Goal: Task Accomplishment & Management: Use online tool/utility

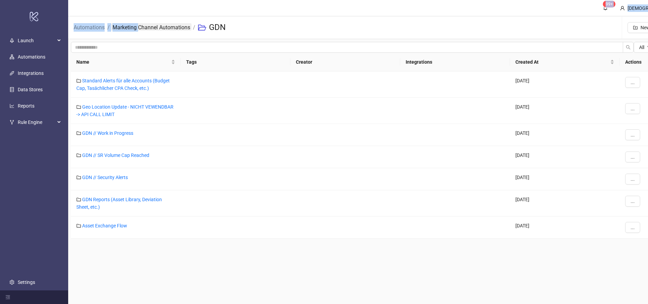
drag, startPoint x: 144, startPoint y: 9, endPoint x: 136, endPoint y: 30, distance: 22.8
click at [136, 30] on main "99+ Christian Weikamp Automations / Marketing Channel Automations / GDN New Fol…" at bounding box center [400, 152] width 664 height 304
click at [136, 30] on link "Marketing Channel Automations" at bounding box center [151, 26] width 80 height 7
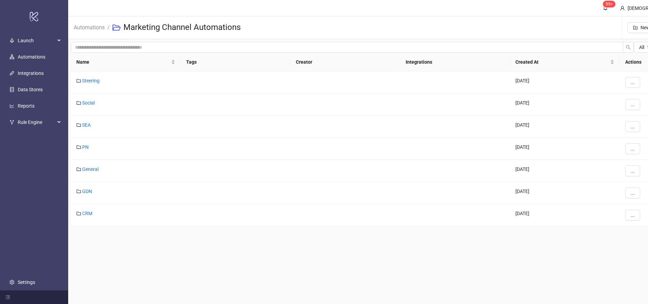
click at [186, 277] on main "99+ Christian Weikamp Automations / Marketing Channel Automations New Folder Ne…" at bounding box center [400, 152] width 664 height 304
click at [90, 29] on link "Automations" at bounding box center [89, 26] width 34 height 7
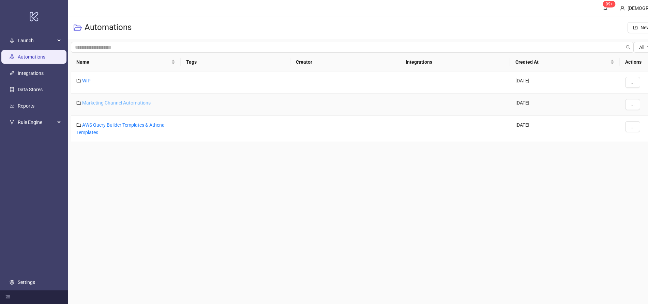
click at [119, 103] on link "Marketing Channel Automations" at bounding box center [116, 102] width 68 height 5
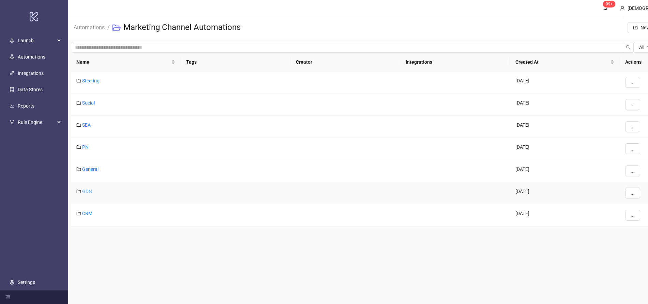
click at [85, 191] on link "GDN" at bounding box center [87, 191] width 10 height 5
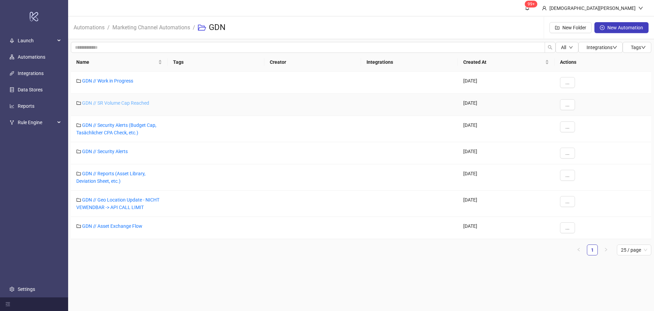
click at [96, 104] on link "GDN // SR Volume Cap Reached" at bounding box center [115, 102] width 67 height 5
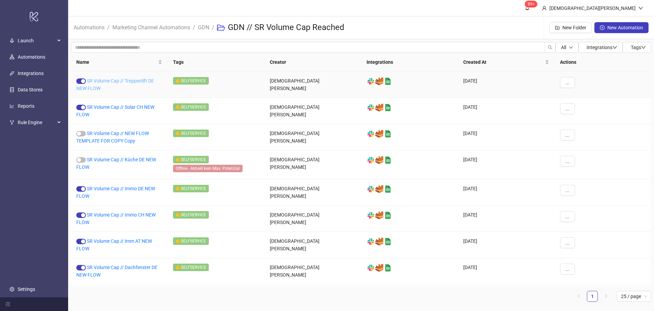
click at [129, 79] on link "SR Volume Cap // Treppenlift DE NEW FLOW" at bounding box center [115, 84] width 78 height 13
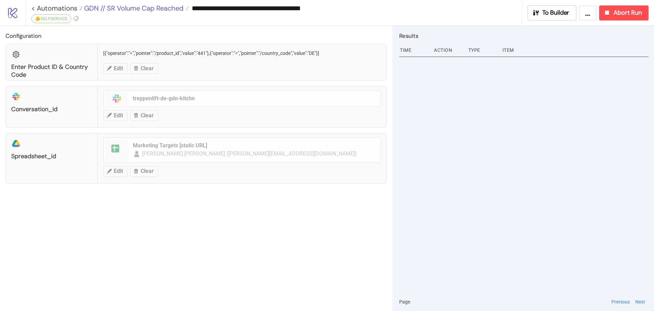
click at [141, 10] on span "GDN // SR Volume Cap Reached" at bounding box center [132, 8] width 101 height 9
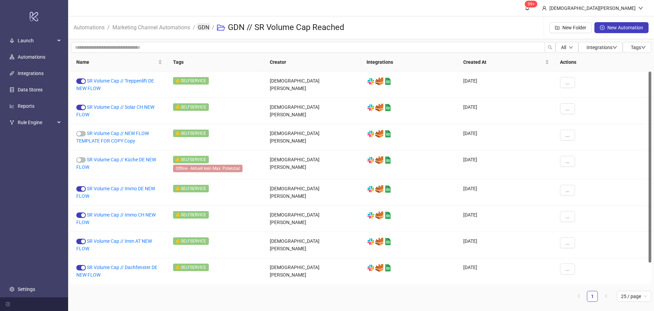
click at [205, 29] on link "GDN" at bounding box center [204, 26] width 14 height 7
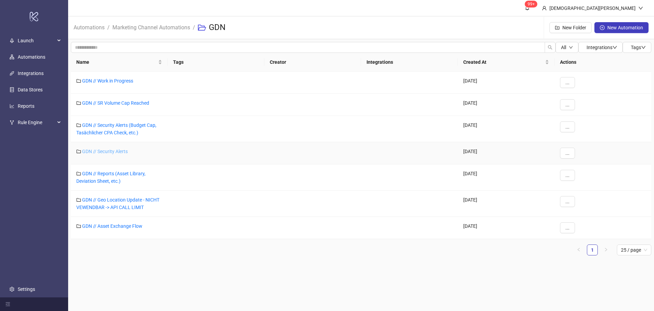
click at [102, 149] on link "GDN // Security Alerts" at bounding box center [105, 151] width 46 height 5
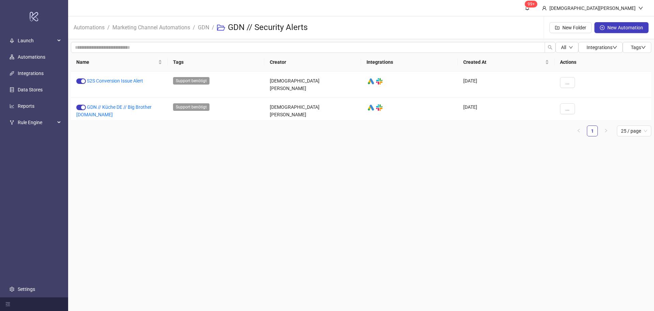
click at [213, 180] on main "99+ Christian Weikamp Automations / Marketing Channel Automations / GDN / GDN /…" at bounding box center [361, 155] width 586 height 311
click at [203, 37] on li "GDN" at bounding box center [203, 28] width 11 height 22
click at [200, 25] on link "GDN" at bounding box center [204, 26] width 14 height 7
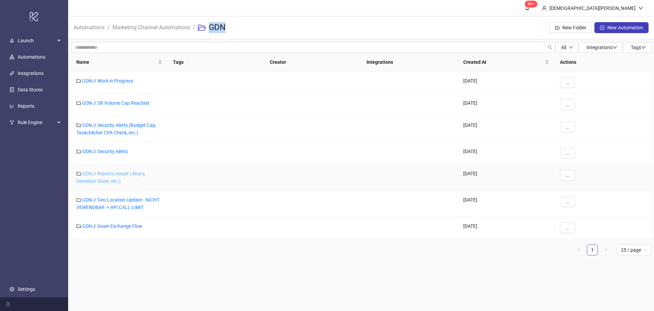
click at [108, 174] on link "GDN // Reports (Asset Library, Deviation Sheet, etc.)" at bounding box center [110, 177] width 69 height 13
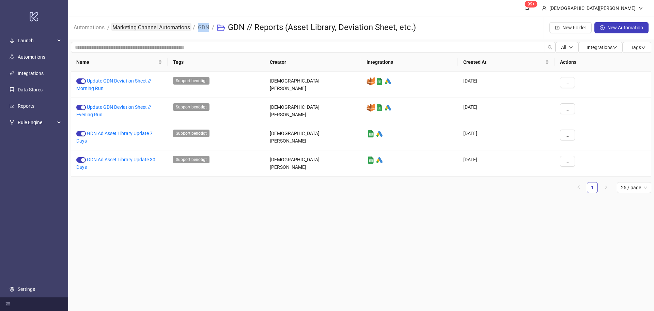
click at [178, 28] on link "Marketing Channel Automations" at bounding box center [151, 26] width 80 height 7
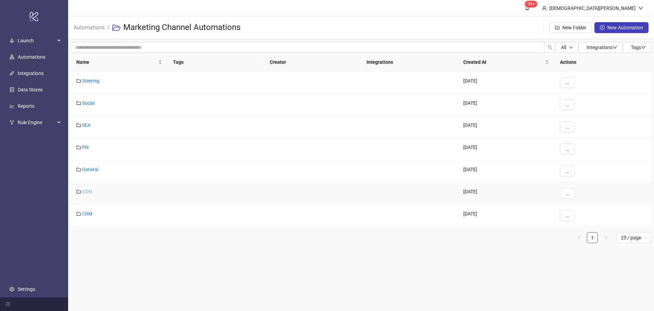
click at [84, 189] on link "GDN" at bounding box center [87, 191] width 10 height 5
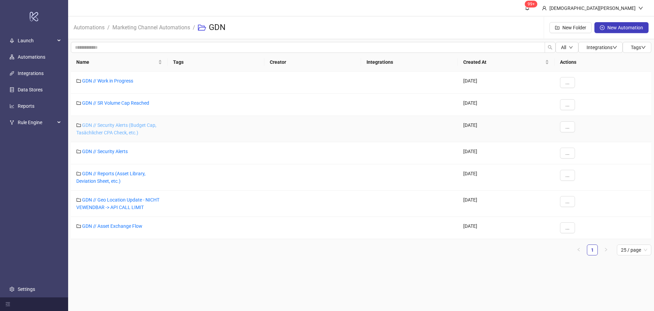
click at [128, 127] on link "GDN // Security Alerts (Budget Cap, Tasächlicher CPA Check, etc.)" at bounding box center [116, 128] width 80 height 13
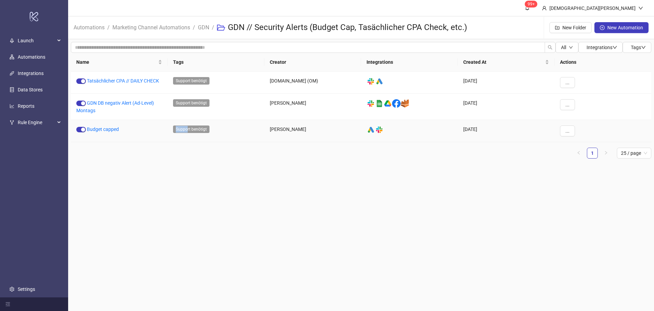
drag, startPoint x: 136, startPoint y: 137, endPoint x: 187, endPoint y: 119, distance: 54.2
click at [187, 119] on div "Tatsächlicher CPA // DAILY CHECK Support benötigt Kitchn.io (OM) platform/slack…" at bounding box center [361, 107] width 580 height 71
click at [185, 177] on main "99+ Christian Weikamp Automations / Marketing Channel Automations / GDN / GDN /…" at bounding box center [361, 155] width 586 height 311
click at [105, 129] on link "Budget capped" at bounding box center [103, 128] width 32 height 5
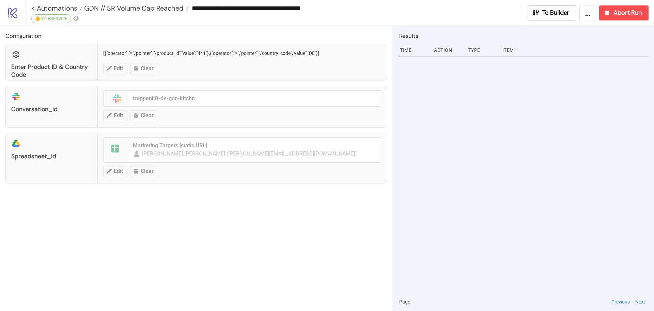
type input "**********"
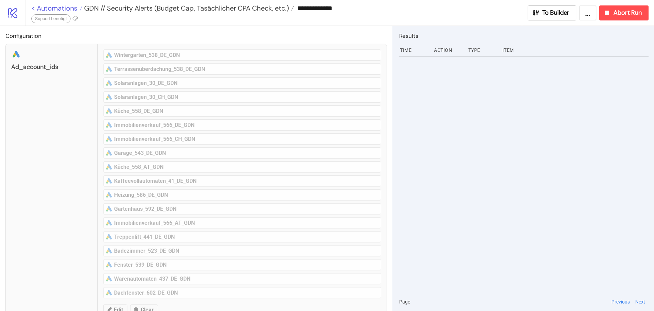
click at [80, 10] on link "< Automations" at bounding box center [56, 8] width 51 height 7
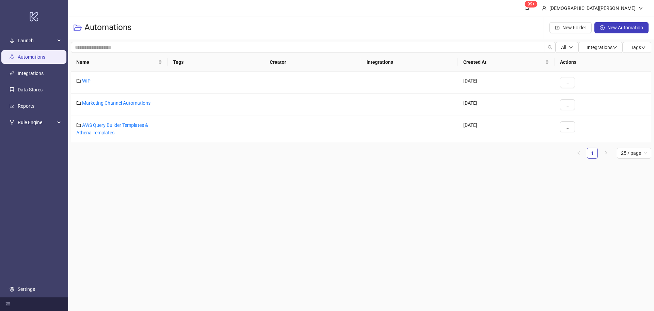
click at [192, 145] on div "Name Tags Creator Integrations Created At Actions WIP 2024-10-28 ... Marketing …" at bounding box center [361, 106] width 580 height 106
click at [118, 104] on link "Marketing Channel Automations" at bounding box center [116, 102] width 68 height 5
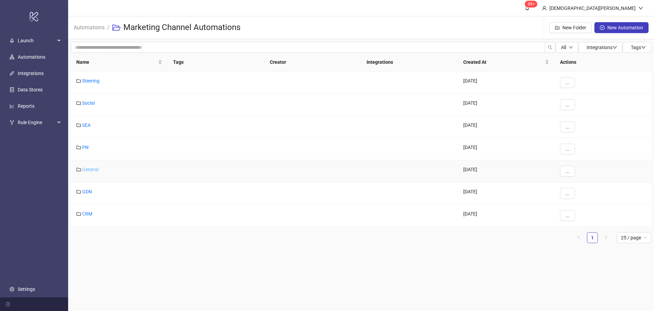
click at [93, 172] on link "General" at bounding box center [90, 169] width 16 height 5
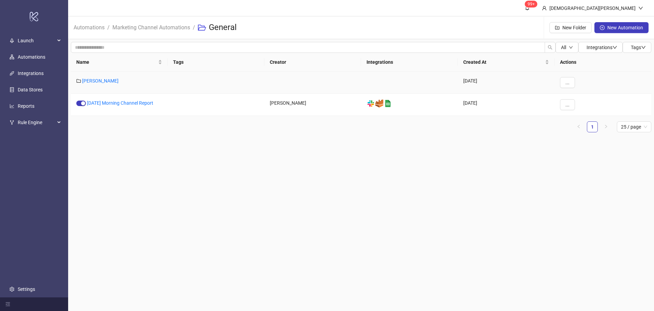
click at [108, 78] on link "Maximal Potenziale" at bounding box center [100, 80] width 36 height 5
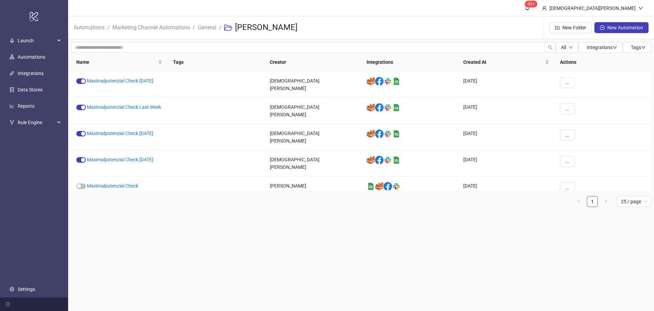
click at [293, 248] on main "99+ Christian Weikamp Automations / Marketing Channel Automations / General / M…" at bounding box center [361, 155] width 586 height 311
click at [208, 30] on link "General" at bounding box center [207, 26] width 21 height 7
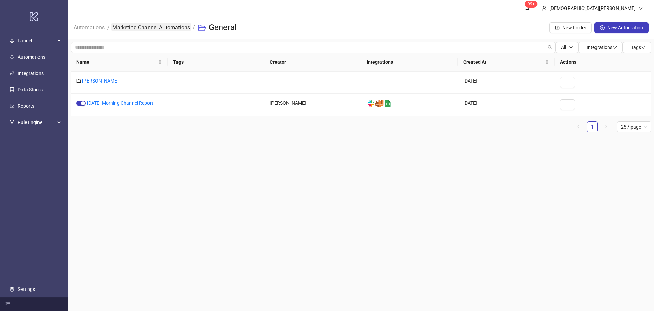
click at [176, 28] on link "Marketing Channel Automations" at bounding box center [151, 26] width 80 height 7
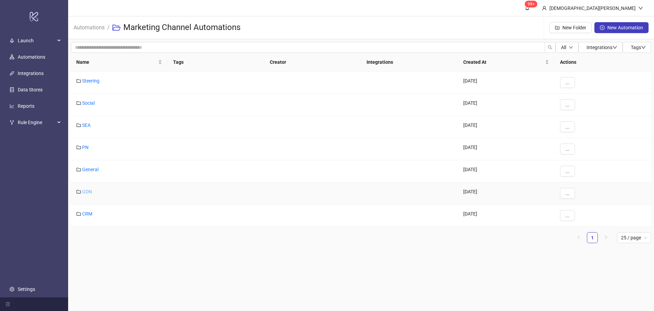
click at [85, 191] on link "GDN" at bounding box center [87, 191] width 10 height 5
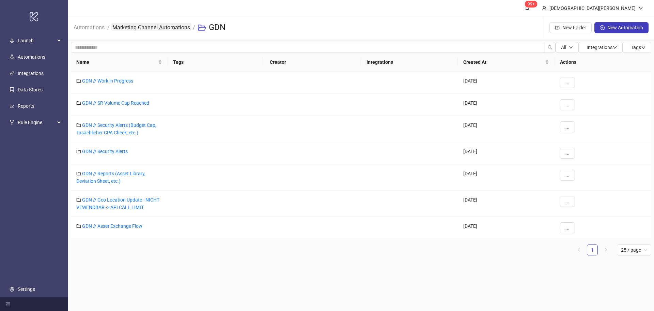
click at [178, 26] on link "Marketing Channel Automations" at bounding box center [151, 26] width 80 height 7
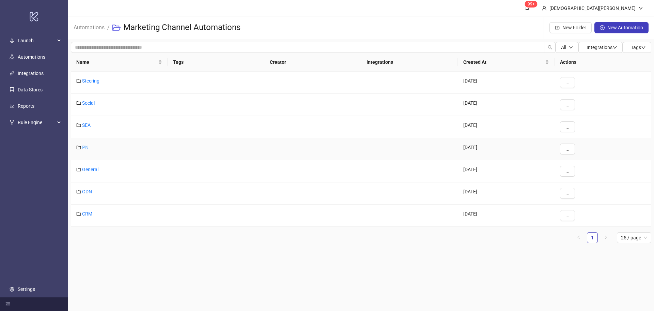
click at [88, 146] on link "PN" at bounding box center [85, 146] width 6 height 5
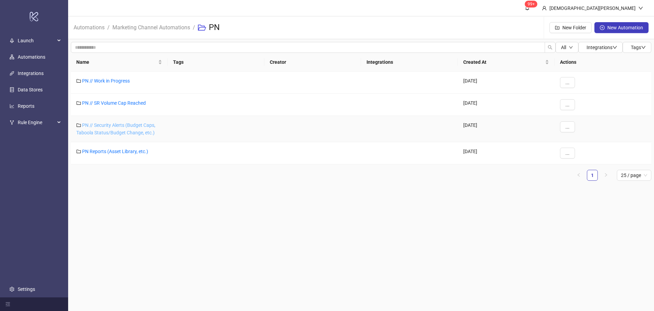
click at [116, 123] on link "PN // Security Alerts (Budget Caps, Taboola Status/Budget Change, etc.)" at bounding box center [115, 128] width 79 height 13
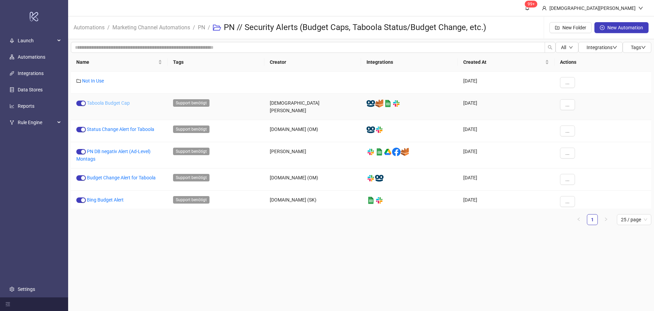
click at [116, 105] on link "Taboola Budget Cap" at bounding box center [108, 102] width 43 height 5
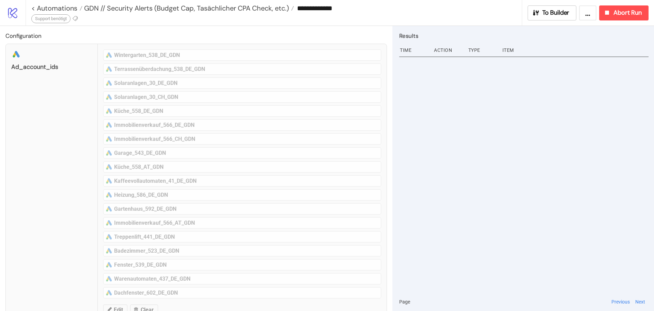
type input "**********"
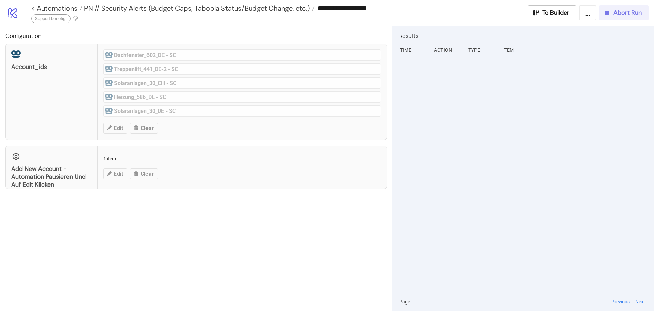
click at [614, 19] on button "Abort Run" at bounding box center [623, 12] width 49 height 15
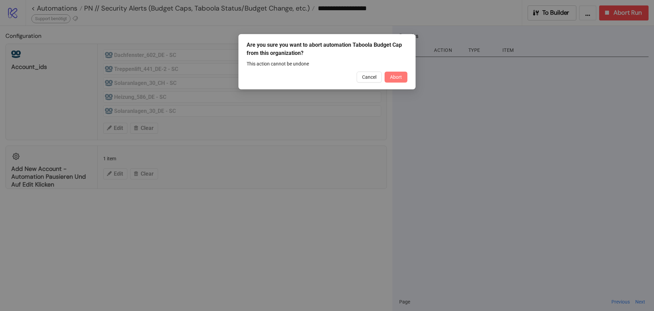
click at [391, 75] on span "Abort" at bounding box center [396, 76] width 12 height 5
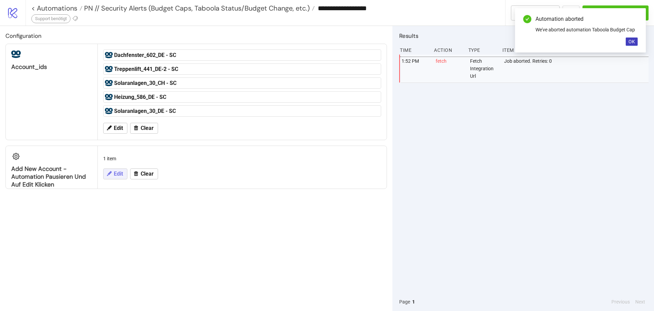
click at [112, 174] on icon at bounding box center [109, 173] width 6 height 6
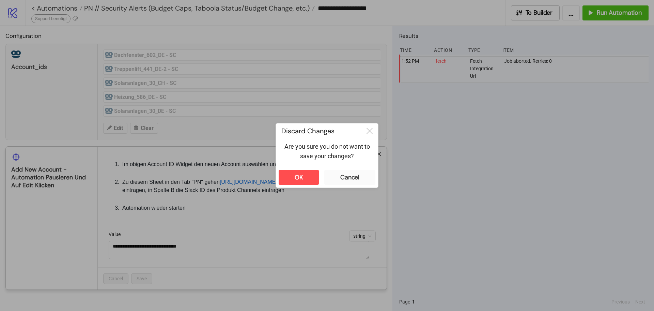
click at [56, 76] on div "**********" at bounding box center [327, 155] width 654 height 311
drag, startPoint x: 291, startPoint y: 175, endPoint x: 228, endPoint y: 123, distance: 82.3
drag, startPoint x: 228, startPoint y: 123, endPoint x: 187, endPoint y: 146, distance: 47.0
click at [187, 146] on div at bounding box center [327, 155] width 654 height 311
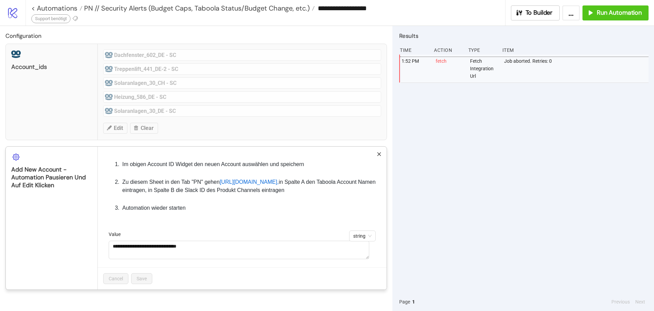
click at [251, 182] on li "Zu diesem Sheet in den Tab "PN" gehen https://docs.google.com/spreadsheets/d/1C…" at bounding box center [251, 186] width 260 height 16
click at [266, 135] on div "**********" at bounding box center [327, 155] width 654 height 311
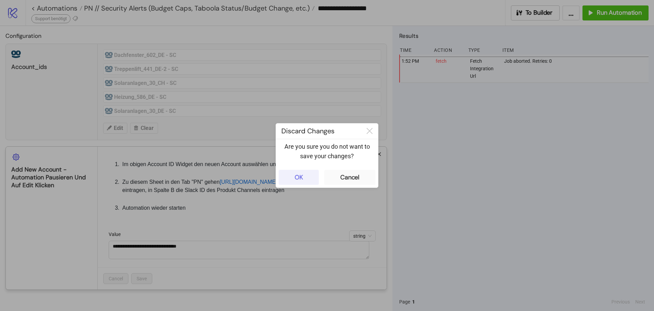
click at [298, 177] on div "OK" at bounding box center [299, 177] width 9 height 8
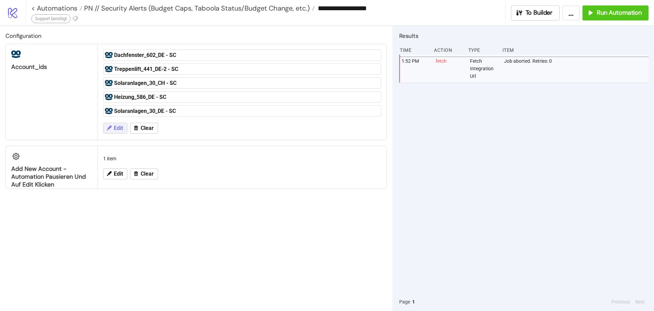
click at [114, 129] on span "Edit" at bounding box center [118, 128] width 9 height 6
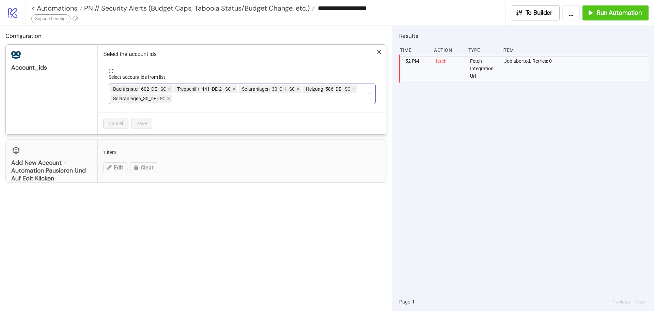
click at [207, 101] on div "Dachfenster_602_DE - SC Treppenlift_441_DE-2 - SC Solaranlagen_30_CH - SC Heizu…" at bounding box center [238, 93] width 257 height 19
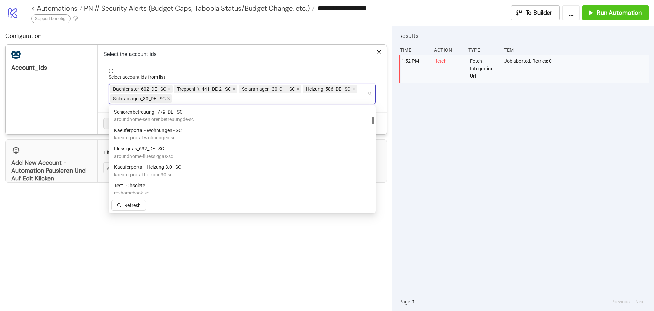
scroll to position [111, 0]
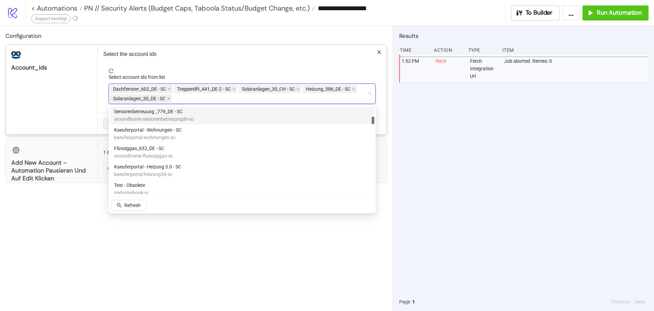
click at [334, 55] on p "Select the account ids" at bounding box center [242, 54] width 278 height 8
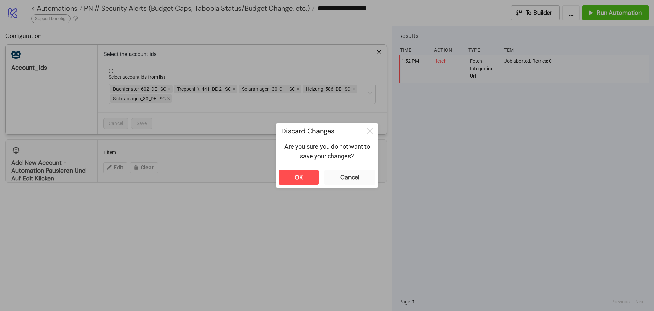
drag, startPoint x: 261, startPoint y: 205, endPoint x: 234, endPoint y: 175, distance: 39.8
click at [234, 175] on div at bounding box center [327, 155] width 654 height 311
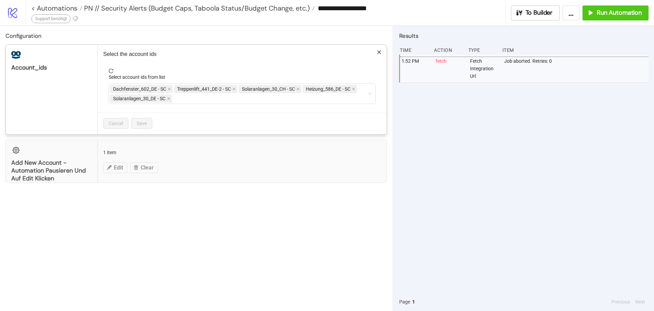
click at [287, 169] on div "**********" at bounding box center [327, 155] width 654 height 311
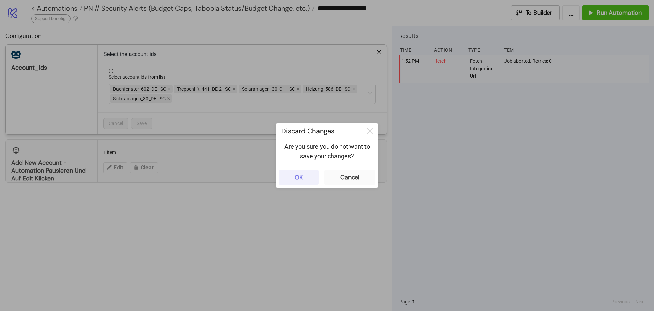
click at [289, 173] on button "OK" at bounding box center [299, 177] width 40 height 15
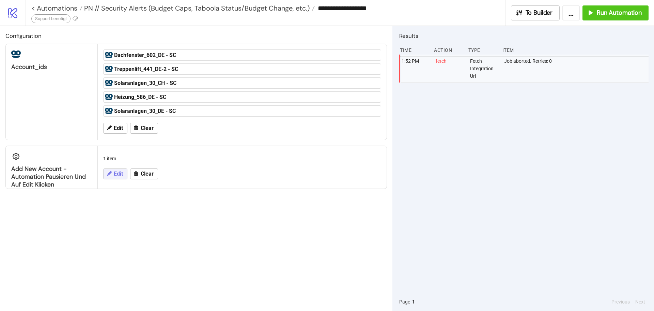
click at [114, 175] on span "Edit" at bounding box center [118, 174] width 9 height 6
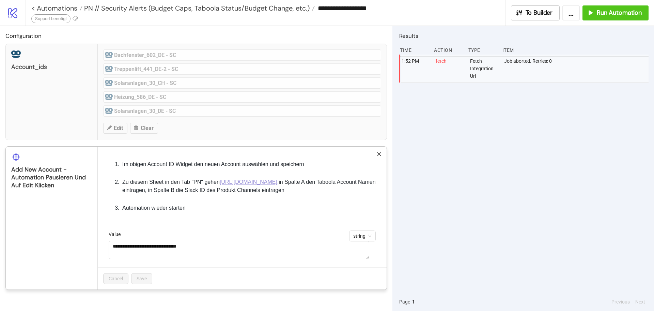
click at [220, 185] on link "https://docs.google.com/spreadsheets/d/1CmmKL1tvQfAeGFWybsSQ1olYIlu0C8_KErq7ekh…" at bounding box center [249, 182] width 59 height 6
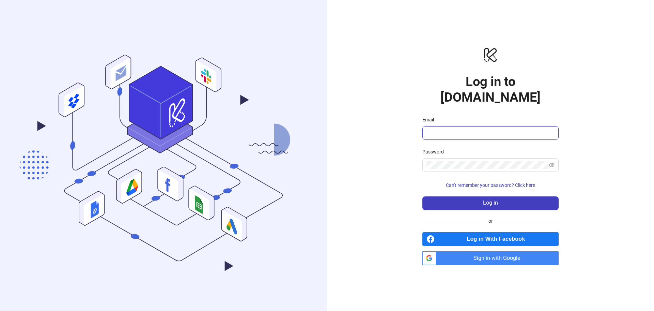
type input "**********"
click at [497, 200] on span "Log in" at bounding box center [490, 203] width 15 height 6
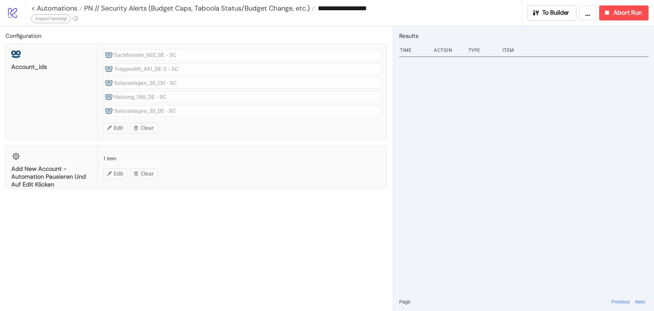
click at [611, 21] on div "**********" at bounding box center [340, 13] width 628 height 26
drag, startPoint x: 614, startPoint y: 16, endPoint x: 610, endPoint y: 17, distance: 3.8
drag, startPoint x: 610, startPoint y: 17, endPoint x: 640, endPoint y: 31, distance: 32.9
click at [640, 31] on h2 "Results" at bounding box center [523, 35] width 249 height 9
click at [622, 9] on span "Abort Run" at bounding box center [627, 13] width 28 height 8
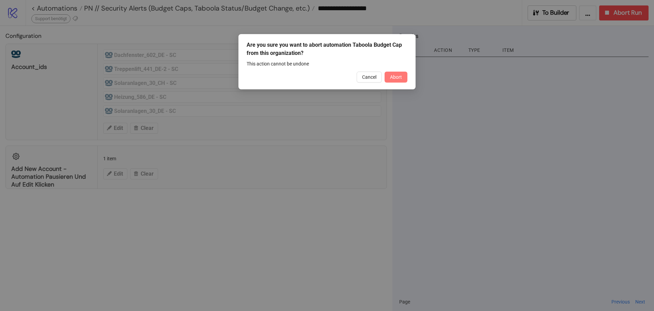
click at [401, 82] on button "Abort" at bounding box center [396, 77] width 23 height 11
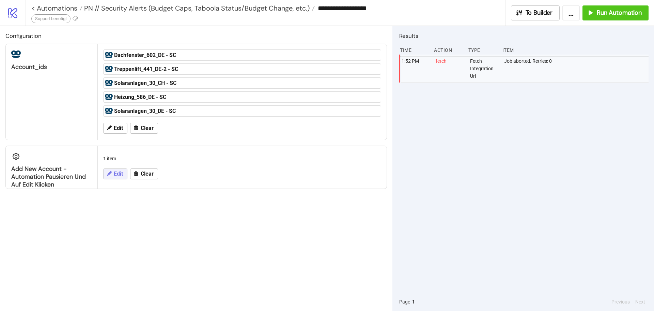
click at [112, 173] on button "Edit" at bounding box center [115, 173] width 24 height 11
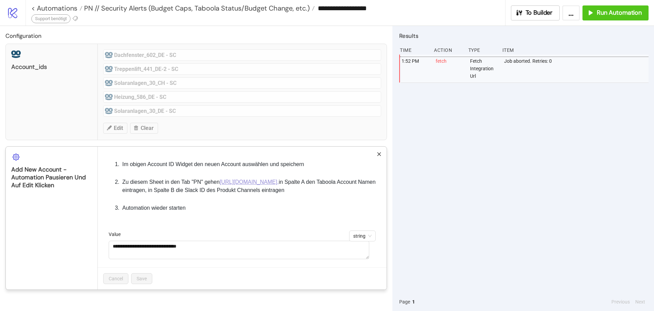
click at [220, 185] on link "[URL][DOMAIN_NAME]," at bounding box center [249, 182] width 59 height 6
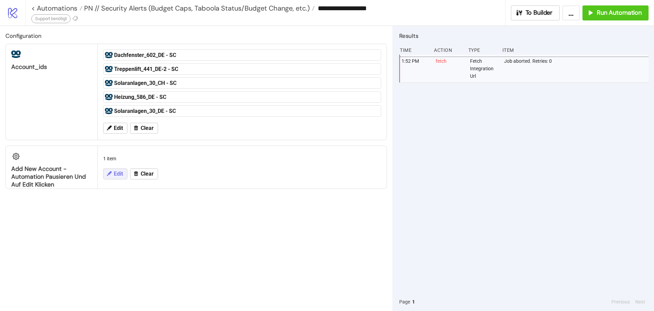
click at [111, 177] on button "Edit" at bounding box center [115, 173] width 24 height 11
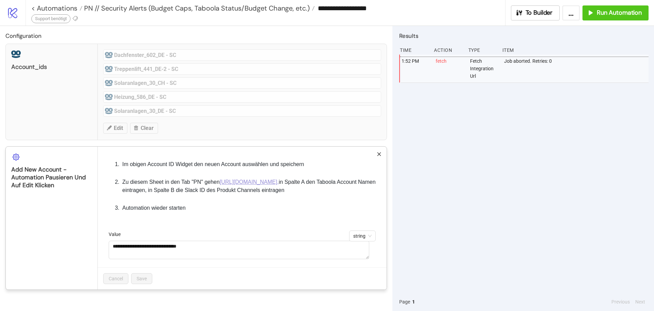
drag, startPoint x: 122, startPoint y: 190, endPoint x: 242, endPoint y: 201, distance: 120.0
click at [242, 194] on li "Zu diesem Sheet in den Tab "PN" gehen [URL][DOMAIN_NAME], in Spalte A den Taboo…" at bounding box center [251, 186] width 260 height 16
copy link "[URL][DOMAIN_NAME]"
click at [304, 219] on ol "Im obigen Account ID Widget den neuen Account auswählen und speichern Zu diesem…" at bounding box center [242, 186] width 278 height 68
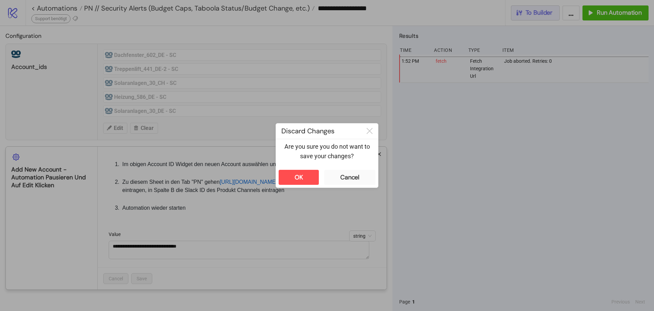
drag, startPoint x: 516, startPoint y: 17, endPoint x: 502, endPoint y: 31, distance: 19.0
click at [502, 31] on div "**********" at bounding box center [327, 155] width 654 height 311
click at [289, 184] on button "OK" at bounding box center [299, 177] width 40 height 15
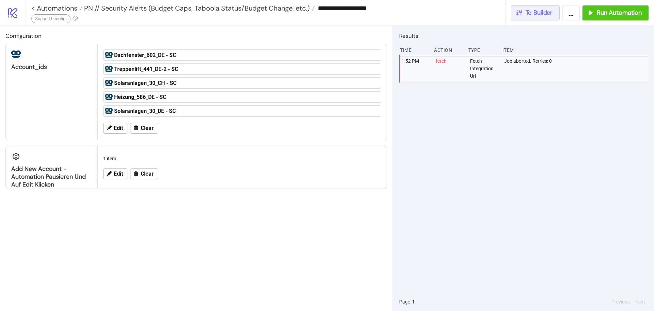
click at [526, 18] on button "To Builder" at bounding box center [535, 12] width 49 height 15
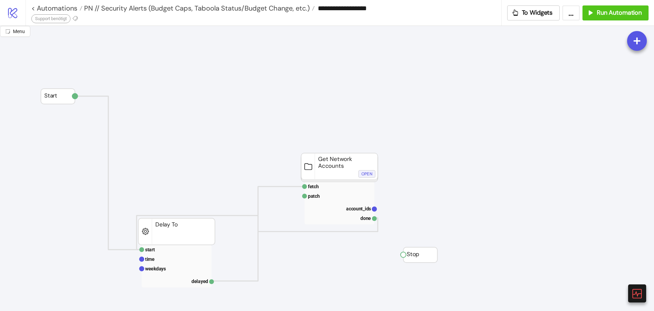
click at [367, 174] on div "Open" at bounding box center [366, 174] width 11 height 8
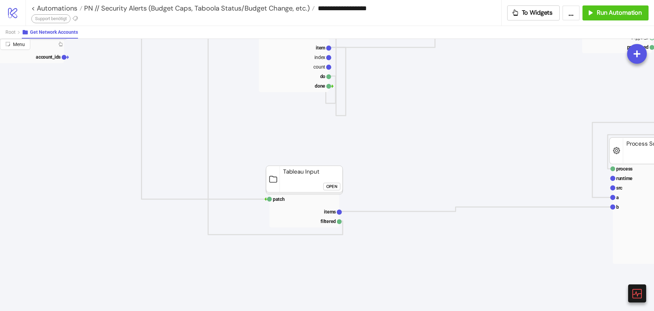
scroll to position [473, 94]
click at [330, 187] on div "Open" at bounding box center [331, 187] width 11 height 8
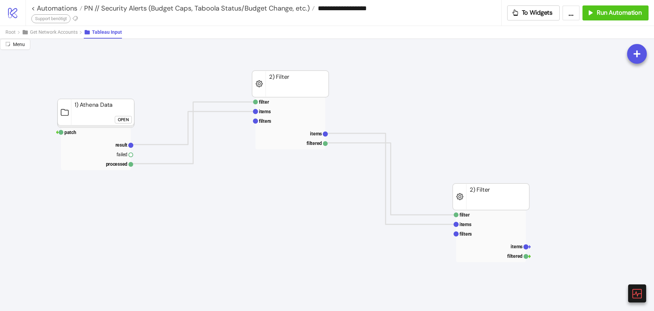
scroll to position [280, 193]
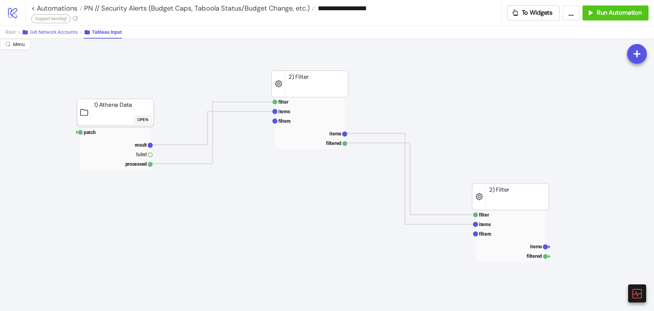
click at [40, 34] on span "Get Network Accounts" at bounding box center [54, 31] width 48 height 5
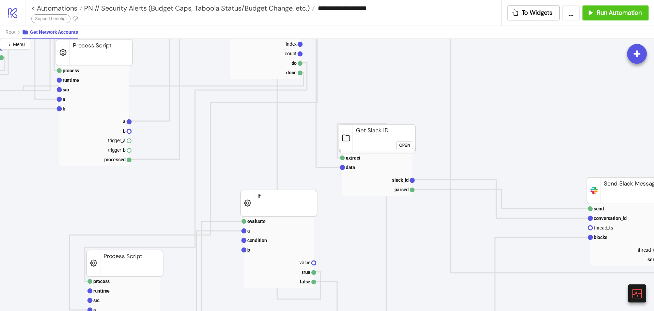
scroll to position [361, 617]
click at [412, 144] on button "Open" at bounding box center [404, 145] width 17 height 7
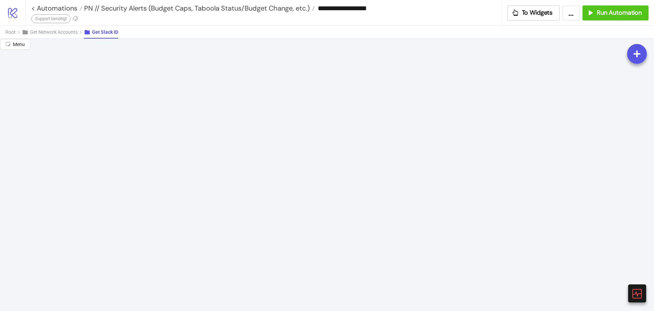
scroll to position [364, 12]
drag, startPoint x: 188, startPoint y: 184, endPoint x: 177, endPoint y: 198, distance: 17.7
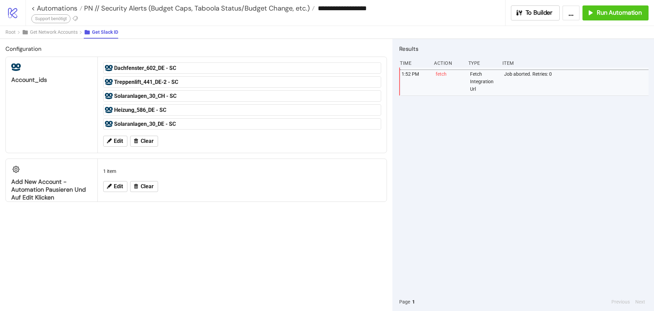
scroll to position [0, 2]
drag, startPoint x: 56, startPoint y: 194, endPoint x: 11, endPoint y: 183, distance: 45.9
click at [11, 183] on div "Add New Account - Automation pausieren und auf Edit klicken" at bounding box center [52, 180] width 92 height 43
copy div "Add New Account - Automation pausieren und auf Edit klicken"
click at [523, 15] on icon "button" at bounding box center [518, 12] width 7 height 7
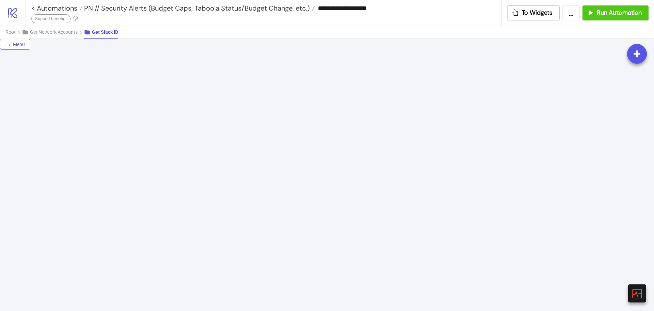
click at [15, 45] on span "Menu" at bounding box center [19, 44] width 12 height 5
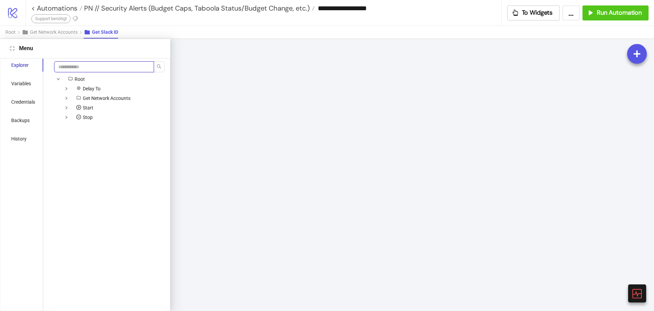
click at [90, 67] on input "search" at bounding box center [104, 66] width 100 height 11
paste input "**********"
type input "*"
type input "*****"
click at [125, 126] on span "Input Any" at bounding box center [125, 126] width 20 height 5
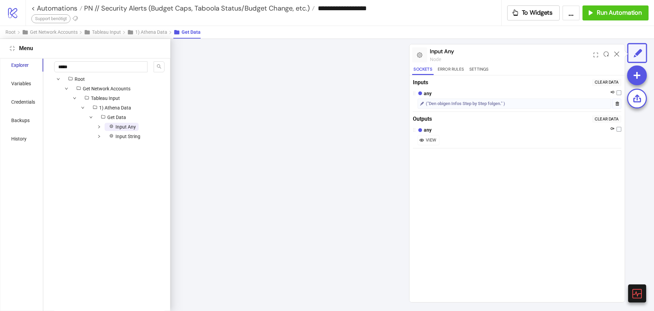
scroll to position [621, 490]
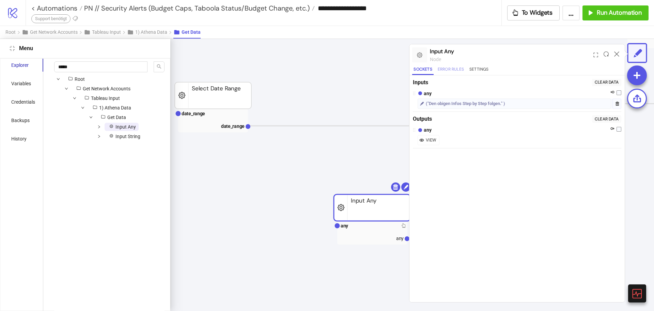
click at [453, 69] on button "Error Rules" at bounding box center [450, 70] width 29 height 9
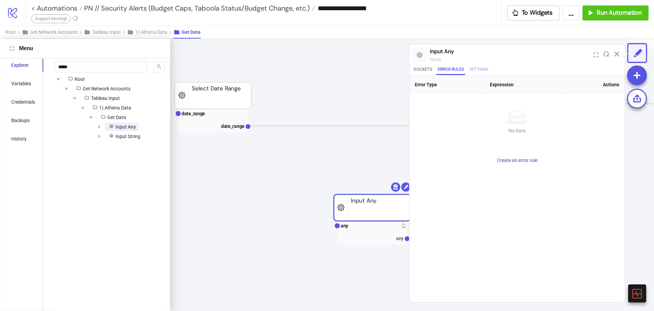
click at [474, 69] on button "Settings" at bounding box center [479, 70] width 22 height 9
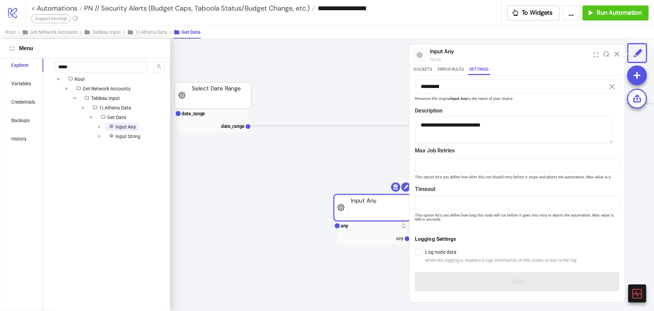
scroll to position [24, 0]
click at [449, 70] on button "Error Rules" at bounding box center [450, 70] width 29 height 9
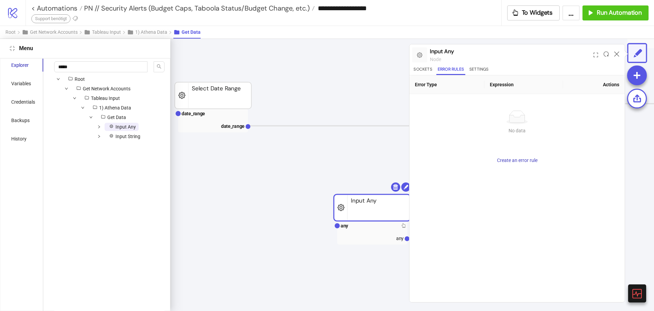
scroll to position [0, 0]
click at [424, 68] on button "Sockets" at bounding box center [422, 70] width 21 height 9
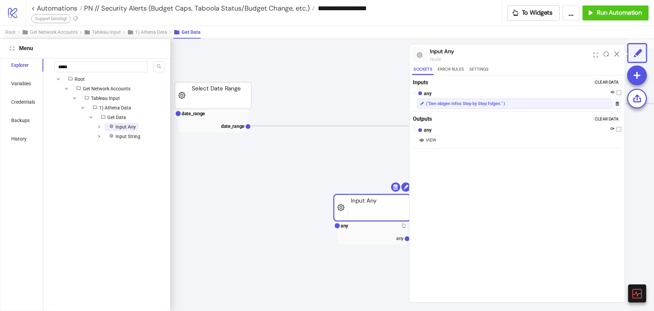
click at [481, 104] on div "("Den obigen Infos Step by Step folgen." )" at bounding box center [465, 103] width 79 height 7
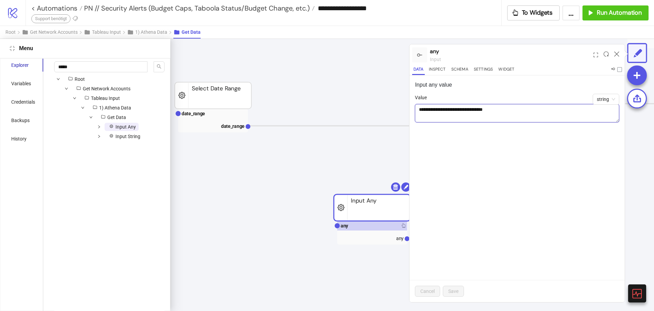
click at [514, 121] on textarea "**********" at bounding box center [517, 113] width 204 height 18
drag, startPoint x: 618, startPoint y: 122, endPoint x: 609, endPoint y: 101, distance: 22.6
click at [609, 101] on form "**********" at bounding box center [517, 112] width 204 height 37
drag, startPoint x: 618, startPoint y: 121, endPoint x: 630, endPoint y: 209, distance: 89.5
click at [630, 209] on div "**********" at bounding box center [327, 175] width 654 height 272
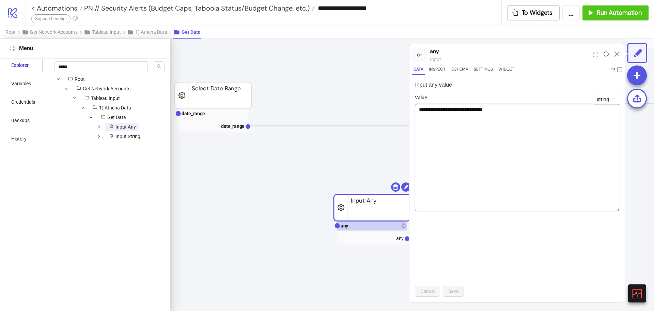
click at [512, 168] on textarea "**********" at bounding box center [517, 157] width 204 height 107
click at [434, 74] on button "Inspect" at bounding box center [436, 70] width 19 height 9
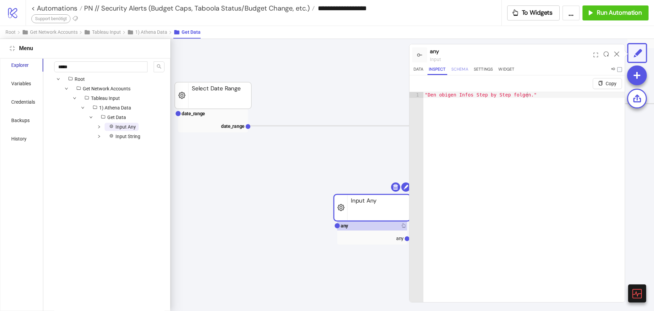
click at [462, 71] on button "Schema" at bounding box center [460, 70] width 20 height 9
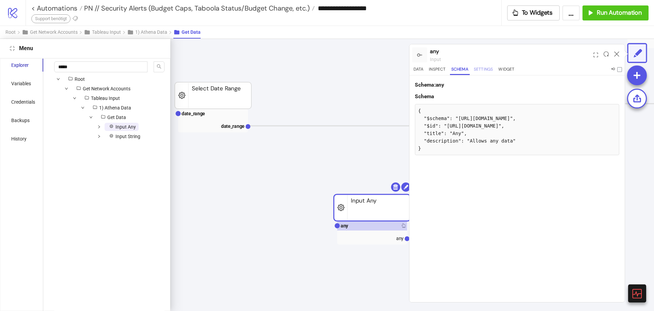
click at [479, 70] on button "Settings" at bounding box center [483, 70] width 22 height 9
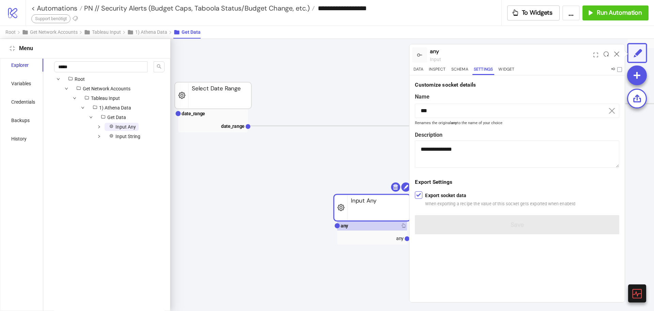
click at [492, 70] on button "Settings" at bounding box center [483, 70] width 22 height 9
click at [508, 70] on button "Widget" at bounding box center [506, 70] width 19 height 9
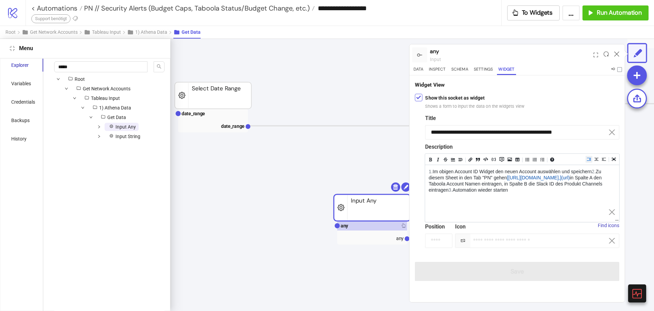
click at [460, 189] on textarea "**********" at bounding box center [522, 190] width 194 height 50
click at [440, 185] on textarea "**********" at bounding box center [522, 190] width 194 height 50
click at [573, 190] on textarea "**********" at bounding box center [522, 190] width 194 height 50
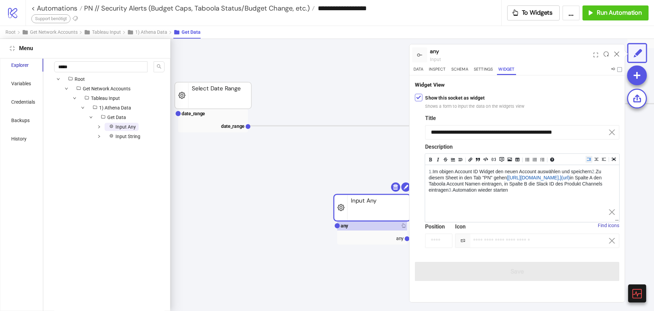
click at [539, 212] on textarea "**********" at bounding box center [522, 190] width 194 height 50
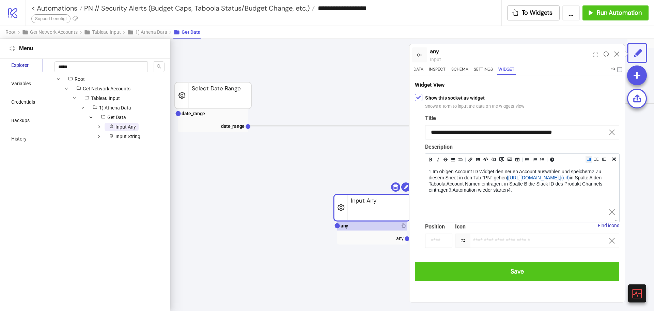
paste textarea "**********"
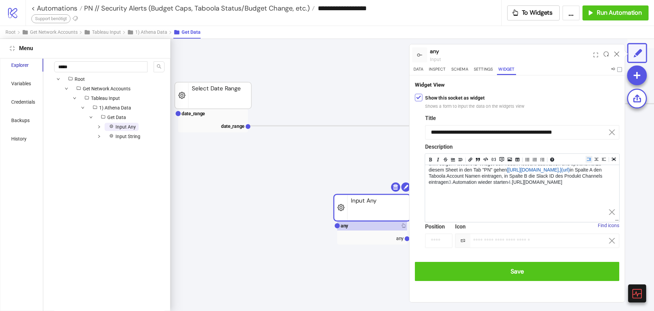
click at [427, 212] on textarea "**********" at bounding box center [519, 191] width 188 height 68
drag, startPoint x: 548, startPoint y: 215, endPoint x: 433, endPoint y: 211, distance: 114.5
click at [433, 211] on textarea "**********" at bounding box center [519, 190] width 188 height 62
click at [469, 159] on icon "Add a link (ctrl + l)" at bounding box center [470, 159] width 4 height 4
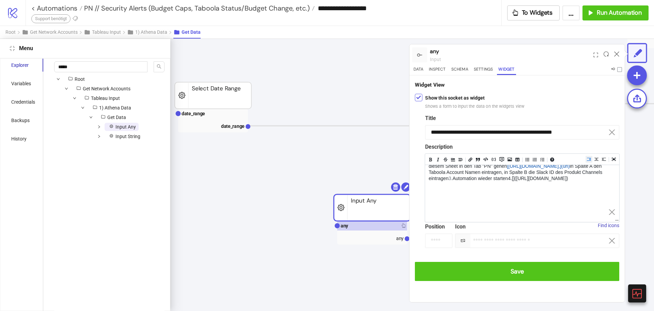
scroll to position [11, 0]
click at [559, 221] on textarea "**********" at bounding box center [519, 188] width 188 height 68
click at [560, 214] on textarea "**********" at bounding box center [519, 188] width 188 height 68
drag, startPoint x: 547, startPoint y: 215, endPoint x: 428, endPoint y: 204, distance: 119.7
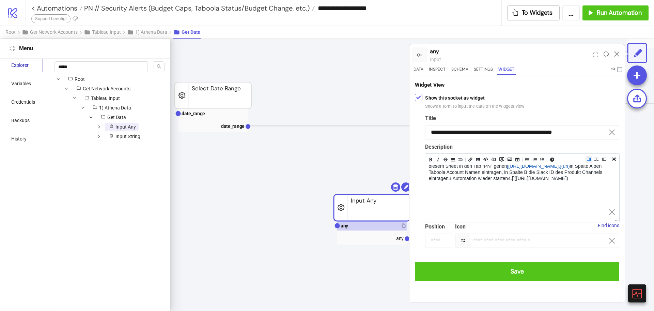
click at [428, 204] on textarea "**********" at bounding box center [519, 187] width 188 height 68
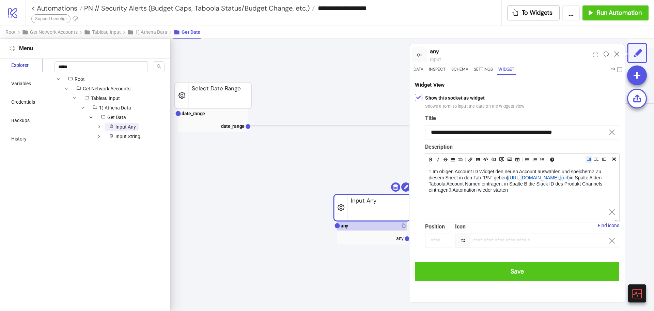
scroll to position [0, 0]
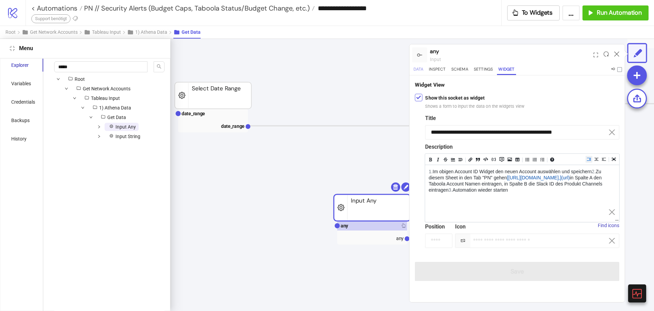
type textarea "**********"
click at [424, 71] on button "Data" at bounding box center [418, 70] width 13 height 9
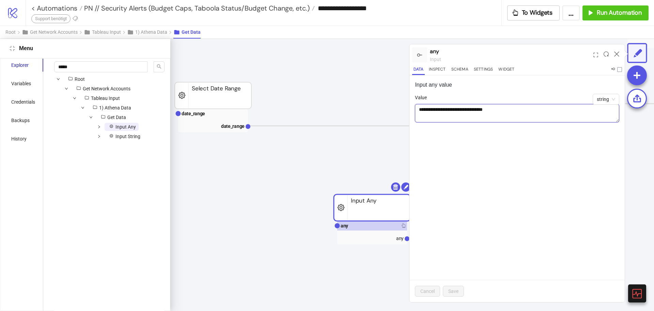
click at [493, 122] on textarea "**********" at bounding box center [517, 113] width 204 height 18
paste textarea "**********"
drag, startPoint x: 534, startPoint y: 119, endPoint x: 416, endPoint y: 112, distance: 118.4
click at [416, 112] on textarea "**********" at bounding box center [517, 113] width 204 height 18
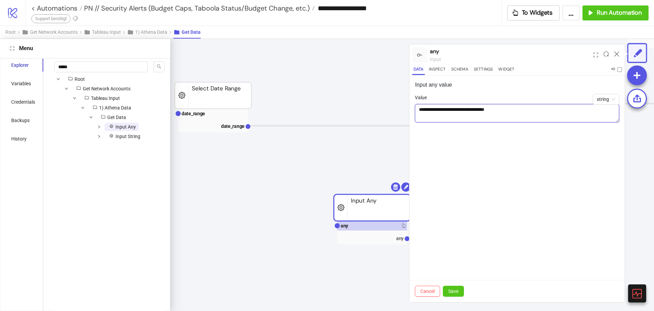
scroll to position [0, 0]
type textarea "**********"
click at [503, 62] on div "input" at bounding box center [510, 59] width 161 height 7
click at [503, 66] on button "Widget" at bounding box center [506, 70] width 19 height 9
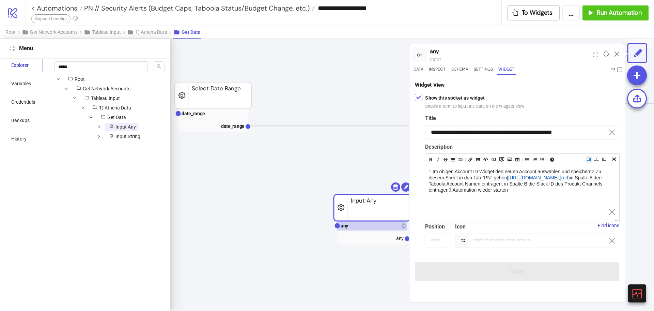
click at [494, 185] on textarea "**********" at bounding box center [522, 190] width 194 height 50
click at [524, 255] on form "**********" at bounding box center [517, 195] width 204 height 170
click at [504, 244] on input at bounding box center [537, 240] width 164 height 14
paste input "**********"
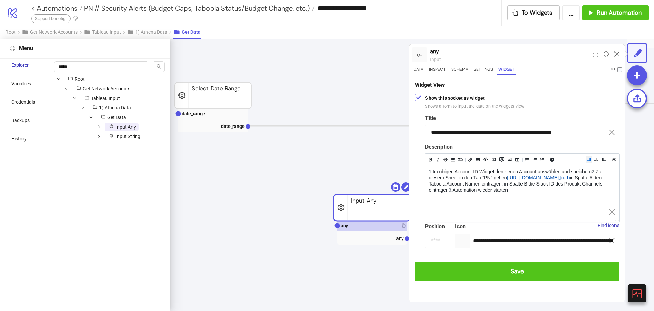
scroll to position [0, 193]
type input "**********"
click at [471, 159] on icon "Add a link (ctrl + l)" at bounding box center [470, 159] width 4 height 4
type textarea "**********"
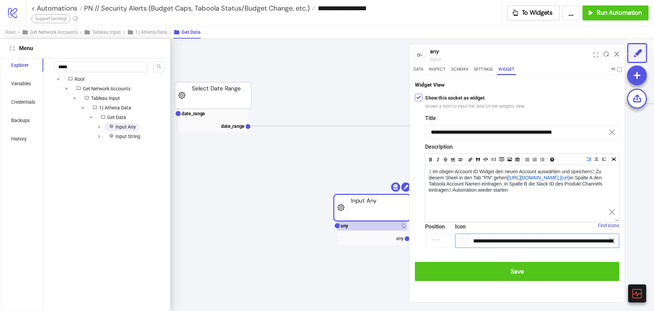
click at [581, 244] on input "**********" at bounding box center [537, 240] width 164 height 14
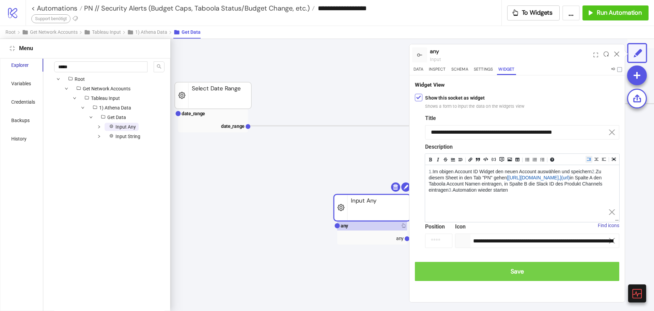
click at [521, 270] on span "Save" at bounding box center [516, 271] width 193 height 8
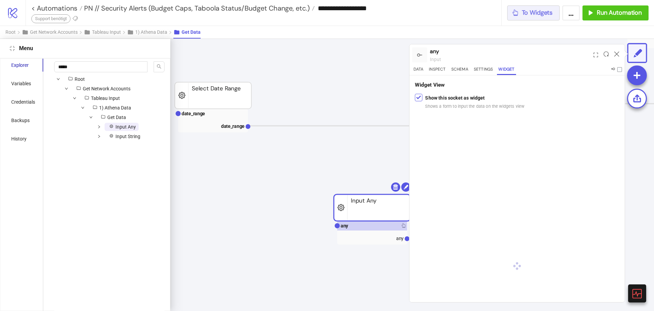
click at [536, 20] on button "To Widgets" at bounding box center [533, 12] width 53 height 15
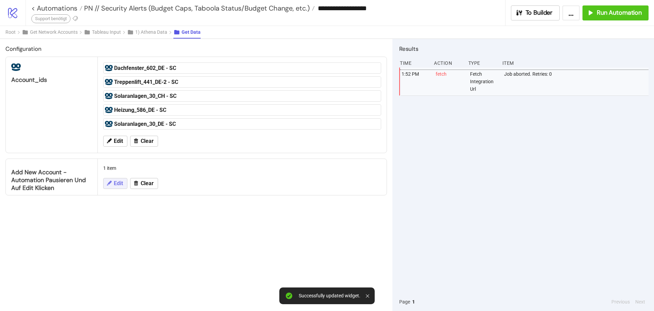
click at [120, 185] on span "Edit" at bounding box center [118, 183] width 9 height 6
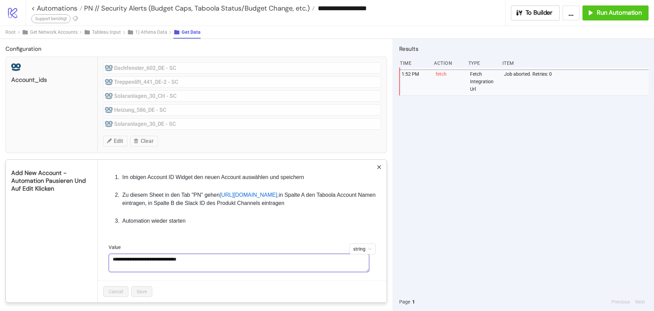
click at [232, 271] on textarea "**********" at bounding box center [239, 262] width 261 height 18
click at [202, 272] on textarea "**********" at bounding box center [239, 262] width 261 height 18
click at [181, 272] on textarea "**********" at bounding box center [239, 262] width 261 height 18
click at [209, 272] on textarea "**********" at bounding box center [239, 262] width 261 height 18
click at [524, 13] on div "To Builder" at bounding box center [533, 13] width 37 height 8
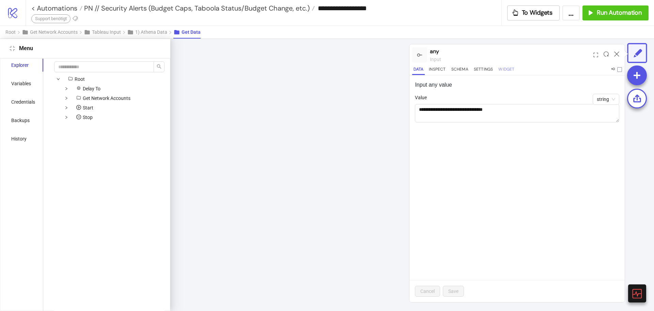
click at [497, 69] on button "Widget" at bounding box center [506, 70] width 19 height 9
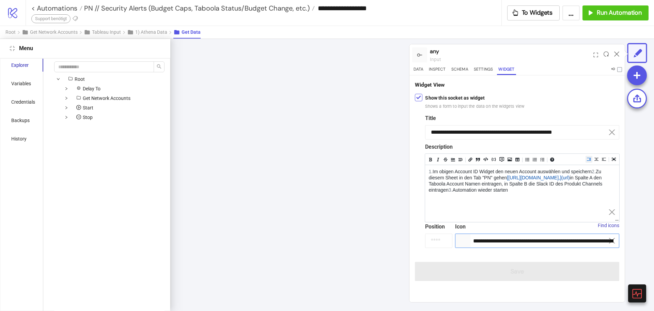
click at [526, 242] on input "**********" at bounding box center [537, 240] width 164 height 14
click at [616, 242] on button "button" at bounding box center [611, 240] width 11 height 5
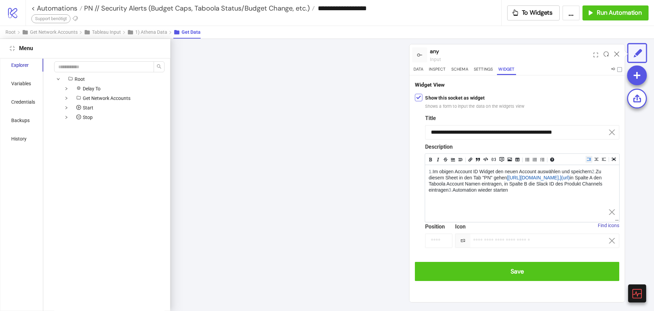
click at [423, 237] on div "**********" at bounding box center [517, 182] width 204 height 144
click at [442, 240] on input "**" at bounding box center [438, 240] width 27 height 14
click at [444, 245] on input "**" at bounding box center [438, 240] width 27 height 14
click at [443, 243] on input "**" at bounding box center [438, 240] width 27 height 14
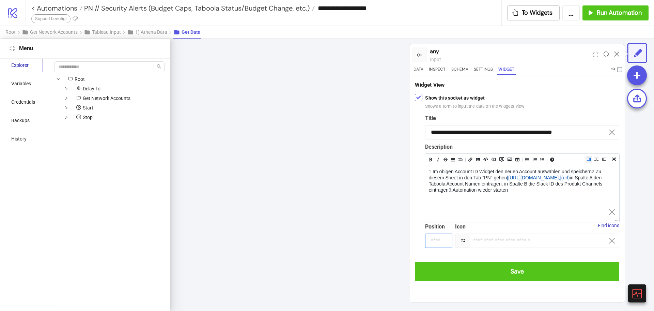
click at [443, 243] on input "**" at bounding box center [438, 240] width 27 height 14
click at [445, 239] on input "**" at bounding box center [438, 240] width 27 height 14
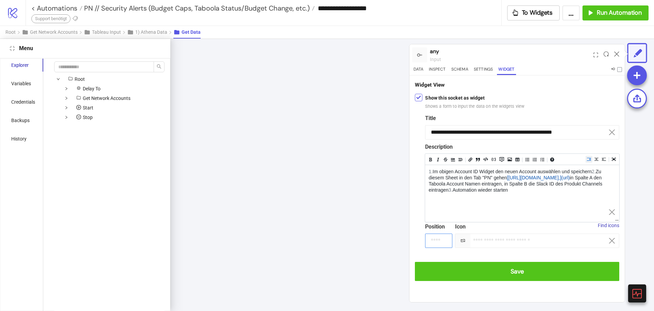
click at [445, 239] on input "*" at bounding box center [438, 240] width 27 height 14
click at [444, 244] on input "*" at bounding box center [438, 240] width 27 height 14
type input "*"
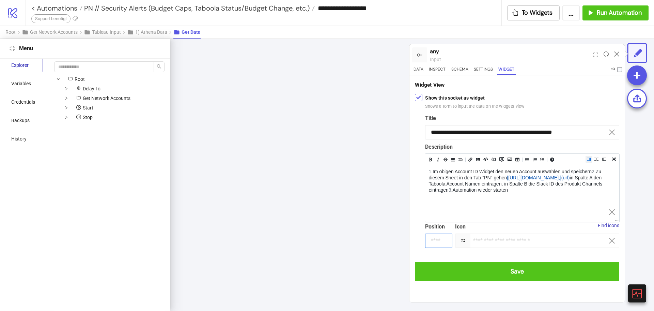
click at [444, 244] on input "*" at bounding box center [438, 240] width 27 height 14
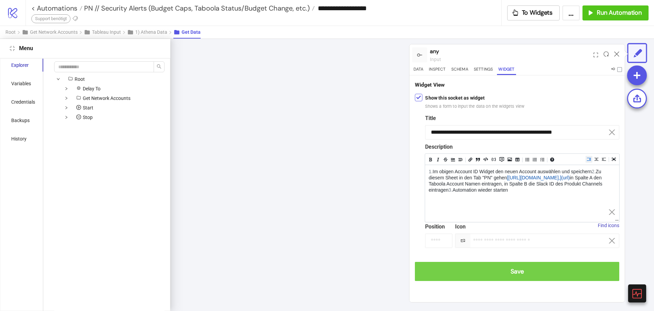
click at [460, 272] on span "Save" at bounding box center [516, 271] width 193 height 8
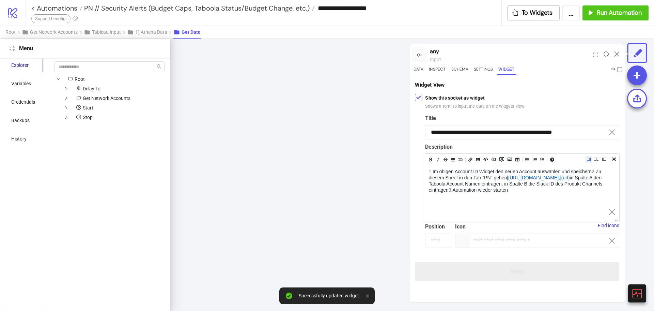
type input "**********"
click at [541, 8] on button "To Widgets" at bounding box center [533, 12] width 53 height 15
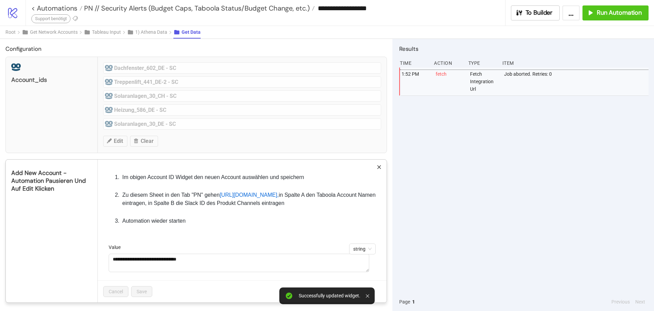
click at [448, 186] on div "**********" at bounding box center [327, 155] width 654 height 311
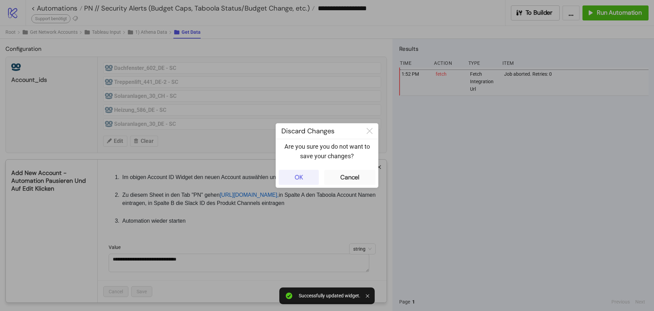
click at [307, 174] on button "OK" at bounding box center [299, 177] width 40 height 15
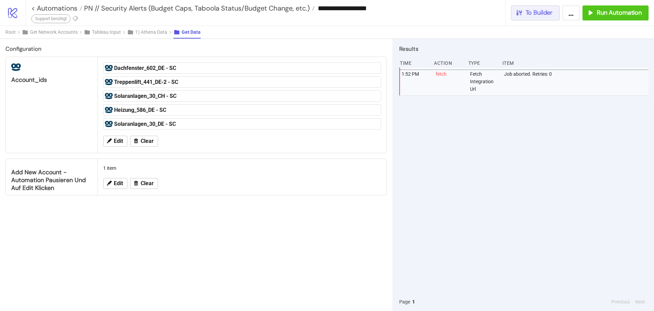
click at [522, 20] on button "To Builder" at bounding box center [535, 12] width 49 height 15
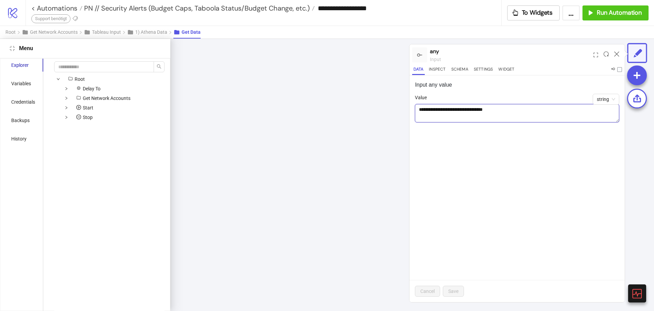
click at [510, 112] on textarea "**********" at bounding box center [517, 113] width 204 height 18
paste textarea "**********"
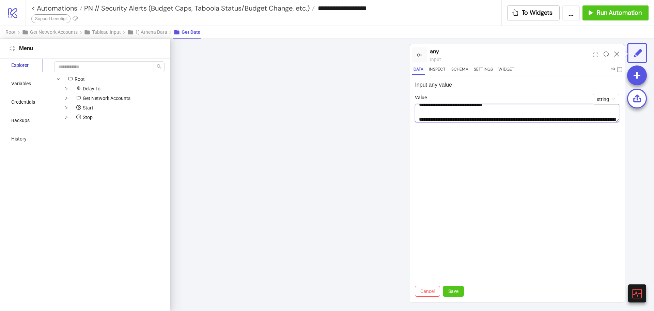
scroll to position [13, 0]
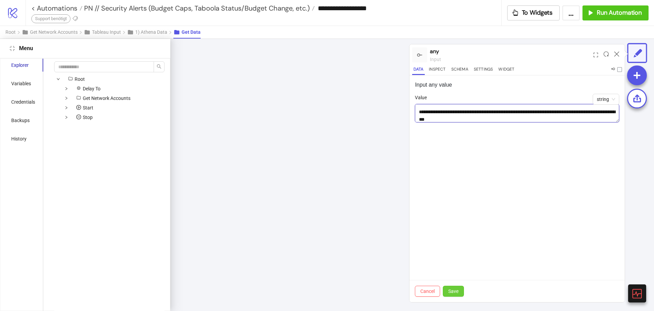
type textarea "**********"
click at [460, 293] on button "Save" at bounding box center [453, 290] width 21 height 11
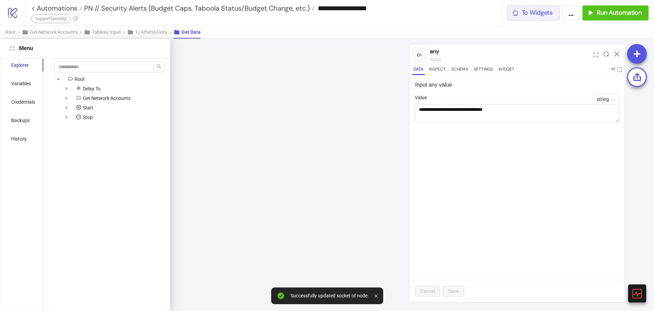
click at [525, 11] on span "To Widgets" at bounding box center [537, 13] width 31 height 8
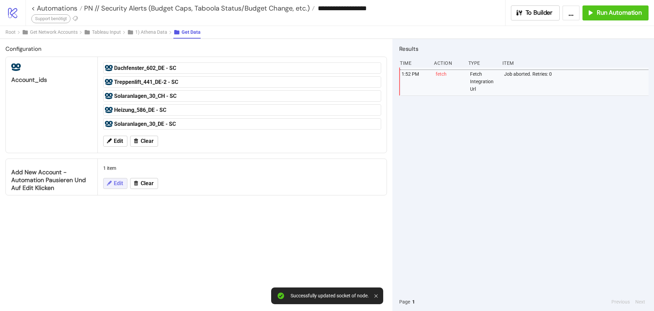
click at [113, 184] on button "Edit" at bounding box center [115, 183] width 24 height 11
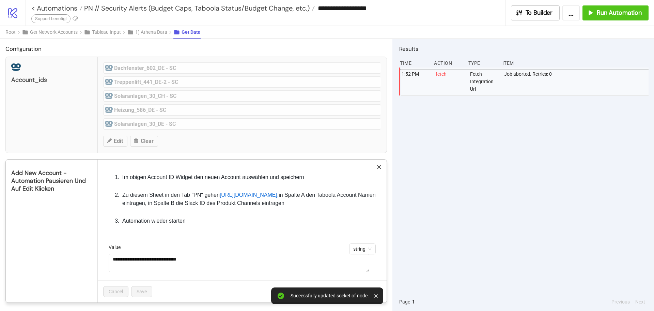
scroll to position [18, 0]
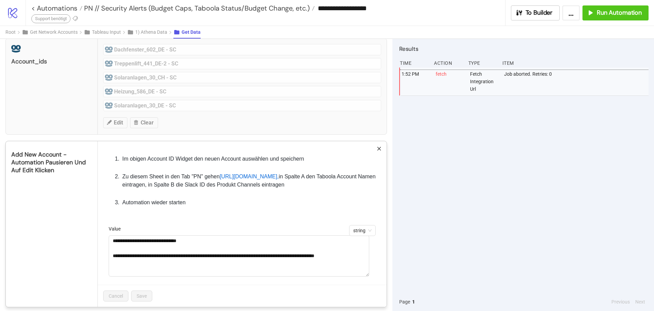
drag, startPoint x: 364, startPoint y: 268, endPoint x: 369, endPoint y: 291, distance: 23.5
click at [369, 284] on form "**********" at bounding box center [242, 255] width 278 height 60
click at [359, 235] on span "string" at bounding box center [362, 230] width 18 height 10
click at [524, 14] on div "To Builder" at bounding box center [533, 13] width 37 height 8
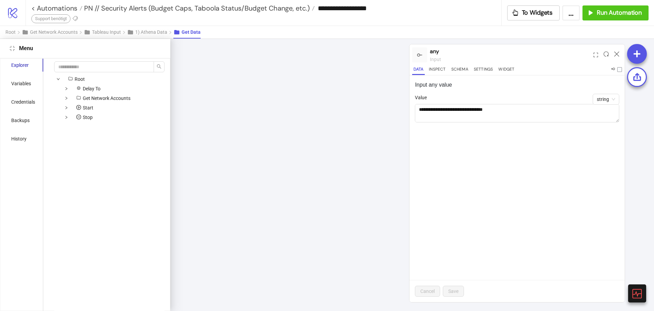
click at [619, 121] on div "**********" at bounding box center [516, 188] width 215 height 227
click at [617, 120] on textarea "**********" at bounding box center [517, 113] width 204 height 18
drag, startPoint x: 619, startPoint y: 121, endPoint x: 623, endPoint y: 186, distance: 64.5
click at [623, 186] on div "**********" at bounding box center [516, 188] width 215 height 227
click at [601, 99] on span "string" at bounding box center [606, 99] width 18 height 10
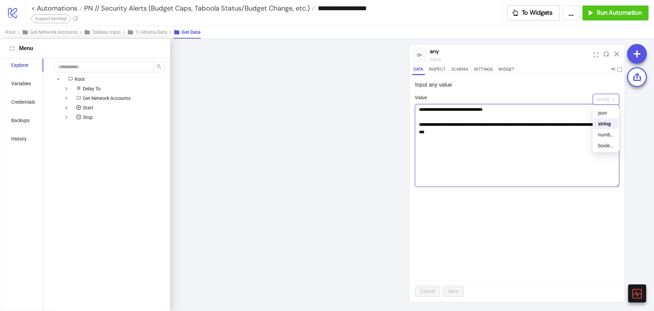
click at [573, 141] on textarea "**********" at bounding box center [517, 145] width 204 height 83
click at [617, 53] on icon at bounding box center [616, 53] width 5 height 5
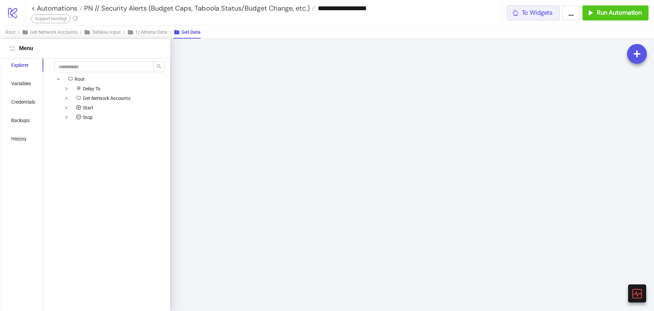
click at [538, 18] on button "To Widgets" at bounding box center [533, 12] width 53 height 15
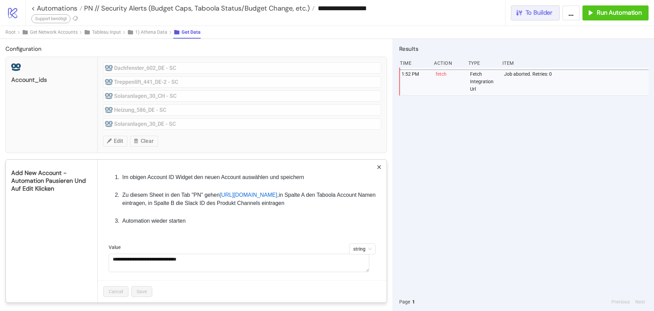
click at [538, 18] on div "**********" at bounding box center [327, 155] width 654 height 311
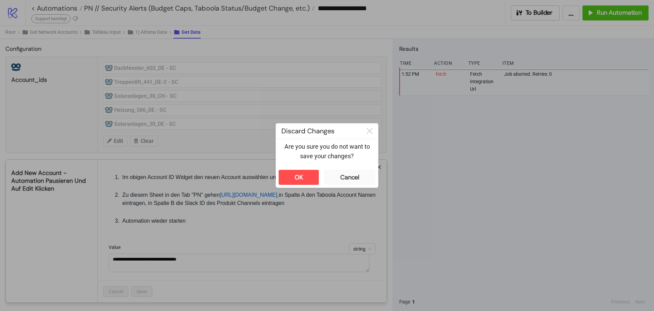
click at [299, 185] on div "OK Cancel" at bounding box center [327, 177] width 102 height 20
click at [292, 175] on button "OK" at bounding box center [299, 177] width 40 height 15
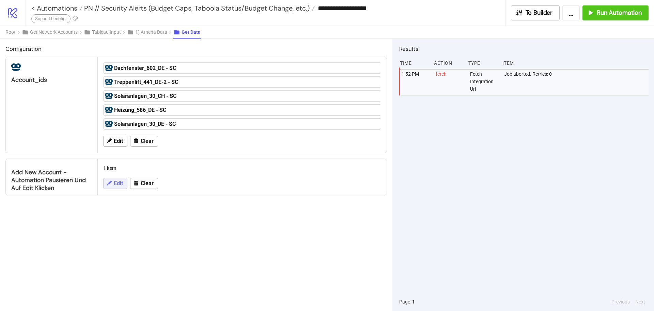
click at [119, 184] on span "Edit" at bounding box center [118, 183] width 9 height 6
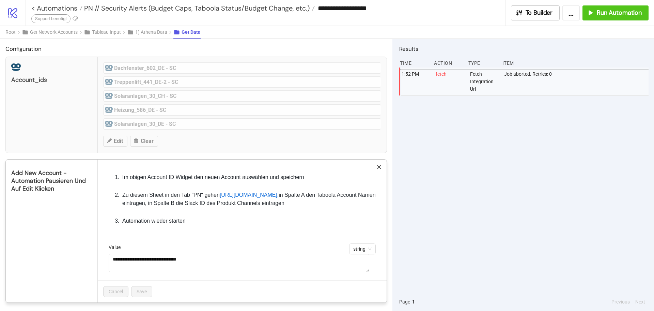
scroll to position [18, 0]
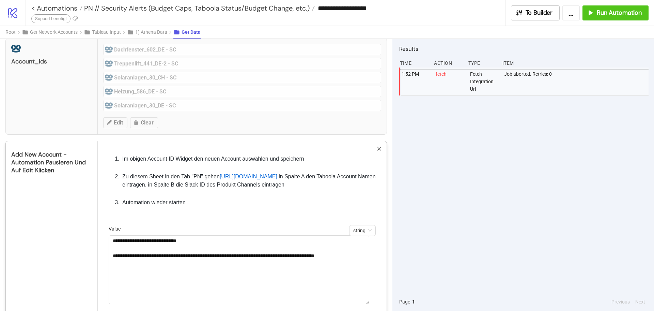
drag, startPoint x: 364, startPoint y: 266, endPoint x: 378, endPoint y: 320, distance: 54.9
click at [378, 310] on html "**********" at bounding box center [327, 155] width 654 height 311
drag, startPoint x: 247, startPoint y: 281, endPoint x: 158, endPoint y: 268, distance: 89.6
click at [158, 268] on textarea "**********" at bounding box center [239, 271] width 261 height 72
click at [204, 206] on li "Automation wieder starten" at bounding box center [251, 202] width 260 height 8
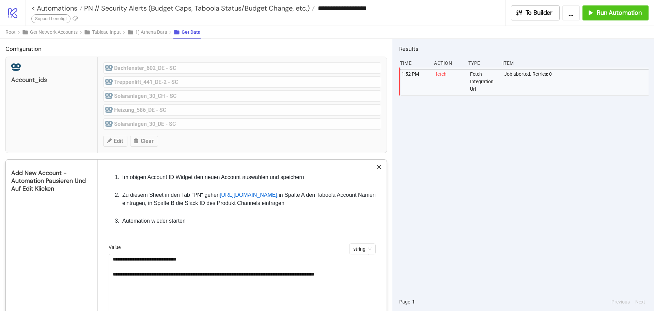
scroll to position [72, 0]
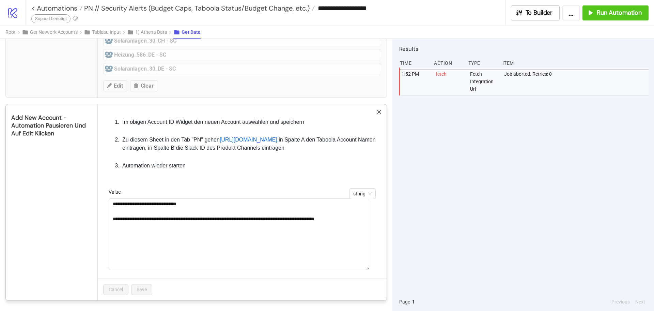
click at [440, 207] on div "**********" at bounding box center [327, 155] width 654 height 311
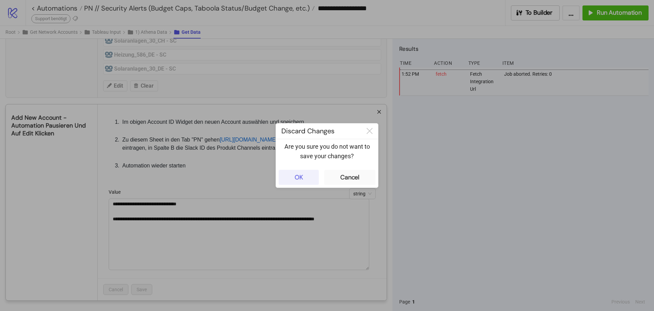
click at [301, 173] on div "OK" at bounding box center [299, 177] width 9 height 8
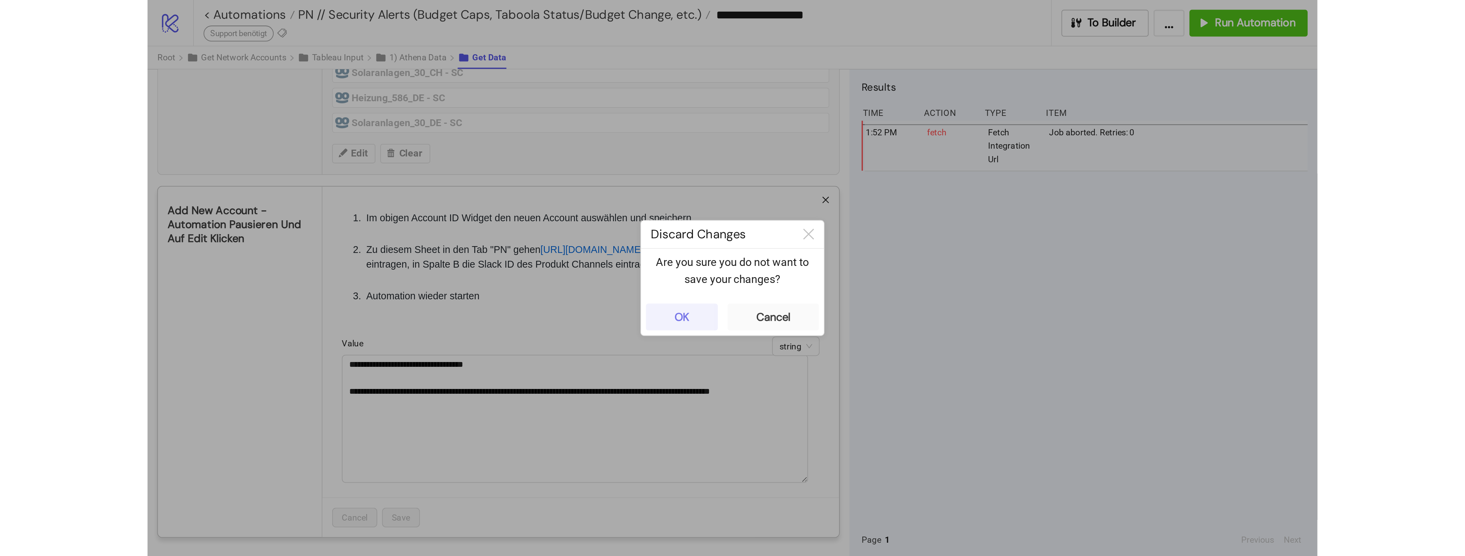
scroll to position [0, 0]
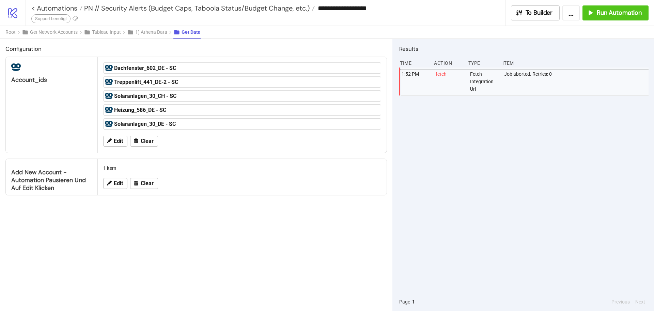
click at [605, 133] on div "1:52 PM fetch Fetch Integration Url Job aborted. Retries: 0" at bounding box center [523, 179] width 249 height 225
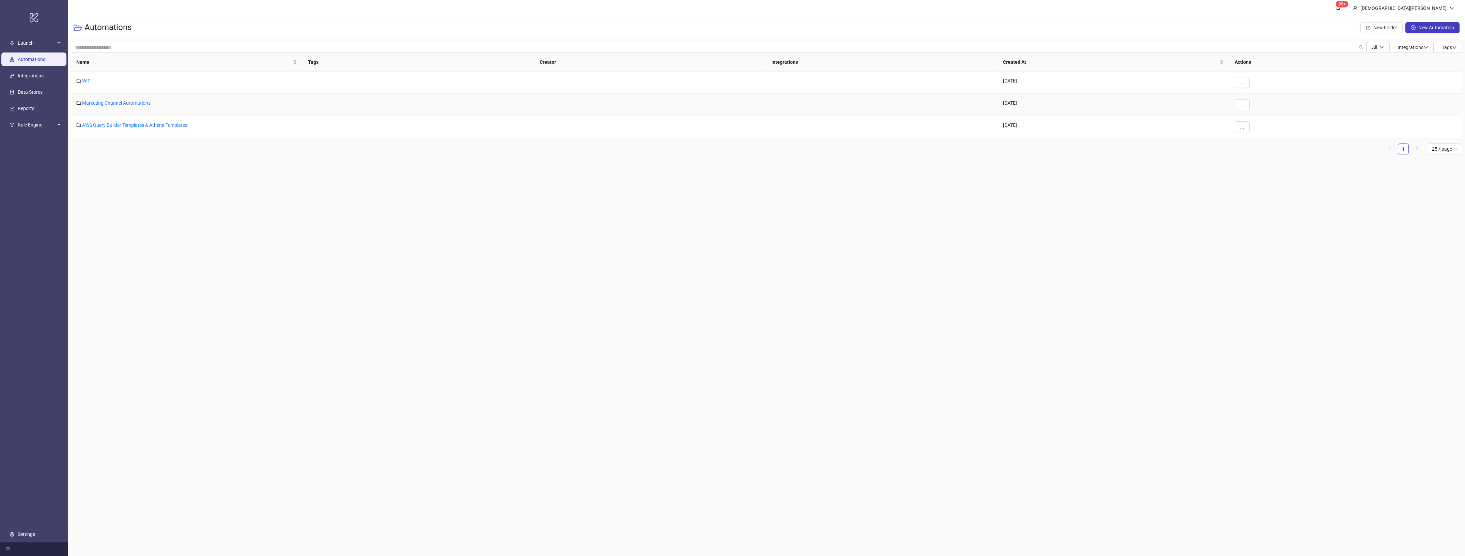
click at [95, 98] on div "Marketing Channel Automations" at bounding box center [187, 105] width 232 height 22
click at [101, 102] on link "Marketing Channel Automations" at bounding box center [116, 102] width 68 height 5
click at [90, 192] on link "GDN" at bounding box center [87, 191] width 10 height 5
click at [155, 171] on link "GDN // Reports (Asset Library, Deviation Sheet, etc.)" at bounding box center [136, 169] width 109 height 5
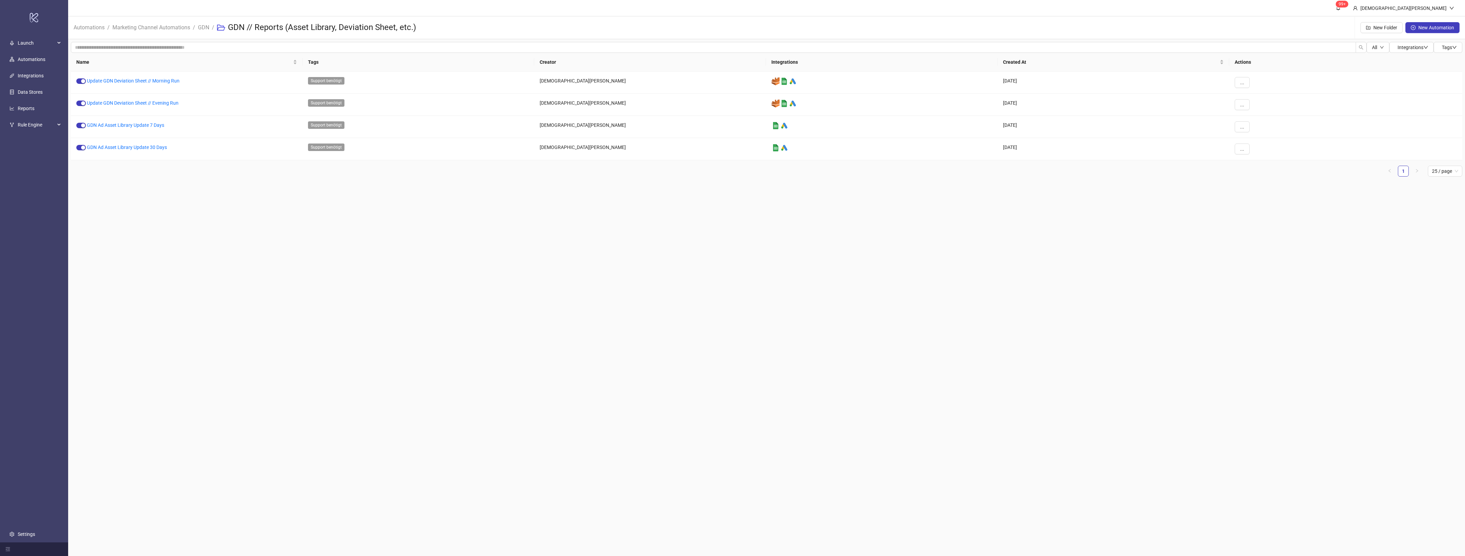
click at [244, 234] on main "99+ Christian Weikamp Automations / Marketing Channel Automations / GDN / GDN /…" at bounding box center [766, 278] width 1397 height 556
click at [177, 81] on link "Update GDN Deviation Sheet // Morning Run" at bounding box center [133, 80] width 93 height 5
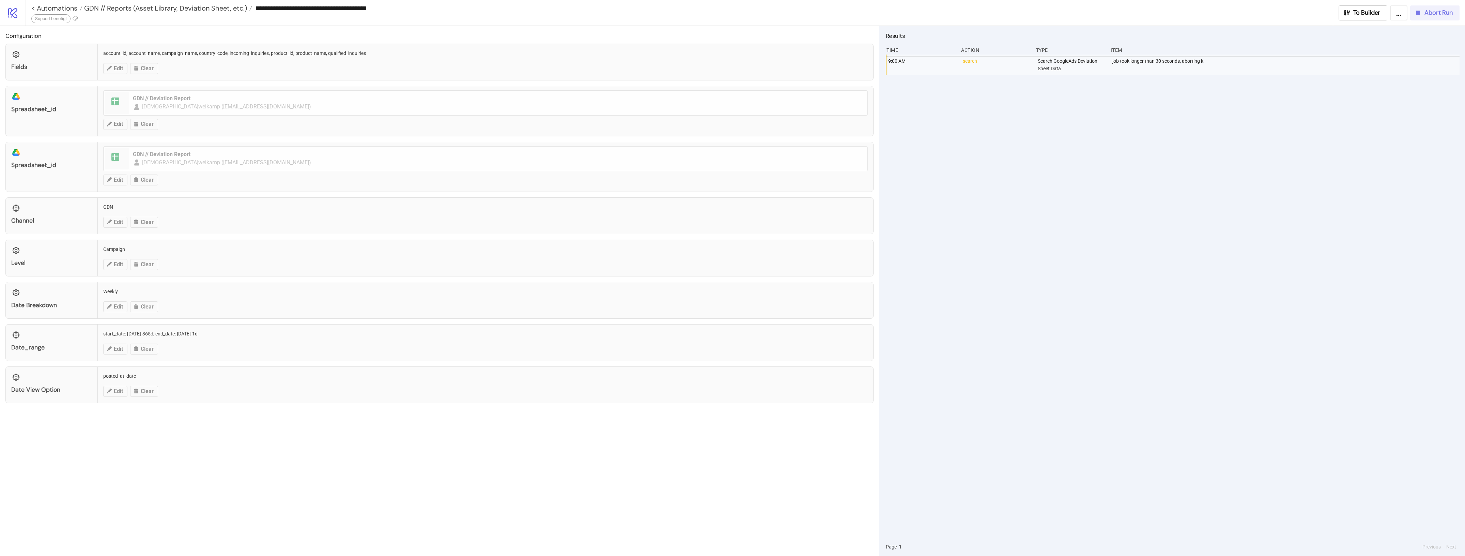
click at [1432, 18] on button "Abort Run" at bounding box center [1434, 12] width 49 height 15
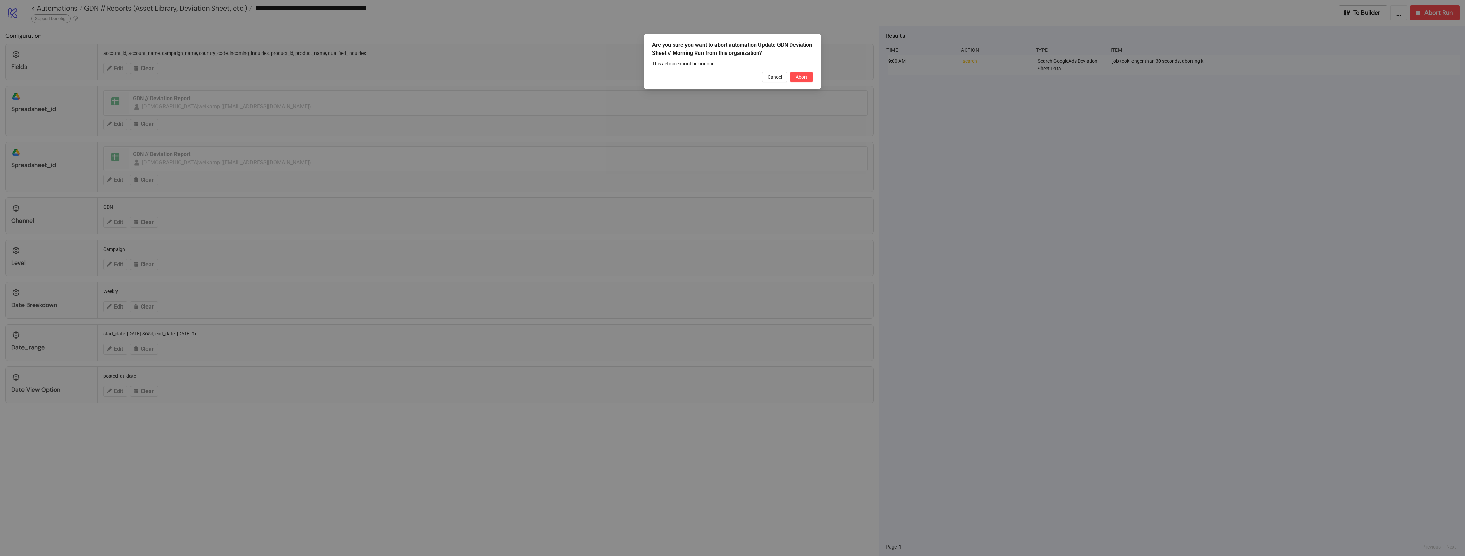
click at [835, 75] on div "Are you sure you want to abort automation Update GDN Deviation Sheet // Morning…" at bounding box center [732, 278] width 1465 height 556
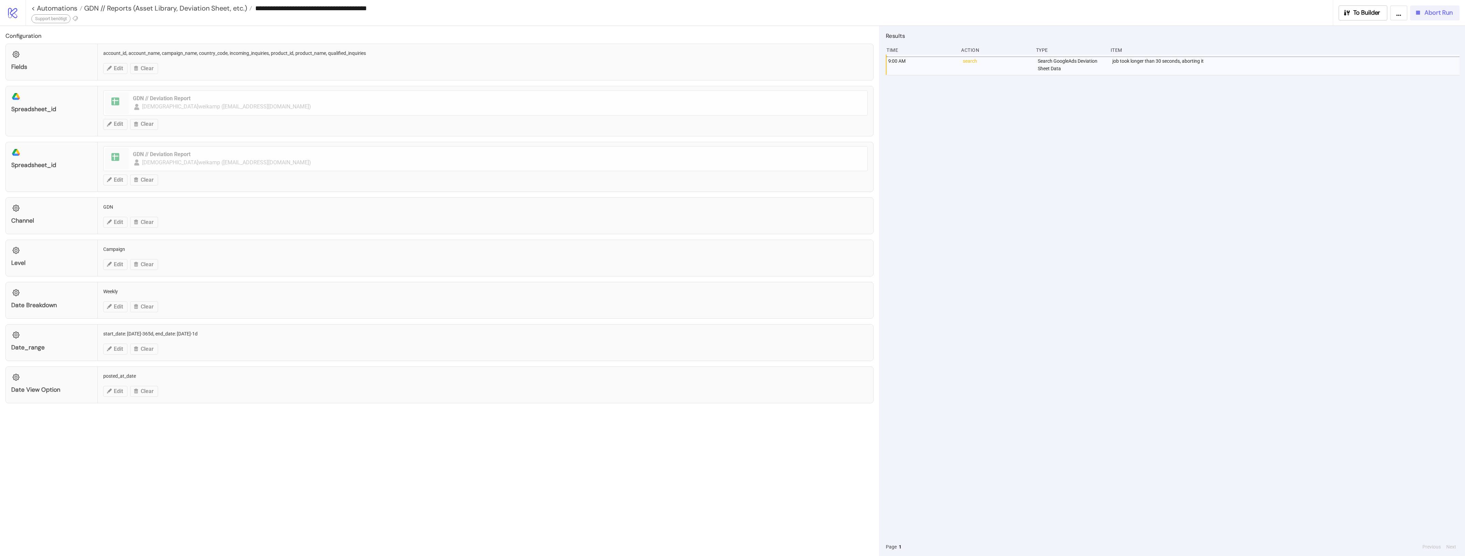
click at [1426, 19] on button "Abort Run" at bounding box center [1434, 12] width 49 height 15
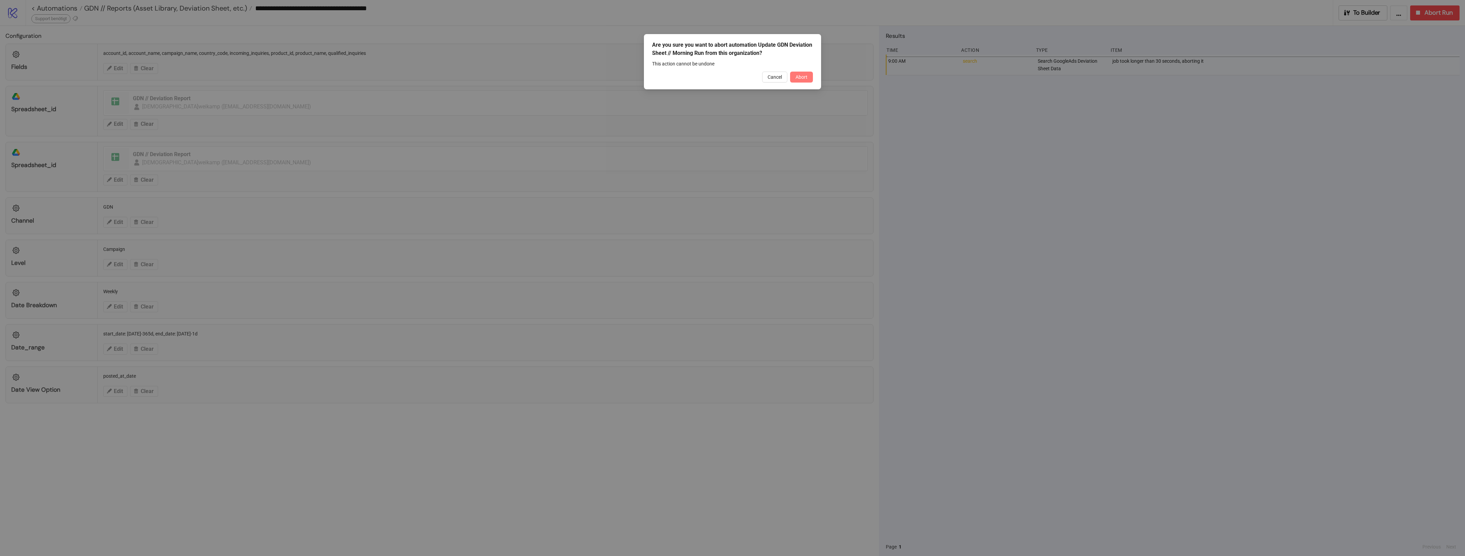
click at [795, 75] on span "Abort" at bounding box center [801, 76] width 12 height 5
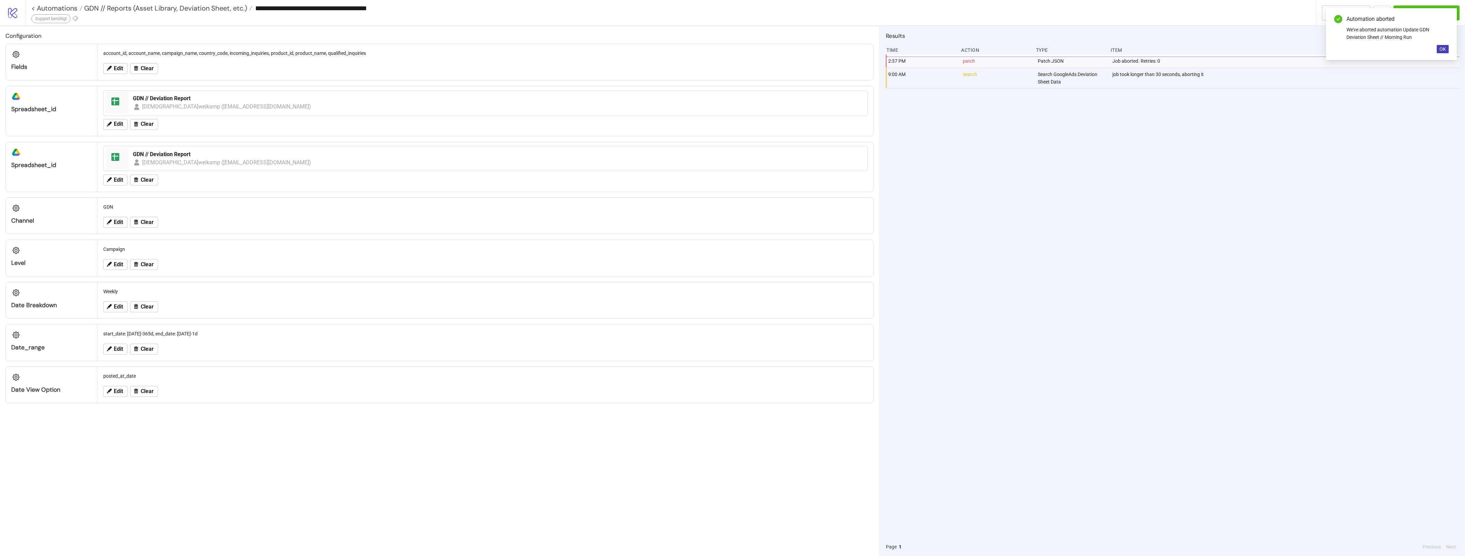
drag, startPoint x: 1441, startPoint y: 47, endPoint x: 1389, endPoint y: 37, distance: 52.6
click at [1440, 46] on span "OK" at bounding box center [1442, 48] width 6 height 5
click at [1348, 15] on span "To Builder" at bounding box center [1349, 13] width 27 height 8
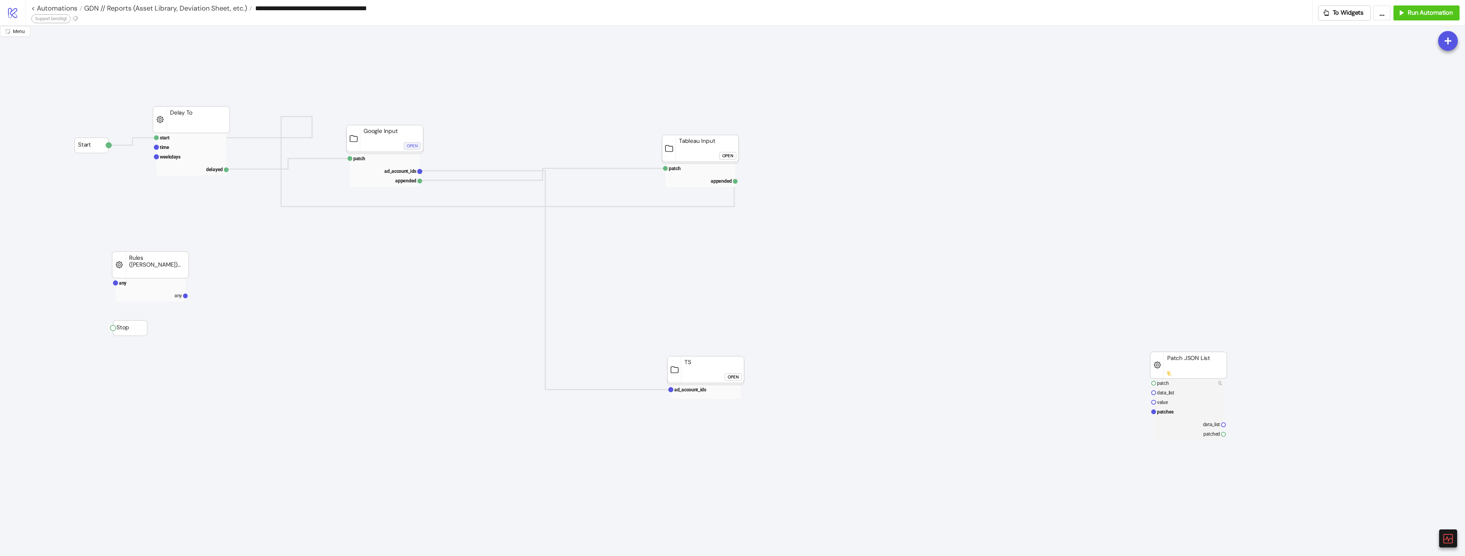
click at [408, 145] on div "Open" at bounding box center [412, 146] width 11 height 8
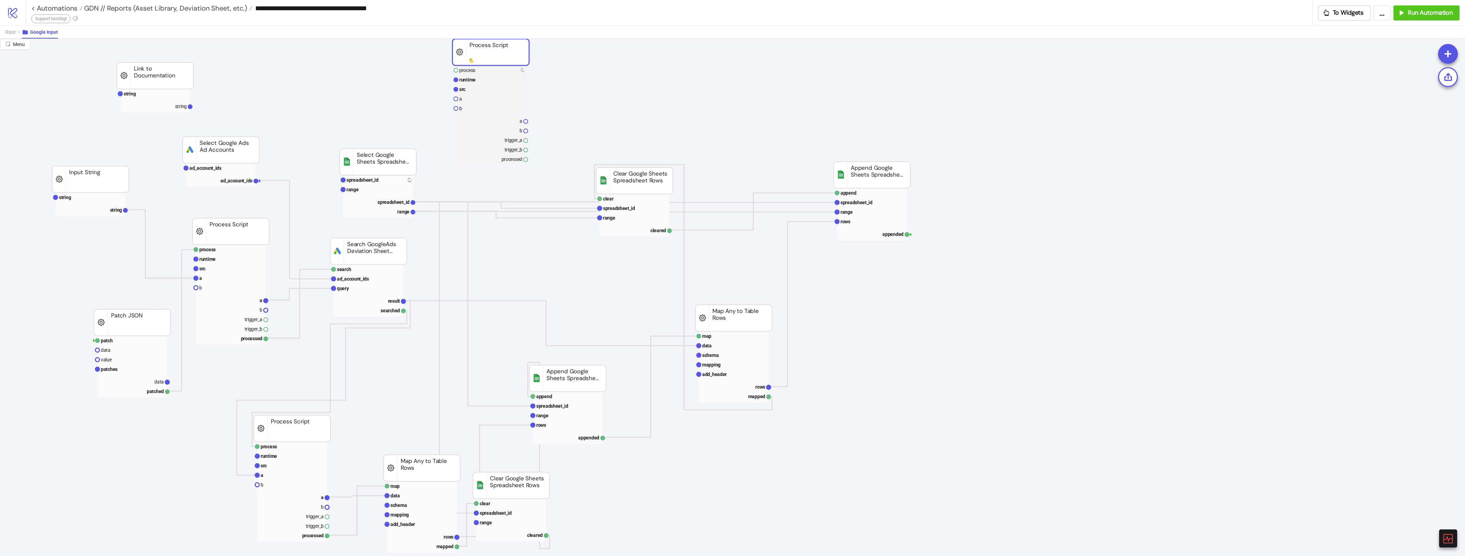
drag, startPoint x: 509, startPoint y: 60, endPoint x: 503, endPoint y: 48, distance: 13.3
drag, startPoint x: 497, startPoint y: 52, endPoint x: 516, endPoint y: 66, distance: 23.4
click at [516, 66] on rect at bounding box center [509, 66] width 77 height 27
click at [11, 32] on span "Root" at bounding box center [10, 31] width 10 height 5
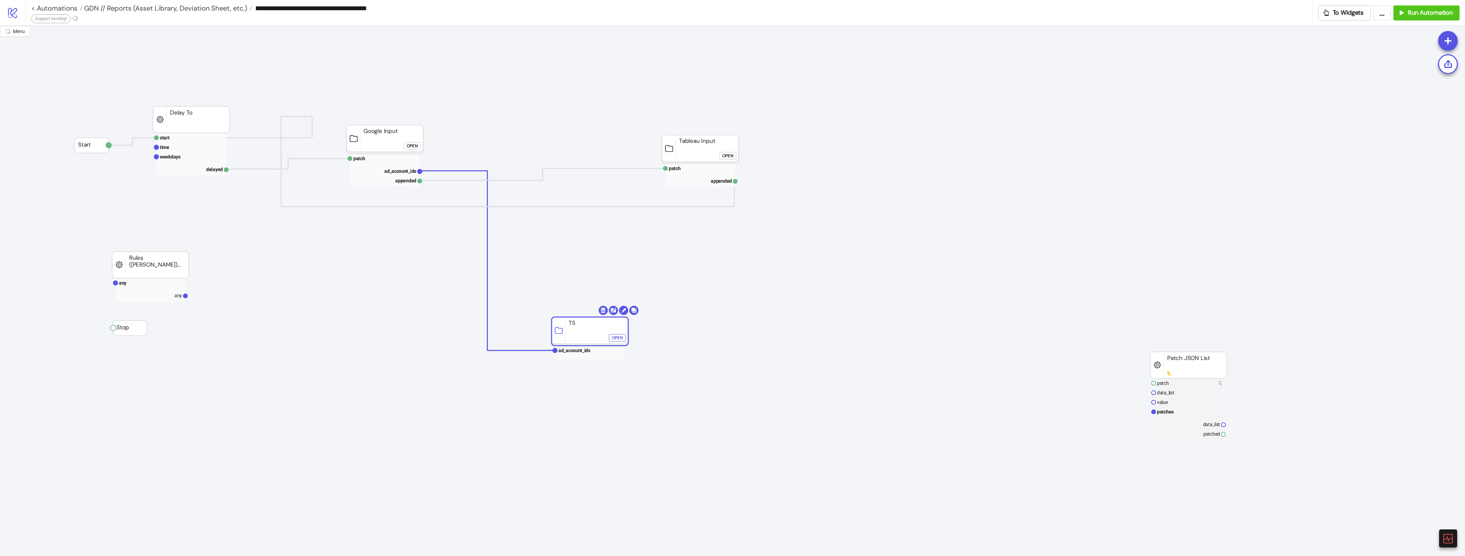
drag, startPoint x: 705, startPoint y: 375, endPoint x: 598, endPoint y: 307, distance: 127.2
drag, startPoint x: 677, startPoint y: 145, endPoint x: 593, endPoint y: 145, distance: 84.1
click at [650, 156] on button "Open" at bounding box center [643, 155] width 17 height 7
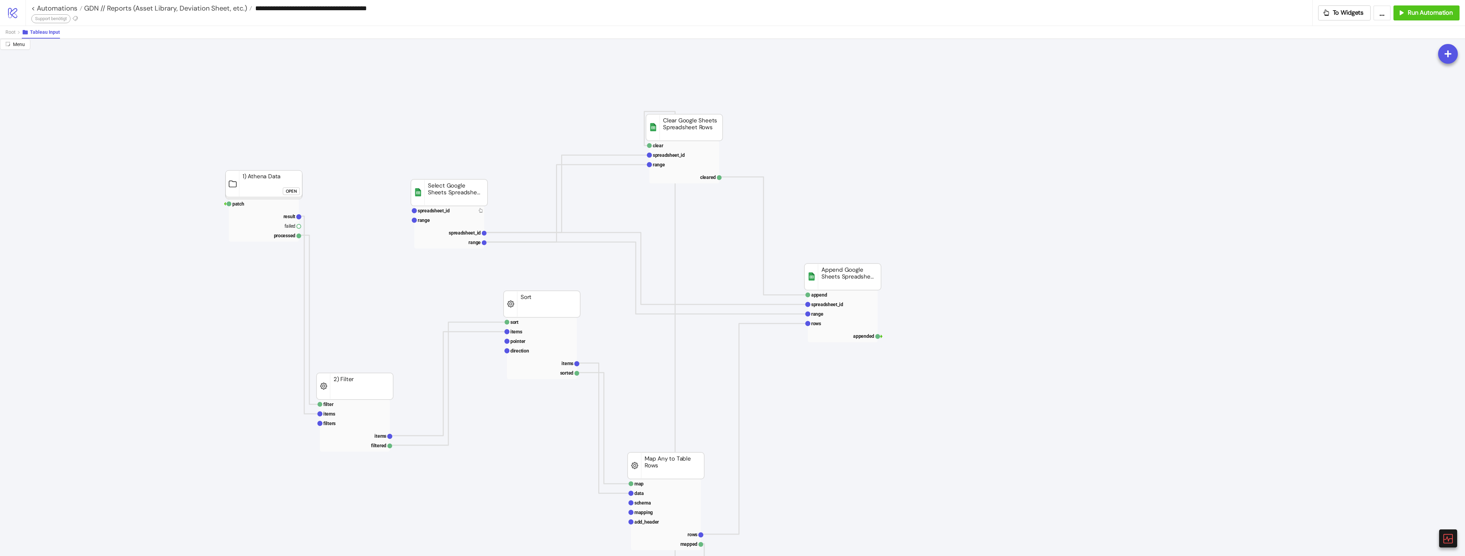
scroll to position [85, 0]
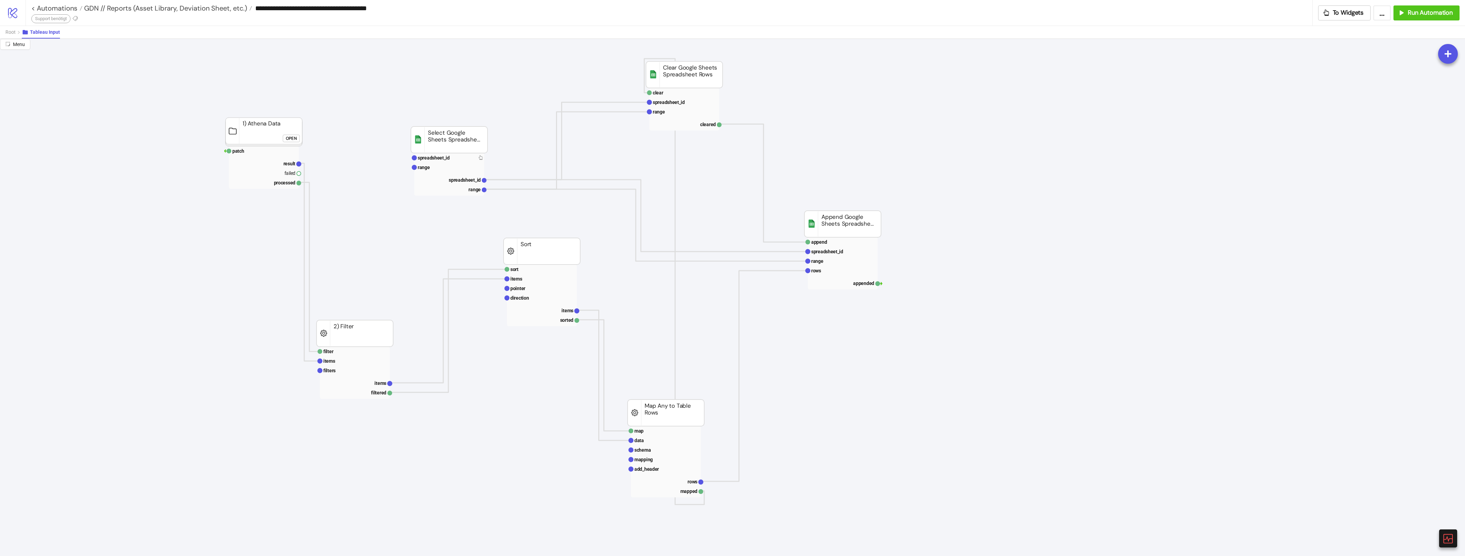
click at [22, 34] on icon at bounding box center [25, 32] width 7 height 7
click at [13, 33] on span "Root" at bounding box center [10, 31] width 10 height 5
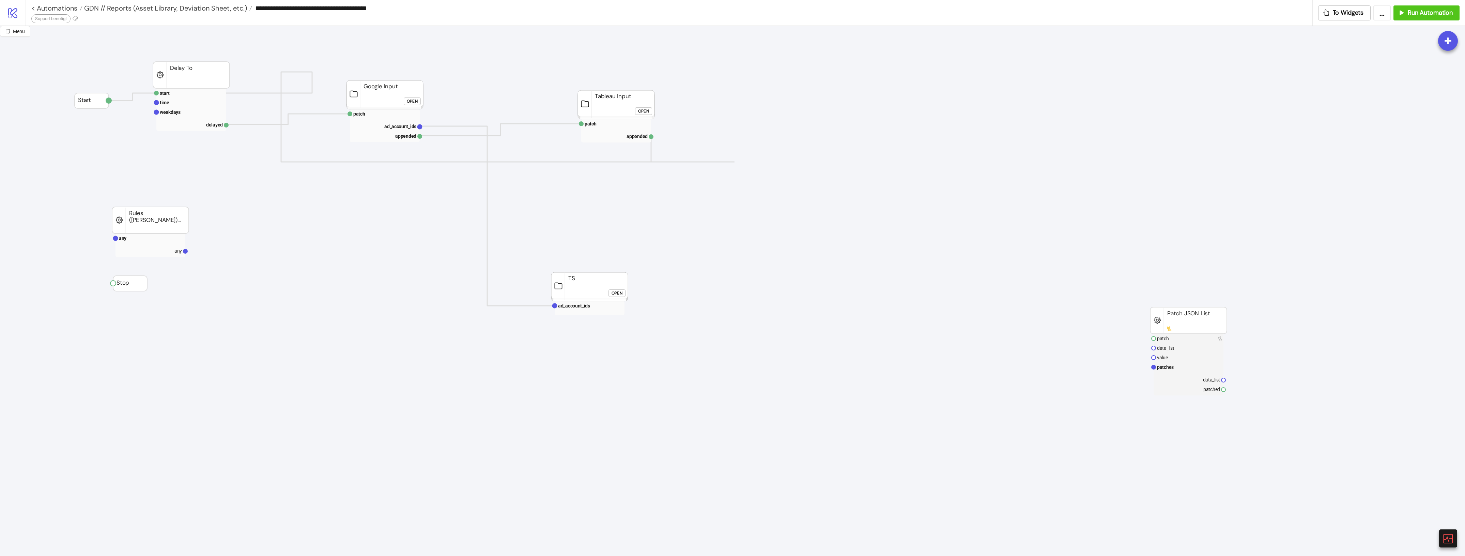
scroll to position [0, 0]
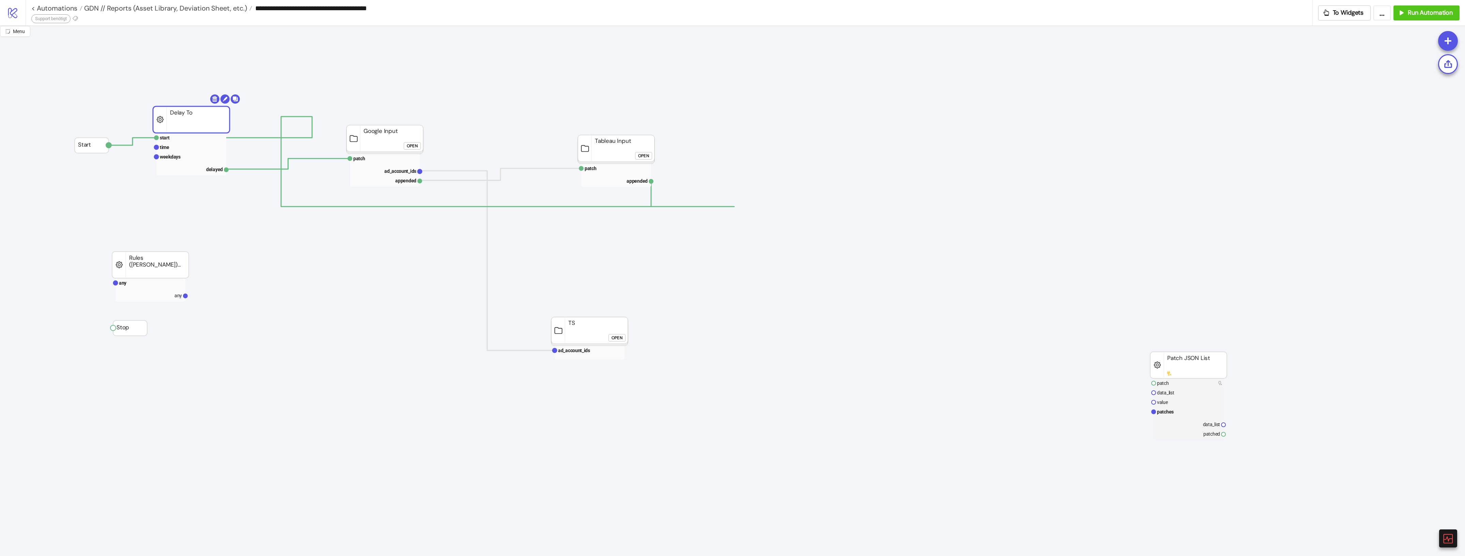
drag, startPoint x: 181, startPoint y: 125, endPoint x: 182, endPoint y: 134, distance: 9.3
click at [407, 145] on div "Open" at bounding box center [412, 146] width 11 height 8
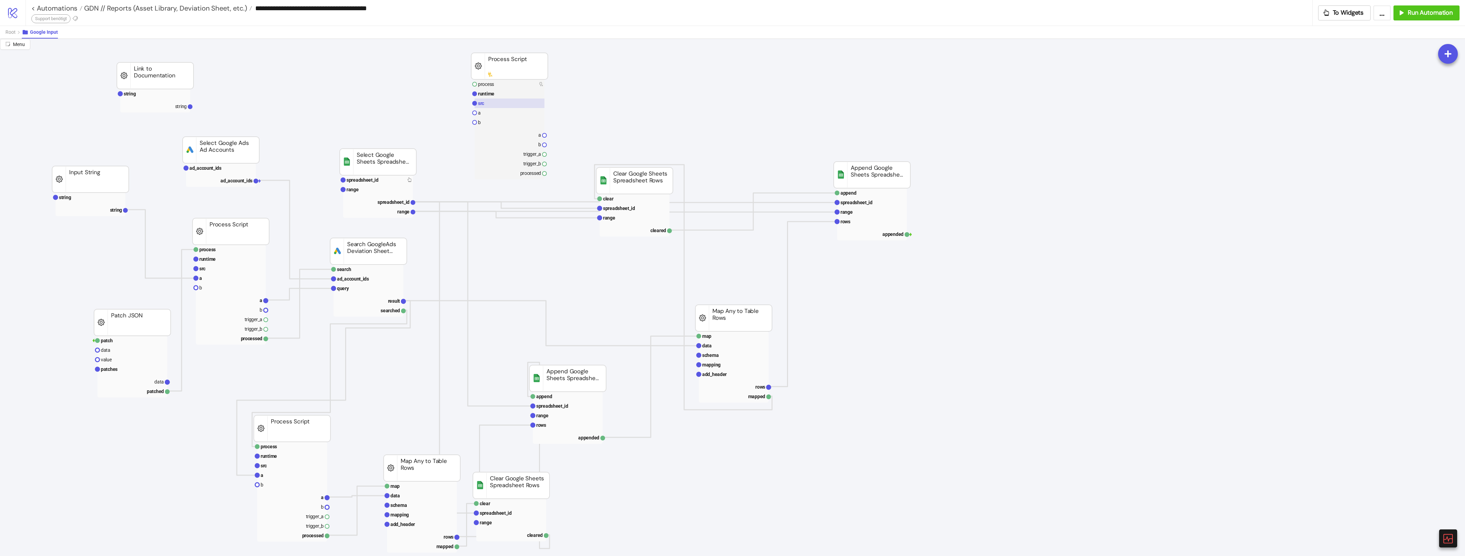
click at [501, 100] on rect at bounding box center [509, 103] width 70 height 10
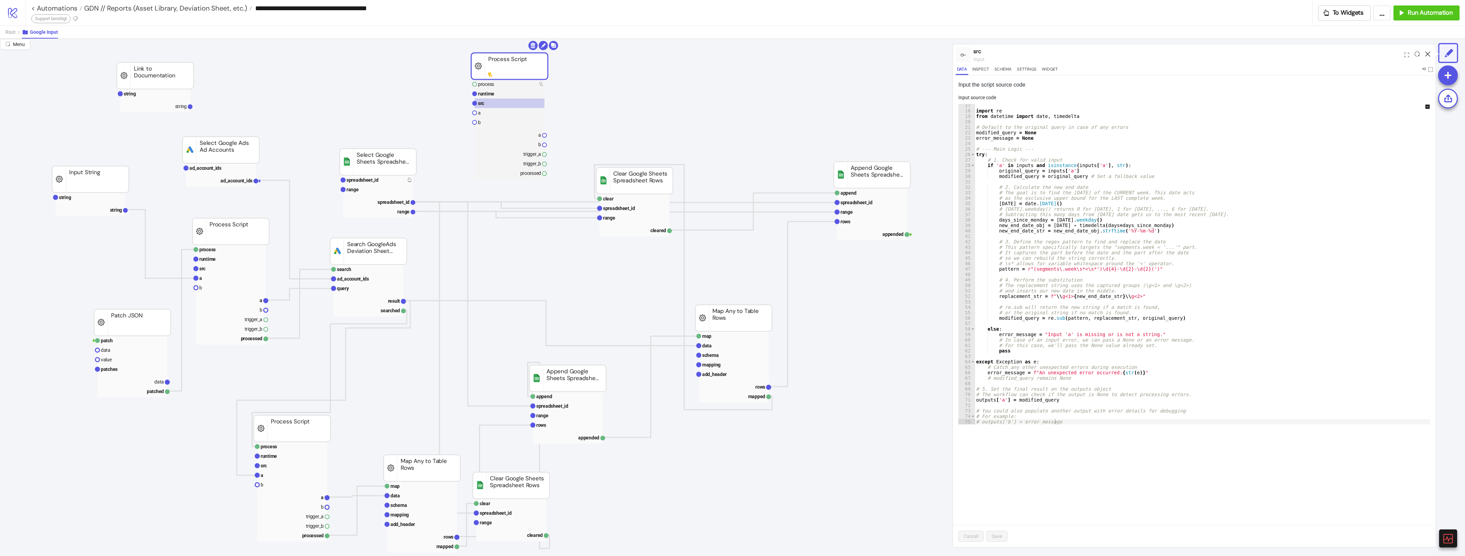
click at [1430, 54] on icon at bounding box center [1427, 53] width 5 height 5
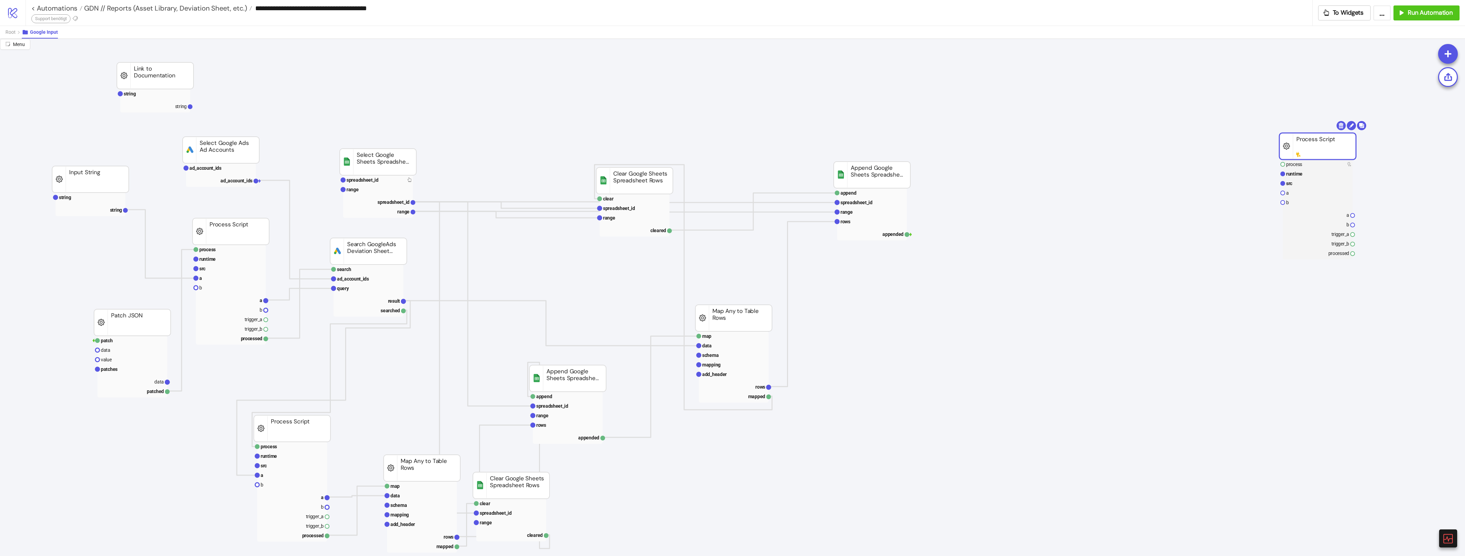
drag, startPoint x: 523, startPoint y: 69, endPoint x: 1320, endPoint y: 153, distance: 801.5
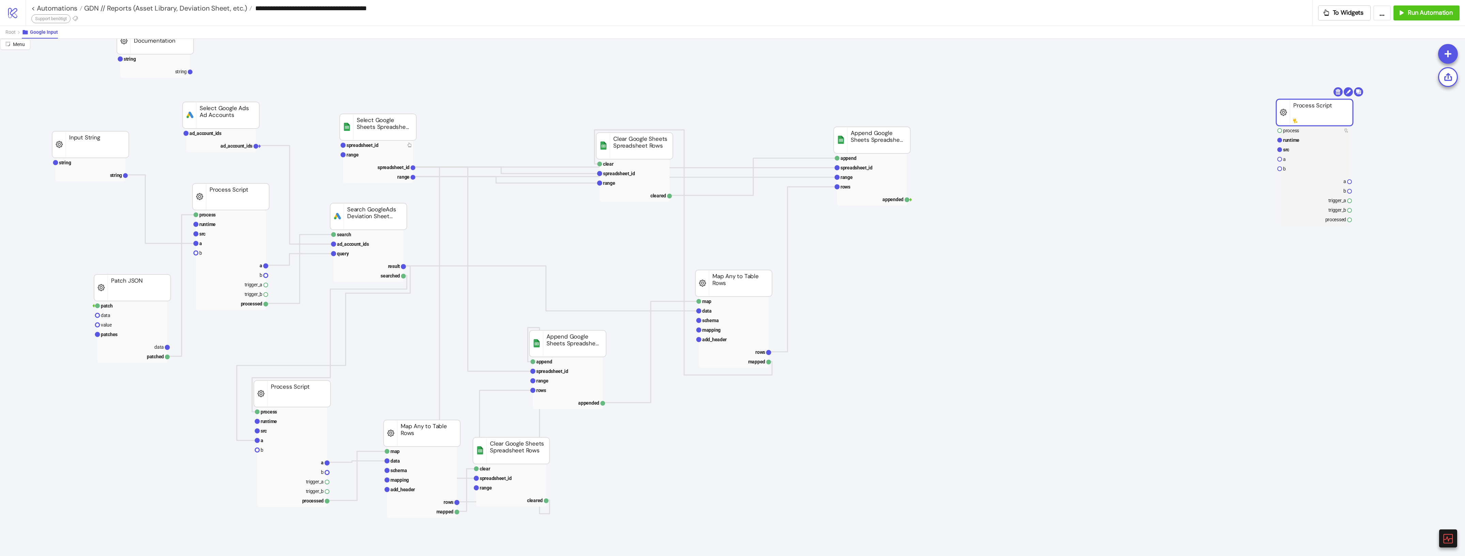
scroll to position [85, 0]
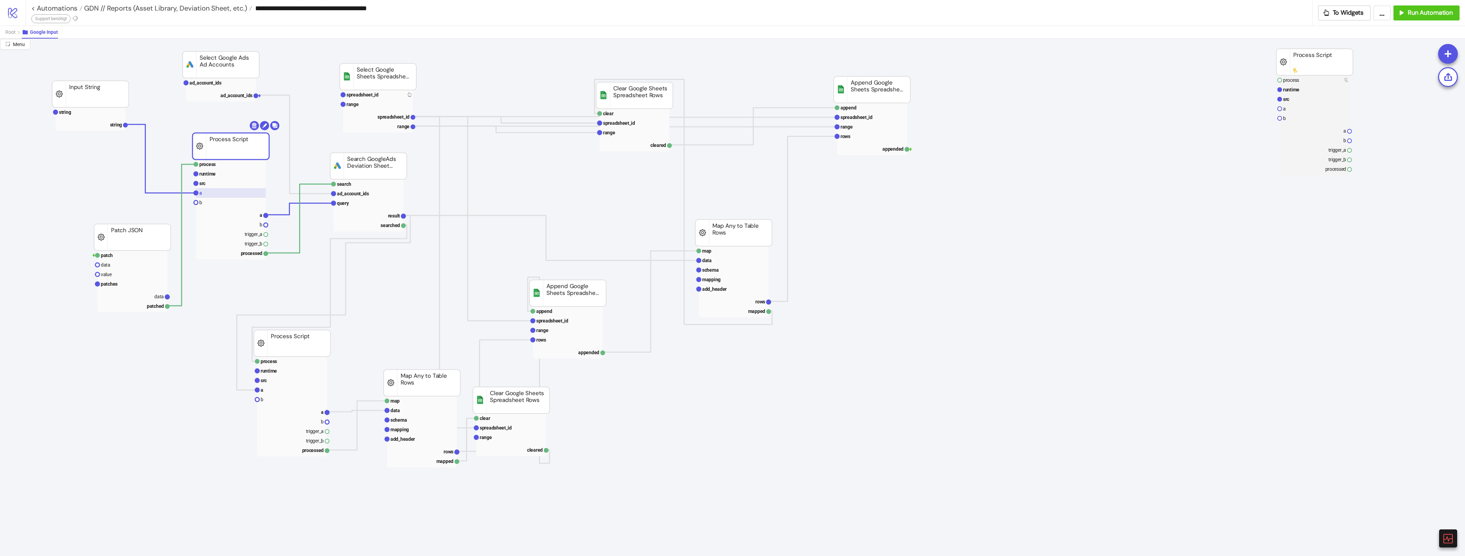
click at [223, 198] on rect at bounding box center [231, 193] width 70 height 10
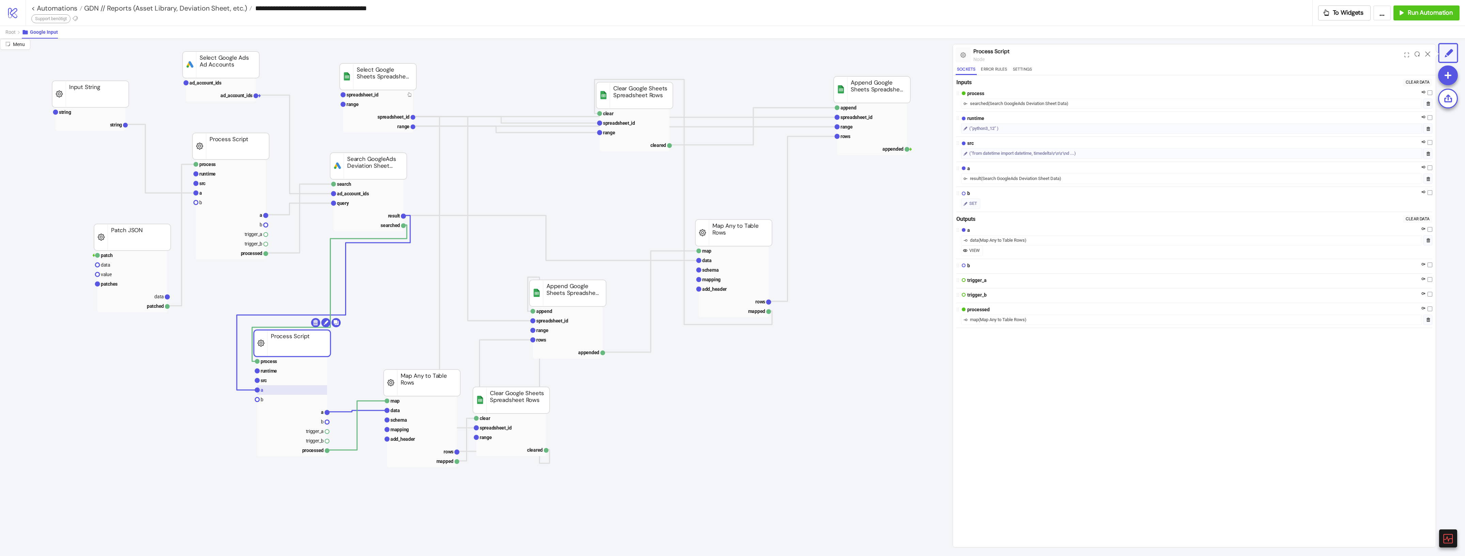
click at [297, 389] on rect at bounding box center [292, 390] width 70 height 10
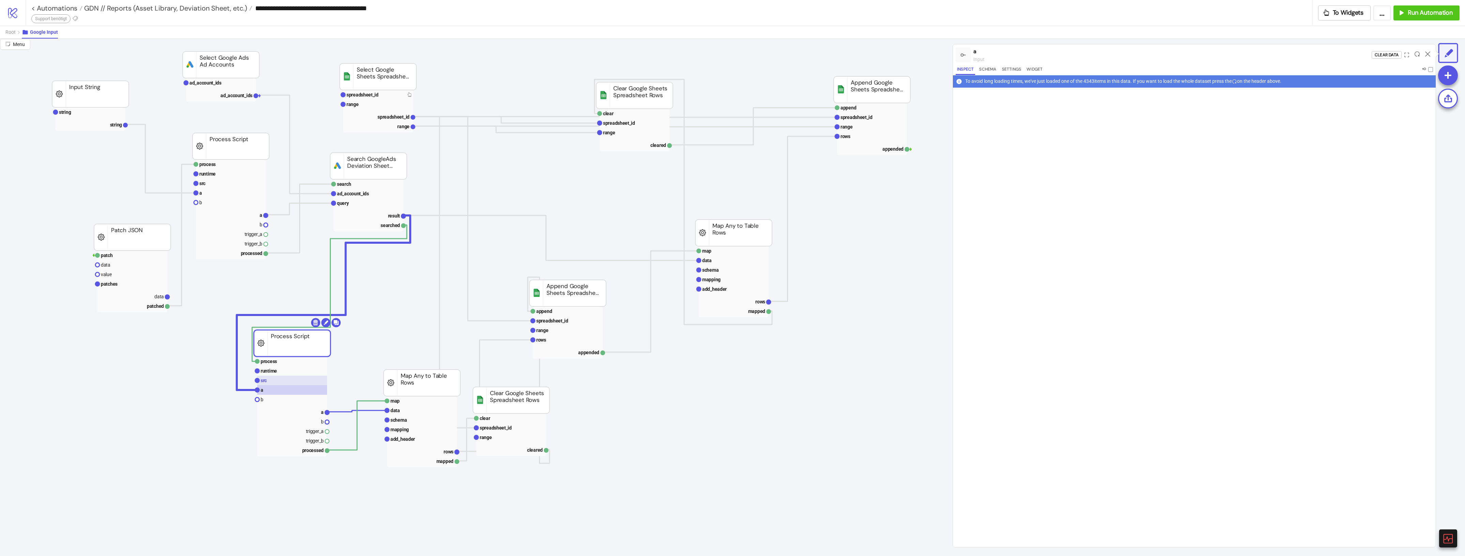
click at [297, 380] on rect at bounding box center [292, 380] width 70 height 10
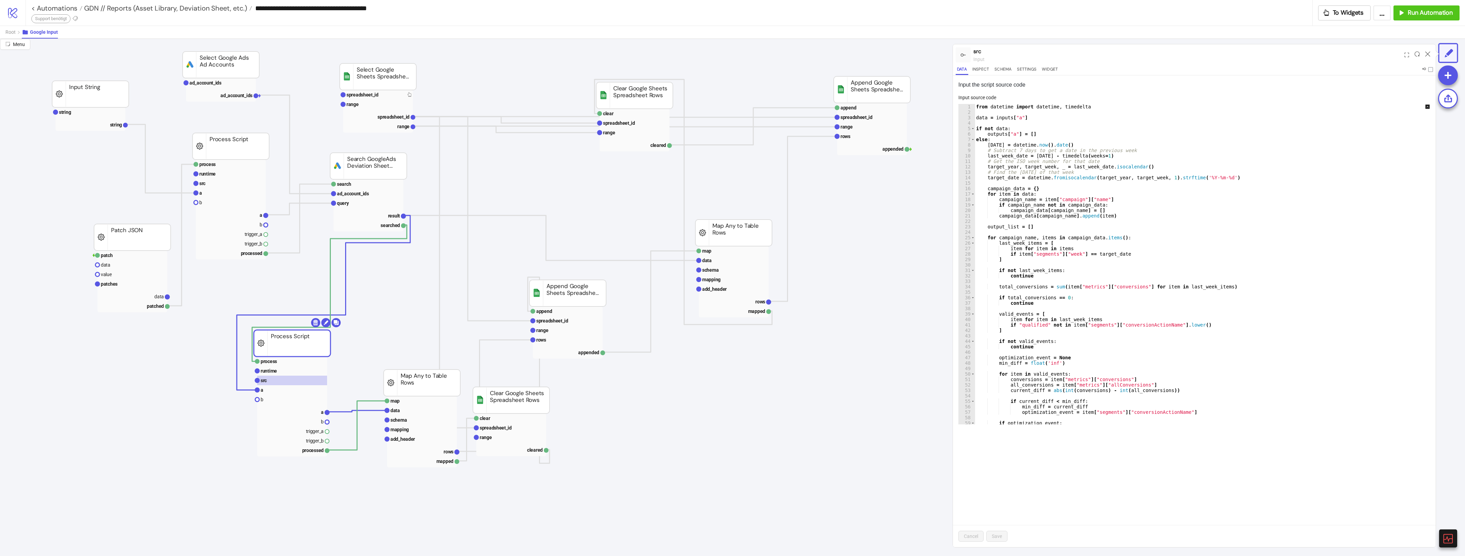
scroll to position [34, 0]
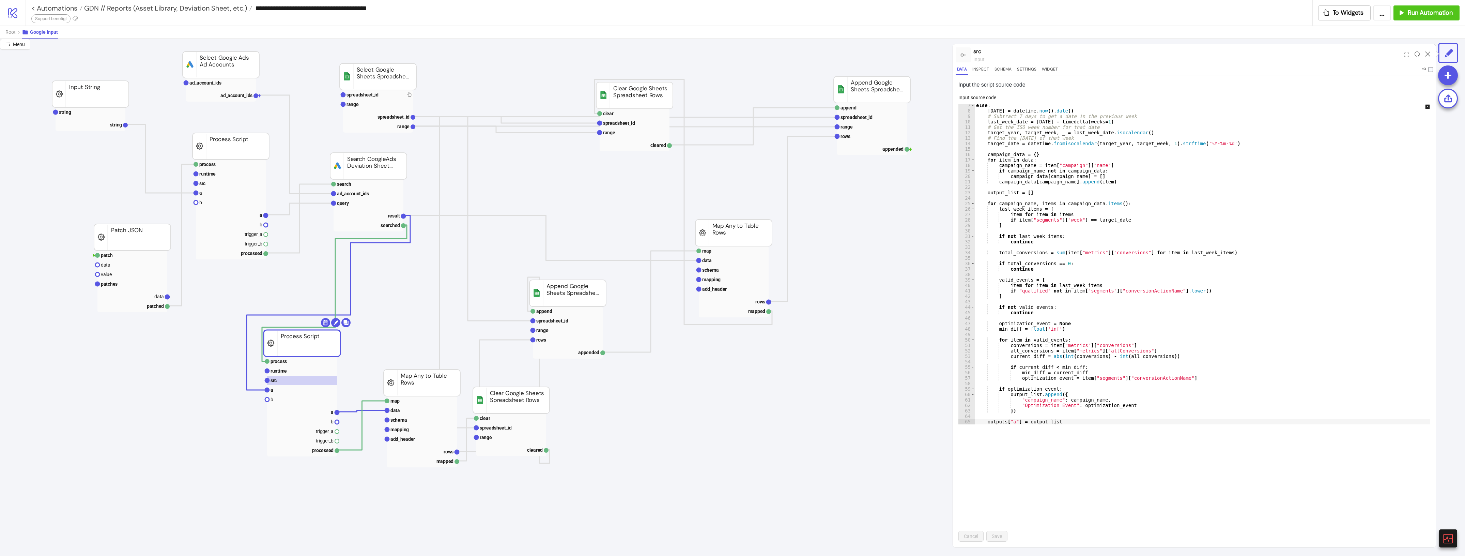
drag, startPoint x: 308, startPoint y: 340, endPoint x: 318, endPoint y: 340, distance: 10.2
click at [318, 340] on rect at bounding box center [302, 343] width 77 height 27
click at [319, 414] on rect at bounding box center [302, 412] width 70 height 10
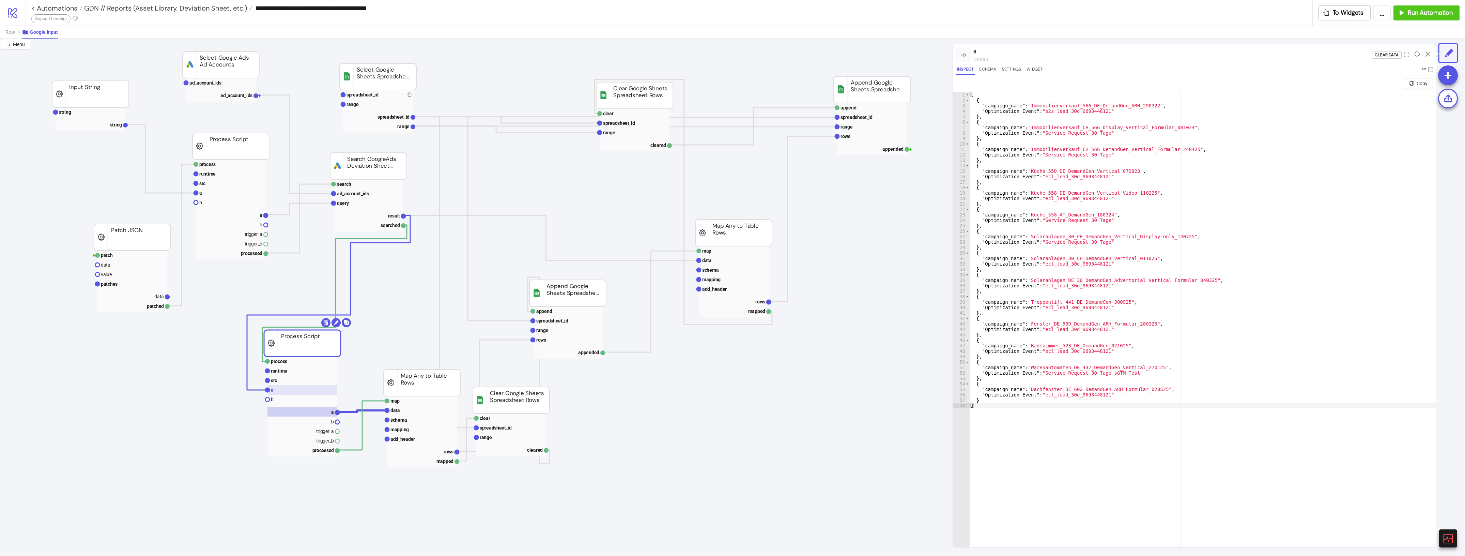
click at [278, 389] on rect at bounding box center [302, 390] width 70 height 10
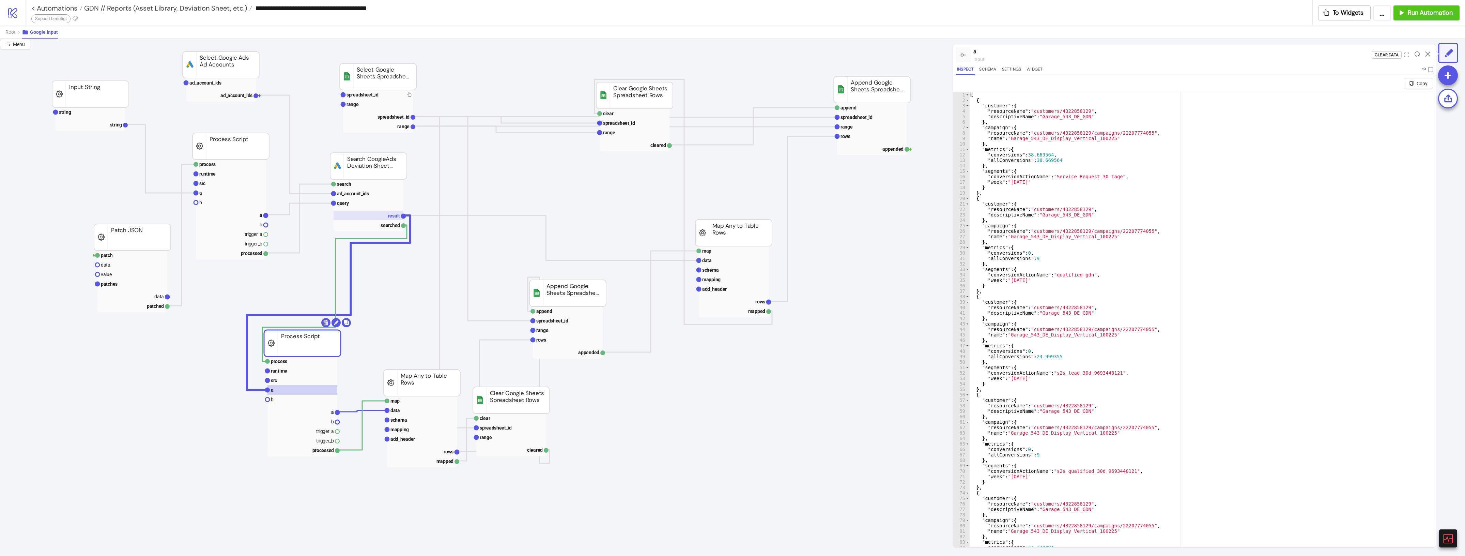
click at [391, 215] on text "result" at bounding box center [394, 215] width 12 height 5
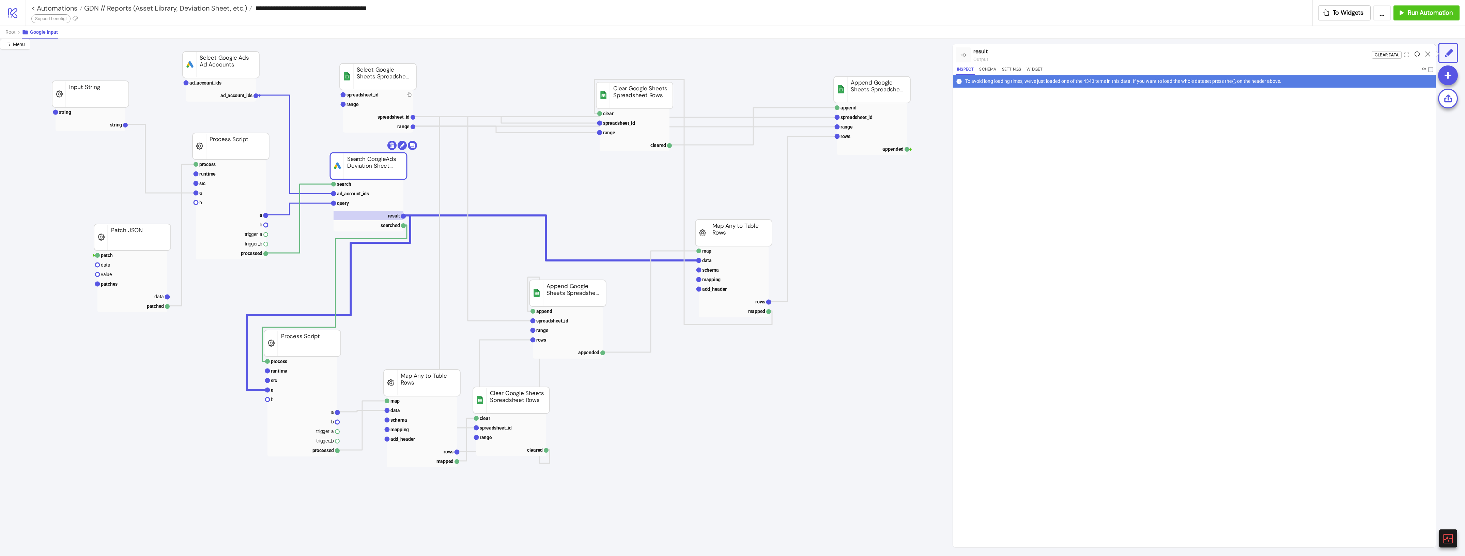
click at [1415, 53] on icon at bounding box center [1416, 53] width 5 height 5
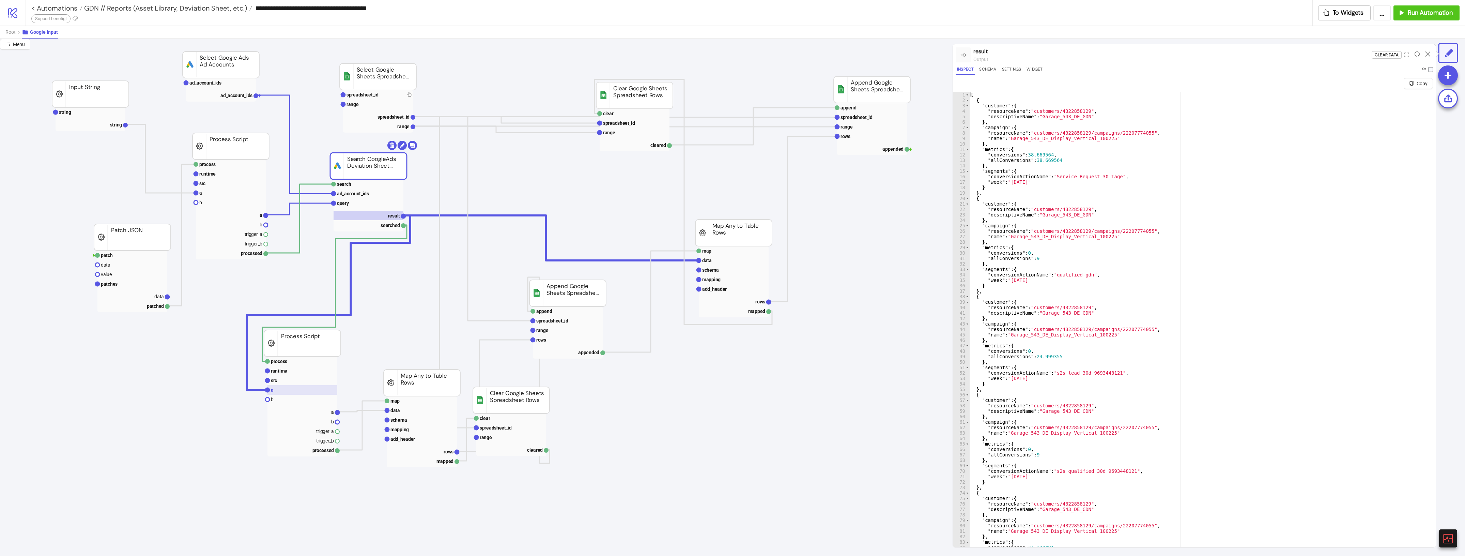
click at [325, 390] on rect at bounding box center [302, 390] width 70 height 10
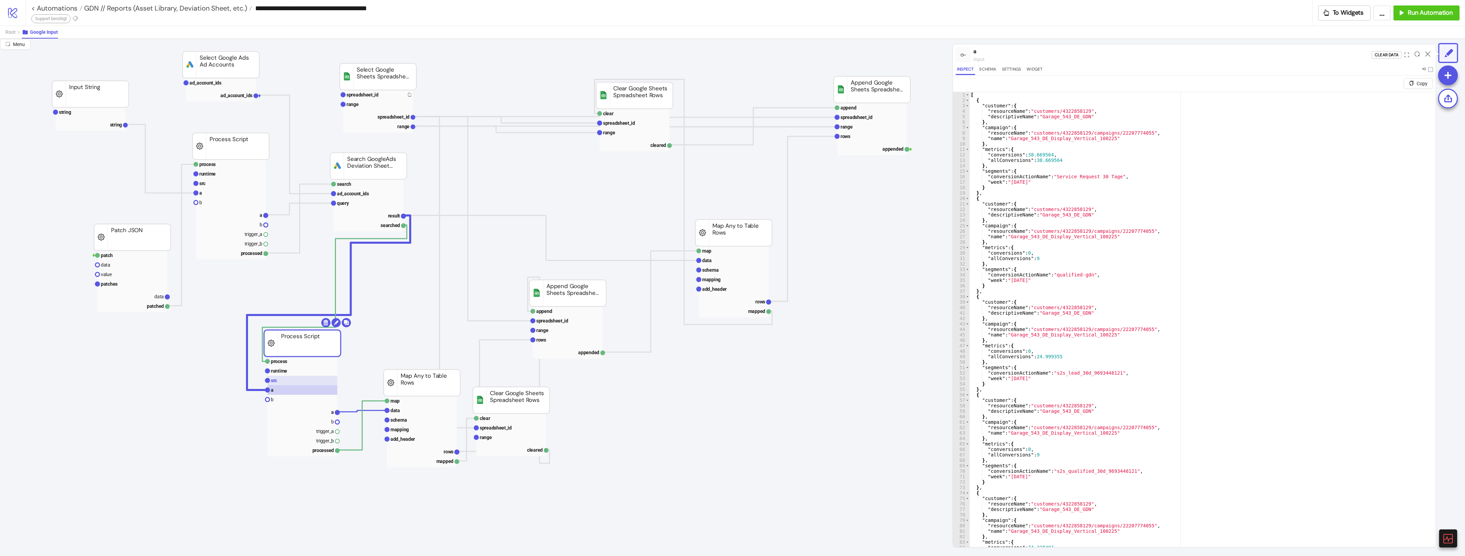
click at [324, 382] on rect at bounding box center [302, 380] width 70 height 10
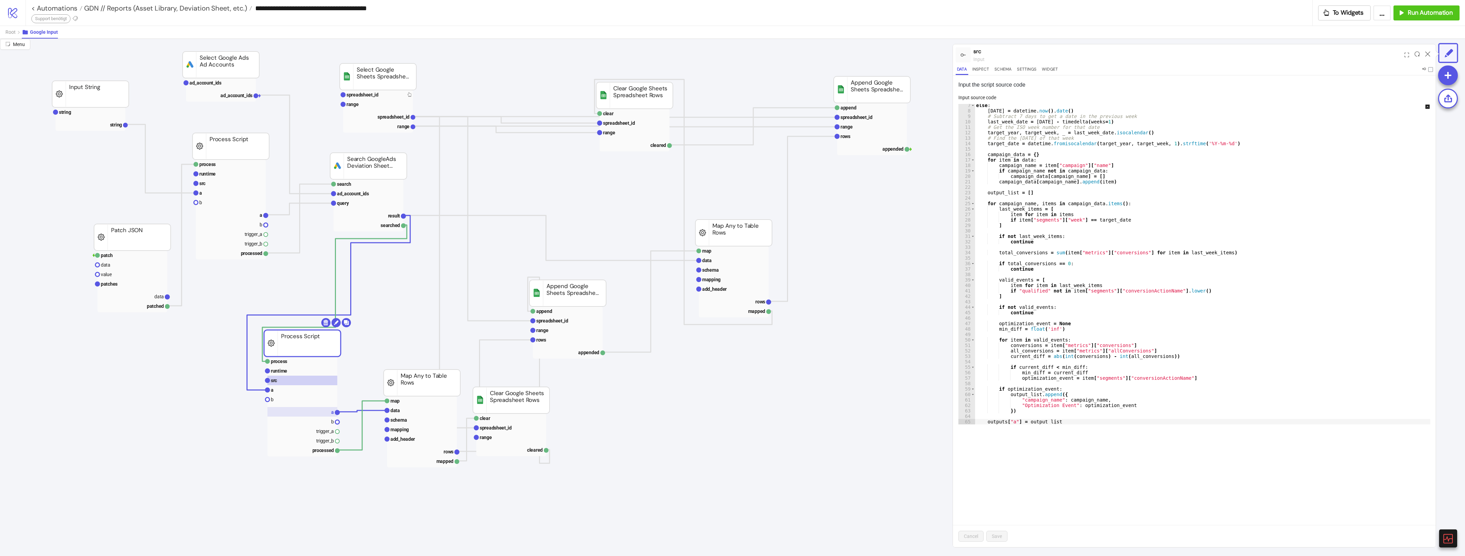
click at [315, 408] on rect at bounding box center [302, 412] width 70 height 10
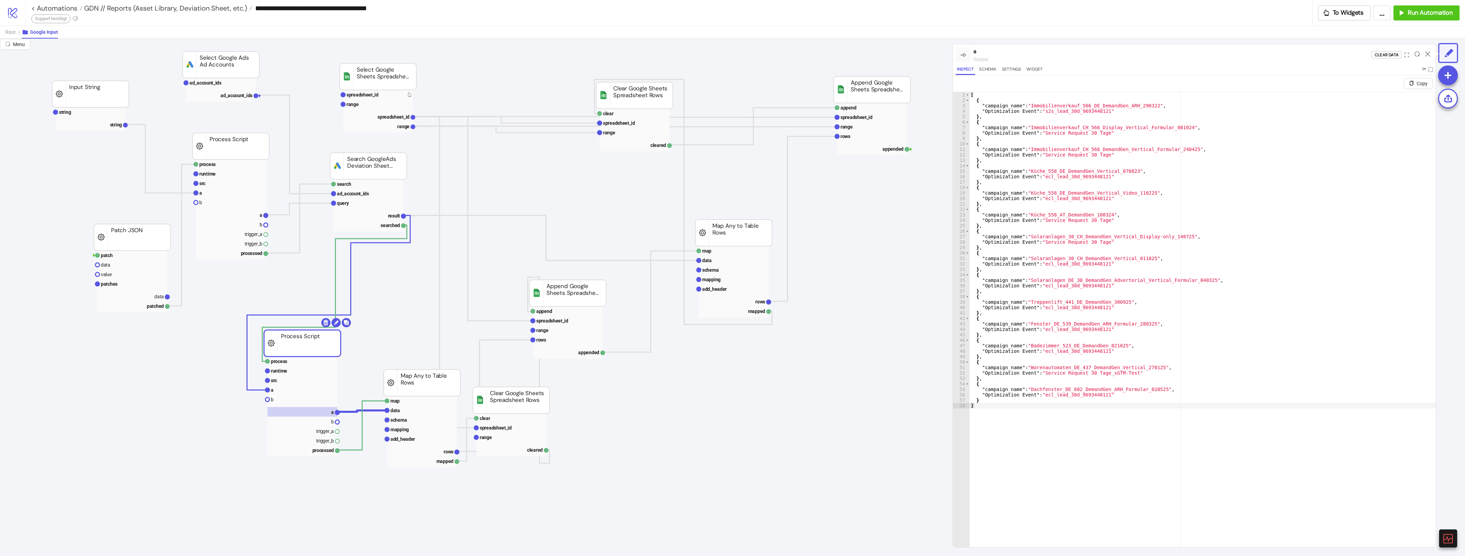
type textarea "**********"
click at [1300, 278] on div "[ { "campaign_name" : "Immobilienverkauf_566_DE_DemandGen_ARH_290322" , "Optimi…" at bounding box center [1202, 333] width 466 height 482
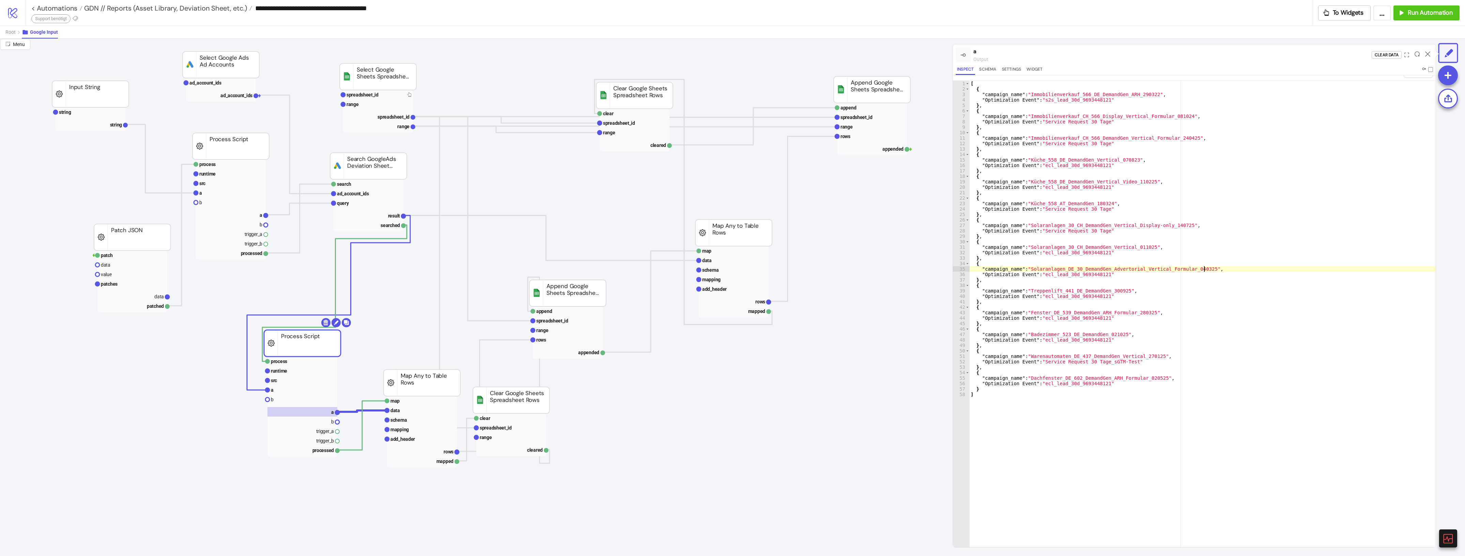
scroll to position [16, 0]
click at [18, 33] on button "Root" at bounding box center [13, 32] width 16 height 13
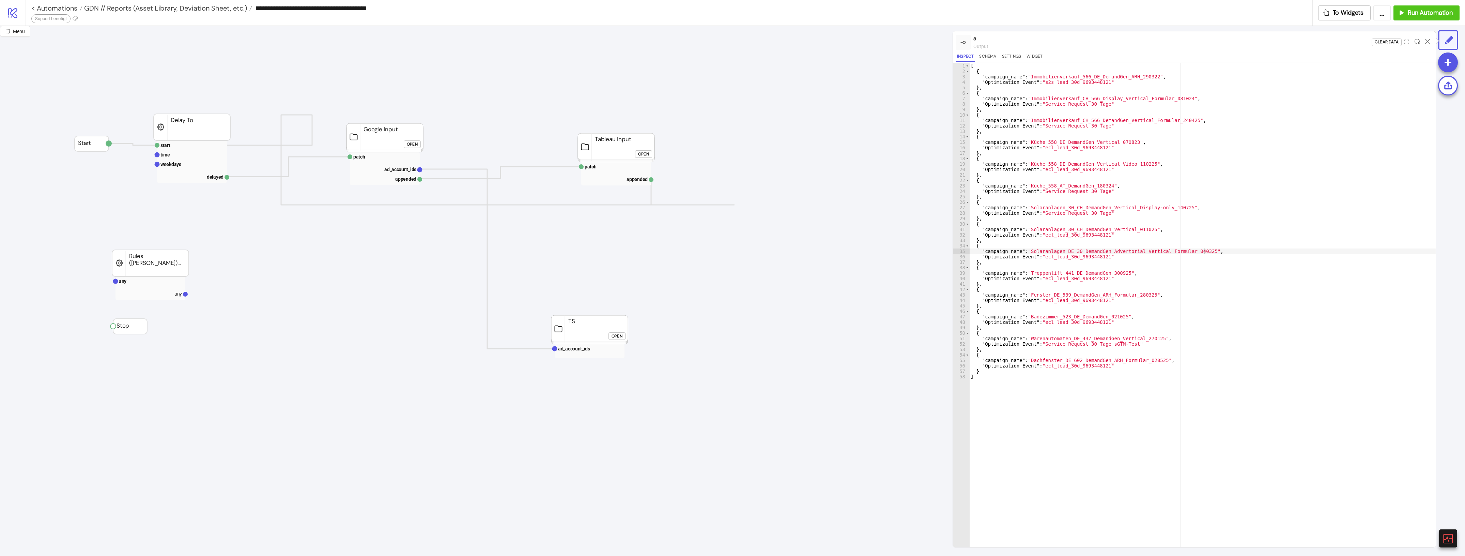
scroll to position [0, 0]
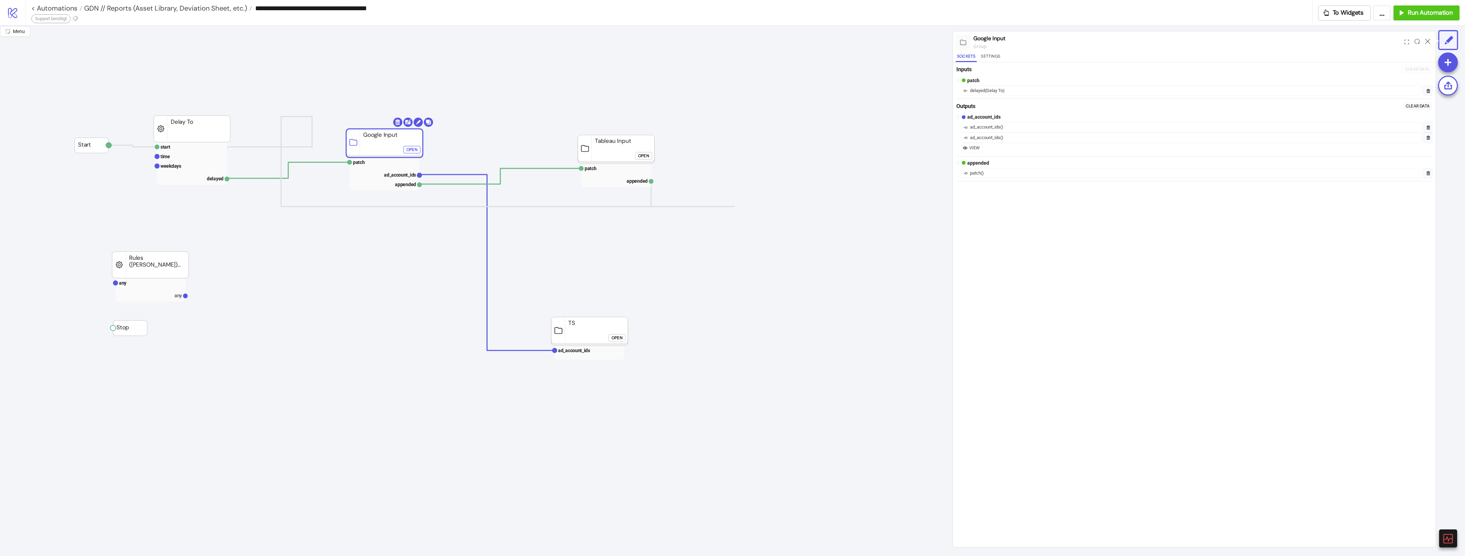
drag, startPoint x: 380, startPoint y: 146, endPoint x: 380, endPoint y: 150, distance: 3.8
click at [177, 157] on rect at bounding box center [192, 157] width 70 height 10
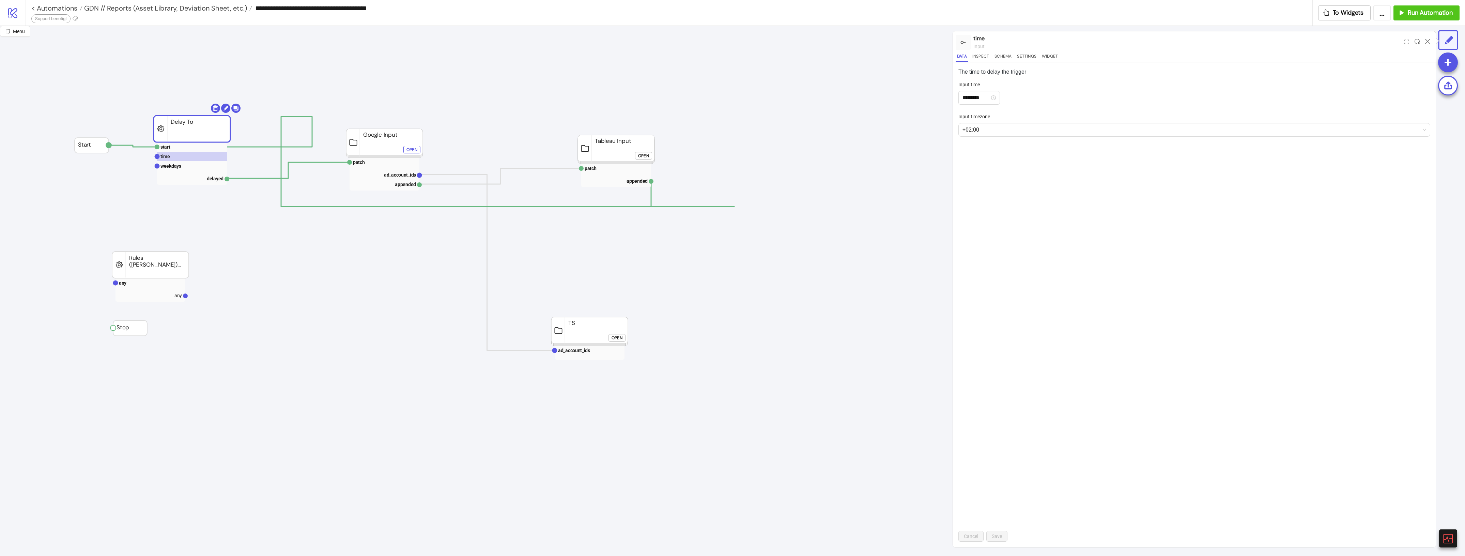
drag, startPoint x: 182, startPoint y: 166, endPoint x: 272, endPoint y: 164, distance: 91.0
click at [183, 166] on rect at bounding box center [192, 166] width 70 height 10
click at [368, 165] on rect at bounding box center [384, 162] width 70 height 10
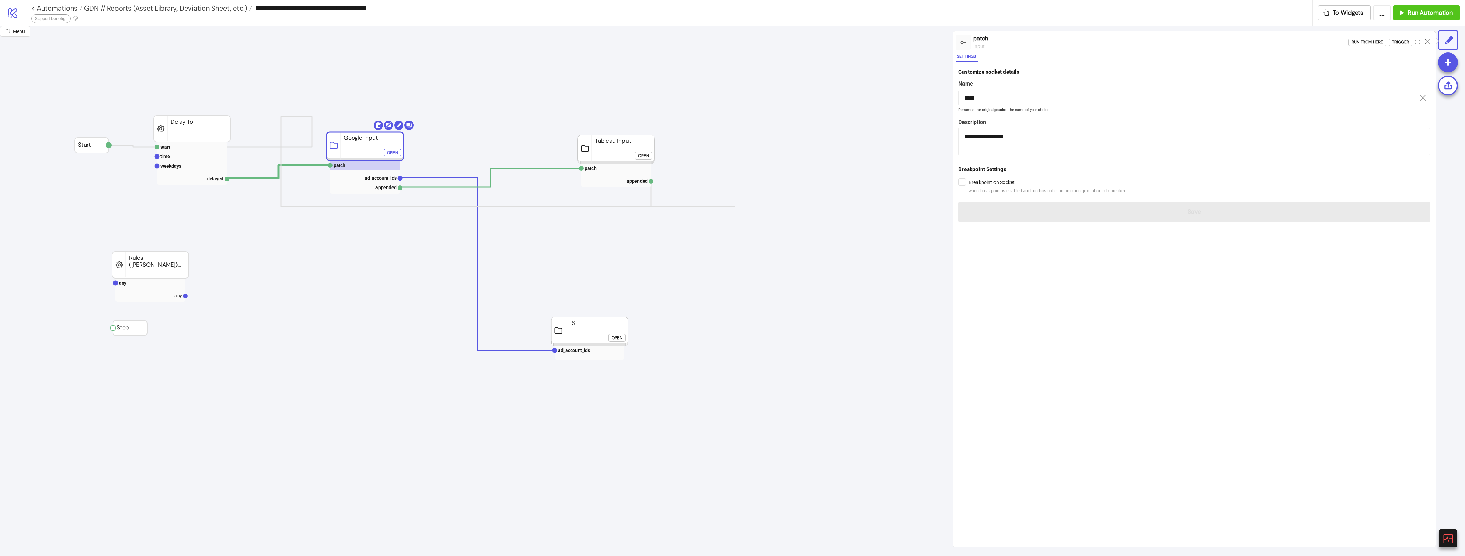
drag, startPoint x: 367, startPoint y: 140, endPoint x: 346, endPoint y: 143, distance: 20.7
click at [346, 143] on rect at bounding box center [365, 146] width 77 height 29
click at [217, 153] on rect at bounding box center [192, 157] width 70 height 10
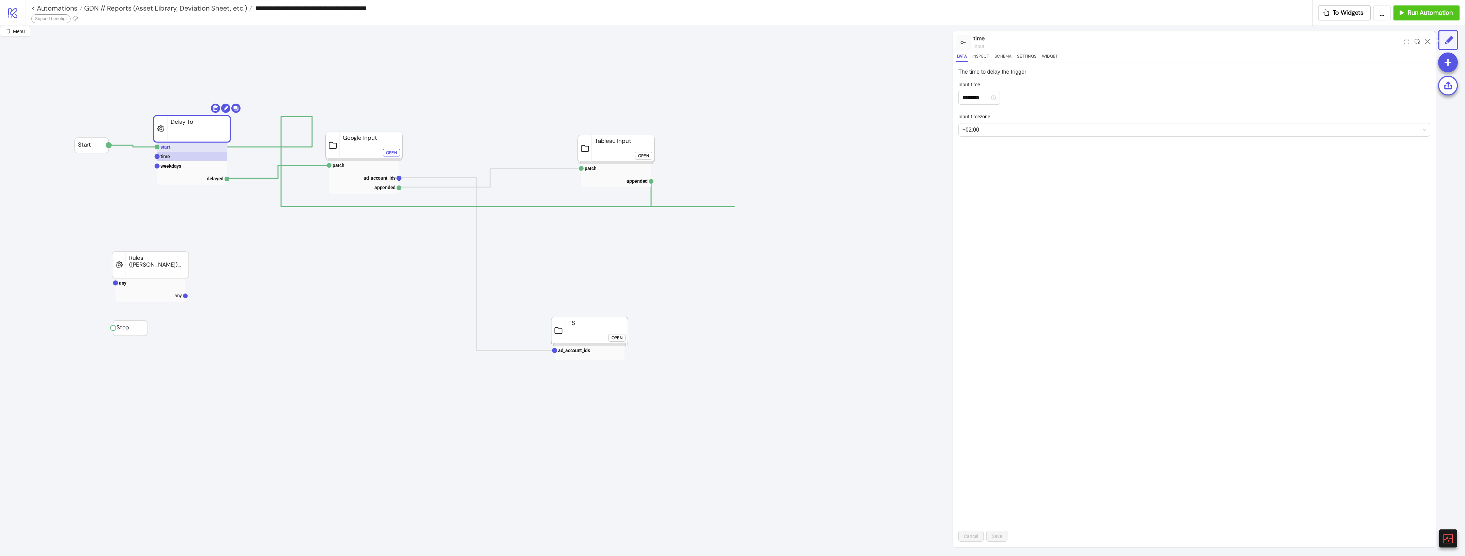
click at [201, 151] on rect at bounding box center [192, 147] width 70 height 10
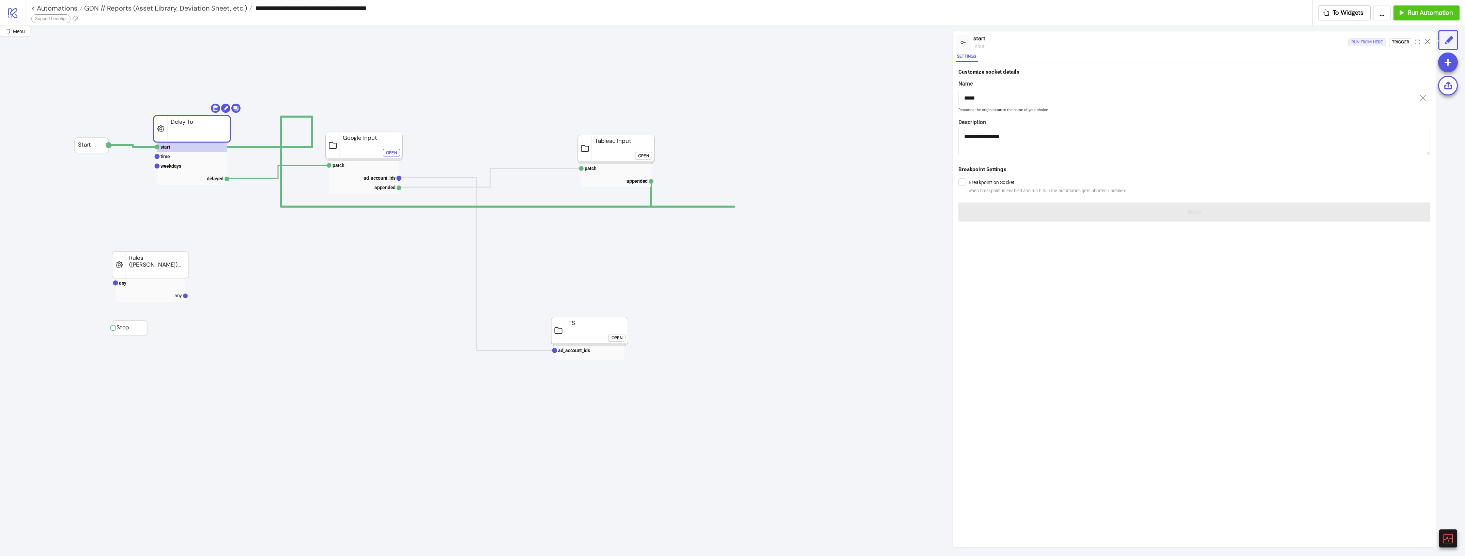
click at [1370, 42] on div "Run from here" at bounding box center [1367, 42] width 32 height 8
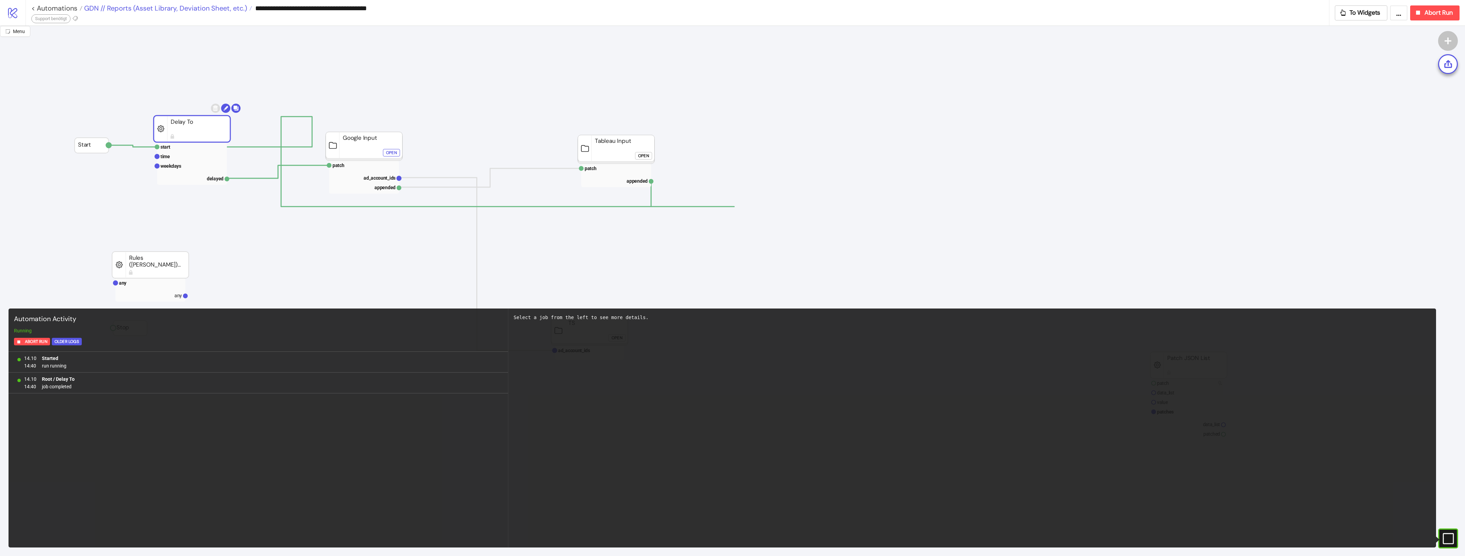
click at [187, 9] on span "GDN // Reports (Asset Library, Deviation Sheet, etc.)" at bounding box center [164, 8] width 165 height 9
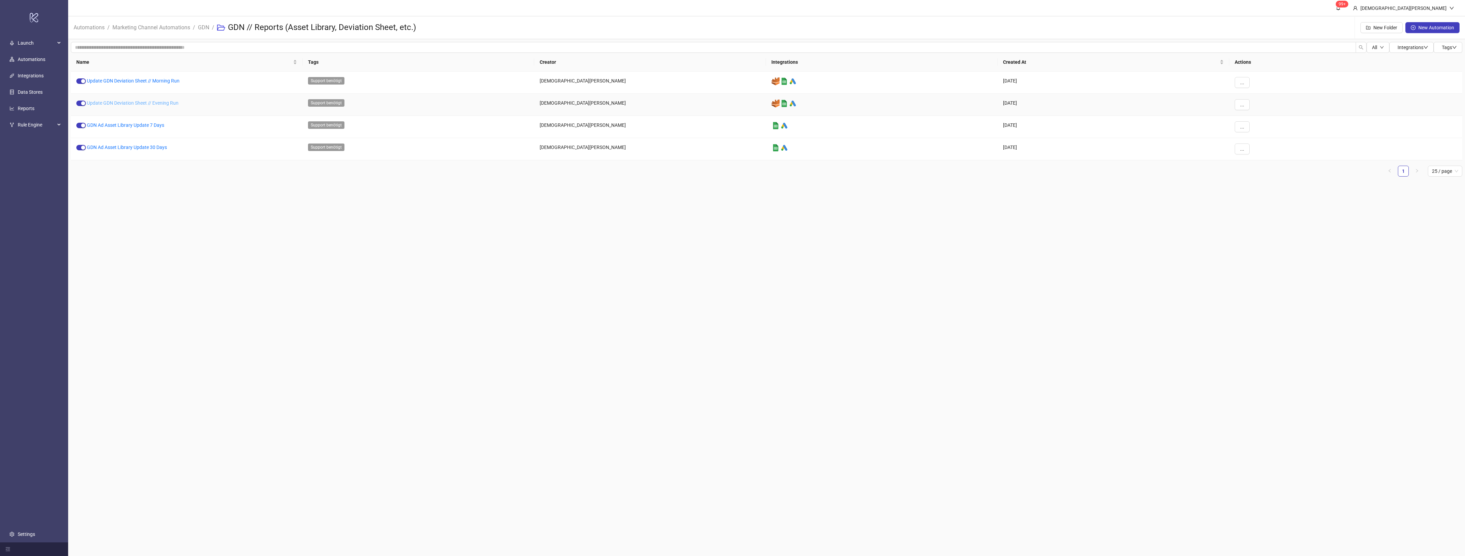
click at [156, 105] on link "Update GDN Deviation Sheet // Evening Run" at bounding box center [133, 102] width 92 height 5
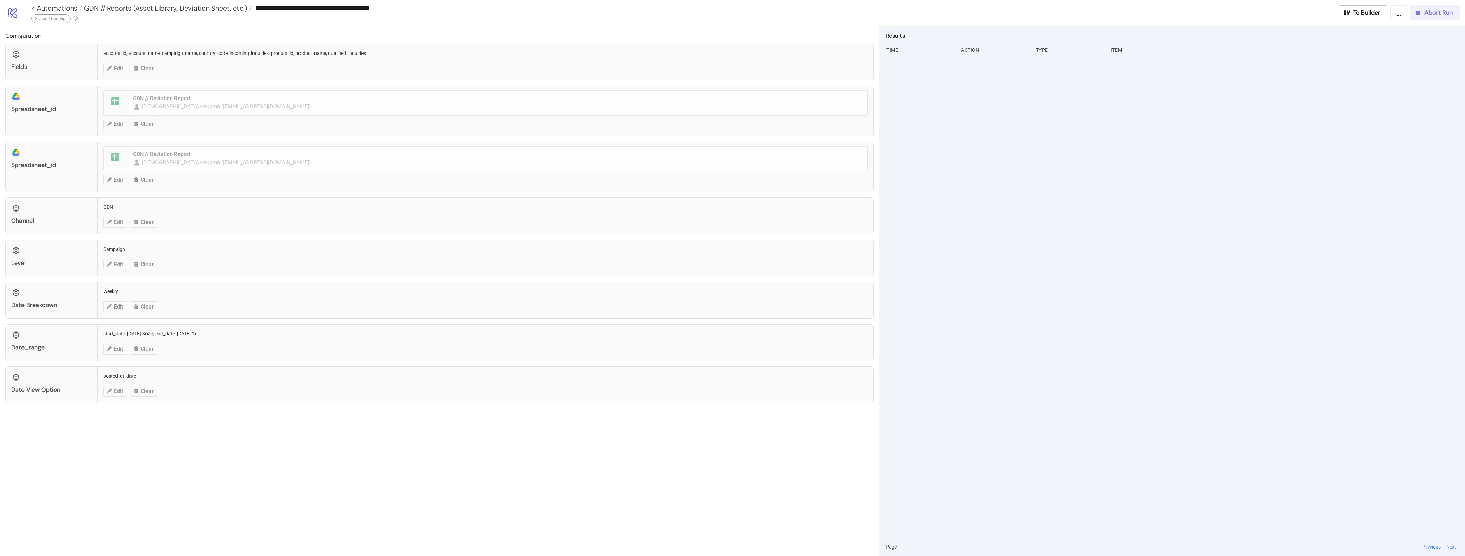
click at [1433, 18] on button "Abort Run" at bounding box center [1434, 12] width 49 height 15
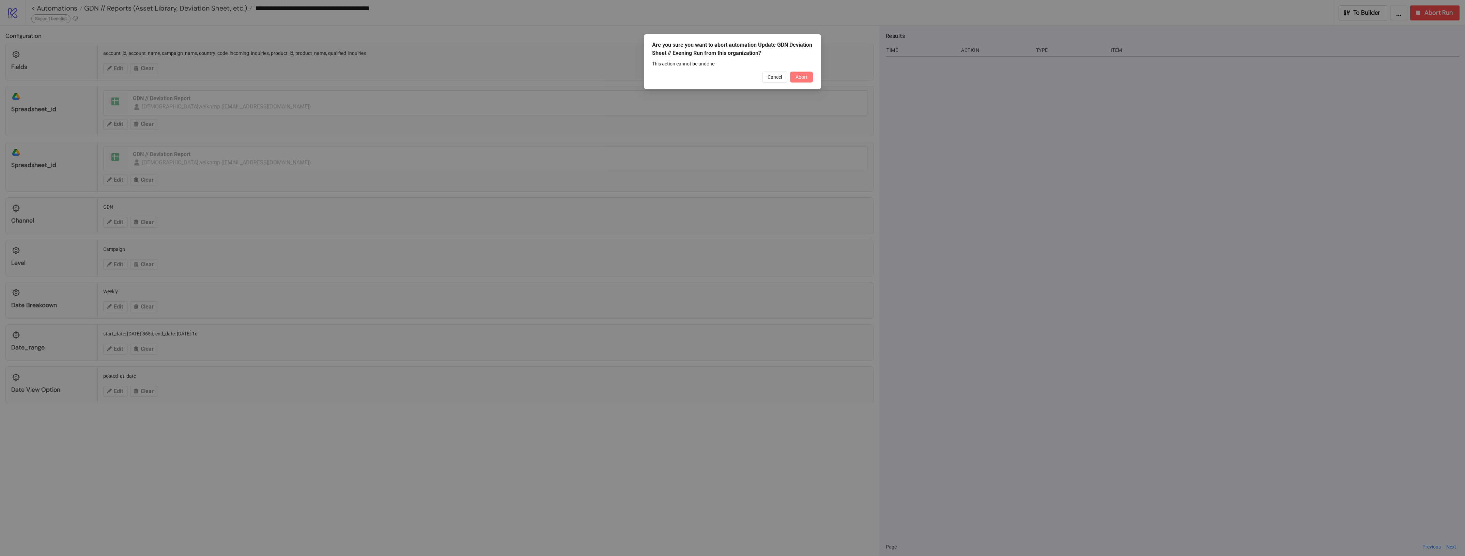
click at [807, 72] on button "Abort" at bounding box center [801, 77] width 23 height 11
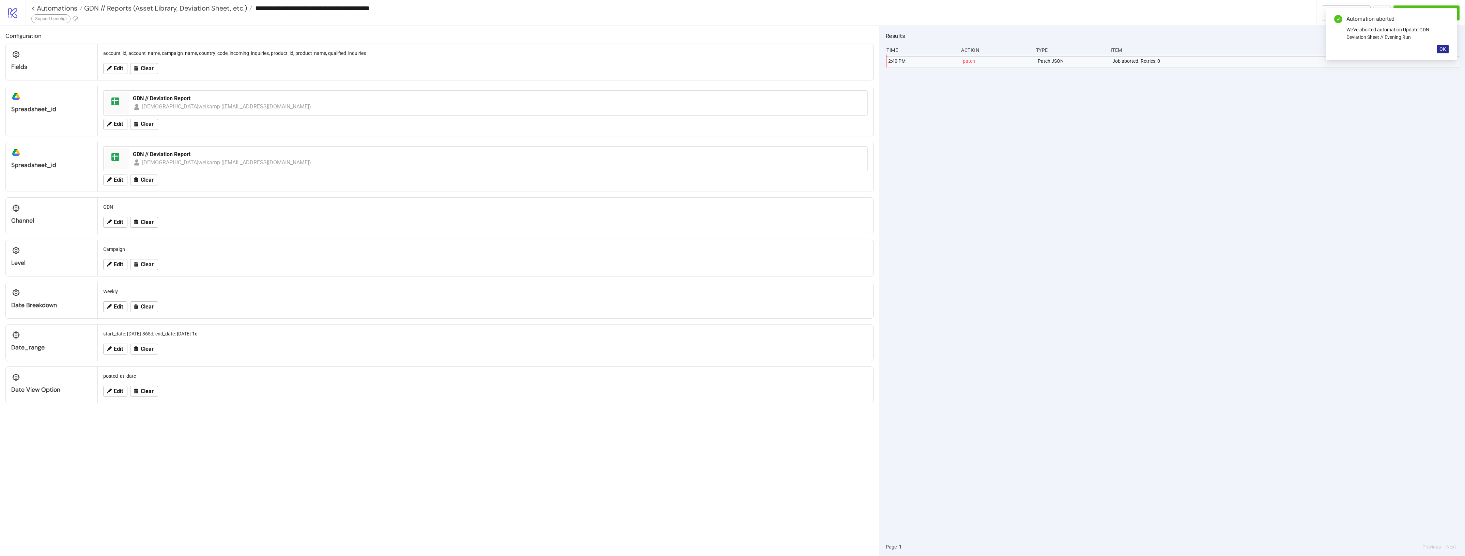
click at [1445, 46] on span "OK" at bounding box center [1442, 48] width 6 height 5
click at [1350, 18] on button "To Builder" at bounding box center [1346, 12] width 49 height 15
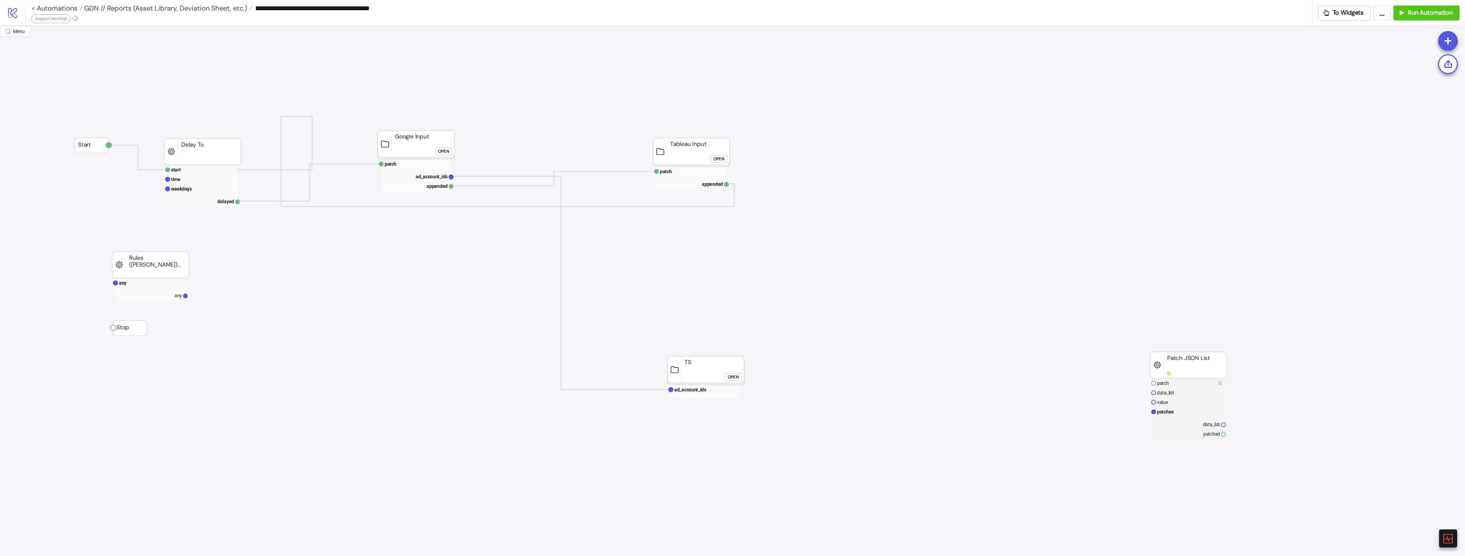
drag, startPoint x: 404, startPoint y: 155, endPoint x: 408, endPoint y: 161, distance: 7.6
click at [404, 159] on rect at bounding box center [416, 144] width 77 height 29
click div "Open"
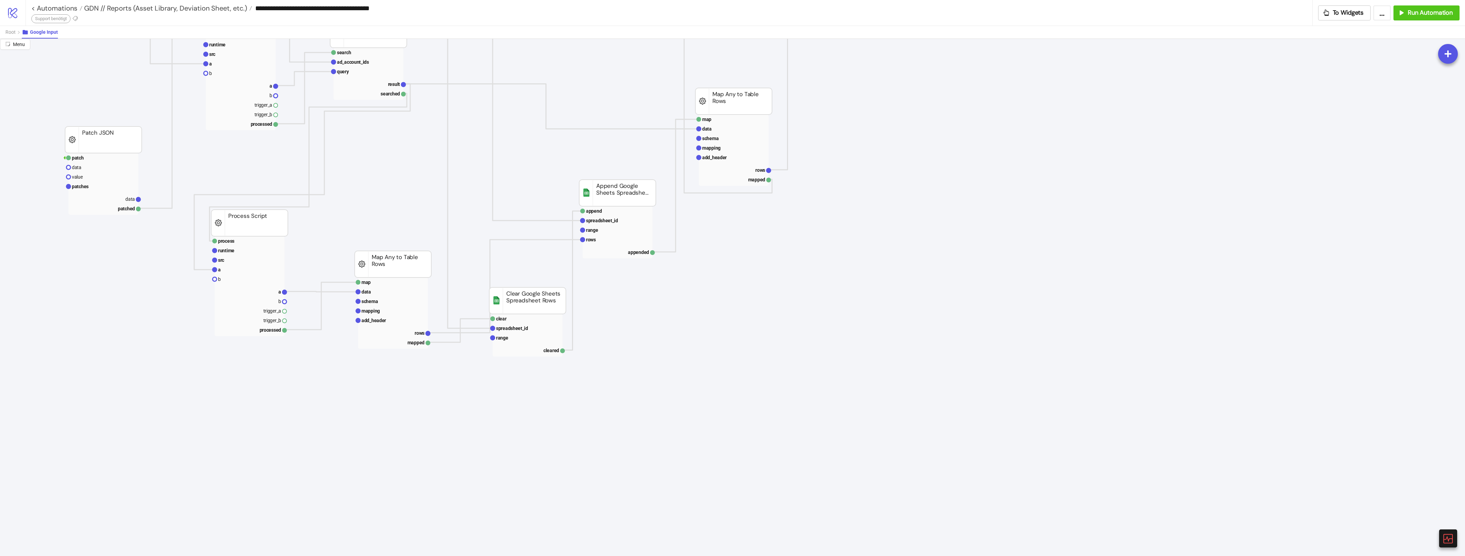
scroll to position [170, 0]
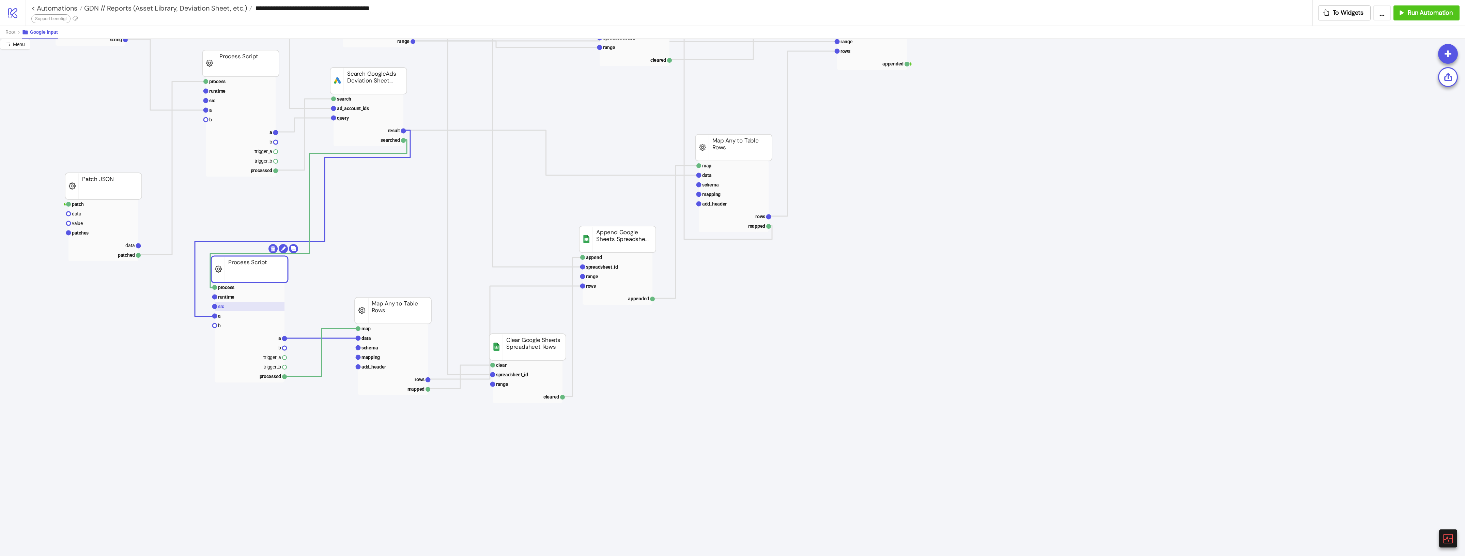
click at [246, 307] on rect at bounding box center [250, 306] width 70 height 10
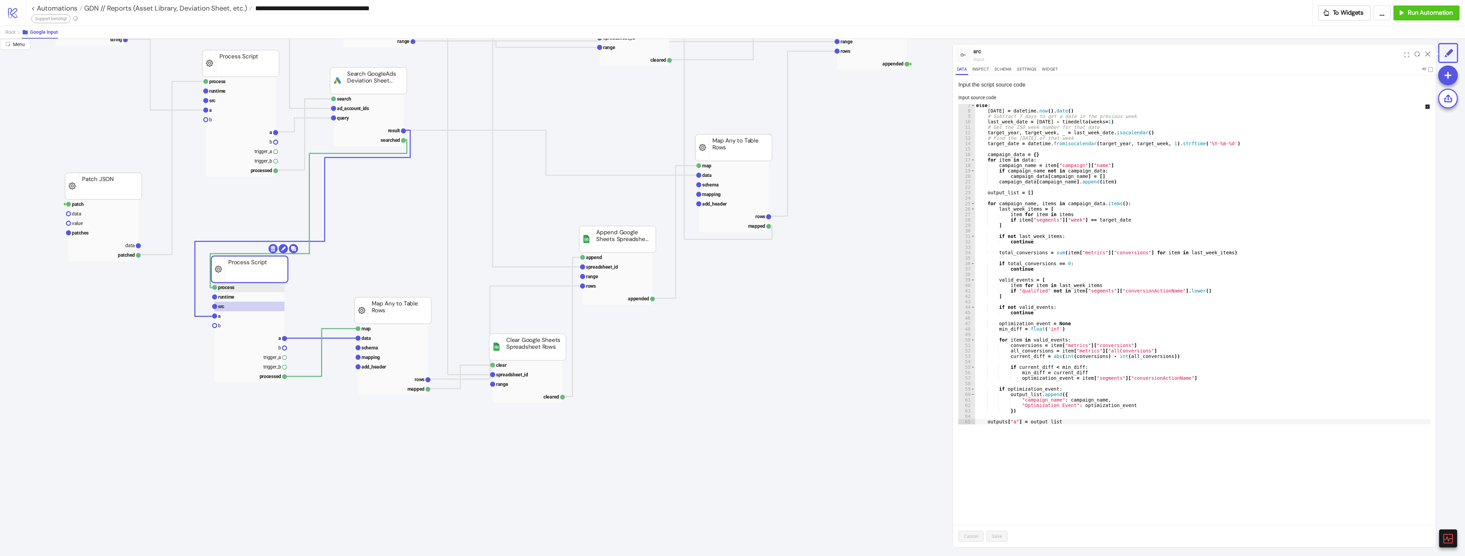
click at [235, 281] on g "Process Script" at bounding box center [254, 263] width 87 height 38
drag, startPoint x: 246, startPoint y: 279, endPoint x: 248, endPoint y: 283, distance: 4.4
click at [248, 283] on rect at bounding box center [253, 277] width 77 height 27
click at [258, 271] on rect at bounding box center [253, 277] width 77 height 27
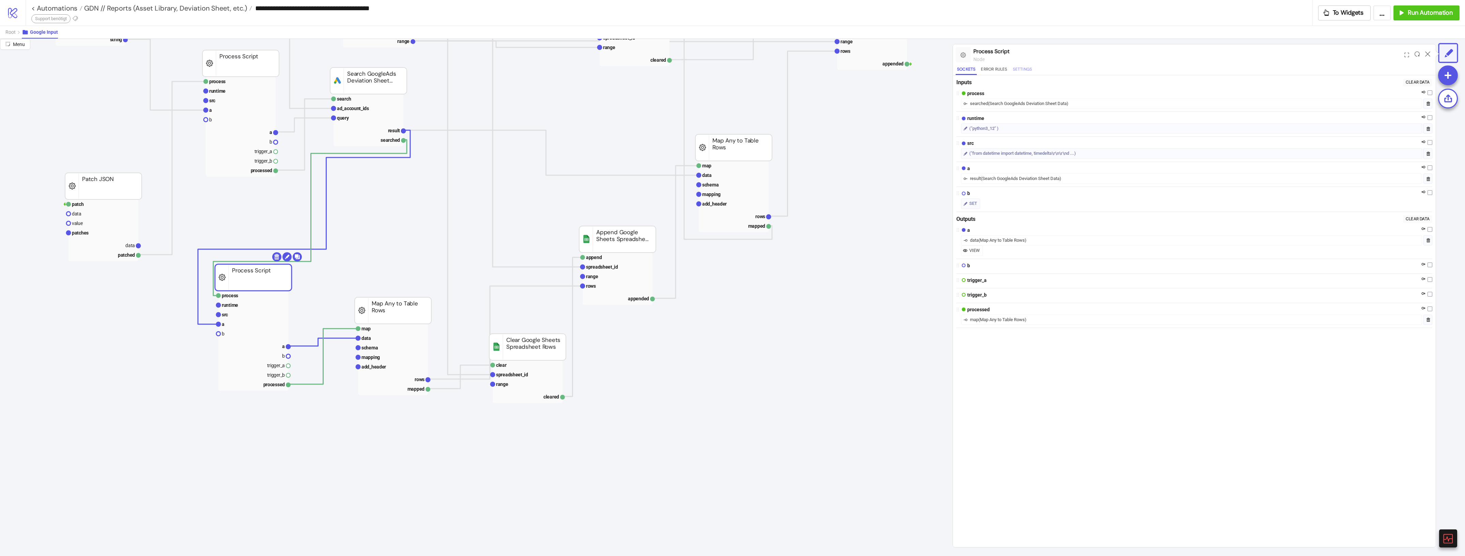
click at [1025, 66] on button "Settings" at bounding box center [1022, 70] width 22 height 9
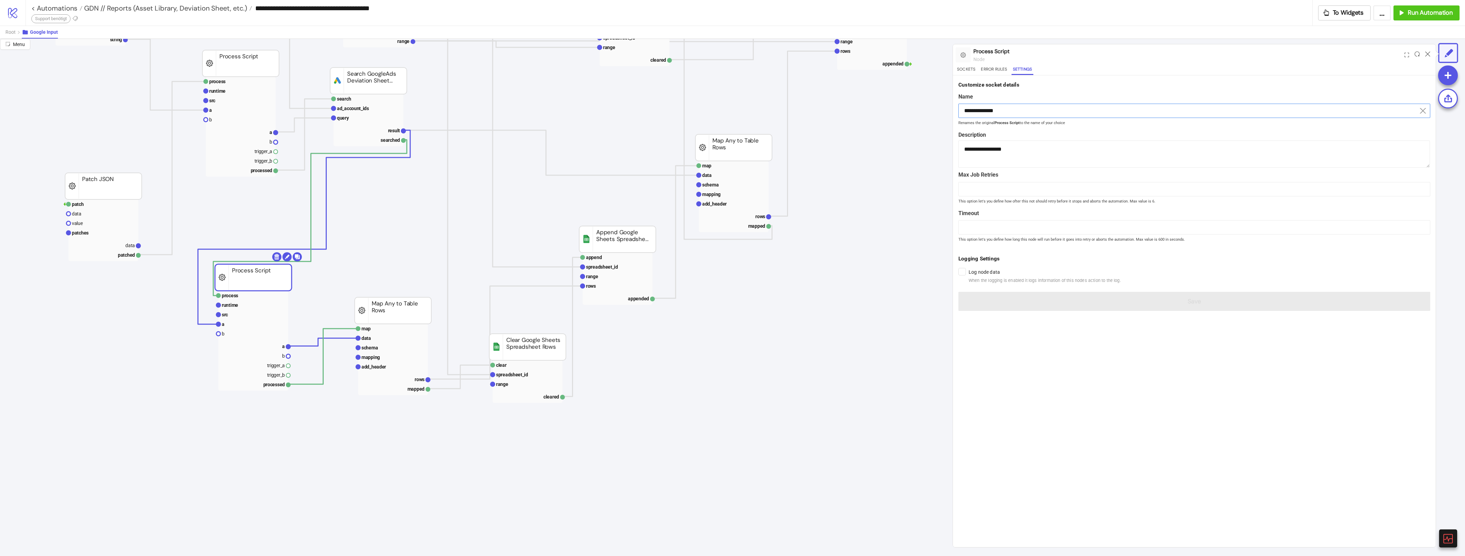
click at [1019, 105] on input "**********" at bounding box center [1194, 111] width 472 height 14
type input "**********"
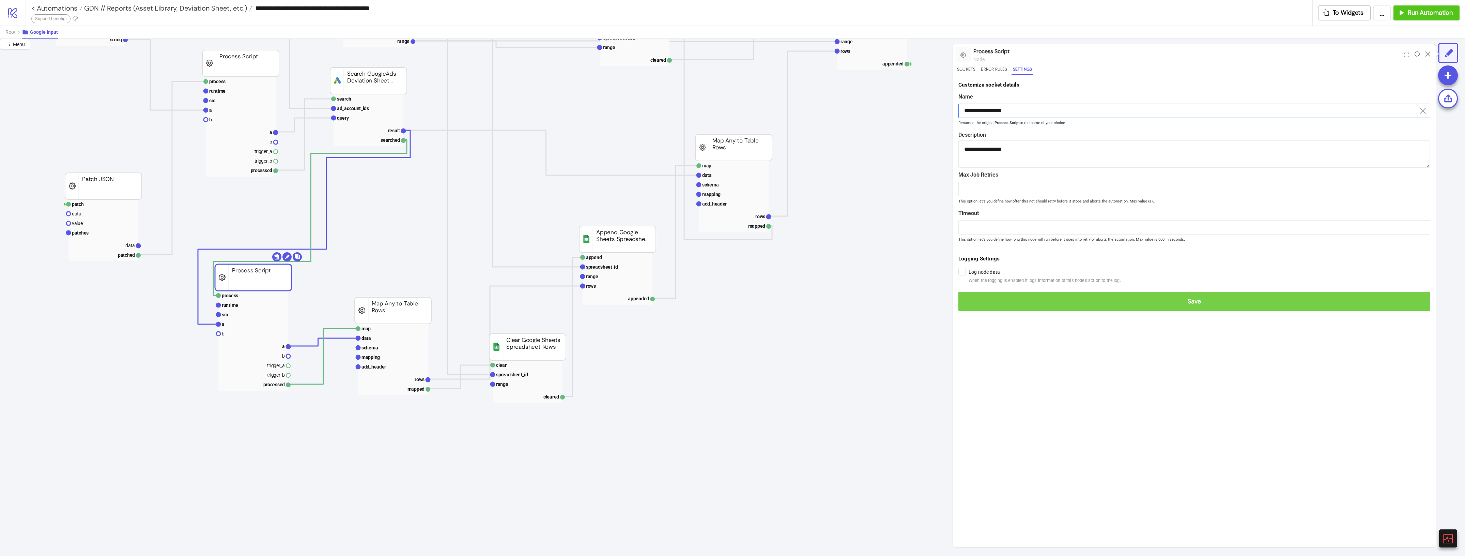
type input "**********"
click at [1191, 307] on button "Save" at bounding box center [1194, 301] width 472 height 19
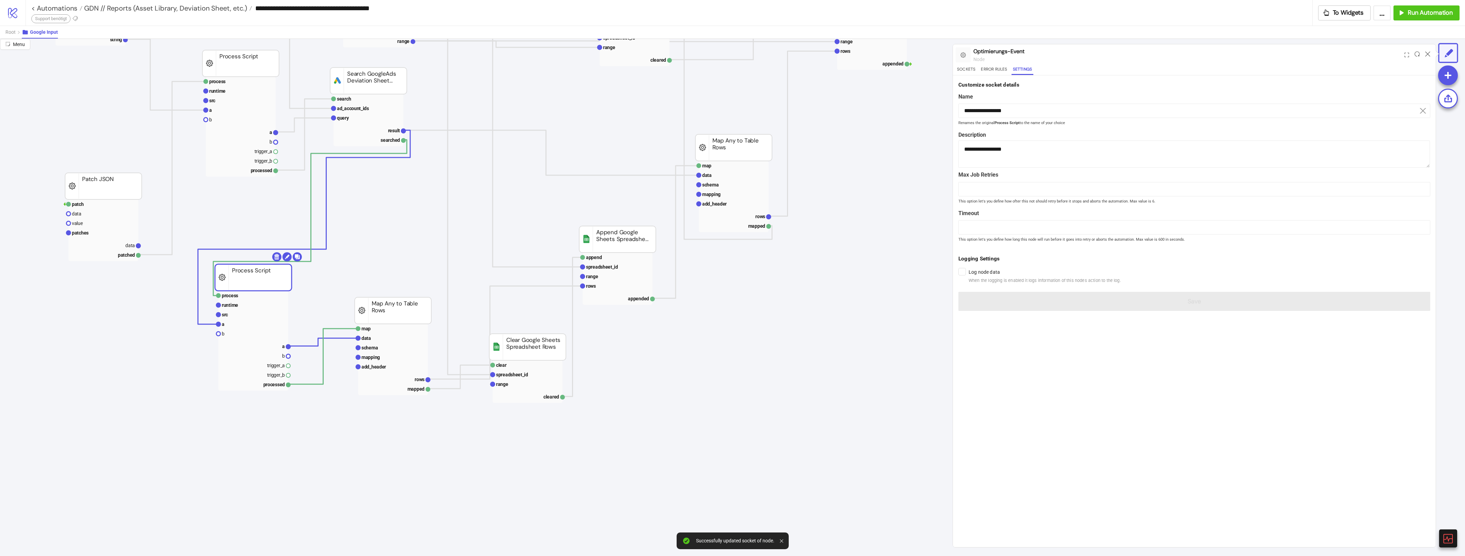
click at [588, 439] on icon "string string Link to Documentation process runtime src a b a b trigger_a trigg…" at bounding box center [732, 550] width 1465 height 1362
click at [229, 320] on rect at bounding box center [253, 324] width 70 height 10
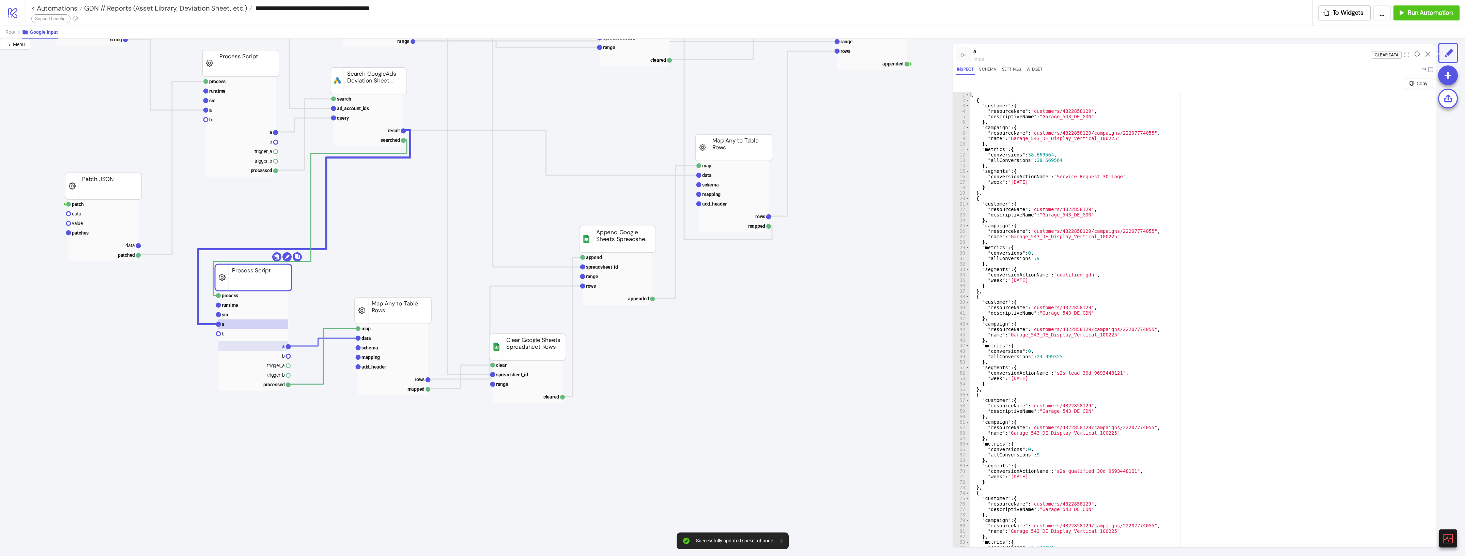
click at [271, 344] on rect at bounding box center [253, 346] width 70 height 10
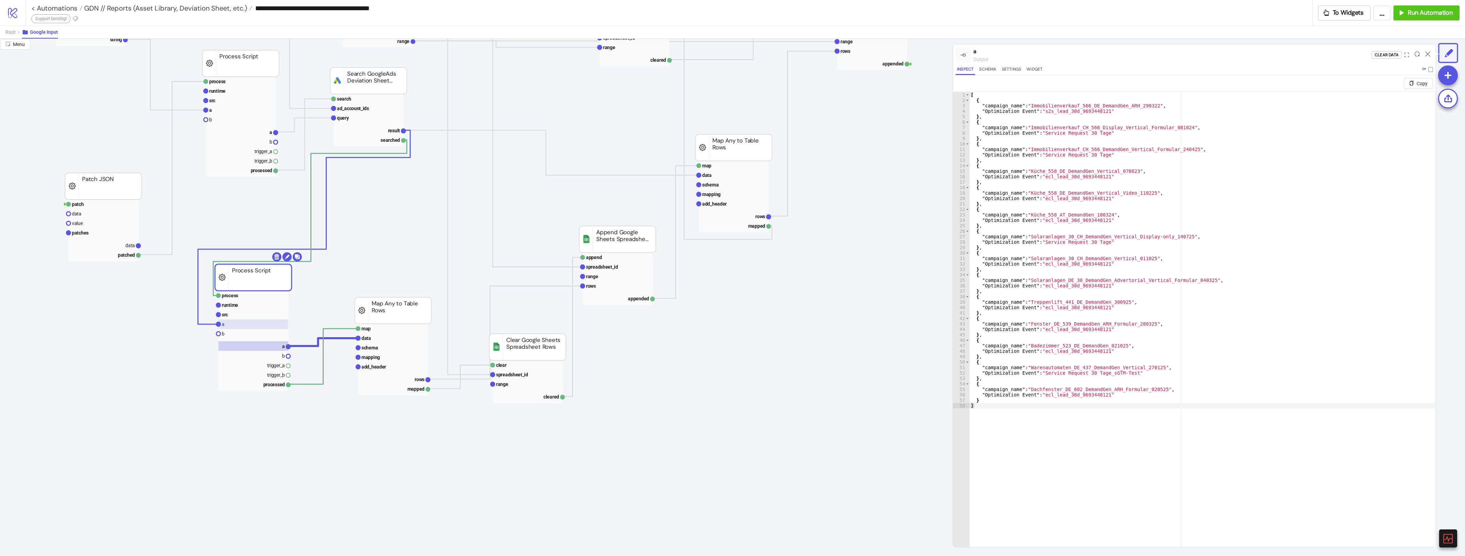
click at [238, 324] on rect at bounding box center [253, 324] width 70 height 10
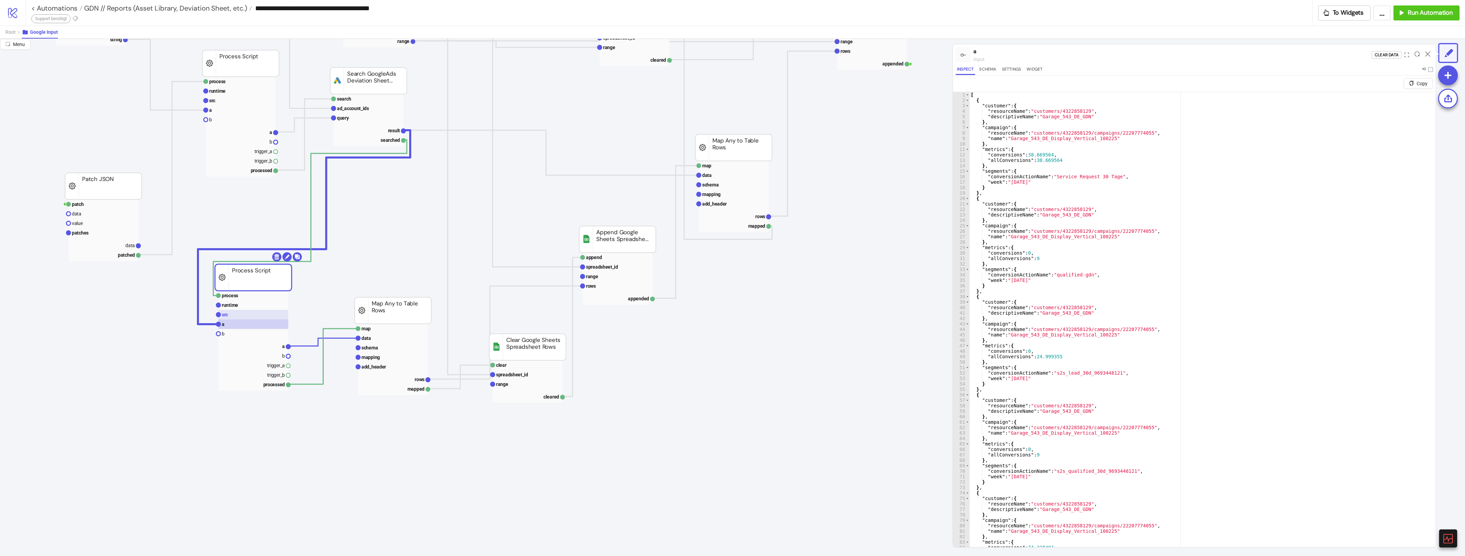
click at [236, 311] on rect at bounding box center [253, 315] width 70 height 10
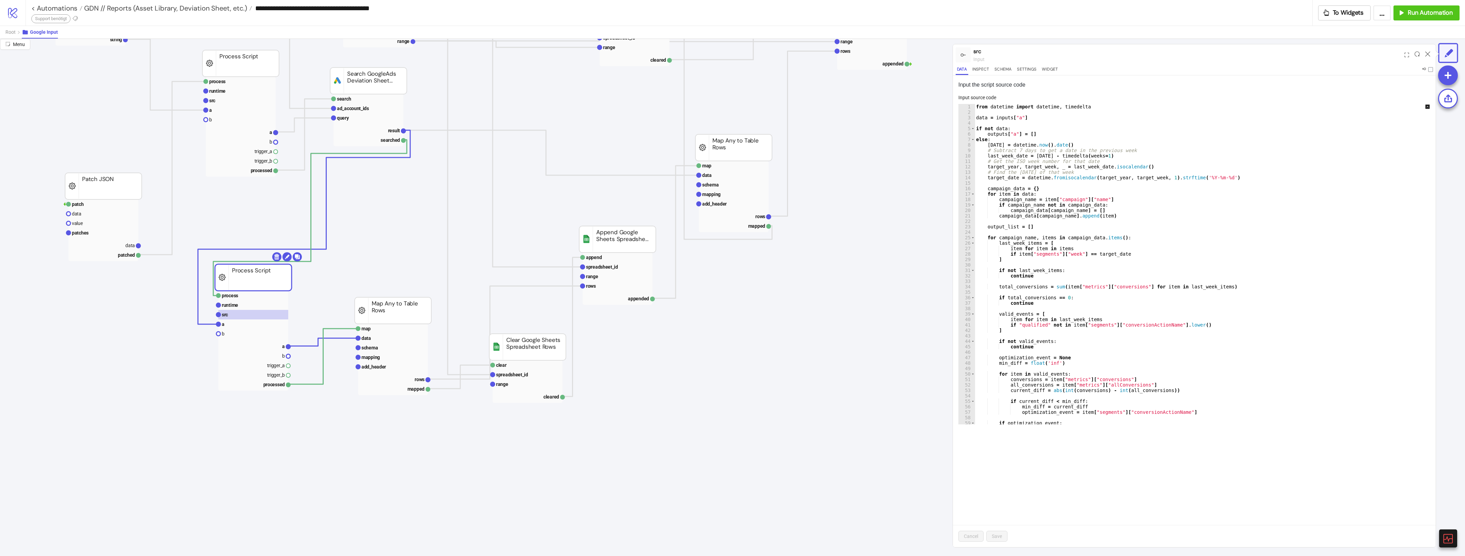
click at [1031, 249] on div "from datetime import datetime , timedelta data = inputs [ "a" ] if not data : o…" at bounding box center [1207, 269] width 465 height 331
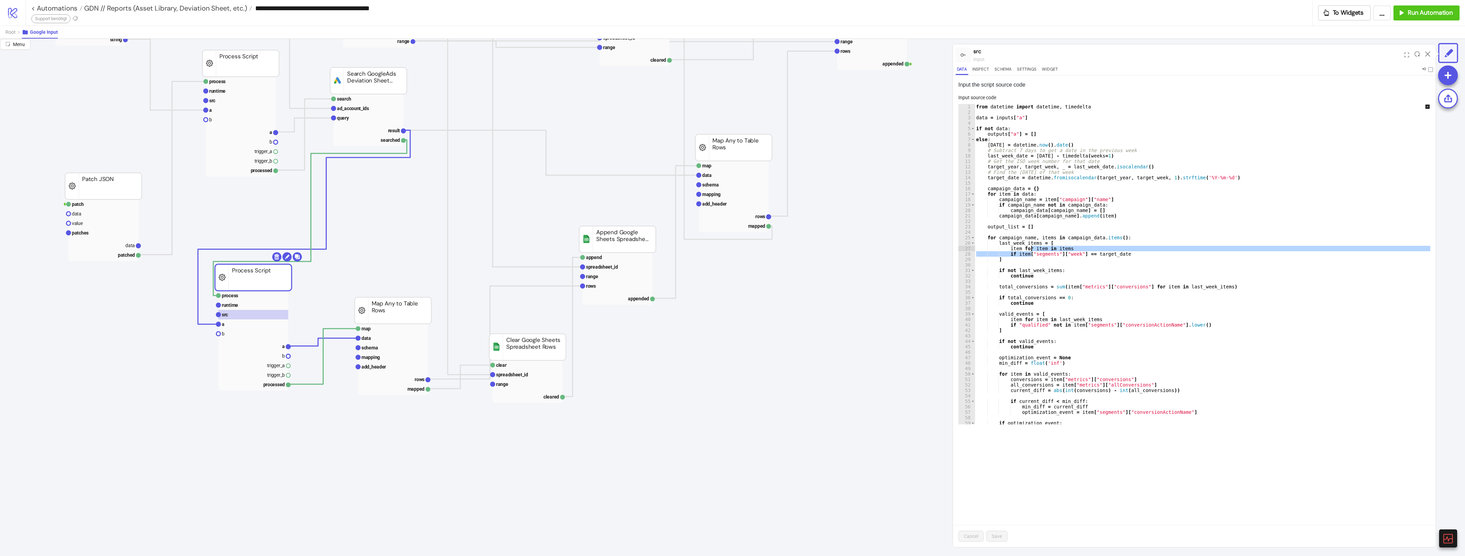
type textarea "**********"
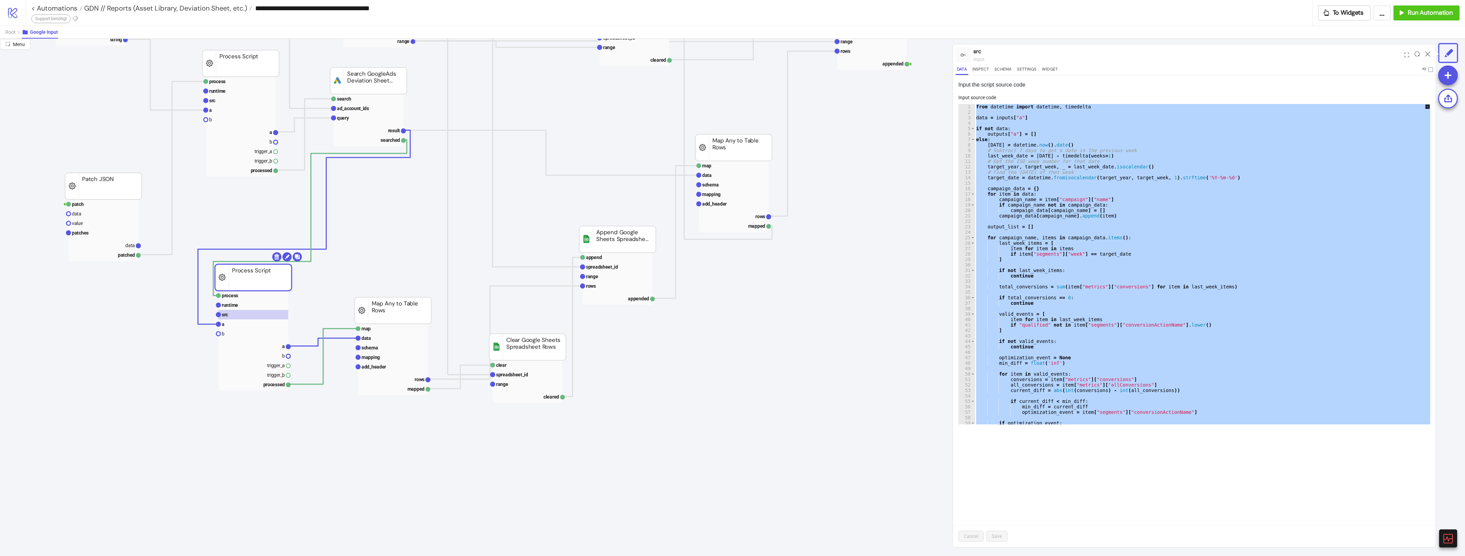
click at [1218, 368] on div "from datetime import datetime , timedelta data = inputs [ "a" ] if not data : o…" at bounding box center [1207, 264] width 465 height 320
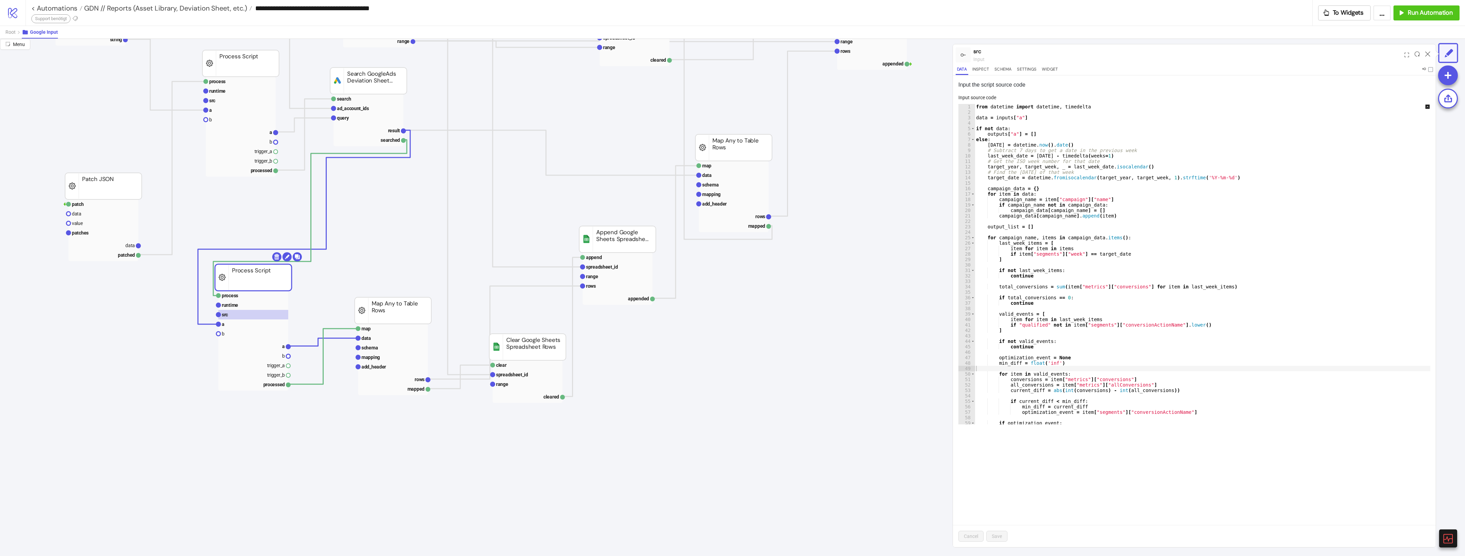
click at [1192, 480] on div "Input the script source code Input source code 1 2 3 4 5 6 7 8 9 10 11 12 13 14…" at bounding box center [1194, 310] width 483 height 471
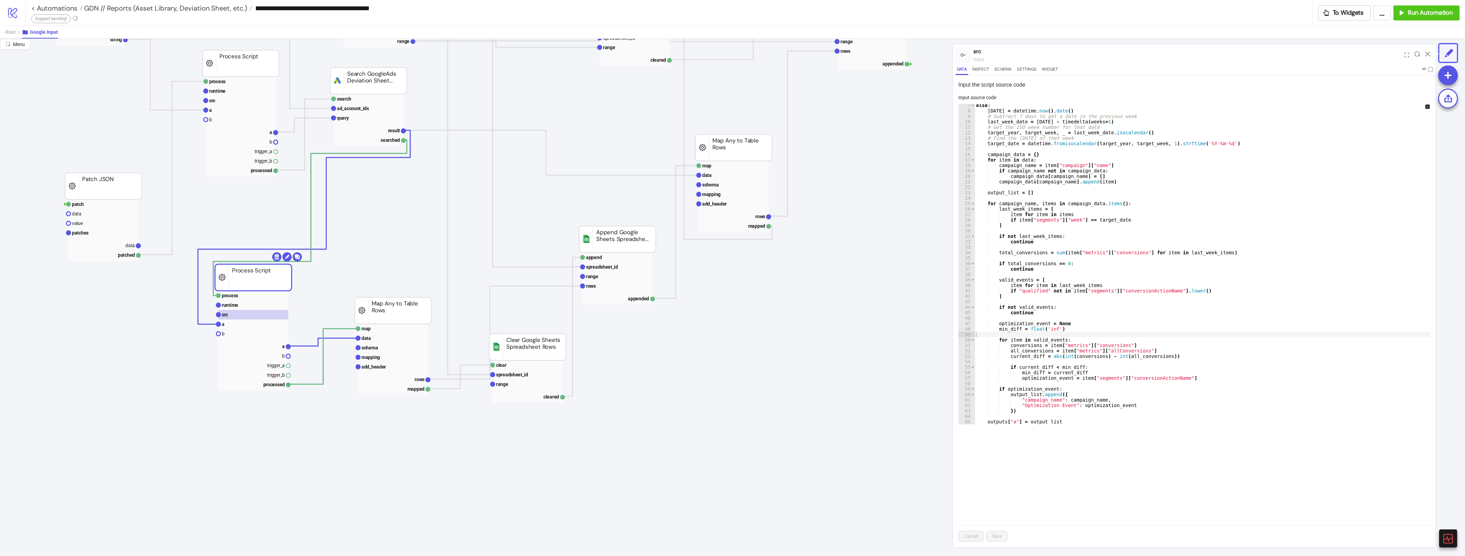
scroll to position [34, 0]
click at [266, 343] on rect at bounding box center [253, 346] width 70 height 10
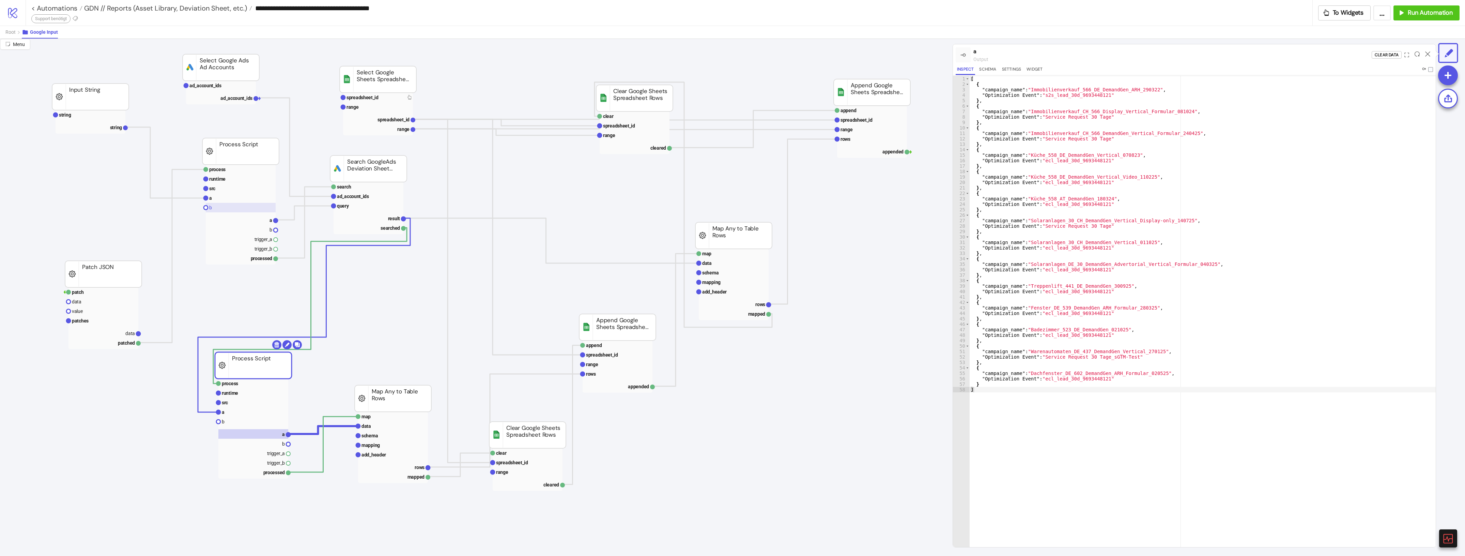
scroll to position [0, 0]
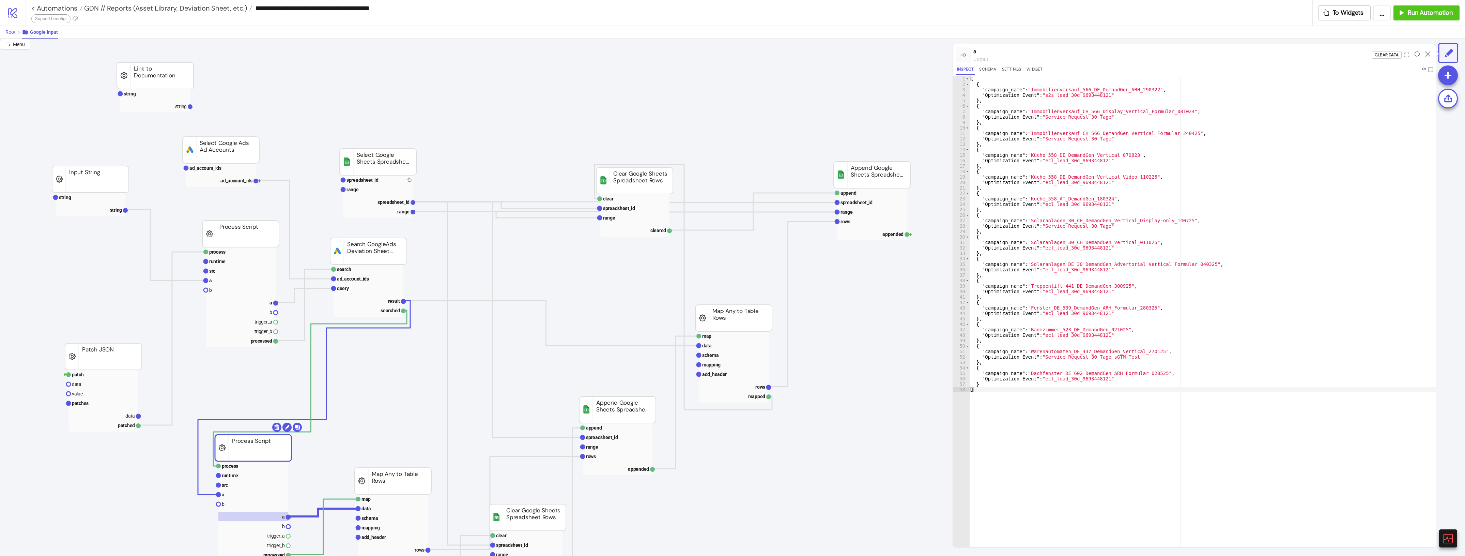
click at [15, 28] on button "Root" at bounding box center [13, 32] width 16 height 13
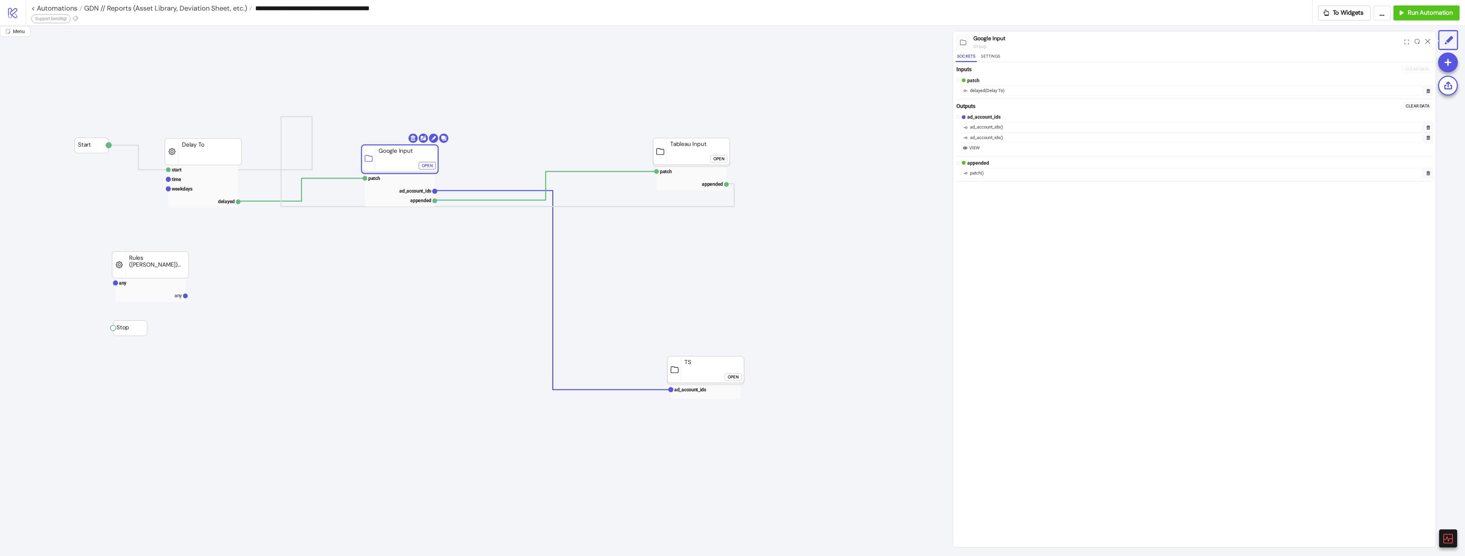
drag, startPoint x: 421, startPoint y: 146, endPoint x: 409, endPoint y: 153, distance: 14.1
click at [377, 179] on text "patch" at bounding box center [373, 178] width 12 height 5
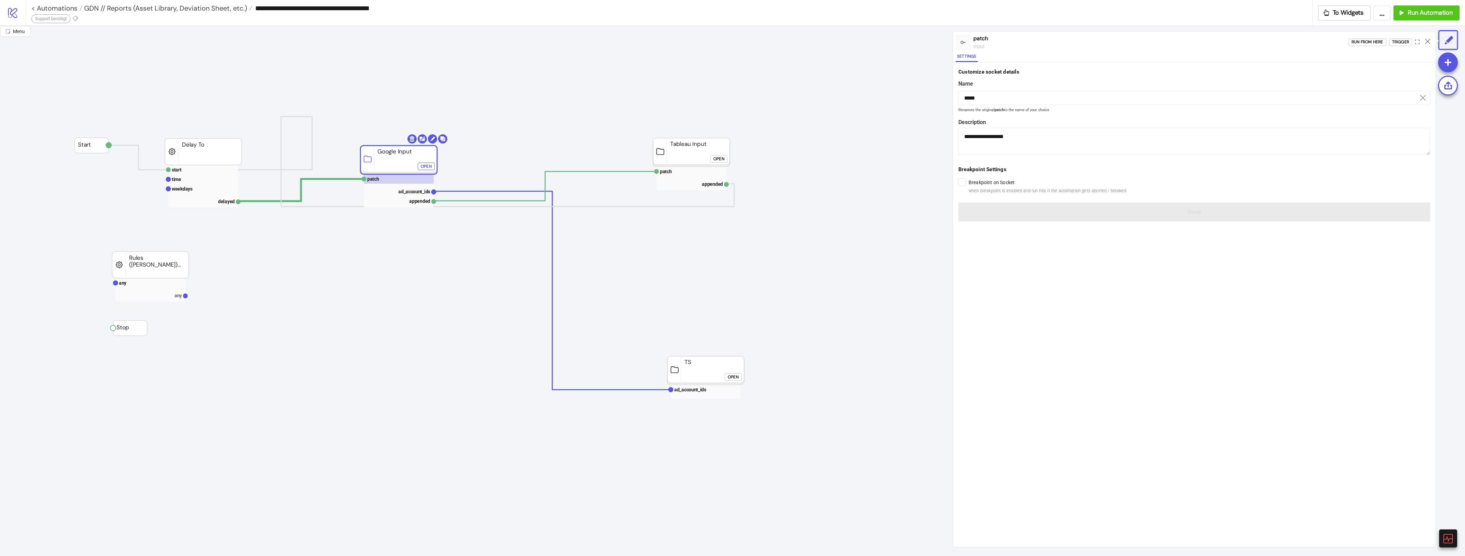
click at [1350, 36] on div "Run from here Trigger" at bounding box center [1391, 42] width 87 height 18
click at [1354, 40] on div "Run from here" at bounding box center [1367, 42] width 32 height 8
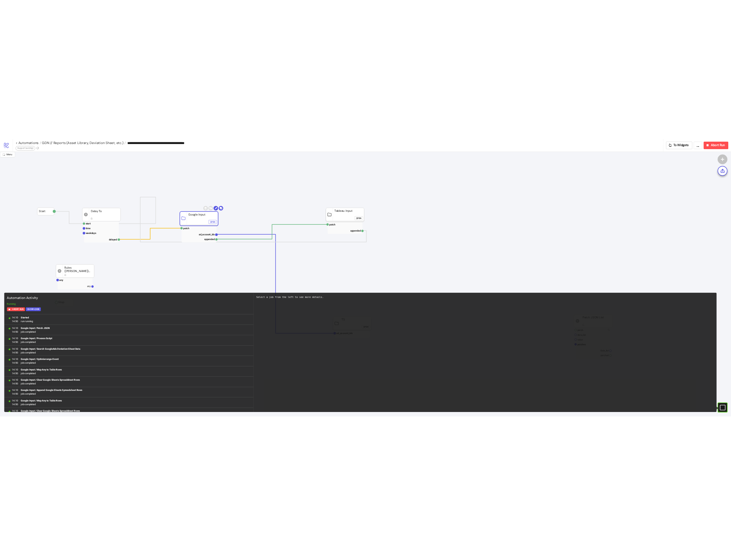
scroll to position [346, 0]
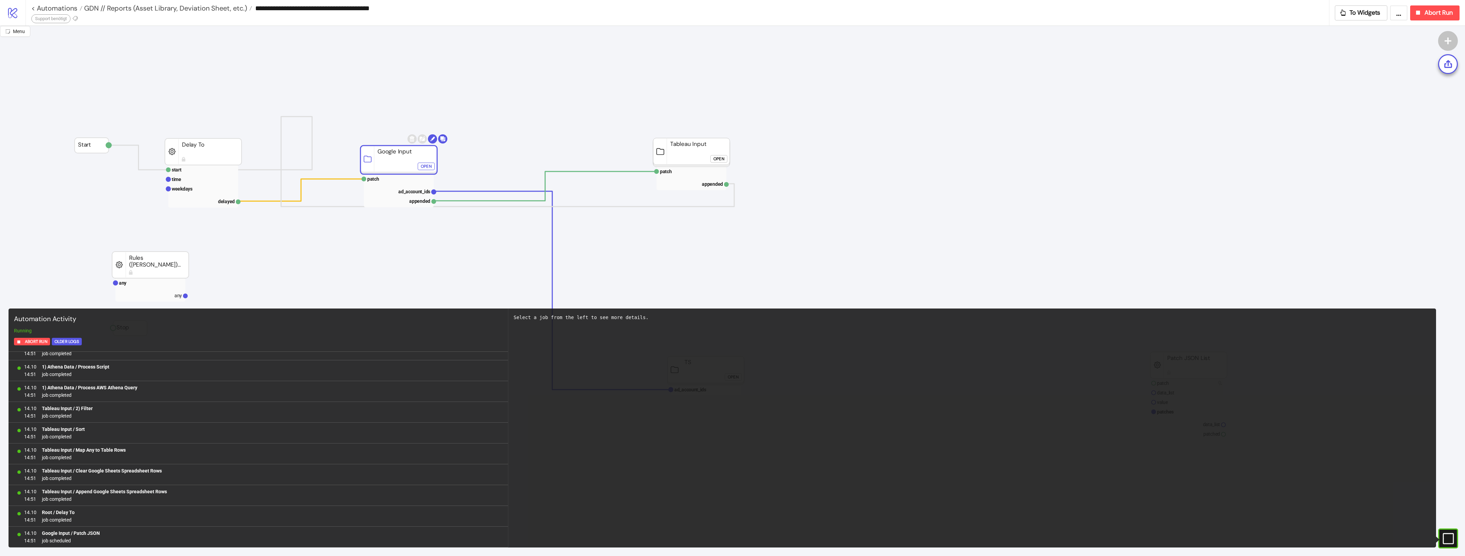
click at [1447, 533] on icon at bounding box center [1447, 537] width 11 height 11
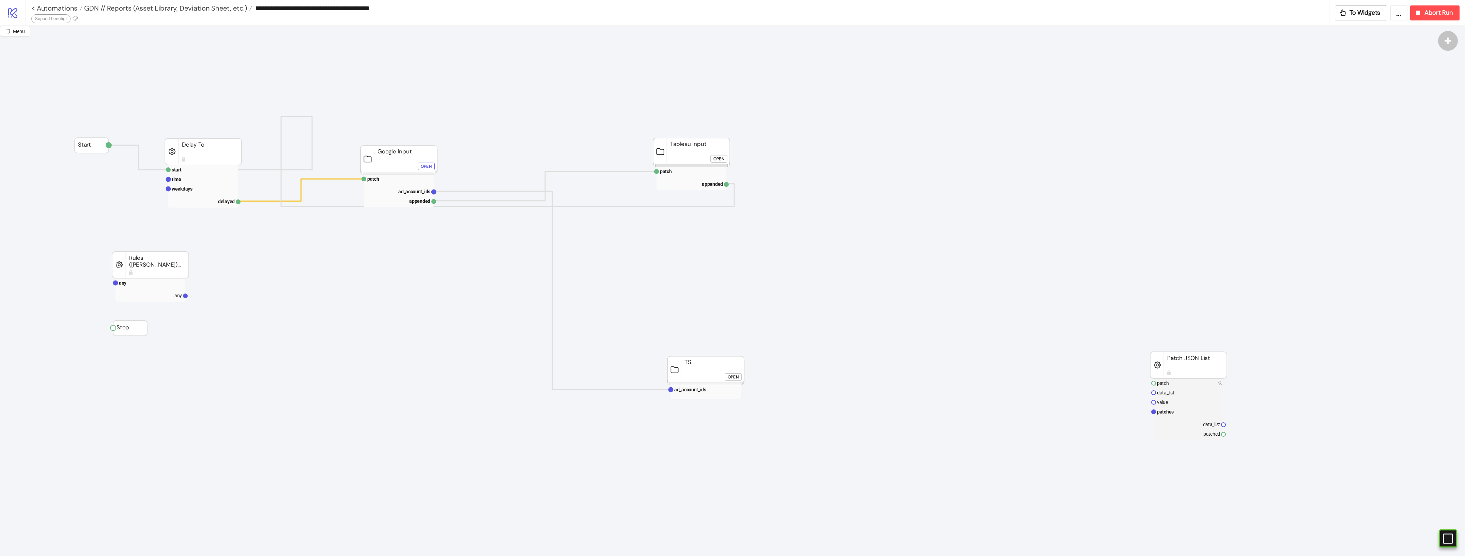
drag, startPoint x: 404, startPoint y: 75, endPoint x: 399, endPoint y: 75, distance: 4.4
click at [108, 11] on span "GDN // Reports (Asset Library, Deviation Sheet, etc.)" at bounding box center [164, 8] width 165 height 9
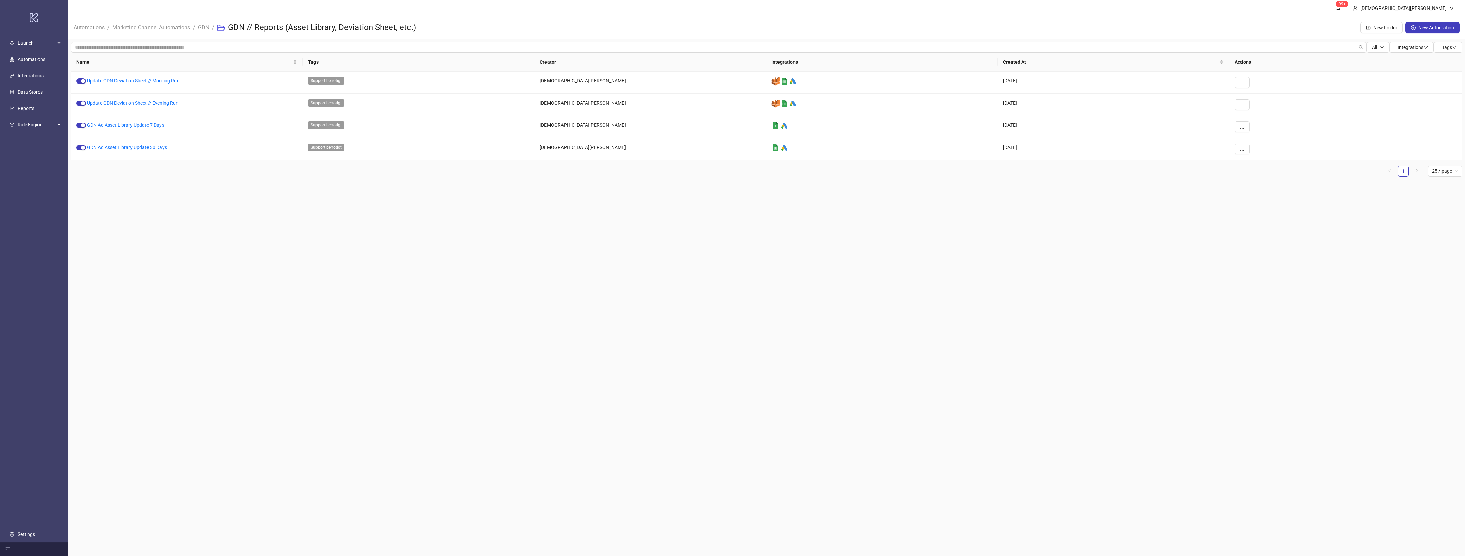
click at [922, 387] on main "99+ Christian Weikamp Automations / Marketing Channel Automations / GDN / GDN /…" at bounding box center [766, 278] width 1397 height 556
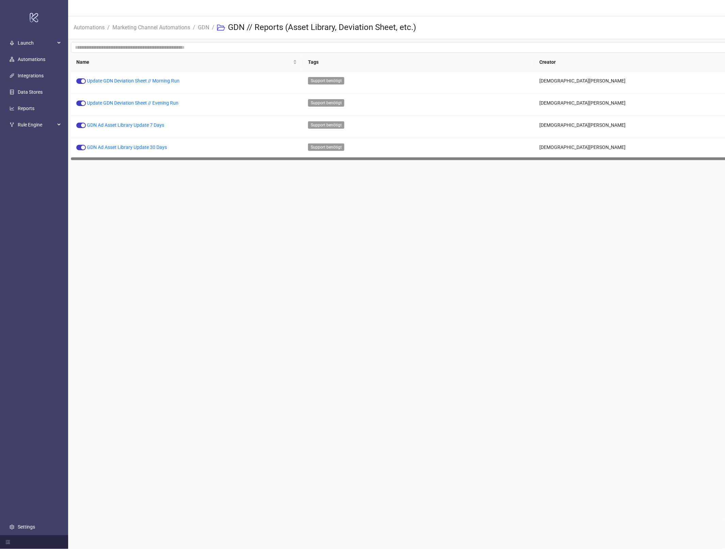
click at [203, 30] on link "GDN" at bounding box center [204, 26] width 14 height 7
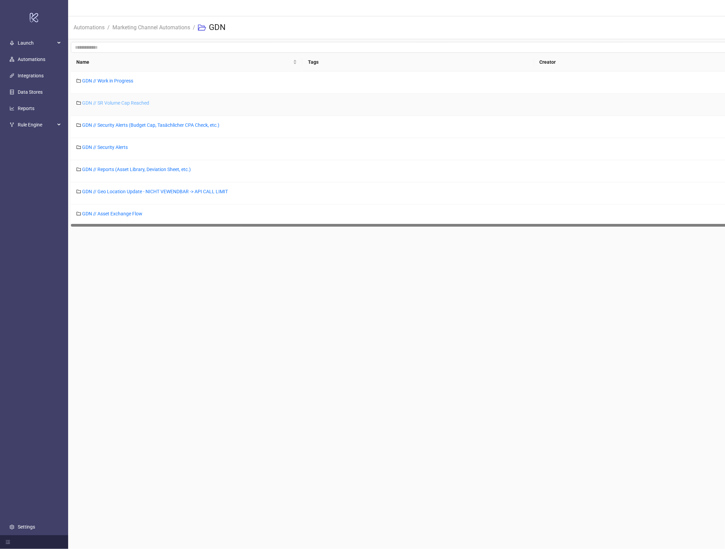
click at [140, 103] on link "GDN // SR Volume Cap Reached" at bounding box center [115, 102] width 67 height 5
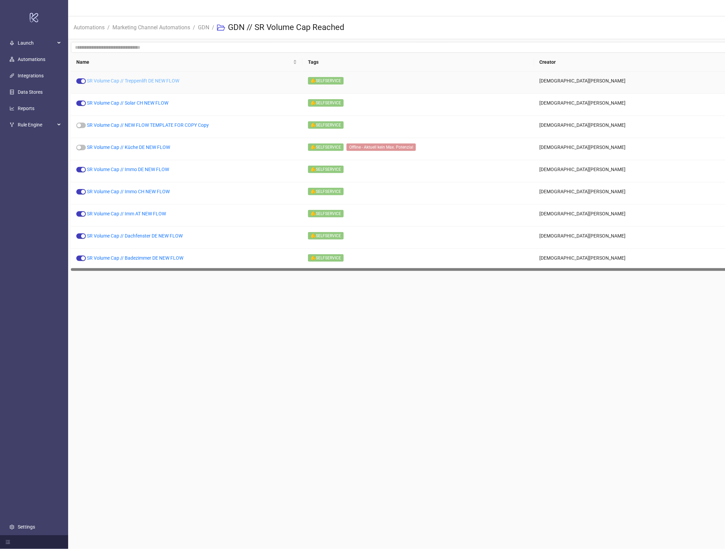
click at [171, 80] on link "SR Volume Cap // Treppenlift DE NEW FLOW" at bounding box center [133, 80] width 92 height 5
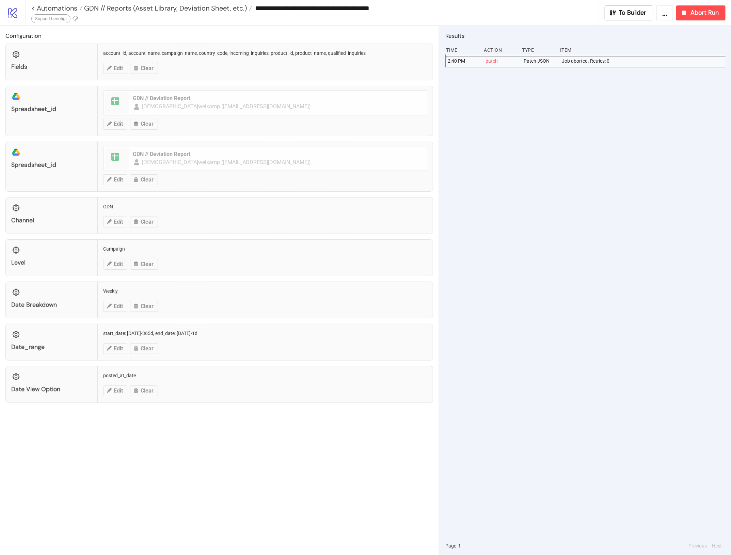
type input "**********"
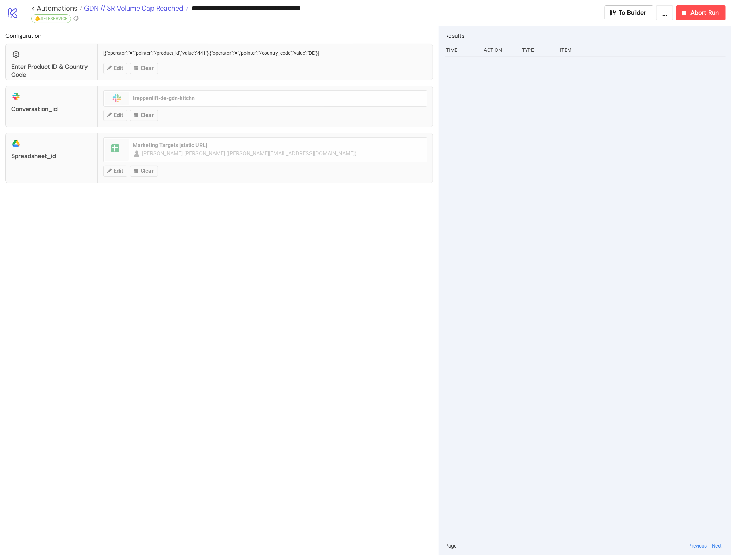
click at [149, 10] on span "GDN // SR Volume Cap Reached" at bounding box center [132, 8] width 101 height 9
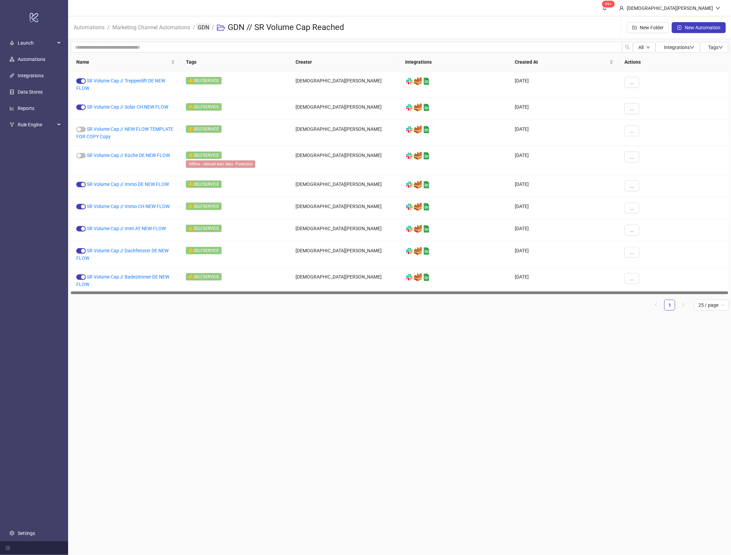
click at [205, 28] on link "GDN" at bounding box center [204, 26] width 14 height 7
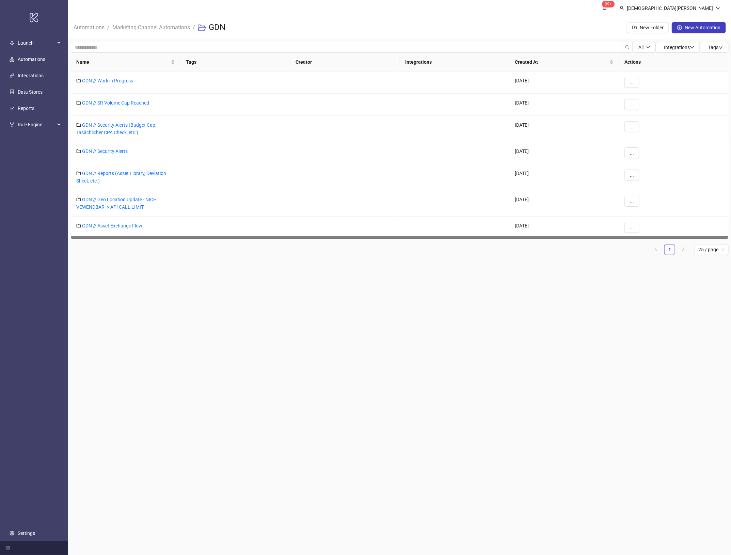
click at [185, 359] on main "99+ Christian Weikamp Automations / Marketing Channel Automations / GDN New Fol…" at bounding box center [400, 277] width 664 height 555
click at [126, 128] on div "GDN // Security Alerts (Budget Cap, Tasächlicher CPA Check, etc.)" at bounding box center [126, 129] width 110 height 26
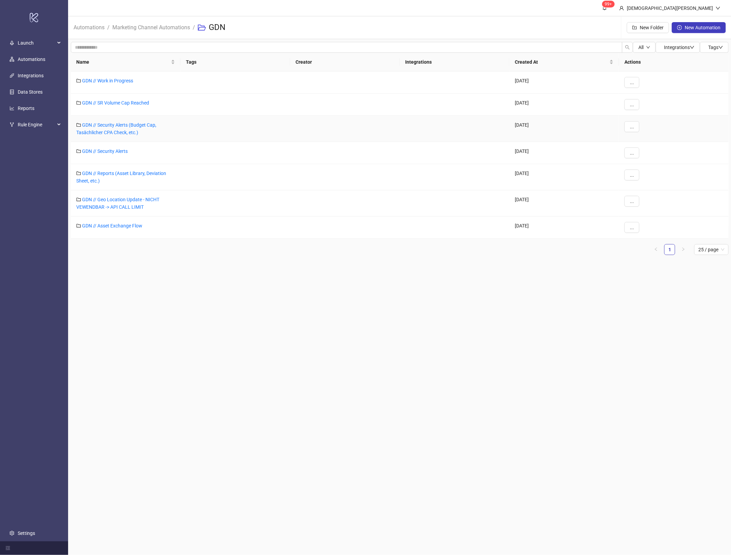
click at [138, 129] on div "GDN // Security Alerts (Budget Cap, Tasächlicher CPA Check, etc.)" at bounding box center [126, 129] width 110 height 26
click at [128, 124] on link "GDN // Security Alerts (Budget Cap, Tasächlicher CPA Check, etc.)" at bounding box center [116, 128] width 80 height 13
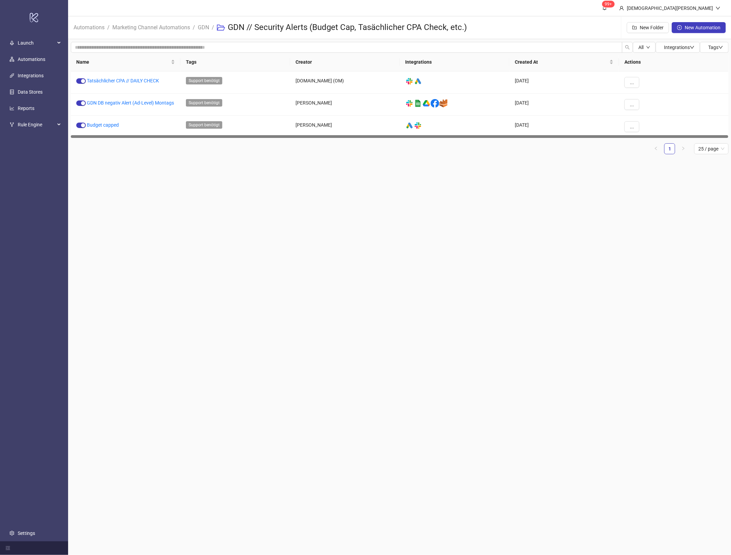
click at [464, 214] on main "99+ Christian Weikamp Automations / Marketing Channel Automations / GDN / GDN /…" at bounding box center [400, 277] width 664 height 555
copy link "Tatsächlicher CPA // DAILY CHECK"
drag, startPoint x: 168, startPoint y: 78, endPoint x: 87, endPoint y: 84, distance: 81.3
click at [87, 84] on div "Tatsächlicher CPA // DAILY CHECK" at bounding box center [126, 83] width 110 height 22
click at [204, 24] on link "GDN" at bounding box center [204, 26] width 14 height 7
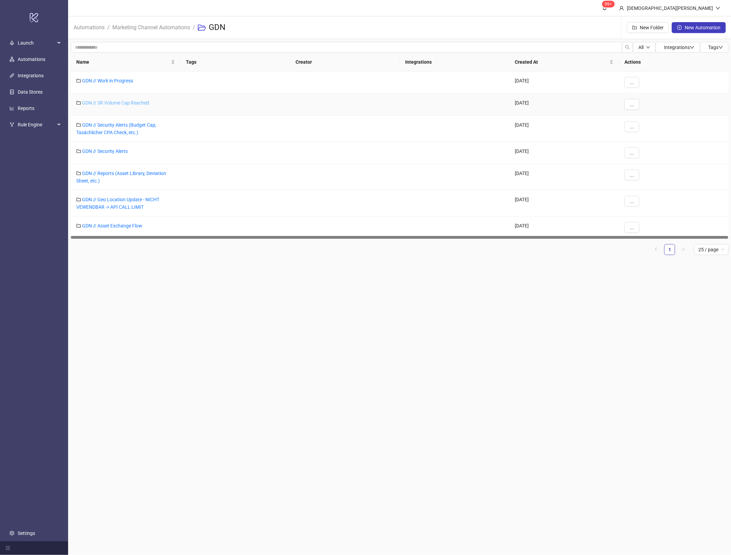
click at [130, 101] on link "GDN // SR Volume Cap Reached" at bounding box center [115, 102] width 67 height 5
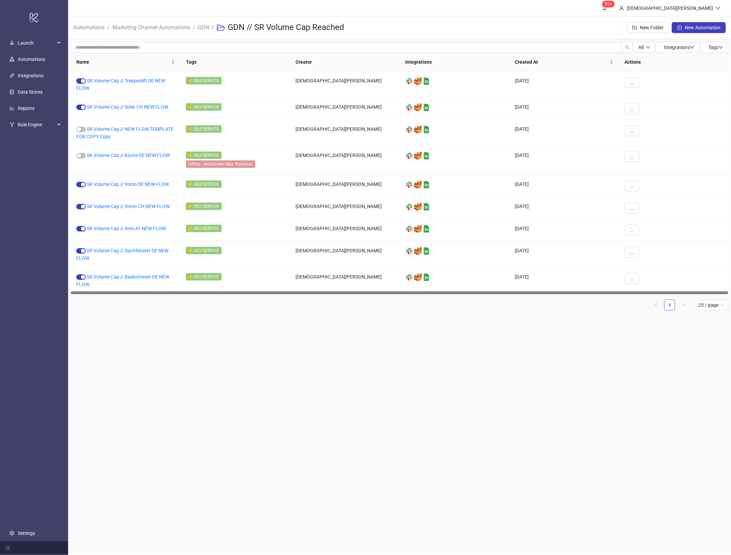
click at [203, 31] on span "GDN" at bounding box center [203, 27] width 11 height 9
click at [200, 29] on link "GDN" at bounding box center [204, 26] width 14 height 7
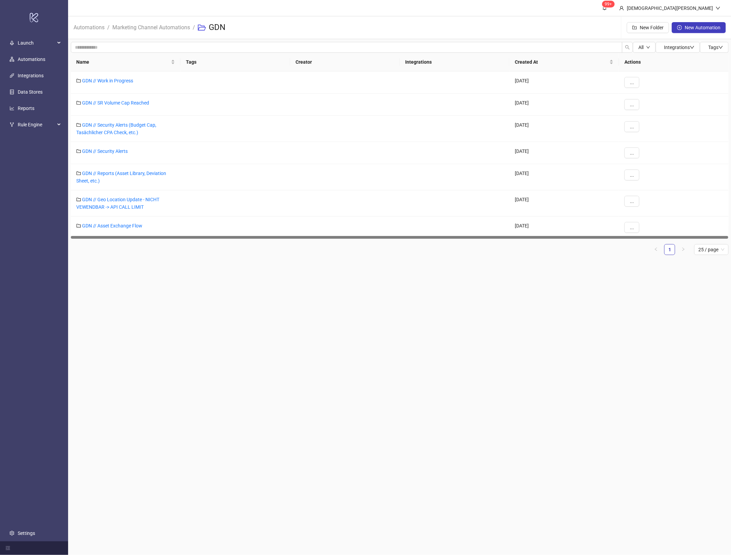
click at [421, 302] on main "99+ Christian Weikamp Automations / Marketing Channel Automations / GDN New Fol…" at bounding box center [400, 277] width 664 height 555
click at [110, 227] on link "GDN // Asset Exchange Flow" at bounding box center [112, 225] width 60 height 5
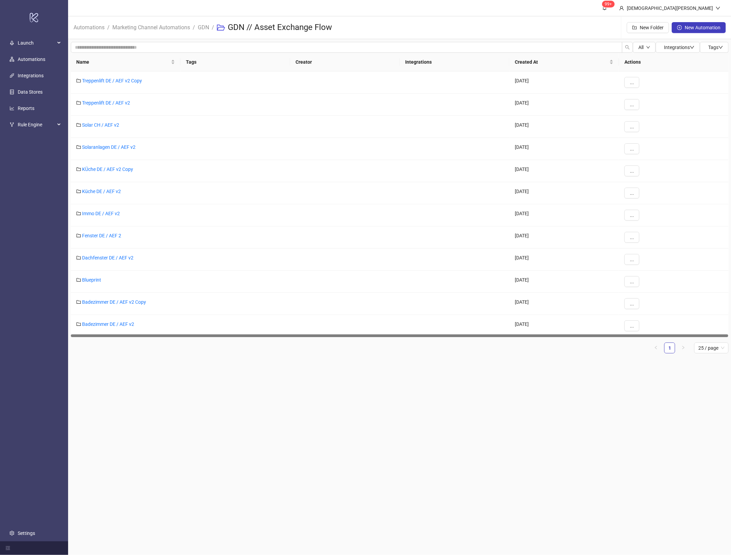
click at [461, 401] on main "99+ Christian Weikamp Automations / Marketing Channel Automations / GDN / GDN /…" at bounding box center [400, 277] width 664 height 555
drag, startPoint x: 123, startPoint y: 103, endPoint x: 196, endPoint y: 129, distance: 77.9
click at [123, 103] on link "Treppenlift DE / AEF v2" at bounding box center [106, 102] width 48 height 5
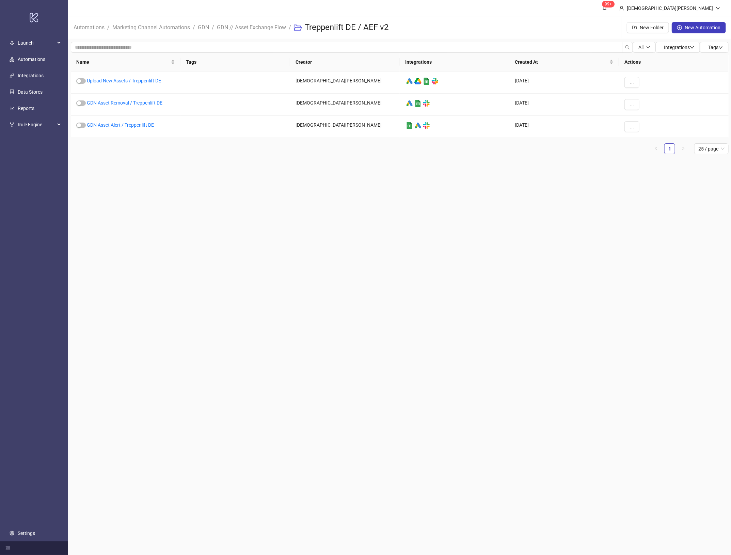
drag, startPoint x: 431, startPoint y: 167, endPoint x: 424, endPoint y: 160, distance: 9.6
click at [430, 167] on main "99+ Christian Weikamp Automations / Marketing Channel Automations / GDN / GDN /…" at bounding box center [400, 277] width 664 height 555
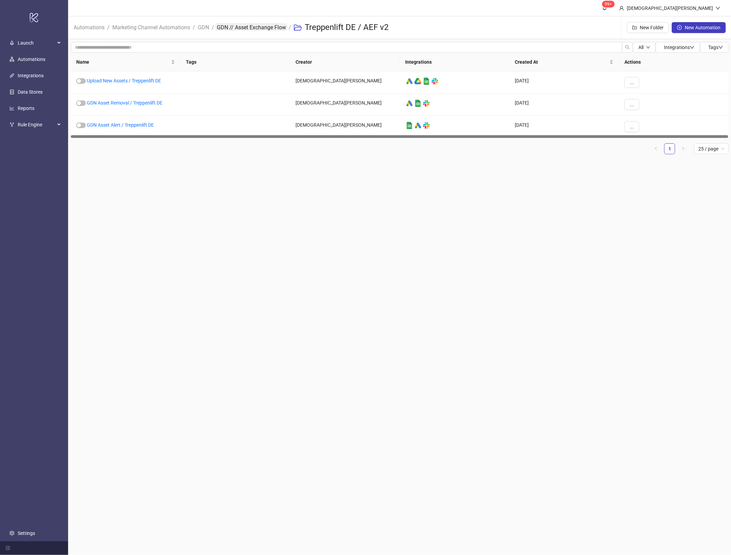
click at [247, 25] on link "GDN // Asset Exchange Flow" at bounding box center [252, 26] width 72 height 7
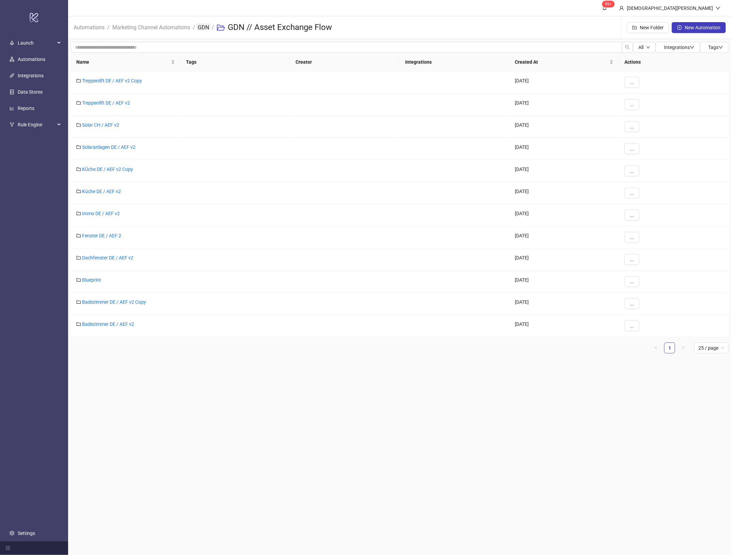
click at [204, 28] on link "GDN" at bounding box center [204, 26] width 14 height 7
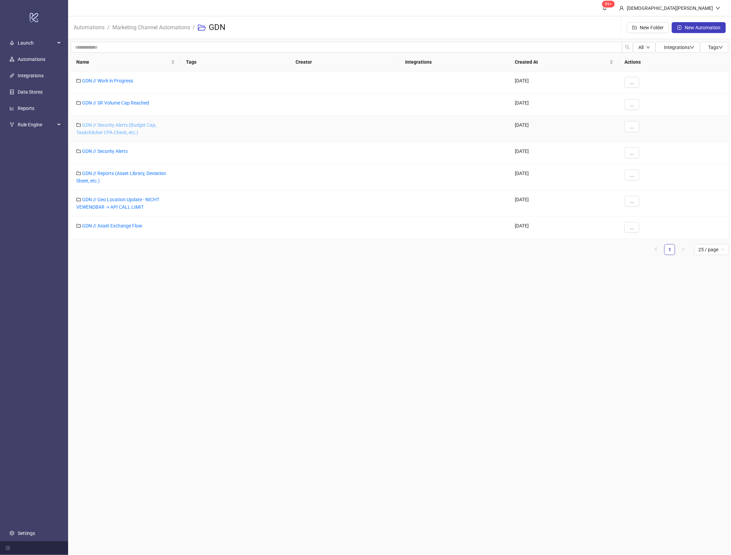
click at [123, 124] on link "GDN // Security Alerts (Budget Cap, Tasächlicher CPA Check, etc.)" at bounding box center [116, 128] width 80 height 13
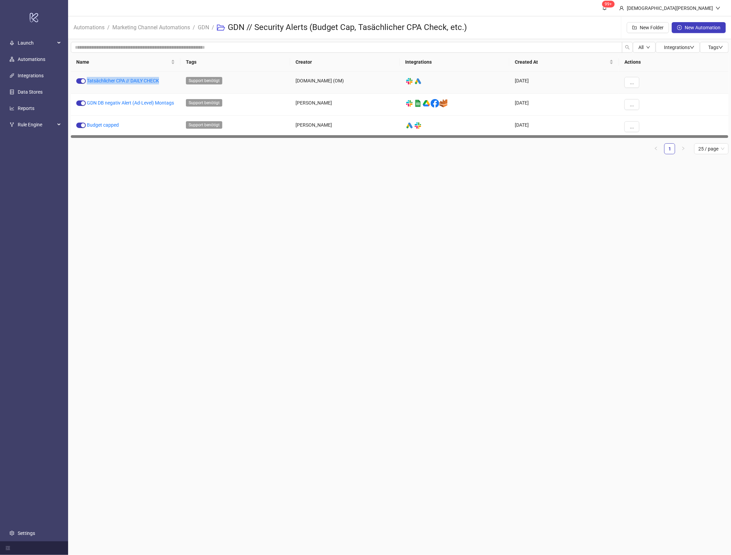
drag, startPoint x: 159, startPoint y: 79, endPoint x: 88, endPoint y: 86, distance: 71.5
click at [88, 86] on div "Tatsächlicher CPA // DAILY CHECK" at bounding box center [126, 83] width 110 height 22
copy link "Tatsächlicher CPA // DAILY CHECK"
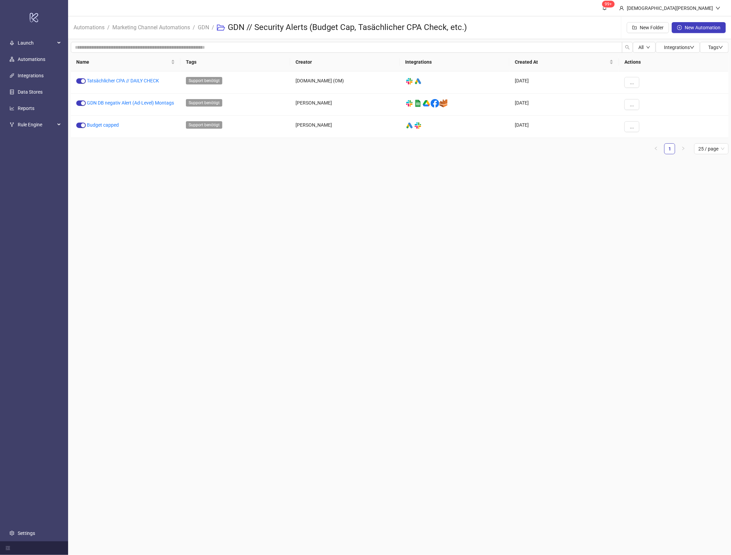
drag, startPoint x: 435, startPoint y: 247, endPoint x: 412, endPoint y: 229, distance: 28.8
click at [431, 245] on main "99+ Christian Weikamp Automations / Marketing Channel Automations / GDN / GDN /…" at bounding box center [400, 277] width 664 height 555
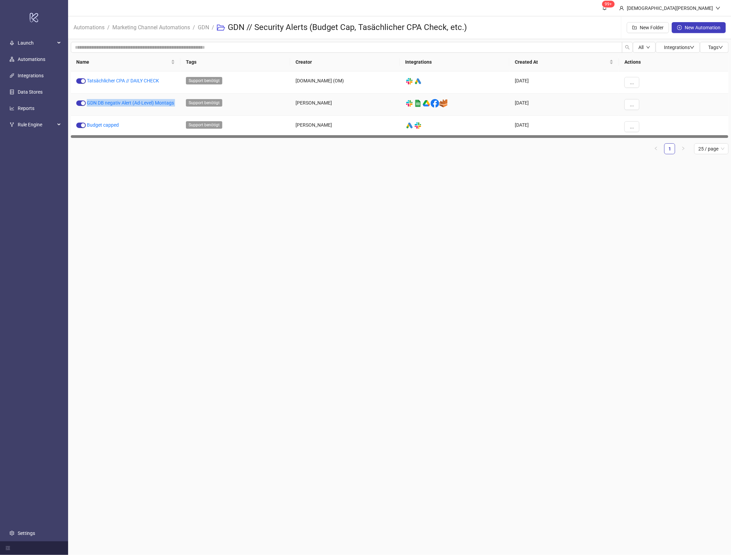
drag, startPoint x: 180, startPoint y: 103, endPoint x: 86, endPoint y: 108, distance: 93.8
click at [86, 108] on div "GDN DB negativ Alert (Ad-Level) Montags Support benötigt Patrick Neumärker plat…" at bounding box center [400, 105] width 658 height 22
copy link "GDN DB negativ Alert (Ad-Level) Montags"
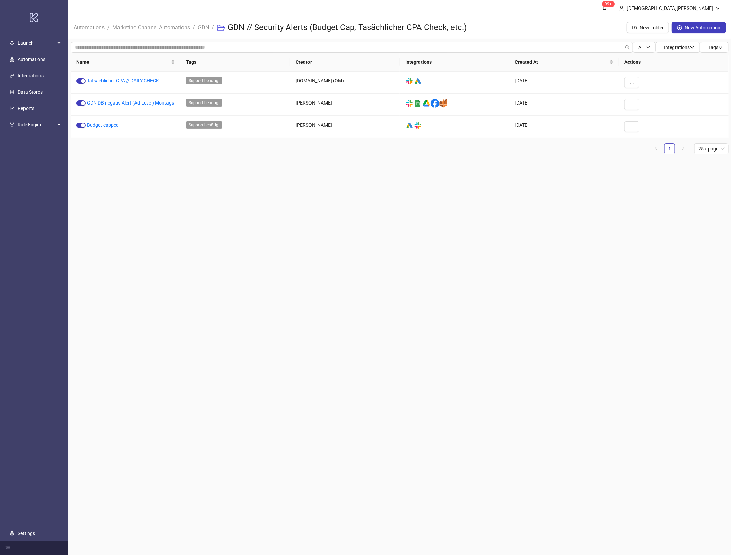
click at [295, 203] on main "99+ Christian Weikamp Automations / Marketing Channel Automations / GDN / GDN /…" at bounding box center [400, 277] width 664 height 555
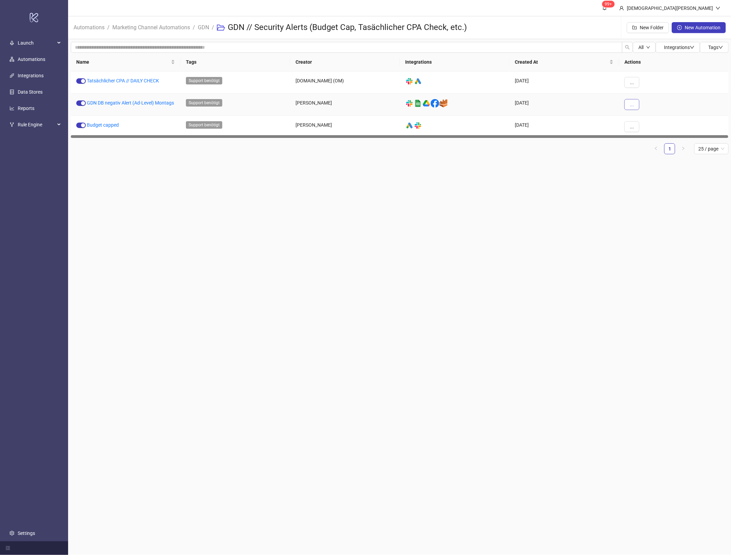
click at [629, 100] on button "..." at bounding box center [632, 104] width 15 height 11
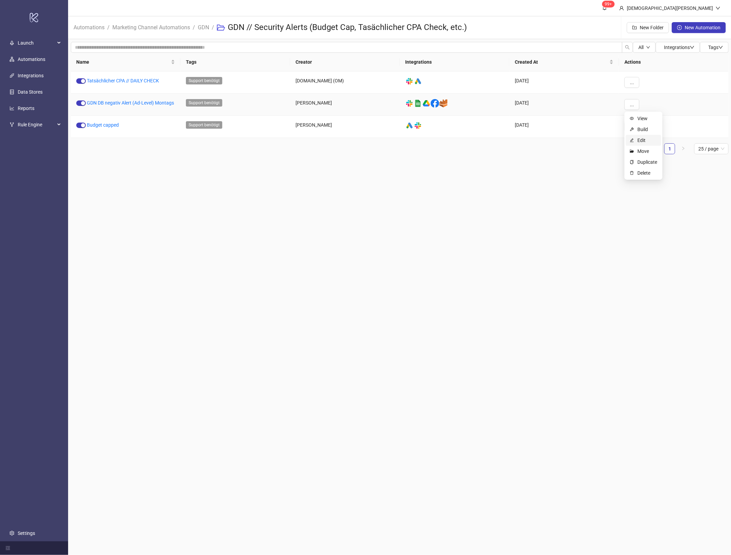
click at [645, 140] on span "Edit" at bounding box center [648, 140] width 20 height 7
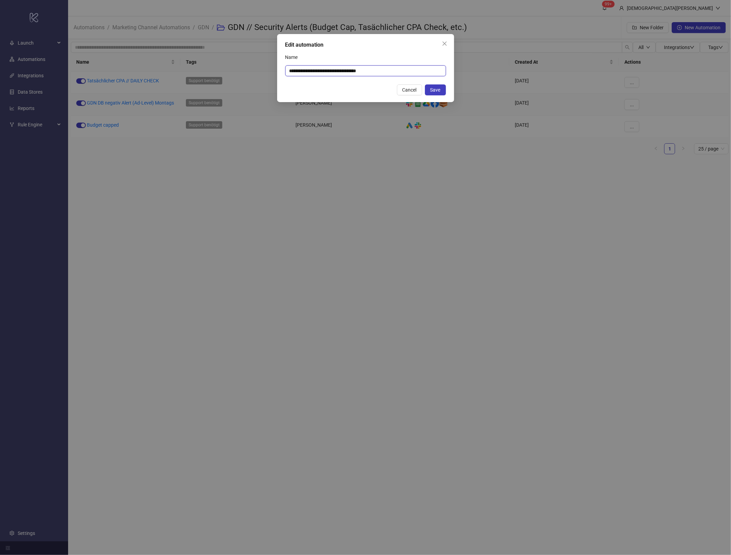
click at [404, 72] on input "**********" at bounding box center [365, 70] width 161 height 11
drag, startPoint x: 406, startPoint y: 72, endPoint x: 324, endPoint y: 74, distance: 82.1
click at [324, 74] on input "**********" at bounding box center [365, 70] width 161 height 11
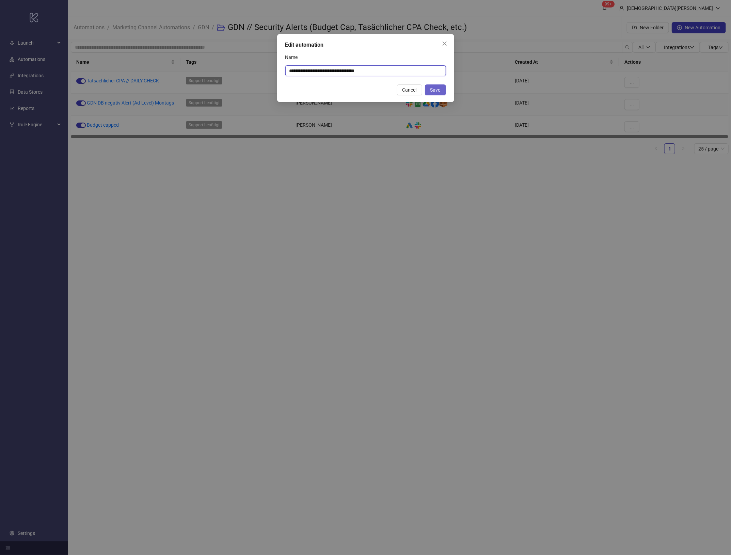
type input "**********"
click at [441, 92] on button "Save" at bounding box center [435, 89] width 21 height 11
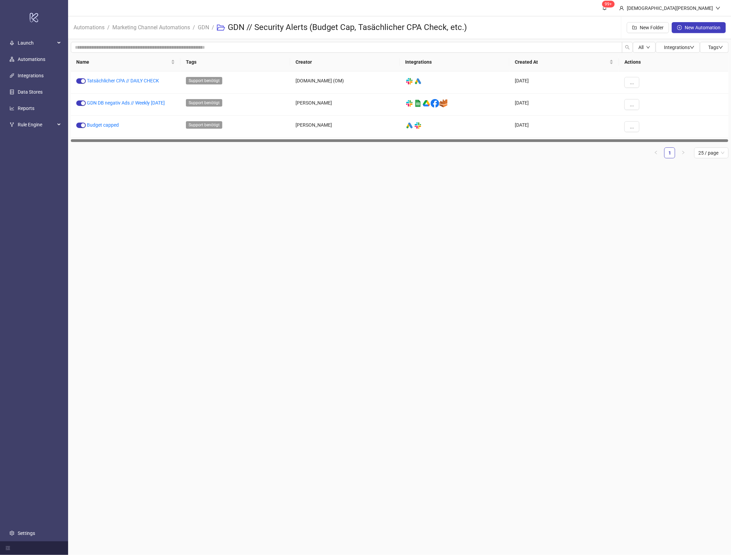
click at [256, 201] on main "99+ Christian Weikamp Automations / Marketing Channel Automations / GDN / GDN /…" at bounding box center [400, 277] width 664 height 555
click at [204, 30] on link "GDN" at bounding box center [204, 26] width 14 height 7
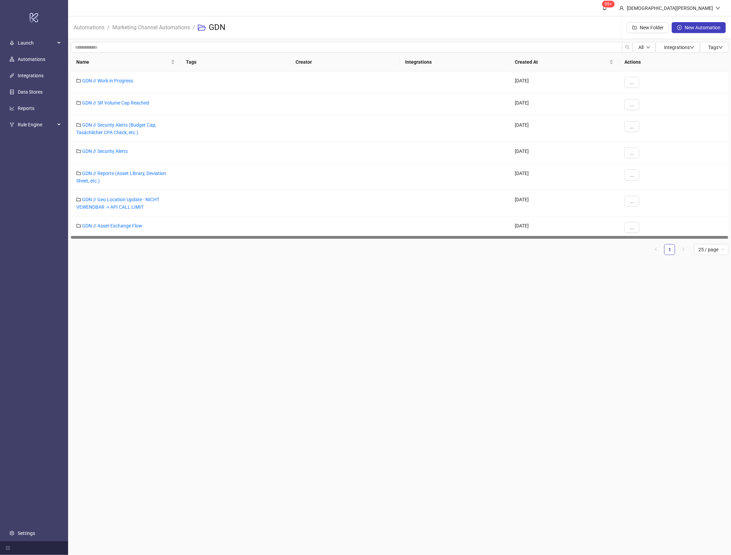
click at [410, 359] on main "99+ Christian Weikamp Automations / Marketing Channel Automations / GDN New Fol…" at bounding box center [400, 277] width 664 height 555
click at [124, 153] on link "GDN // Security Alerts" at bounding box center [105, 151] width 46 height 5
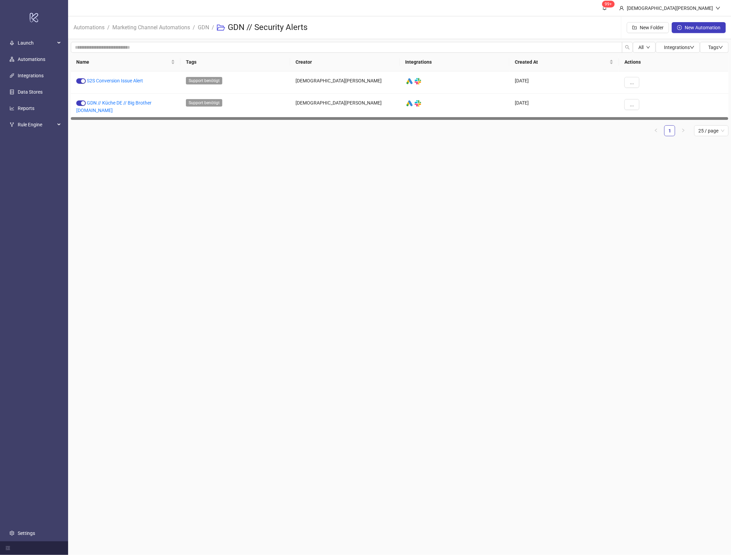
click at [359, 232] on main "99+ Christian Weikamp Automations / Marketing Channel Automations / GDN / GDN /…" at bounding box center [400, 277] width 664 height 555
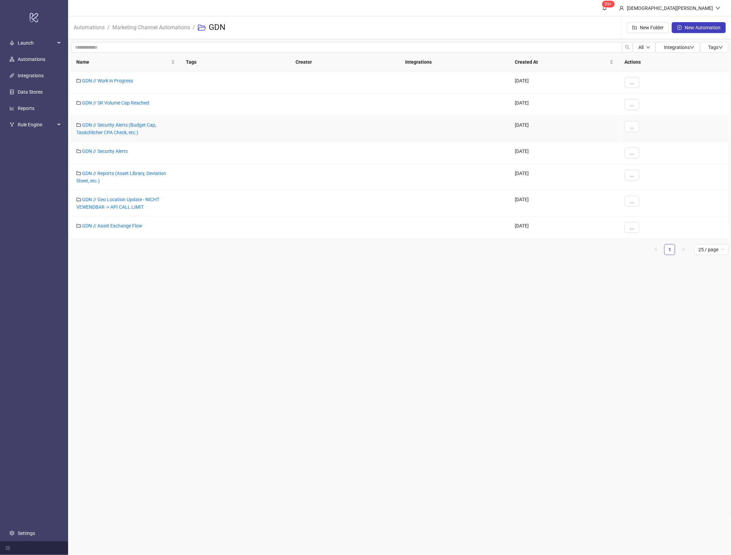
click at [129, 128] on div "GDN // Security Alerts (Budget Cap, Tasächlicher CPA Check, etc.)" at bounding box center [126, 129] width 110 height 26
click at [311, 333] on main "99+ Christian Weikamp Automations / Marketing Channel Automations / GDN New Fol…" at bounding box center [400, 277] width 664 height 555
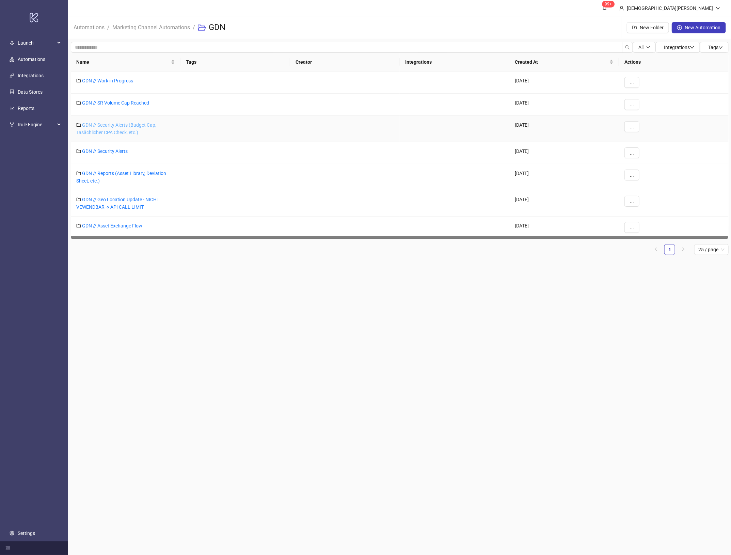
click at [122, 130] on link "GDN // Security Alerts (Budget Cap, Tasächlicher CPA Check, etc.)" at bounding box center [116, 128] width 80 height 13
drag, startPoint x: 123, startPoint y: 151, endPoint x: 149, endPoint y: 162, distance: 27.7
click at [123, 151] on link "GDN // Security Alerts" at bounding box center [105, 151] width 46 height 5
click at [108, 151] on link "GDN // Security Alerts" at bounding box center [105, 151] width 46 height 5
click at [115, 75] on div "GDN // Work in Progress" at bounding box center [126, 83] width 110 height 22
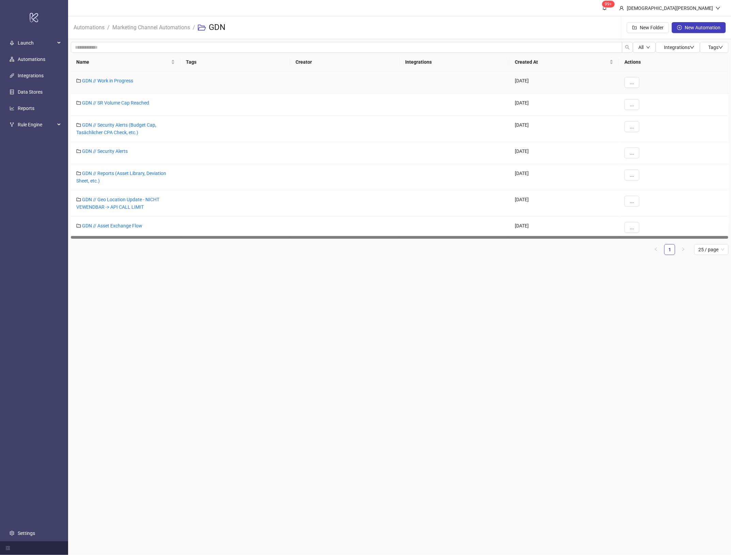
click at [115, 77] on div "GDN // Work in Progress" at bounding box center [126, 83] width 110 height 22
click at [116, 82] on link "GDN // Work in Progress" at bounding box center [107, 80] width 51 height 5
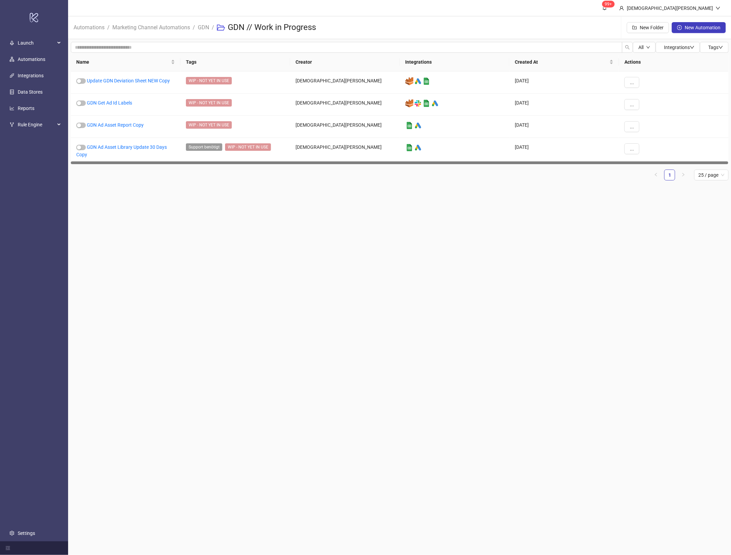
click at [270, 258] on main "99+ Christian Weikamp Automations / Marketing Channel Automations / GDN / GDN /…" at bounding box center [400, 277] width 664 height 555
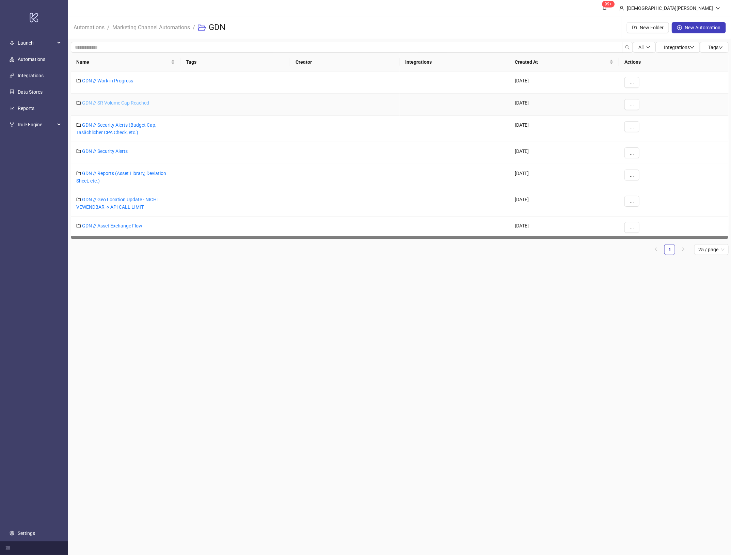
click at [113, 106] on link "GDN // SR Volume Cap Reached" at bounding box center [115, 102] width 67 height 5
click at [127, 130] on link "GDN // Security Alerts (Budget Cap, Tasächlicher CPA Check, etc.)" at bounding box center [116, 128] width 80 height 13
click at [106, 151] on link "GDN // Security Alerts" at bounding box center [105, 151] width 46 height 5
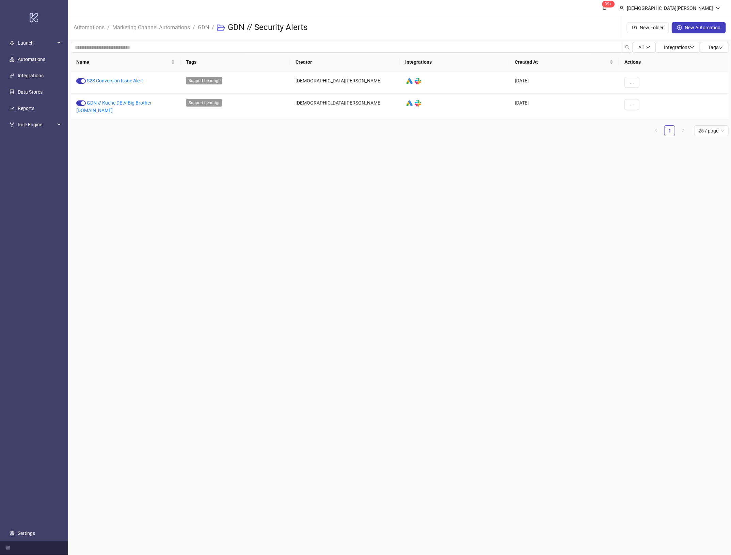
click at [408, 168] on main "99+ Christian Weikamp Automations / Marketing Channel Automations / GDN / GDN /…" at bounding box center [400, 277] width 664 height 555
click at [297, 27] on h3 "GDN // Security Alerts" at bounding box center [268, 27] width 80 height 11
click at [387, 251] on main "99+ Christian Weikamp Automations / Marketing Channel Automations / GDN / GDN /…" at bounding box center [400, 277] width 664 height 555
click at [209, 29] on link "GDN" at bounding box center [204, 26] width 14 height 7
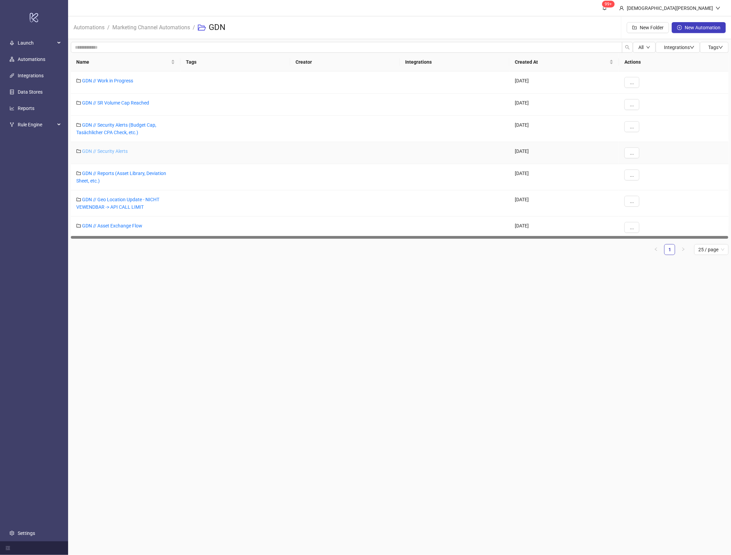
click at [108, 150] on link "GDN // Security Alerts" at bounding box center [105, 151] width 46 height 5
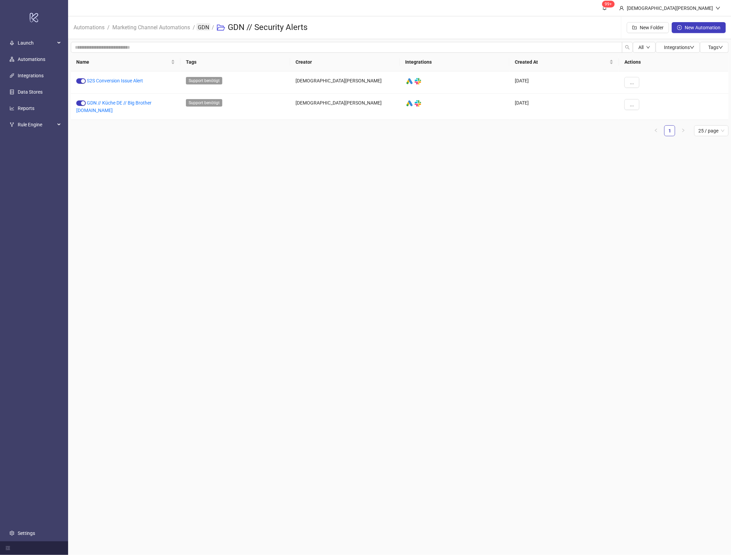
click at [204, 28] on link "GDN" at bounding box center [204, 26] width 14 height 7
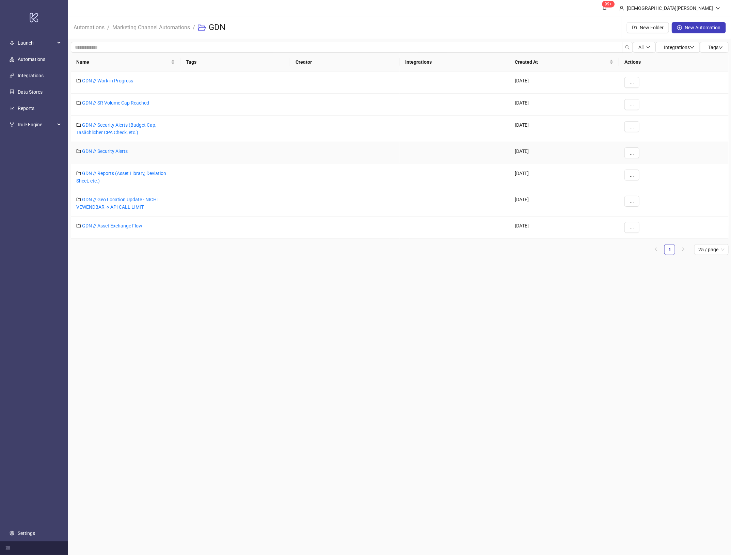
click at [111, 150] on link "GDN // Security Alerts" at bounding box center [105, 151] width 46 height 5
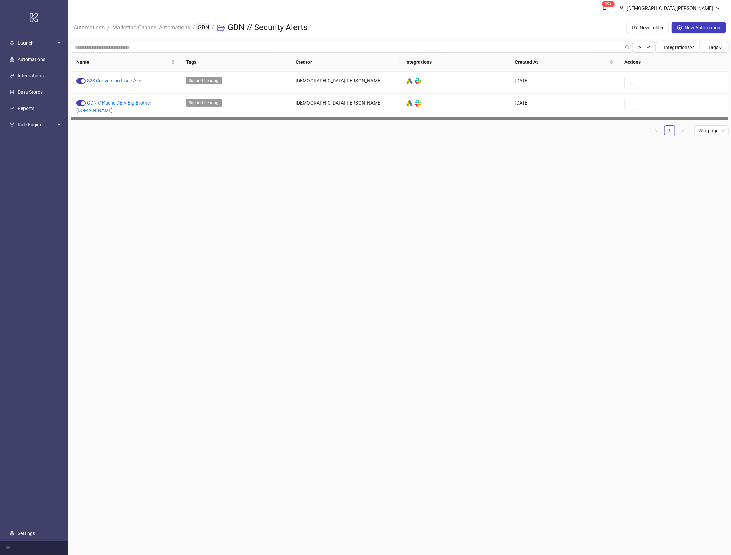
click at [210, 26] on link "GDN" at bounding box center [204, 26] width 14 height 7
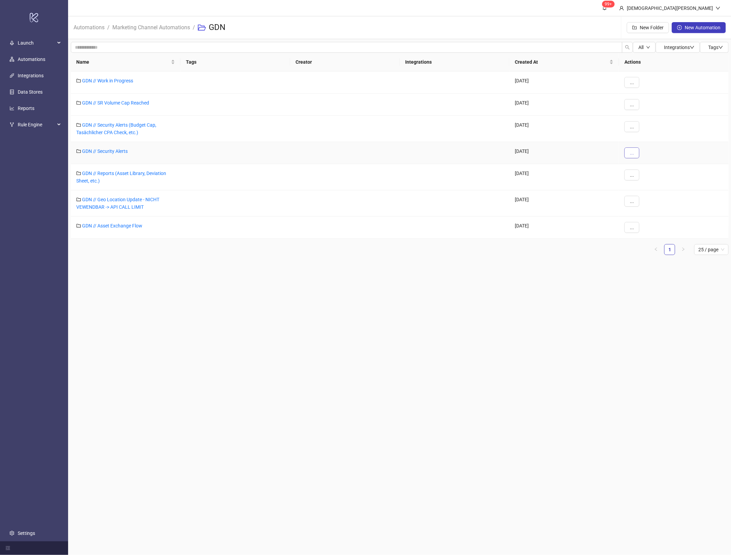
click at [629, 153] on button "..." at bounding box center [632, 152] width 15 height 11
click at [649, 169] on span "Edit" at bounding box center [648, 166] width 20 height 7
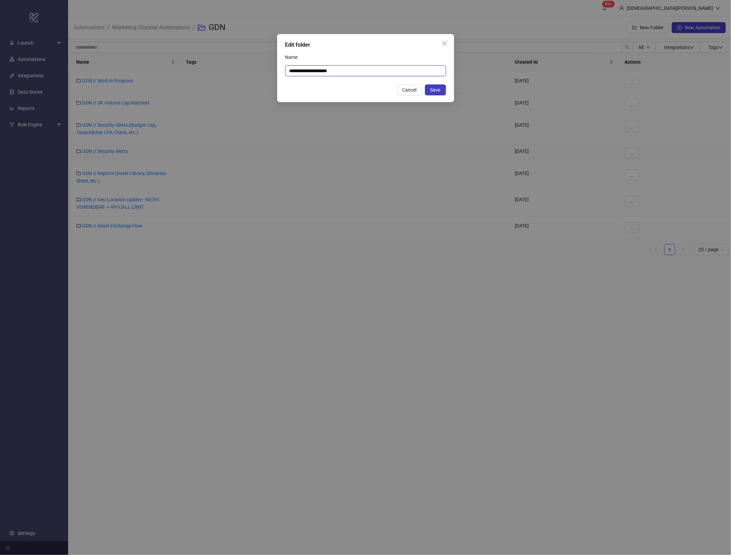
drag, startPoint x: 323, startPoint y: 69, endPoint x: 306, endPoint y: 66, distance: 17.2
click at [306, 66] on input "**********" at bounding box center [365, 70] width 161 height 11
type input "**********"
click at [436, 89] on span "Save" at bounding box center [436, 89] width 10 height 5
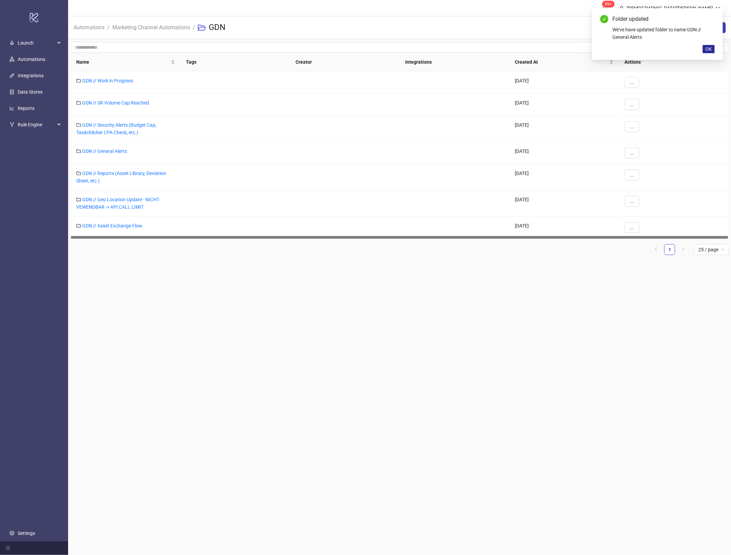
click at [712, 50] on span "OK" at bounding box center [709, 48] width 6 height 5
click at [143, 174] on link "GDN // Reports (Asset Library, Deviation Sheet, etc.)" at bounding box center [121, 177] width 90 height 13
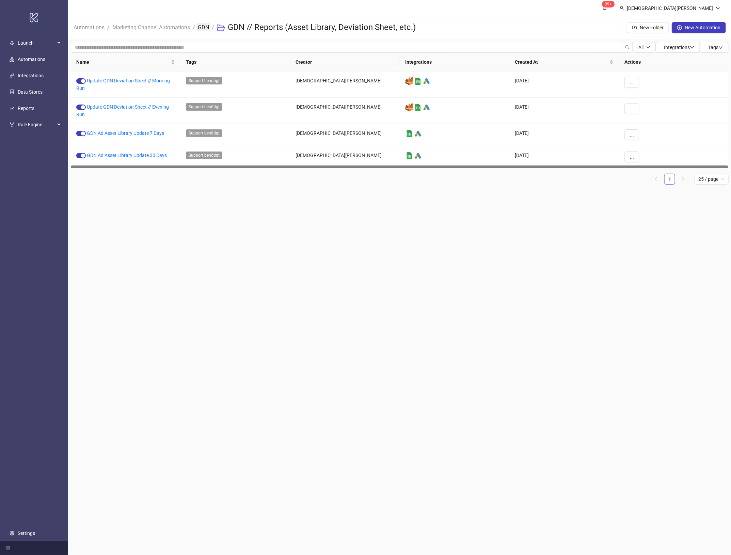
click at [208, 26] on link "GDN" at bounding box center [204, 26] width 14 height 7
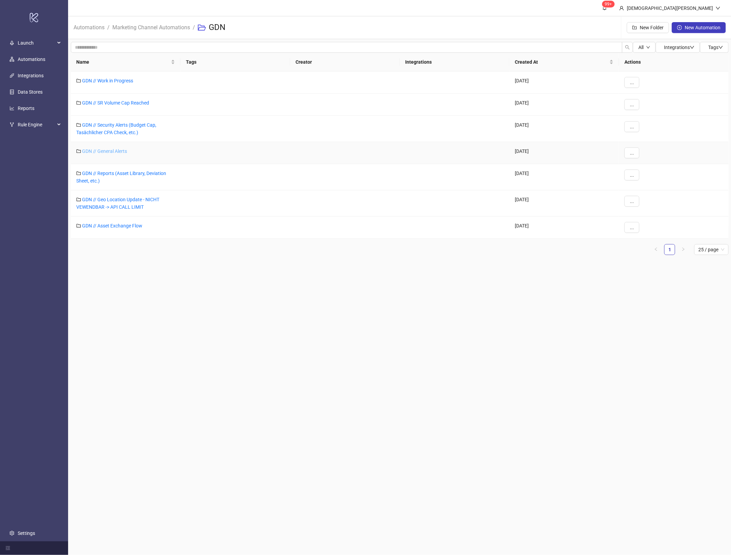
click at [127, 154] on link "GDN // General Alerts" at bounding box center [104, 151] width 45 height 5
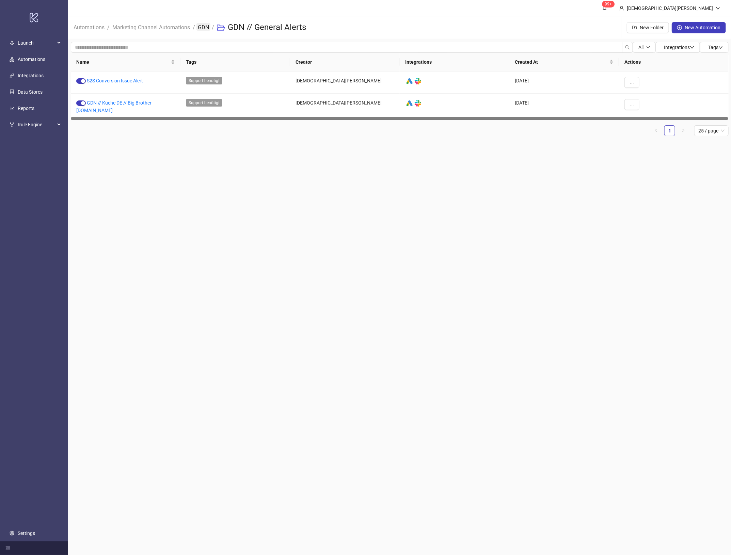
click at [202, 28] on link "GDN" at bounding box center [204, 26] width 14 height 7
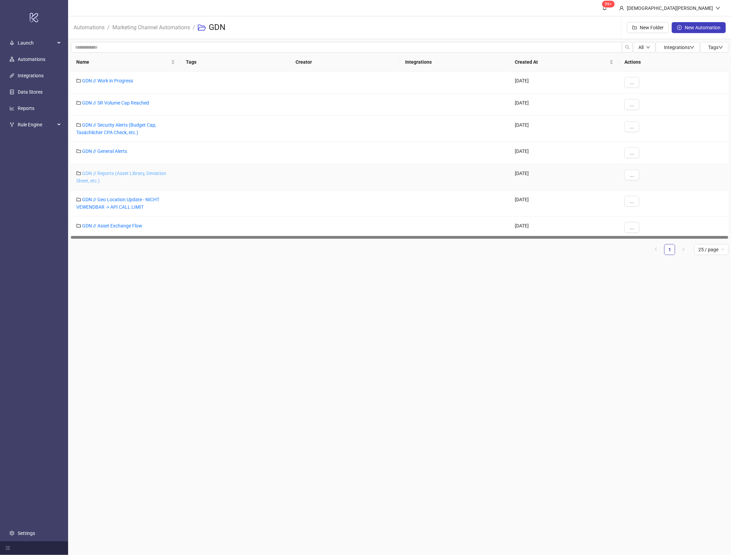
click at [118, 174] on link "GDN // Reports (Asset Library, Deviation Sheet, etc.)" at bounding box center [121, 177] width 90 height 13
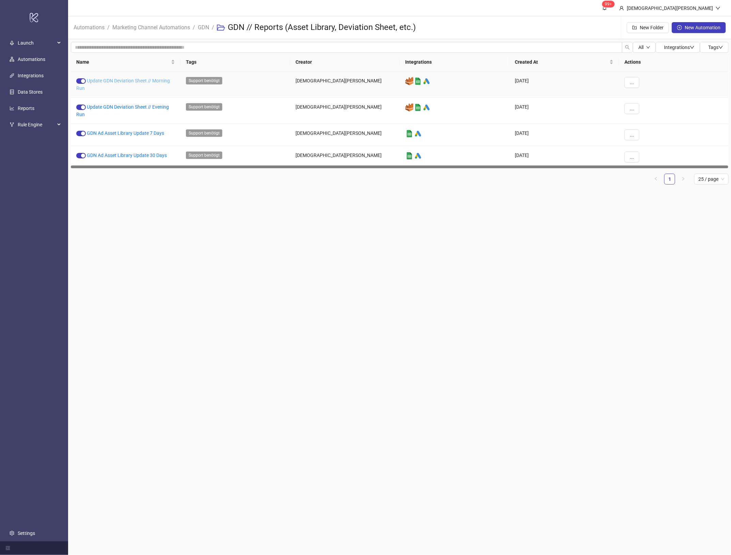
click at [114, 82] on link "Update GDN Deviation Sheet // Morning Run" at bounding box center [123, 84] width 94 height 13
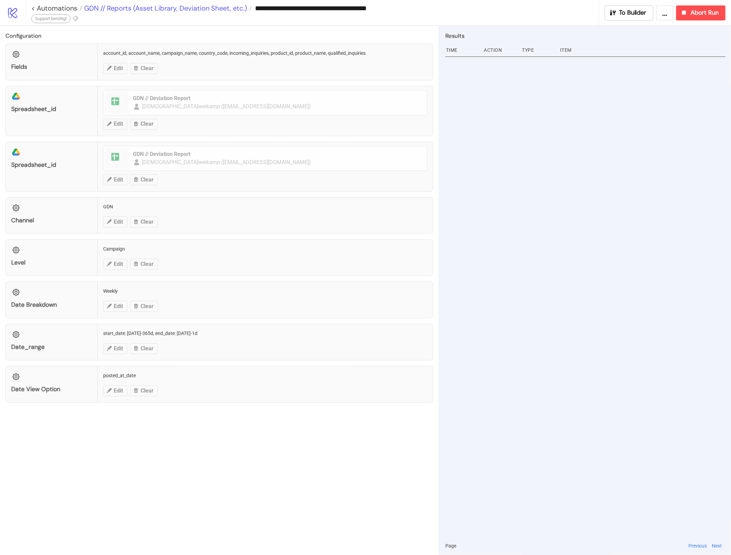
click at [176, 10] on span "GDN // Reports (Asset Library, Deviation Sheet, etc.)" at bounding box center [164, 8] width 165 height 9
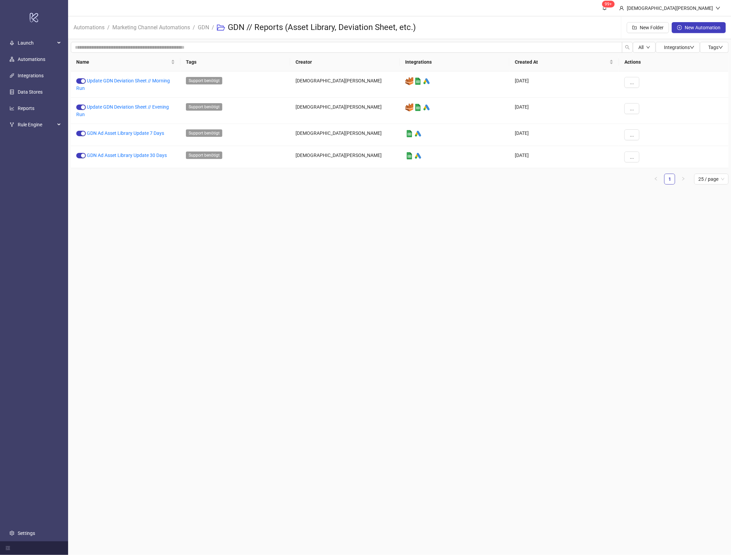
click at [297, 187] on div "Name Tags Creator Integrations Created At Actions Update GDN Deviation Sheet //…" at bounding box center [400, 121] width 658 height 137
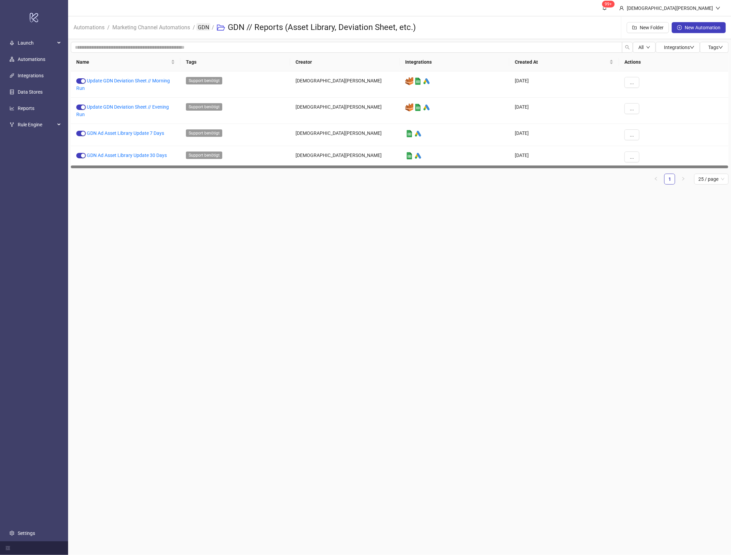
click at [202, 27] on link "GDN" at bounding box center [204, 26] width 14 height 7
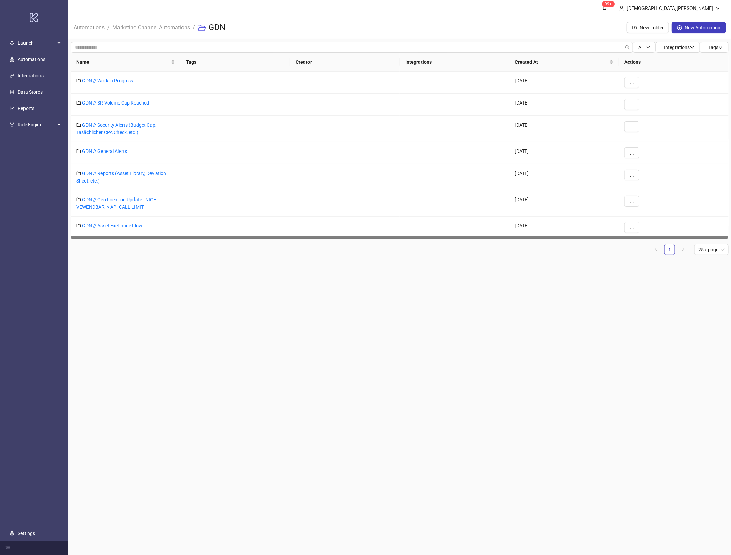
click at [159, 31] on span "Marketing Channel Automations" at bounding box center [151, 27] width 78 height 9
click at [157, 26] on link "Marketing Channel Automations" at bounding box center [151, 26] width 80 height 7
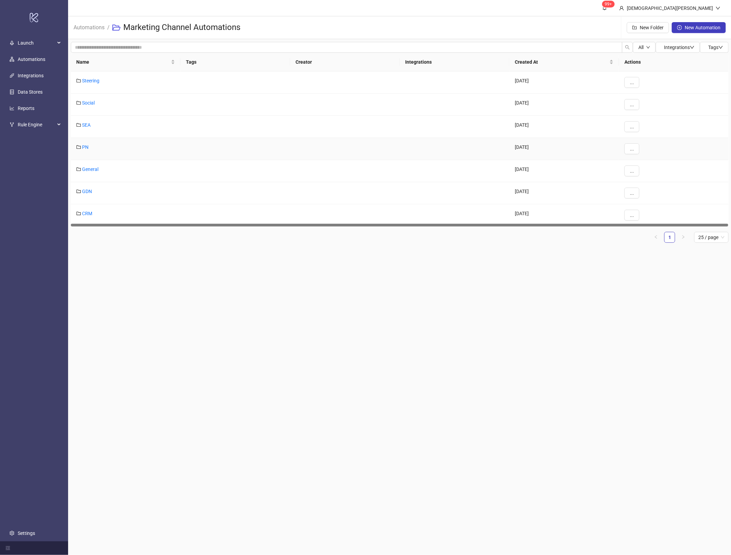
drag, startPoint x: 89, startPoint y: 147, endPoint x: 134, endPoint y: 169, distance: 50.4
click at [88, 147] on link "PN" at bounding box center [85, 146] width 6 height 5
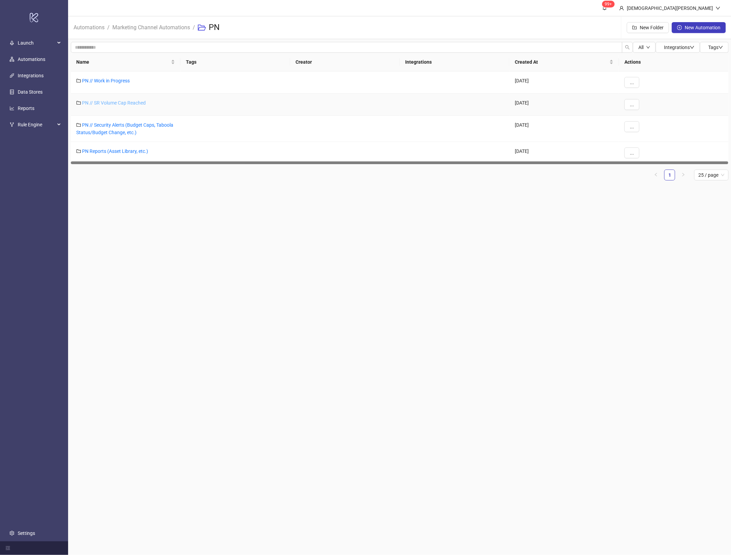
click at [137, 104] on link "PN // SR Volume Cap Reached" at bounding box center [114, 102] width 64 height 5
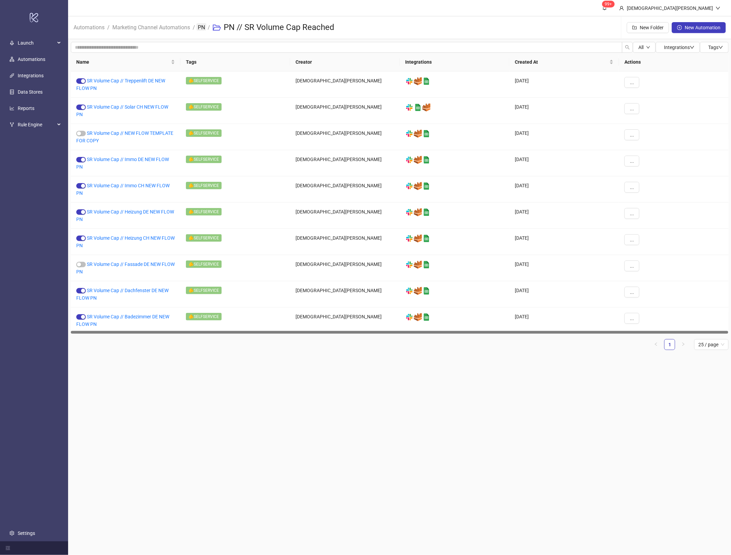
click at [200, 26] on link "PN" at bounding box center [202, 26] width 10 height 7
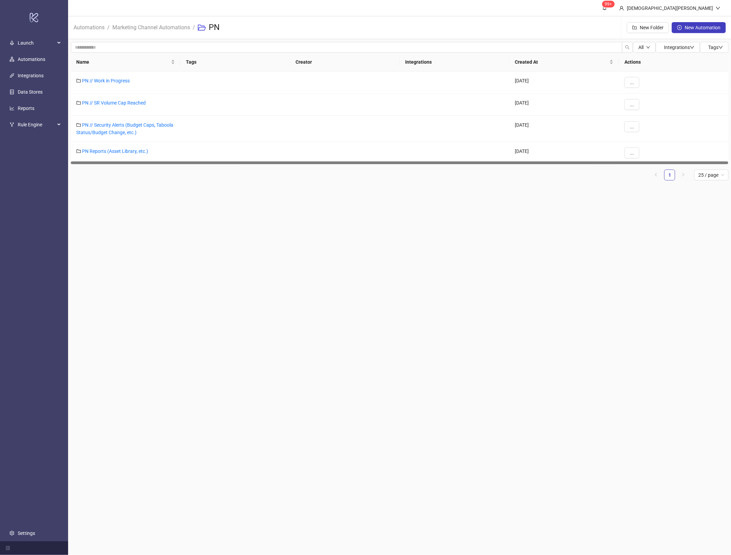
click at [254, 262] on main "99+ Christian Weikamp Automations / Marketing Channel Automations / PN New Fold…" at bounding box center [400, 277] width 664 height 555
click at [131, 129] on link "PN // Security Alerts (Budget Caps, Taboola Status/Budget Change, etc.)" at bounding box center [124, 128] width 97 height 13
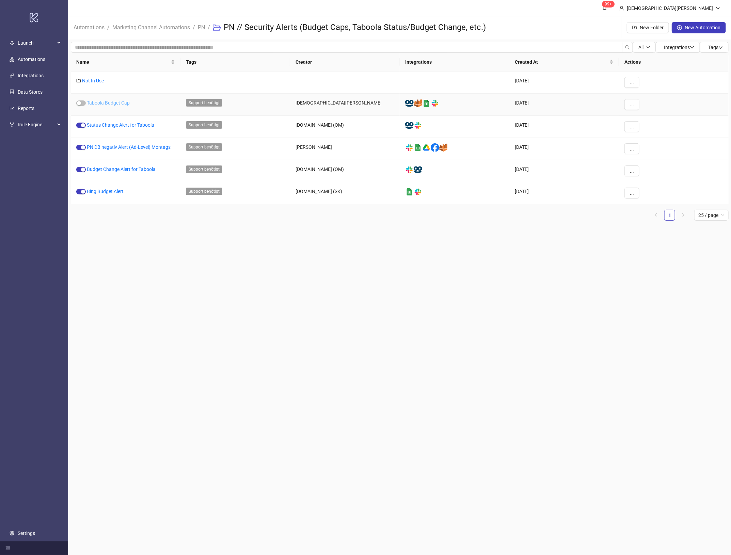
click at [129, 103] on link "Taboola Budget Cap" at bounding box center [108, 102] width 43 height 5
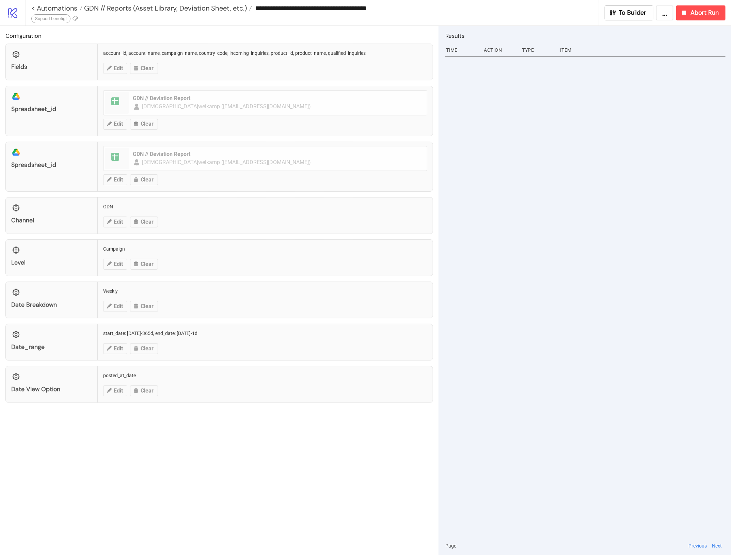
type input "**********"
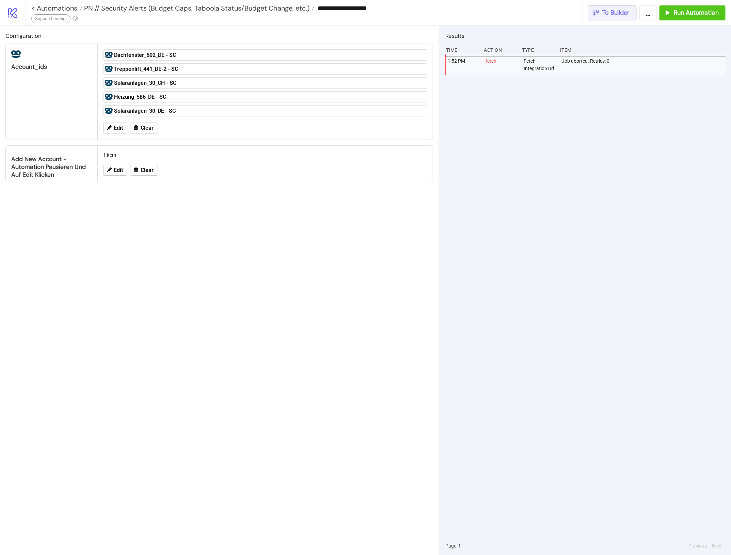
click at [610, 7] on button "To Builder" at bounding box center [612, 12] width 49 height 15
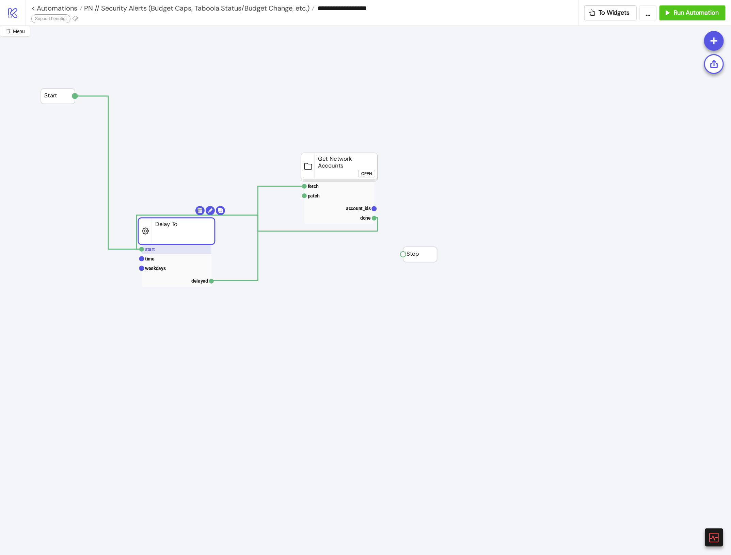
click at [175, 248] on rect at bounding box center [177, 250] width 70 height 10
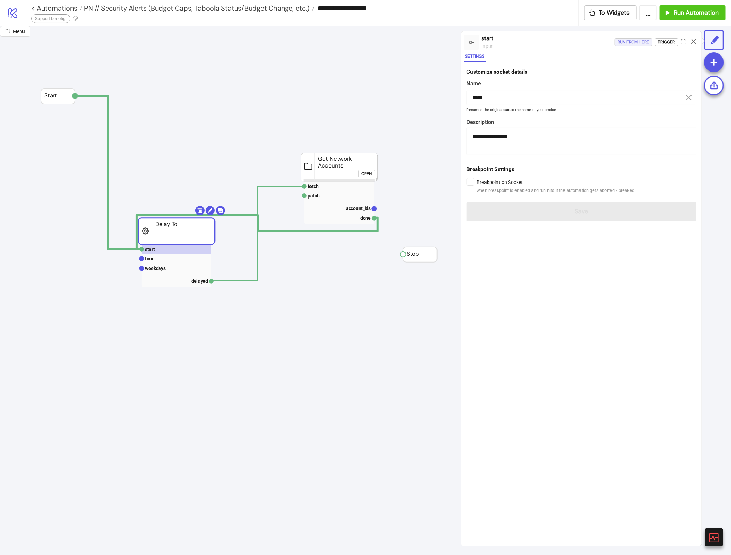
click at [627, 42] on div "Run from here" at bounding box center [634, 42] width 32 height 8
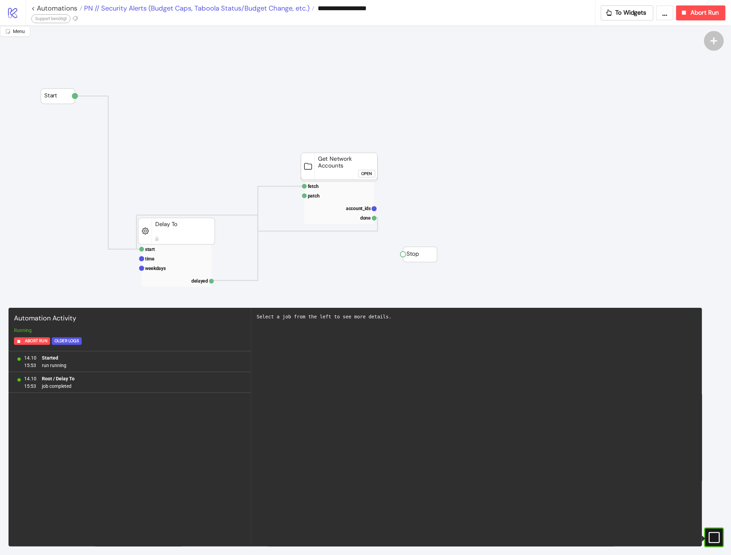
click at [281, 10] on span "PN // Security Alerts (Budget Caps, Taboola Status/Budget Change, etc.)" at bounding box center [195, 8] width 227 height 9
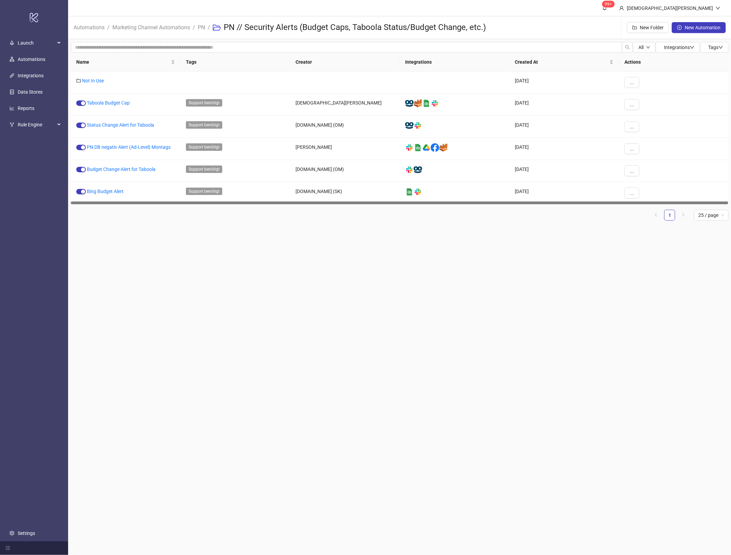
drag, startPoint x: 350, startPoint y: 263, endPoint x: 331, endPoint y: 256, distance: 20.6
click at [346, 263] on main "99+ Christian Weikamp Automations / Marketing Channel Automations / PN / PN // …" at bounding box center [400, 277] width 664 height 555
click at [351, 308] on main "99+ Christian Weikamp Automations / Marketing Channel Automations / PN / PN // …" at bounding box center [400, 277] width 664 height 555
click at [118, 169] on link "Budget Change Alert for Taboola" at bounding box center [121, 169] width 69 height 5
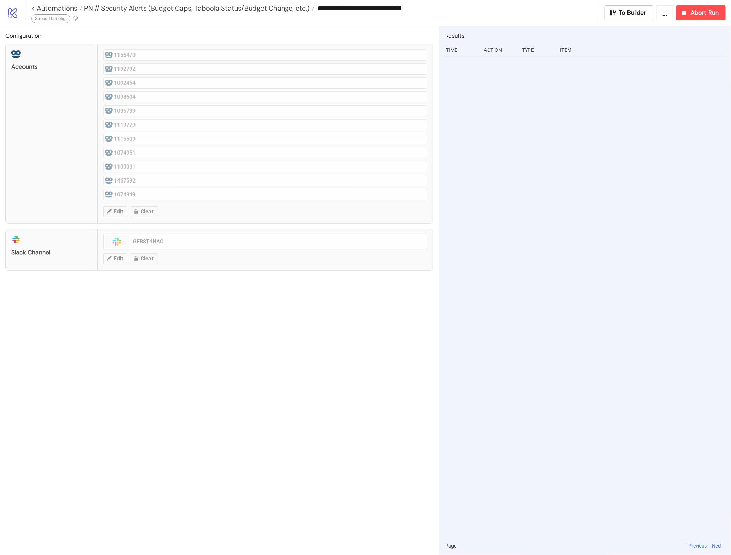
click at [641, 20] on div "**********" at bounding box center [379, 13] width 706 height 26
click at [614, 8] on button "To Builder" at bounding box center [629, 12] width 49 height 15
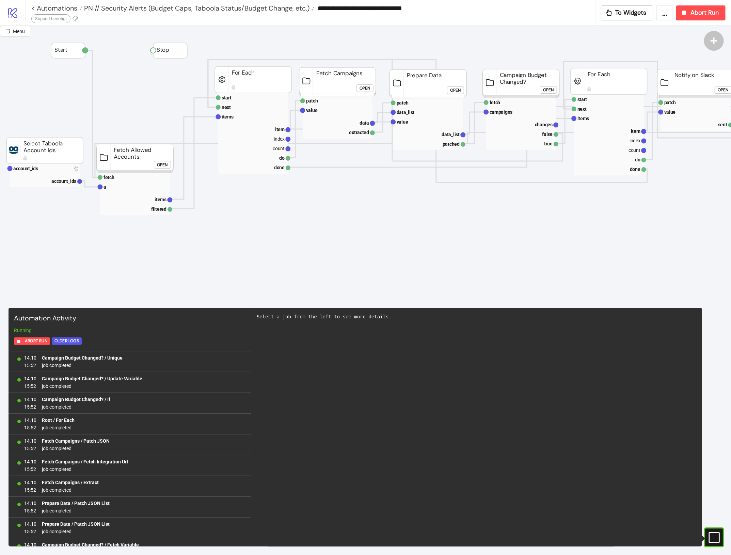
scroll to position [639, 0]
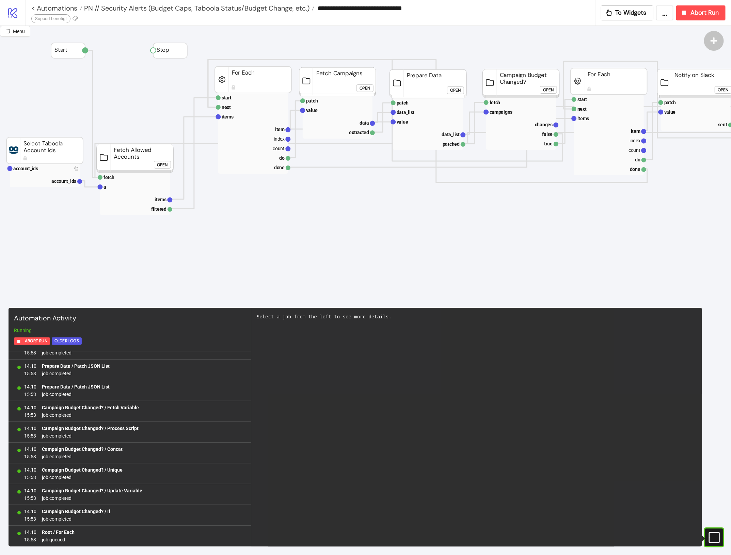
click at [49, 166] on rect at bounding box center [45, 169] width 70 height 10
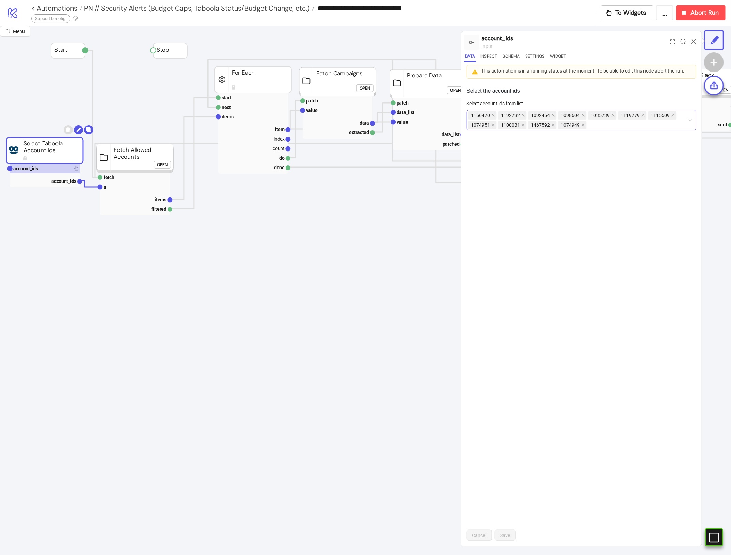
click at [630, 130] on div "1156470 1192792 1092454 1098604 1035739 1119779 1115509 1074951 1100031 1467592…" at bounding box center [582, 120] width 230 height 20
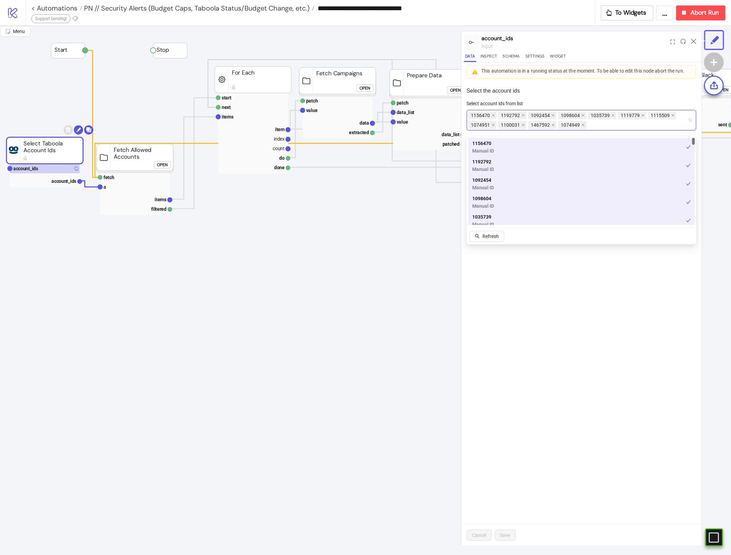
click at [592, 304] on div "Select the account ids Select account ids from list 1156470 1192792 1092454 109…" at bounding box center [582, 313] width 241 height 465
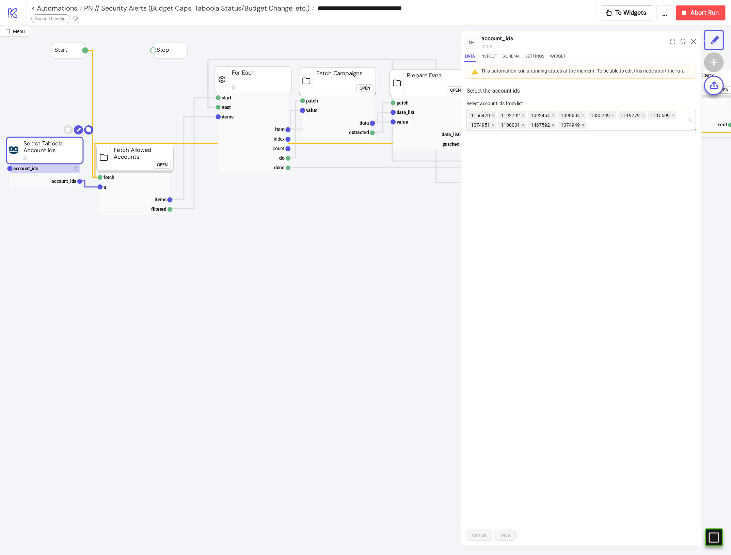
click at [598, 130] on div "1156470 1192792 1092454 1098604 1035739 1119779 1115509 1074951 1100031 1467592…" at bounding box center [578, 120] width 220 height 19
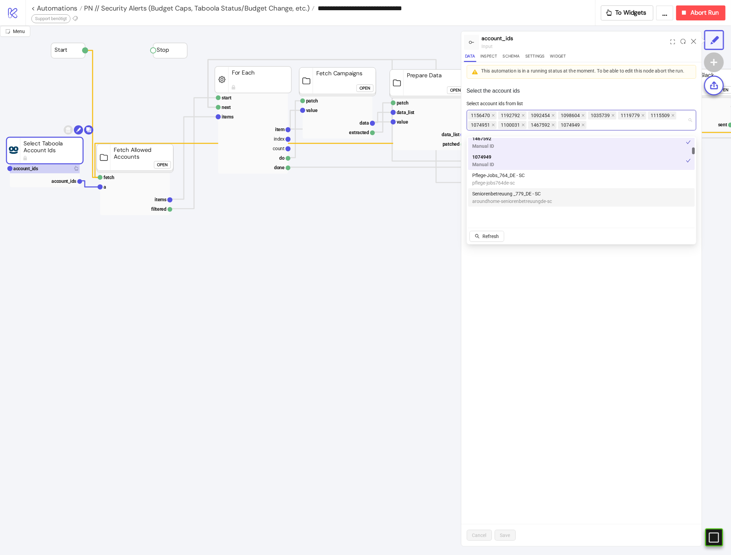
scroll to position [0, 0]
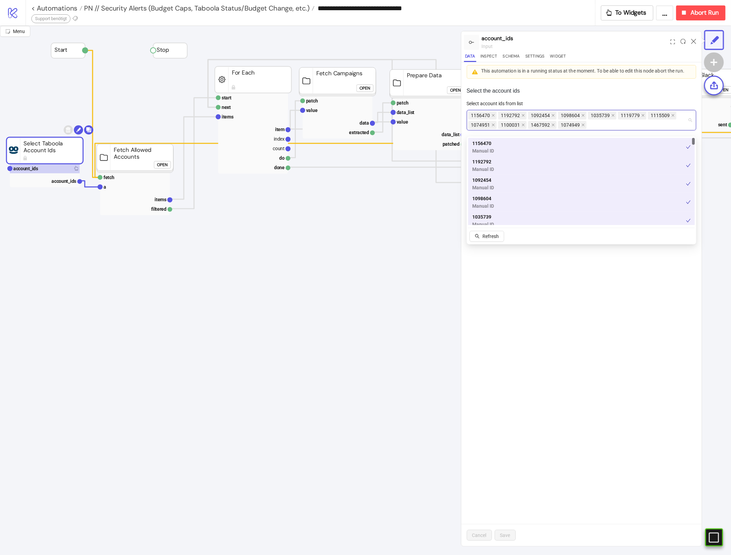
click at [610, 296] on div "Select the account ids Select account ids from list 1156470 1192792 1092454 109…" at bounding box center [582, 313] width 241 height 465
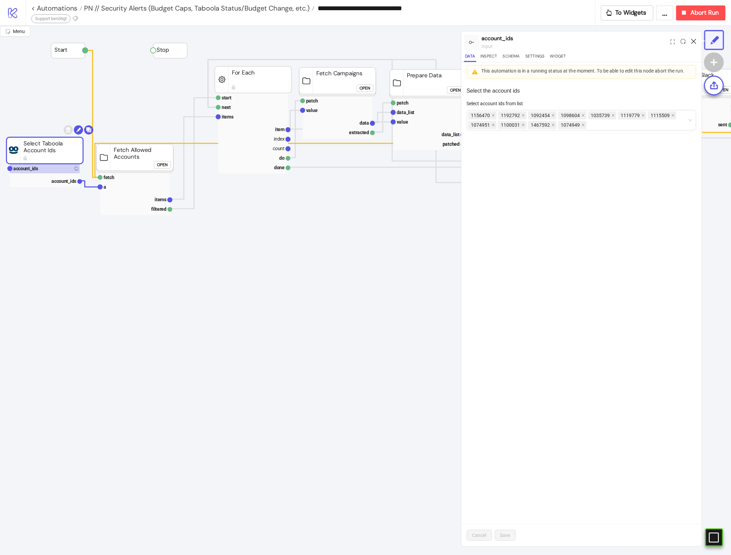
click at [692, 41] on icon at bounding box center [693, 41] width 5 height 5
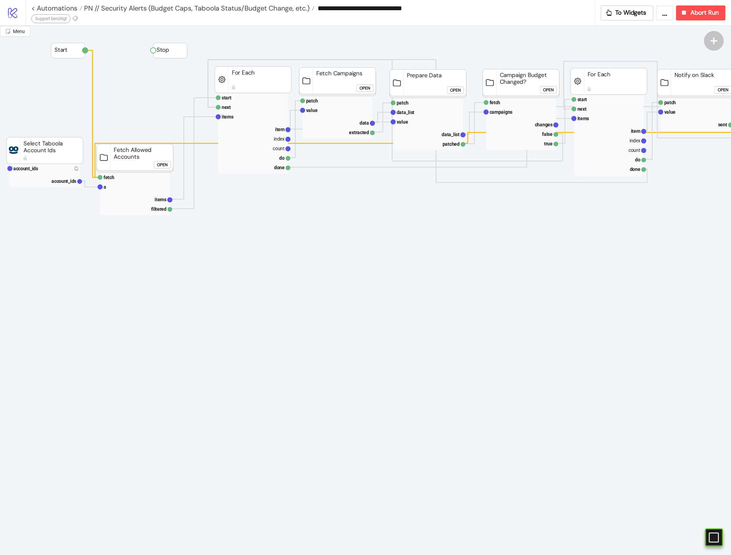
drag, startPoint x: 420, startPoint y: 291, endPoint x: 377, endPoint y: 269, distance: 47.5
click at [55, 143] on rect at bounding box center [44, 150] width 77 height 27
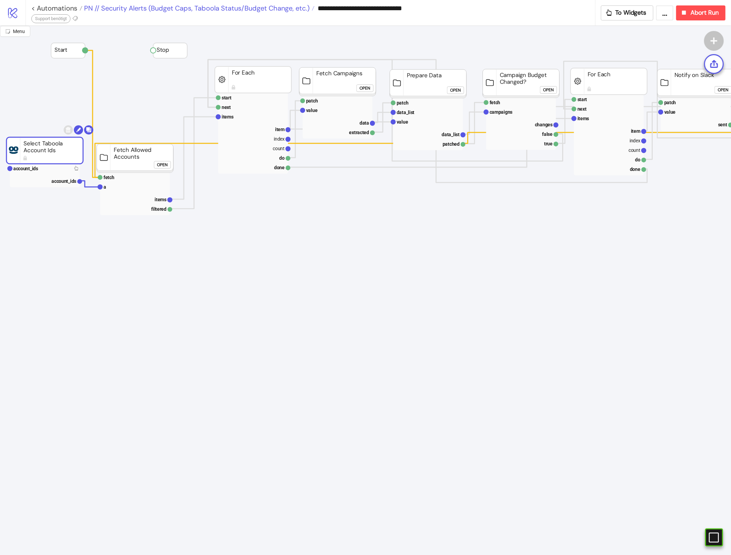
click at [251, 10] on span "PN // Security Alerts (Budget Caps, Taboola Status/Budget Change, etc.)" at bounding box center [195, 8] width 227 height 9
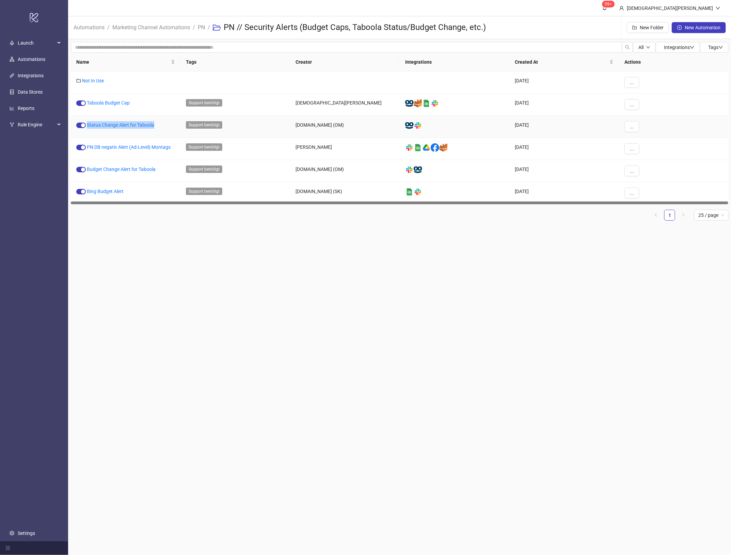
copy link "Status Change Alert for Taboola"
drag, startPoint x: 159, startPoint y: 125, endPoint x: 137, endPoint y: 143, distance: 29.1
click at [88, 131] on div "Status Change Alert for Taboola" at bounding box center [126, 127] width 110 height 22
drag, startPoint x: 322, startPoint y: 237, endPoint x: 306, endPoint y: 74, distance: 164.0
click at [321, 237] on main "99+ Christian Weikamp Automations / Marketing Channel Automations / PN / PN // …" at bounding box center [400, 277] width 664 height 555
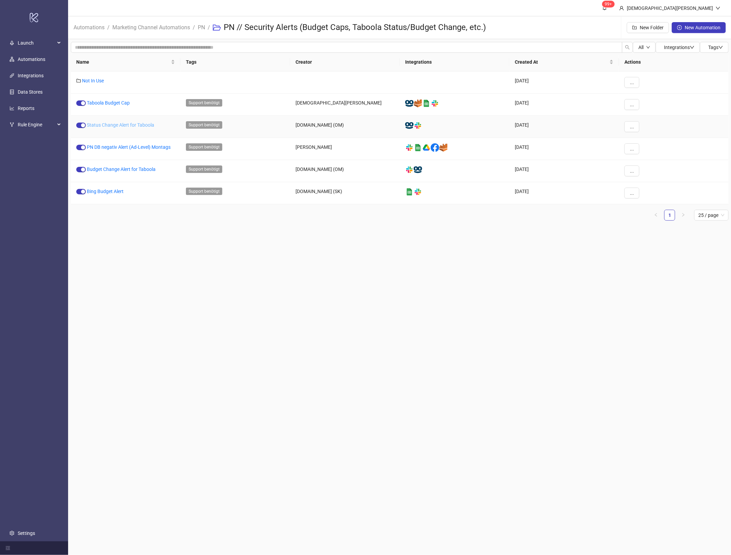
click at [135, 127] on link "Status Change Alert for Taboola" at bounding box center [120, 124] width 67 height 5
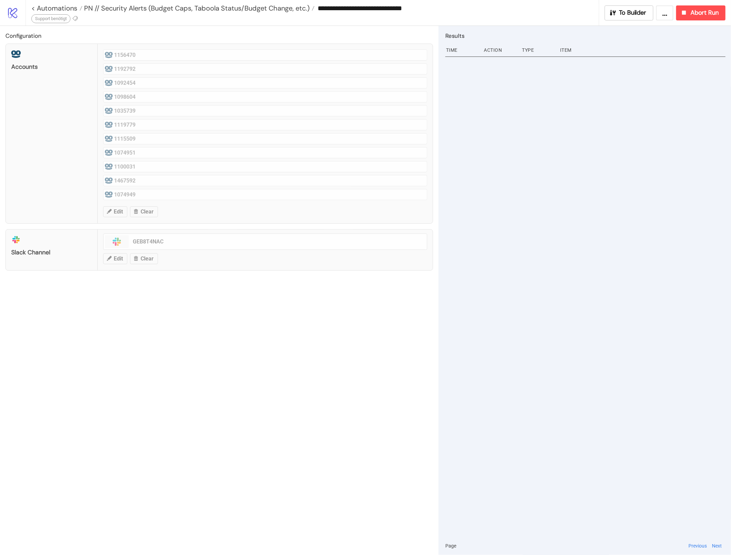
type input "**********"
click at [618, 8] on button "To Builder" at bounding box center [629, 12] width 49 height 15
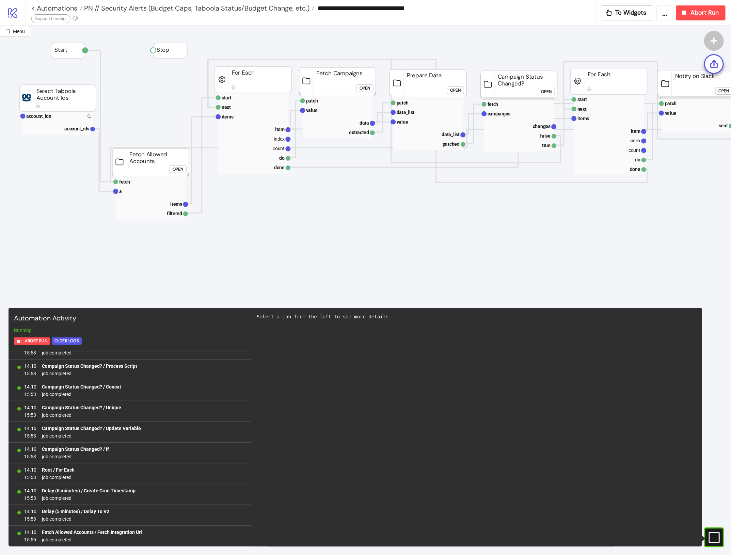
scroll to position [535, 0]
click at [720, 91] on div "Open" at bounding box center [724, 91] width 11 height 8
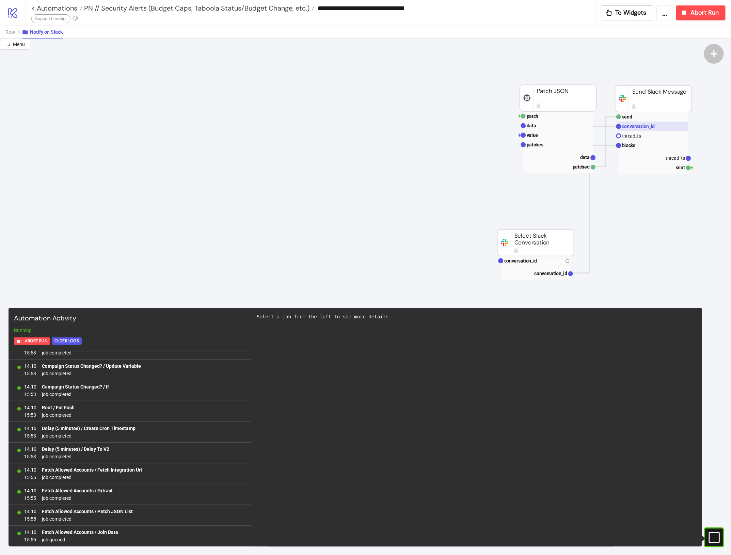
scroll to position [597, 0]
click at [671, 126] on rect at bounding box center [654, 127] width 70 height 10
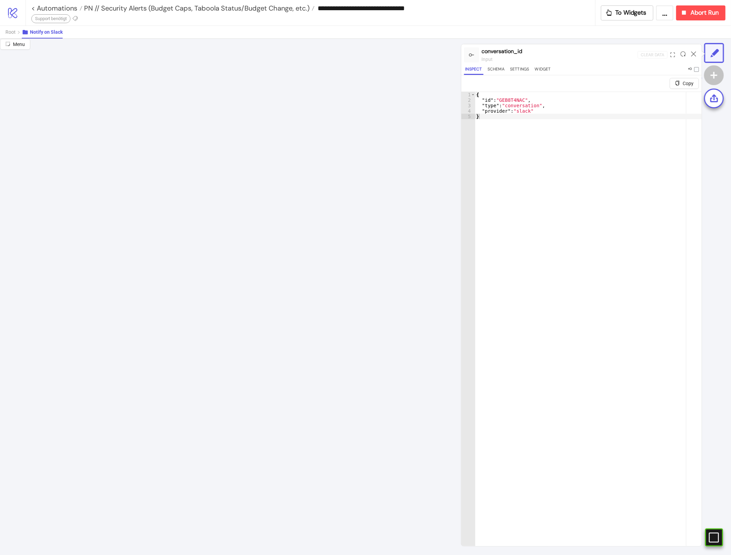
click at [692, 57] on div at bounding box center [694, 55] width 11 height 18
click at [692, 56] on icon at bounding box center [693, 53] width 5 height 5
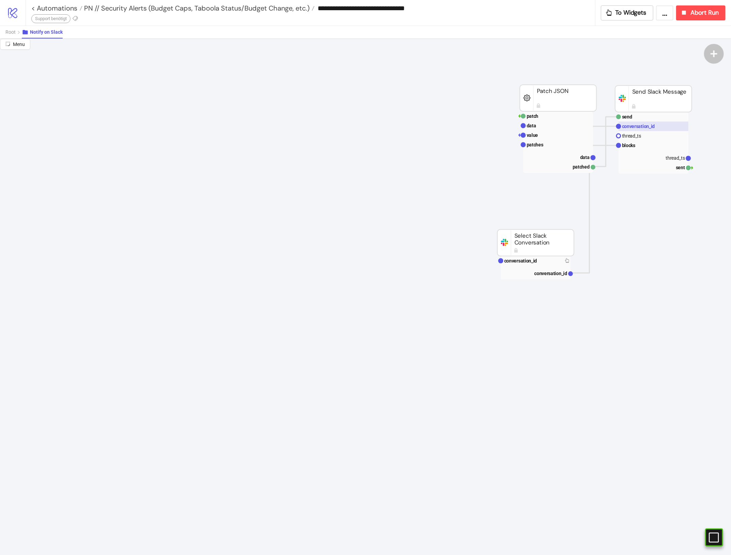
click at [653, 128] on text "conversation_id" at bounding box center [638, 126] width 33 height 5
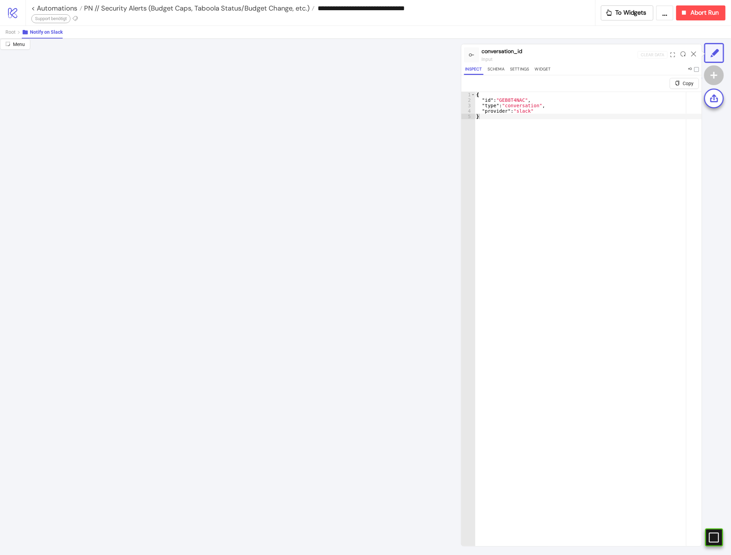
type textarea "**********"
click at [505, 108] on div "{ "id" : "GEB8T4NAC" , "type" : "conversation" , "provider" : "slack" }" at bounding box center [588, 332] width 227 height 481
click at [691, 58] on div at bounding box center [694, 55] width 11 height 18
click at [693, 56] on icon at bounding box center [693, 53] width 5 height 5
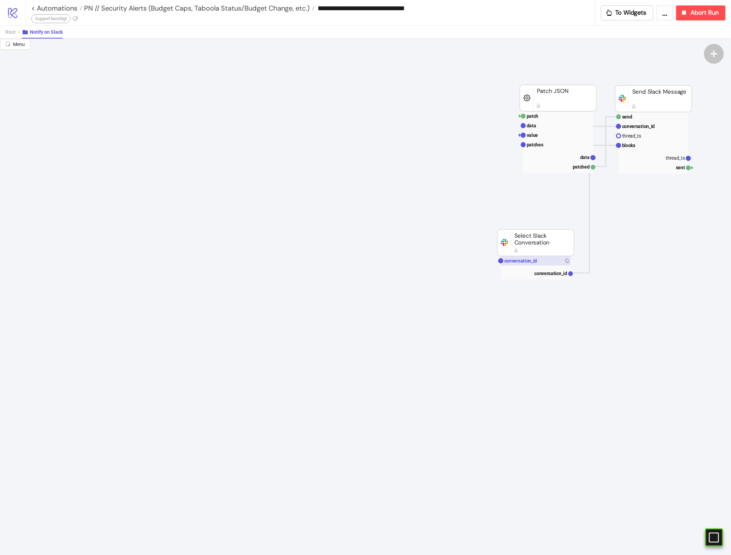
click at [534, 265] on rect at bounding box center [536, 261] width 70 height 10
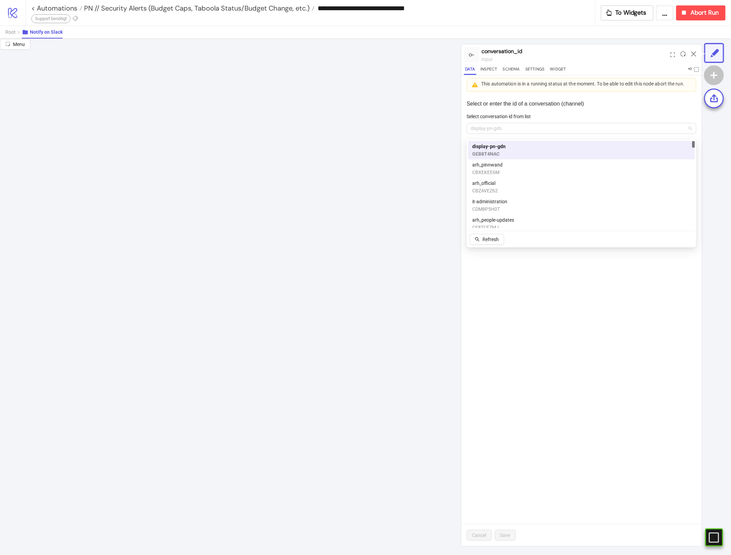
drag, startPoint x: 507, startPoint y: 137, endPoint x: 346, endPoint y: 101, distance: 164.4
click at [456, 122] on div "Menu conversation_id input Data Inspect Schema Settings Widget This automation …" at bounding box center [365, 297] width 731 height 516
click at [261, 10] on span "PN // Security Alerts (Budget Caps, Taboola Status/Budget Change, etc.)" at bounding box center [195, 8] width 227 height 9
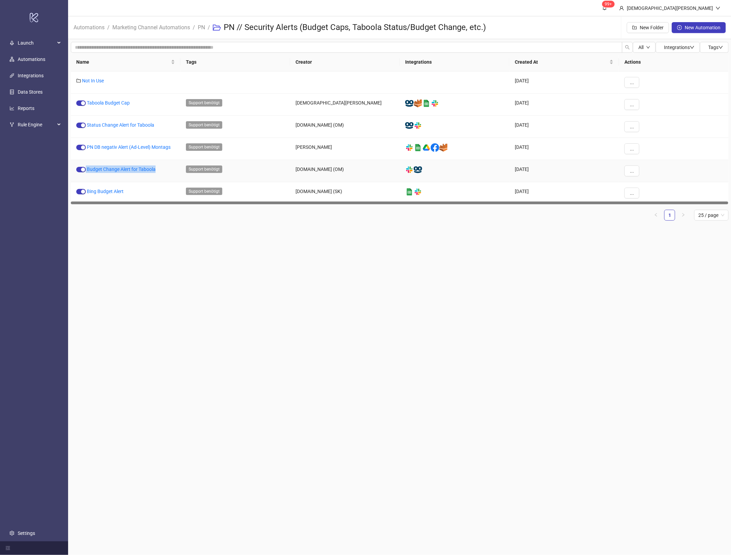
copy div "Budget Change Alert for Taboola"
drag, startPoint x: 162, startPoint y: 170, endPoint x: 82, endPoint y: 179, distance: 80.6
click at [82, 179] on div "Budget Change Alert for Taboola" at bounding box center [126, 171] width 110 height 22
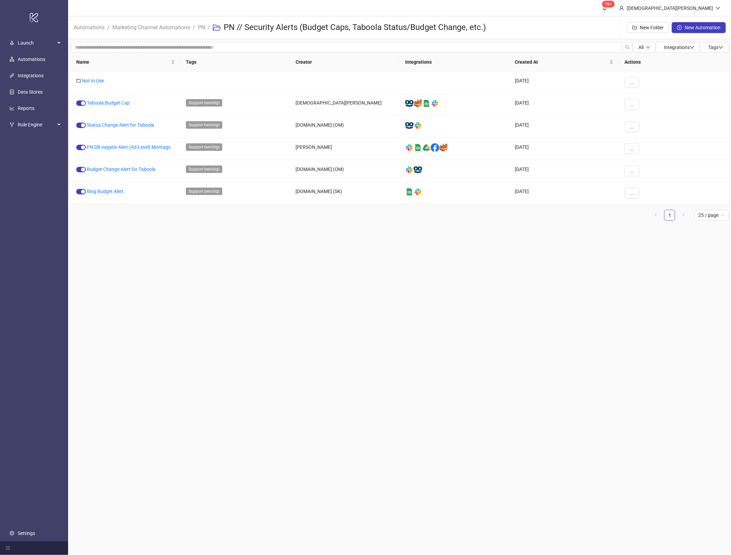
click at [289, 292] on main "99+ Christian Weikamp Automations / Marketing Channel Automations / PN / PN // …" at bounding box center [400, 277] width 664 height 555
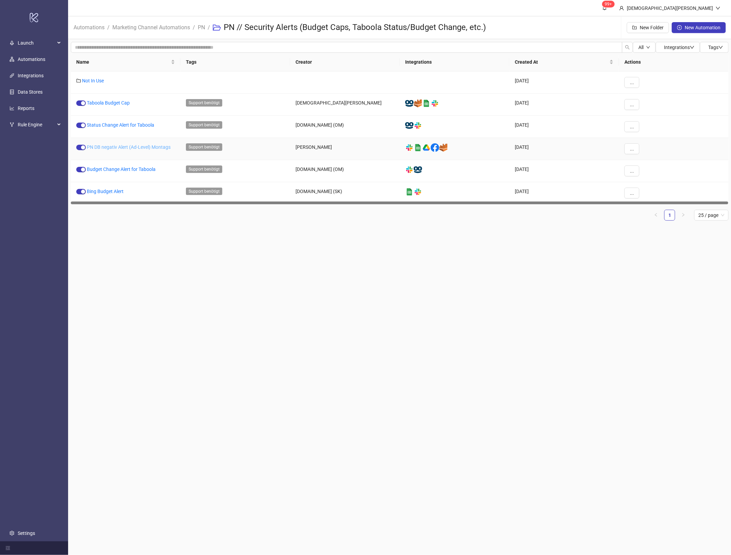
click at [151, 149] on link "PN DB negativ Alert (Ad-Level) Montags" at bounding box center [129, 146] width 84 height 5
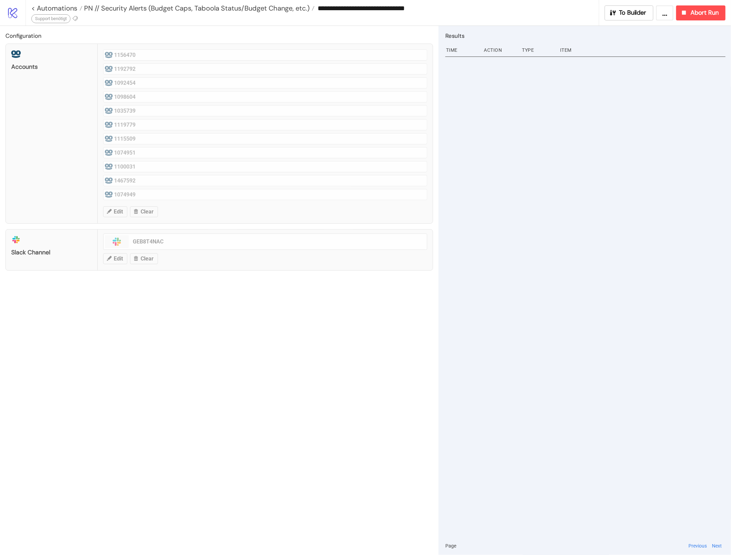
type input "**********"
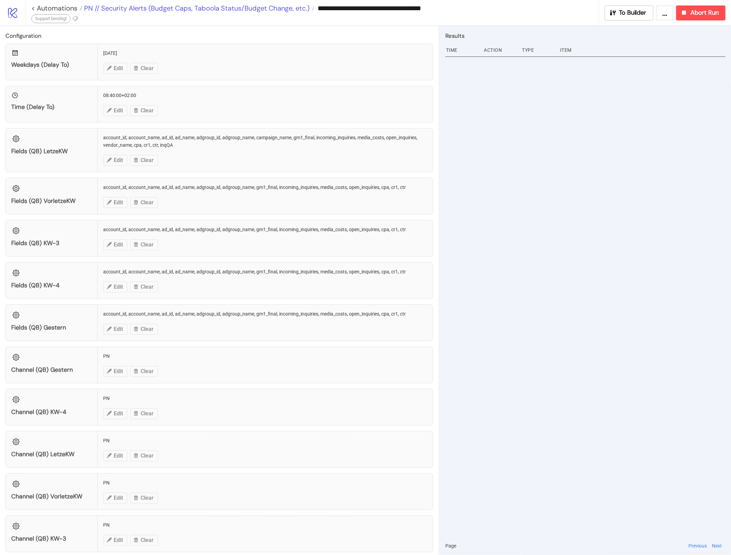
click at [192, 8] on span "PN // Security Alerts (Budget Caps, Taboola Status/Budget Change, etc.)" at bounding box center [195, 8] width 227 height 9
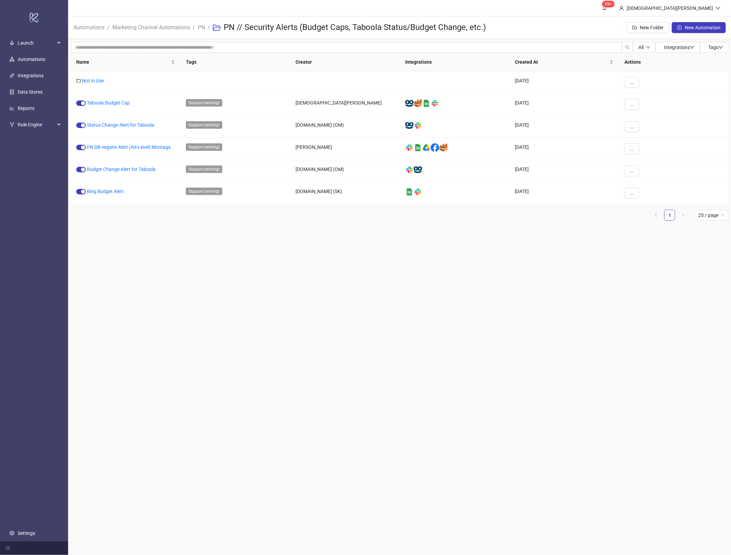
click at [503, 367] on main "99+ Christian Weikamp Automations / Marketing Channel Automations / PN / PN // …" at bounding box center [400, 277] width 664 height 555
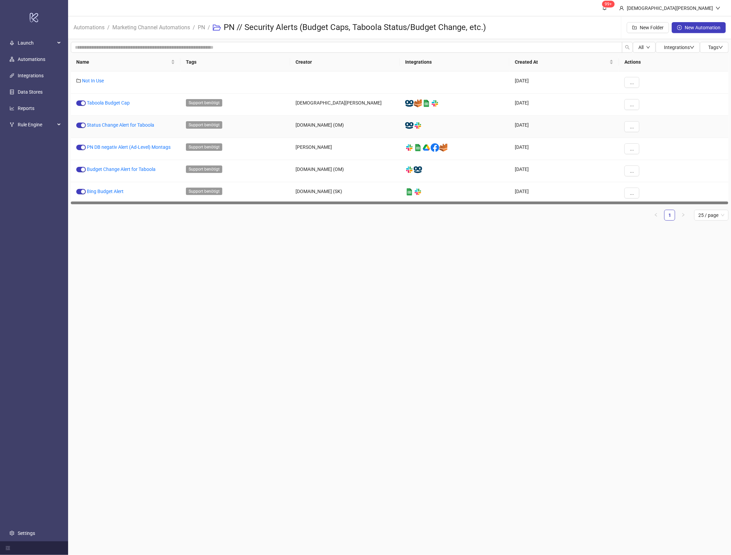
click at [177, 131] on div "Status Change Alert for Taboola" at bounding box center [126, 127] width 110 height 22
click at [144, 124] on link "Status Change Alert for Taboola" at bounding box center [120, 124] width 67 height 5
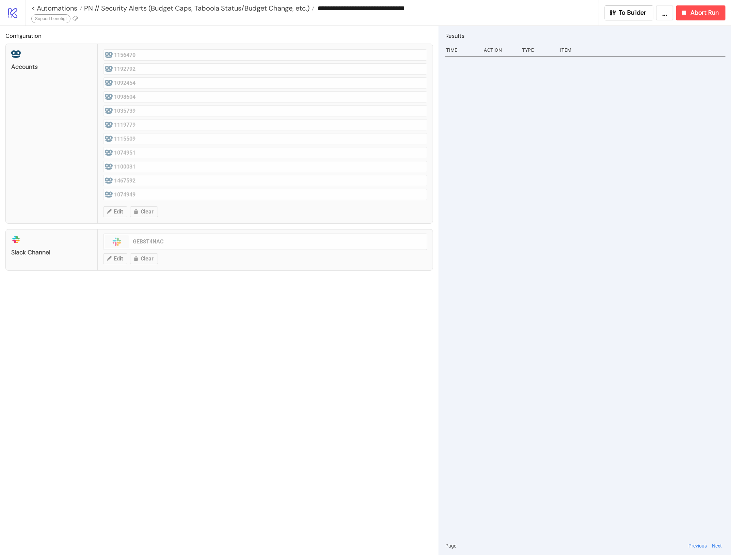
click at [36, 19] on div "Support benötigt" at bounding box center [50, 18] width 39 height 9
click at [77, 17] on icon at bounding box center [75, 18] width 6 height 6
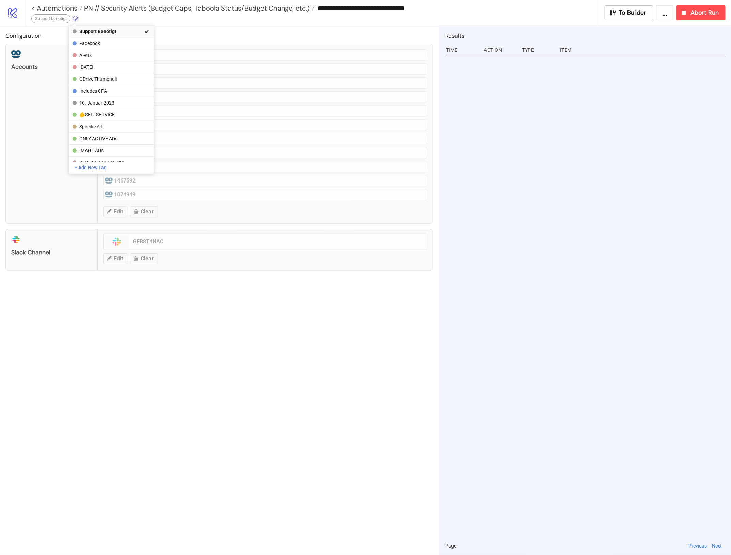
click at [102, 34] on span "Support benötigt" at bounding box center [110, 31] width 63 height 5
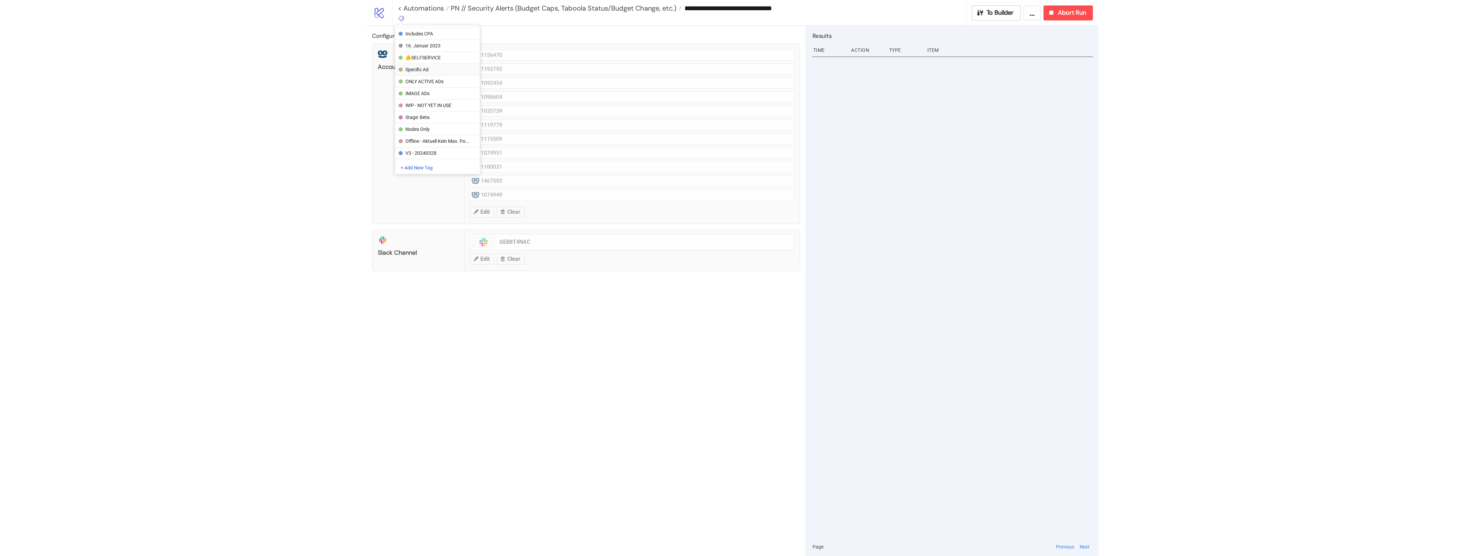
scroll to position [43, 0]
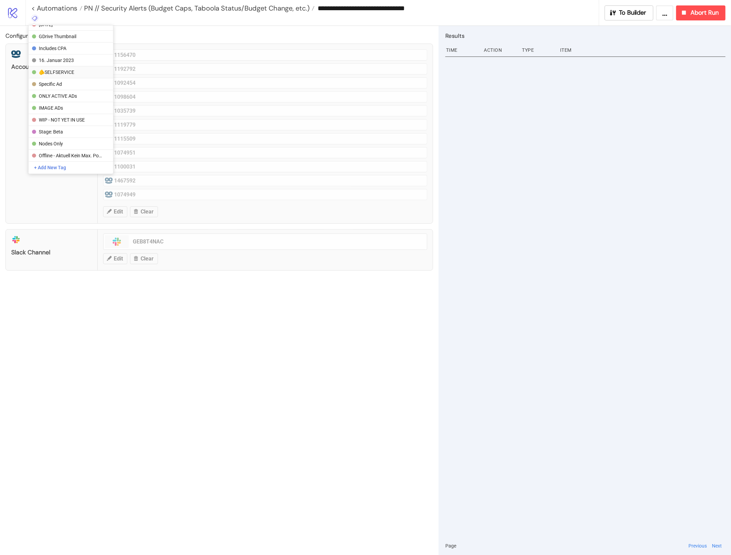
click at [68, 73] on span "🫵SELFSERVICE" at bounding box center [70, 71] width 63 height 5
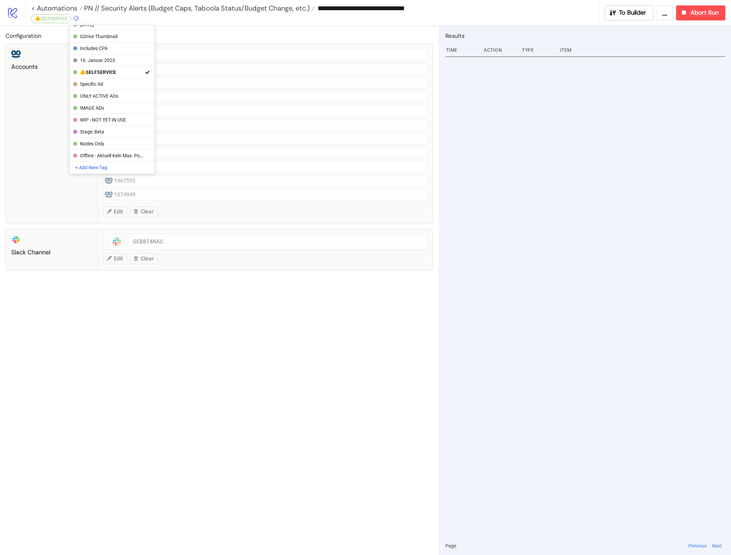
click at [191, 336] on div "Configuration Accounts 1156470 1192792 1092454 1098604 1035739 1119779 1115509 …" at bounding box center [219, 290] width 439 height 529
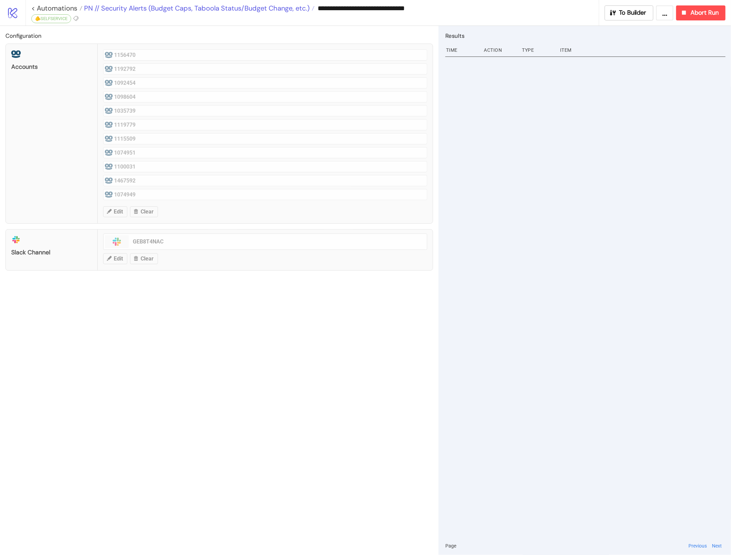
click at [165, 8] on span "PN // Security Alerts (Budget Caps, Taboola Status/Budget Change, etc.)" at bounding box center [195, 8] width 227 height 9
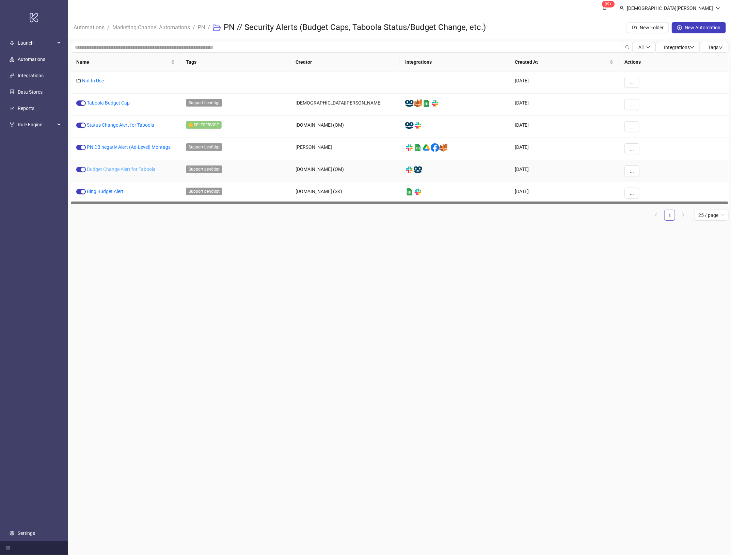
click at [143, 170] on link "Budget Change Alert for Taboola" at bounding box center [121, 169] width 69 height 5
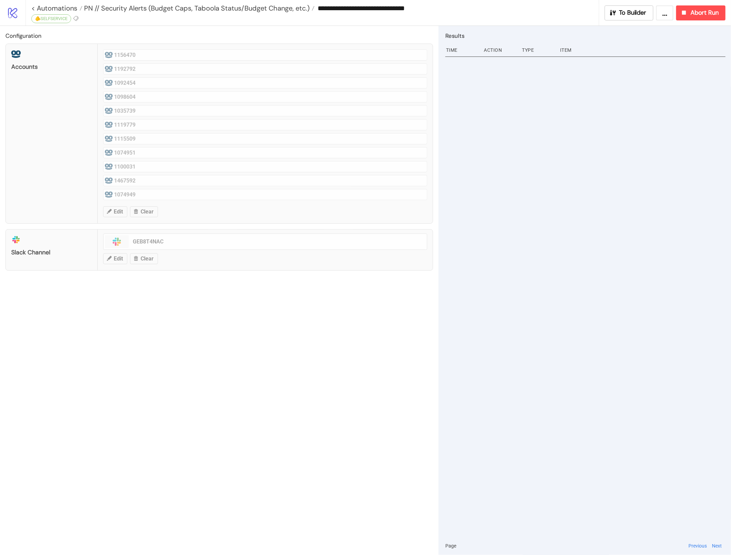
type input "**********"
click at [76, 18] on icon at bounding box center [75, 18] width 6 height 6
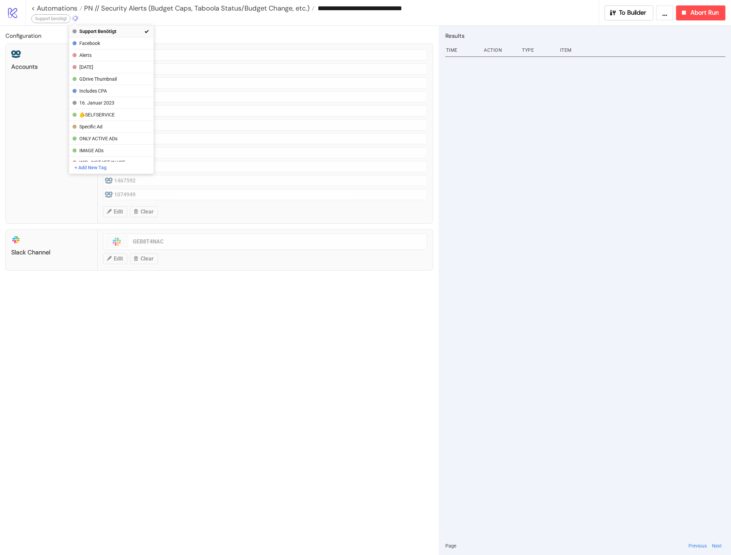
click at [107, 29] on span "Support benötigt" at bounding box center [110, 31] width 63 height 5
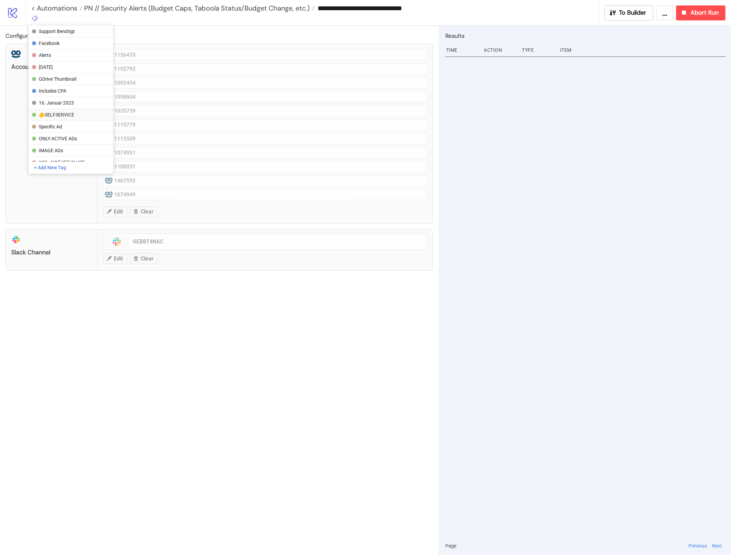
click at [77, 115] on span "🫵SELFSERVICE" at bounding box center [70, 114] width 63 height 5
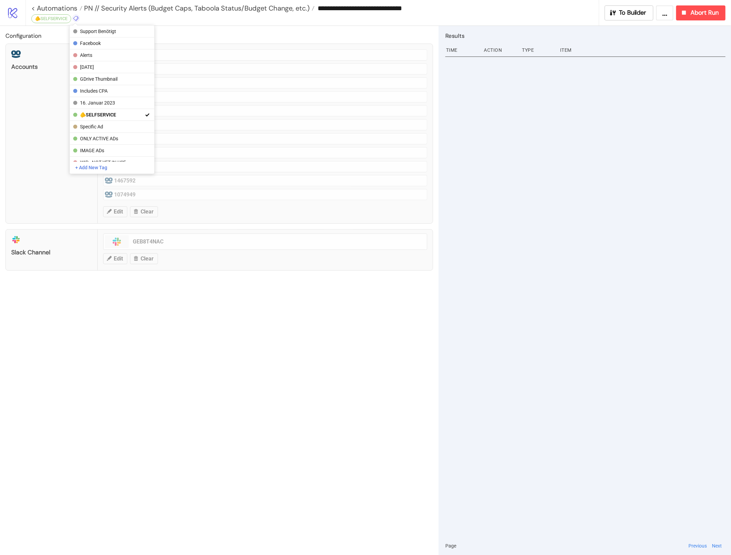
drag, startPoint x: 230, startPoint y: 297, endPoint x: 230, endPoint y: 282, distance: 15.0
click at [230, 297] on div "Configuration Accounts 1156470 1192792 1092454 1098604 1035739 1119779 1115509 …" at bounding box center [219, 290] width 439 height 529
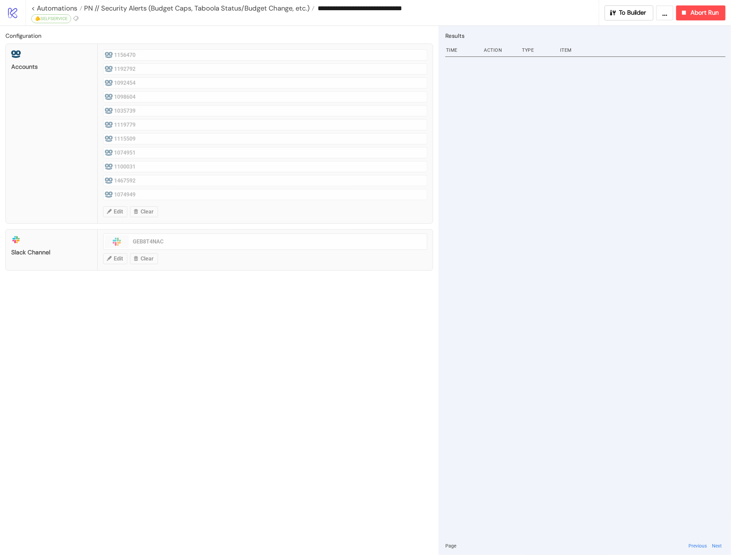
click at [165, 14] on div "**********" at bounding box center [315, 8] width 568 height 16
click at [167, 11] on span "PN // Security Alerts (Budget Caps, Taboola Status/Budget Change, etc.)" at bounding box center [195, 8] width 227 height 9
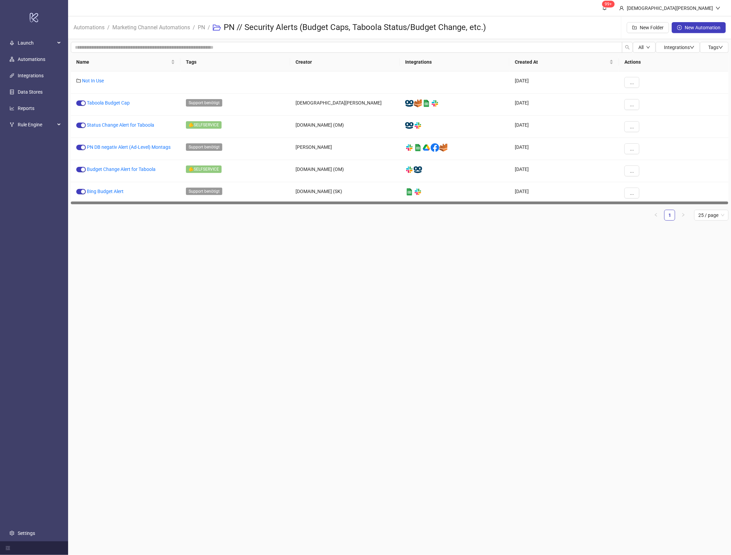
drag, startPoint x: 175, startPoint y: 279, endPoint x: 169, endPoint y: 254, distance: 26.1
click at [176, 279] on main "99+ Christian Weikamp Automations / Marketing Channel Automations / PN / PN // …" at bounding box center [400, 277] width 664 height 555
click at [306, 238] on main "99+ Christian Weikamp Automations / Marketing Channel Automations / PN / PN // …" at bounding box center [400, 277] width 664 height 555
click at [636, 195] on button "..." at bounding box center [632, 193] width 15 height 11
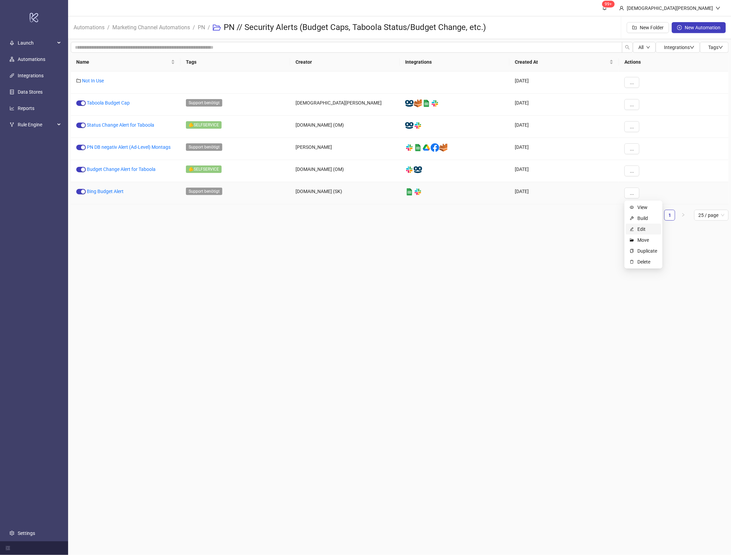
click at [653, 228] on span "Edit" at bounding box center [648, 228] width 20 height 7
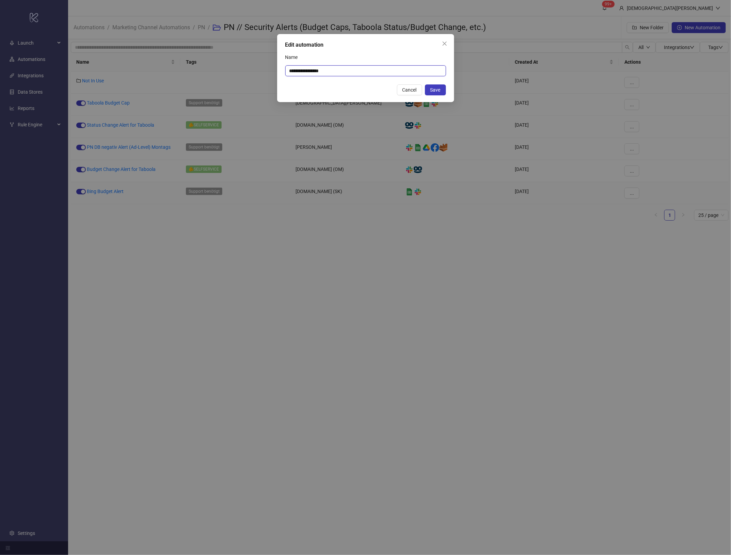
click at [346, 74] on input "**********" at bounding box center [365, 70] width 161 height 11
type input "**********"
click at [435, 90] on span "Save" at bounding box center [436, 89] width 10 height 5
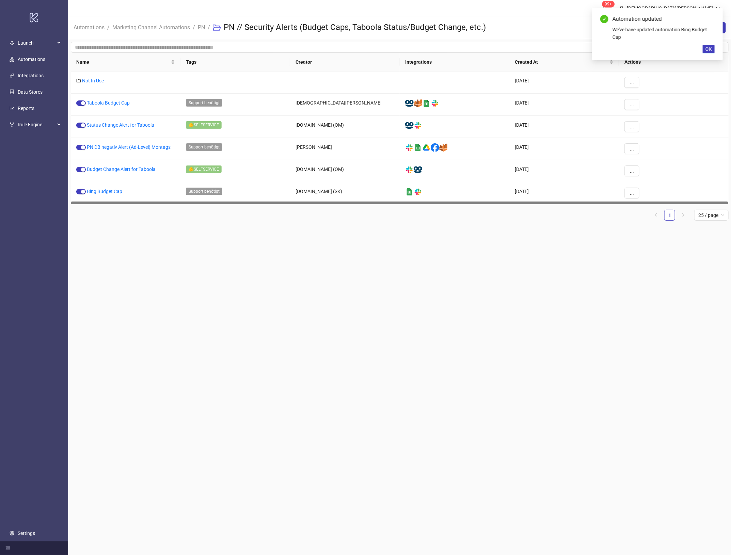
click at [409, 342] on main "99+ Christian Weikamp Automations / Marketing Channel Automations / PN / PN // …" at bounding box center [400, 277] width 664 height 555
drag, startPoint x: 157, startPoint y: 256, endPoint x: 160, endPoint y: 240, distance: 16.0
click at [159, 254] on main "99+ Christian Weikamp Automations / Marketing Channel Automations / PN / PN // …" at bounding box center [400, 277] width 664 height 555
click at [115, 103] on link "Taboola Budget Cap" at bounding box center [108, 102] width 43 height 5
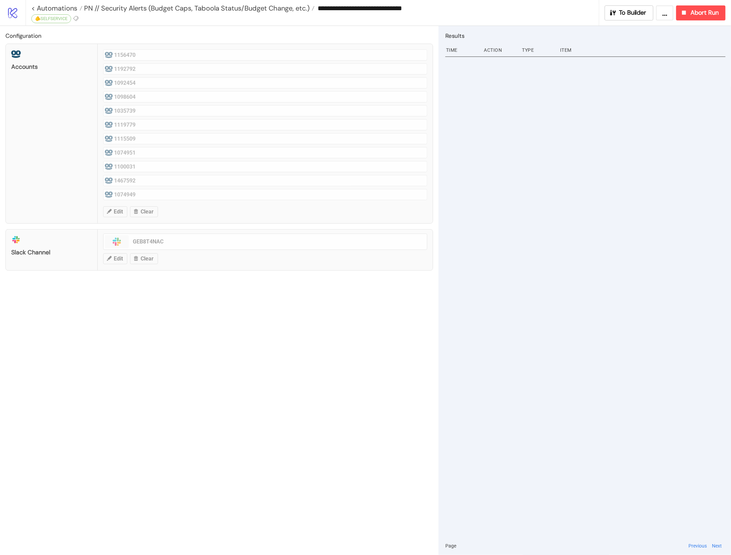
type input "**********"
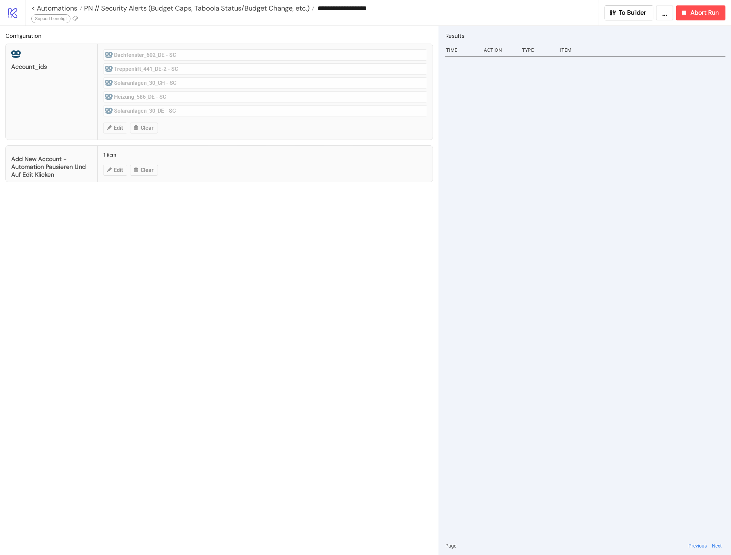
click at [79, 20] on div at bounding box center [75, 19] width 7 height 9
click at [77, 18] on icon at bounding box center [75, 18] width 6 height 6
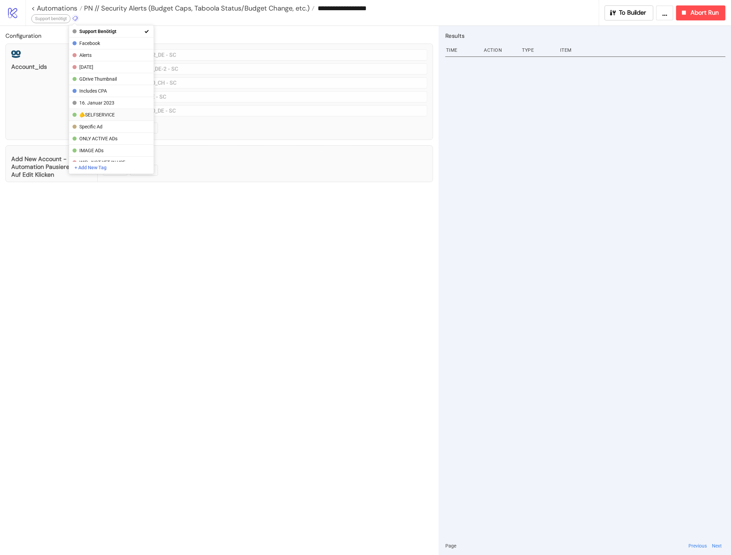
click at [111, 112] on span "🫵SELFSERVICE" at bounding box center [110, 114] width 63 height 5
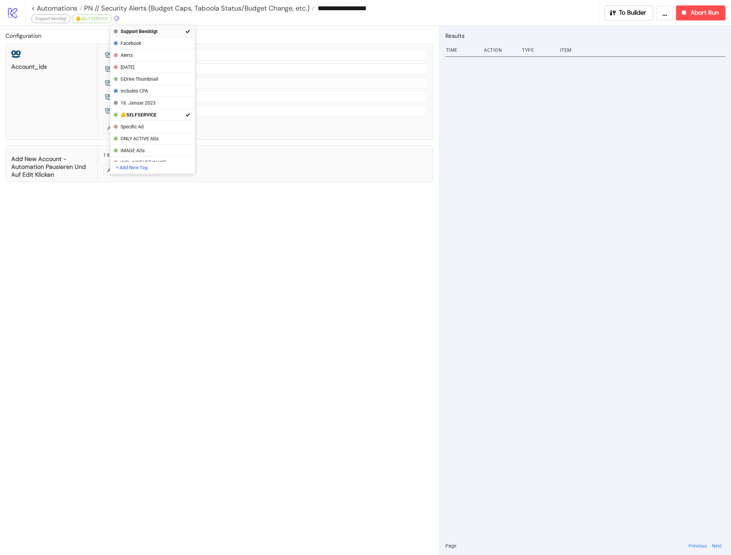
click at [128, 29] on span "Support benötigt" at bounding box center [152, 31] width 63 height 5
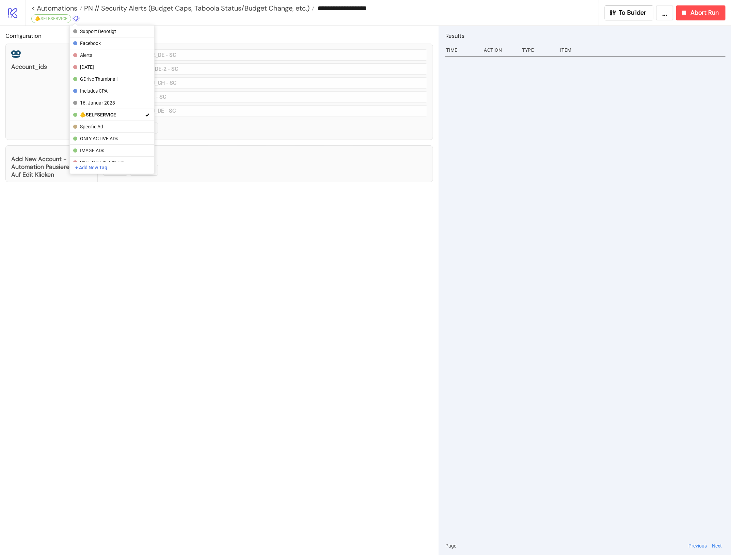
click at [256, 296] on div "Configuration account_ids Dachfenster_602_DE - SC Treppenlift_441_DE-2 - SC Sol…" at bounding box center [219, 290] width 439 height 529
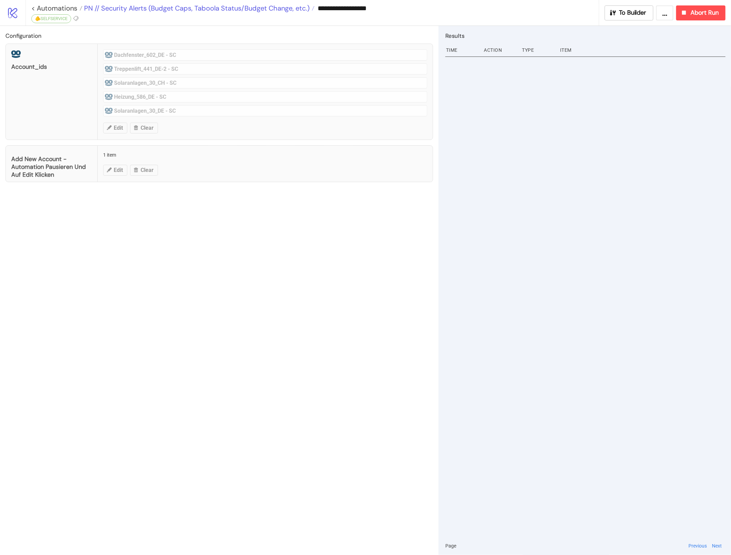
click at [231, 10] on span "PN // Security Alerts (Budget Caps, Taboola Status/Budget Change, etc.)" at bounding box center [195, 8] width 227 height 9
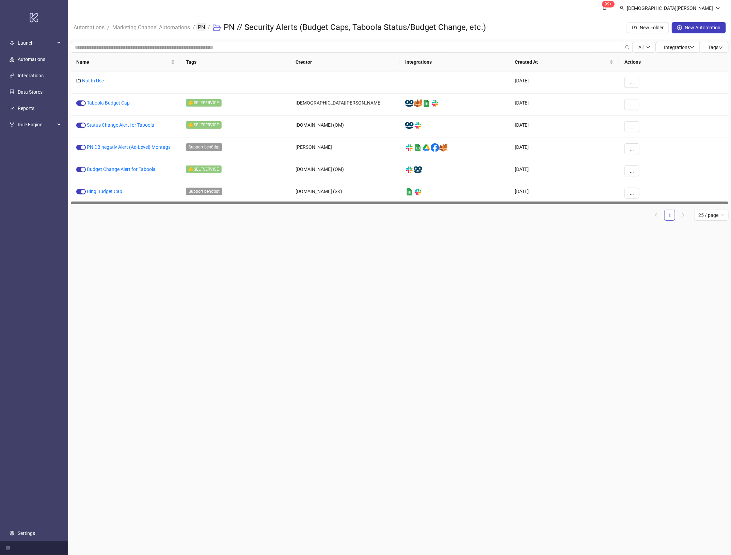
click at [205, 26] on link "PN" at bounding box center [202, 26] width 10 height 7
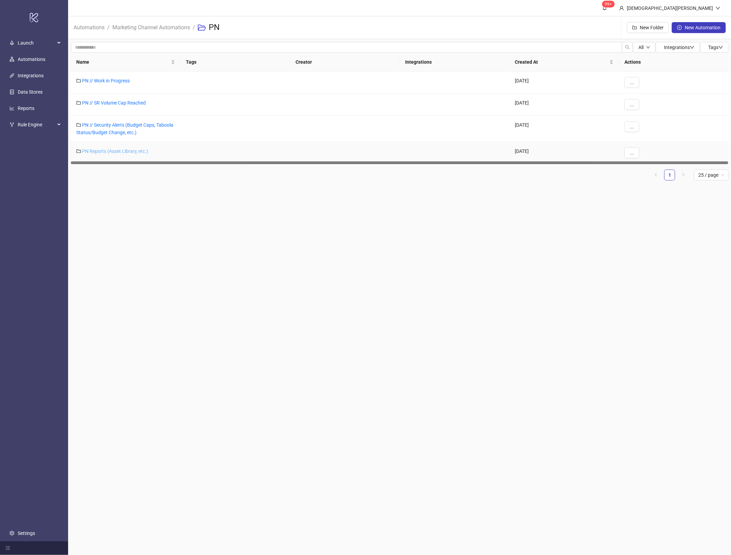
click at [116, 149] on link "PN Reports (Asset Library, etc.)" at bounding box center [115, 151] width 66 height 5
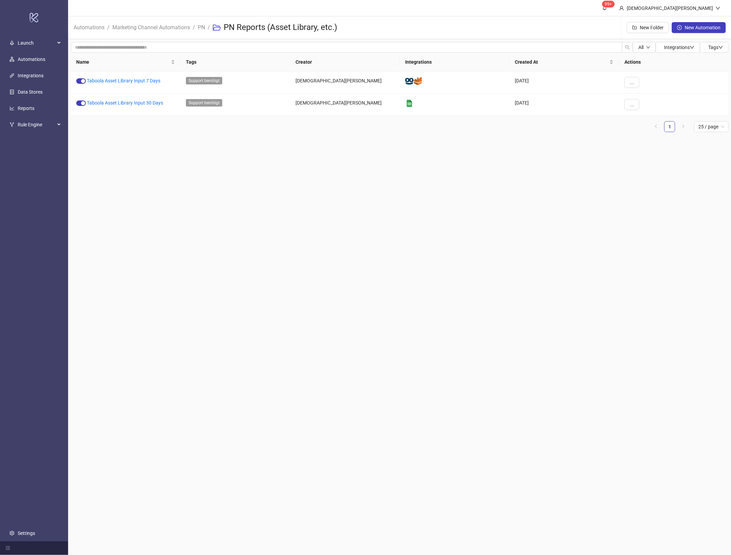
drag, startPoint x: 227, startPoint y: 259, endPoint x: 231, endPoint y: 254, distance: 6.3
click at [227, 258] on main "99+ Christian Weikamp Automations / Marketing Channel Automations / PN / PN Rep…" at bounding box center [400, 277] width 664 height 555
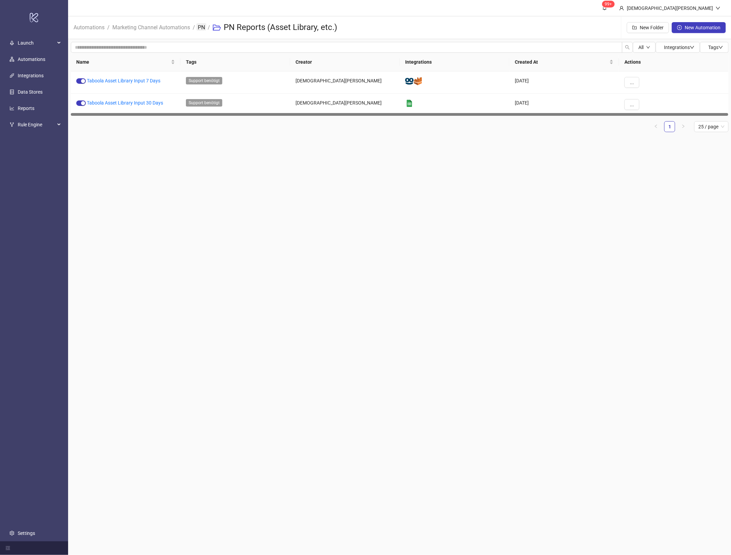
click at [204, 26] on link "PN" at bounding box center [202, 26] width 10 height 7
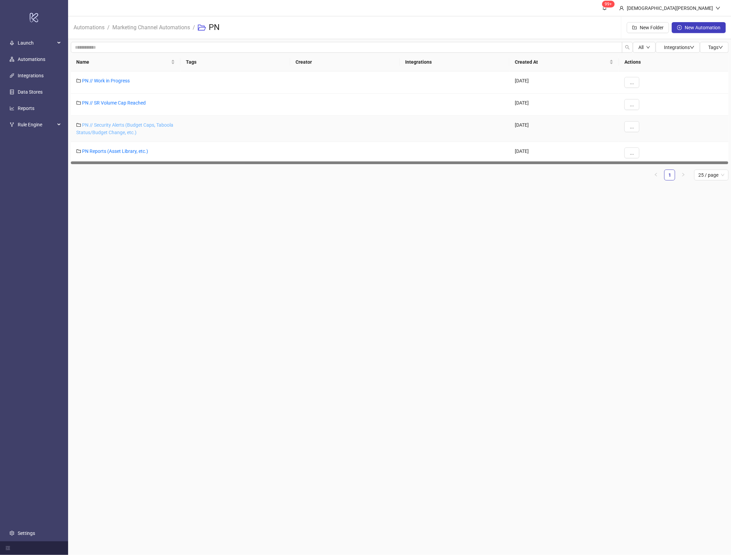
click at [114, 134] on link "PN // Security Alerts (Budget Caps, Taboola Status/Budget Change, etc.)" at bounding box center [124, 128] width 97 height 13
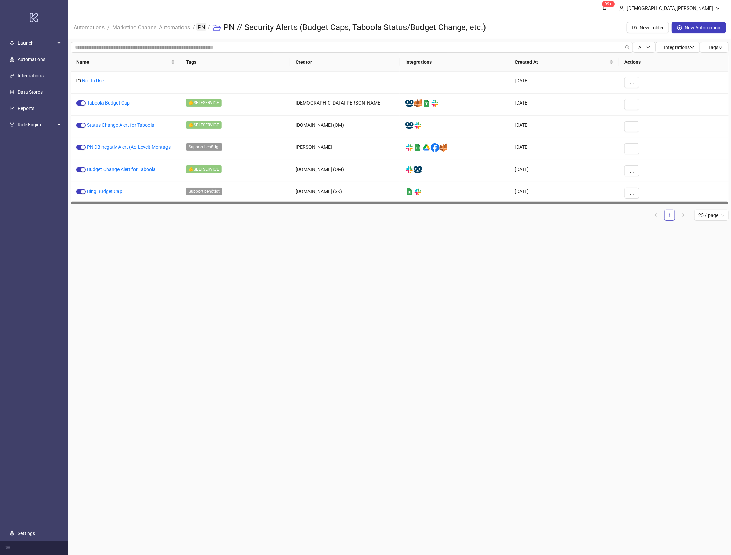
click at [203, 30] on link "PN" at bounding box center [202, 26] width 10 height 7
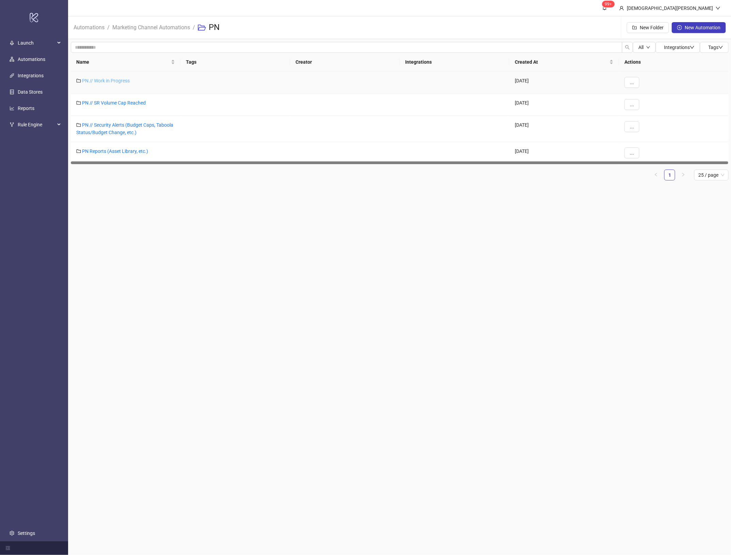
click at [119, 82] on link "PN // Work in Progress" at bounding box center [106, 80] width 48 height 5
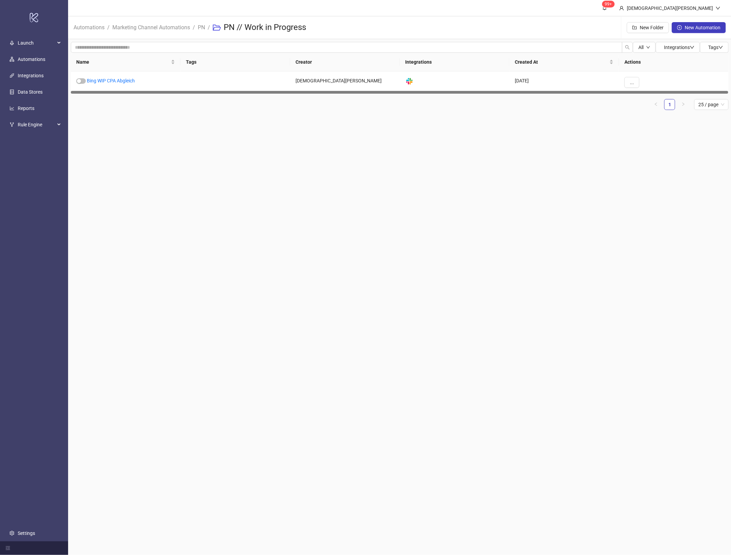
click at [391, 157] on main "99+ Christian Weikamp Automations / Marketing Channel Automations / PN / PN // …" at bounding box center [400, 277] width 664 height 555
click at [200, 26] on link "PN" at bounding box center [202, 26] width 10 height 7
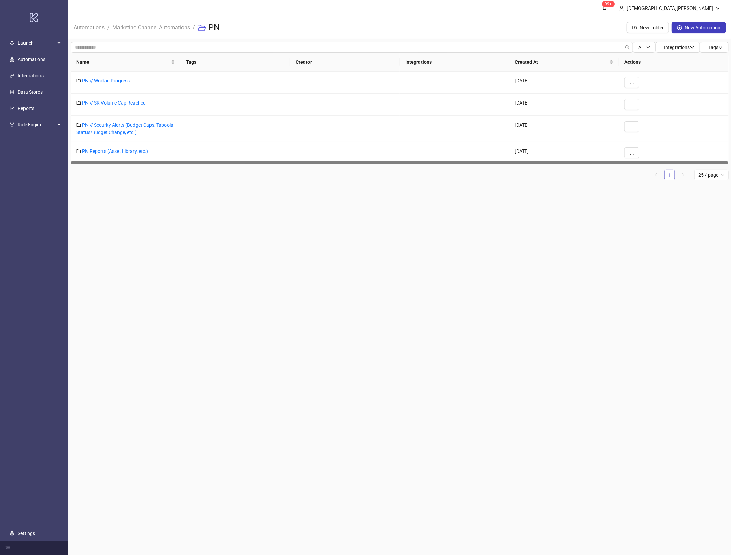
click at [535, 240] on main "99+ Christian Weikamp Automations / Marketing Channel Automations / PN New Fold…" at bounding box center [400, 277] width 664 height 555
click at [493, 256] on main "99+ Christian Weikamp Automations / Marketing Channel Automations / PN New Fold…" at bounding box center [400, 277] width 664 height 555
click at [384, 291] on main "99+ Christian Weikamp Automations / Marketing Channel Automations / PN New Fold…" at bounding box center [400, 277] width 664 height 555
click at [172, 22] on li "Marketing Channel Automations" at bounding box center [151, 28] width 78 height 22
click at [172, 31] on link "Marketing Channel Automations" at bounding box center [151, 26] width 80 height 7
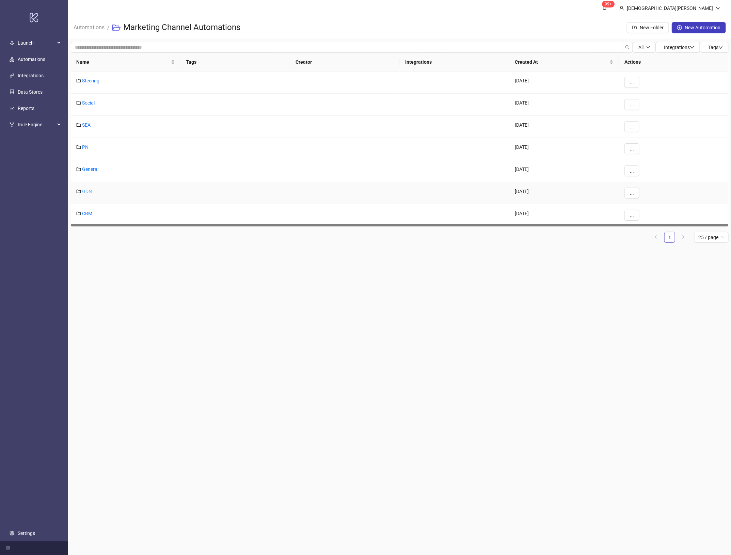
click at [85, 192] on link "GDN" at bounding box center [87, 191] width 10 height 5
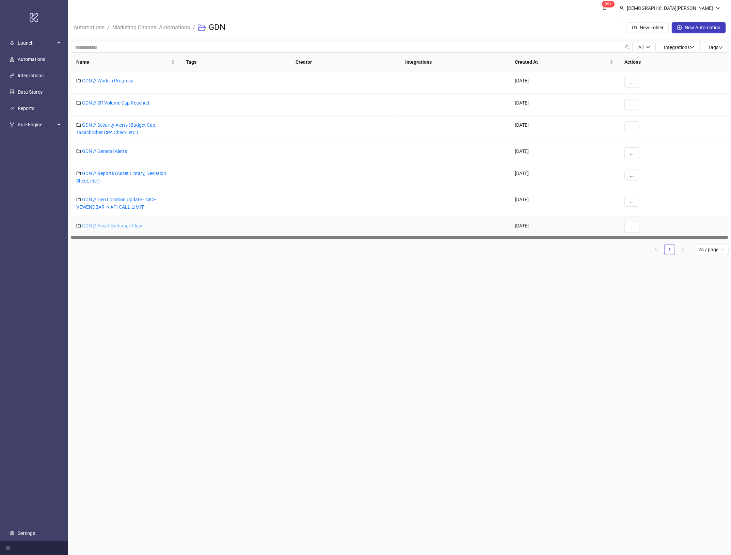
click at [114, 226] on link "GDN // Asset Exchange Flow" at bounding box center [112, 225] width 60 height 5
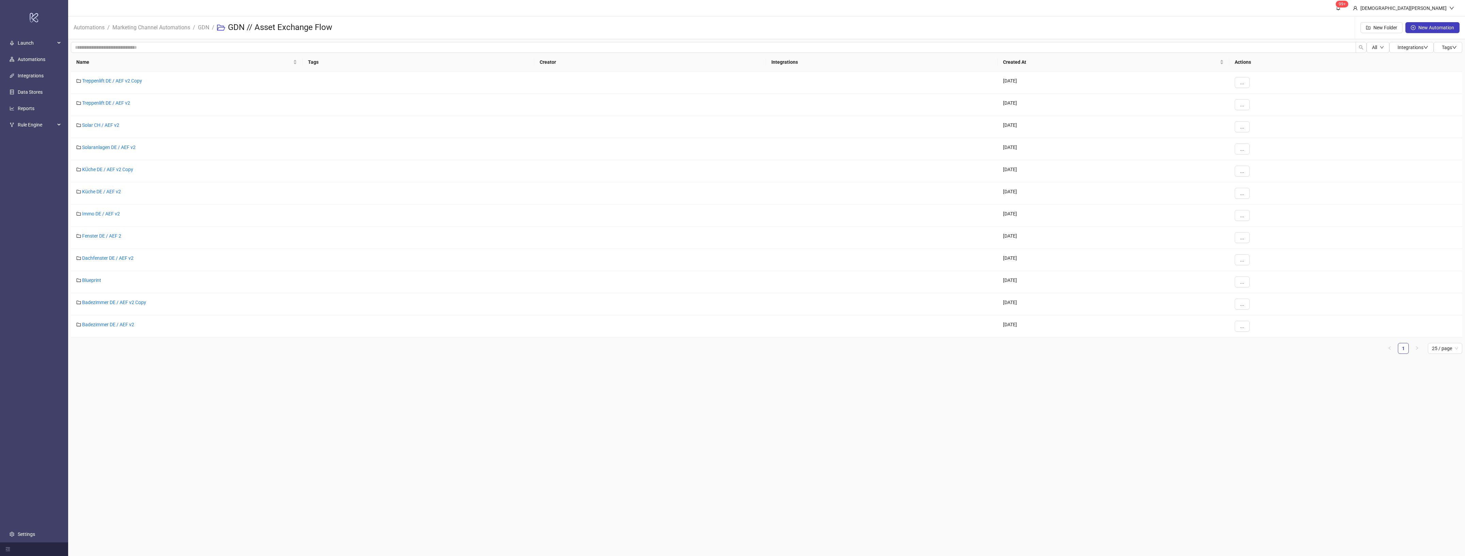
drag, startPoint x: 351, startPoint y: 358, endPoint x: 341, endPoint y: 353, distance: 11.1
click at [346, 356] on div "Name Tags Creator Integrations Created At Actions Treppenlift DE / AEF v2 Copy …" at bounding box center [766, 206] width 1391 height 306
click at [122, 78] on link "Treppenlift DE / AEF v2 Copy" at bounding box center [112, 80] width 60 height 5
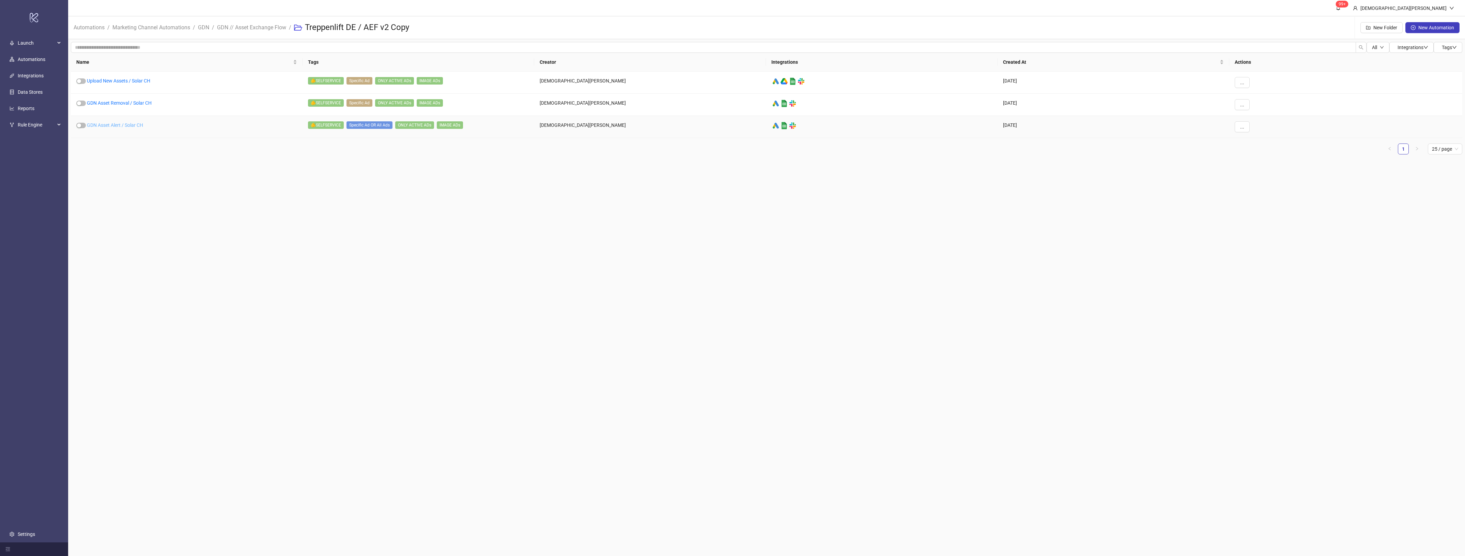
click at [118, 124] on link "GDN Asset Alert / Solar CH" at bounding box center [115, 124] width 56 height 5
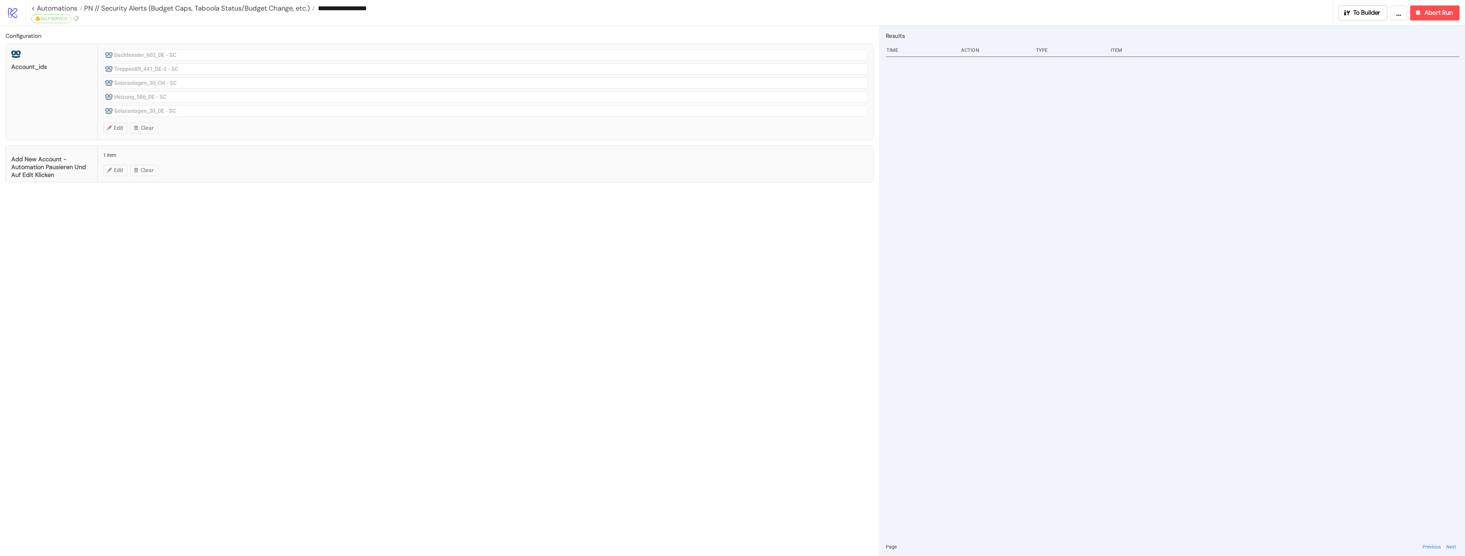
type input "**********"
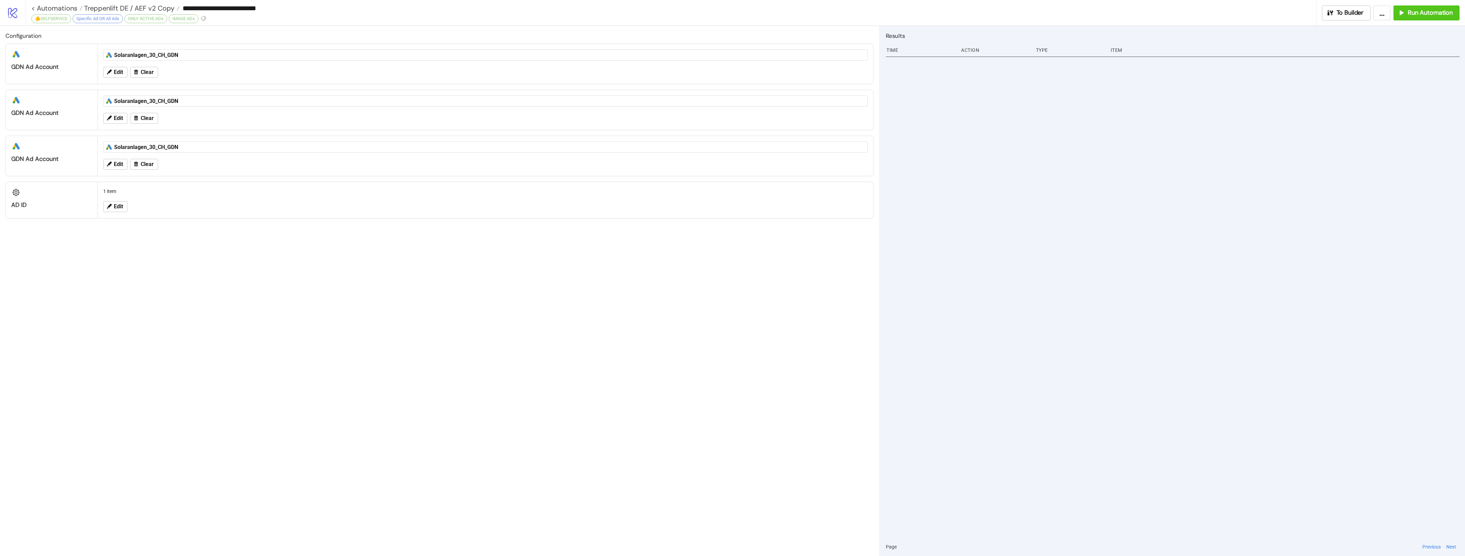
click at [573, 236] on div "Configuration platform/google_ads GDN Ad Account platform/google_ads Solaranlag…" at bounding box center [439, 291] width 879 height 530
drag, startPoint x: 400, startPoint y: 304, endPoint x: 394, endPoint y: 301, distance: 6.3
click at [399, 303] on div "Configuration platform/google_ads GDN Ad Account platform/google_ads Solaranlag…" at bounding box center [439, 291] width 879 height 530
click at [113, 209] on button "Edit" at bounding box center [115, 206] width 24 height 11
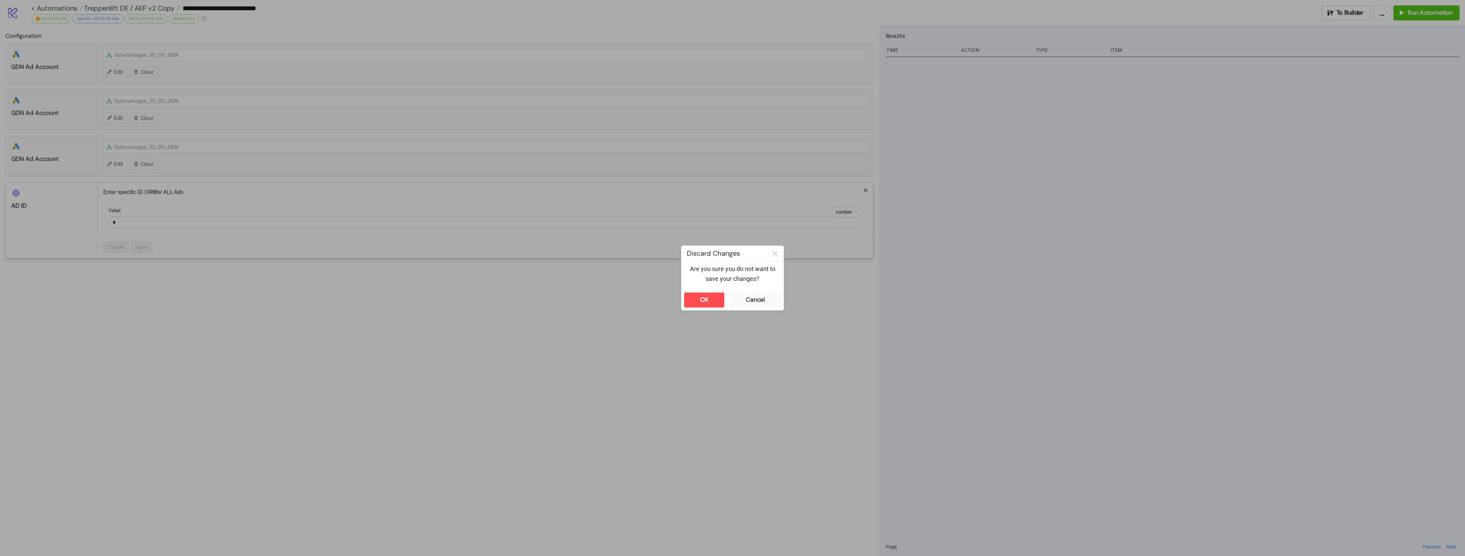
click at [538, 366] on div "**********" at bounding box center [732, 278] width 1465 height 556
click at [697, 297] on button "OK" at bounding box center [704, 299] width 40 height 15
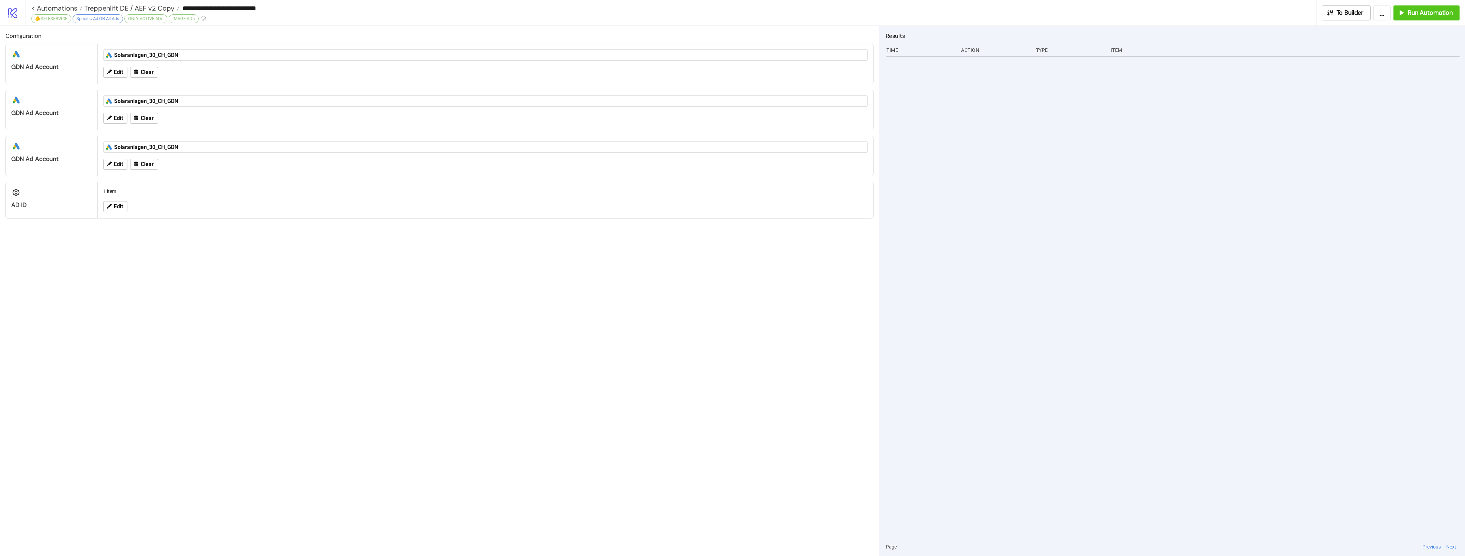
click at [525, 300] on div "Configuration platform/google_ads GDN Ad Account platform/google_ads Solaranlag…" at bounding box center [439, 291] width 879 height 530
click at [114, 212] on button "Edit" at bounding box center [115, 206] width 24 height 11
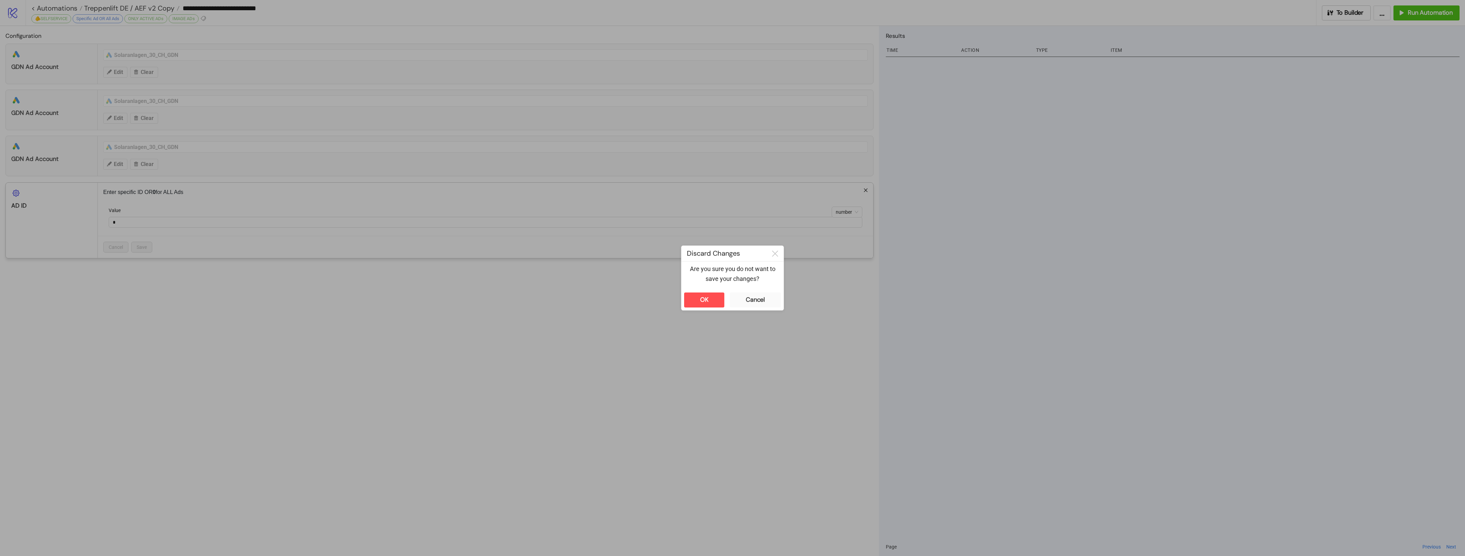
click at [613, 412] on div "**********" at bounding box center [732, 278] width 1465 height 556
click at [695, 301] on button "OK" at bounding box center [704, 299] width 40 height 15
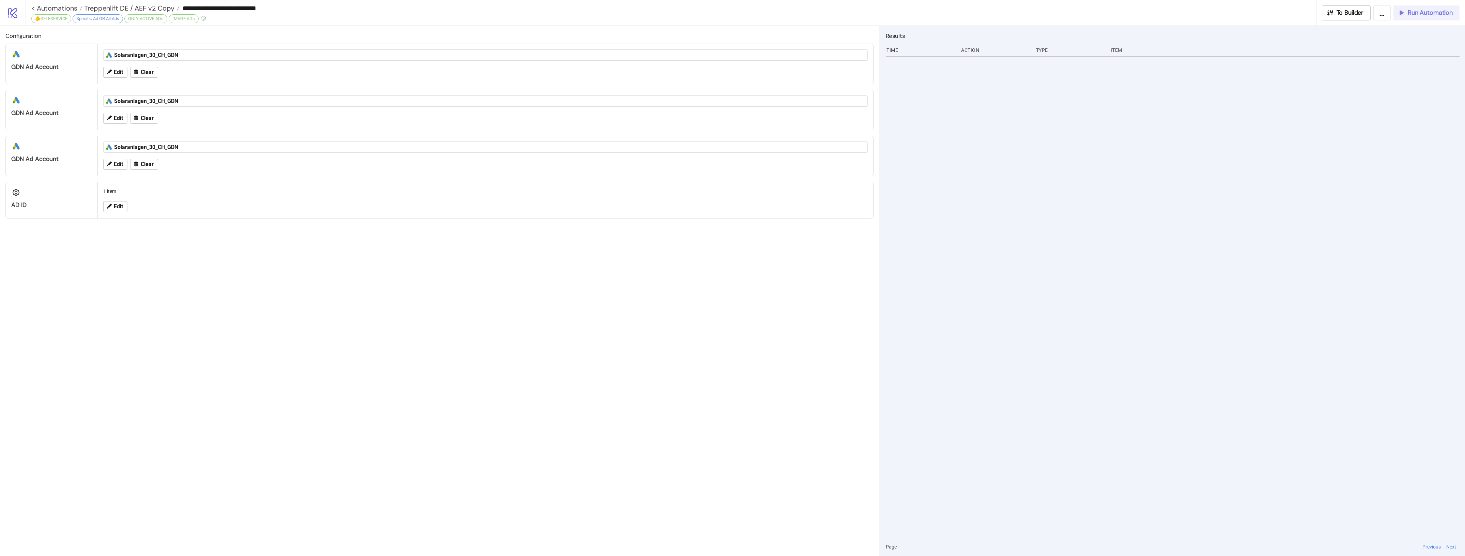
click at [1427, 15] on span "Run Automation" at bounding box center [1429, 13] width 45 height 8
click at [1447, 48] on button "OK" at bounding box center [1442, 49] width 12 height 8
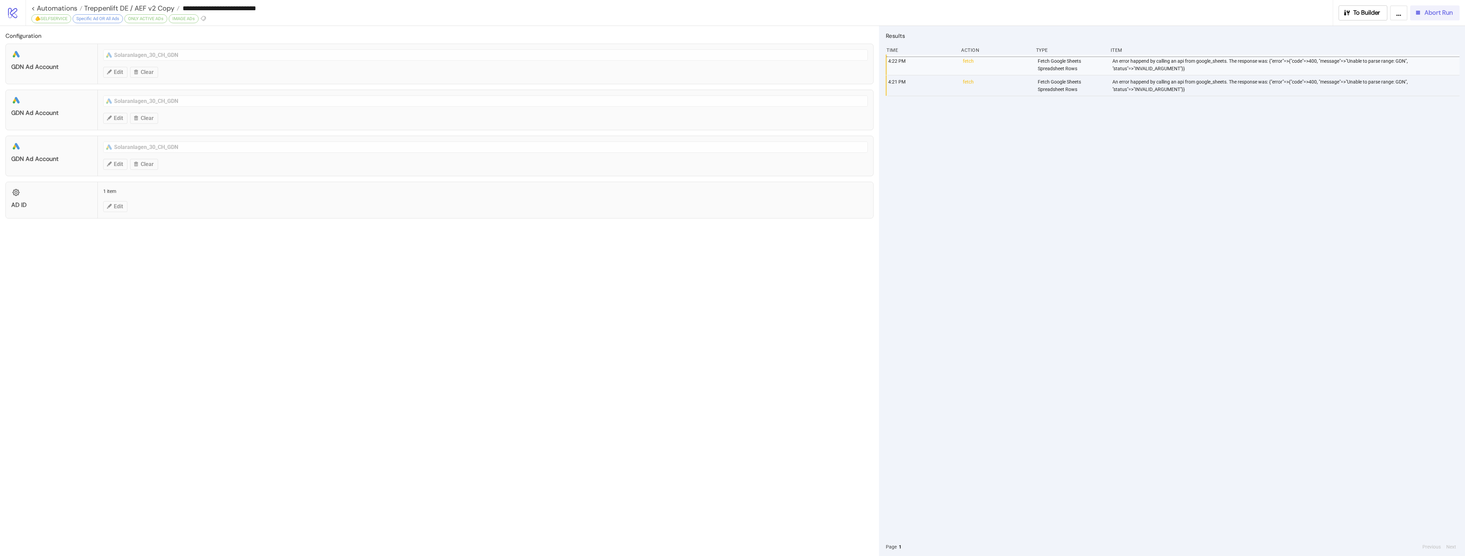
click at [1416, 10] on icon "button" at bounding box center [1417, 12] width 7 height 7
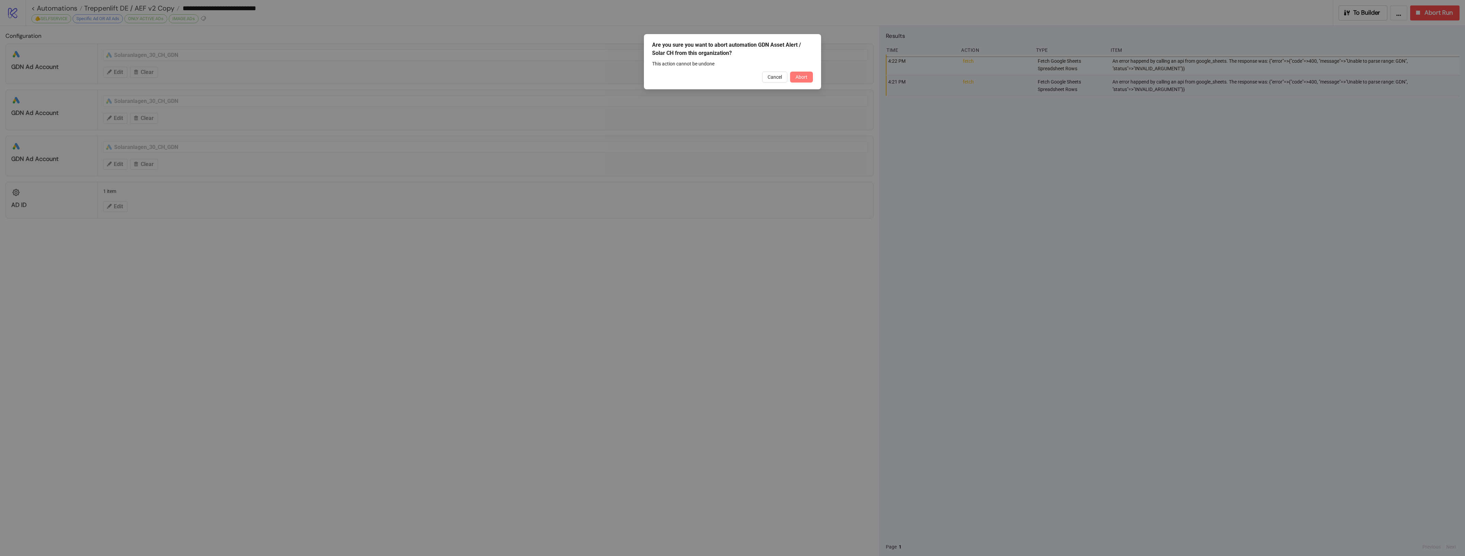
click at [797, 75] on span "Abort" at bounding box center [801, 76] width 12 height 5
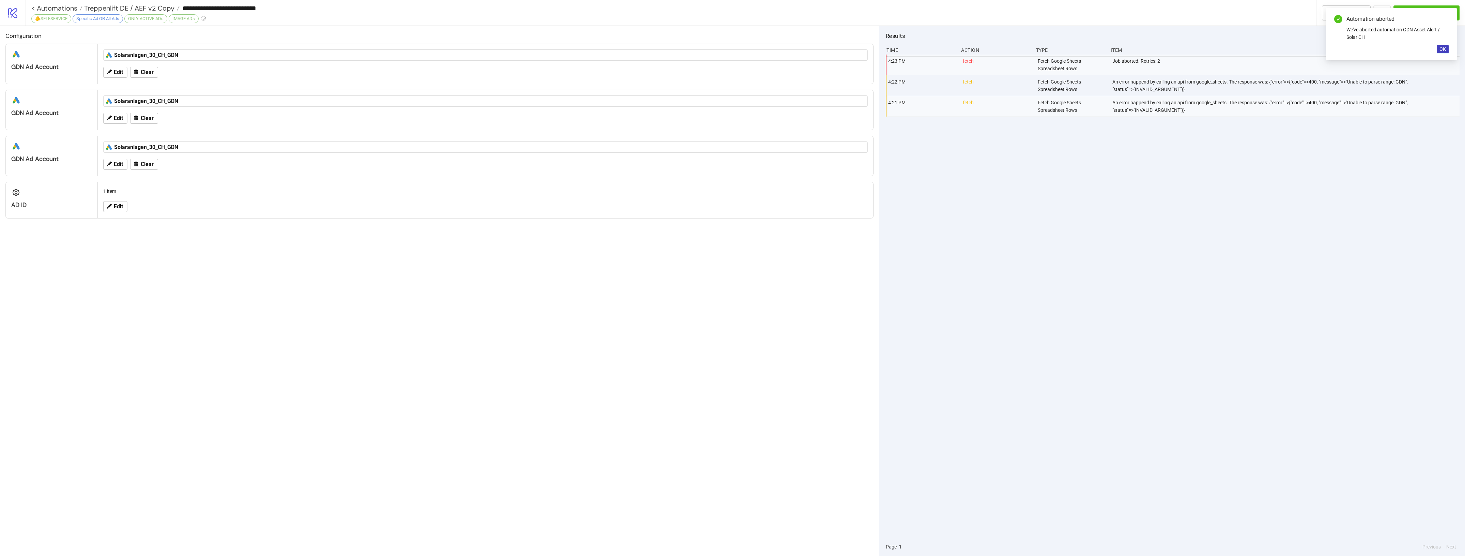
drag, startPoint x: 1229, startPoint y: 269, endPoint x: 1435, endPoint y: 89, distance: 273.7
click at [1230, 268] on div "4:23 PM fetch Fetch Google Sheets Spreadsheet Rows Job aborted. Retries: 2 4:22…" at bounding box center [1173, 295] width 574 height 483
click at [1443, 51] on span "OK" at bounding box center [1442, 48] width 6 height 5
click at [1357, 10] on span "To Builder" at bounding box center [1349, 13] width 27 height 8
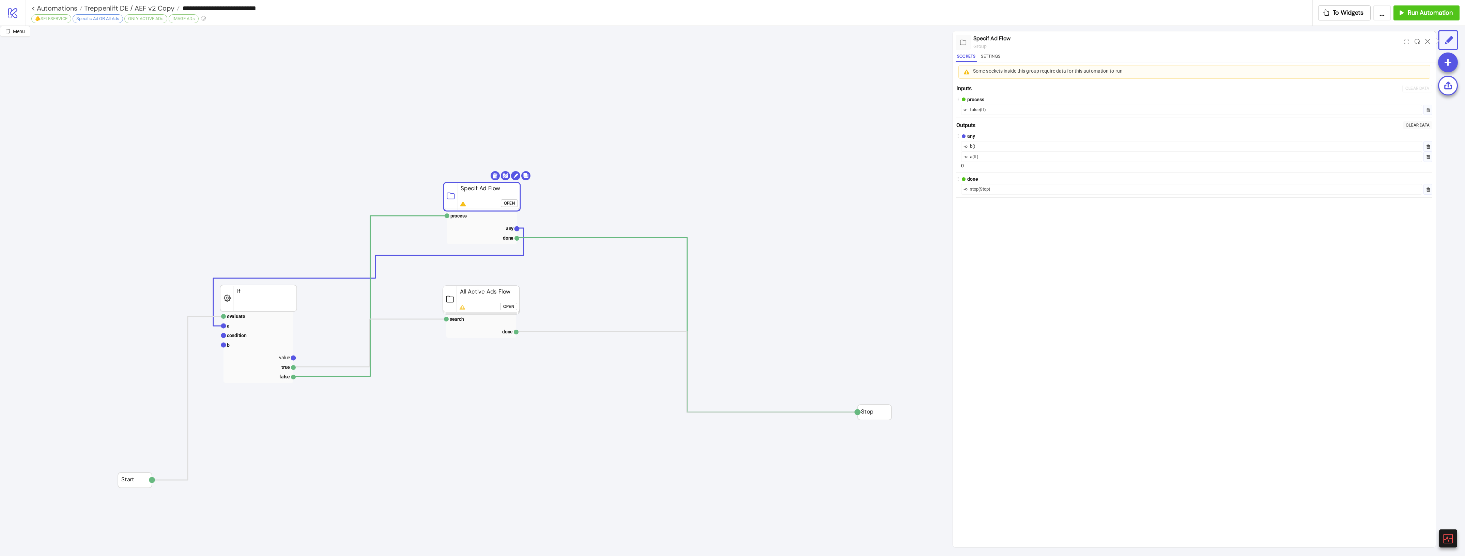
drag, startPoint x: 460, startPoint y: 196, endPoint x: 463, endPoint y: 183, distance: 13.2
click at [463, 183] on rect at bounding box center [481, 196] width 77 height 29
drag, startPoint x: 467, startPoint y: 291, endPoint x: 454, endPoint y: 283, distance: 15.5
drag, startPoint x: 478, startPoint y: 303, endPoint x: 496, endPoint y: 299, distance: 19.3
click at [489, 300] on rect at bounding box center [472, 289] width 77 height 29
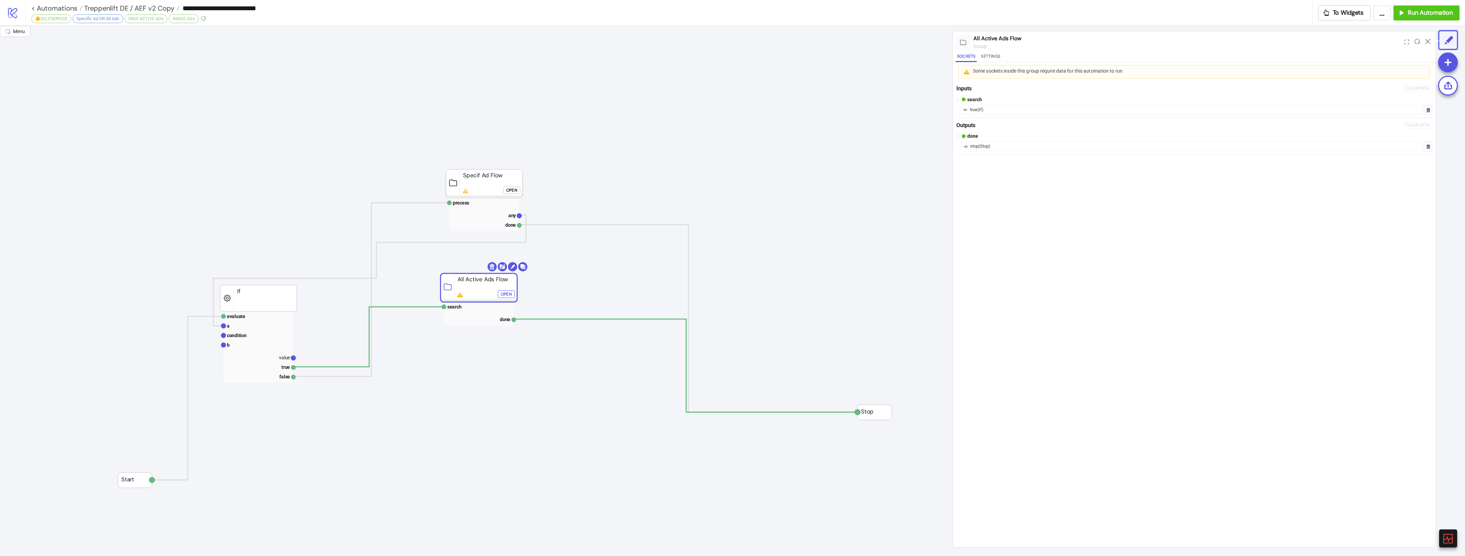
click at [503, 297] on div "Open" at bounding box center [506, 294] width 11 height 8
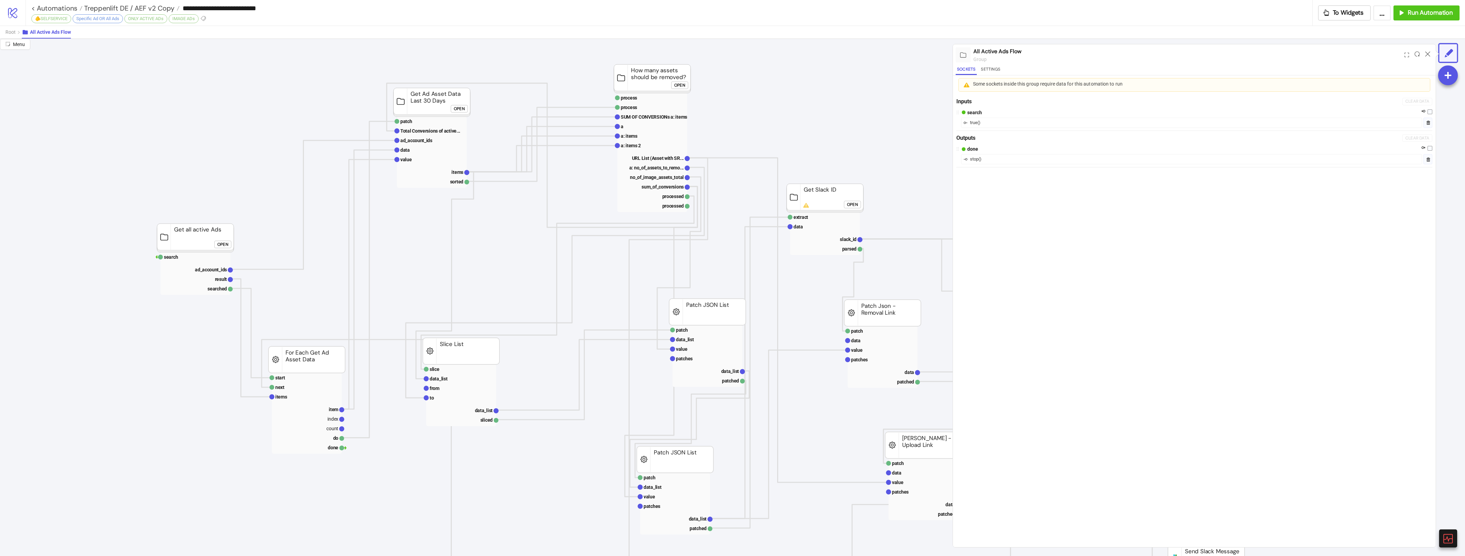
click at [854, 200] on div "Open" at bounding box center [852, 204] width 11 height 8
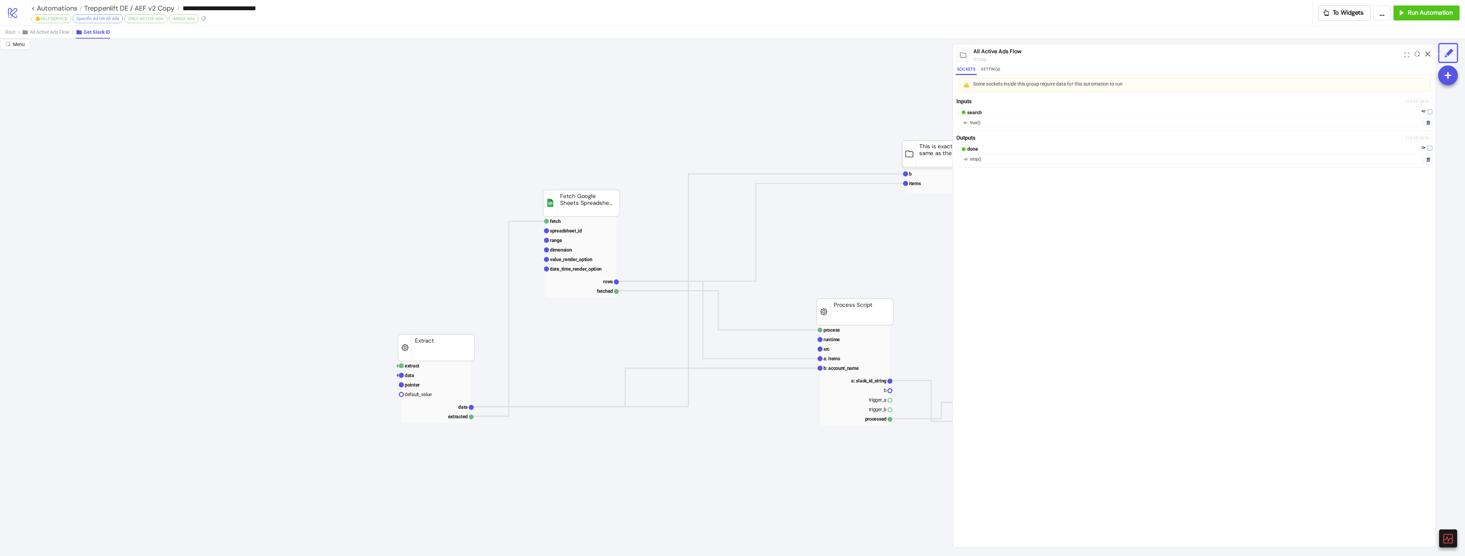
click at [1426, 54] on icon at bounding box center [1427, 53] width 5 height 5
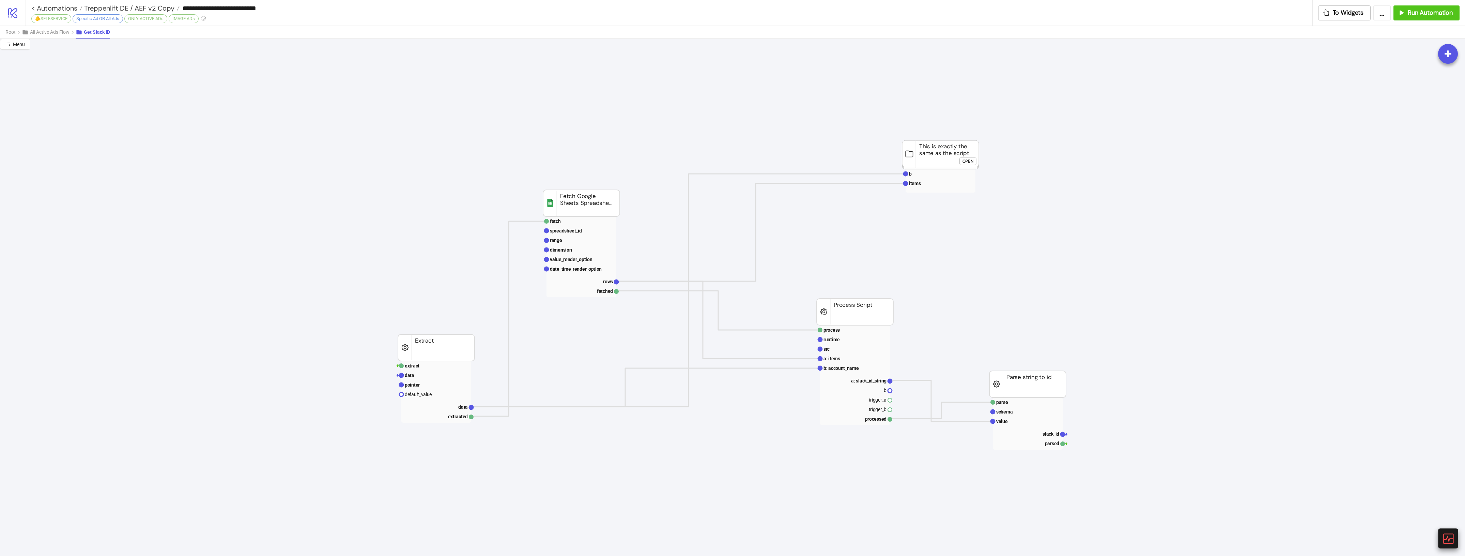
click at [1441, 535] on div at bounding box center [1448, 538] width 20 height 20
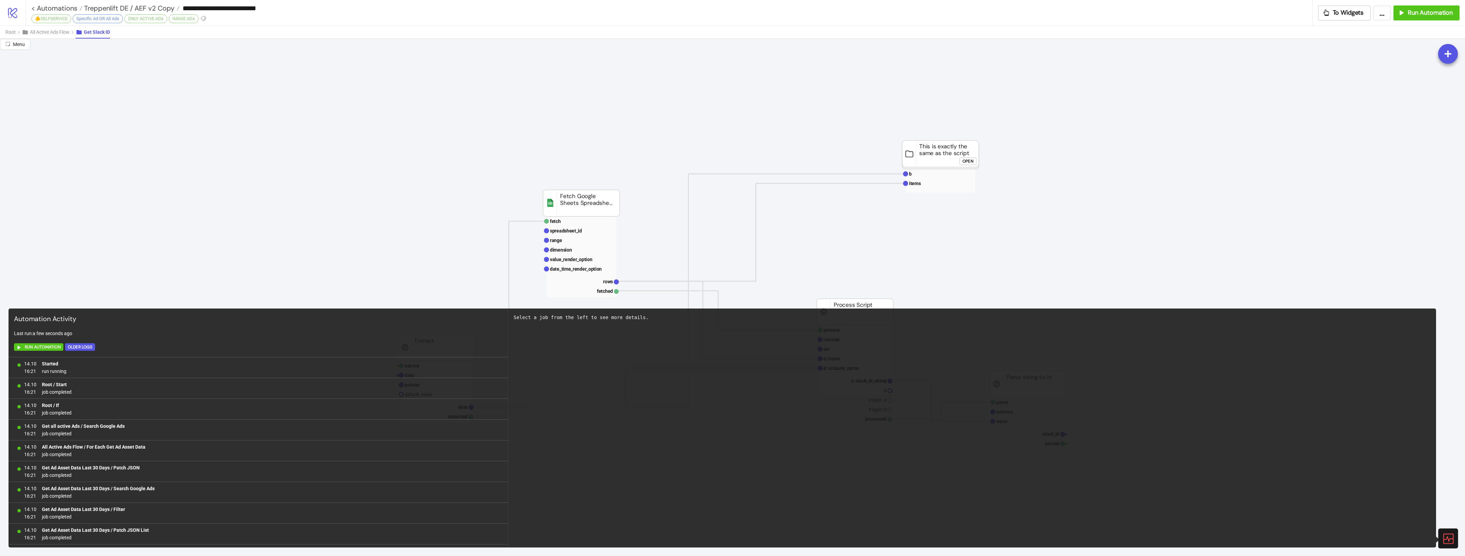
scroll to position [227, 0]
click at [1446, 539] on icon at bounding box center [1448, 538] width 12 height 12
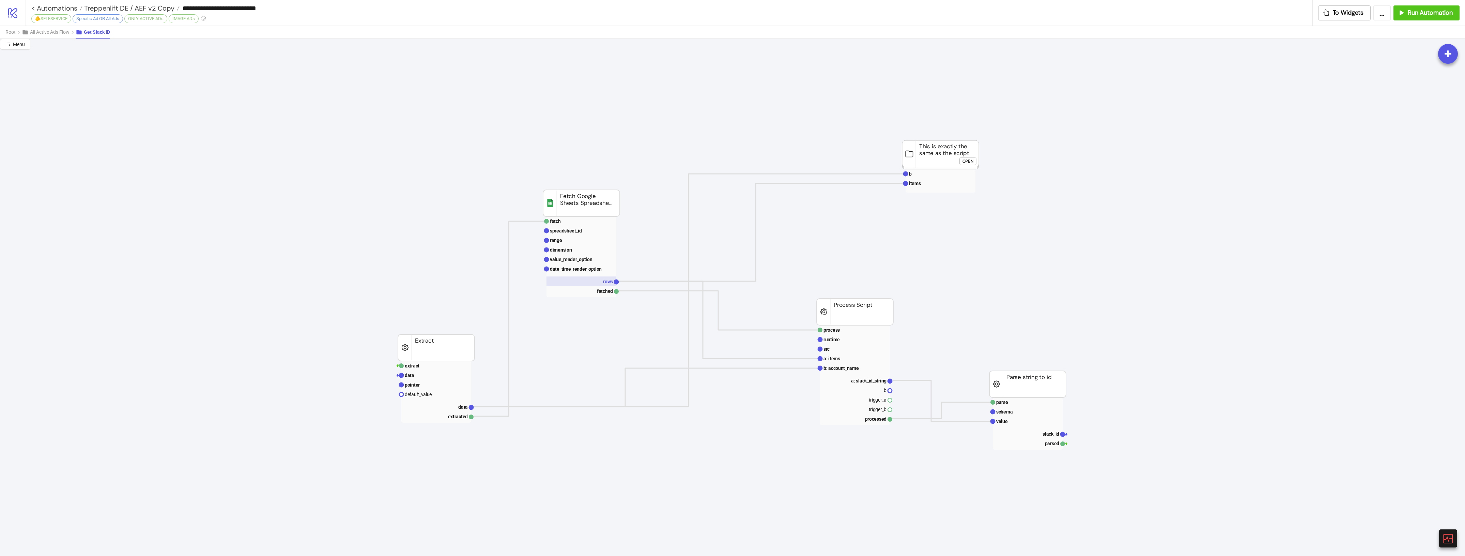
click at [598, 278] on rect at bounding box center [581, 281] width 70 height 10
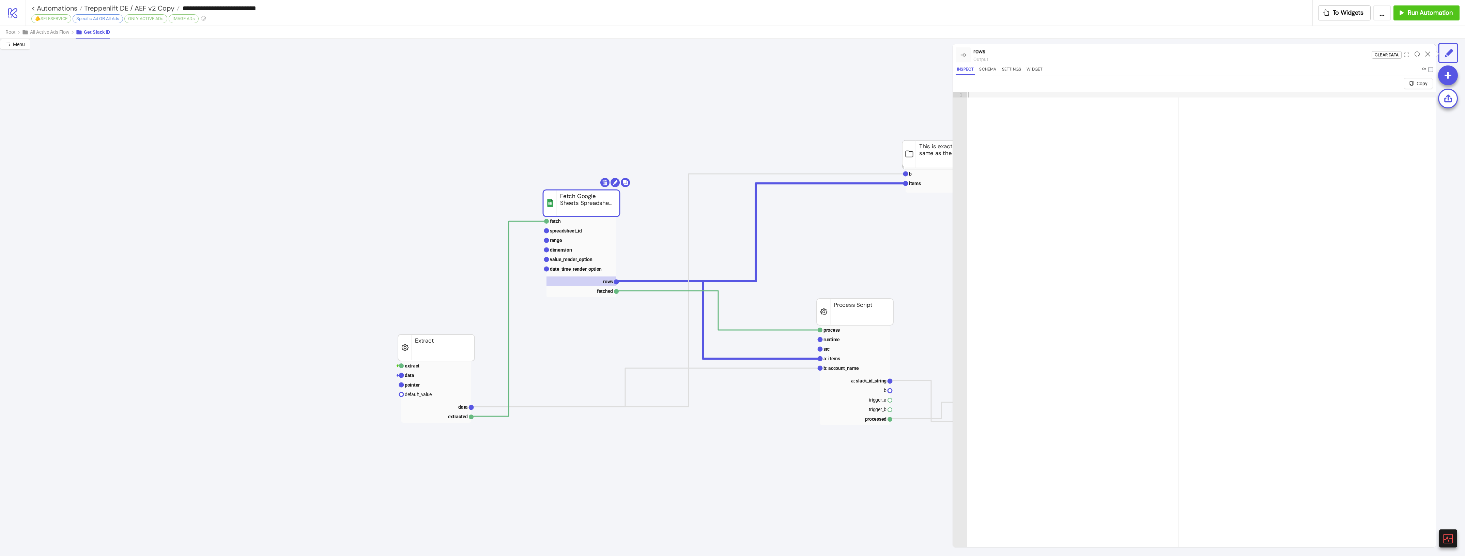
click at [595, 274] on rect at bounding box center [581, 256] width 70 height 81
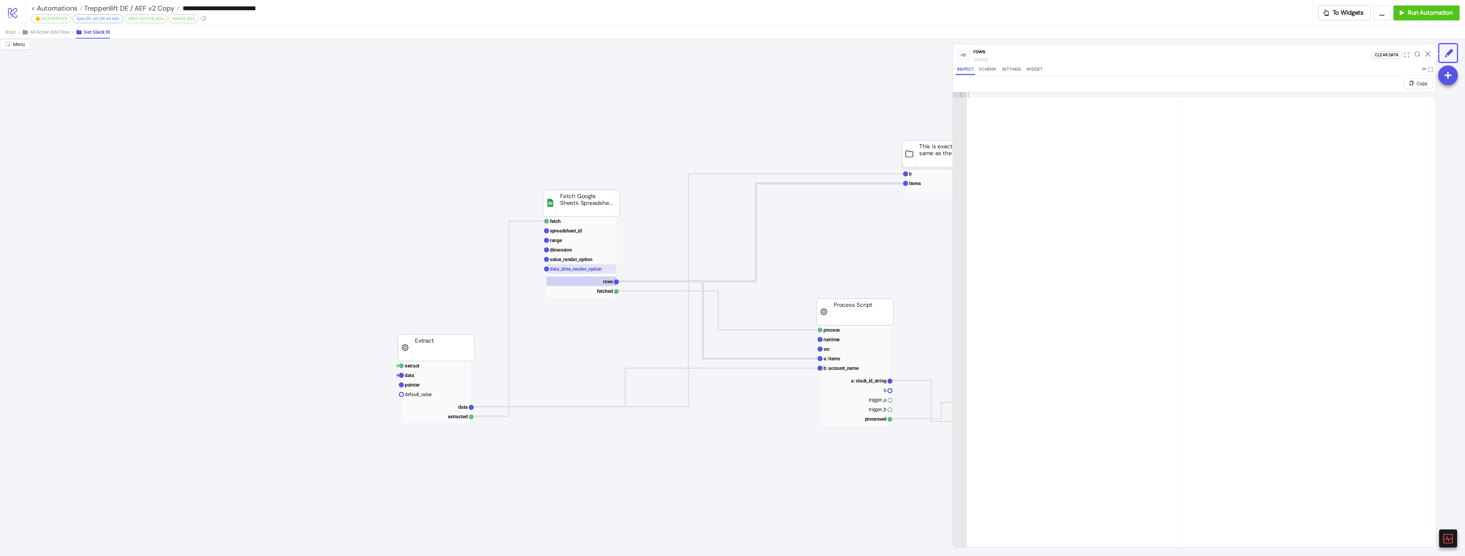
click at [594, 268] on text "date_time_render_option" at bounding box center [576, 268] width 52 height 5
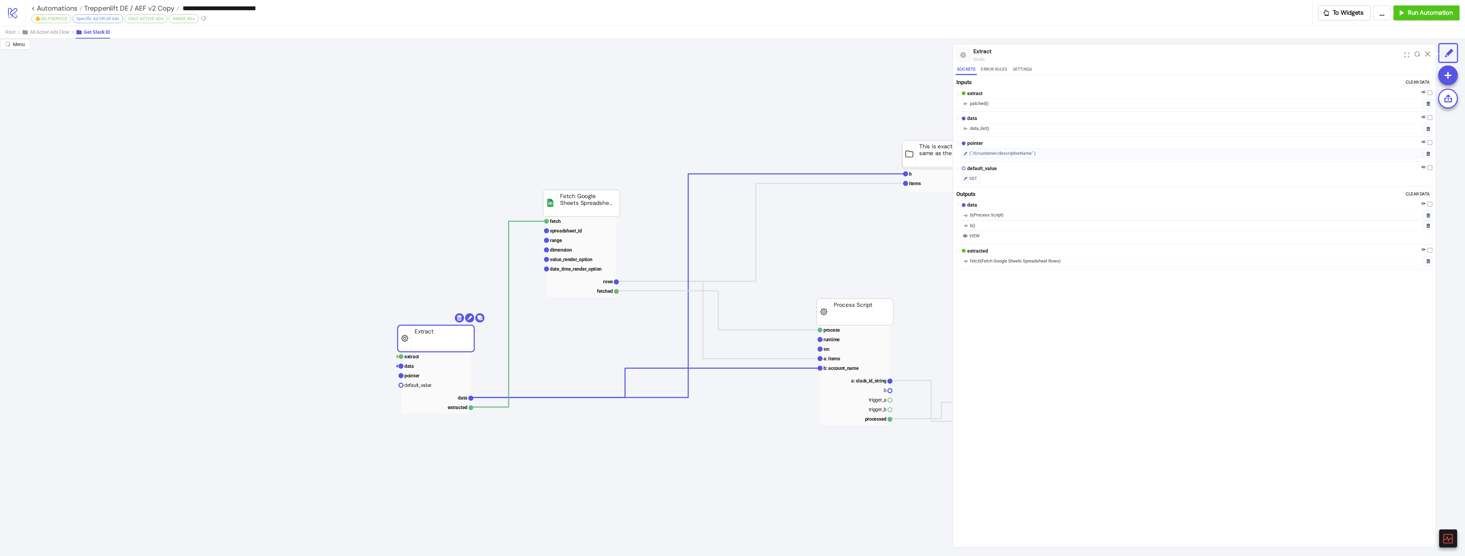
drag, startPoint x: 414, startPoint y: 342, endPoint x: 414, endPoint y: 325, distance: 17.0
click at [1427, 57] on div at bounding box center [1427, 55] width 11 height 18
click at [1426, 53] on icon at bounding box center [1427, 53] width 5 height 5
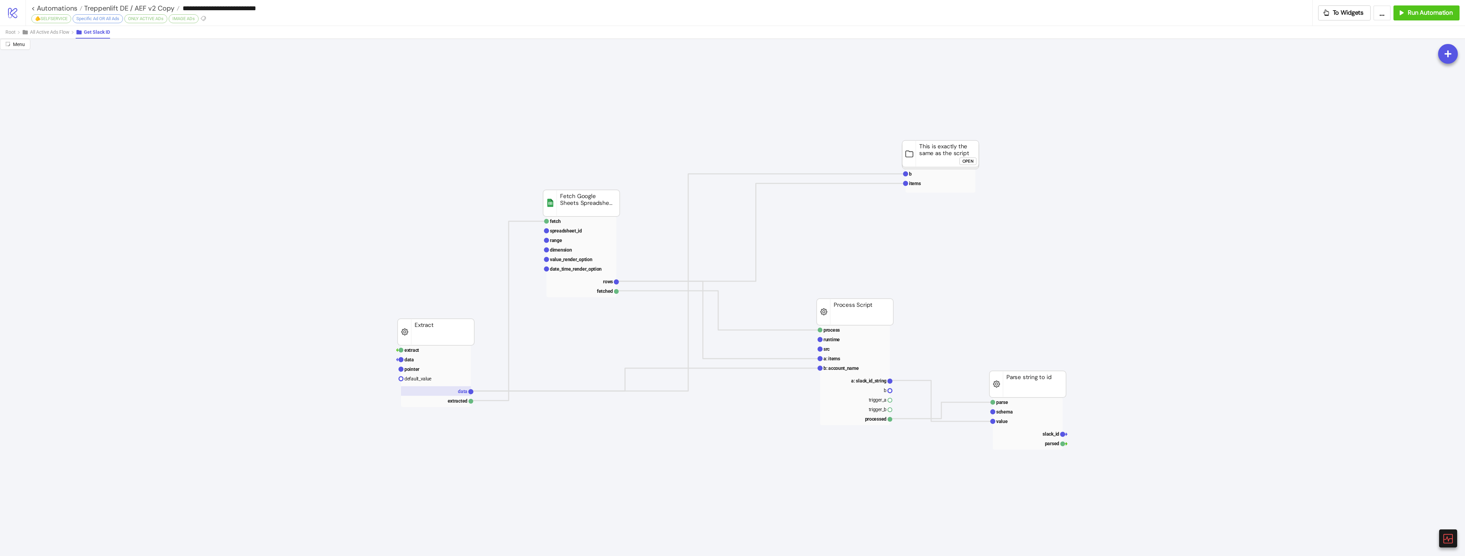
click at [458, 393] on text "data" at bounding box center [463, 390] width 10 height 5
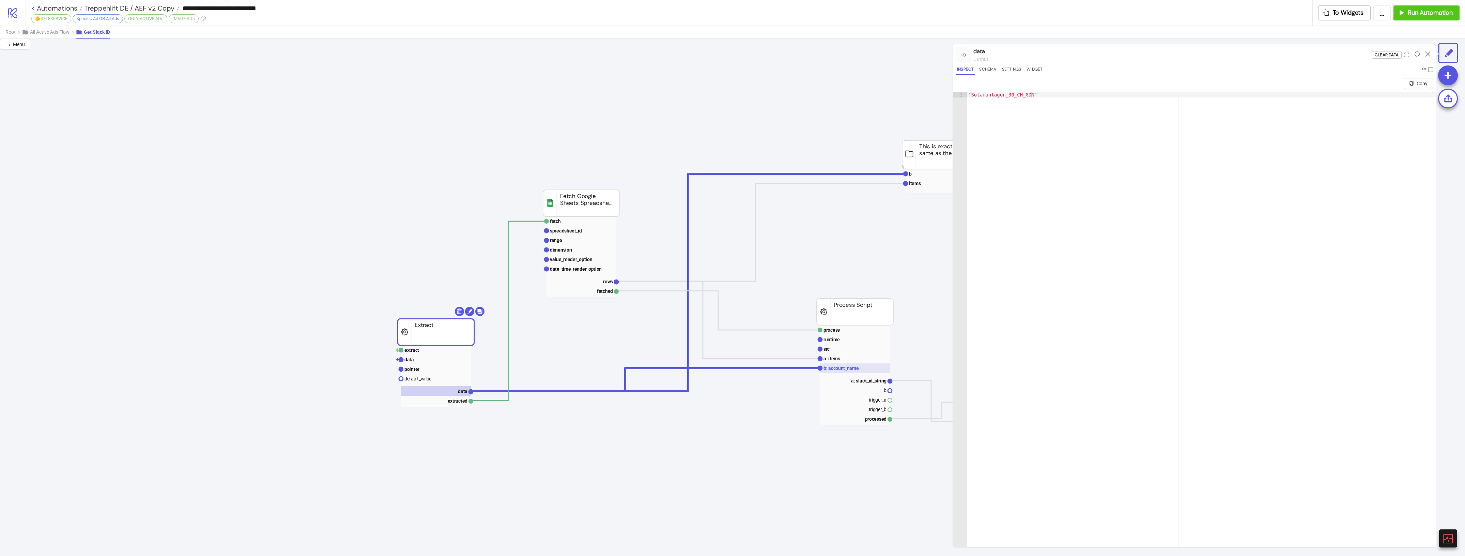
click at [874, 368] on rect at bounding box center [855, 368] width 70 height 10
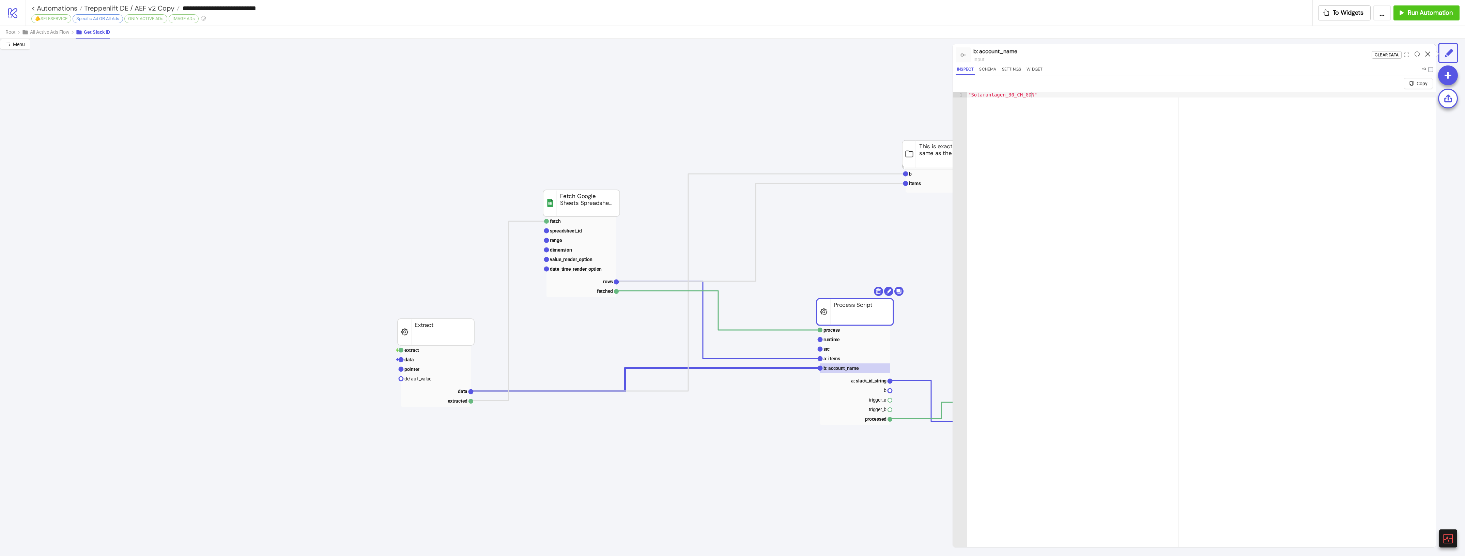
drag, startPoint x: 1423, startPoint y: 52, endPoint x: 1428, endPoint y: 53, distance: 4.7
click at [1424, 53] on div at bounding box center [1427, 55] width 11 height 18
click at [1428, 53] on icon at bounding box center [1427, 53] width 5 height 5
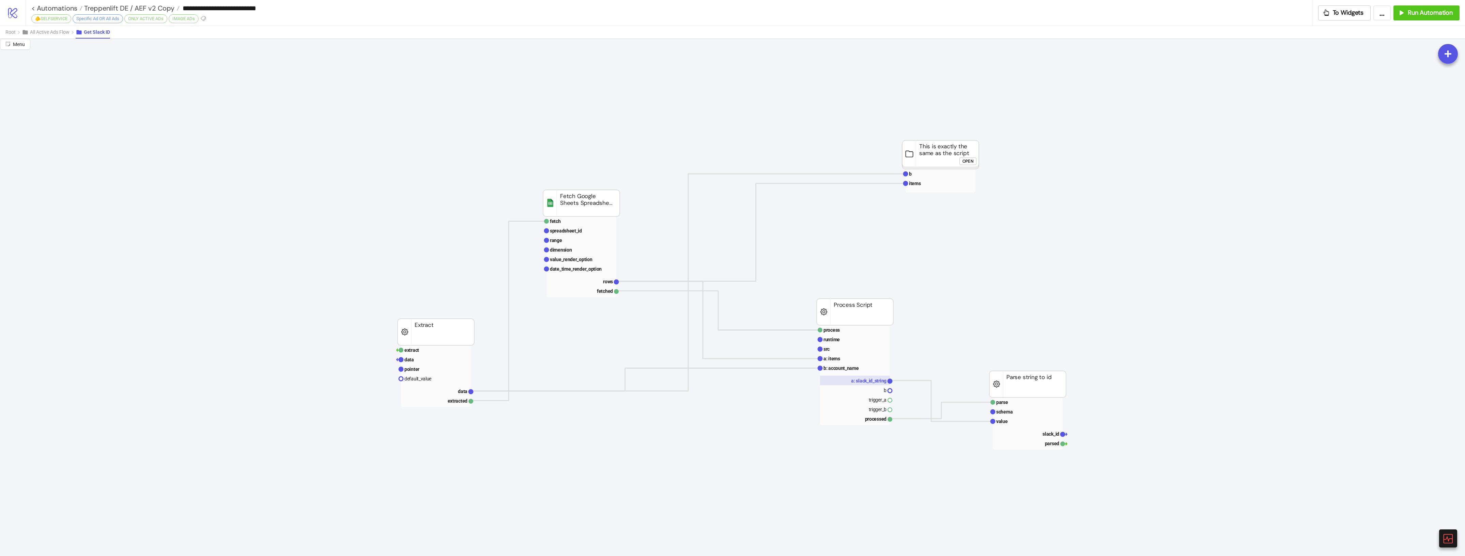
click at [865, 376] on rect at bounding box center [855, 380] width 70 height 10
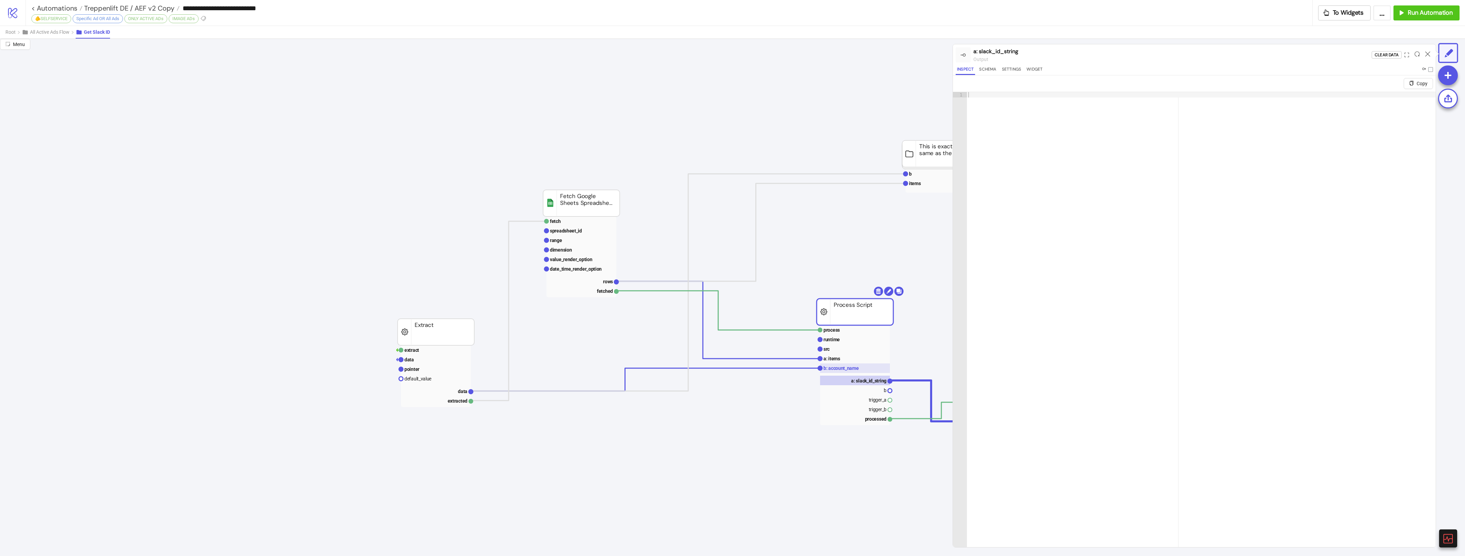
click at [842, 371] on rect at bounding box center [855, 368] width 70 height 10
click at [844, 358] on rect at bounding box center [855, 359] width 70 height 10
click at [845, 348] on rect at bounding box center [855, 349] width 70 height 10
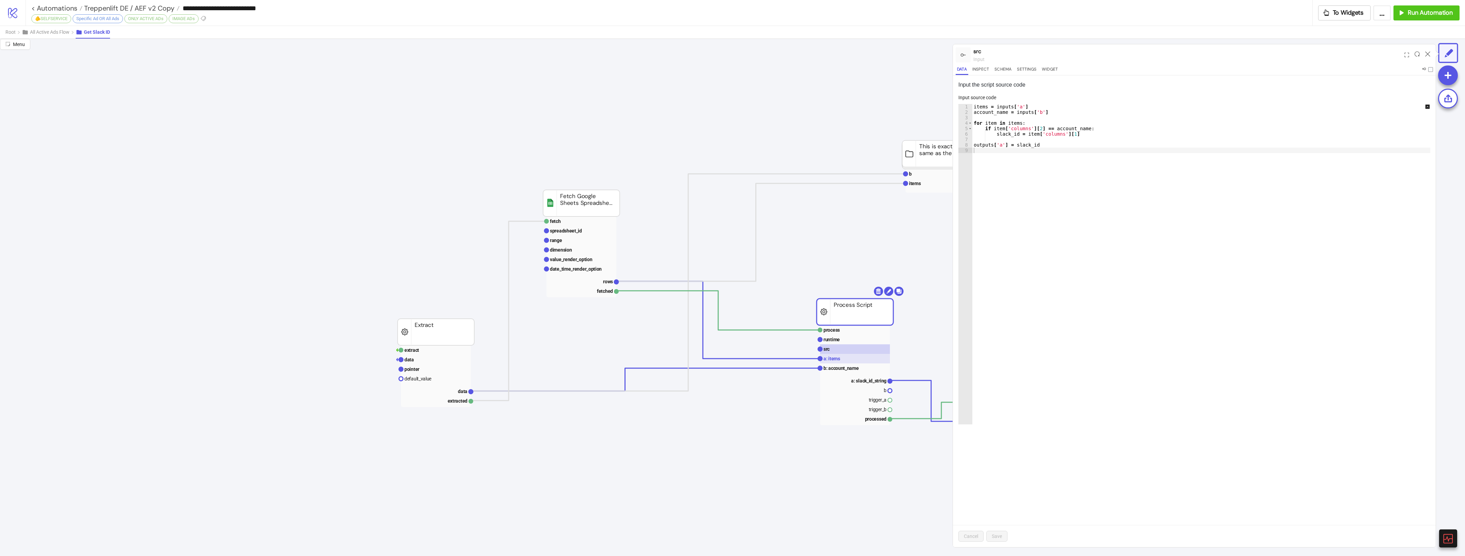
click at [846, 358] on rect at bounding box center [855, 359] width 70 height 10
click at [593, 281] on rect at bounding box center [581, 281] width 70 height 10
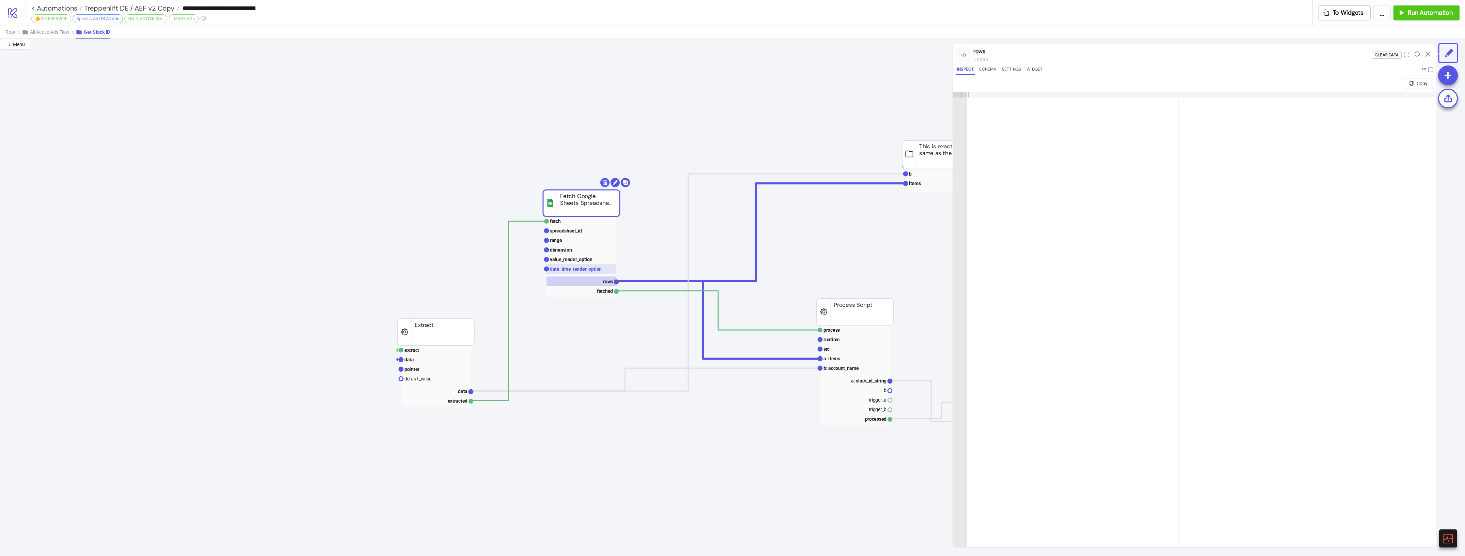
click at [598, 267] on text "date_time_render_option" at bounding box center [576, 268] width 52 height 5
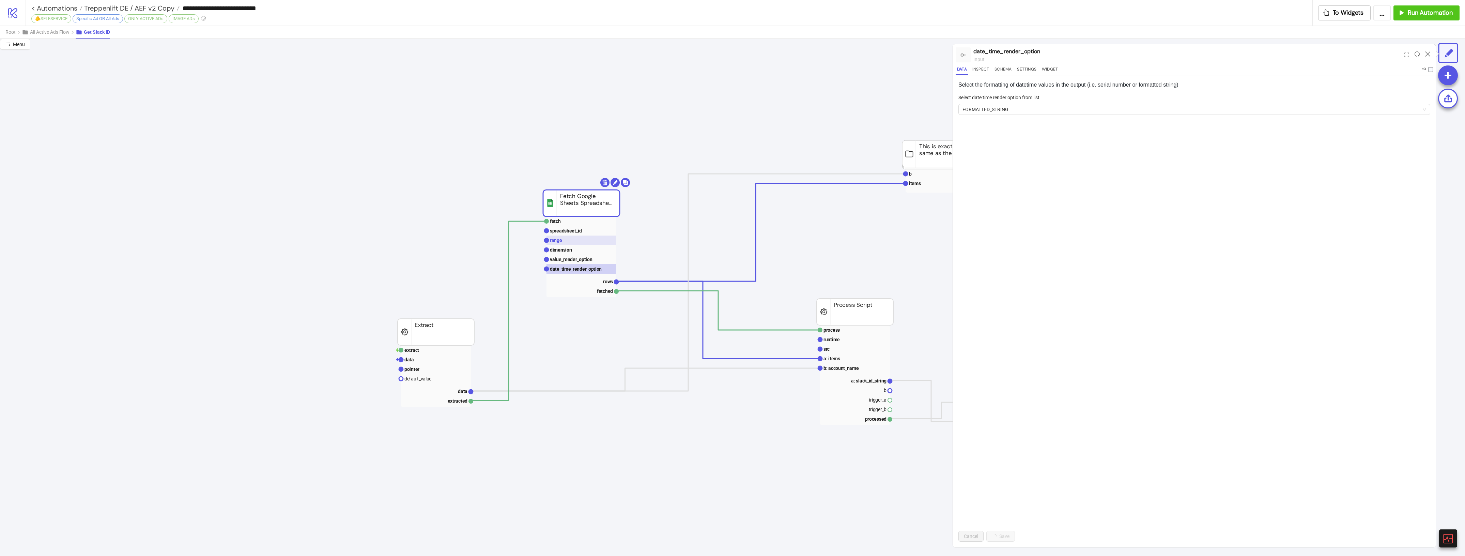
click at [589, 245] on rect at bounding box center [581, 240] width 70 height 10
click at [607, 229] on rect at bounding box center [581, 231] width 70 height 10
click at [601, 239] on rect at bounding box center [581, 240] width 70 height 10
click at [1048, 249] on div "Select or enter the range in the selected spreadsheet to fetch from in 'A1 nota…" at bounding box center [1194, 310] width 483 height 471
click at [1033, 140] on span "GDN" at bounding box center [1194, 139] width 464 height 10
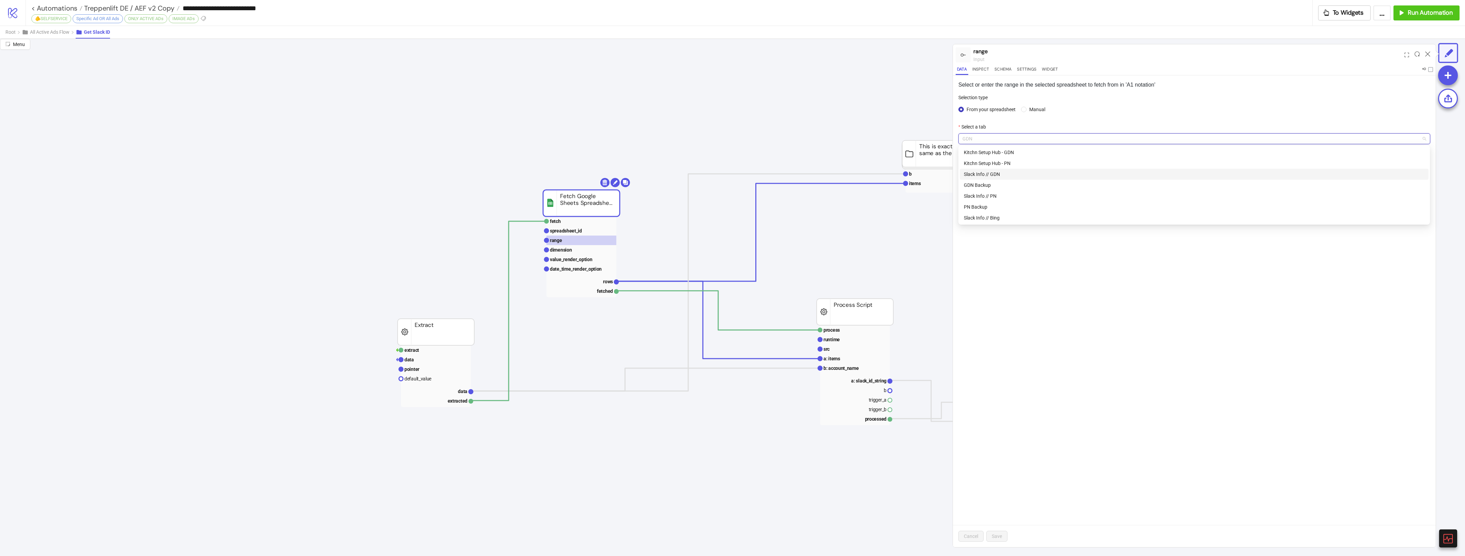
click at [1019, 175] on div "Slack Info // GDN" at bounding box center [1194, 173] width 461 height 7
click at [1272, 70] on div at bounding box center [1247, 70] width 371 height 8
click at [996, 532] on button "Save" at bounding box center [996, 535] width 21 height 11
drag, startPoint x: 1428, startPoint y: 51, endPoint x: 1416, endPoint y: 57, distance: 13.1
click at [1428, 51] on icon at bounding box center [1427, 53] width 5 height 5
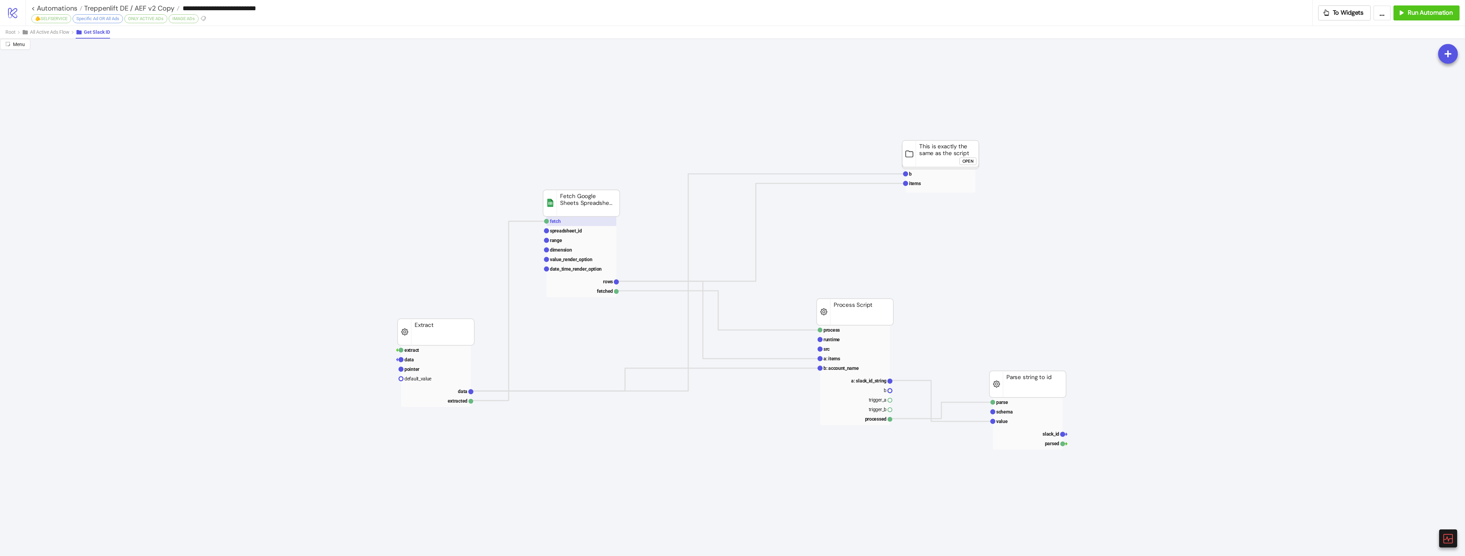
click at [559, 218] on text "fetch" at bounding box center [555, 220] width 11 height 5
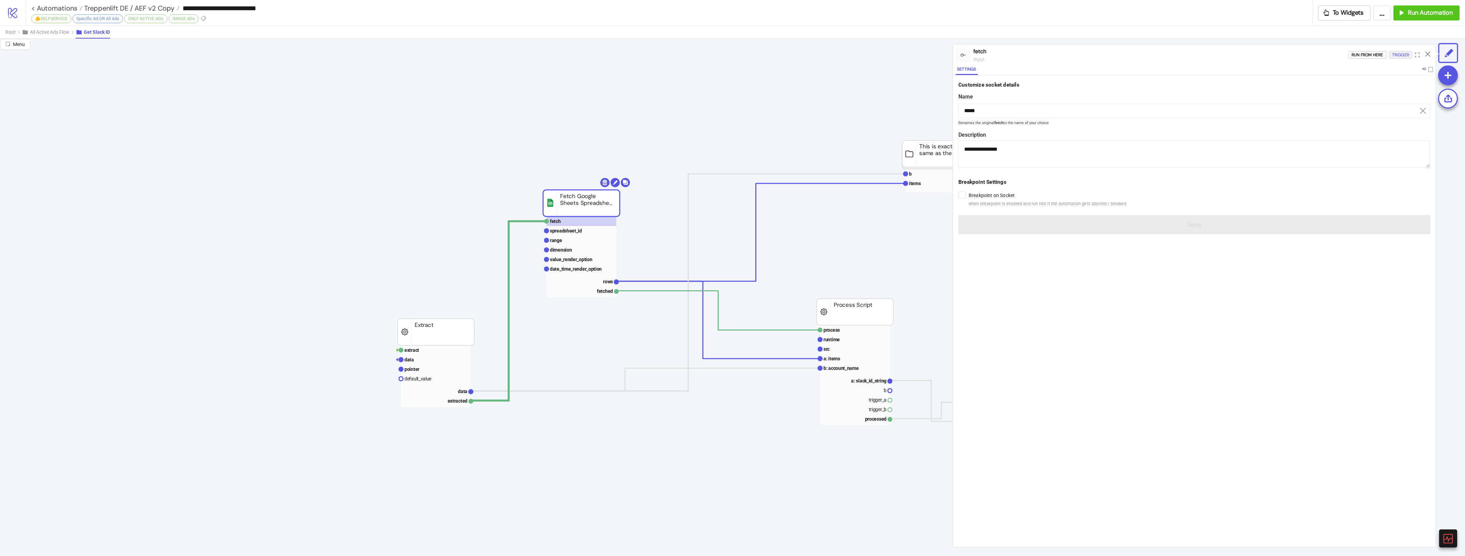
click at [1398, 53] on div "Trigger" at bounding box center [1400, 55] width 17 height 8
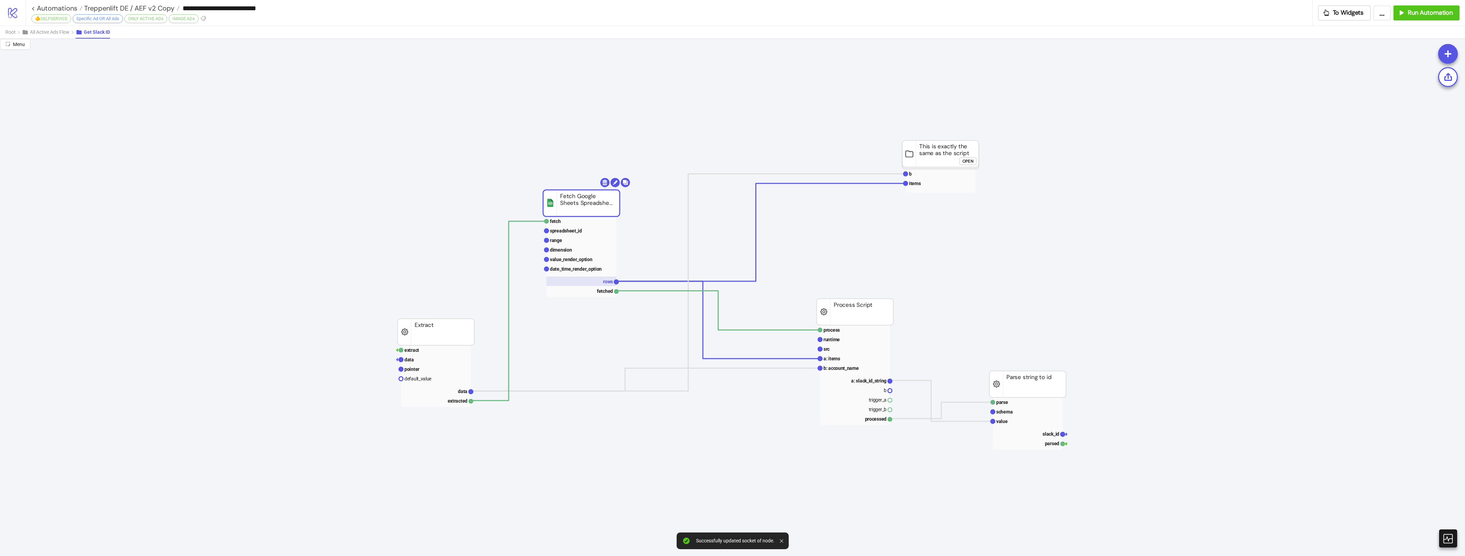
click at [602, 283] on rect at bounding box center [581, 281] width 70 height 10
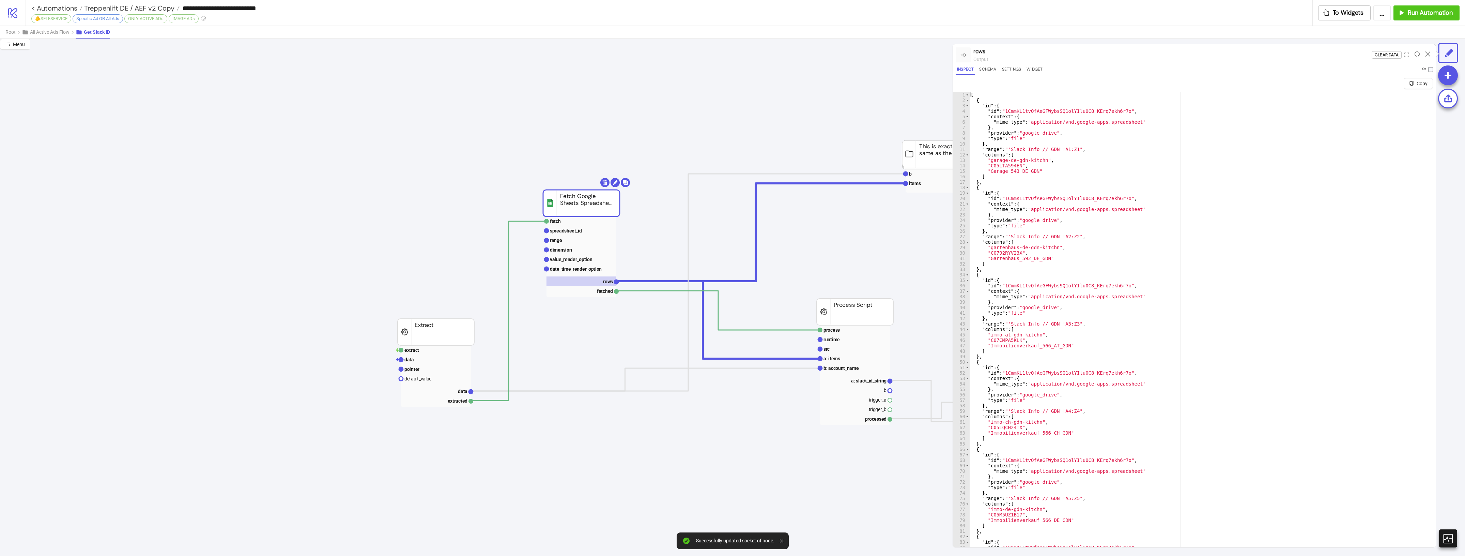
drag, startPoint x: 1424, startPoint y: 53, endPoint x: 1406, endPoint y: 51, distance: 18.5
click at [1424, 53] on div at bounding box center [1427, 55] width 11 height 18
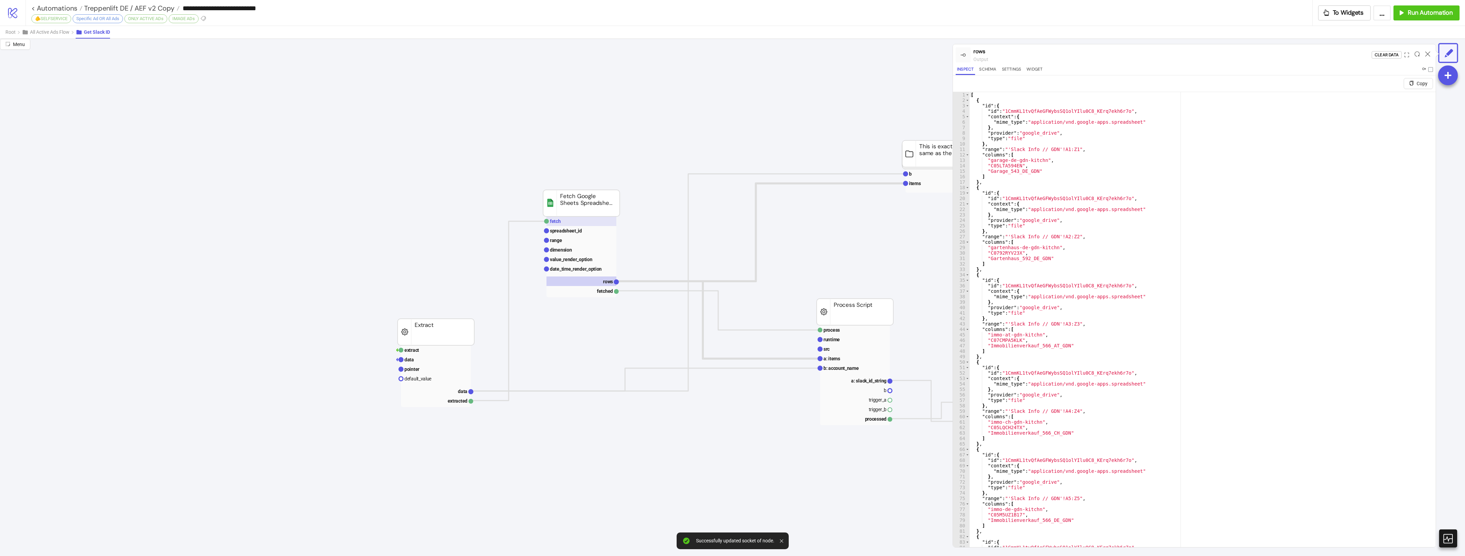
click at [565, 219] on rect at bounding box center [581, 221] width 70 height 10
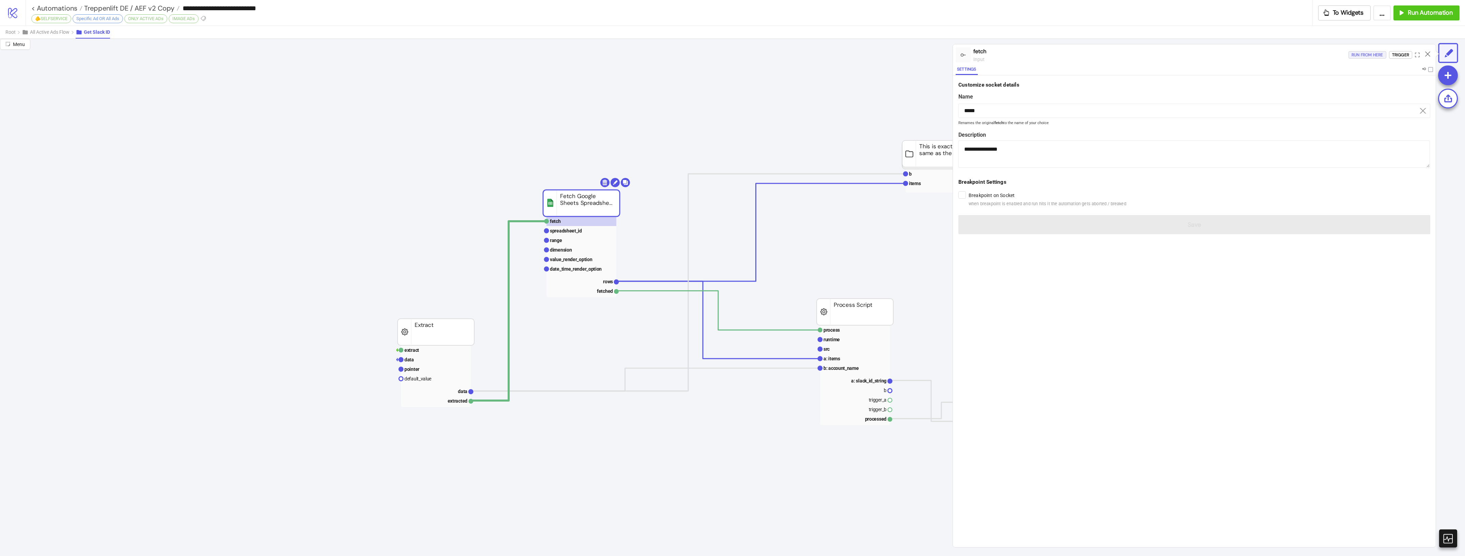
click at [1365, 54] on div "Run from here" at bounding box center [1367, 55] width 32 height 8
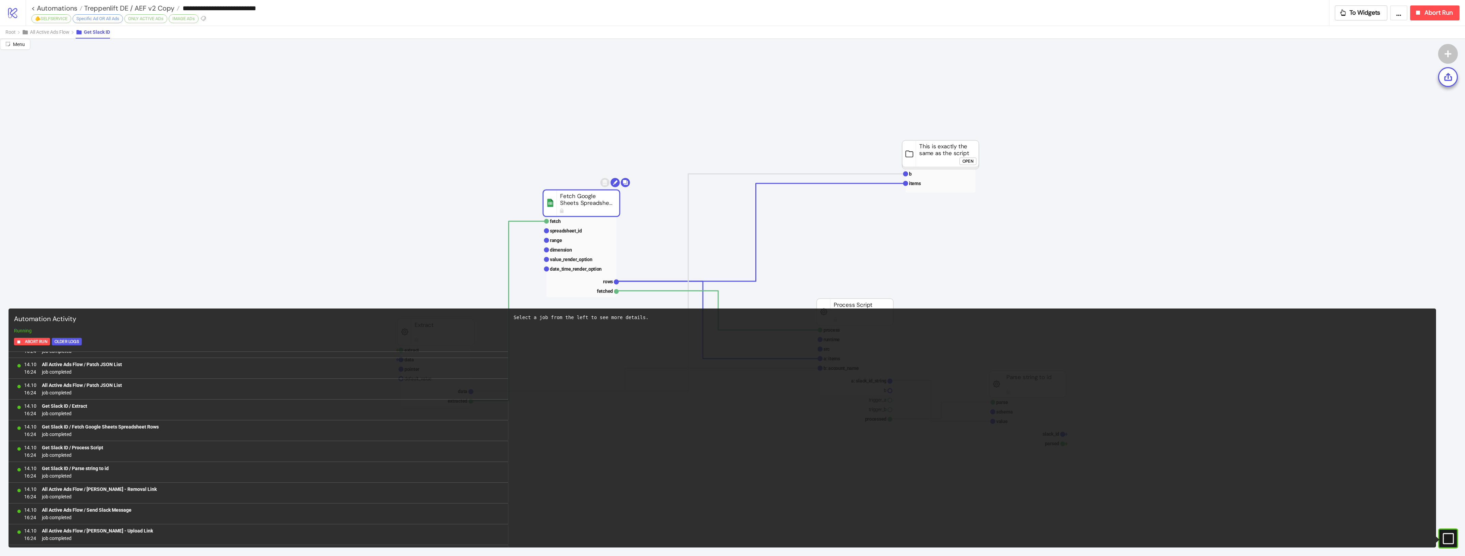
scroll to position [555, 0]
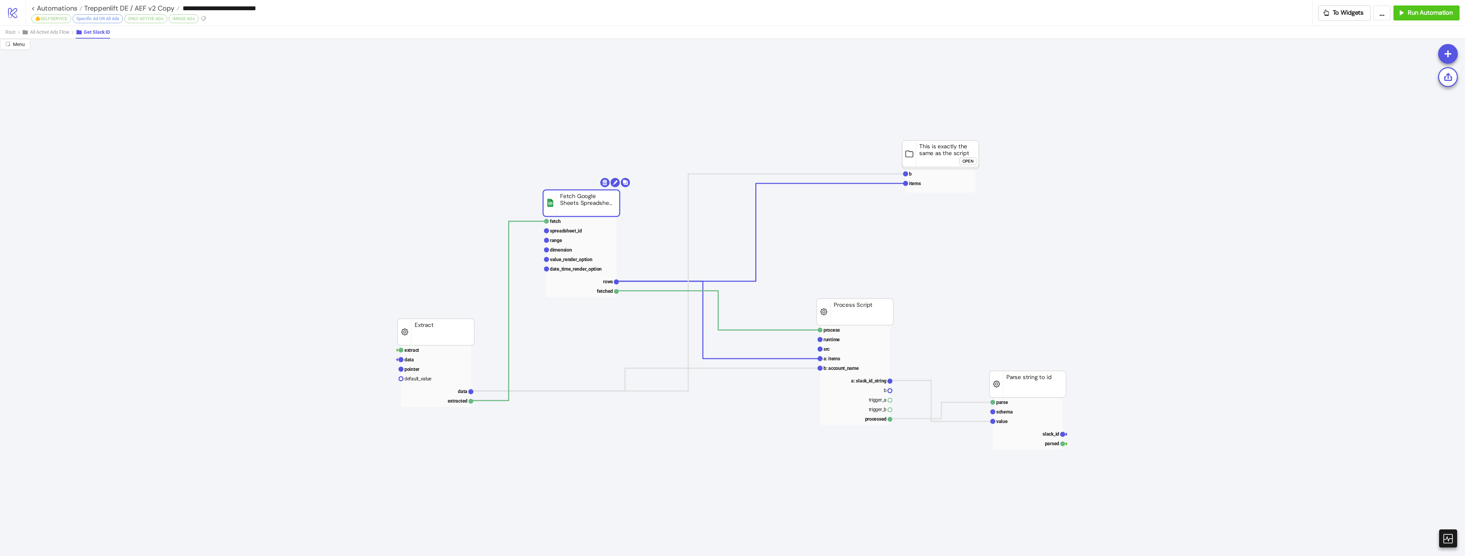
click at [147, 7] on span "Treppenlift DE / AEF v2 Copy" at bounding box center [128, 8] width 92 height 9
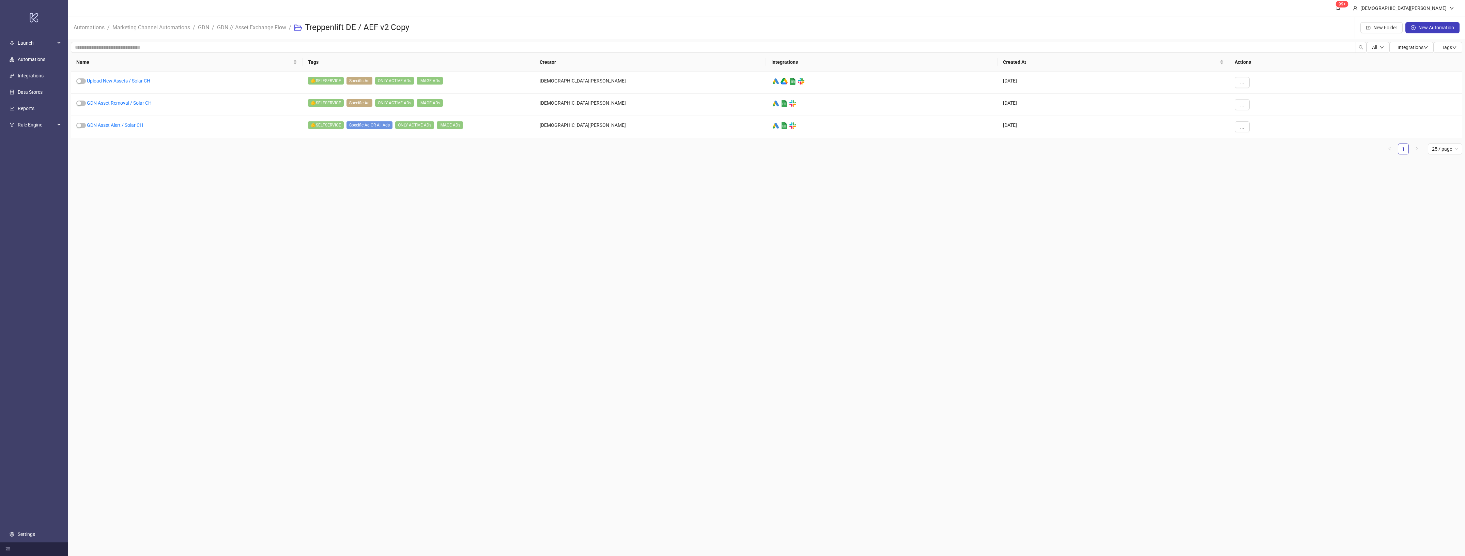
click at [758, 167] on main "99+ Christian Weikamp Automations / Marketing Channel Automations / GDN / GDN /…" at bounding box center [766, 278] width 1397 height 556
click at [138, 124] on link "GDN Asset Alert / Solar CH" at bounding box center [115, 124] width 56 height 5
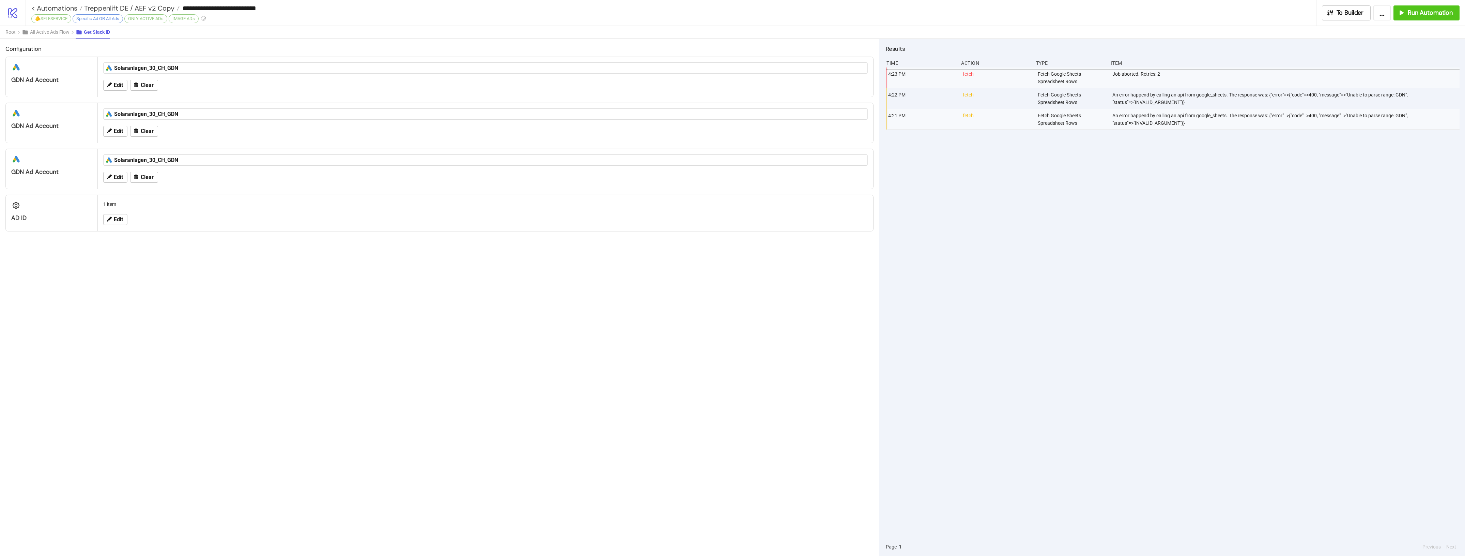
click at [387, 280] on div "Configuration platform/google_ads GDN Ad Account platform/google_ads Solaranlag…" at bounding box center [439, 297] width 879 height 517
click at [115, 84] on span "Edit" at bounding box center [118, 85] width 9 height 6
click at [172, 103] on icon "close" at bounding box center [172, 101] width 3 height 3
click at [194, 103] on div at bounding box center [482, 102] width 744 height 10
click at [268, 105] on div "Solaranlagen_30_CH_GDN" at bounding box center [482, 102] width 744 height 10
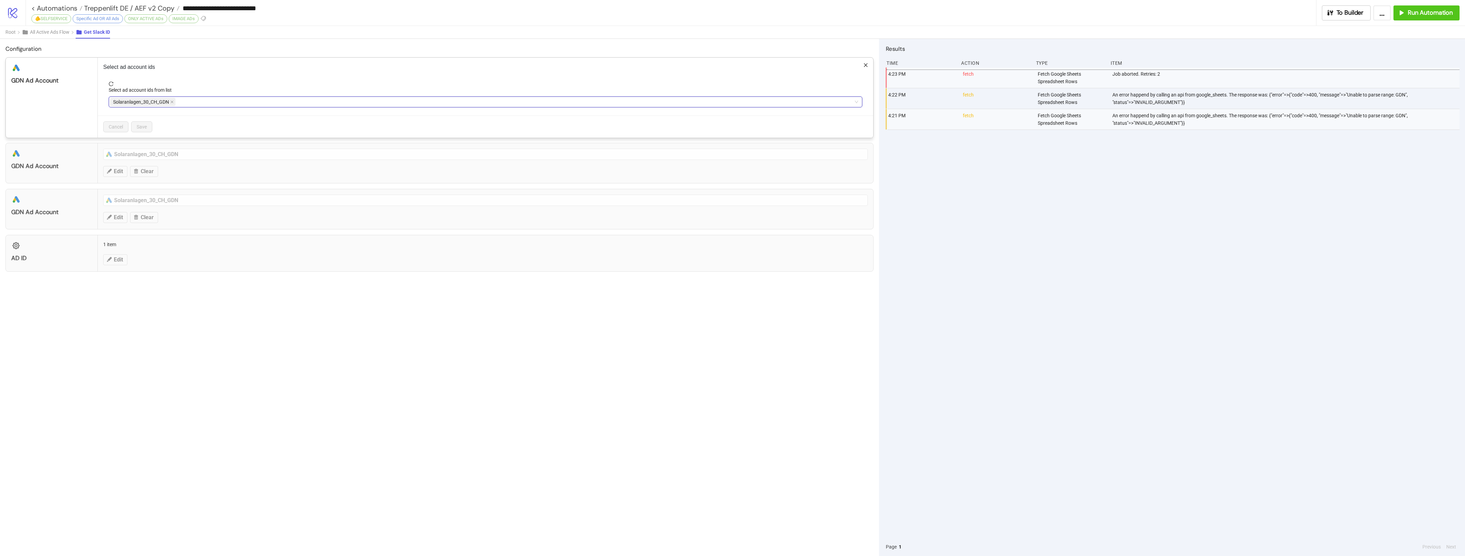
click at [169, 103] on span "Solaranlagen_30_CH_GDN" at bounding box center [141, 101] width 56 height 7
click at [174, 102] on icon "close" at bounding box center [171, 101] width 3 height 3
type input "*******"
click at [236, 159] on div "Treppenlift_441_DE_GDN 9693448121_4228613411" at bounding box center [485, 163] width 743 height 15
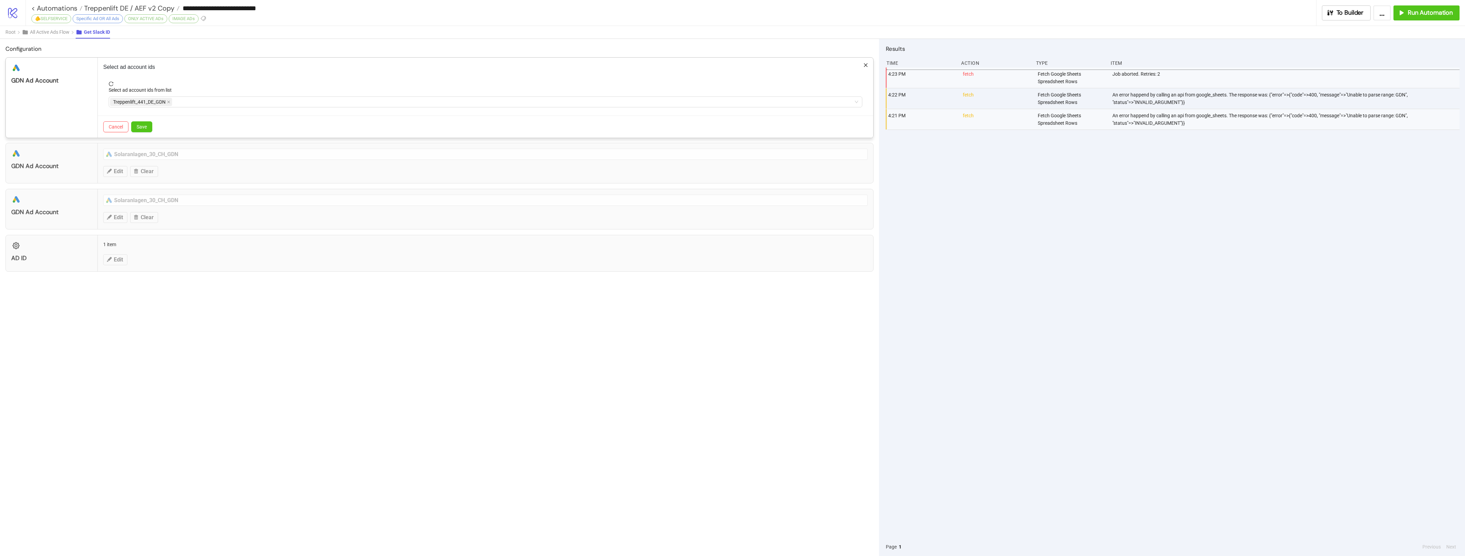
click at [318, 69] on p "Select ad account ids" at bounding box center [485, 67] width 764 height 8
click at [135, 129] on button "Save" at bounding box center [141, 126] width 21 height 11
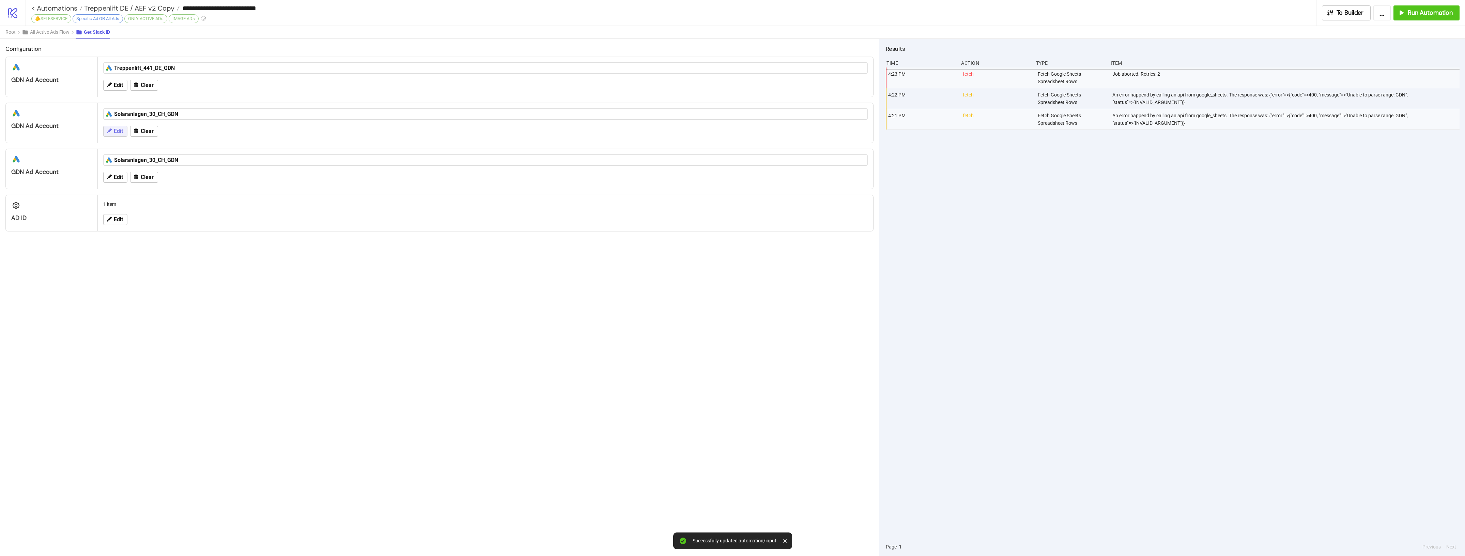
click at [125, 132] on button "Edit" at bounding box center [115, 131] width 24 height 11
click at [170, 145] on div "Solaranlagen_30_CH_GDN" at bounding box center [143, 148] width 67 height 10
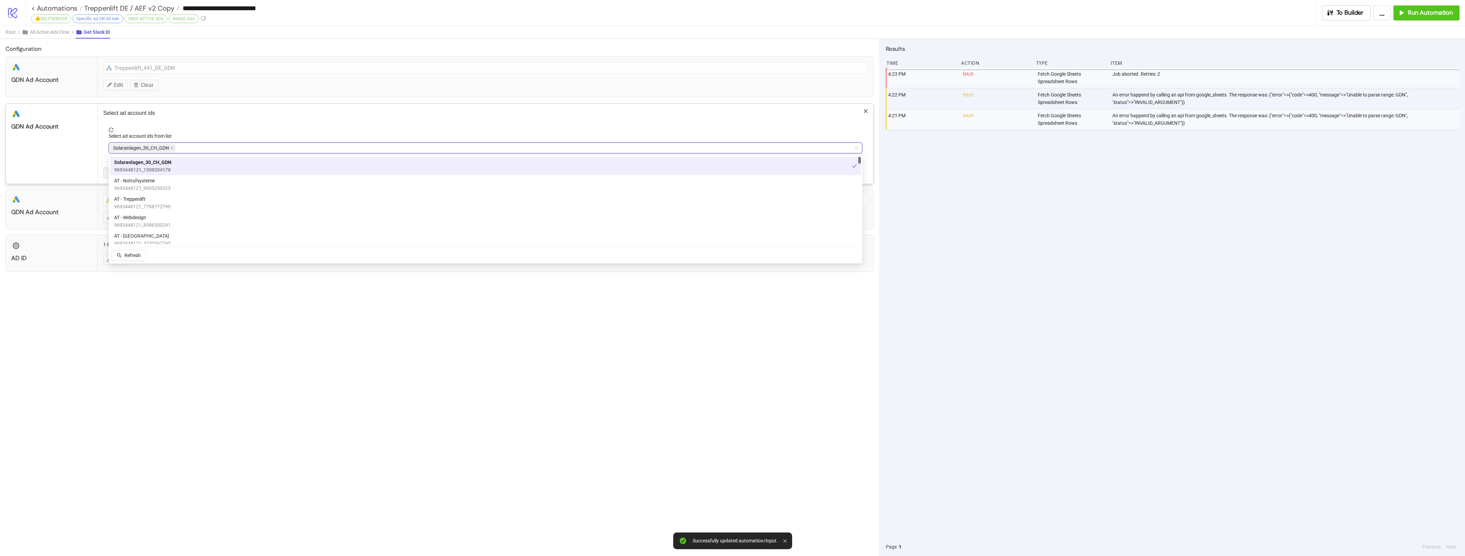
click at [170, 148] on span "Solaranlagen_30_CH_GDN" at bounding box center [142, 148] width 65 height 8
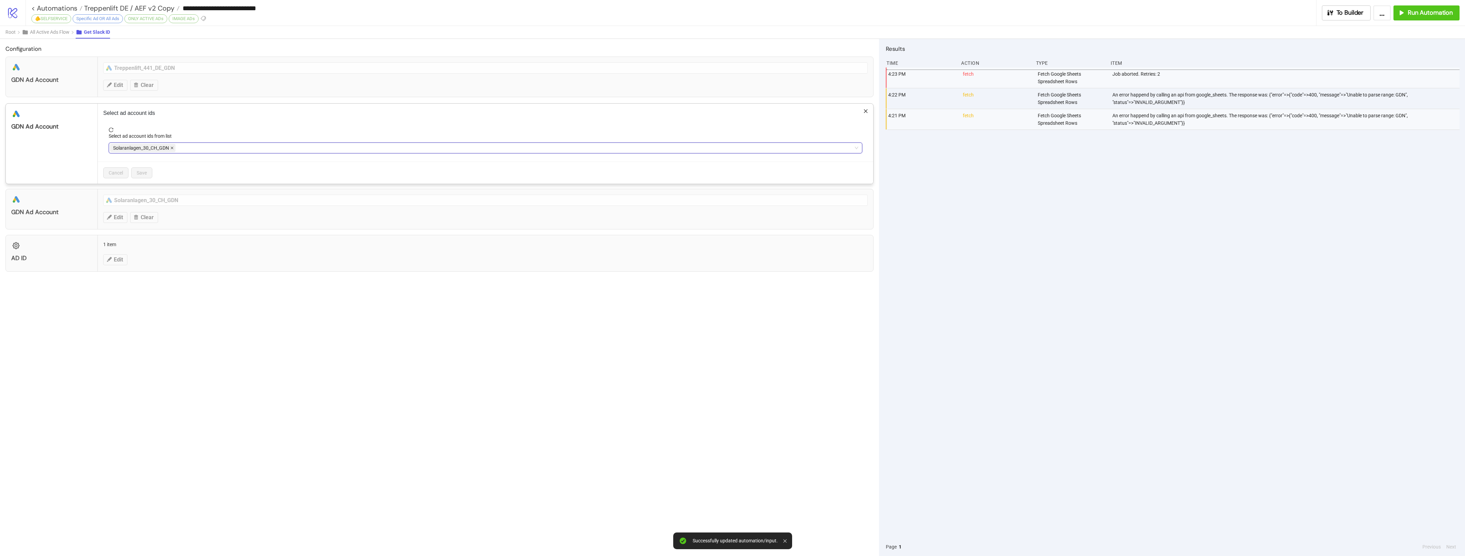
click at [172, 149] on icon "close" at bounding box center [172, 147] width 3 height 3
click at [174, 149] on div at bounding box center [482, 148] width 744 height 10
type input "**********"
click at [197, 212] on div "Treppenlift_441_DE_GDN 9693448121_4228613411" at bounding box center [485, 215] width 743 height 15
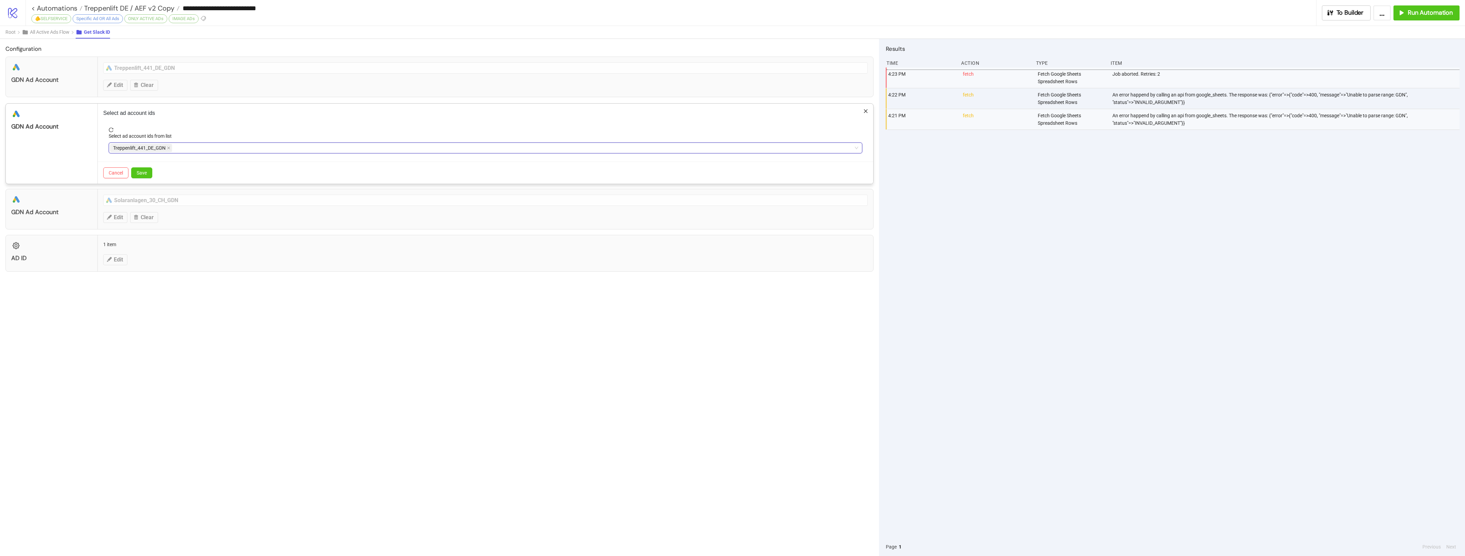
click at [237, 121] on div "Select ad account ids Select ad account ids from list Treppenlift_441_DE_GDN Tr…" at bounding box center [485, 144] width 775 height 80
click at [138, 173] on span "Save" at bounding box center [142, 172] width 10 height 5
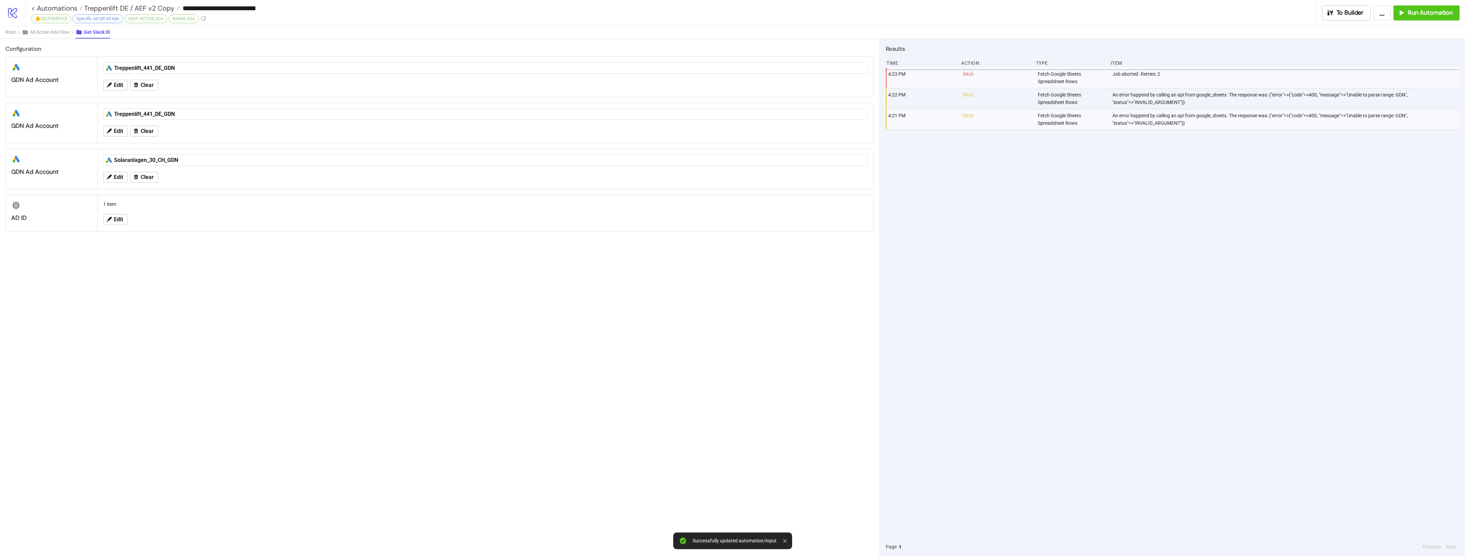
drag, startPoint x: 353, startPoint y: 321, endPoint x: 316, endPoint y: 288, distance: 49.7
click at [348, 320] on div "Configuration platform/google_ads GDN Ad Account platform/google_ads Treppenlif…" at bounding box center [439, 297] width 879 height 517
click at [111, 175] on icon at bounding box center [109, 177] width 6 height 6
click at [172, 192] on span at bounding box center [171, 193] width 3 height 7
click at [172, 192] on div at bounding box center [482, 194] width 744 height 10
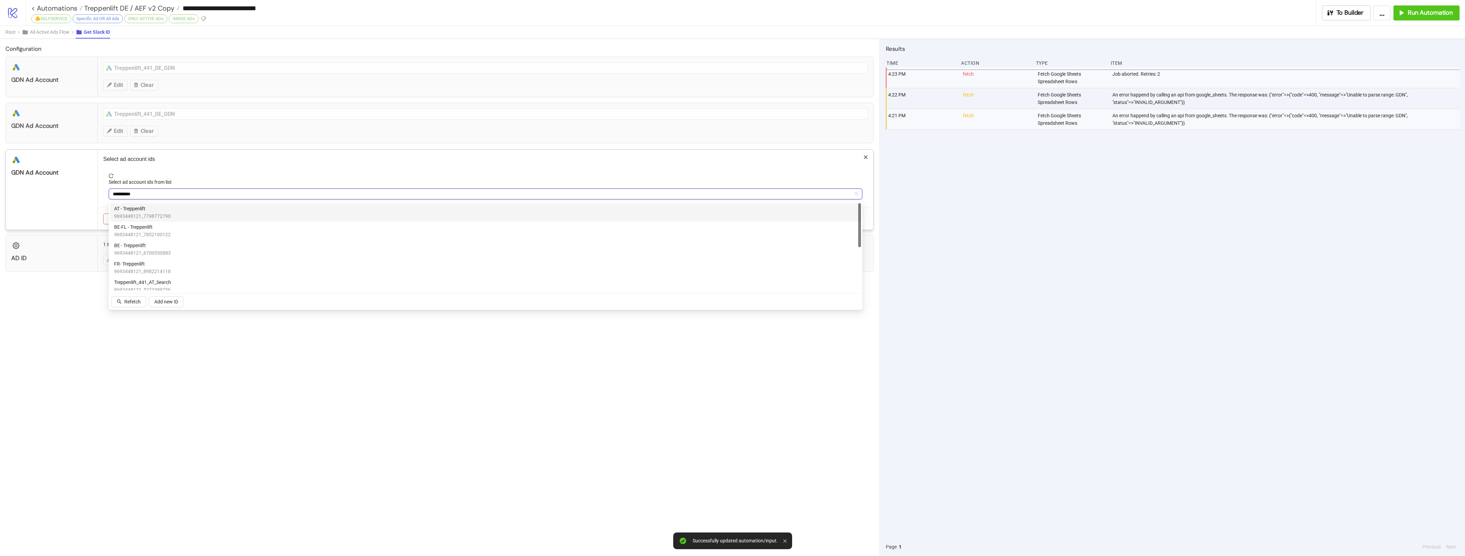
type input "**********"
drag, startPoint x: 206, startPoint y: 220, endPoint x: 214, endPoint y: 203, distance: 18.9
click at [207, 220] on div "Treppenlift_441_DE_GDN 9693448121_4228613411" at bounding box center [485, 219] width 743 height 15
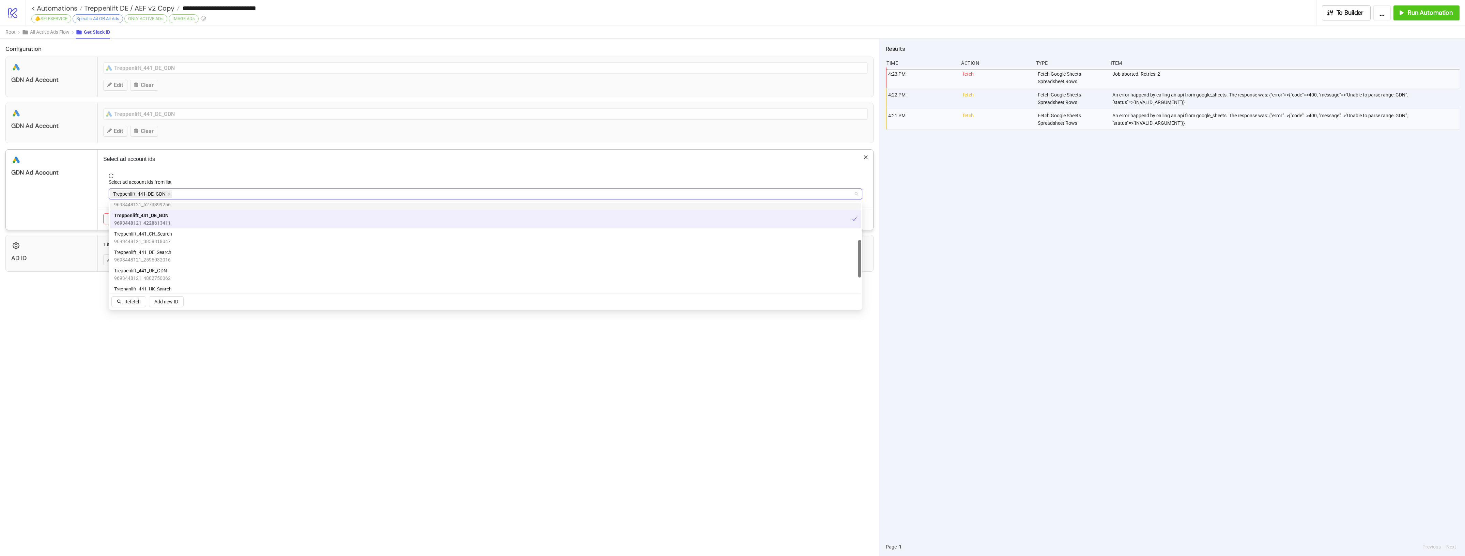
click at [231, 173] on div "Select ad account ids Select ad account ids from list Treppenlift_441_DE_GDN tr…" at bounding box center [485, 190] width 775 height 80
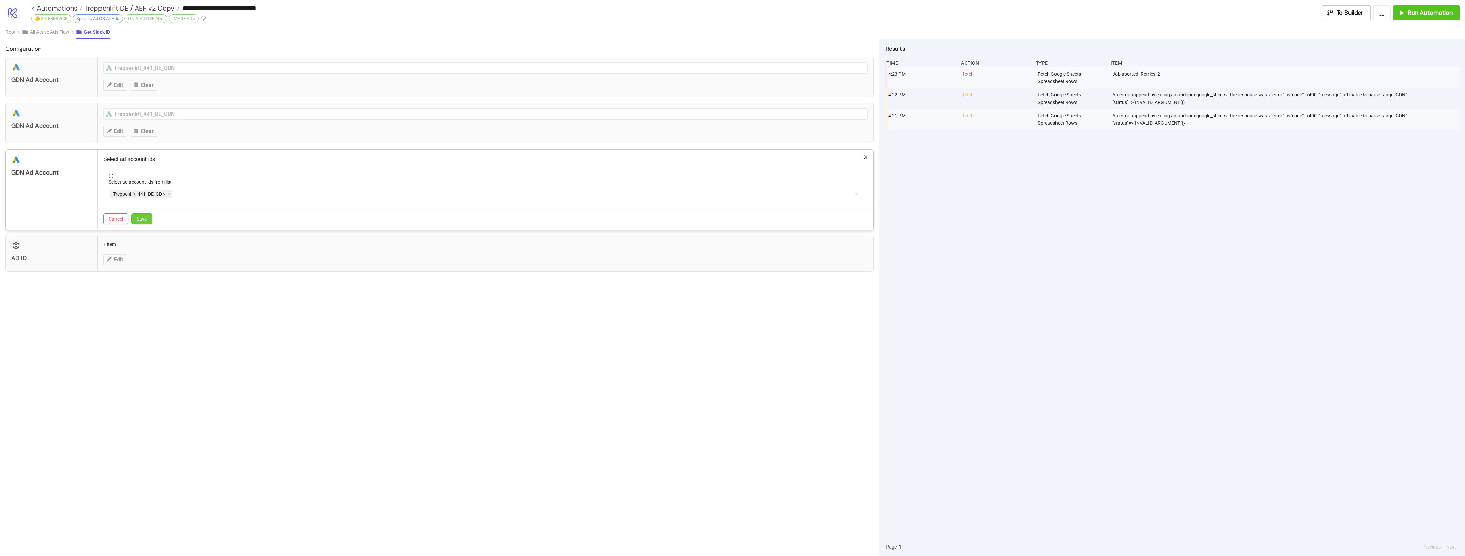
click at [142, 221] on span "Save" at bounding box center [142, 218] width 10 height 5
click at [435, 342] on div "Configuration platform/google_ads GDN Ad Account platform/google_ads Treppenlif…" at bounding box center [439, 297] width 879 height 517
click at [401, 309] on div "Configuration platform/google_ads GDN Ad Account platform/google_ads Treppenlif…" at bounding box center [439, 297] width 879 height 517
click at [126, 215] on button "Edit" at bounding box center [115, 219] width 24 height 11
click at [255, 307] on div "**********" at bounding box center [732, 278] width 1465 height 556
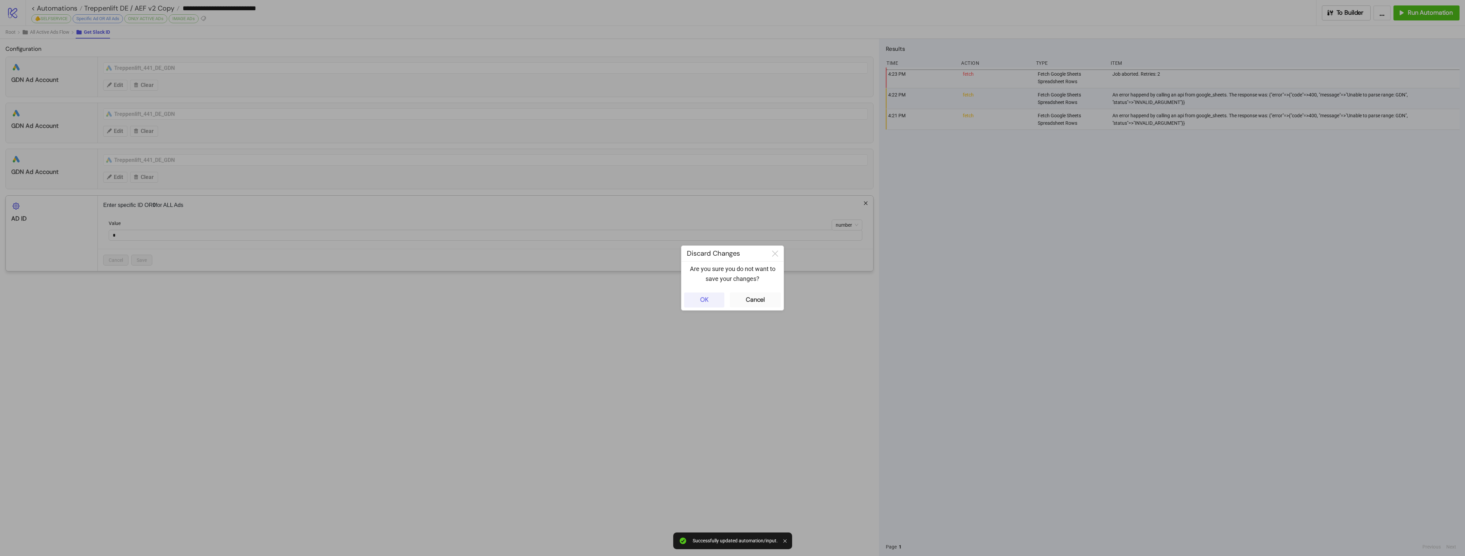
drag, startPoint x: 703, startPoint y: 297, endPoint x: 702, endPoint y: 278, distance: 19.4
click at [702, 297] on div "OK" at bounding box center [704, 300] width 9 height 8
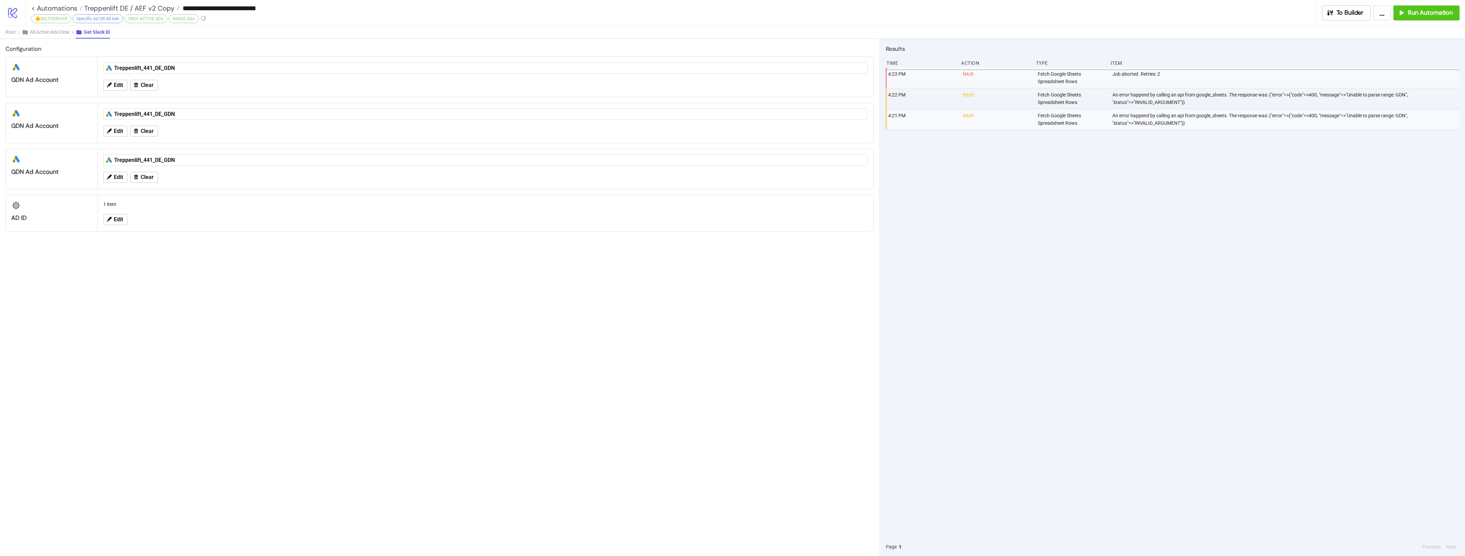
drag, startPoint x: 309, startPoint y: 276, endPoint x: 308, endPoint y: 266, distance: 10.3
click at [309, 273] on div "Configuration platform/google_ads GDN Ad Account platform/google_ads Treppenlif…" at bounding box center [439, 297] width 879 height 517
click at [983, 346] on div "4:23 PM fetch Fetch Google Sheets Spreadsheet Rows Job aborted. Retries: 2 4:22…" at bounding box center [1173, 302] width 574 height 470
drag, startPoint x: 40, startPoint y: 29, endPoint x: 84, endPoint y: 45, distance: 47.2
click at [40, 29] on span "All Active Ads Flow" at bounding box center [50, 31] width 40 height 5
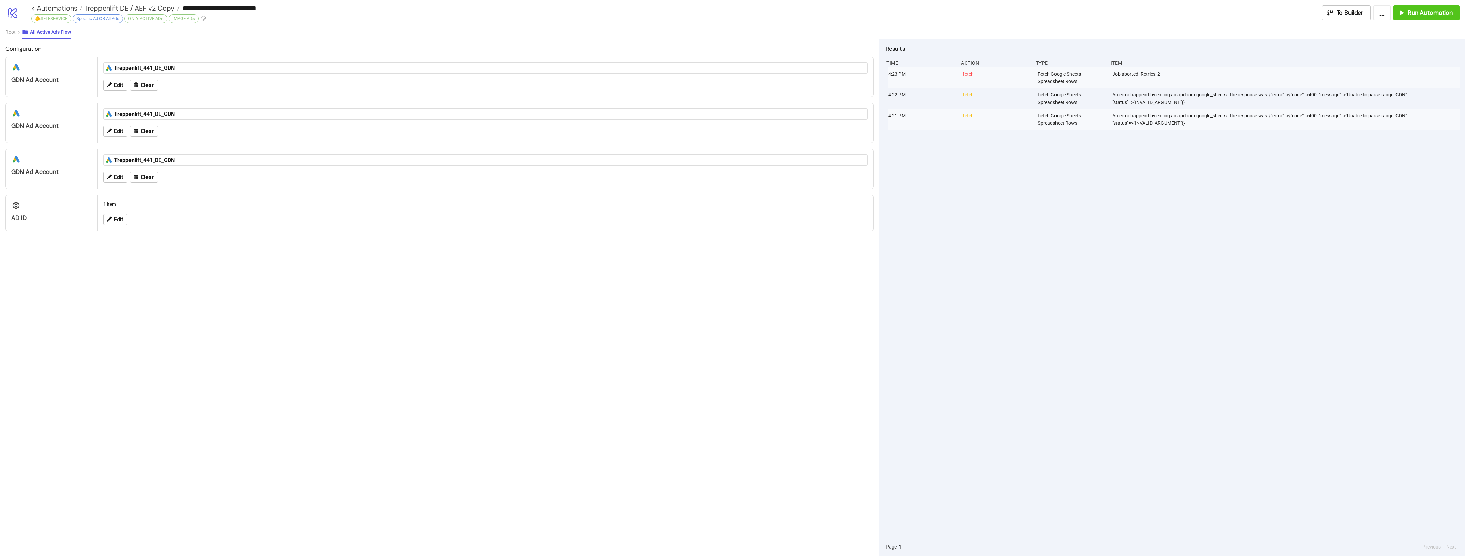
drag, startPoint x: 365, startPoint y: 281, endPoint x: 159, endPoint y: 47, distance: 311.8
click at [363, 281] on div "Configuration platform/google_ads GDN Ad Account platform/google_ads Treppenlif…" at bounding box center [439, 297] width 879 height 517
click at [10, 35] on span "Root" at bounding box center [10, 31] width 10 height 5
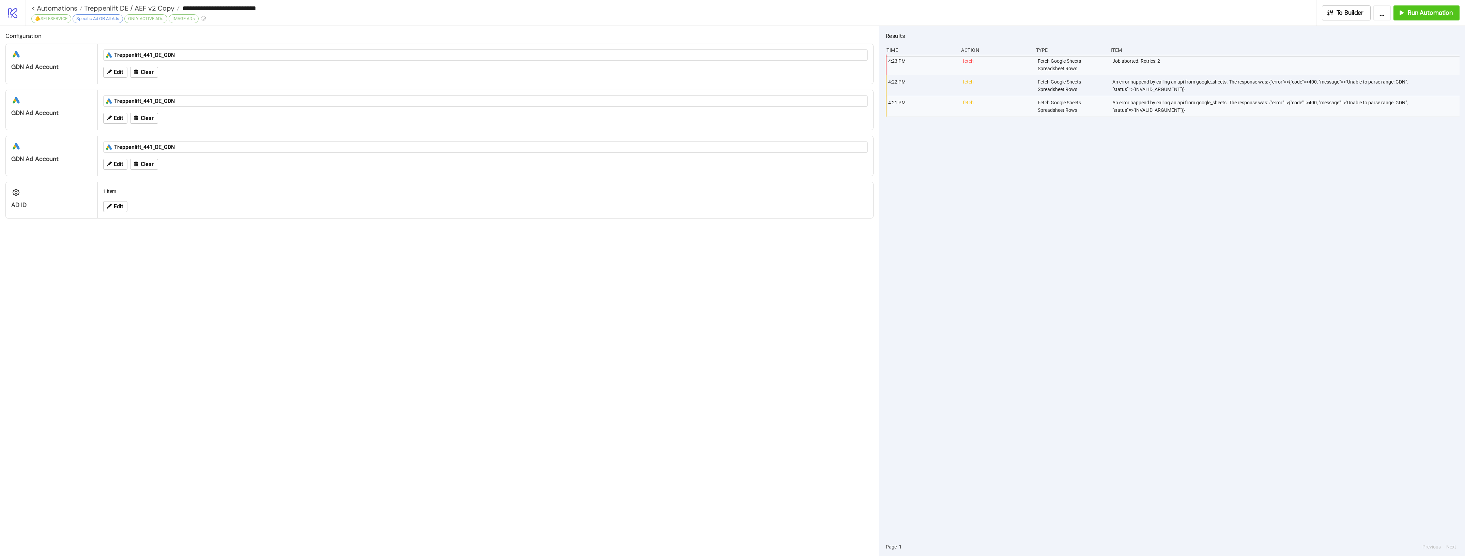
click at [25, 33] on h2 "Configuration" at bounding box center [439, 35] width 868 height 9
click at [110, 5] on span "Treppenlift DE / AEF v2 Copy" at bounding box center [128, 8] width 92 height 9
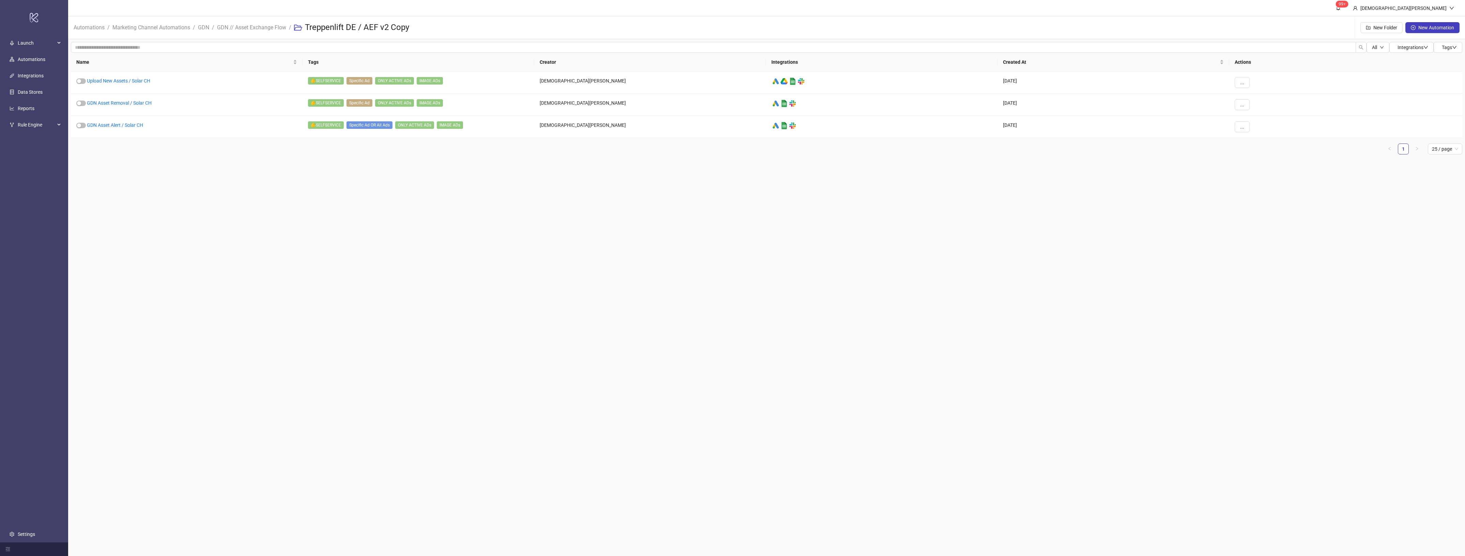
drag, startPoint x: 380, startPoint y: 268, endPoint x: 277, endPoint y: 214, distance: 117.0
click at [378, 268] on main "99+ Christian Weikamp Automations / Marketing Channel Automations / GDN / GDN /…" at bounding box center [766, 278] width 1397 height 556
click at [123, 128] on link "GDN Asset Alert / Solar CH" at bounding box center [115, 124] width 56 height 5
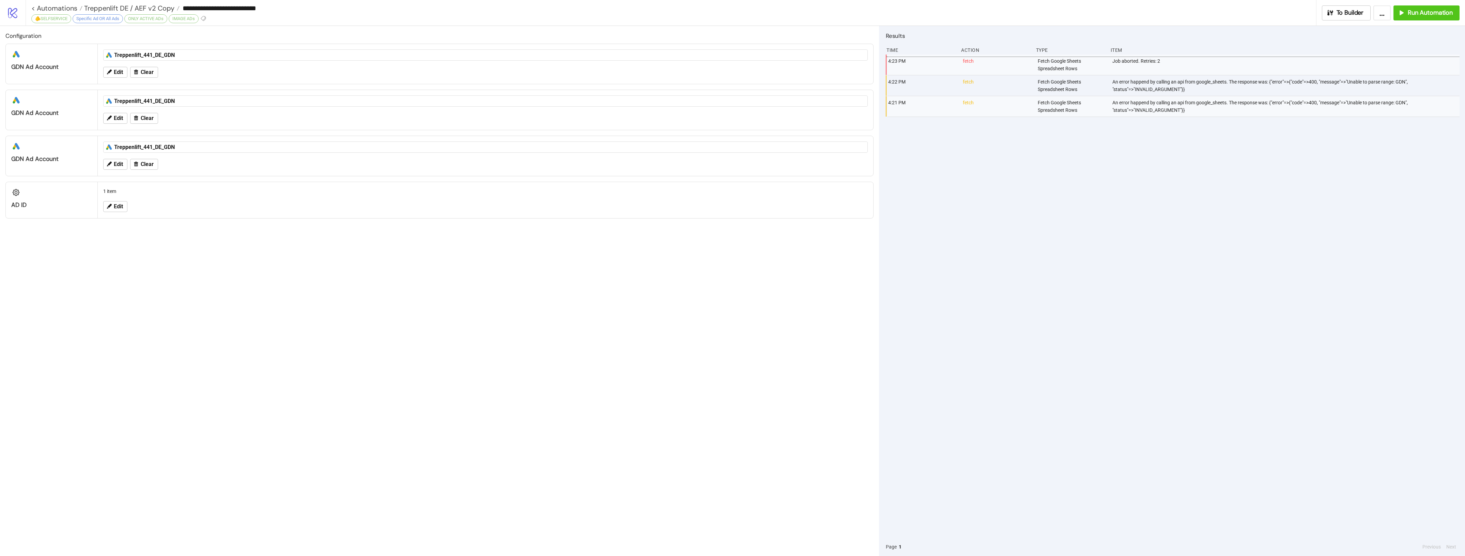
click at [254, 11] on input "**********" at bounding box center [748, 8] width 1136 height 10
click at [280, 6] on input "**********" at bounding box center [748, 8] width 1136 height 10
click at [166, 10] on span "Treppenlift DE / AEF v2 Copy" at bounding box center [128, 8] width 92 height 9
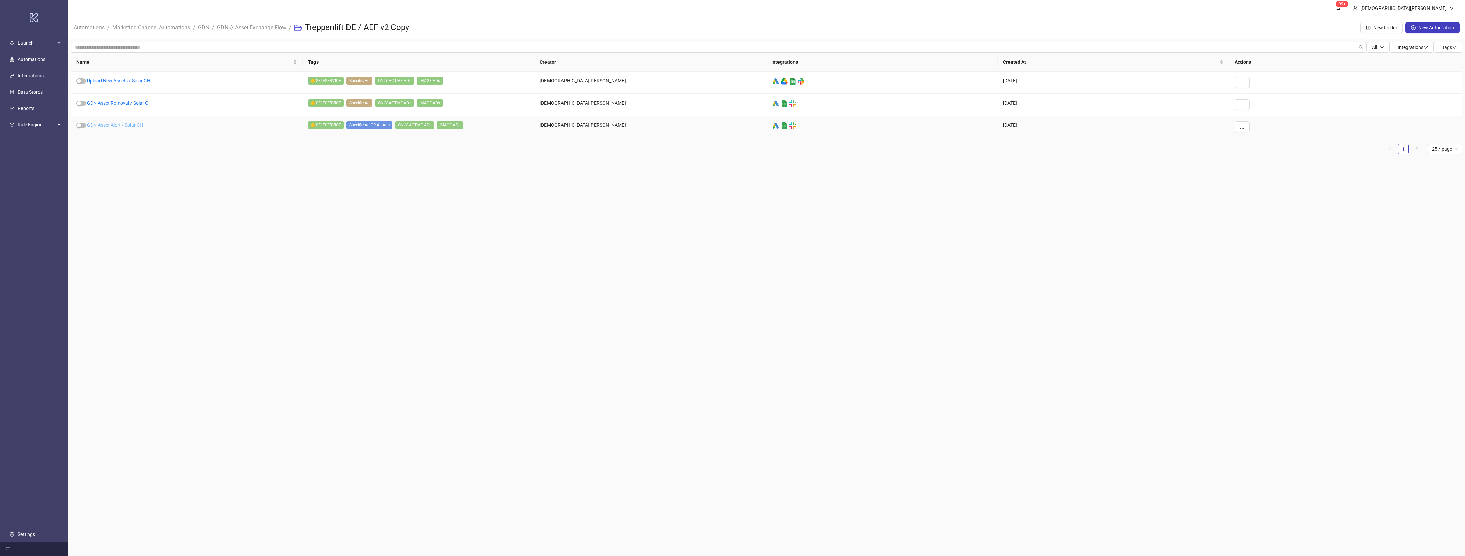
click at [139, 127] on link "GDN Asset Alert / Solar CH" at bounding box center [115, 124] width 56 height 5
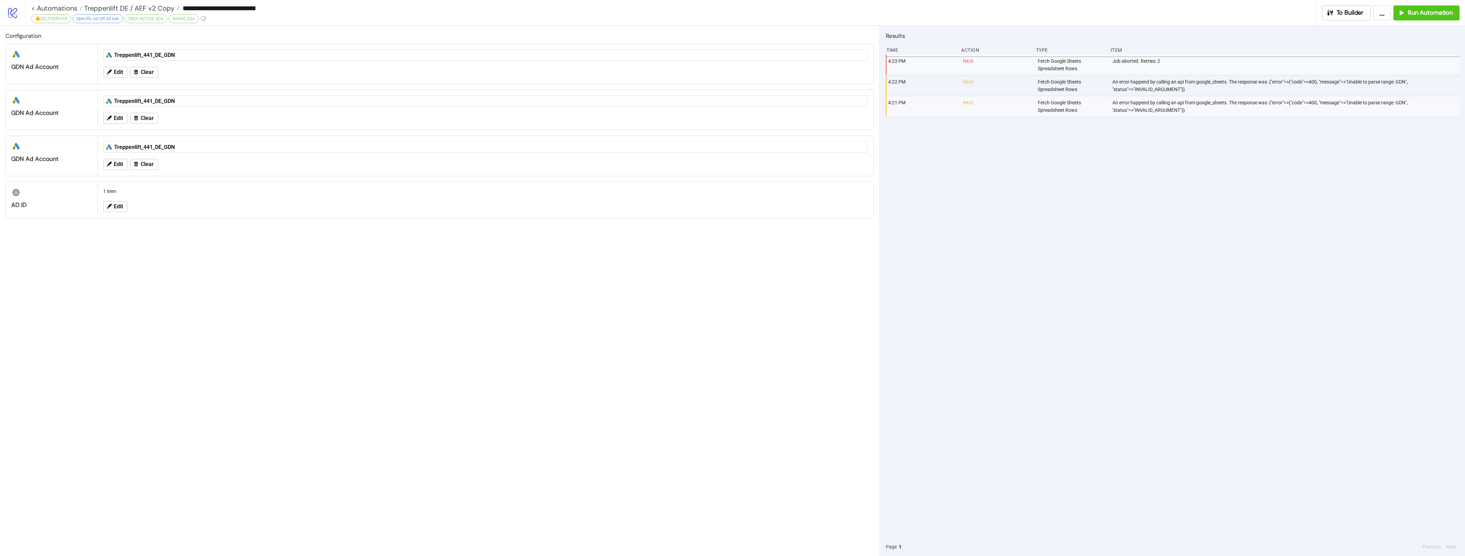
click at [278, 7] on input "**********" at bounding box center [748, 8] width 1136 height 10
type input "**********"
click at [296, 275] on div "Configuration platform/google_ads GDN Ad Account platform/google_ads Treppenlif…" at bounding box center [439, 291] width 879 height 530
click at [140, 7] on span "Treppenlift DE / AEF v2 Copy" at bounding box center [128, 8] width 92 height 9
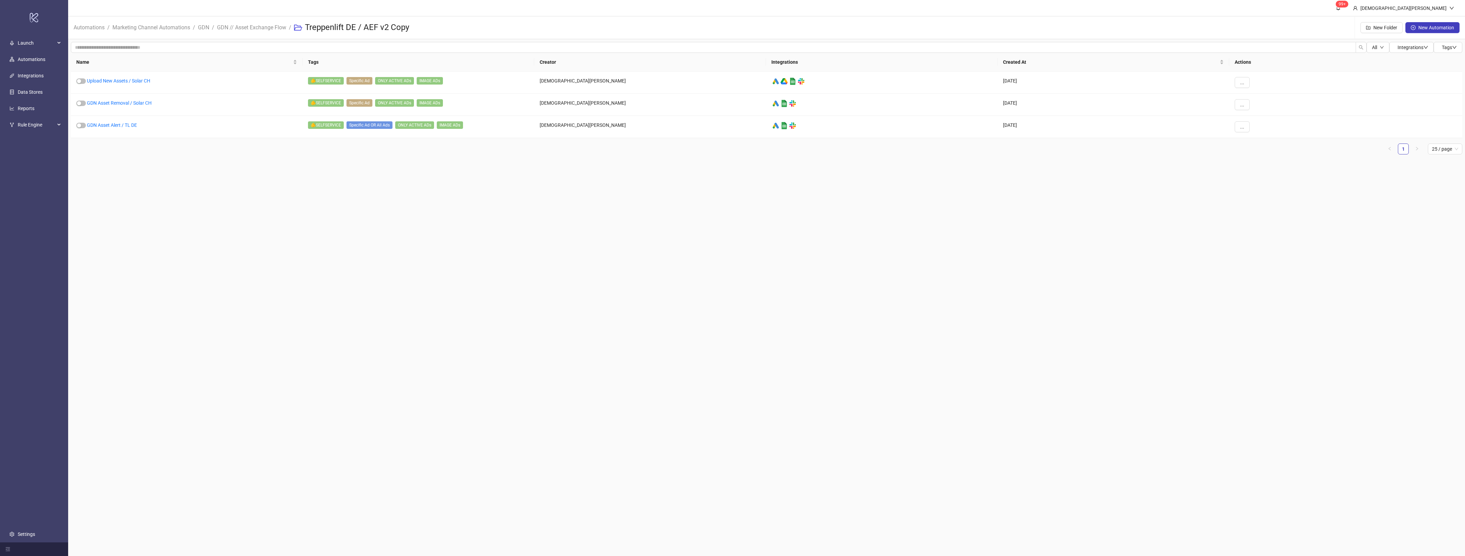
click at [212, 175] on main "99+ Christian Weikamp Automations / Marketing Channel Automations / GDN / GDN /…" at bounding box center [766, 278] width 1397 height 556
click at [125, 101] on link "GDN Asset Removal / Solar CH" at bounding box center [119, 102] width 65 height 5
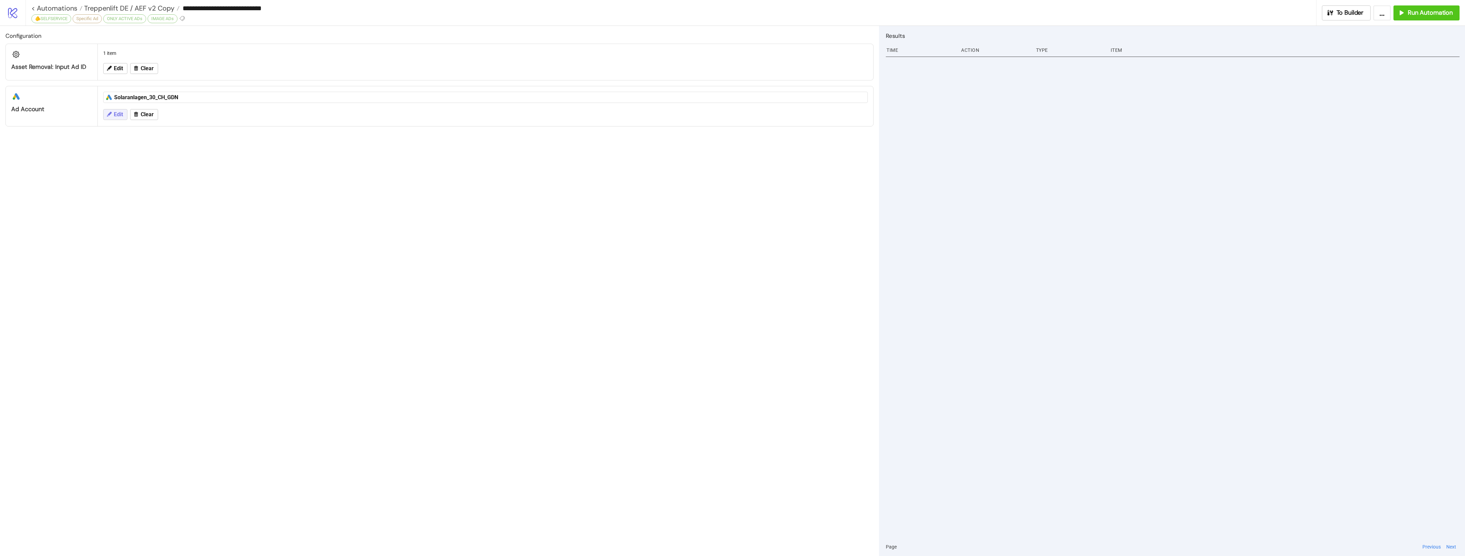
click at [120, 114] on span "Edit" at bounding box center [118, 114] width 9 height 6
click at [174, 133] on span "Solaranlagen_30_CH_GDN" at bounding box center [142, 131] width 65 height 8
click at [172, 132] on icon "close" at bounding box center [171, 130] width 3 height 3
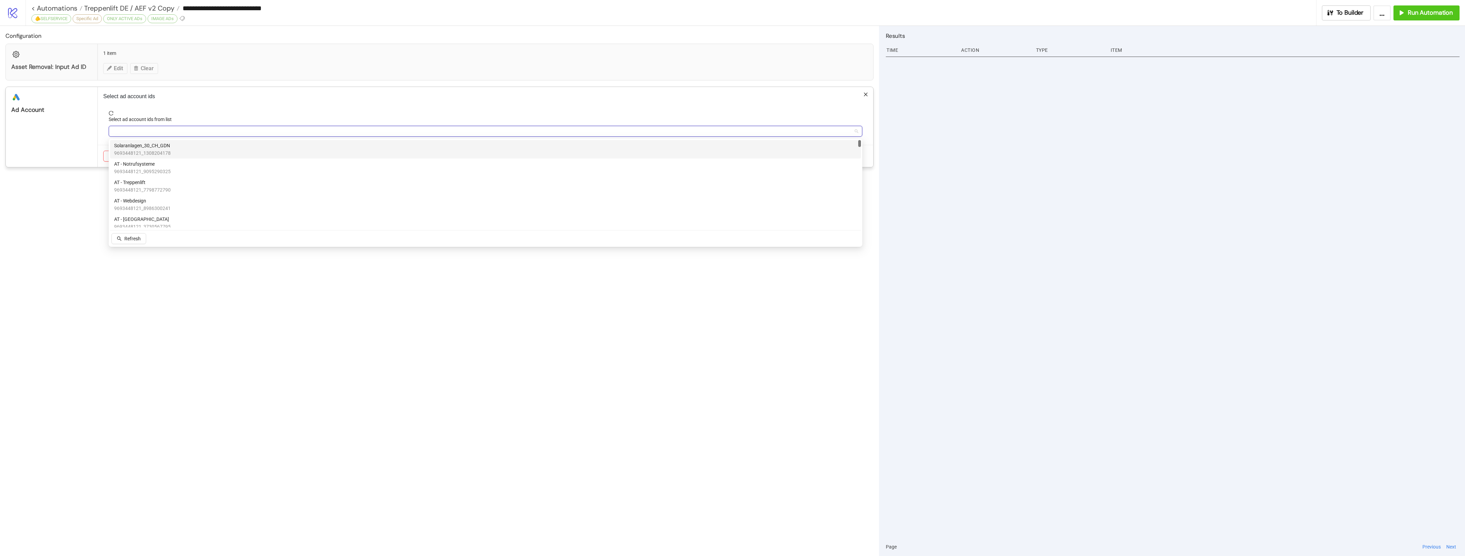
click at [219, 135] on div at bounding box center [482, 131] width 744 height 10
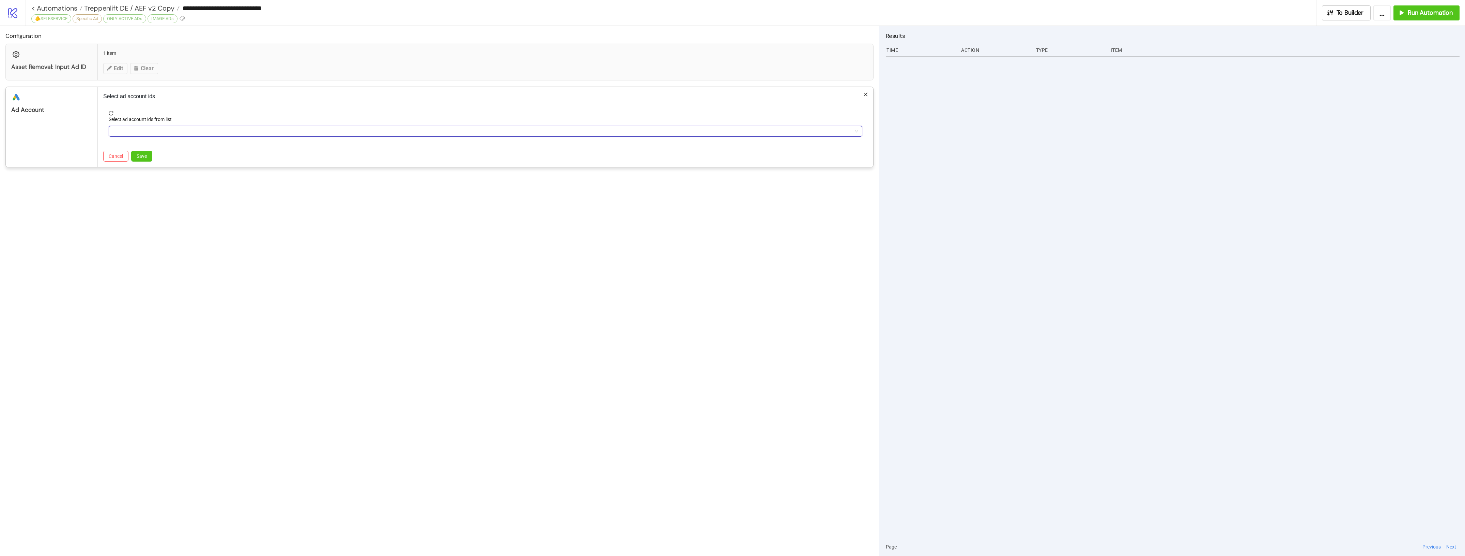
click at [229, 136] on div at bounding box center [482, 131] width 744 height 10
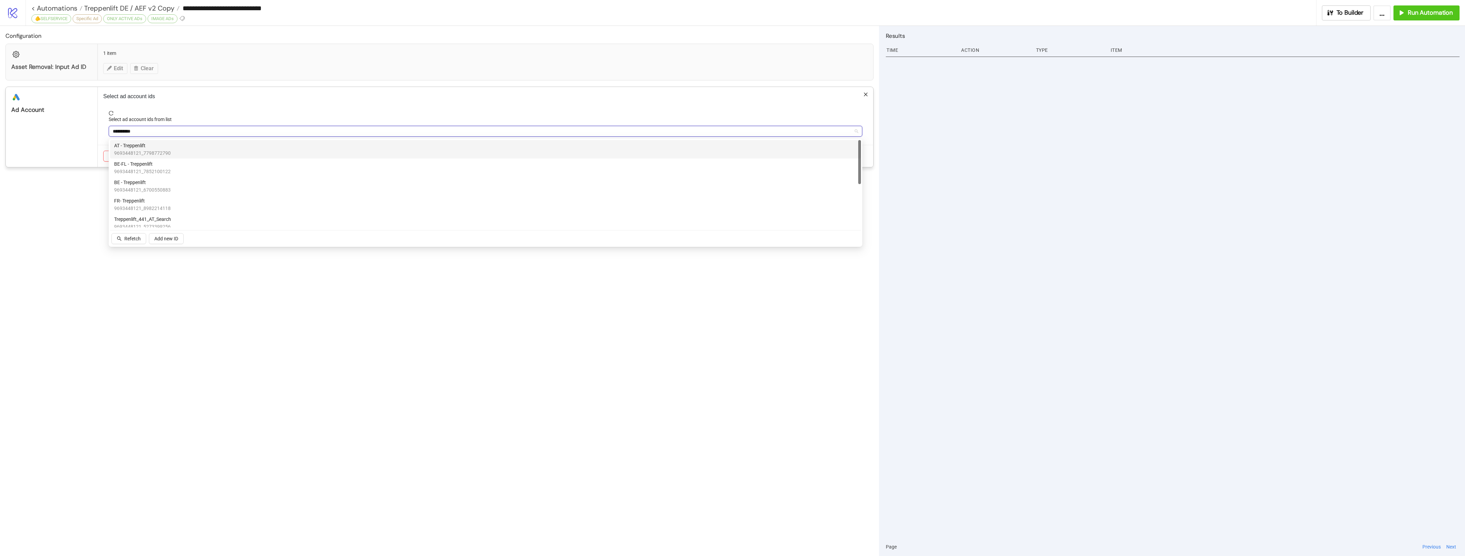
type input "**********"
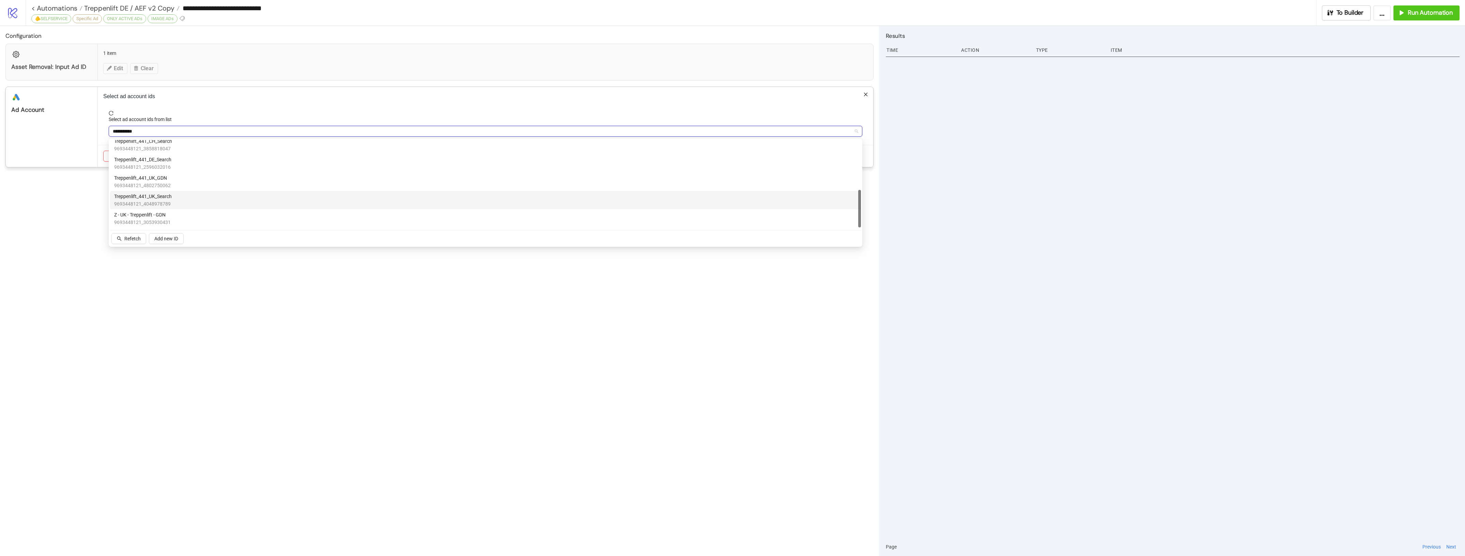
scroll to position [72, 0]
click at [308, 163] on div "Treppenlift_441_DE_GDN 9693448121_4228613411" at bounding box center [485, 168] width 743 height 15
click at [353, 286] on div "Configuration Asset Removal: Input Ad ID 1 item Edit Clear platform/google_ads …" at bounding box center [439, 291] width 879 height 530
click at [143, 161] on button "Save" at bounding box center [141, 156] width 21 height 11
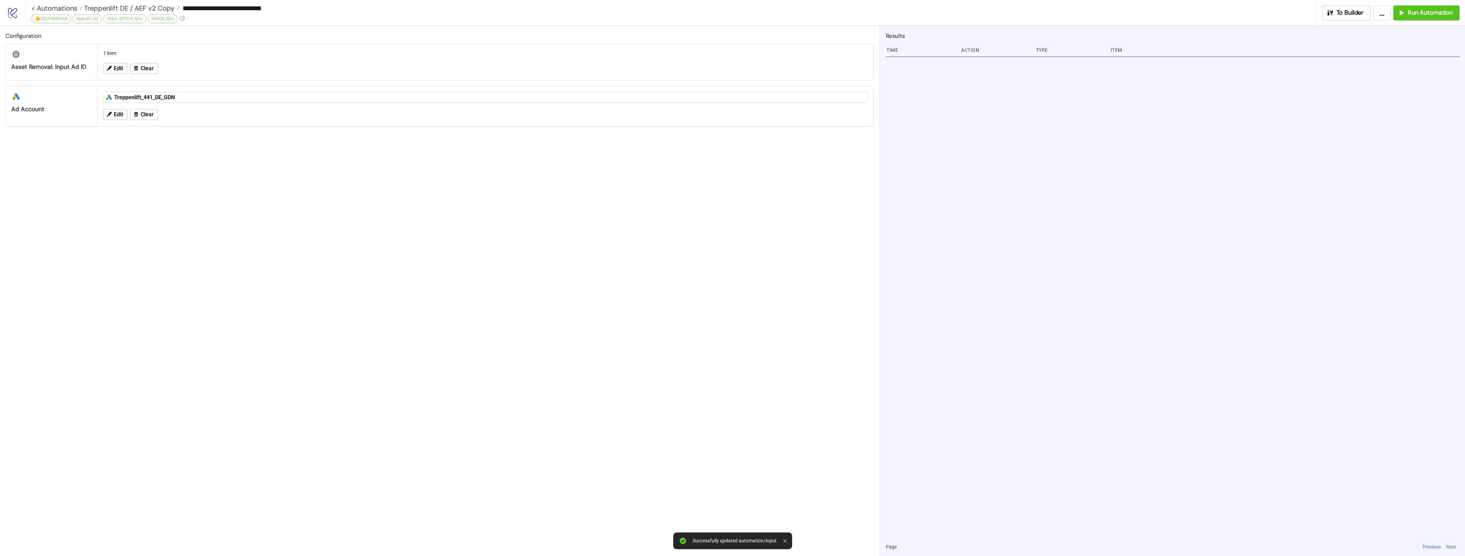
click at [453, 254] on div "Configuration Asset Removal: Input Ad ID 1 item Edit Clear platform/google_ads …" at bounding box center [439, 291] width 879 height 530
click at [108, 67] on icon at bounding box center [109, 68] width 6 height 6
click at [305, 185] on div "**********" at bounding box center [732, 278] width 1465 height 556
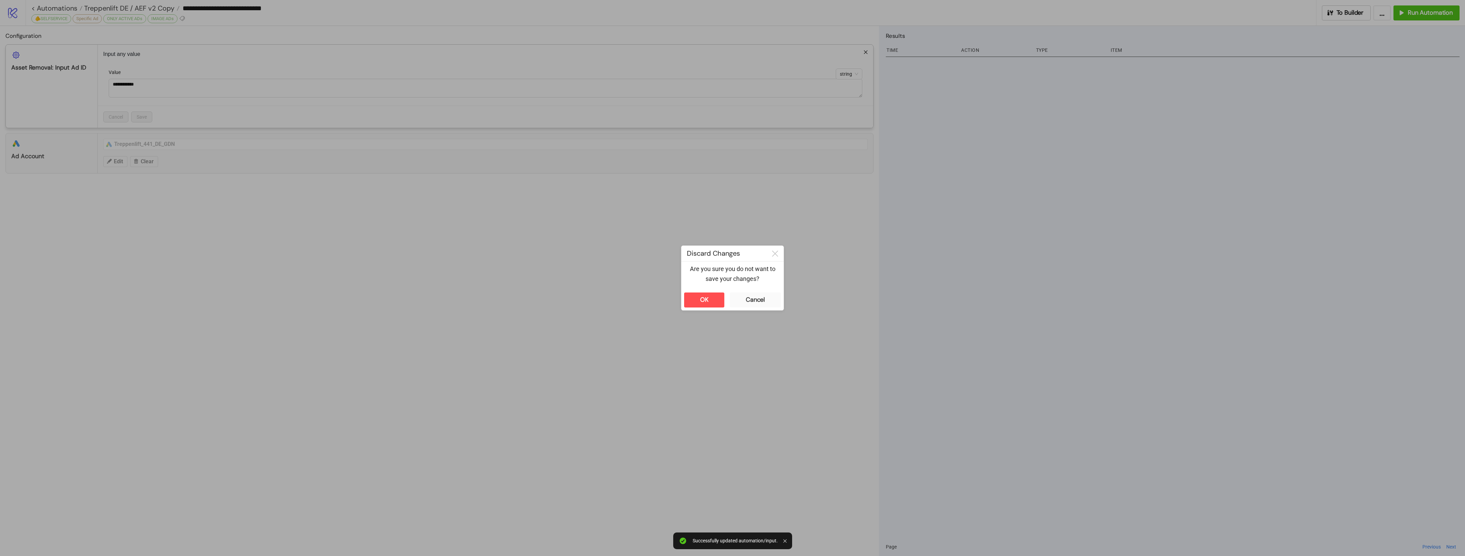
click at [716, 292] on div "OK Cancel" at bounding box center [732, 300] width 102 height 20
drag, startPoint x: 712, startPoint y: 295, endPoint x: 640, endPoint y: 244, distance: 88.7
click at [711, 295] on button "OK" at bounding box center [704, 299] width 40 height 15
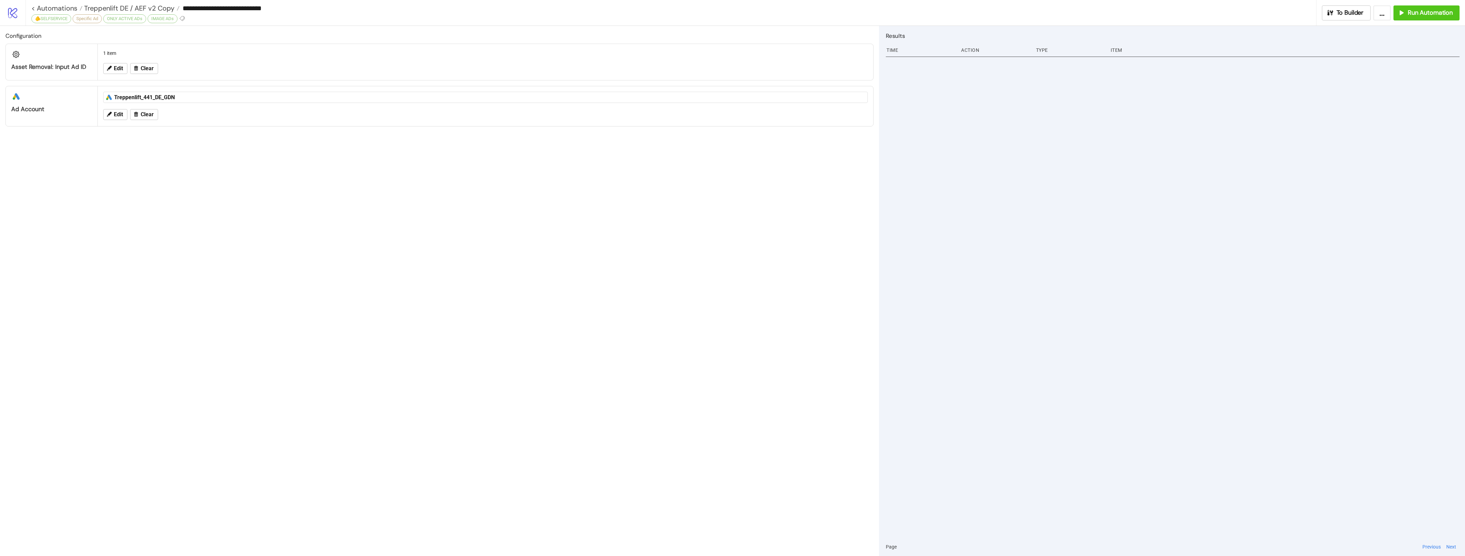
click at [416, 176] on div "Configuration Asset Removal: Input Ad ID 1 item Edit Clear platform/google_ads …" at bounding box center [439, 291] width 879 height 530
click at [166, 7] on span "Treppenlift DE / AEF v2 Copy" at bounding box center [128, 8] width 92 height 9
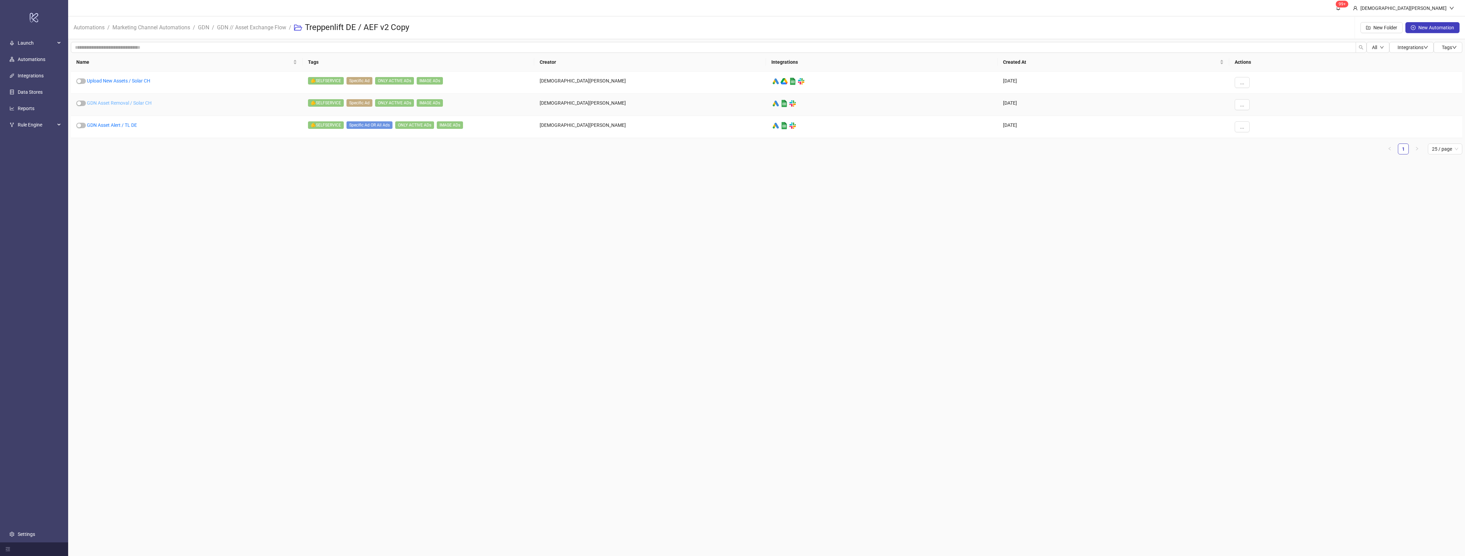
click at [137, 101] on link "GDN Asset Removal / Solar CH" at bounding box center [119, 102] width 65 height 5
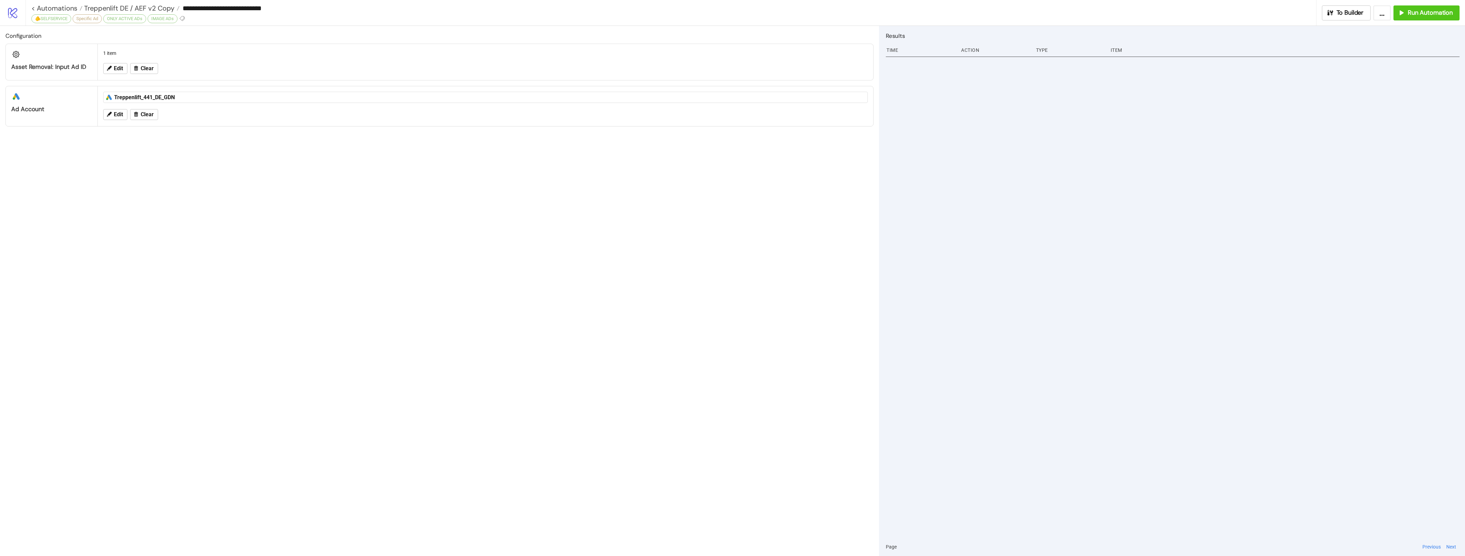
drag, startPoint x: 266, startPoint y: 10, endPoint x: 270, endPoint y: 11, distance: 3.9
click at [267, 10] on input "**********" at bounding box center [748, 8] width 1136 height 10
drag, startPoint x: 269, startPoint y: 7, endPoint x: 252, endPoint y: 6, distance: 16.7
click at [252, 6] on input "**********" at bounding box center [748, 8] width 1136 height 10
type input "**********"
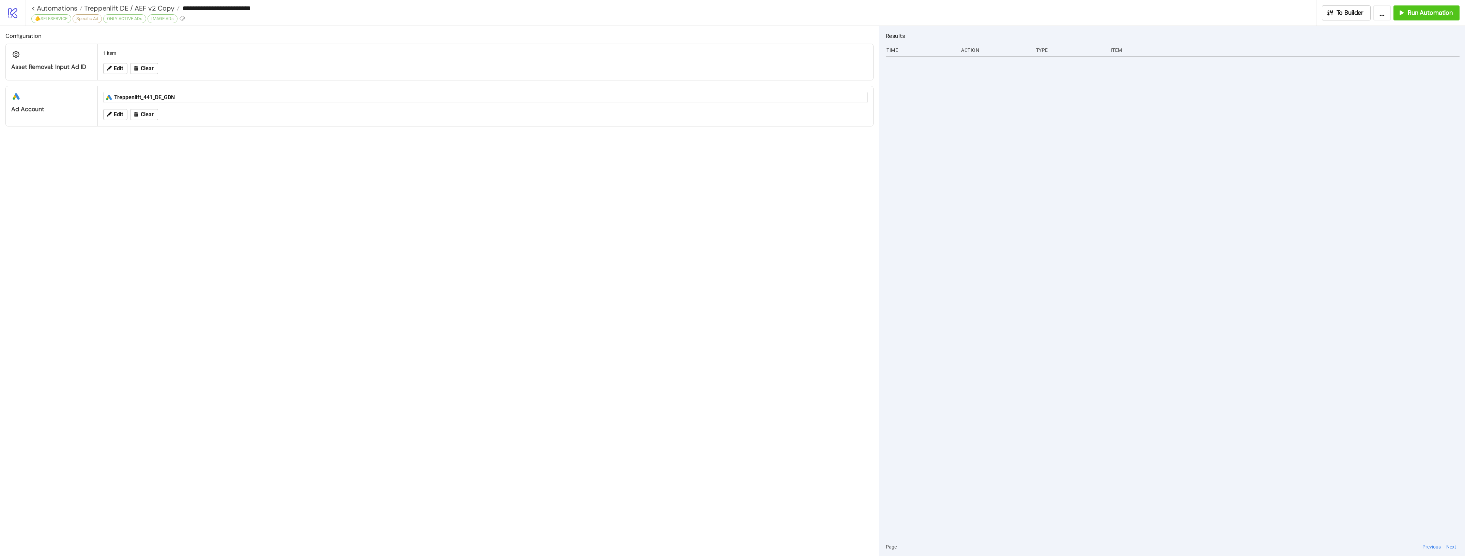
click at [597, 201] on div "Configuration Asset Removal: Input Ad ID 1 item Edit Clear platform/google_ads …" at bounding box center [439, 291] width 879 height 530
click at [137, 5] on span "Treppenlift DE / AEF v2 Copy" at bounding box center [128, 8] width 92 height 9
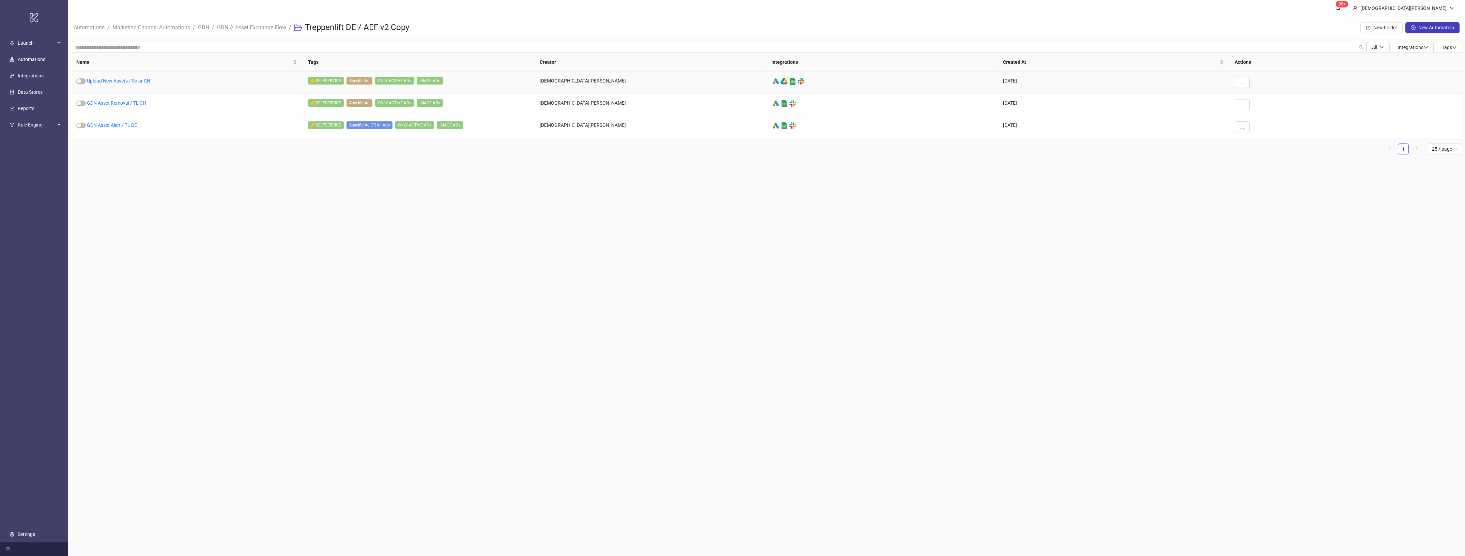
click at [146, 76] on div "Upload New Assets / Solar CH" at bounding box center [187, 83] width 232 height 22
click at [141, 81] on link "Upload New Assets / Solar CH" at bounding box center [118, 80] width 63 height 5
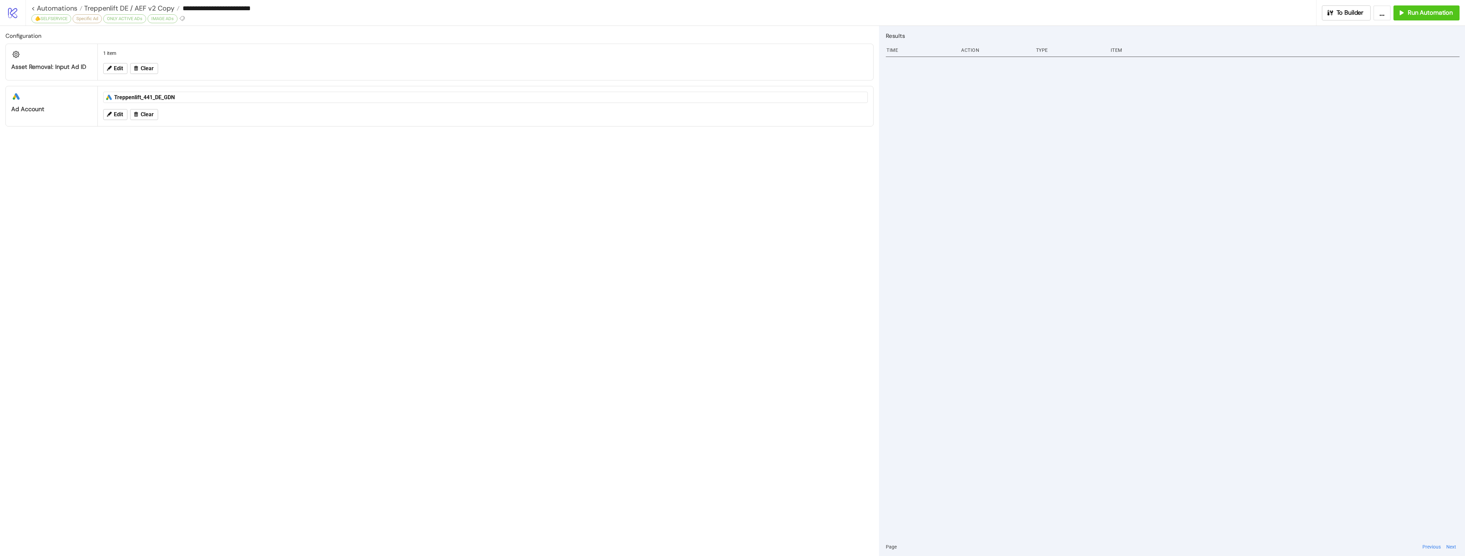
type input "**********"
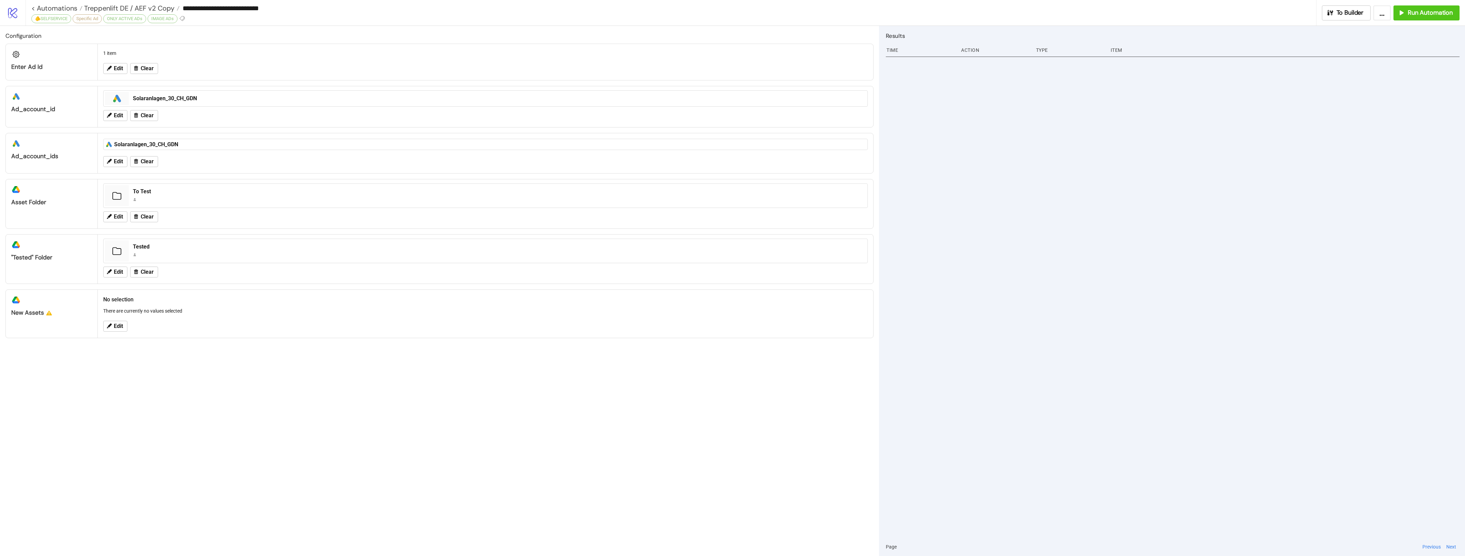
click at [393, 159] on div "Edit Clear" at bounding box center [485, 162] width 770 height 18
click at [113, 118] on button "Edit" at bounding box center [115, 115] width 24 height 11
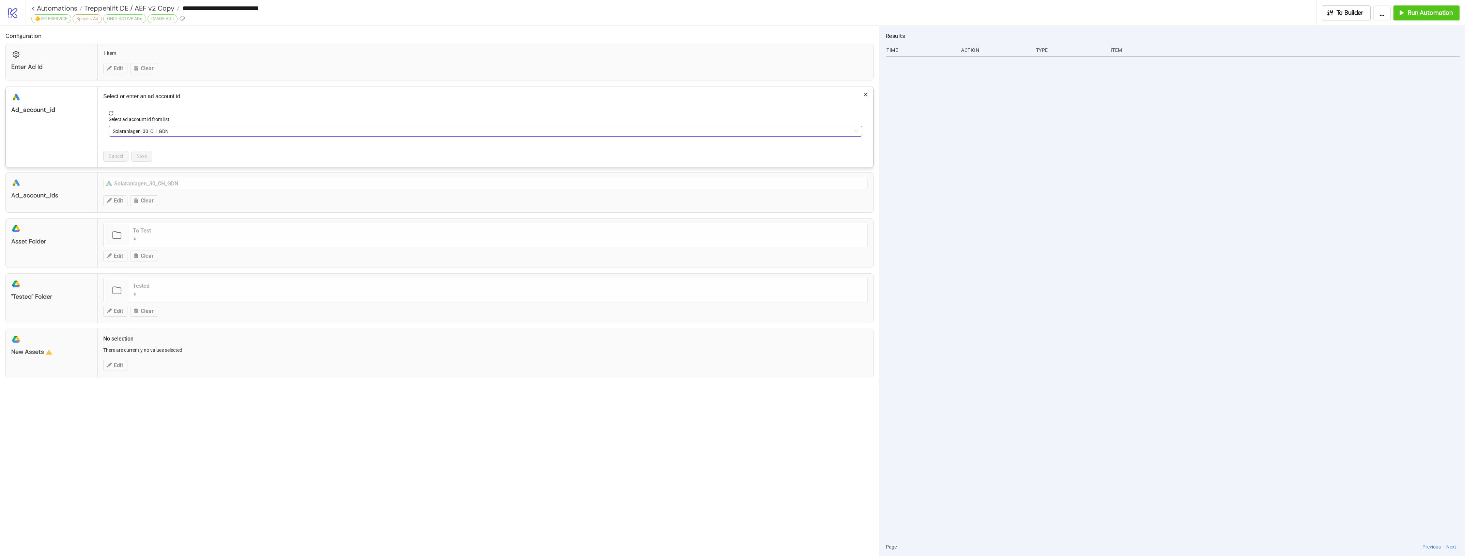
click at [177, 133] on span "Solaranlagen_30_CH_GDN" at bounding box center [485, 131] width 745 height 10
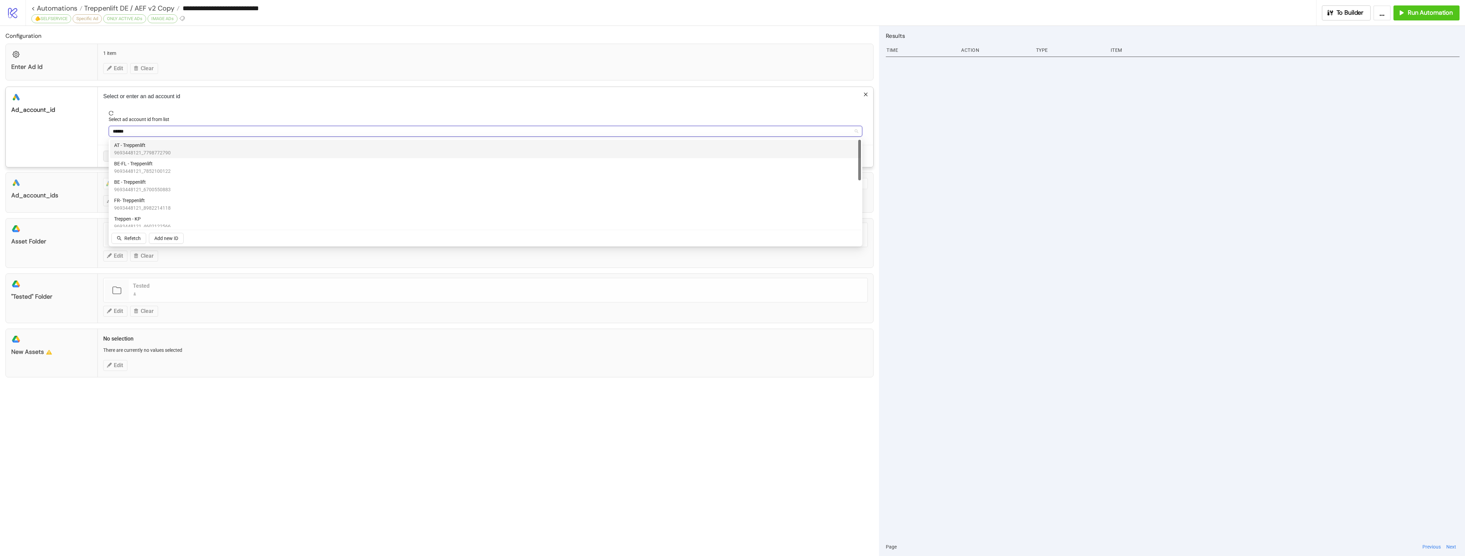
type input "*******"
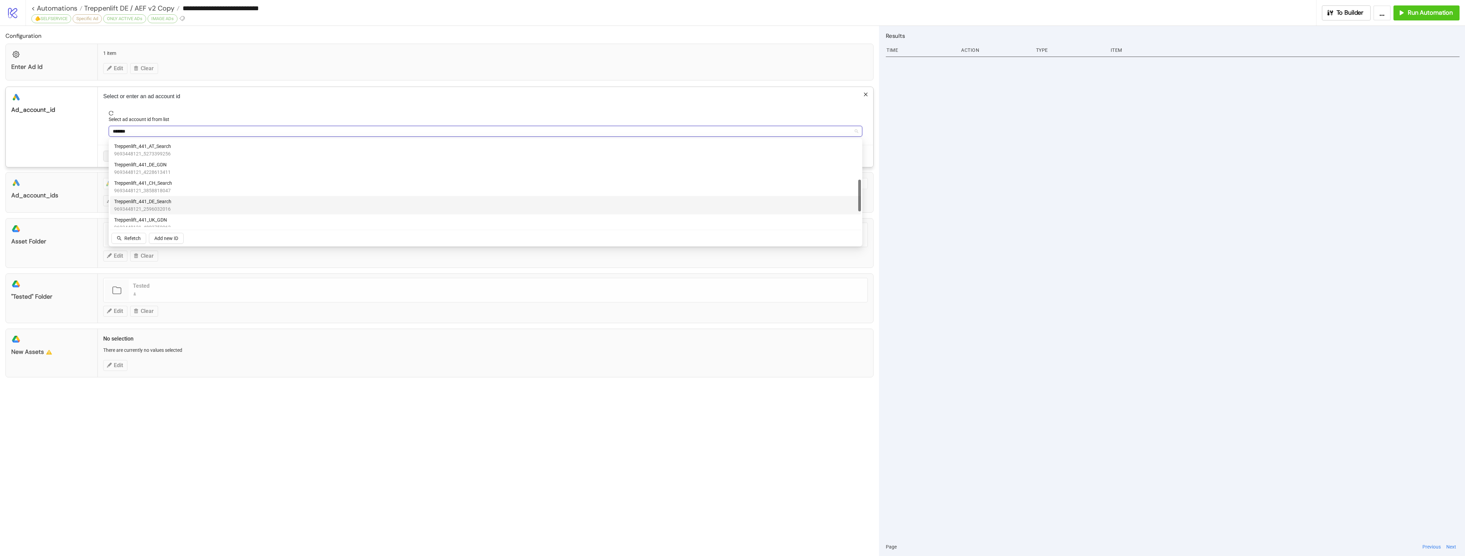
scroll to position [67, 0]
click at [198, 210] on div "Treppenlift_441_DE_GDN 9693448121_4228613411" at bounding box center [485, 210] width 743 height 15
click at [240, 115] on span "reload" at bounding box center [485, 113] width 753 height 5
click at [169, 134] on span "Solaranlagen_30_CH_GDN" at bounding box center [485, 131] width 745 height 10
type input "**********"
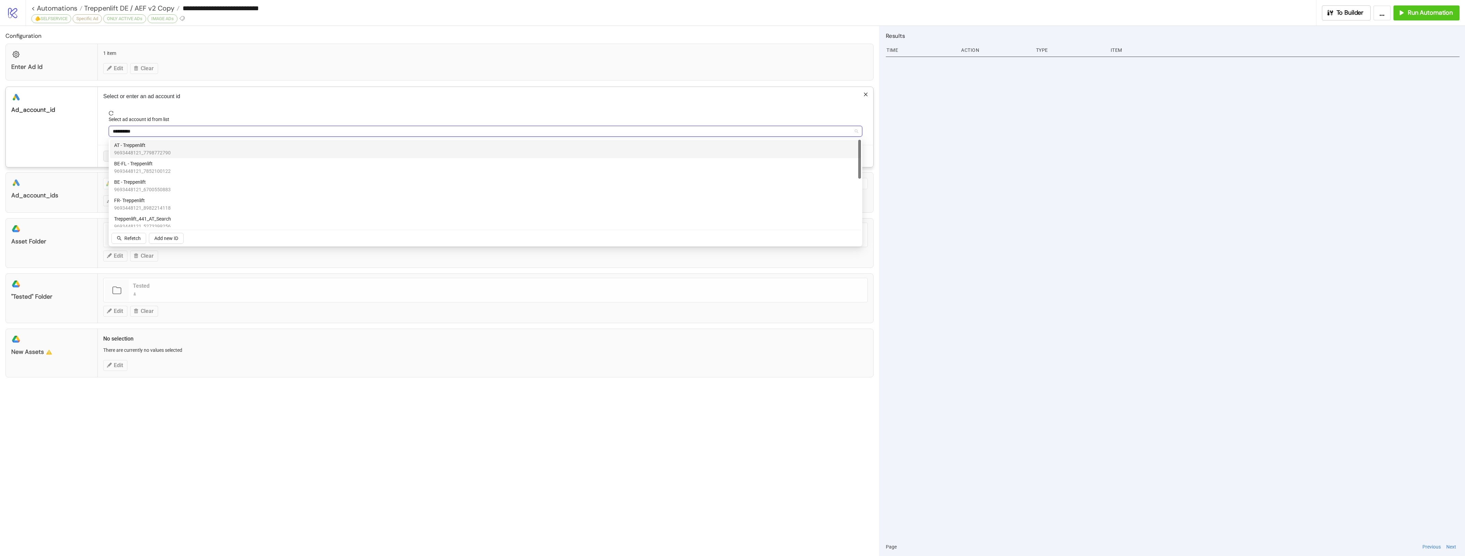
type input "**********"
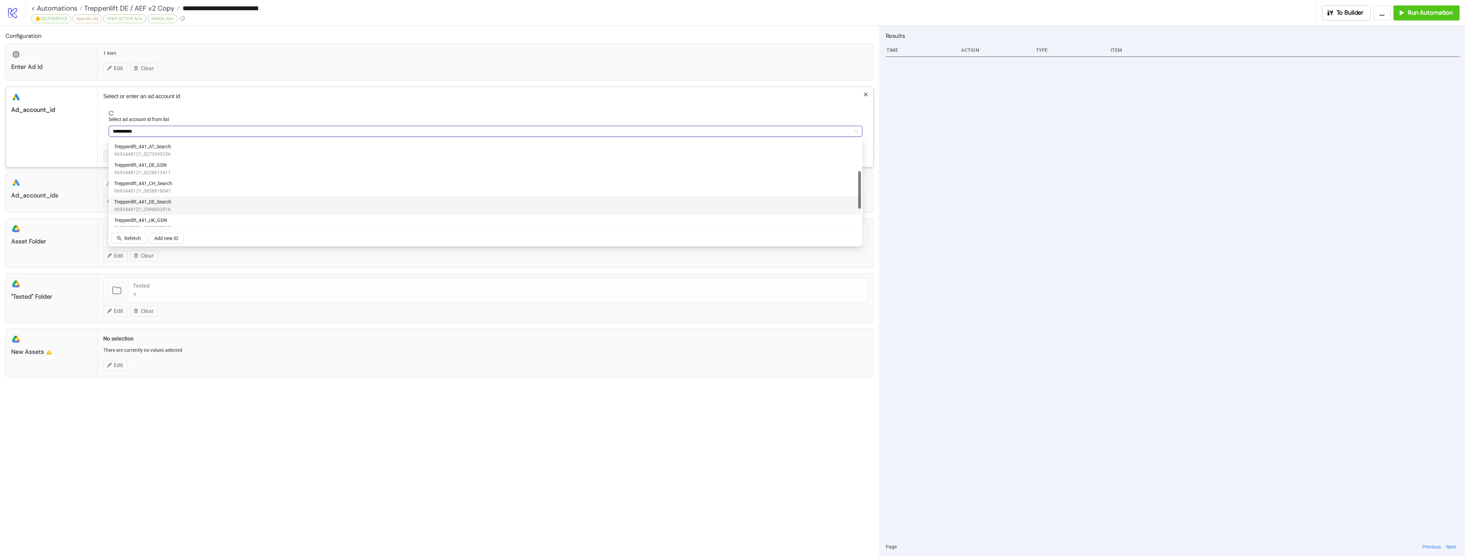
scroll to position [30, 0]
click at [152, 210] on span "Treppenlift_441_DE_GDN" at bounding box center [142, 207] width 57 height 7
click at [227, 107] on div "Select or enter an ad account id Select ad account id from list Treppenlift_441…" at bounding box center [485, 127] width 775 height 80
click at [139, 154] on span "Save" at bounding box center [142, 155] width 10 height 5
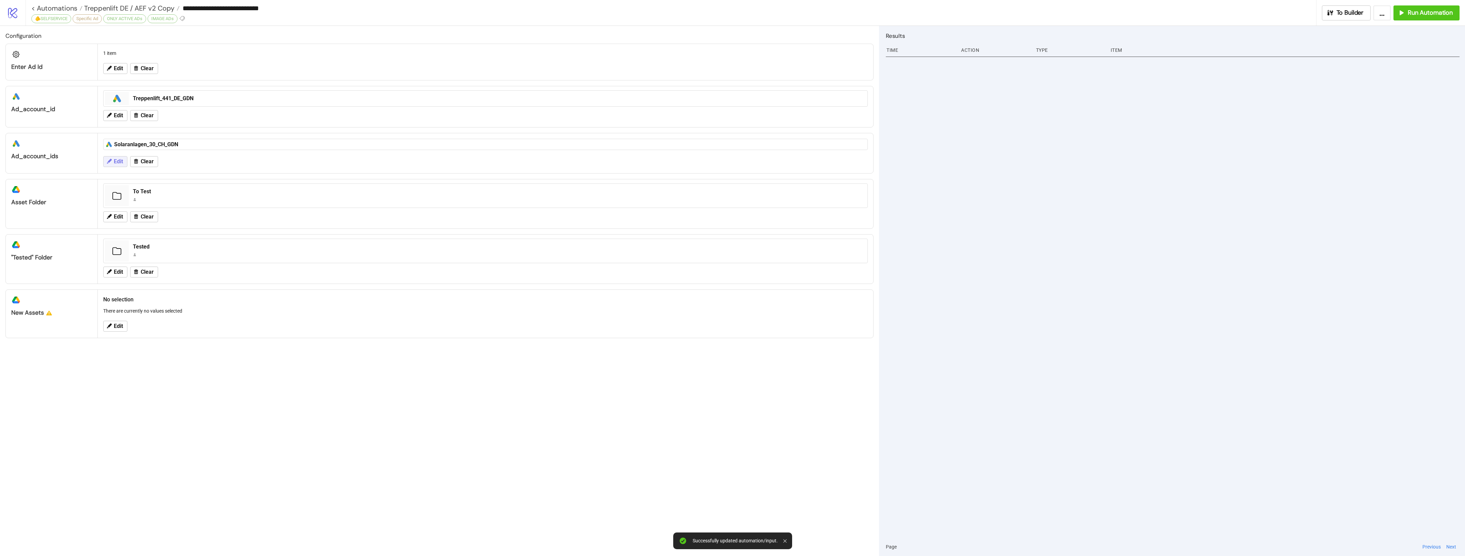
click at [110, 160] on icon at bounding box center [109, 161] width 5 height 5
click at [165, 181] on span "Solaranlagen_30_CH_GDN" at bounding box center [141, 177] width 56 height 7
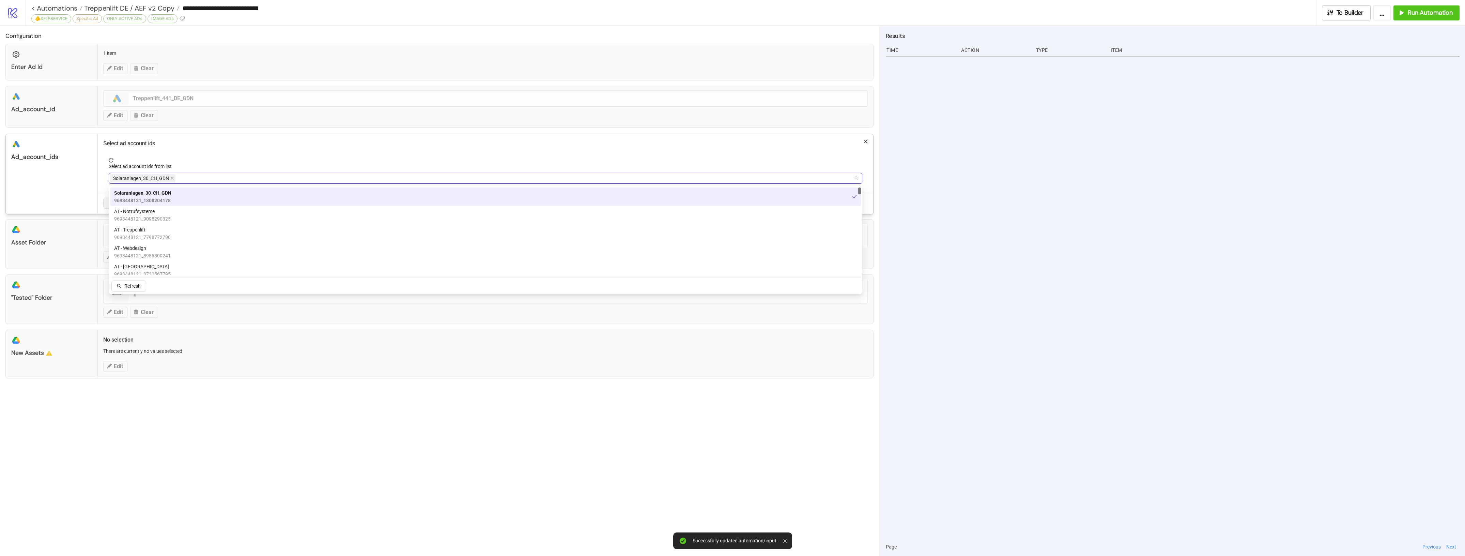
click at [169, 179] on span "Solaranlagen_30_CH_GDN" at bounding box center [141, 177] width 56 height 7
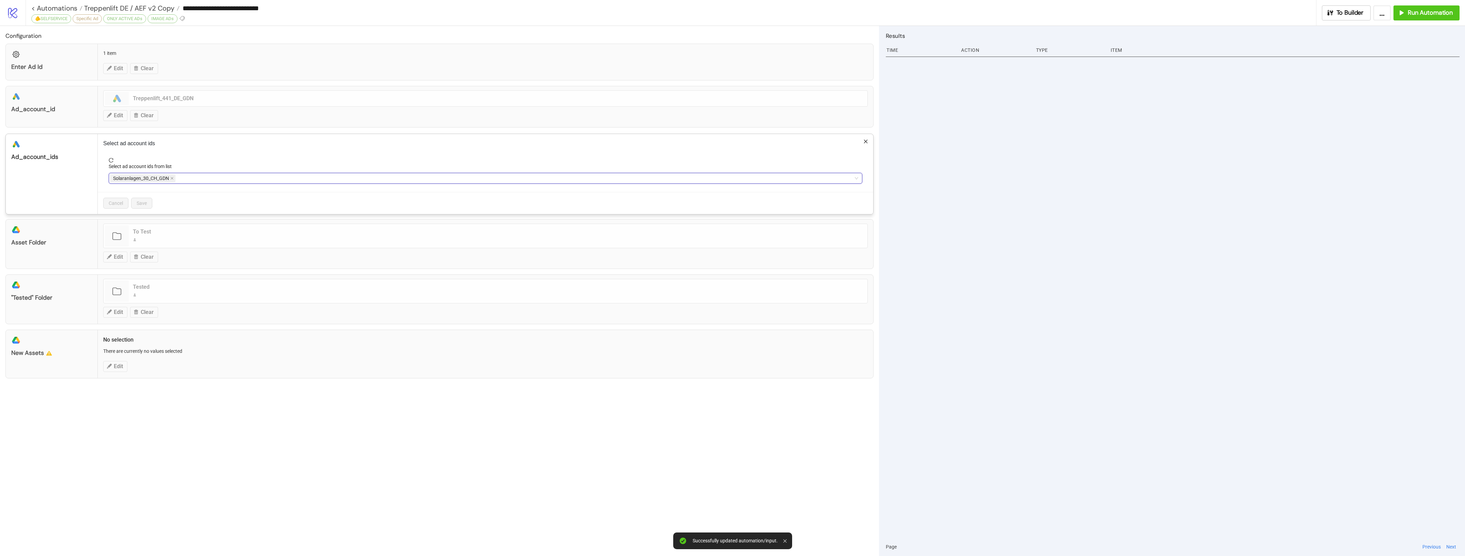
click at [173, 179] on icon "close" at bounding box center [171, 177] width 3 height 3
click at [174, 179] on div at bounding box center [482, 178] width 744 height 10
type input "**********"
click at [237, 215] on div "Treppenlift_441_DE_GDN 9693448121_4228613411" at bounding box center [485, 216] width 743 height 15
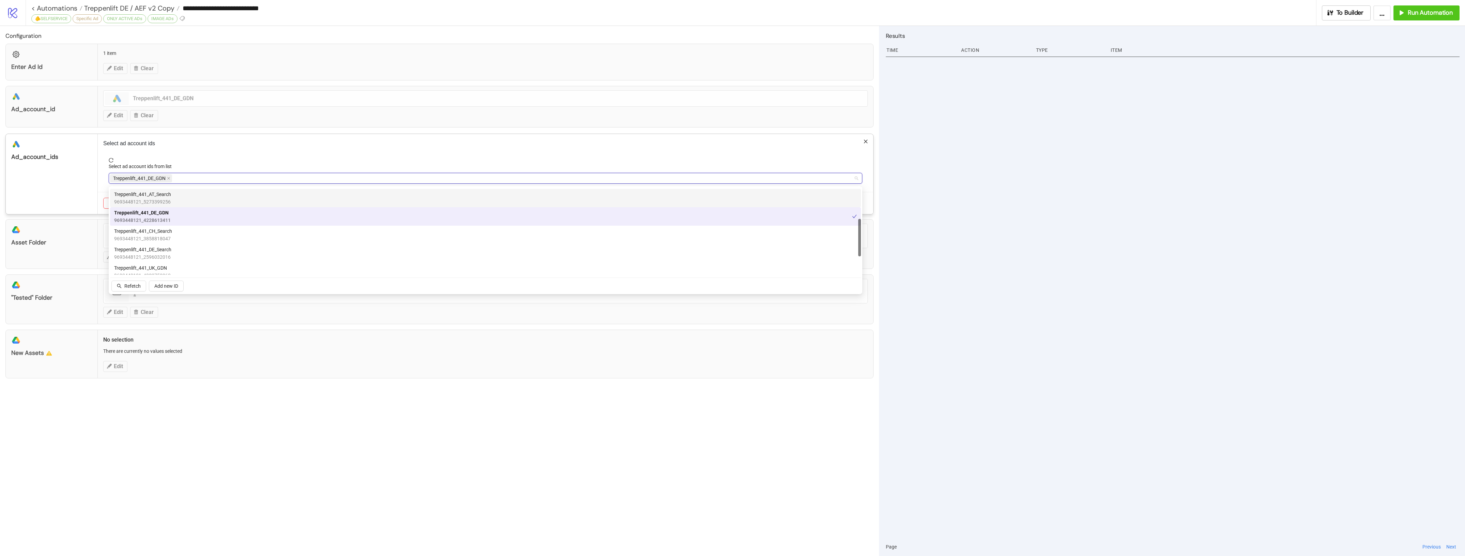
click at [227, 146] on p "Select ad account ids" at bounding box center [485, 143] width 764 height 8
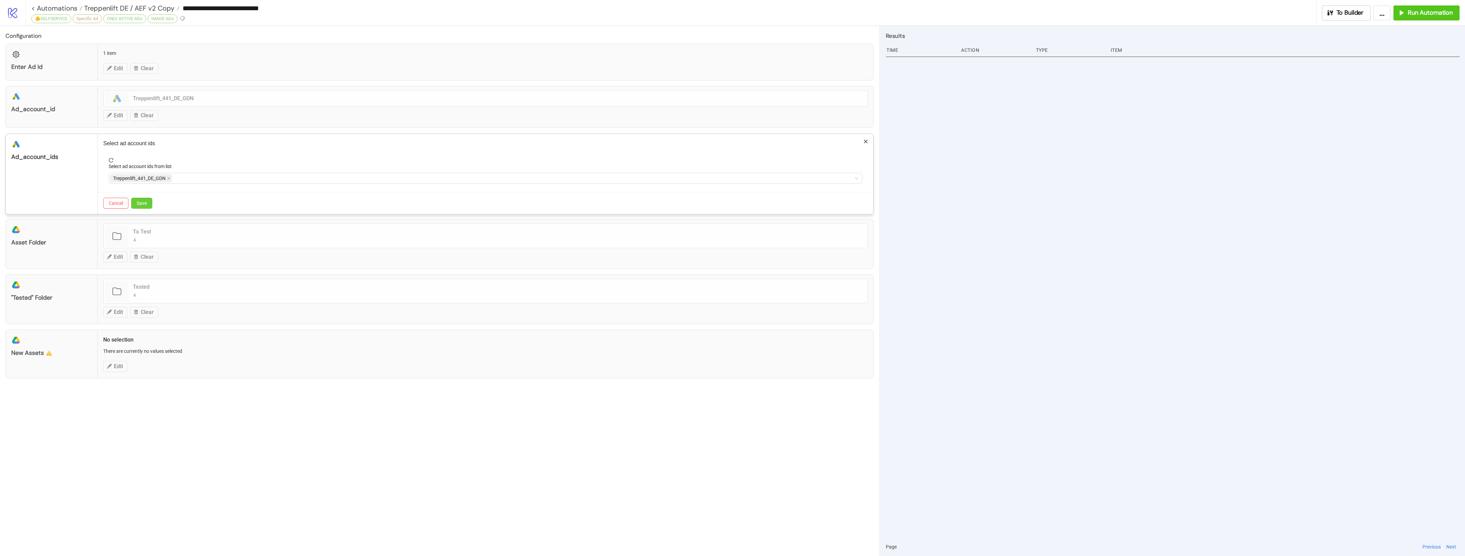
click at [140, 200] on span "Save" at bounding box center [142, 202] width 10 height 5
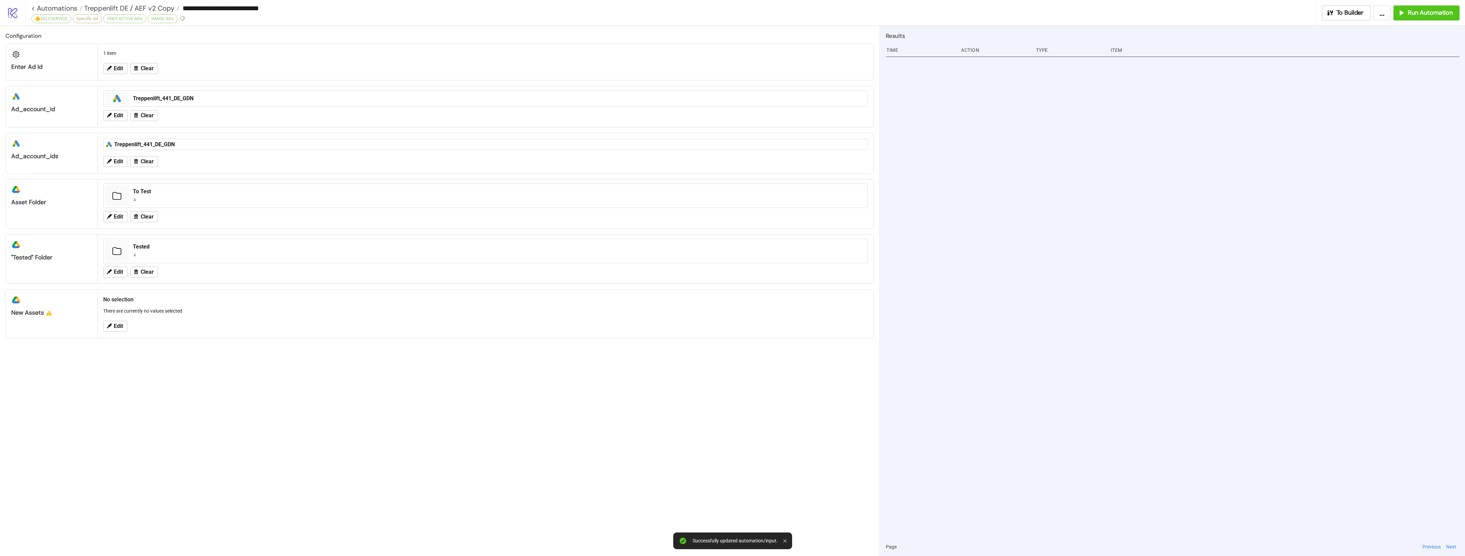
drag, startPoint x: 360, startPoint y: 409, endPoint x: 321, endPoint y: 341, distance: 78.4
click at [360, 408] on div "Configuration Enter Ad Id 1 item Edit Clear platform/google_ads ad_account_id p…" at bounding box center [439, 291] width 879 height 530
click at [373, 363] on div "Configuration Enter Ad Id 1 item Edit Clear platform/google_ads ad_account_id p…" at bounding box center [439, 291] width 879 height 530
click at [253, 384] on div "Configuration Enter Ad Id 1 item Edit Clear platform/google_ads ad_account_id p…" at bounding box center [439, 291] width 879 height 530
click at [154, 340] on div "Configuration Enter Ad Id 1 item Edit Clear platform/google_ads ad_account_id p…" at bounding box center [439, 291] width 879 height 530
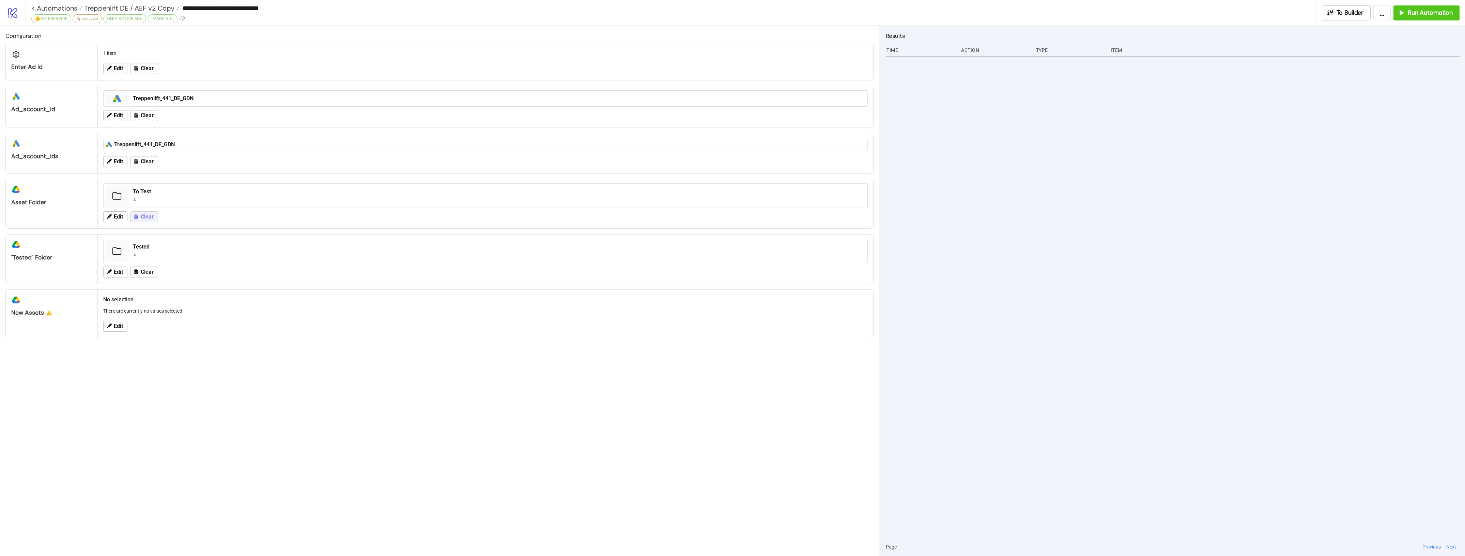
click at [150, 217] on span "Clear" at bounding box center [147, 217] width 13 height 6
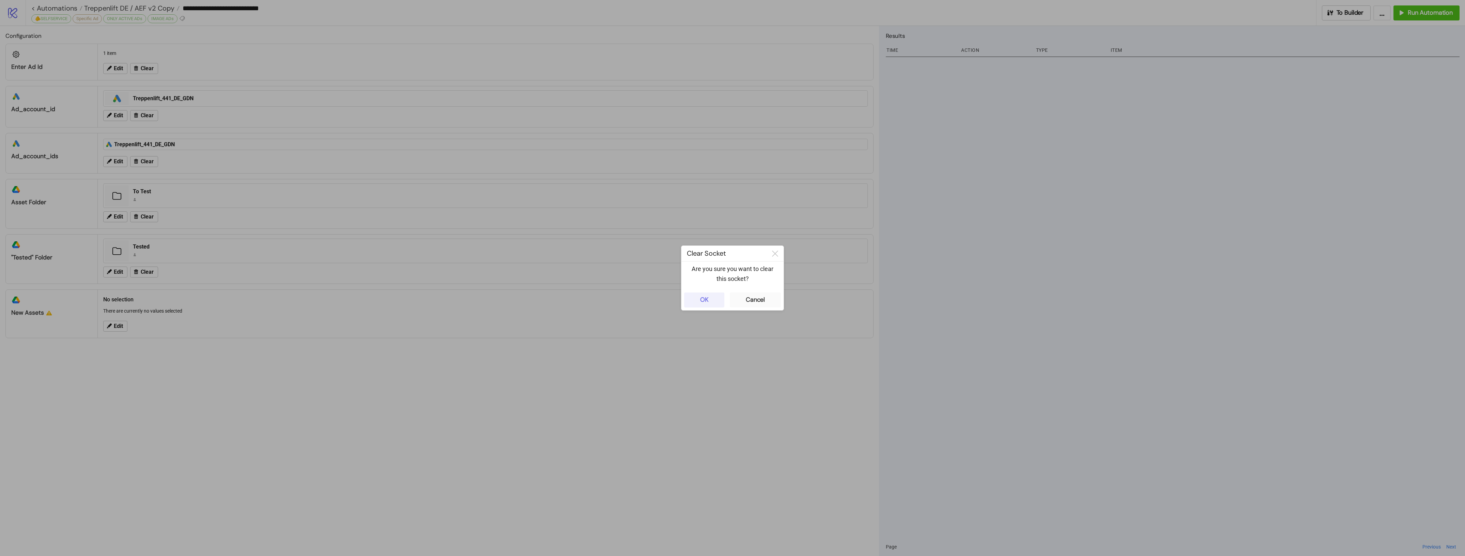
click at [703, 297] on div "OK" at bounding box center [704, 300] width 9 height 8
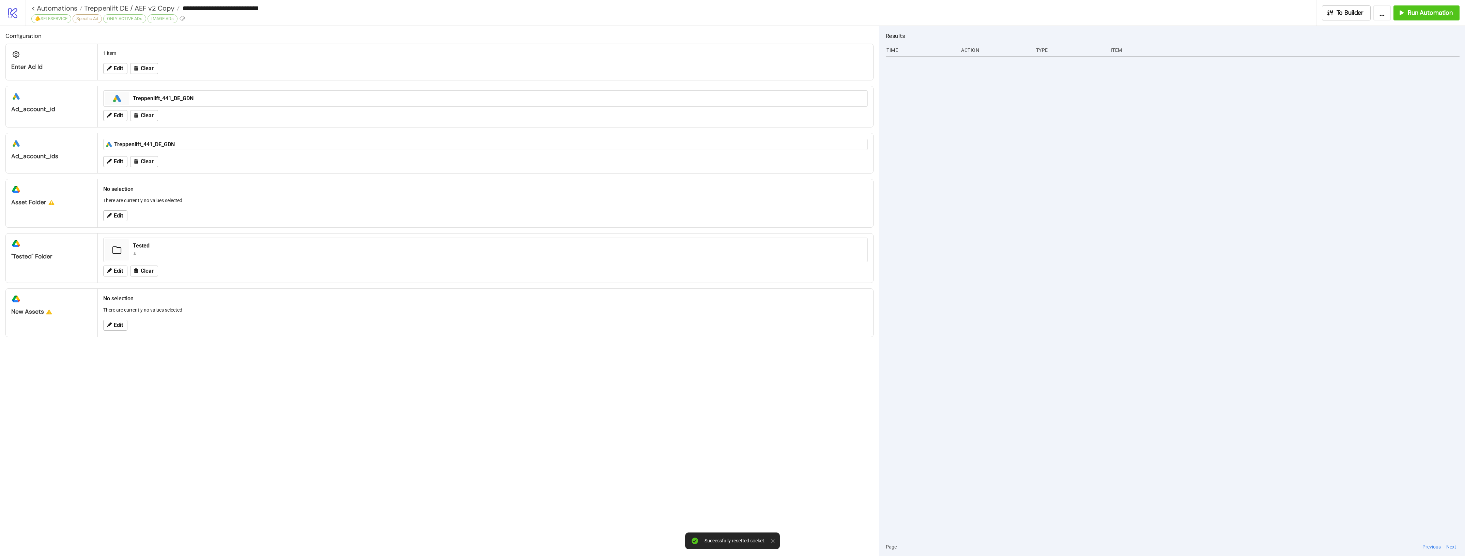
click at [135, 220] on div "Edit" at bounding box center [485, 216] width 770 height 18
click at [114, 218] on span "Edit" at bounding box center [118, 216] width 9 height 6
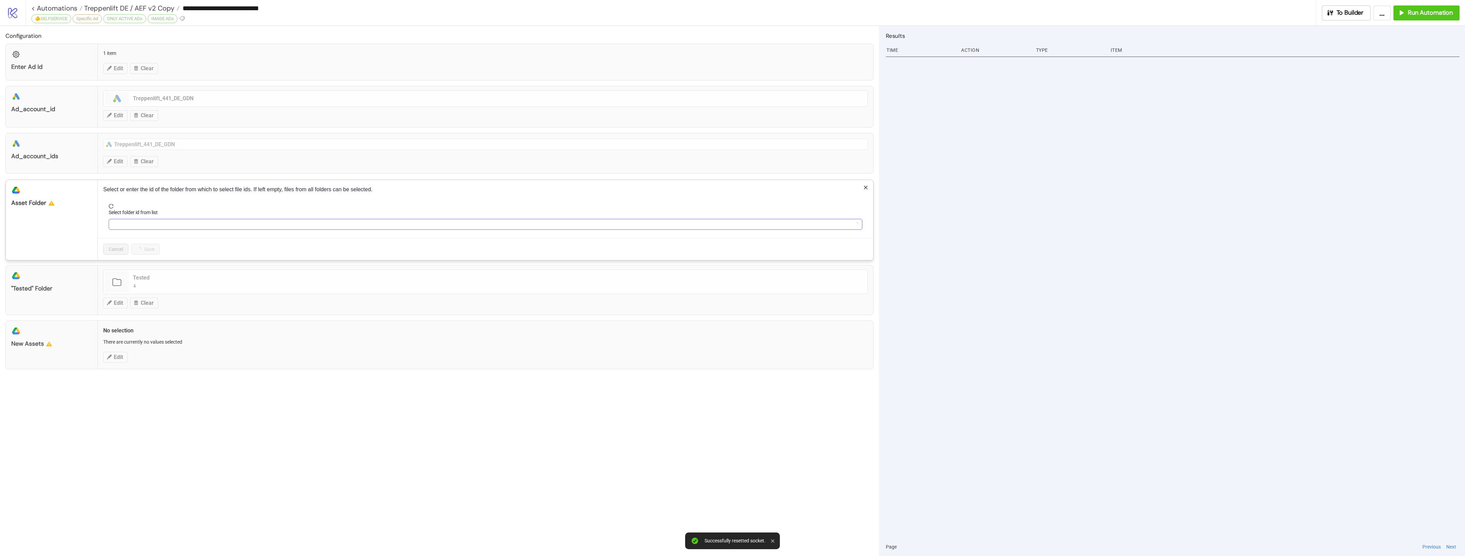
click at [197, 222] on input "Select folder id from list" at bounding box center [482, 224] width 739 height 10
click at [138, 278] on span "Refresh" at bounding box center [132, 275] width 16 height 5
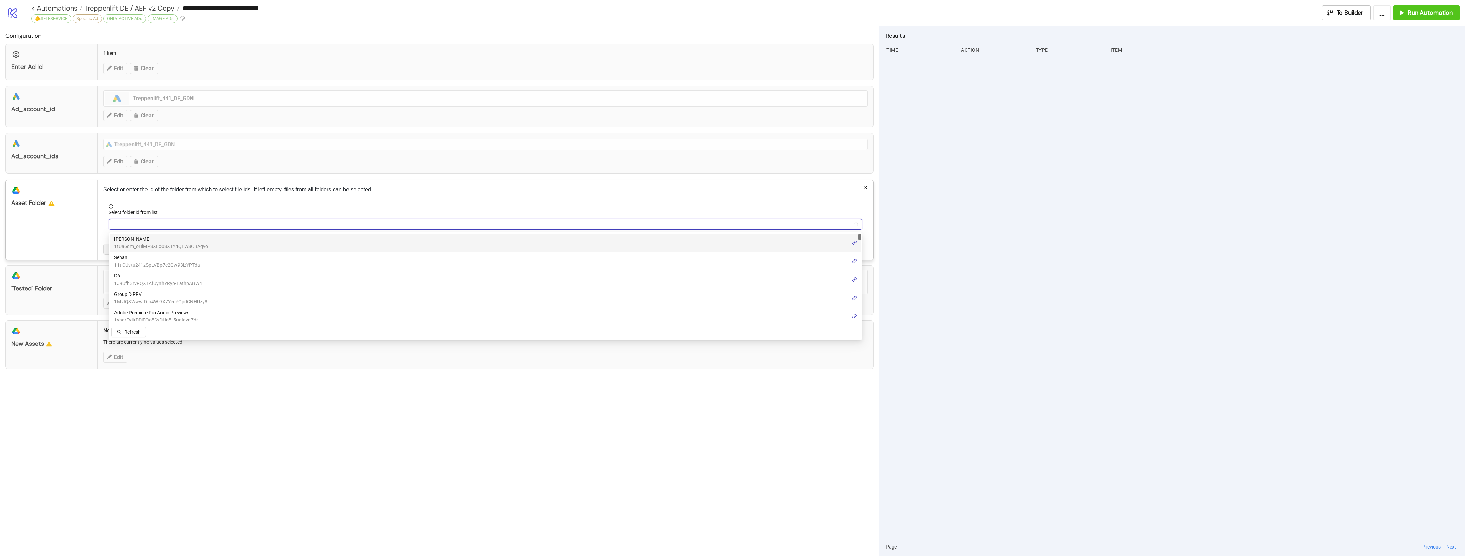
click at [245, 225] on input "Select folder id from list" at bounding box center [482, 224] width 739 height 10
paste input "**********"
type input "**********"
click at [131, 280] on button "Refetch" at bounding box center [128, 275] width 35 height 11
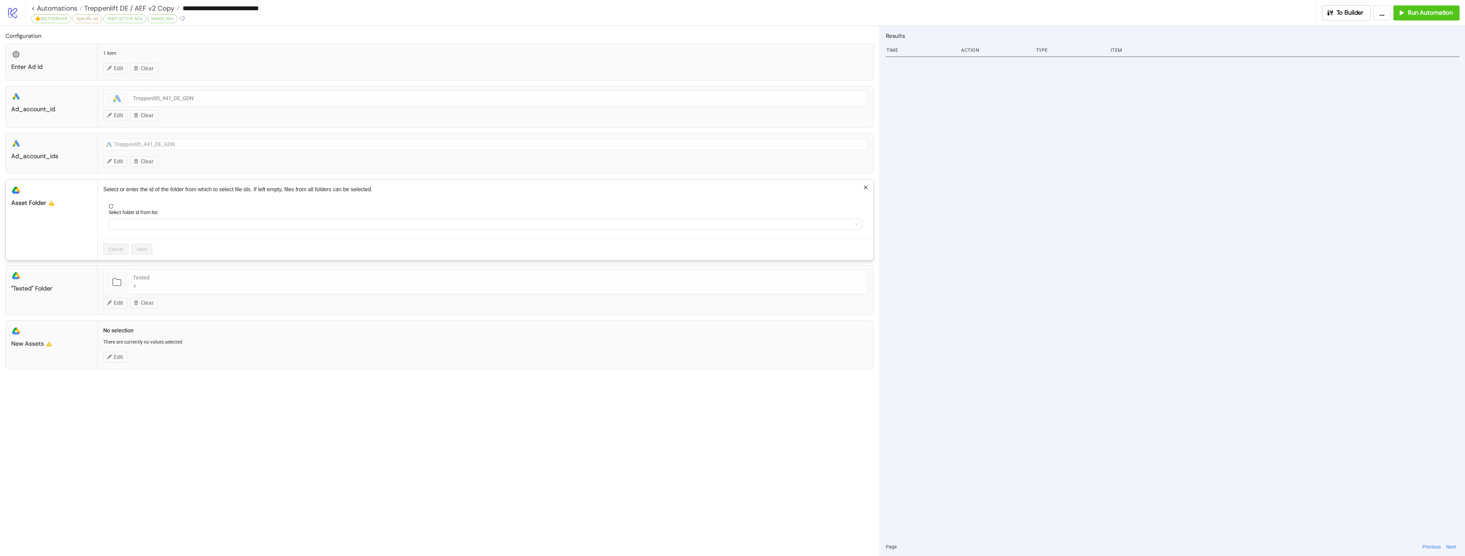
click at [238, 231] on form "Select folder id from list" at bounding box center [485, 221] width 764 height 34
click at [244, 224] on input "Select folder id from list" at bounding box center [482, 224] width 739 height 10
click at [129, 270] on button "Refresh" at bounding box center [128, 275] width 35 height 11
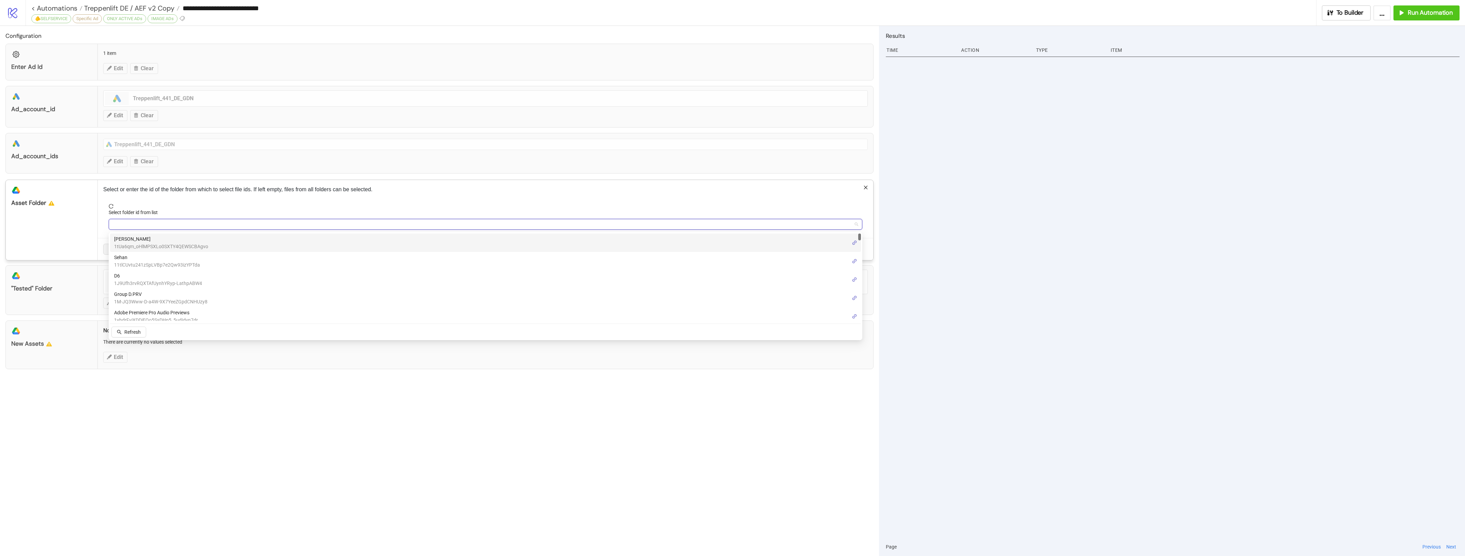
click at [168, 229] on input "Select folder id from list" at bounding box center [482, 224] width 739 height 10
paste input "**********"
type input "**********"
click at [266, 216] on div "Select folder id from list" at bounding box center [485, 213] width 753 height 10
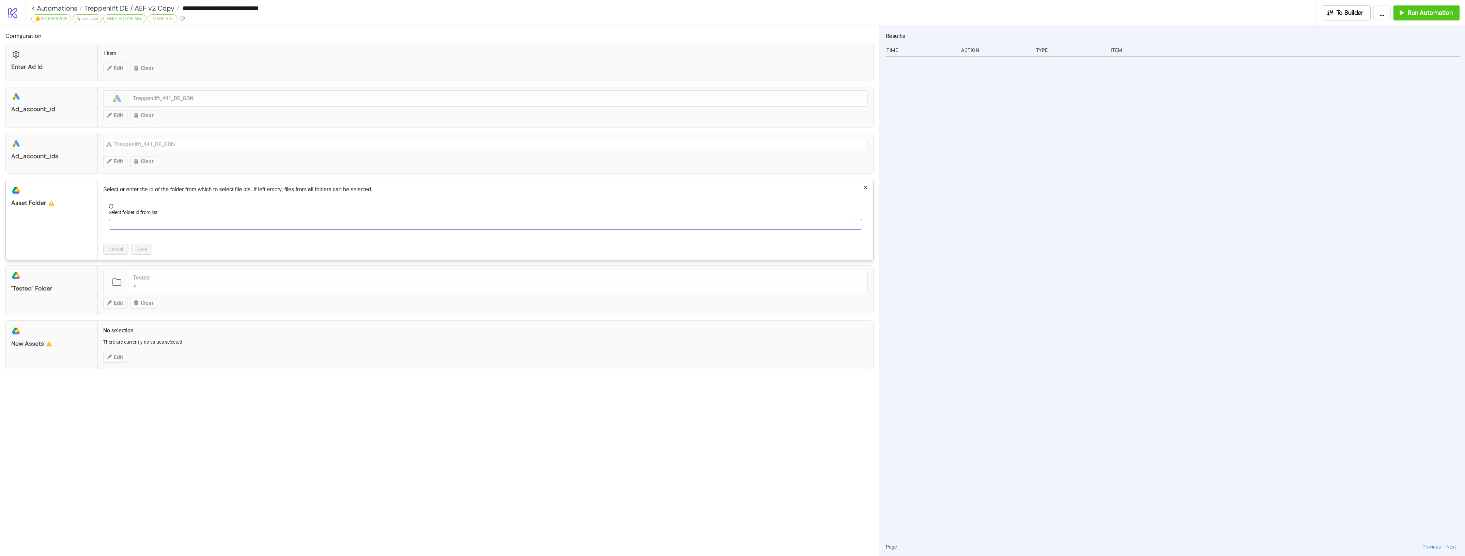
click at [264, 222] on input "Select folder id from list" at bounding box center [482, 224] width 739 height 10
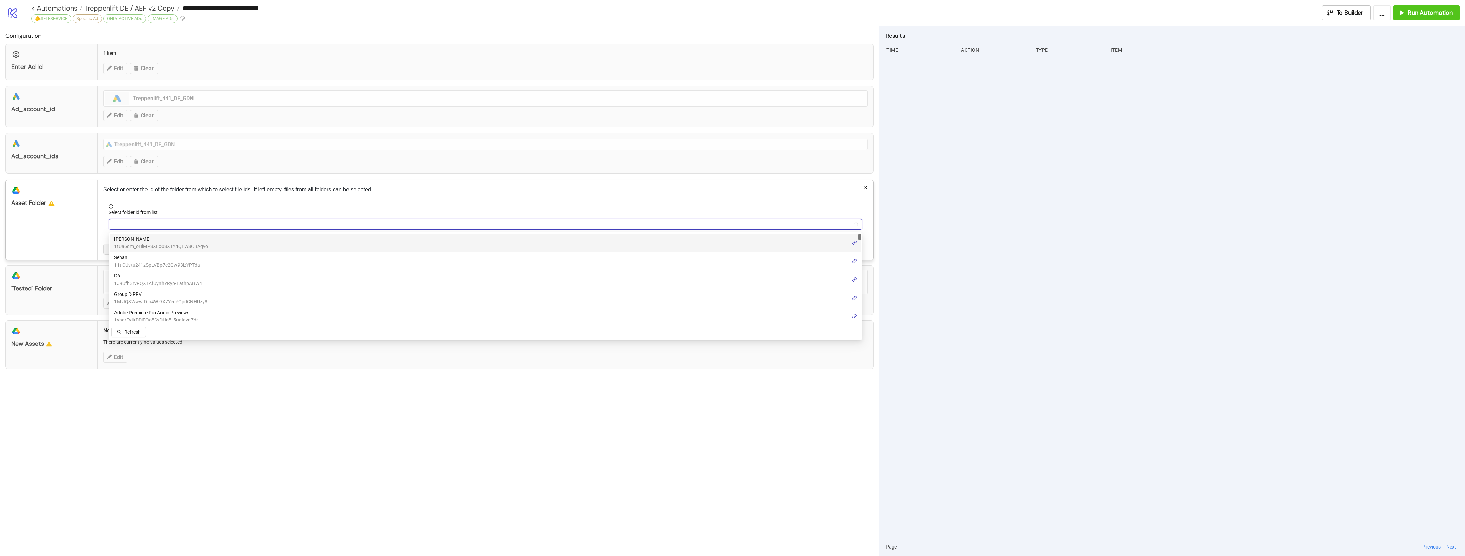
paste input "**********"
type input "**********"
click at [198, 200] on div "Select or enter the id of the folder from which to select file ids. If left emp…" at bounding box center [485, 220] width 775 height 80
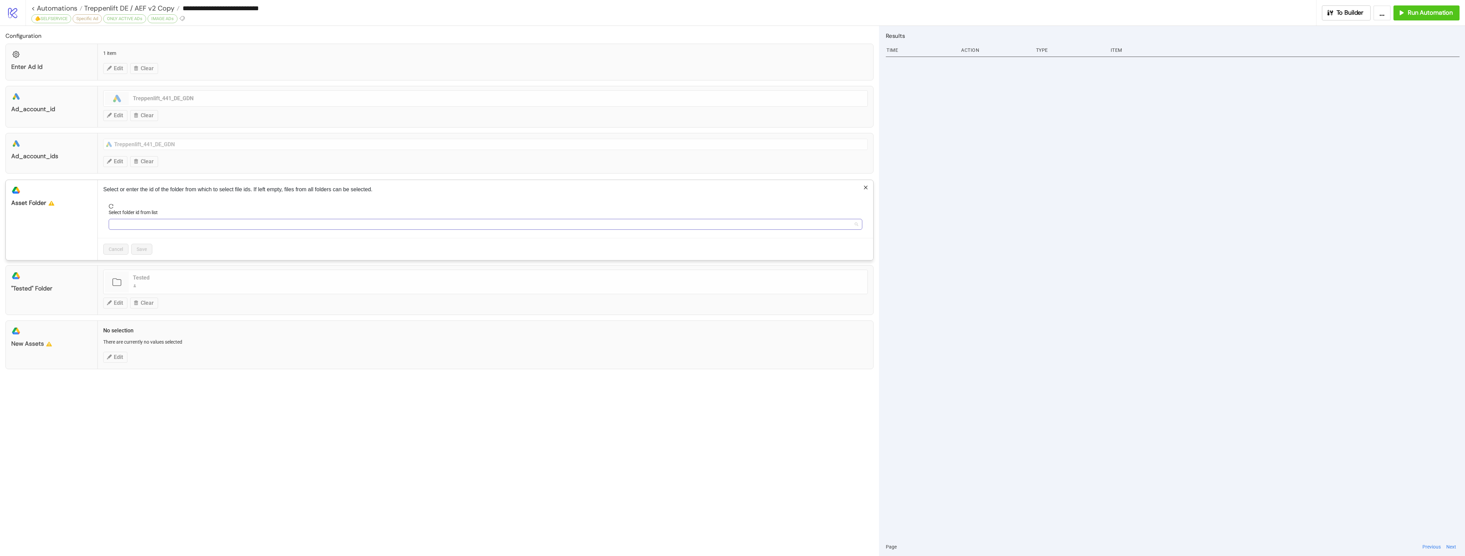
click at [137, 227] on input "Select folder id from list" at bounding box center [482, 224] width 739 height 10
paste input "**********"
type input "**********"
click at [133, 271] on button "Refetch" at bounding box center [128, 275] width 35 height 11
click at [356, 202] on div "Select or enter the id of the folder from which to select file ids. If left emp…" at bounding box center [485, 220] width 775 height 80
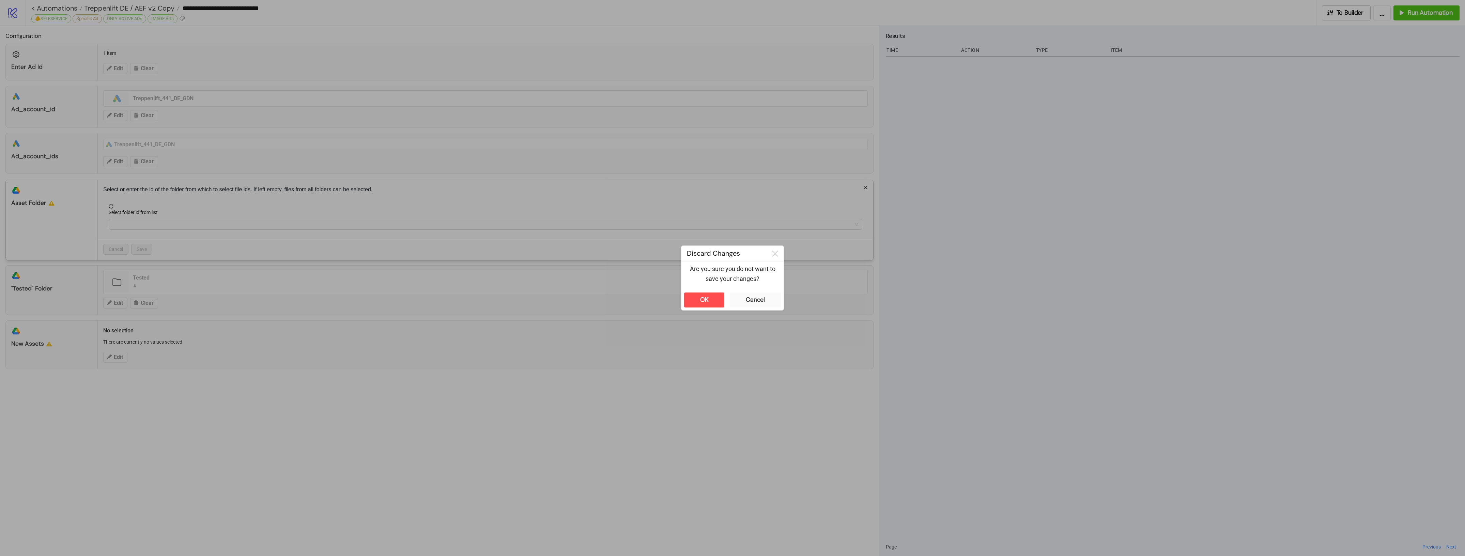
click at [325, 378] on div "**********" at bounding box center [732, 278] width 1465 height 556
click at [711, 300] on button "OK" at bounding box center [704, 299] width 40 height 15
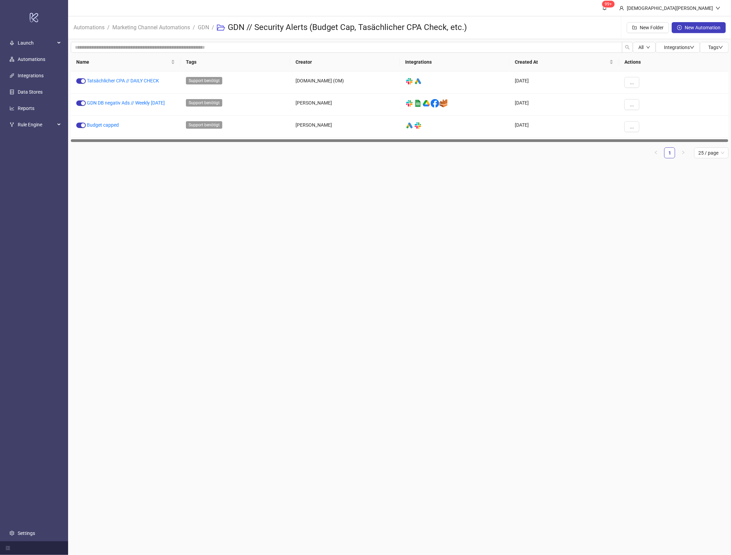
click at [354, 272] on main "99+ [PERSON_NAME] Automations / Marketing Channel Automations / GDN / GDN // Se…" at bounding box center [400, 277] width 664 height 555
copy link "Budget capped"
drag, startPoint x: 123, startPoint y: 128, endPoint x: 86, endPoint y: 129, distance: 36.5
click at [86, 129] on div "Budget capped" at bounding box center [126, 127] width 110 height 22
click at [225, 266] on main "99+ [PERSON_NAME] Automations / Marketing Channel Automations / GDN / GDN // Se…" at bounding box center [400, 277] width 664 height 555
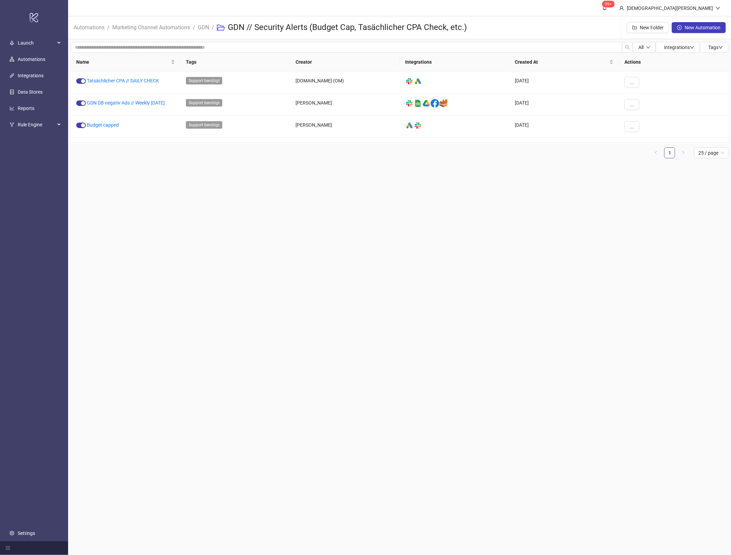
drag, startPoint x: 223, startPoint y: 343, endPoint x: 233, endPoint y: 334, distance: 13.0
click at [225, 343] on main "99+ [PERSON_NAME] Automations / Marketing Channel Automations / GDN / GDN // Se…" at bounding box center [400, 277] width 664 height 555
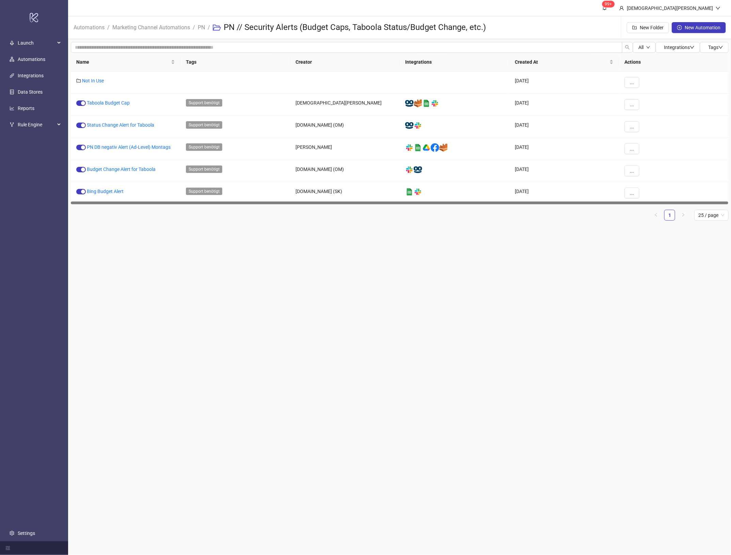
click at [409, 275] on main "99+ [PERSON_NAME] Automations / Marketing Channel Automations / PN / PN // Secu…" at bounding box center [400, 277] width 664 height 555
click at [192, 301] on main "99+ [PERSON_NAME] Automations / Marketing Channel Automations / PN / PN // Secu…" at bounding box center [400, 277] width 664 height 555
click at [115, 125] on link "Status Change Alert for Taboola" at bounding box center [120, 124] width 67 height 5
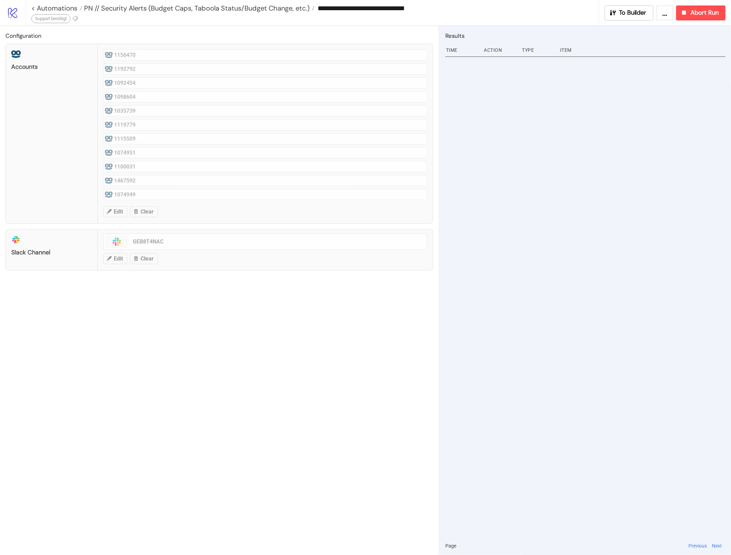
click at [188, 364] on div "Configuration Accounts 1156470 1192792 1092454 1098604 1035739 1119779 1115509 …" at bounding box center [219, 290] width 439 height 529
click at [216, 354] on div "Configuration Accounts 1156470 1192792 1092454 1098604 1035739 1119779 1115509 …" at bounding box center [219, 290] width 439 height 529
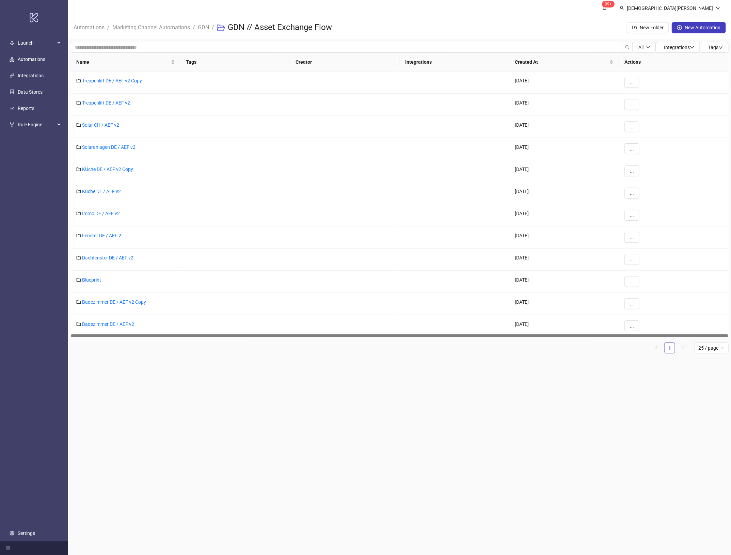
drag, startPoint x: 582, startPoint y: 356, endPoint x: 574, endPoint y: 352, distance: 8.7
click at [582, 356] on div "Name Tags Creator Integrations Created At Actions Treppenlift DE / AEF v2 Copy …" at bounding box center [400, 206] width 658 height 306
click at [327, 401] on main "99+ [PERSON_NAME] Automations / Marketing Channel Automations / GDN / GDN // As…" at bounding box center [400, 277] width 664 height 555
click at [343, 464] on main "99+ [PERSON_NAME] Automations / Marketing Channel Automations / GDN / GDN // As…" at bounding box center [400, 277] width 664 height 555
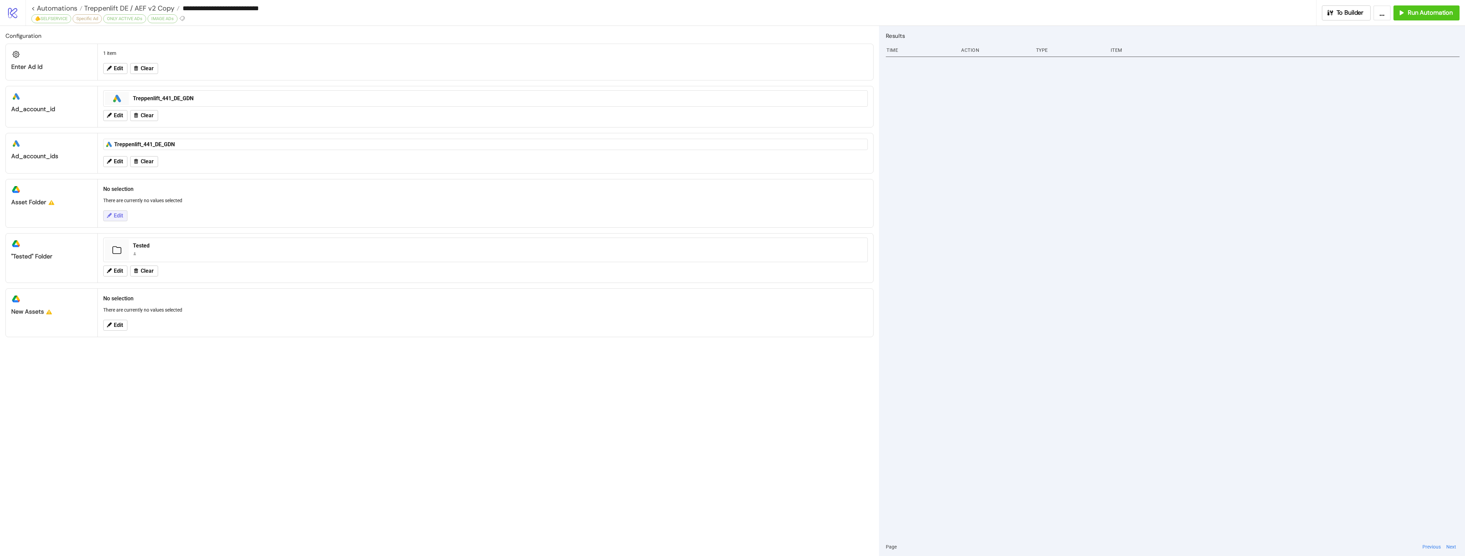
click at [116, 217] on span "Edit" at bounding box center [118, 216] width 9 height 6
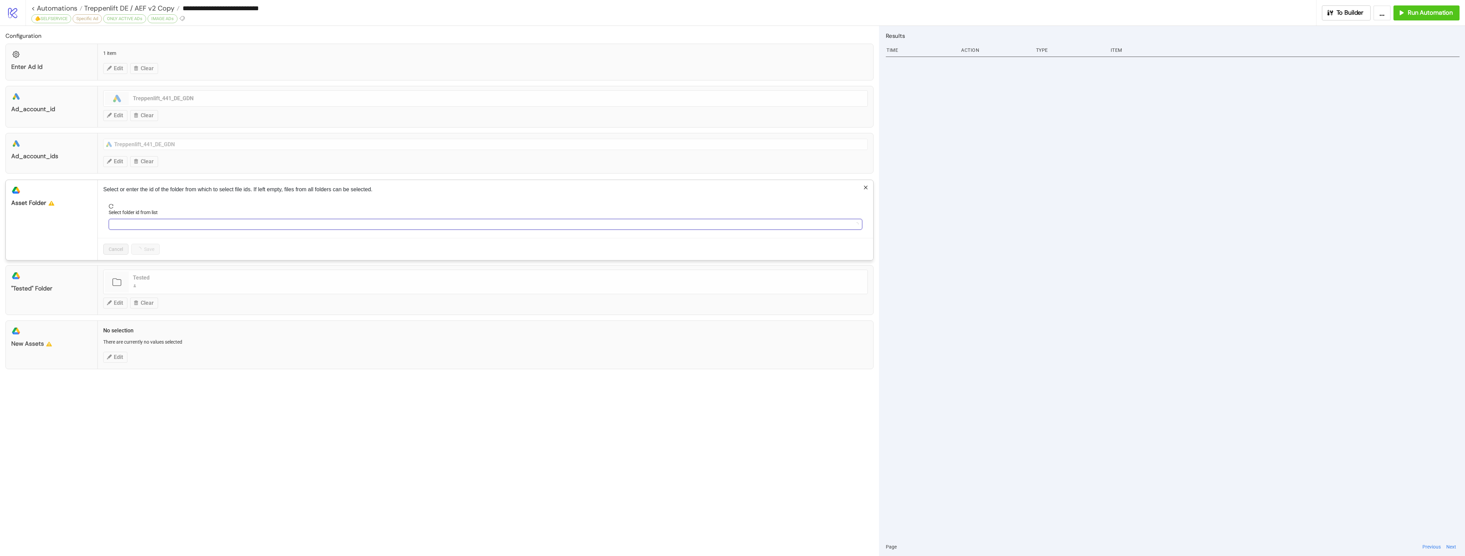
click at [224, 229] on input "Select folder id from list" at bounding box center [482, 224] width 739 height 10
click at [141, 272] on button "Refresh" at bounding box center [128, 275] width 35 height 11
click at [339, 217] on div "Select folder id from list" at bounding box center [485, 213] width 753 height 10
click at [336, 223] on input "Select folder id from list" at bounding box center [482, 224] width 739 height 10
paste input "**********"
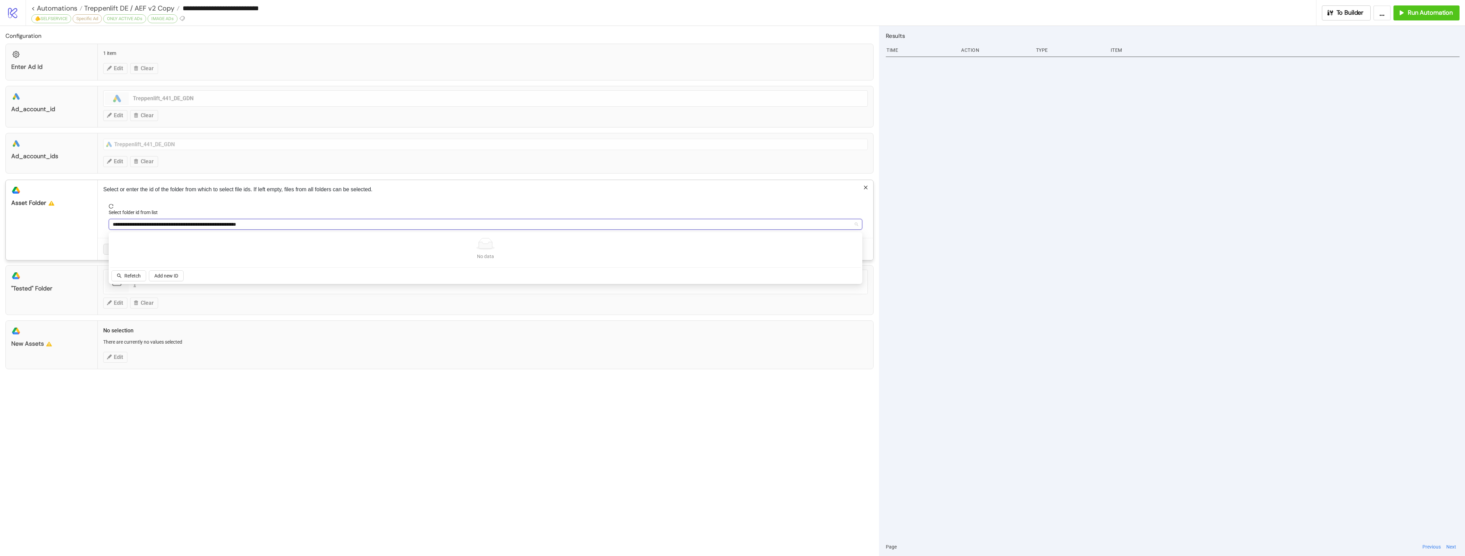
drag, startPoint x: 198, startPoint y: 227, endPoint x: 61, endPoint y: 222, distance: 137.0
click at [70, 222] on div "**********" at bounding box center [439, 220] width 868 height 81
type input "**********"
click at [237, 230] on div at bounding box center [485, 224] width 753 height 11
click at [280, 231] on form "Select folder id from list" at bounding box center [485, 221] width 764 height 34
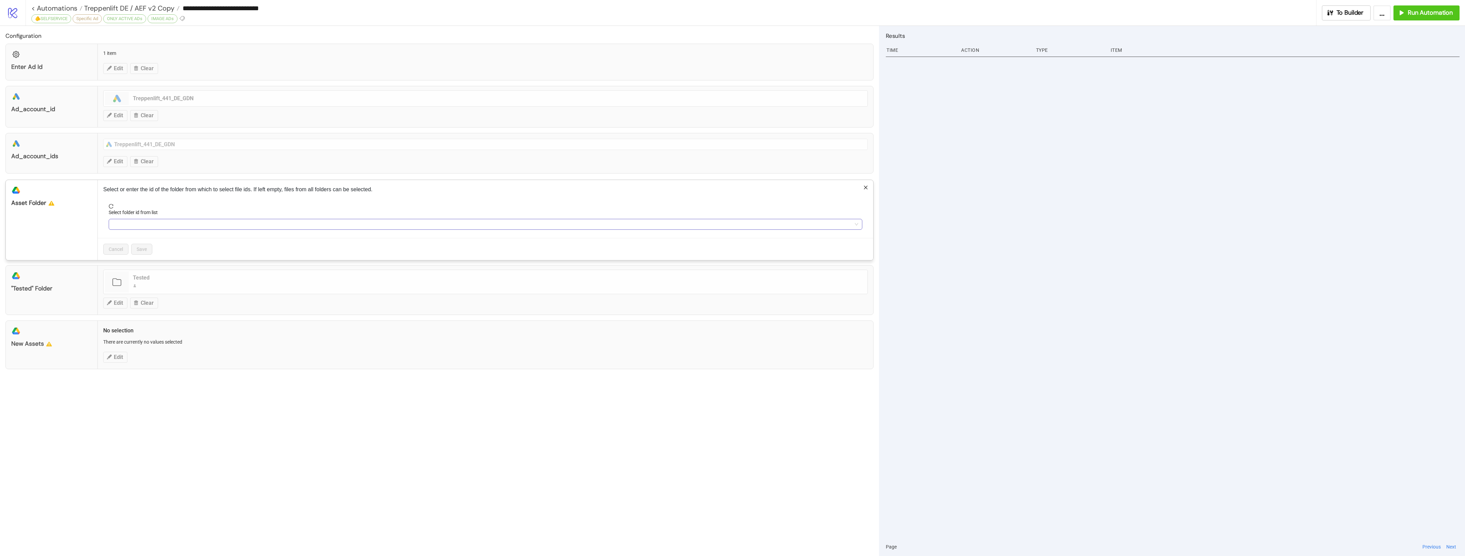
click at [280, 224] on input "Select folder id from list" at bounding box center [482, 224] width 739 height 10
type input "*******"
click at [489, 374] on div "Configuration Enter Ad Id 1 item Edit Clear platform/google_ads ad_account_id p…" at bounding box center [439, 291] width 879 height 530
click at [489, 367] on div "**********" at bounding box center [732, 278] width 1465 height 556
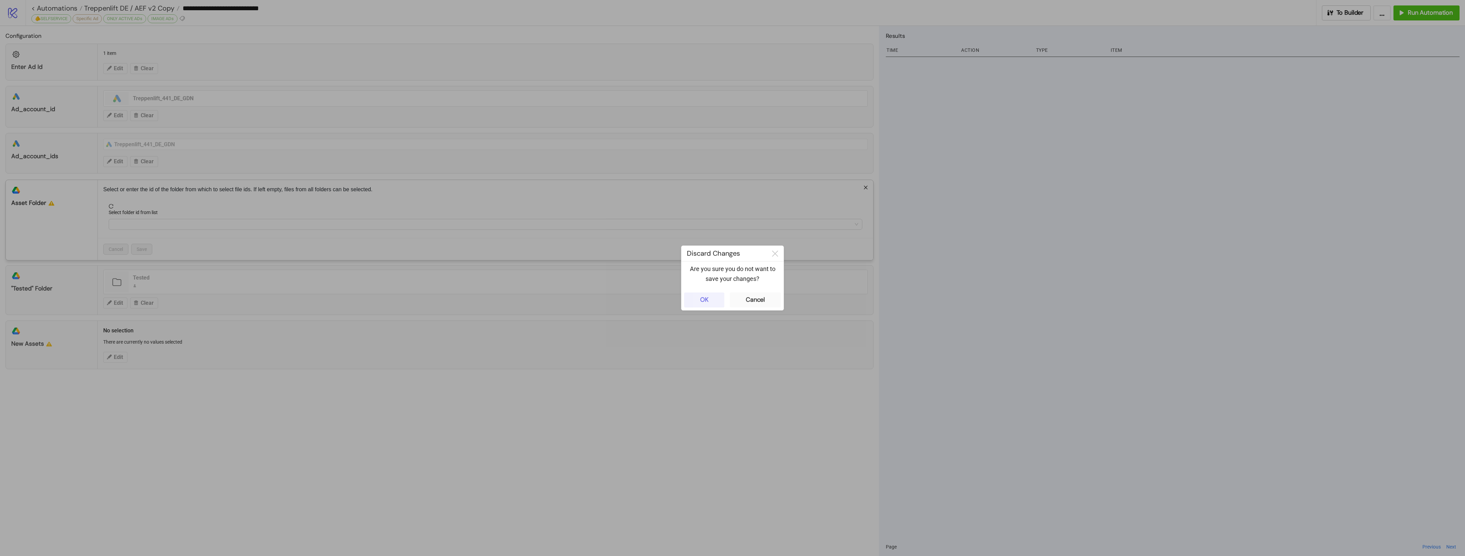
click at [699, 295] on button "OK" at bounding box center [704, 299] width 40 height 15
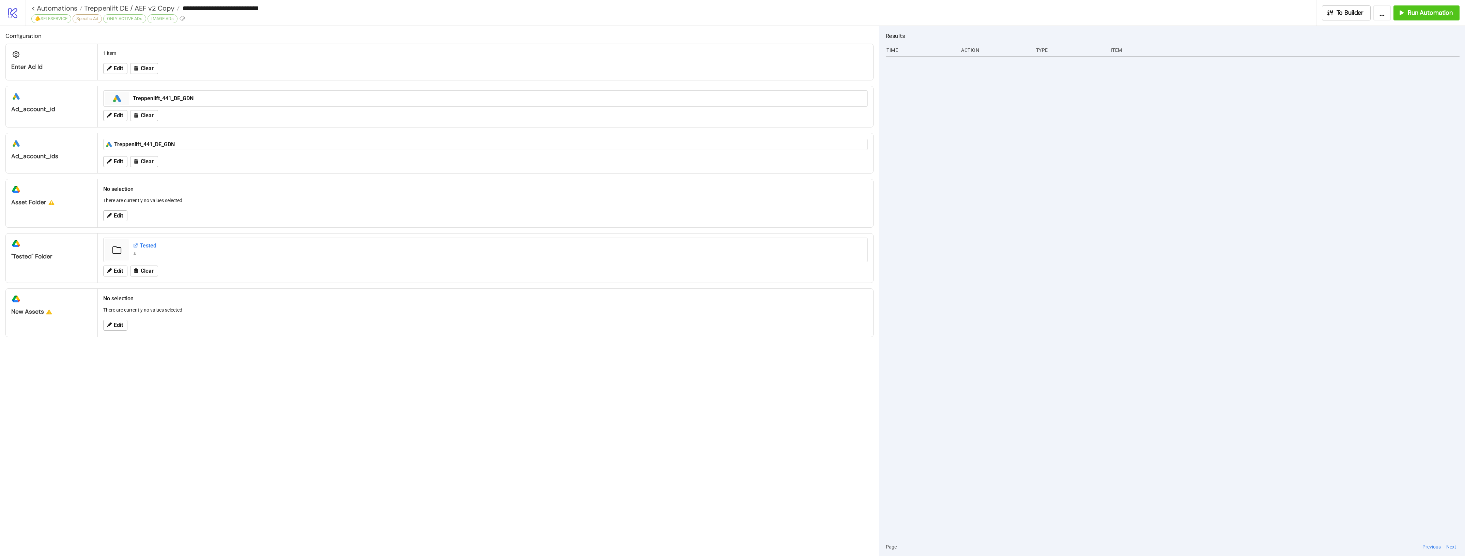
click at [166, 245] on div "Tested" at bounding box center [498, 245] width 730 height 7
click at [119, 215] on span "Edit" at bounding box center [118, 216] width 9 height 6
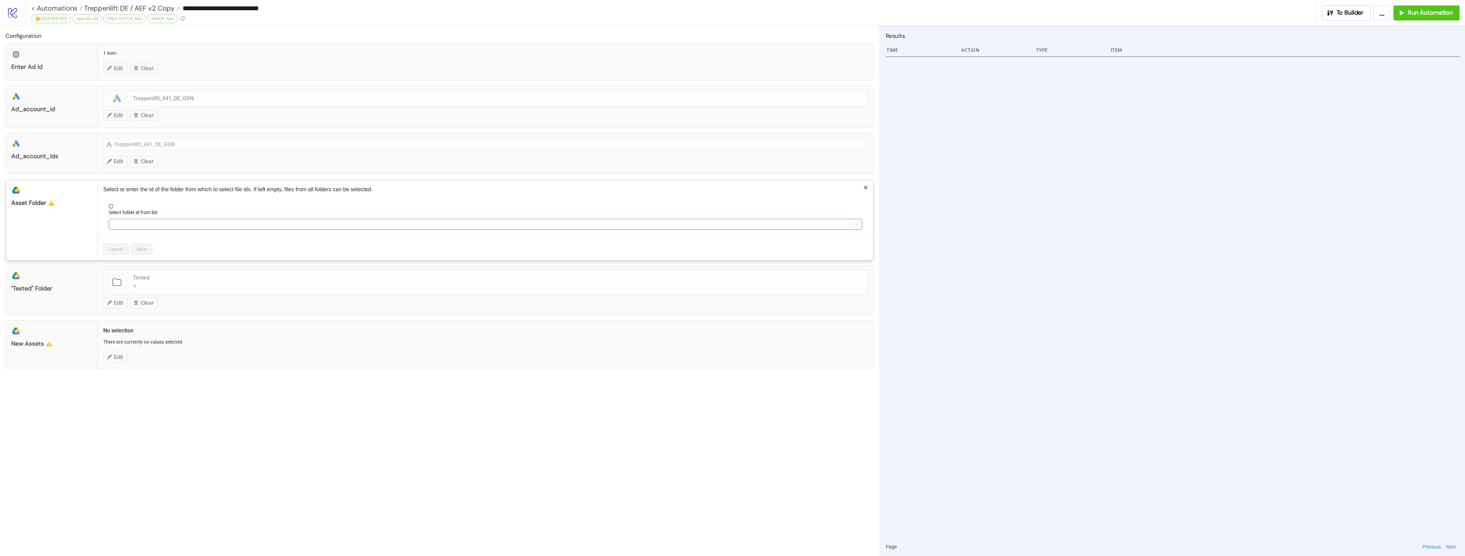
click at [208, 220] on input "Select folder id from list" at bounding box center [482, 224] width 739 height 10
click at [126, 275] on span "Refetch" at bounding box center [132, 275] width 16 height 5
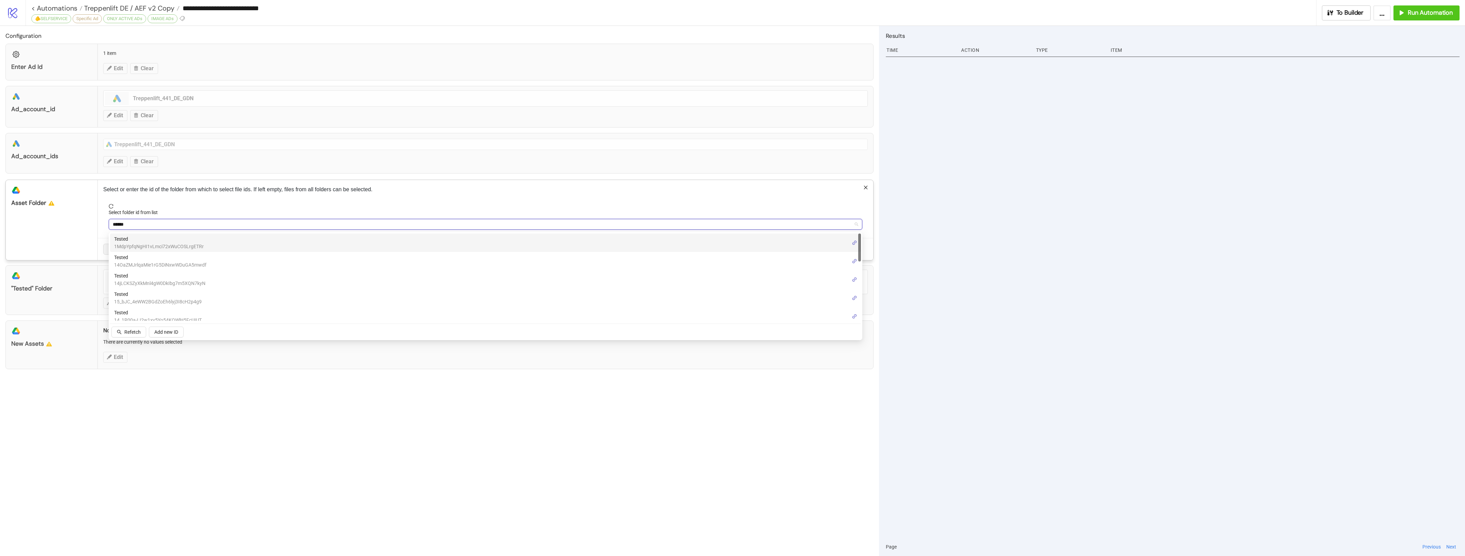
drag, startPoint x: 154, startPoint y: 220, endPoint x: 27, endPoint y: 220, distance: 127.1
click at [28, 220] on div "platform/google_drive Asset Folder Select or enter the id of the folder from wh…" at bounding box center [439, 220] width 868 height 81
type input "**"
paste input "**********"
type input "**********"
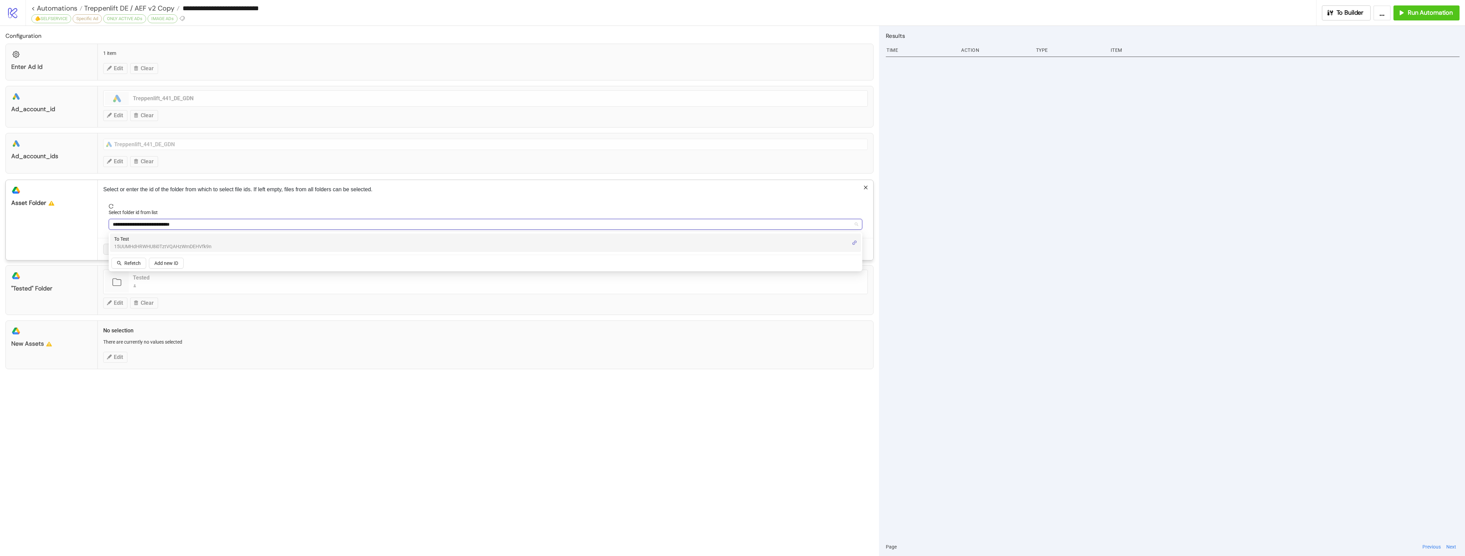
click at [220, 241] on div "To Test 15UUMHdHRWHU8i0TztVQAHzWmDEHVfk9n" at bounding box center [485, 242] width 743 height 15
click at [290, 200] on div "Select or enter the id of the folder from which to select file ids. If left emp…" at bounding box center [485, 220] width 775 height 80
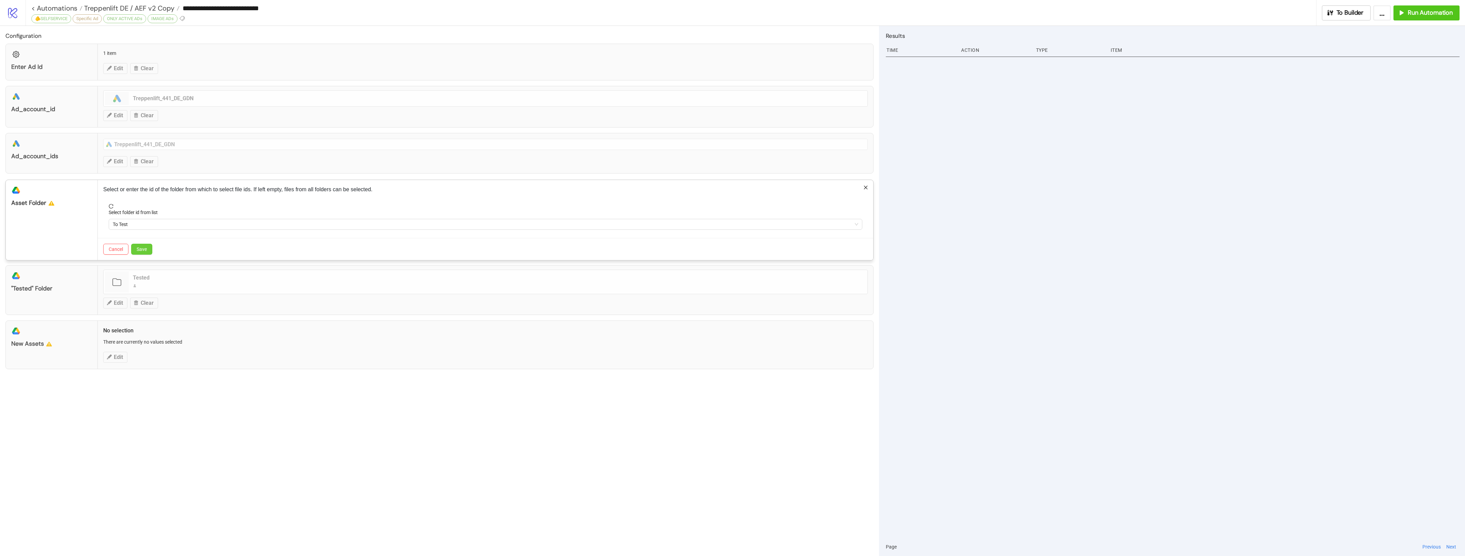
click at [150, 249] on button "Save" at bounding box center [141, 249] width 21 height 11
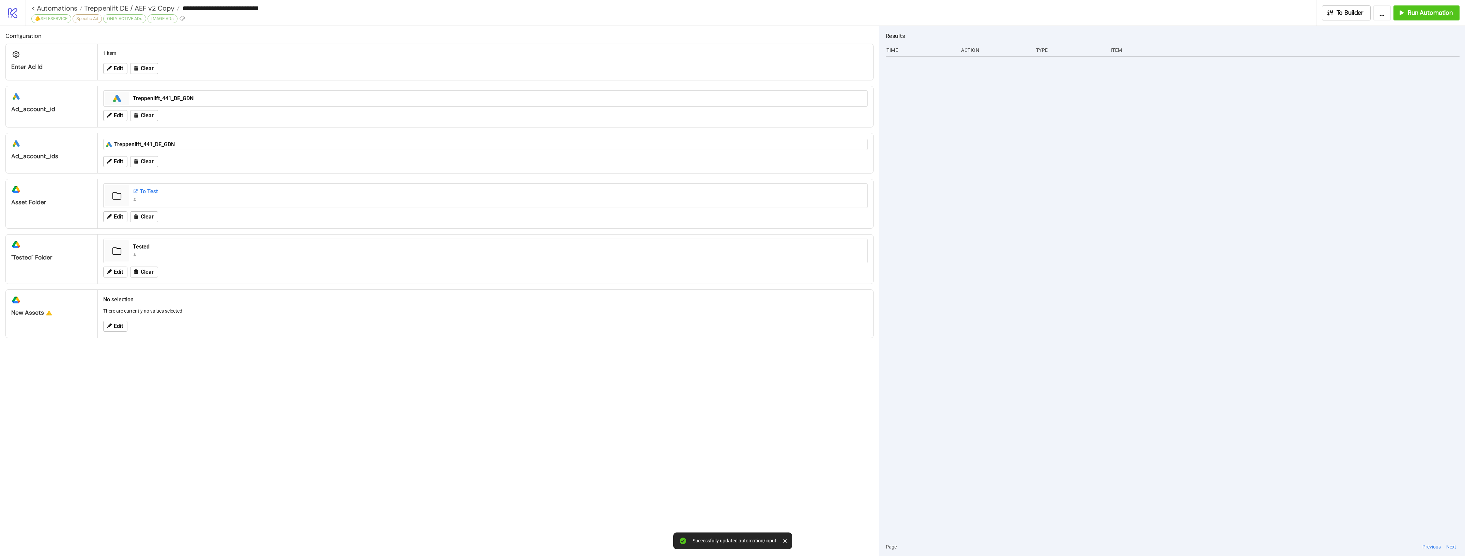
click at [160, 192] on div "To Test" at bounding box center [498, 191] width 730 height 7
click at [143, 277] on button "Clear" at bounding box center [144, 271] width 28 height 11
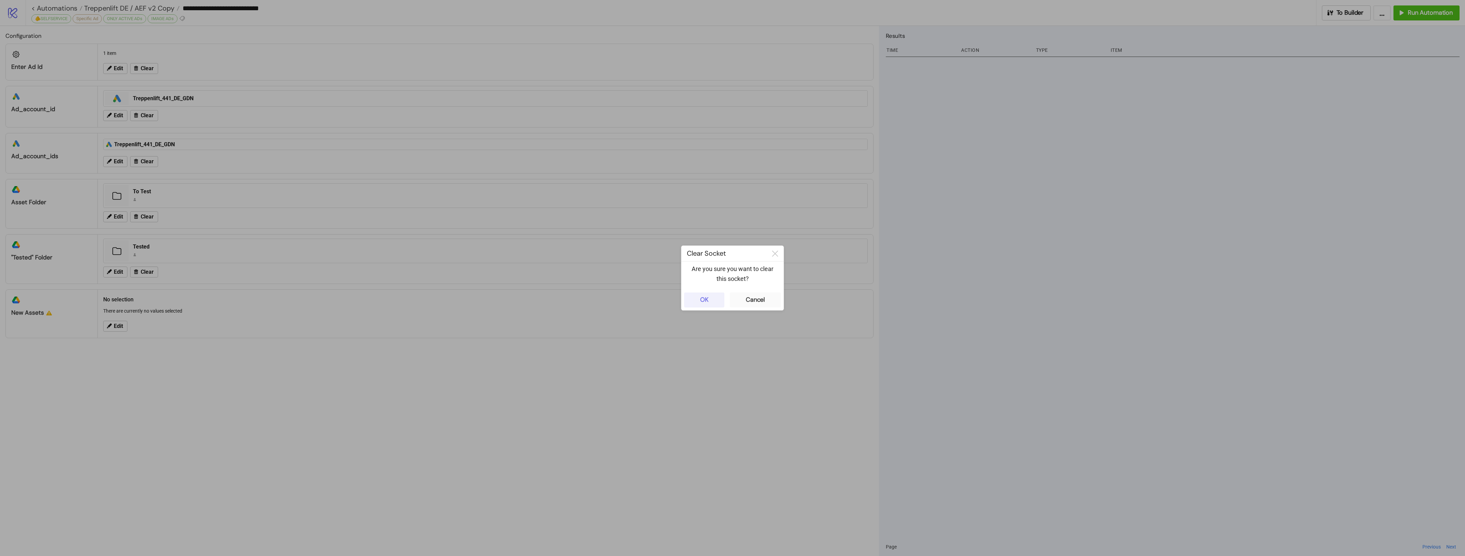
drag, startPoint x: 707, startPoint y: 302, endPoint x: 422, endPoint y: 336, distance: 286.8
click at [706, 302] on div "OK" at bounding box center [704, 300] width 9 height 8
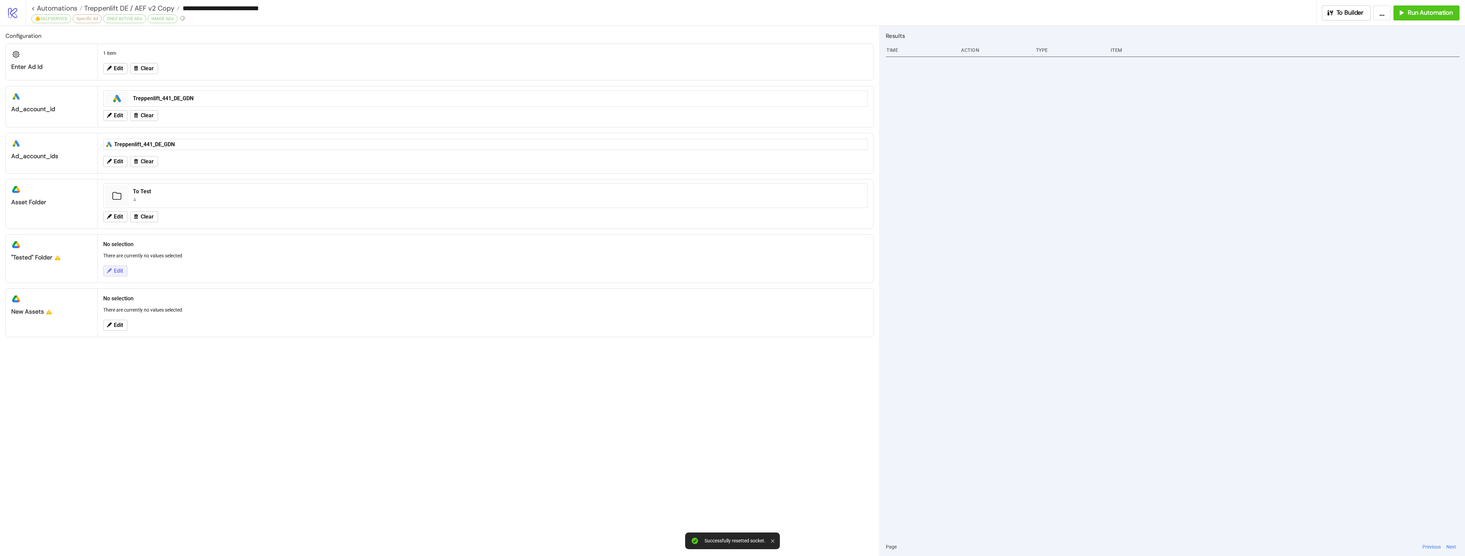
click at [108, 273] on icon at bounding box center [109, 270] width 6 height 6
click at [220, 280] on input "Select folder id from list" at bounding box center [482, 279] width 739 height 10
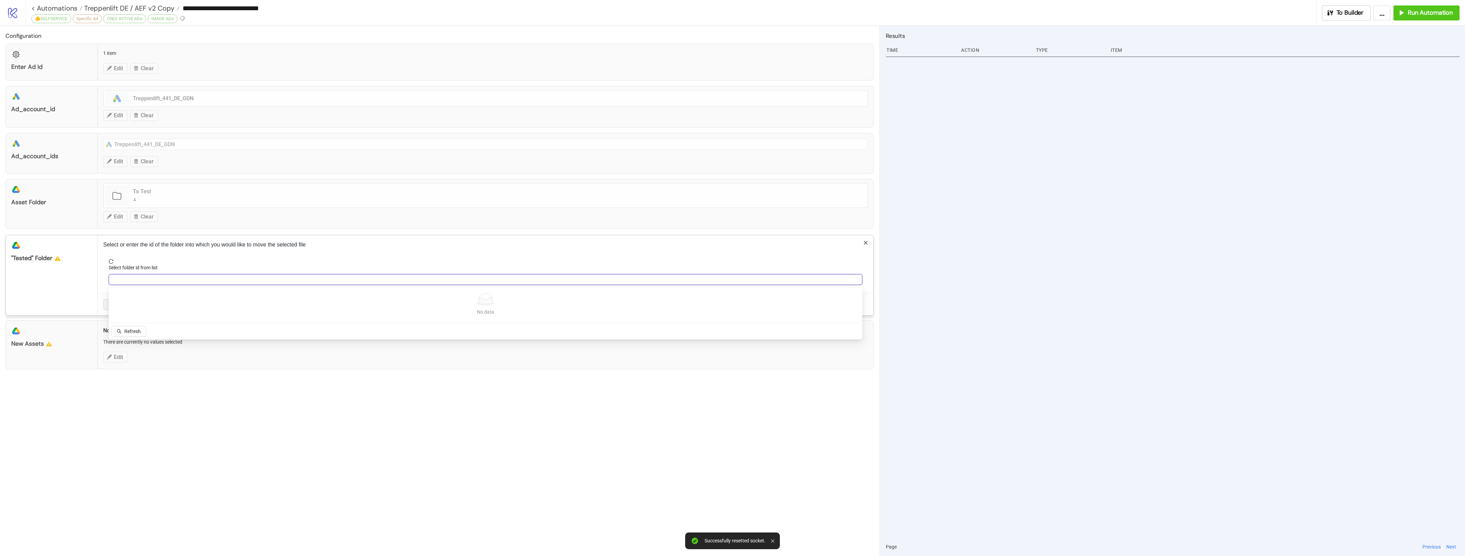
paste input "**********"
type input "**********"
click at [244, 249] on p "Select or enter the id of the folder into which you would like to move the sele…" at bounding box center [485, 244] width 764 height 8
click at [138, 280] on input "Select folder id from list" at bounding box center [482, 279] width 739 height 10
click at [124, 327] on button "Refresh" at bounding box center [128, 331] width 35 height 11
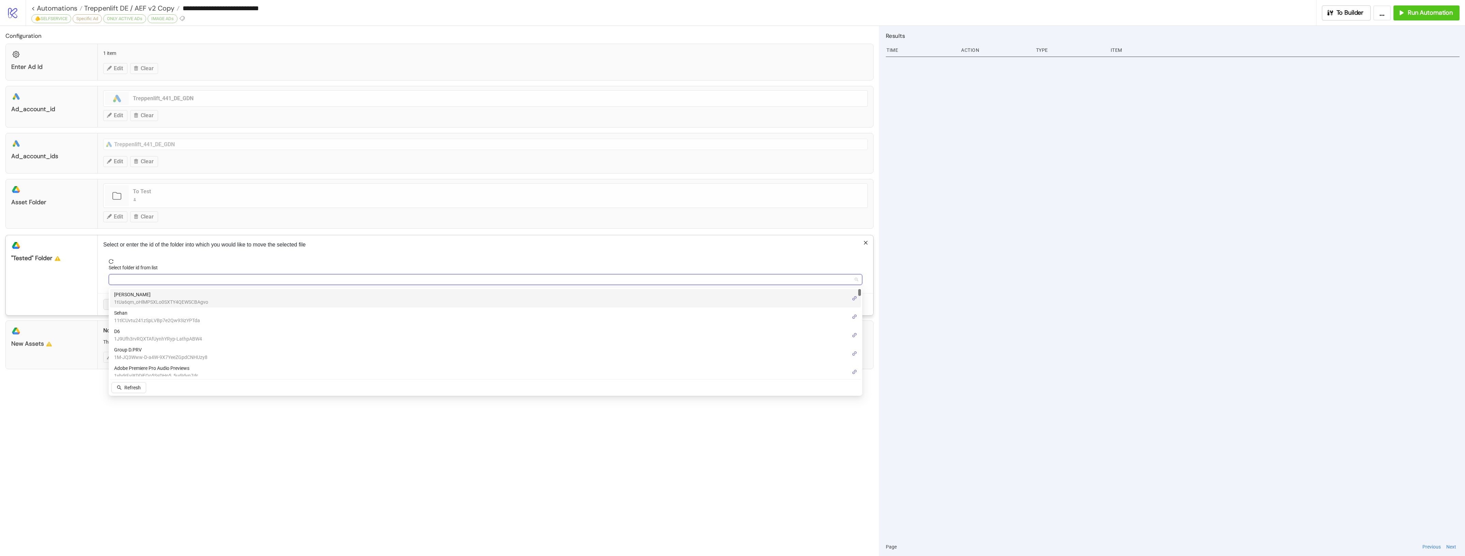
click at [181, 282] on input "Select folder id from list" at bounding box center [482, 279] width 739 height 10
paste input "**********"
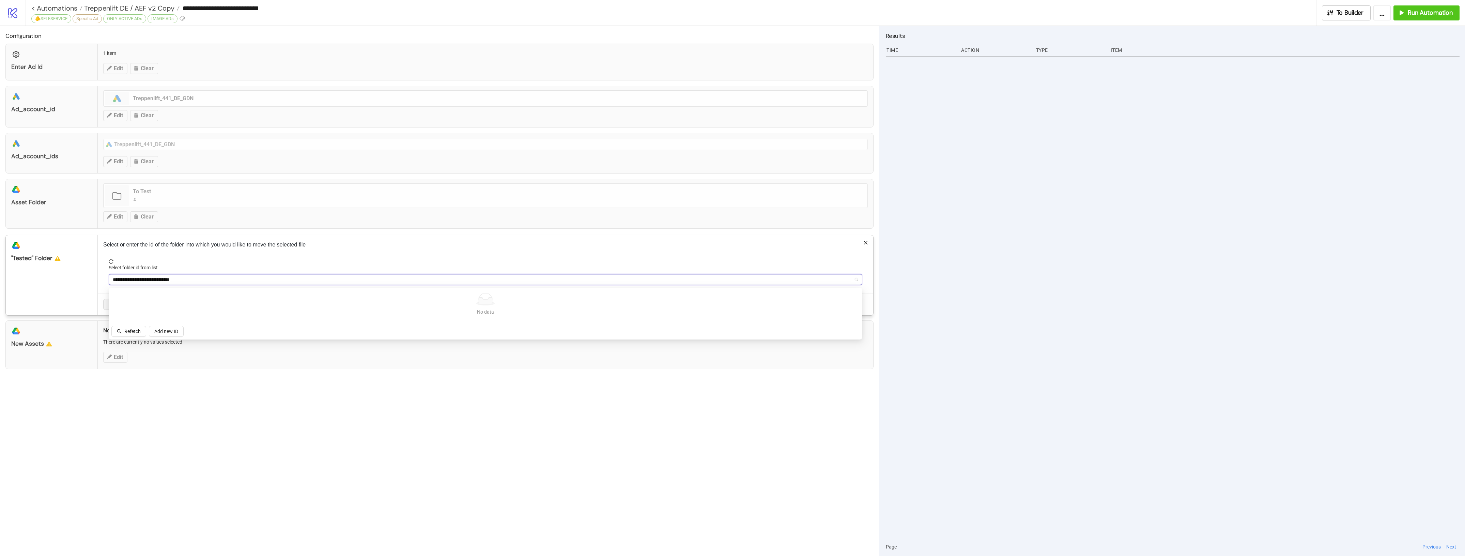
click at [243, 278] on input "**********" at bounding box center [482, 279] width 739 height 10
drag, startPoint x: 230, startPoint y: 279, endPoint x: 0, endPoint y: 270, distance: 230.1
click at [0, 269] on div "**********" at bounding box center [439, 291] width 879 height 530
type input "******"
drag, startPoint x: 138, startPoint y: 329, endPoint x: 154, endPoint y: 327, distance: 15.8
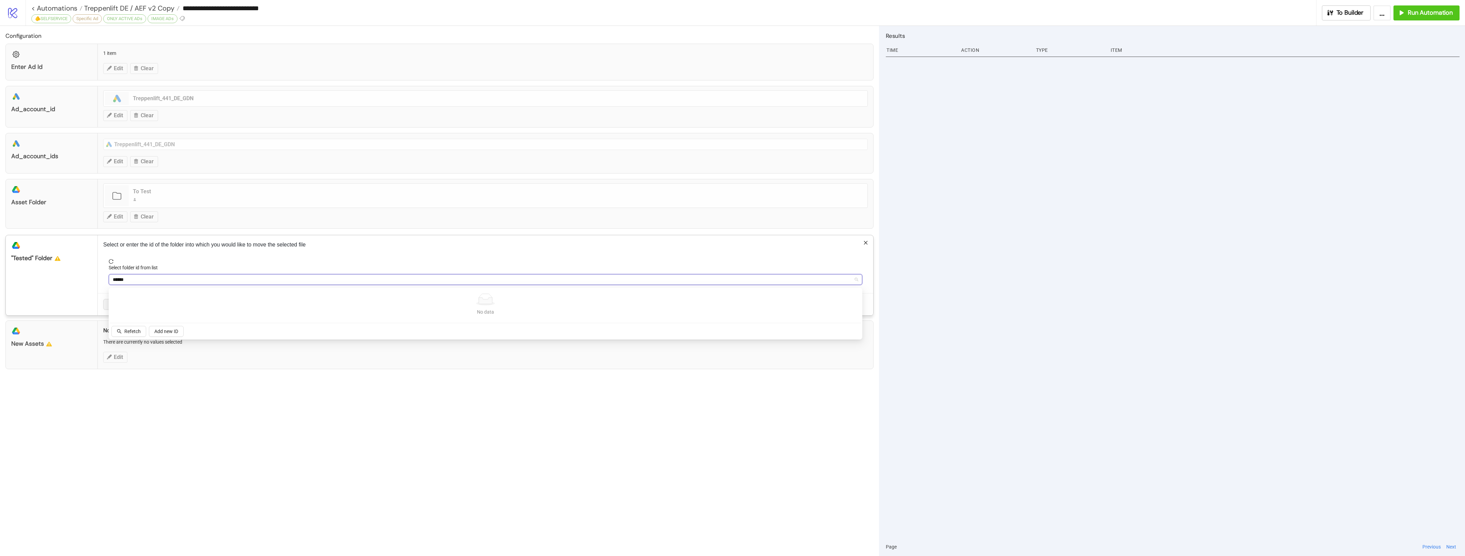
click at [137, 328] on span "Refetch" at bounding box center [132, 330] width 16 height 5
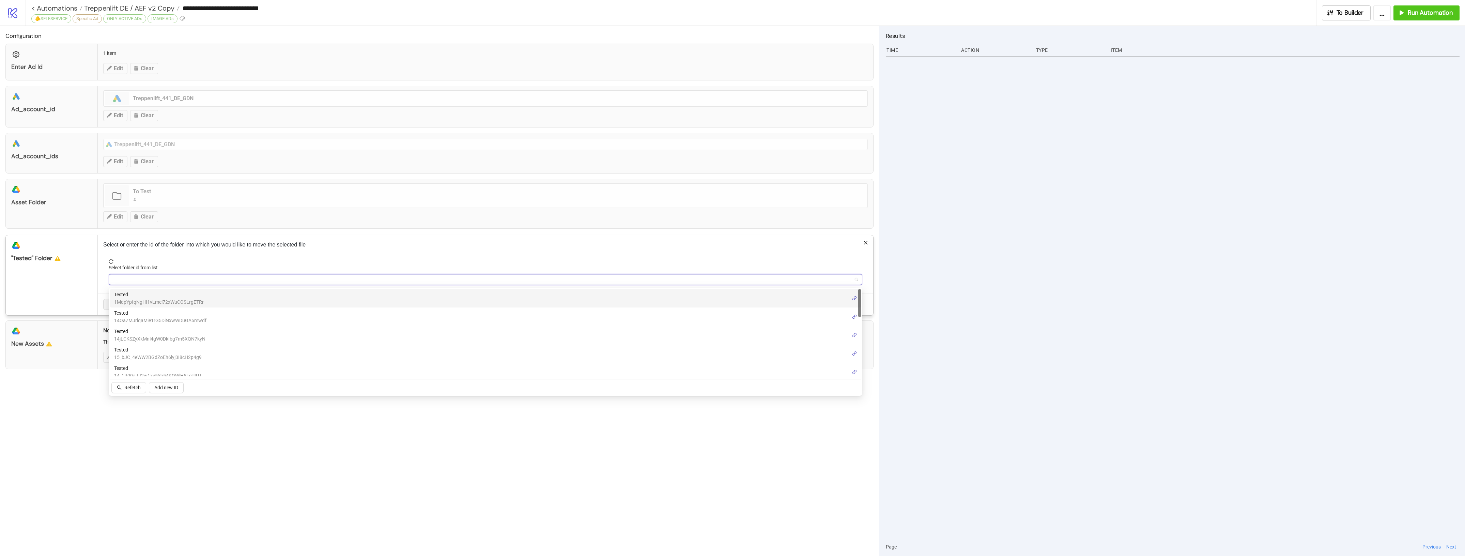
click at [451, 274] on div "Select folder id from list" at bounding box center [485, 269] width 753 height 10
click at [450, 283] on input "Select folder id from list" at bounding box center [482, 279] width 739 height 10
paste input "**********"
type input "**********"
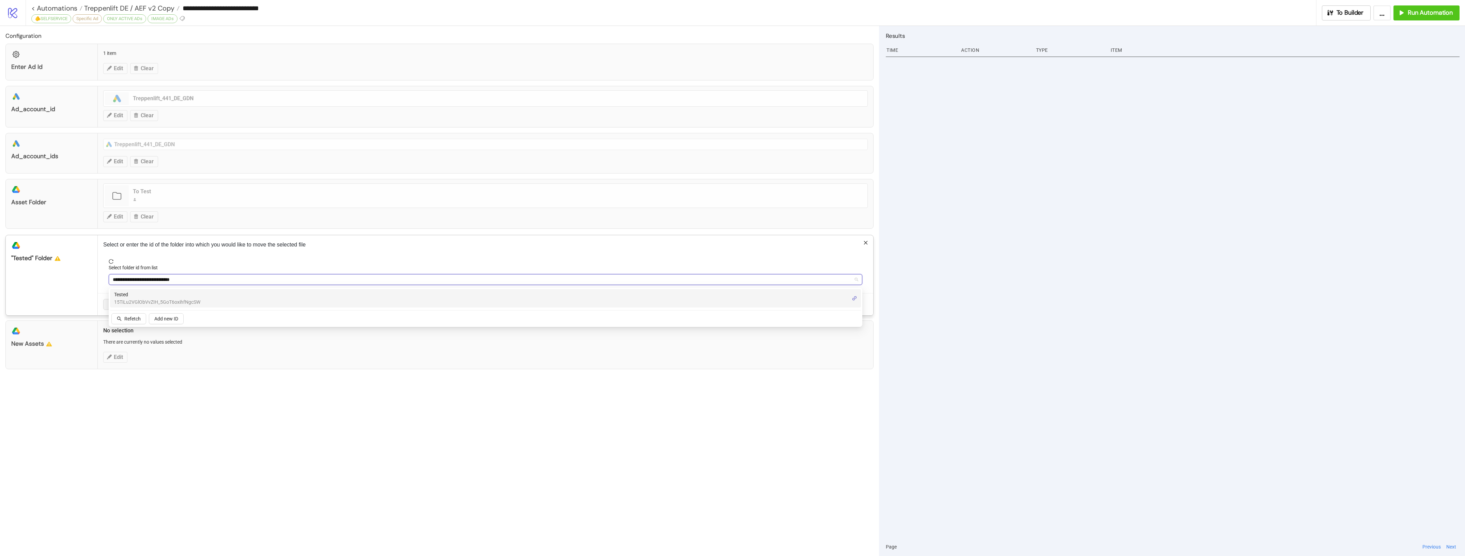
click at [191, 300] on span "15TiLu2VGlObVvZIH_5GoT6oxihfNgcSW" at bounding box center [157, 301] width 86 height 7
click at [218, 249] on p "Select or enter the id of the folder into which you would like to move the sele…" at bounding box center [485, 244] width 764 height 8
drag, startPoint x: 137, startPoint y: 308, endPoint x: 145, endPoint y: 306, distance: 7.9
click at [138, 307] on span "Save" at bounding box center [142, 303] width 10 height 5
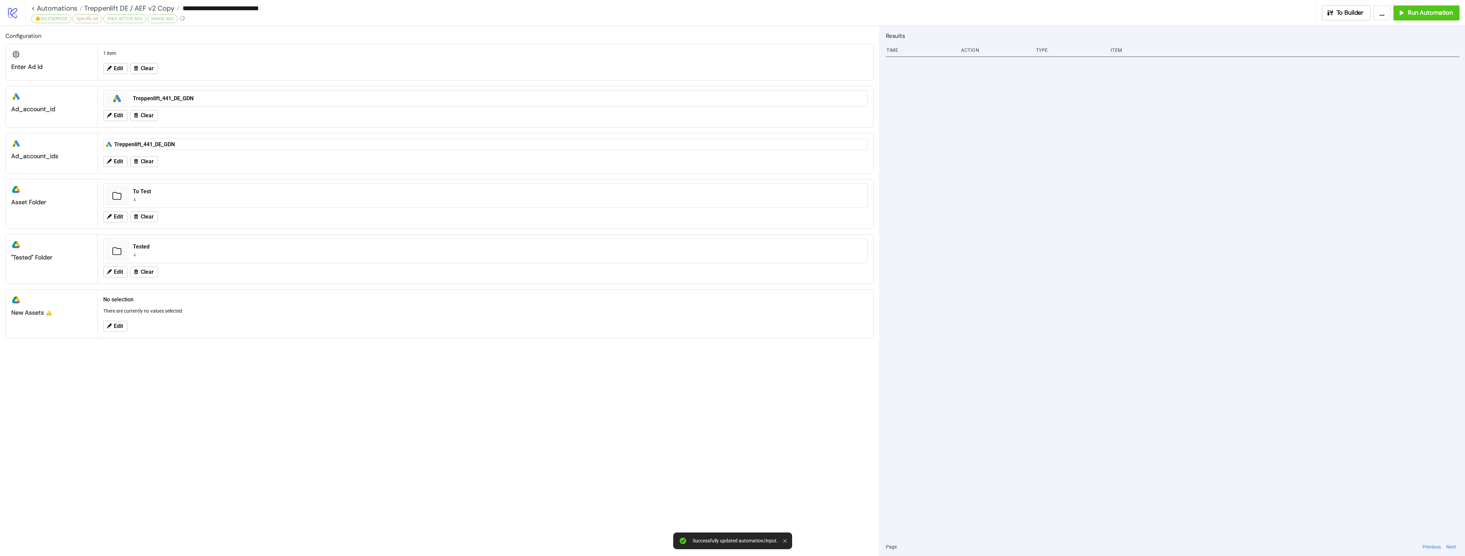
drag, startPoint x: 504, startPoint y: 453, endPoint x: 481, endPoint y: 442, distance: 25.9
click at [499, 452] on div "Configuration Enter Ad Id 1 item Edit Clear platform/google_ads ad_account_id p…" at bounding box center [439, 291] width 879 height 530
click at [182, 369] on div "Configuration Enter Ad Id 1 item Edit Clear platform/google_ads ad_account_id p…" at bounding box center [439, 291] width 879 height 530
click at [118, 326] on span "Edit" at bounding box center [118, 326] width 9 height 6
click at [347, 342] on form "Select file ids from list" at bounding box center [485, 331] width 764 height 34
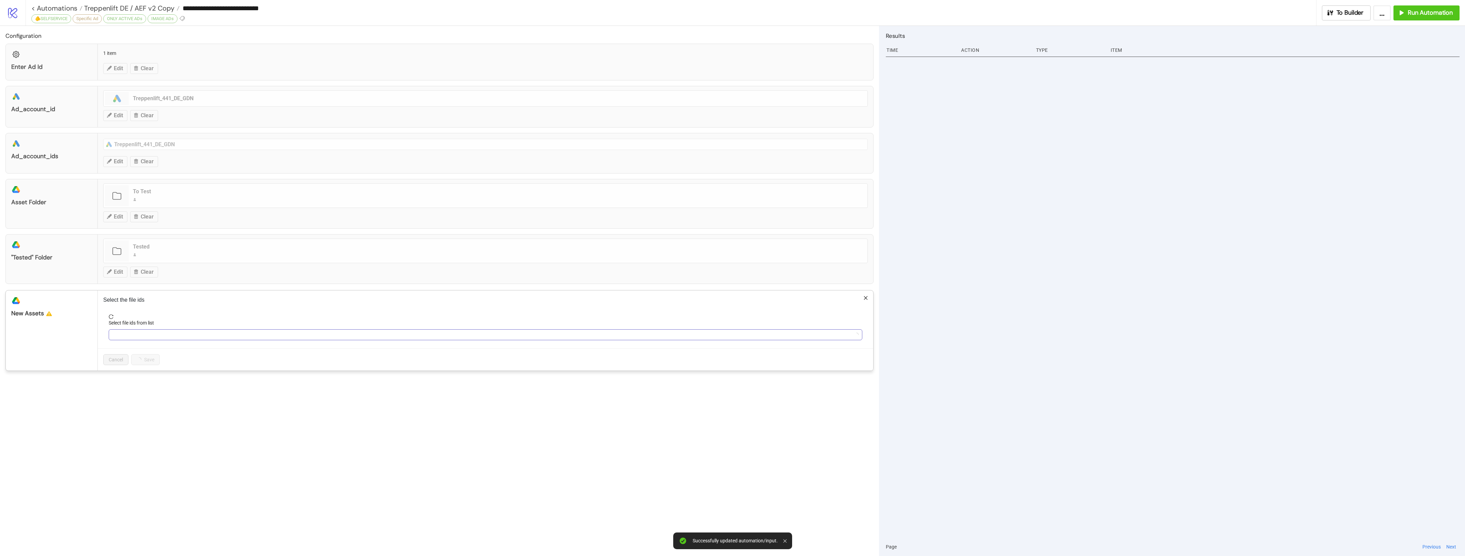
click at [351, 339] on div at bounding box center [482, 335] width 744 height 10
click at [138, 330] on div at bounding box center [485, 334] width 753 height 11
click at [139, 335] on div at bounding box center [482, 335] width 744 height 10
click at [154, 339] on div at bounding box center [482, 335] width 744 height 10
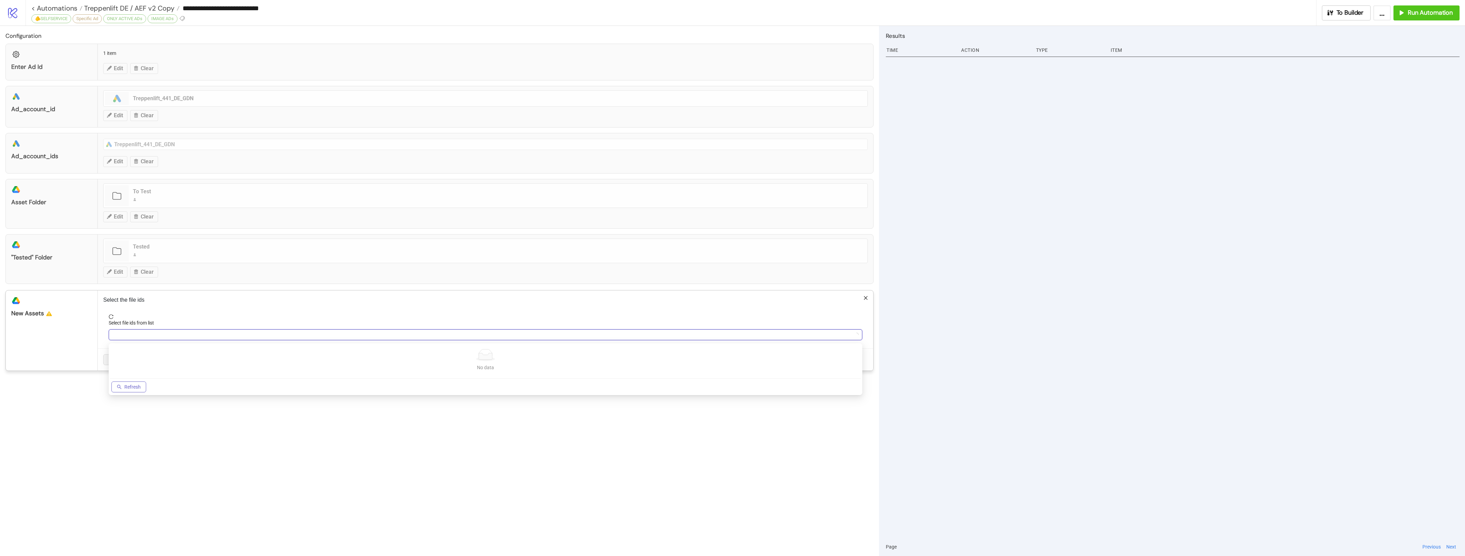
click at [134, 389] on span "Refresh" at bounding box center [132, 386] width 16 height 5
click at [292, 308] on div "Select the file ids Select file ids from list Cancel Save" at bounding box center [485, 330] width 775 height 80
click at [389, 423] on div "**********" at bounding box center [732, 278] width 1465 height 556
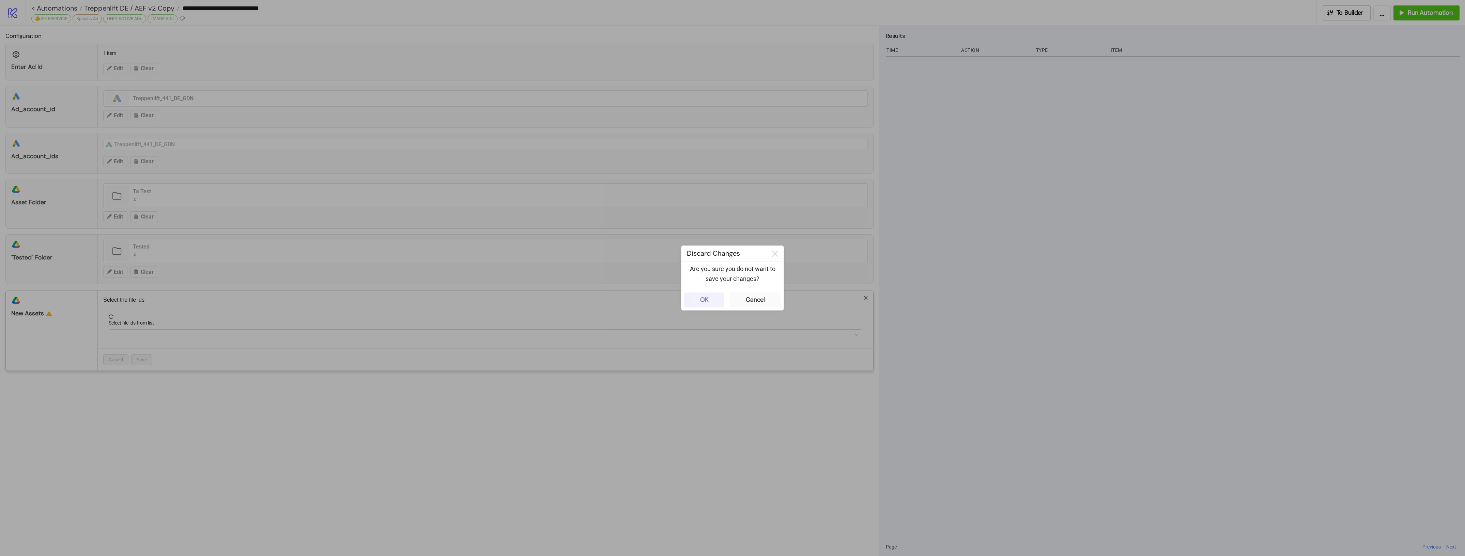
drag, startPoint x: 711, startPoint y: 305, endPoint x: 698, endPoint y: 278, distance: 29.6
click at [710, 305] on button "OK" at bounding box center [704, 299] width 40 height 15
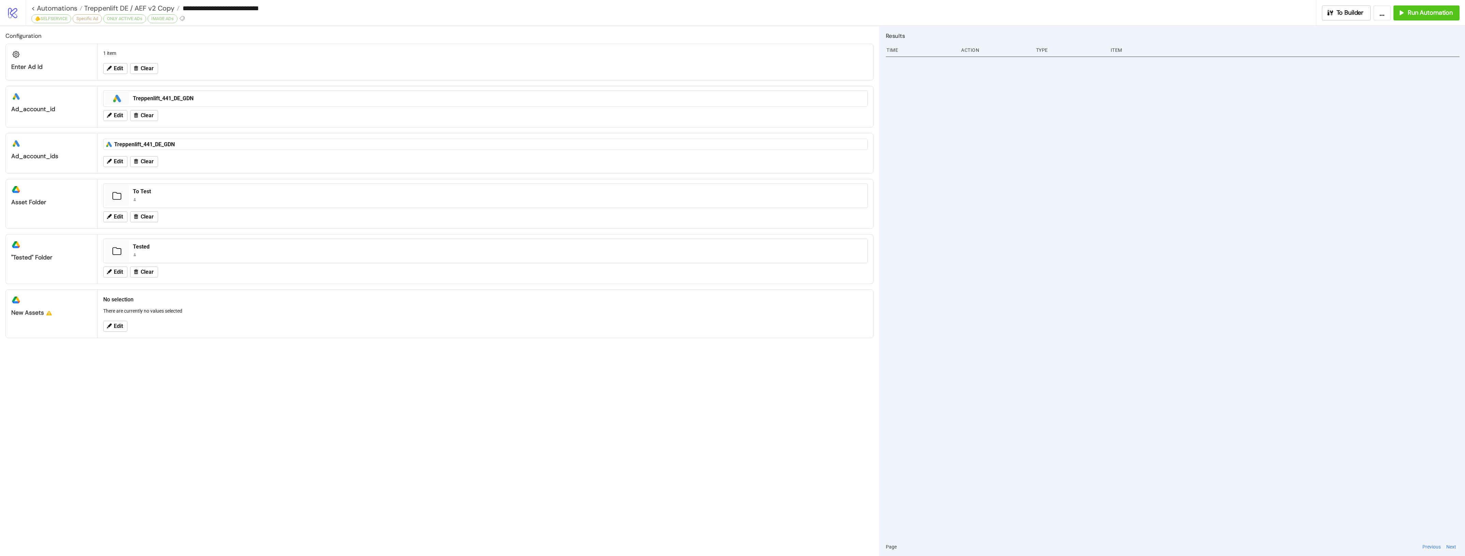
click at [275, 10] on input "**********" at bounding box center [748, 8] width 1136 height 10
drag, startPoint x: 283, startPoint y: 9, endPoint x: 250, endPoint y: 6, distance: 33.5
click at [250, 6] on input "**********" at bounding box center [748, 8] width 1136 height 10
type input "**********"
drag, startPoint x: 427, startPoint y: 306, endPoint x: 421, endPoint y: 302, distance: 7.9
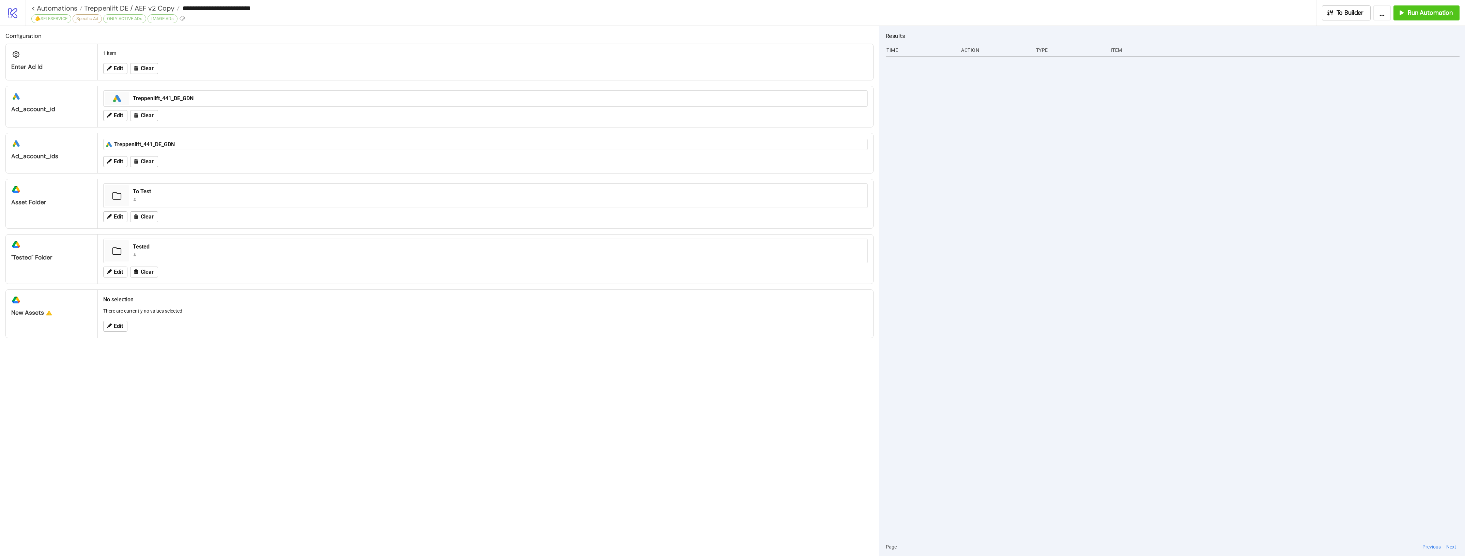
click at [427, 307] on div "No selection There are currently no values selected" at bounding box center [485, 304] width 770 height 25
click at [148, 8] on span "Treppenlift DE / AEF v2 Copy" at bounding box center [128, 8] width 92 height 9
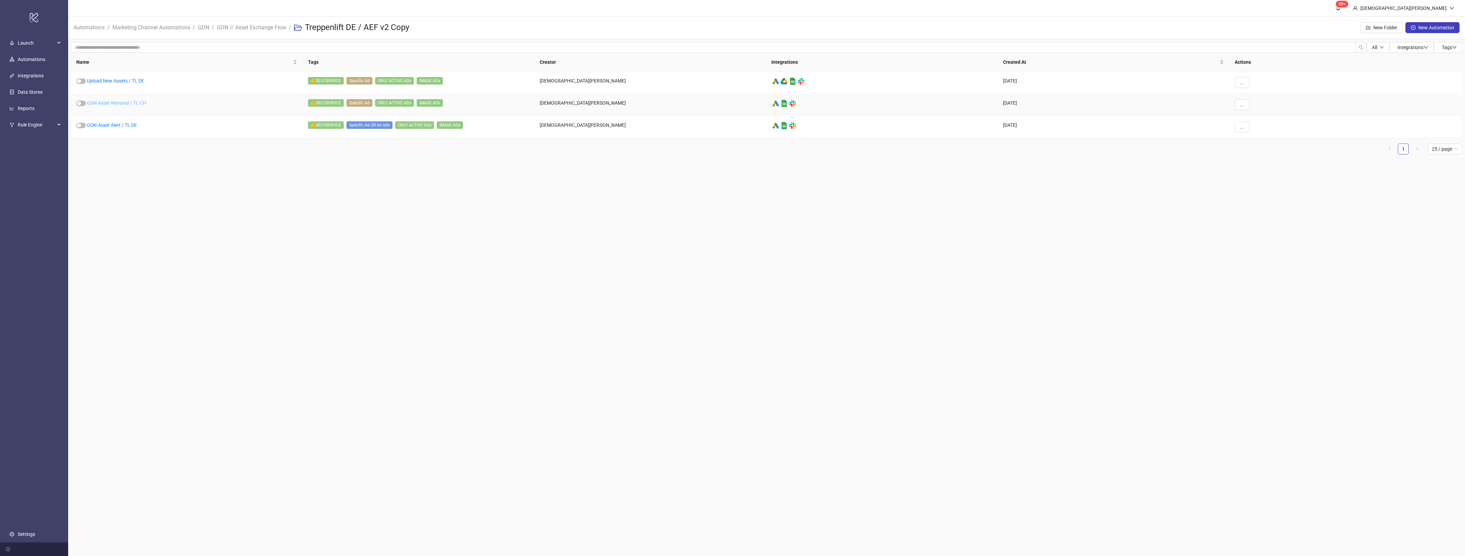
click at [127, 100] on link "GDN Asset Removal / TL CH" at bounding box center [116, 102] width 59 height 5
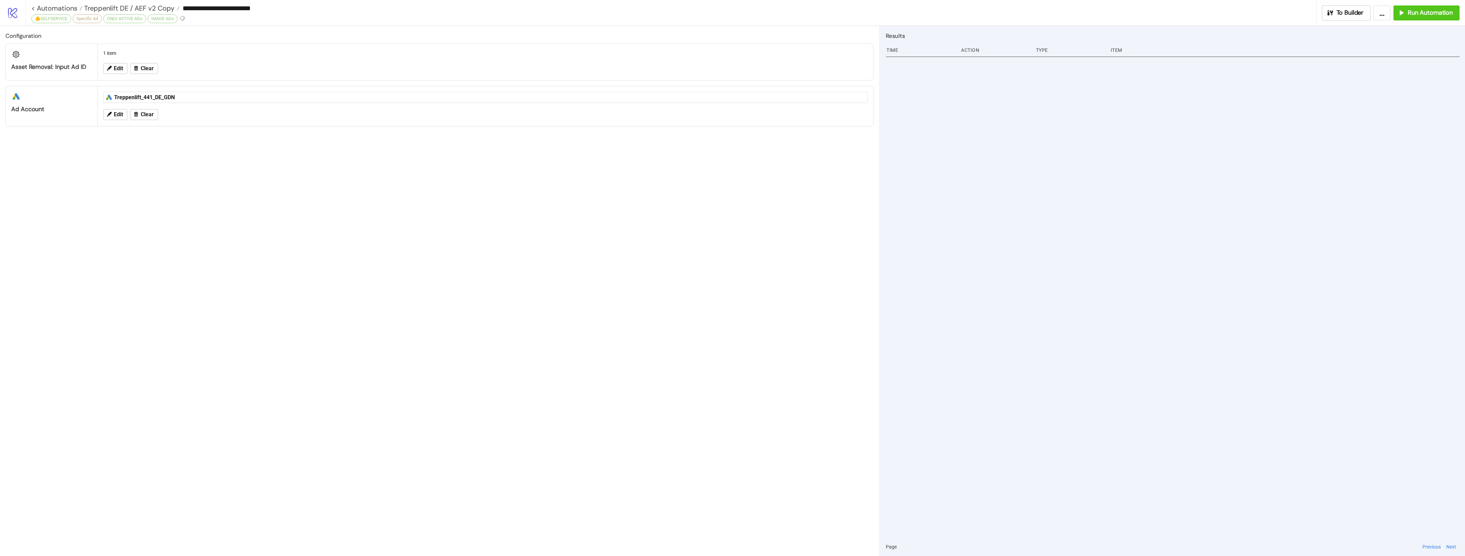
drag, startPoint x: 272, startPoint y: 7, endPoint x: 266, endPoint y: 48, distance: 40.8
click at [262, 11] on input "**********" at bounding box center [748, 8] width 1136 height 10
type input "**********"
drag, startPoint x: 323, startPoint y: 262, endPoint x: 310, endPoint y: 213, distance: 49.9
click at [323, 261] on div "Configuration Asset Removal: Input Ad ID 1 item Edit Clear platform/google_ads …" at bounding box center [439, 291] width 879 height 530
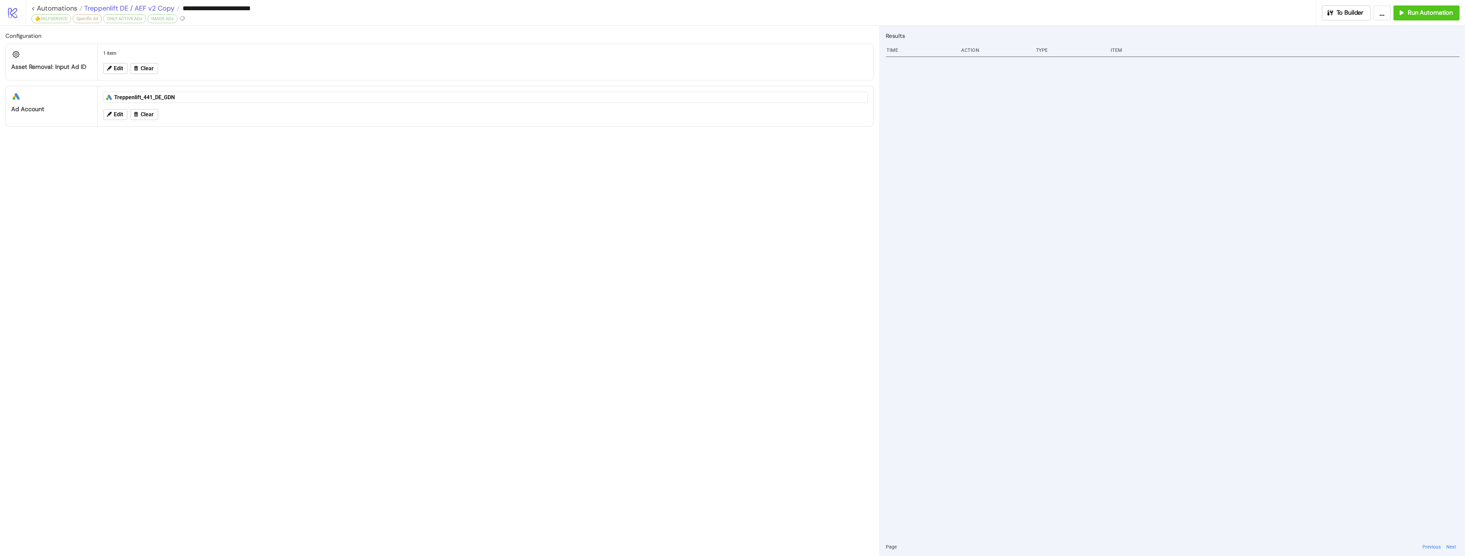
click at [166, 6] on span "Treppenlift DE / AEF v2 Copy" at bounding box center [128, 8] width 92 height 9
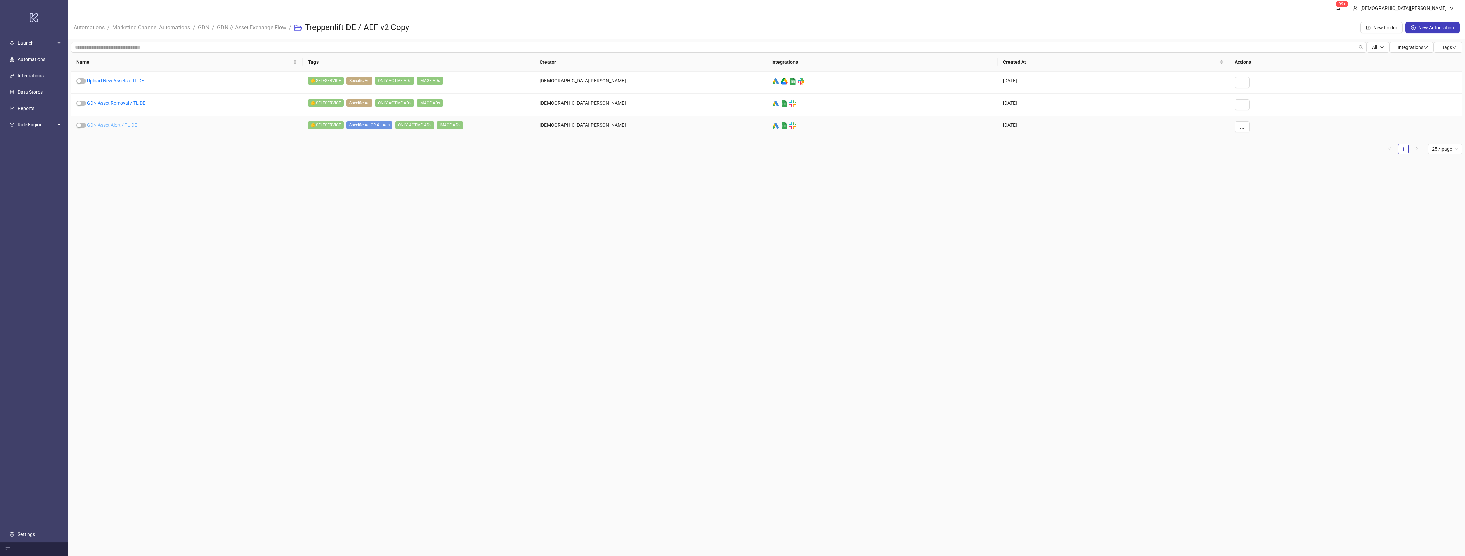
click at [125, 124] on link "GDN Asset Alert / TL DE" at bounding box center [112, 124] width 50 height 5
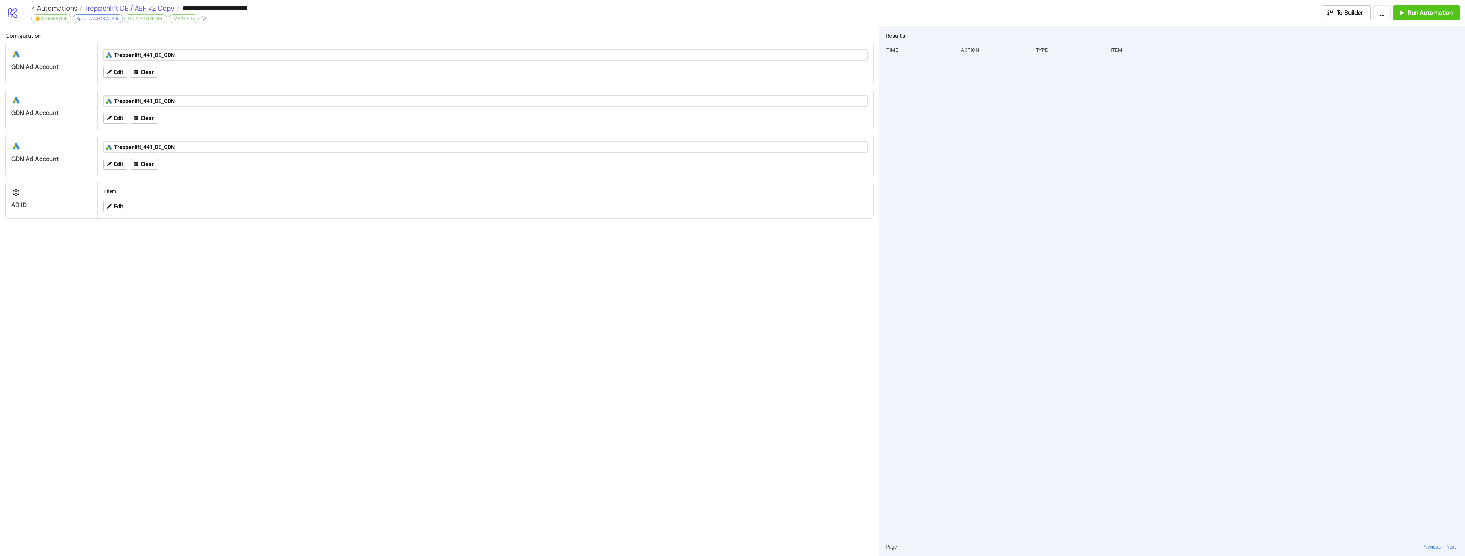
click at [149, 7] on span "Treppenlift DE / AEF v2 Copy" at bounding box center [128, 8] width 92 height 9
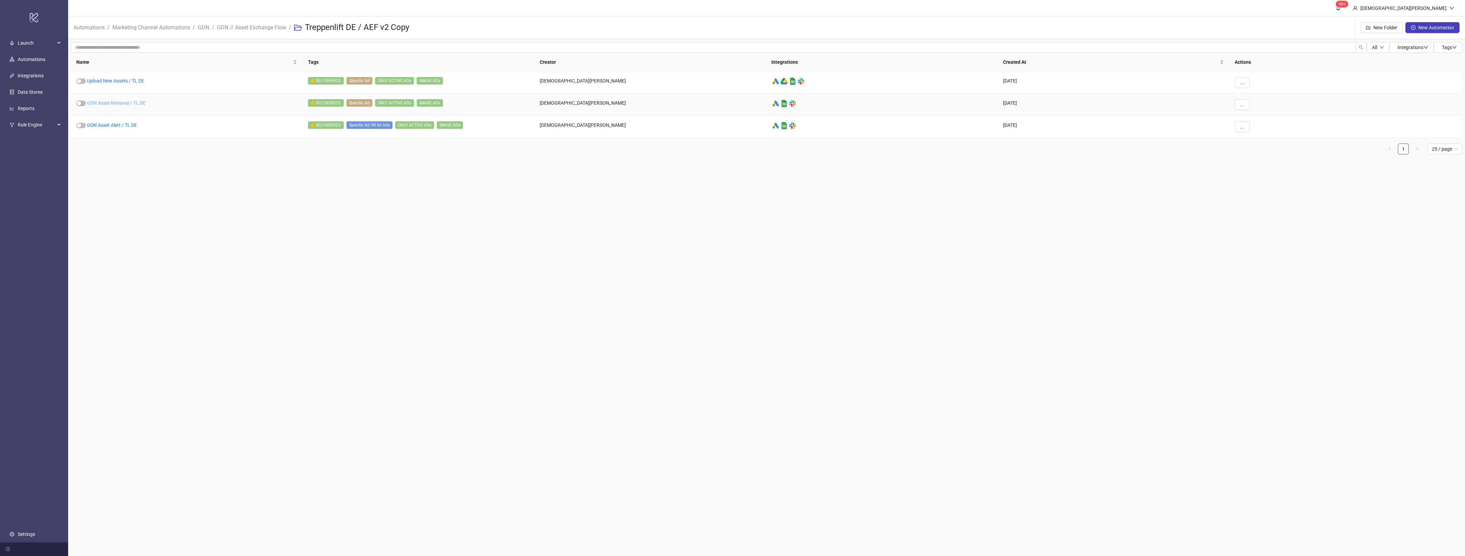
click at [127, 102] on link "GDN Asset Removal / TL DE" at bounding box center [116, 102] width 59 height 5
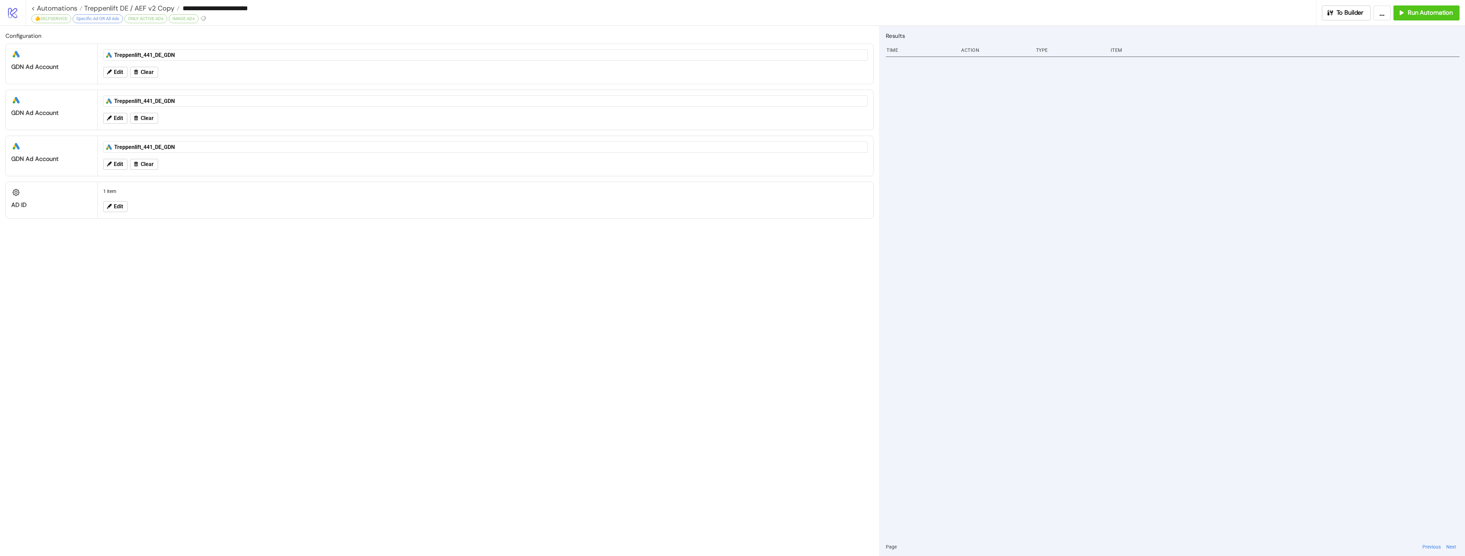
type input "**********"
click at [151, 6] on span "Treppenlift DE / AEF v2 Copy" at bounding box center [128, 8] width 92 height 9
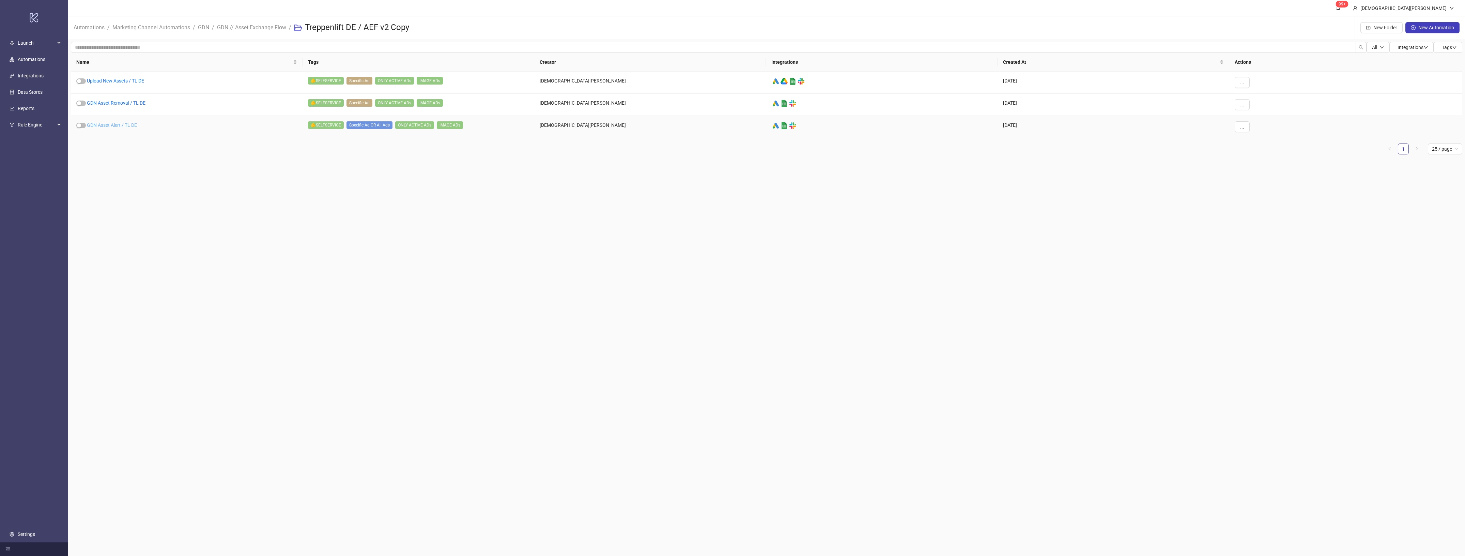
click at [119, 127] on link "GDN Asset Alert / TL DE" at bounding box center [112, 124] width 50 height 5
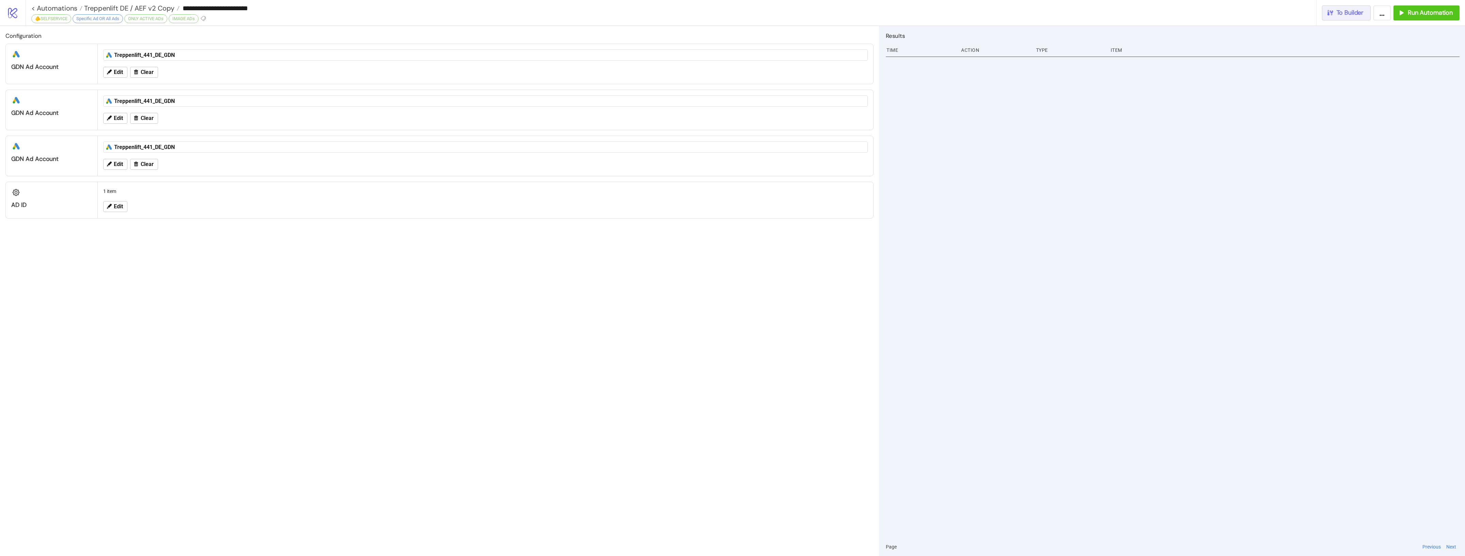
click at [1327, 14] on icon "button" at bounding box center [1329, 12] width 7 height 7
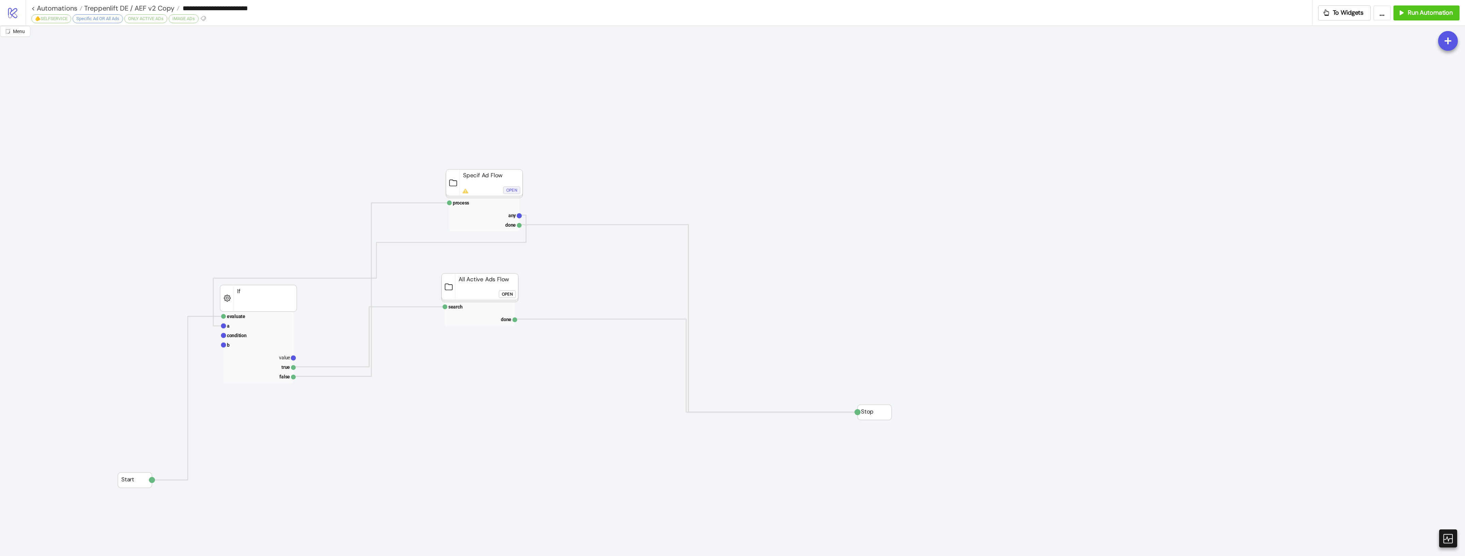
click at [509, 191] on div "Open" at bounding box center [511, 190] width 11 height 8
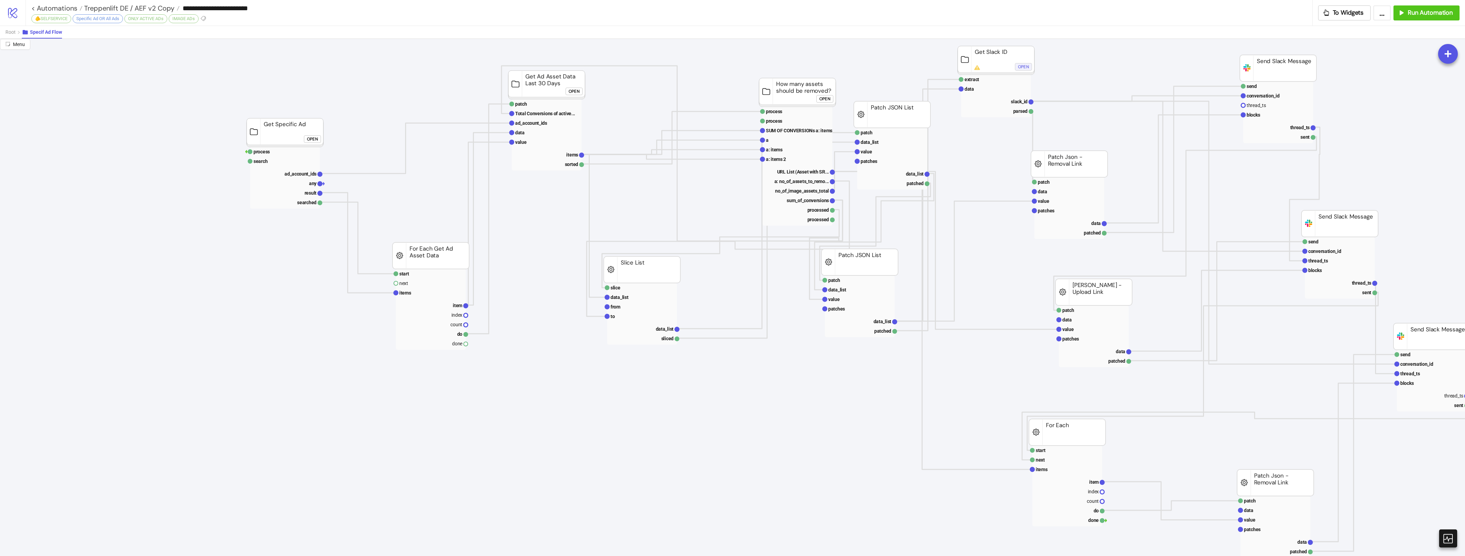
click at [1018, 64] on div "Open" at bounding box center [1023, 67] width 11 height 8
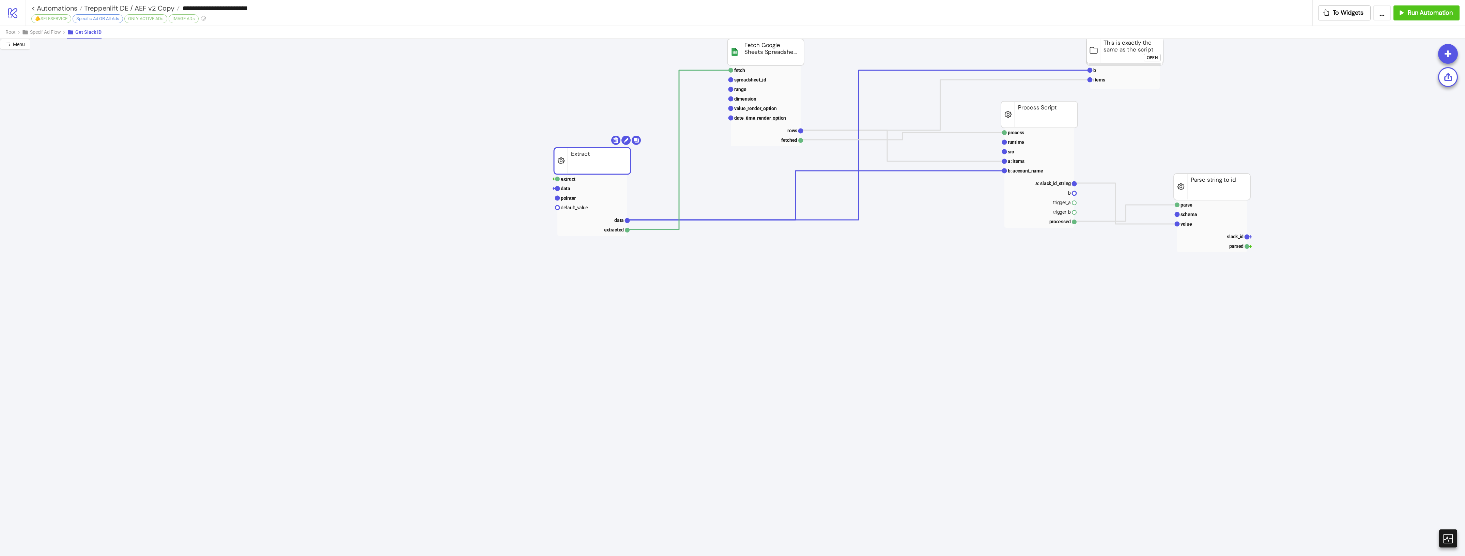
drag, startPoint x: 635, startPoint y: 157, endPoint x: 797, endPoint y: 230, distance: 177.7
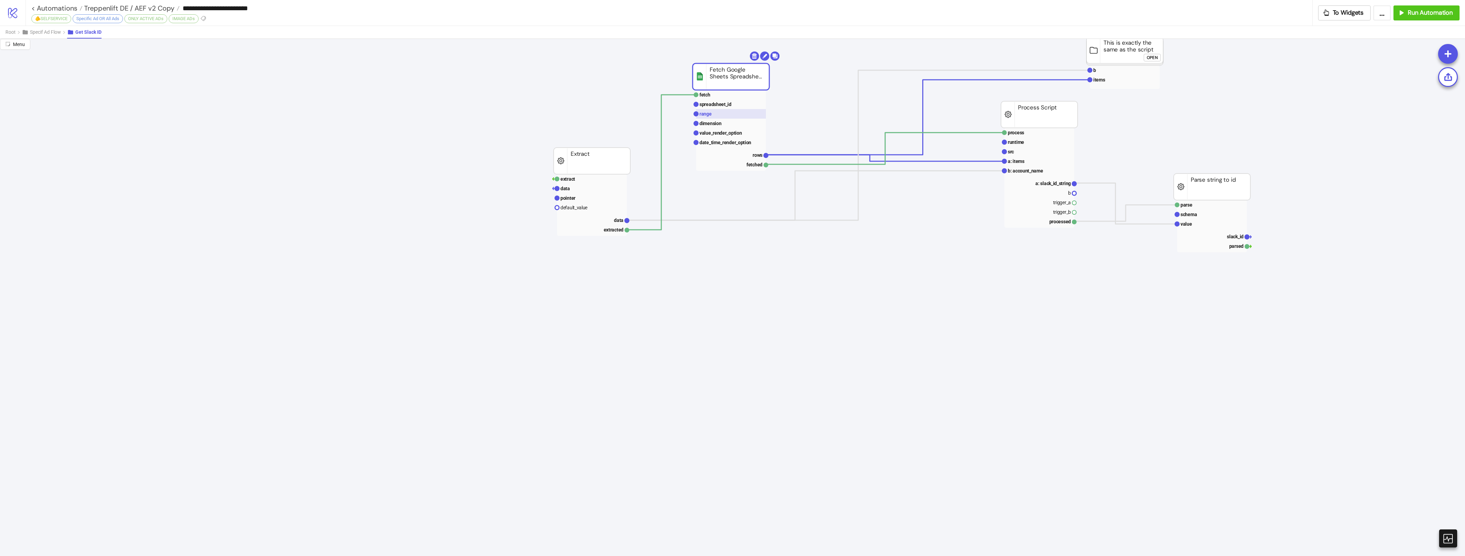
drag, startPoint x: 773, startPoint y: 49, endPoint x: 727, endPoint y: 110, distance: 76.2
click at [722, 115] on rect at bounding box center [731, 114] width 70 height 10
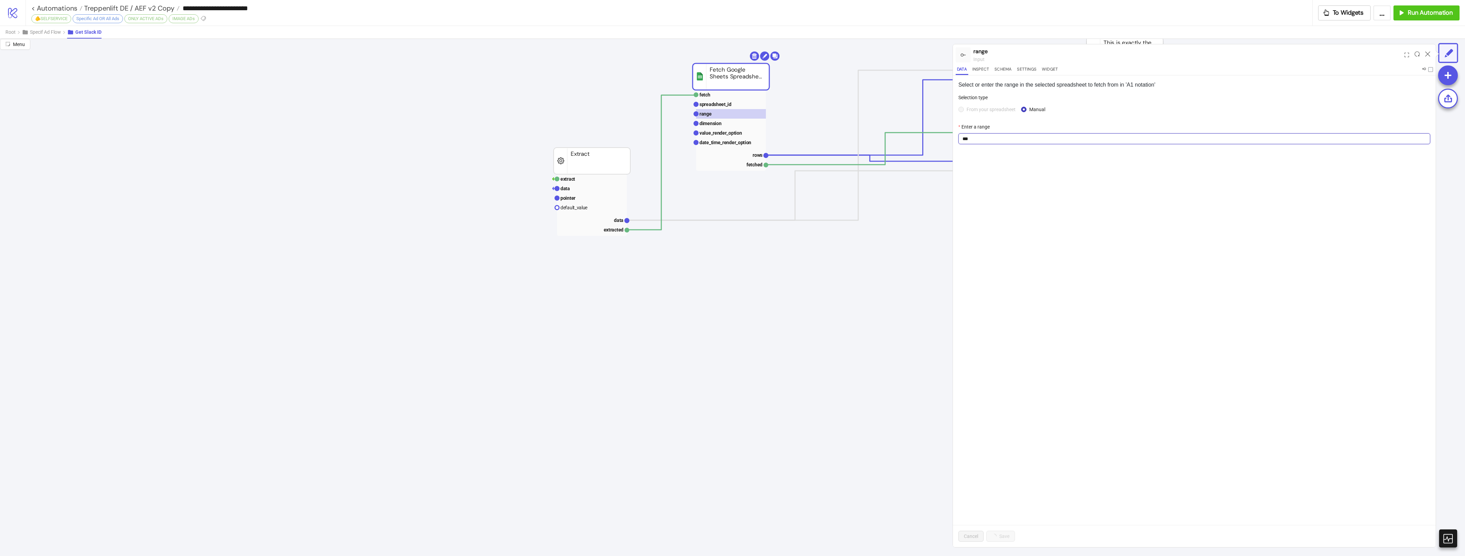
click at [986, 133] on input "***" at bounding box center [1194, 138] width 472 height 11
click at [984, 109] on span "From your spreadsheet" at bounding box center [991, 109] width 54 height 7
click at [979, 132] on div "Enter a range" at bounding box center [1194, 128] width 472 height 10
click at [981, 140] on input "***" at bounding box center [1194, 138] width 472 height 11
click at [979, 104] on div "From your spreadsheet Manual" at bounding box center [1194, 109] width 472 height 11
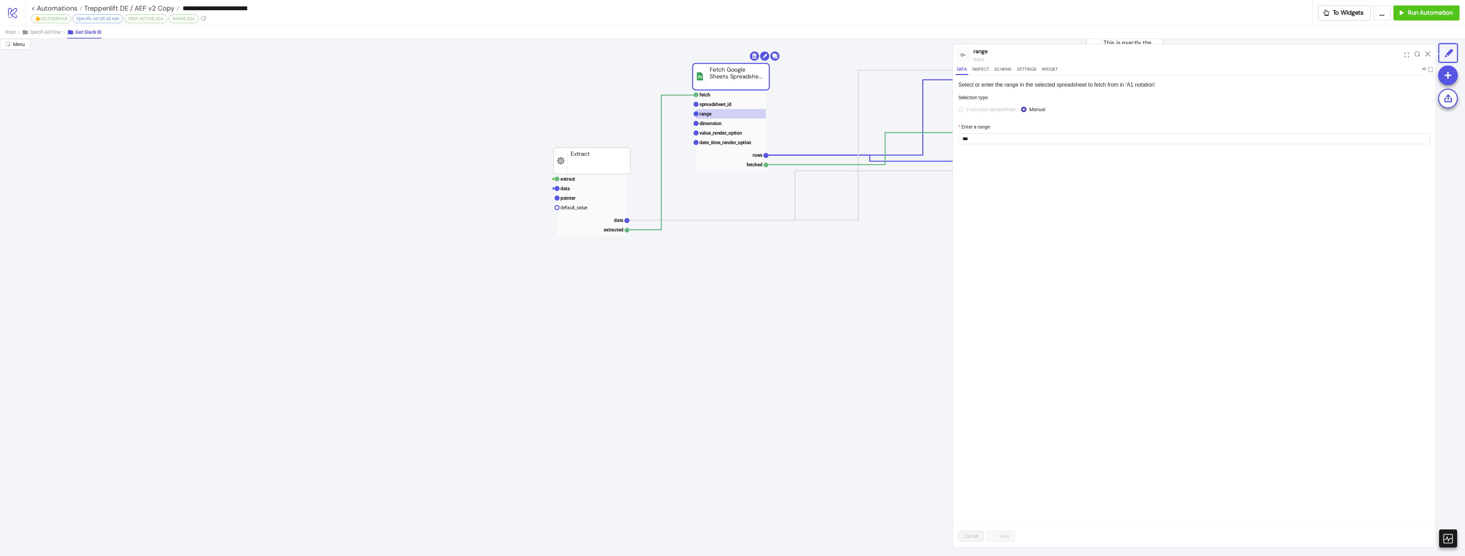
click at [977, 109] on span "From your spreadsheet" at bounding box center [991, 109] width 54 height 7
drag, startPoint x: 747, startPoint y: 120, endPoint x: 745, endPoint y: 116, distance: 4.3
click at [746, 120] on rect at bounding box center [731, 124] width 70 height 10
click at [745, 111] on rect at bounding box center [731, 114] width 70 height 10
click at [990, 133] on div "GDN" at bounding box center [1194, 138] width 472 height 11
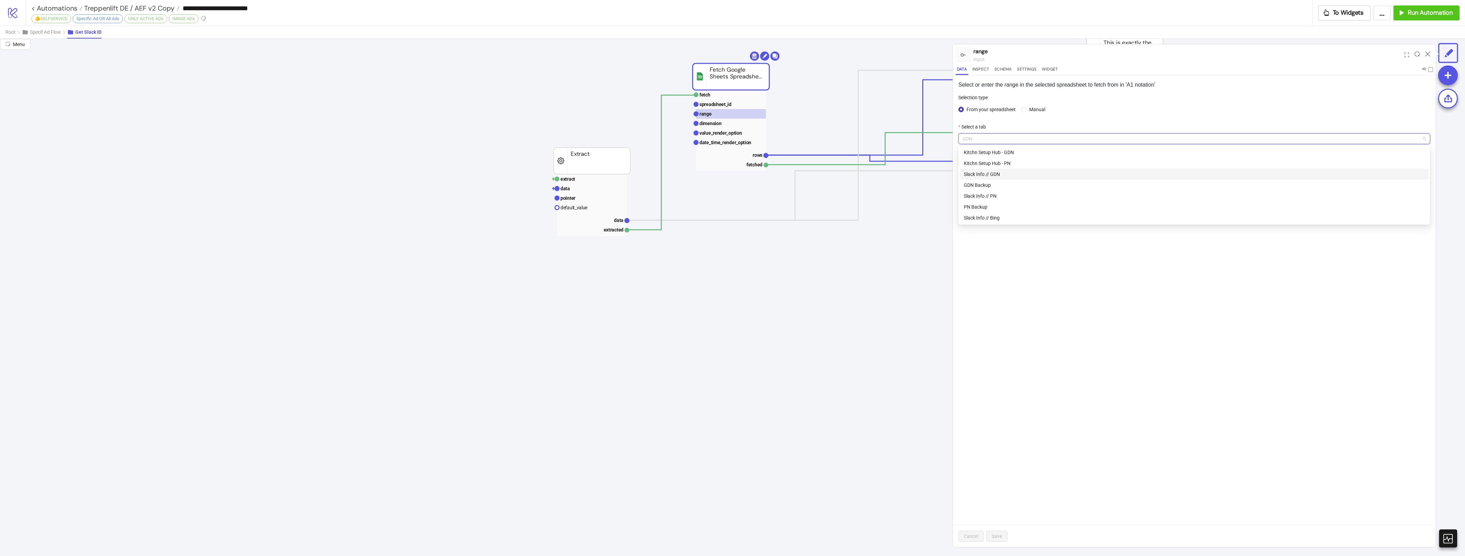
click at [1017, 175] on div "Slack Info // GDN" at bounding box center [1194, 173] width 461 height 7
click at [1144, 96] on div "Selection type" at bounding box center [1194, 99] width 472 height 10
click at [997, 538] on span "Save" at bounding box center [997, 535] width 10 height 5
click at [1428, 53] on icon at bounding box center [1427, 53] width 5 height 5
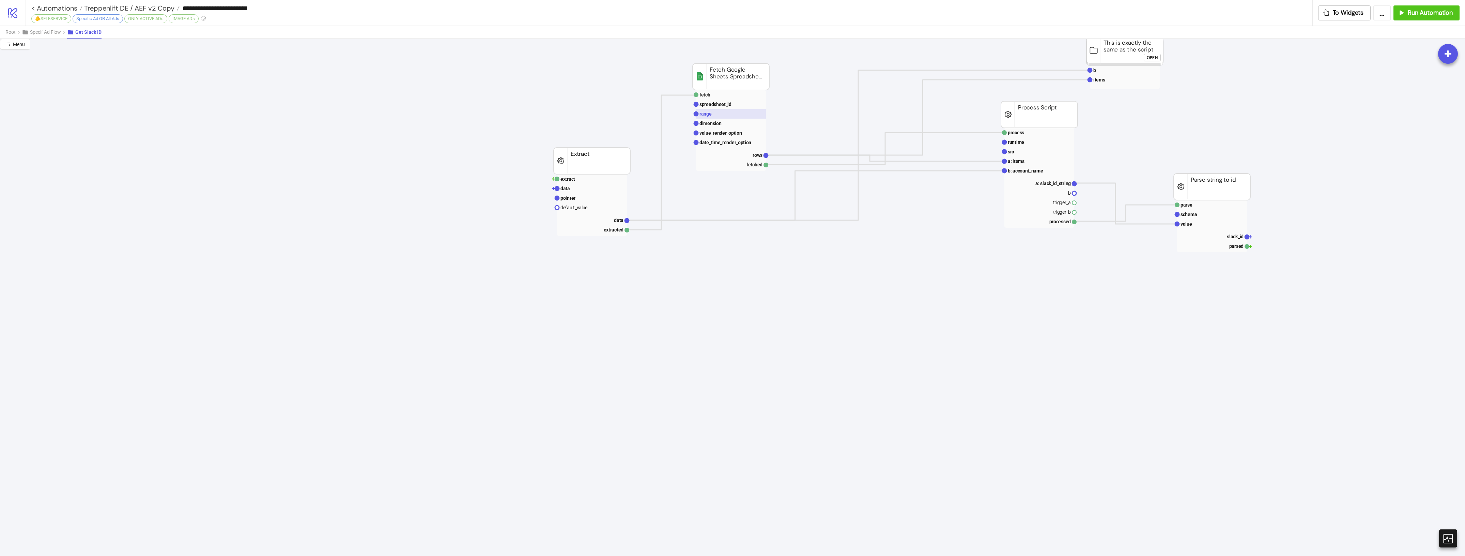
click at [748, 117] on rect at bounding box center [731, 114] width 70 height 10
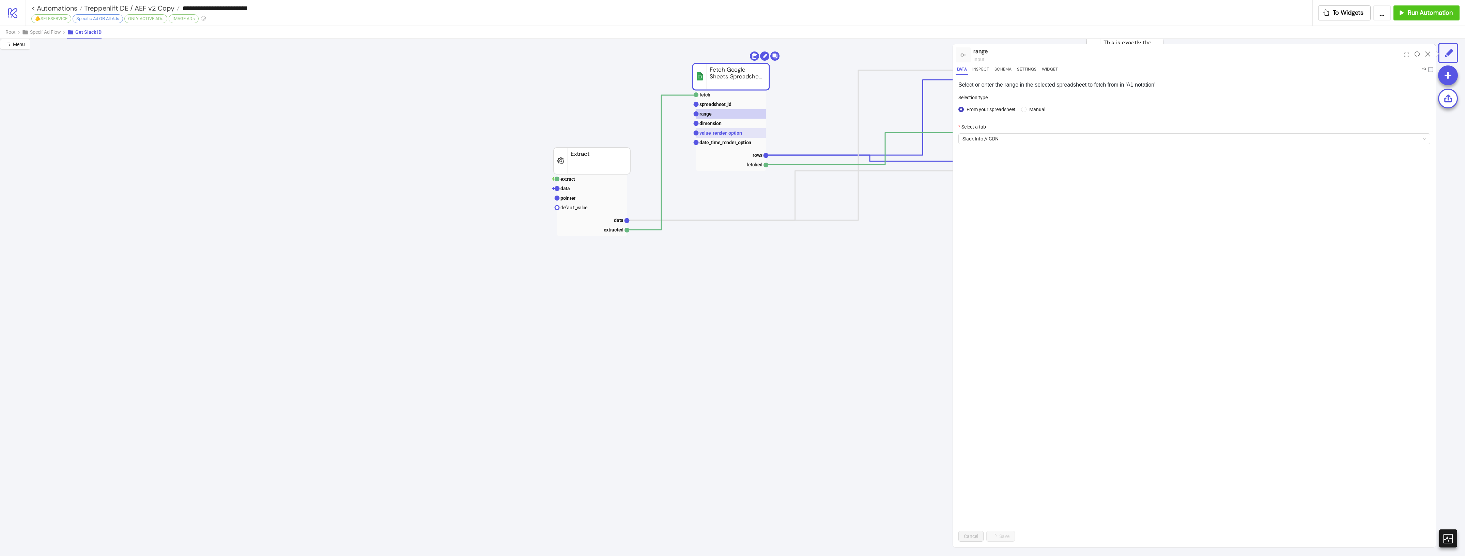
click at [729, 133] on text "value_render_option" at bounding box center [720, 132] width 43 height 5
click at [730, 123] on rect at bounding box center [731, 124] width 70 height 10
click at [735, 111] on rect at bounding box center [731, 114] width 70 height 10
click at [734, 103] on rect at bounding box center [731, 104] width 70 height 10
click at [733, 114] on rect at bounding box center [731, 114] width 70 height 10
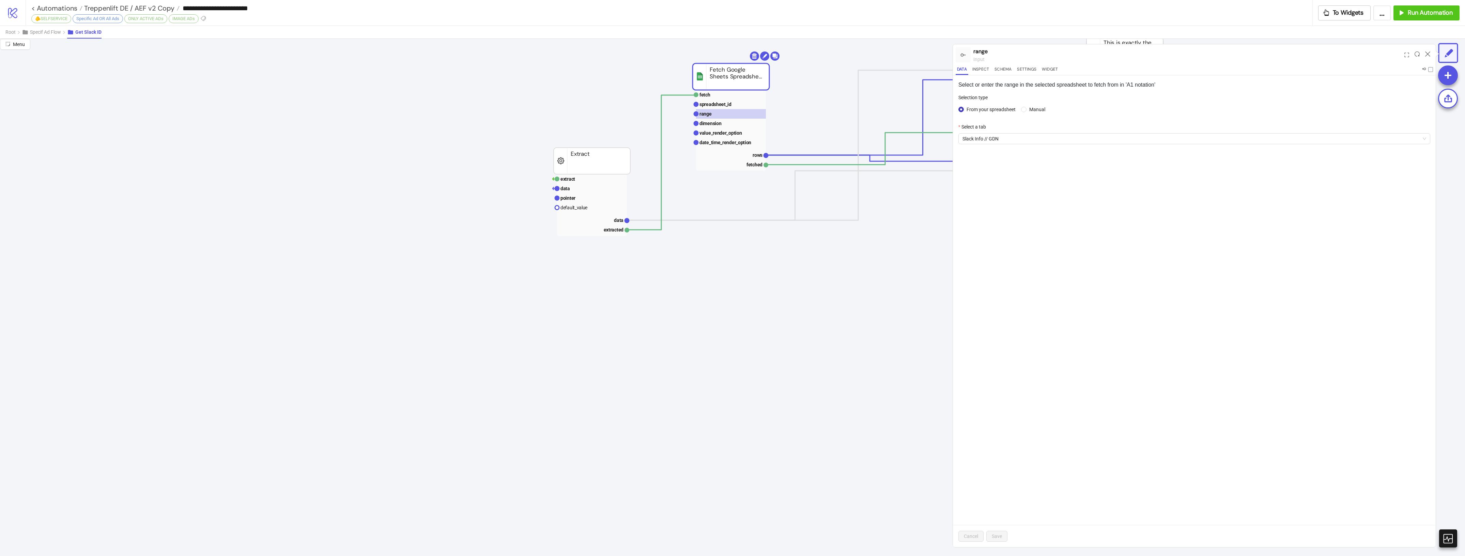
click at [1104, 209] on div "Select or enter the range in the selected spreadsheet to fetch from in 'A1 nota…" at bounding box center [1194, 310] width 483 height 471
click at [1039, 142] on span "Slack Info // GDN" at bounding box center [1194, 139] width 464 height 10
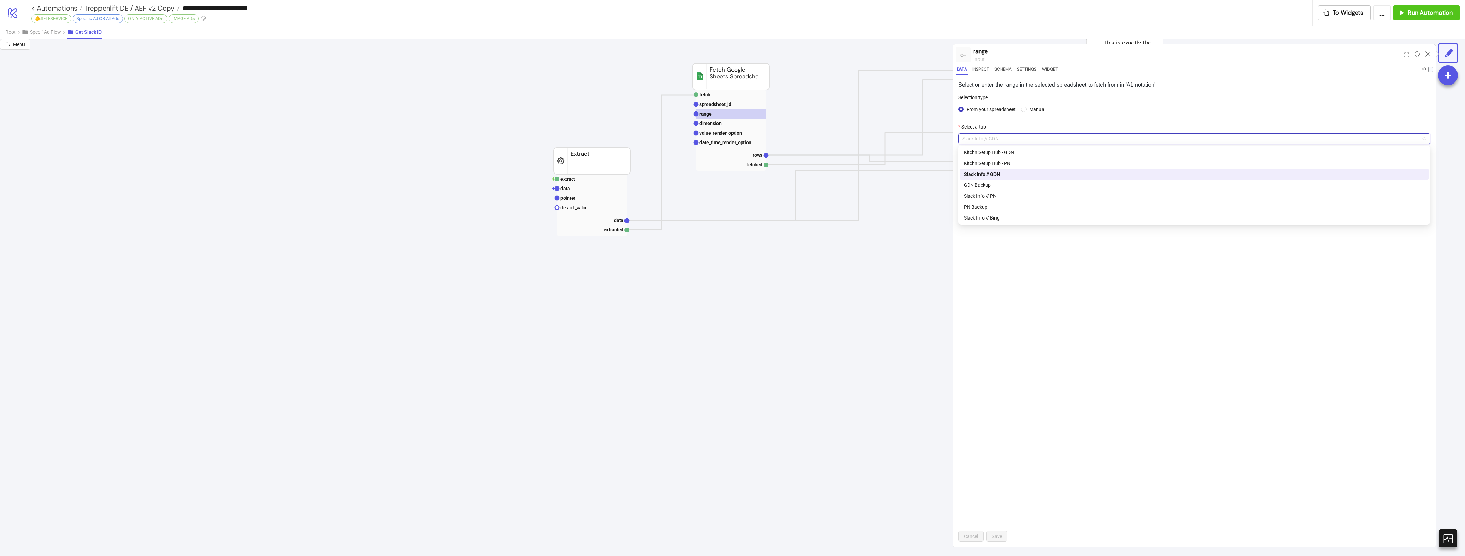
drag, startPoint x: 884, startPoint y: 244, endPoint x: 874, endPoint y: 238, distance: 11.8
click at [990, 172] on div "Slack Info // GDN" at bounding box center [1194, 173] width 461 height 7
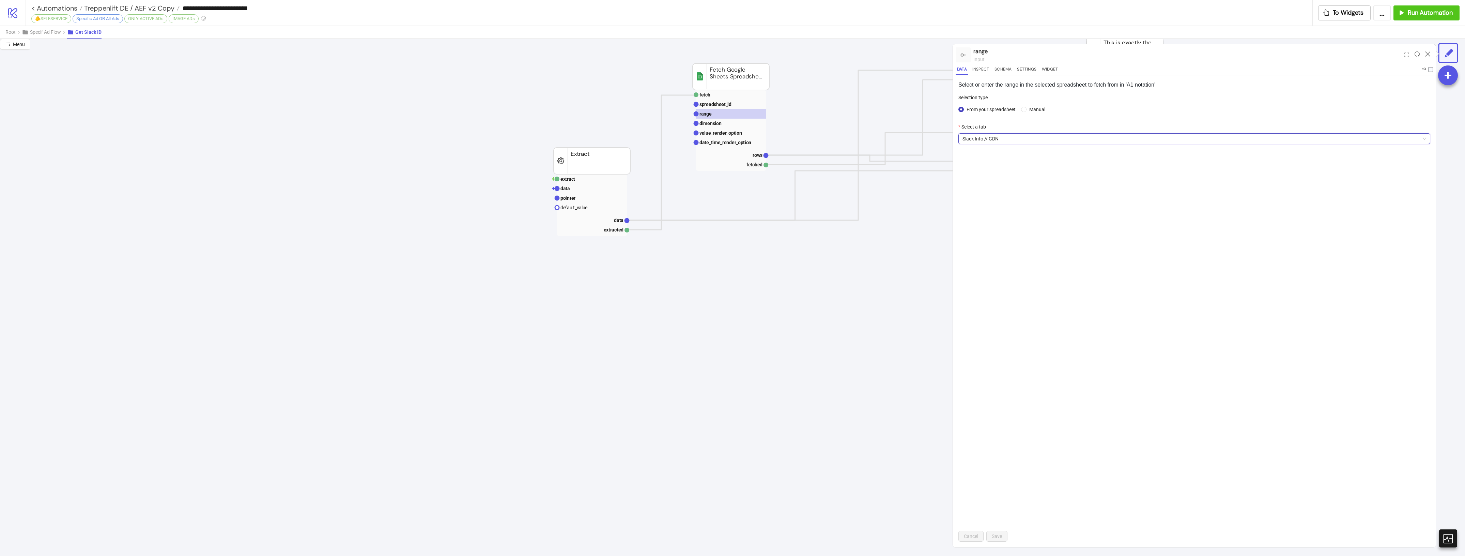
click at [1428, 54] on icon at bounding box center [1427, 53] width 5 height 5
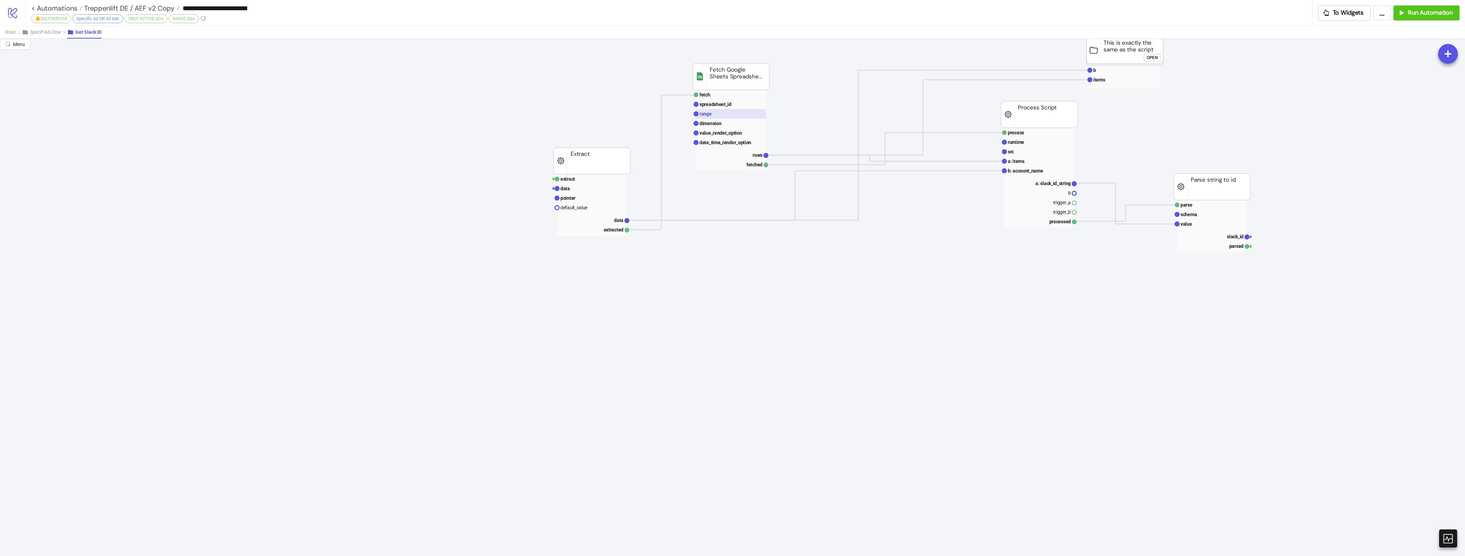
click at [731, 112] on rect at bounding box center [731, 114] width 70 height 10
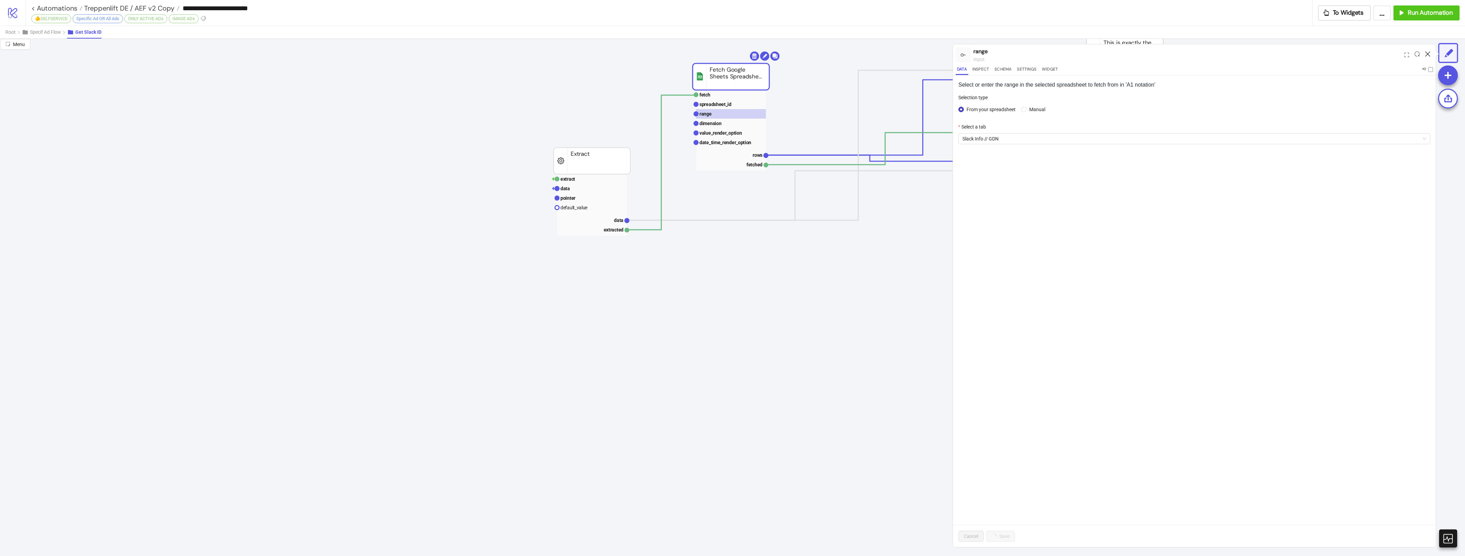
click at [1429, 53] on icon at bounding box center [1427, 53] width 5 height 5
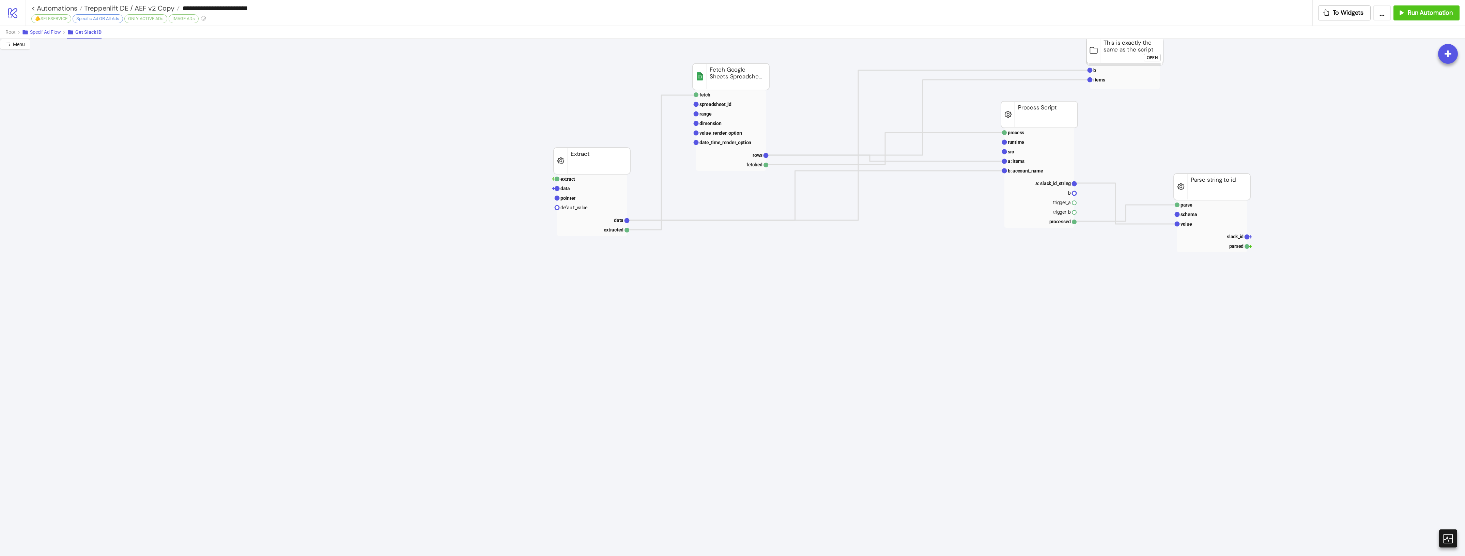
click at [59, 34] on span "Specif Ad Flow" at bounding box center [45, 31] width 31 height 5
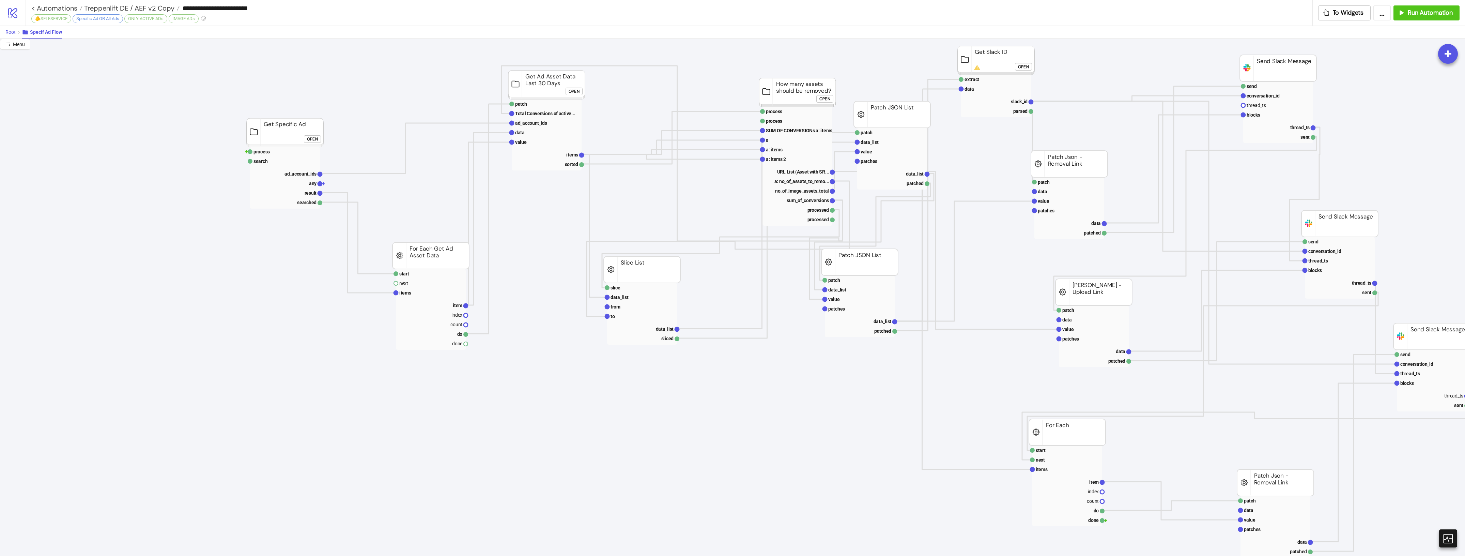
click at [9, 31] on span "Root" at bounding box center [10, 31] width 10 height 5
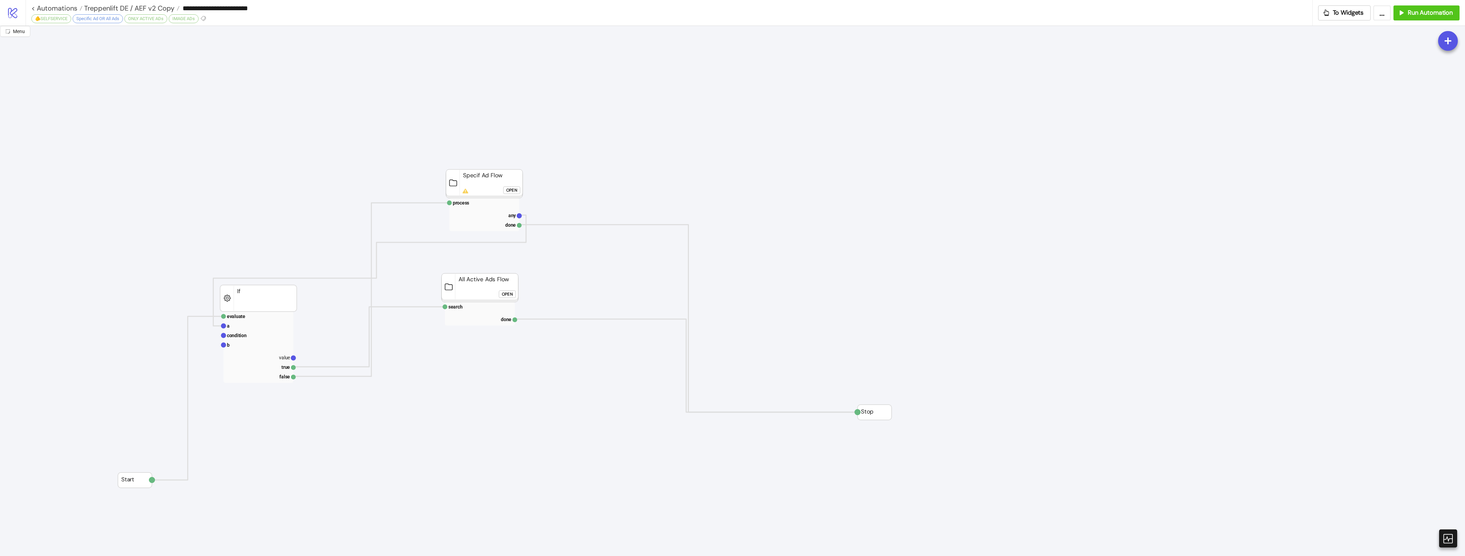
drag, startPoint x: 465, startPoint y: 187, endPoint x: 465, endPoint y: 191, distance: 4.1
click at [464, 190] on rect at bounding box center [484, 183] width 77 height 29
click at [465, 191] on rect at bounding box center [483, 185] width 77 height 29
click div "Open"
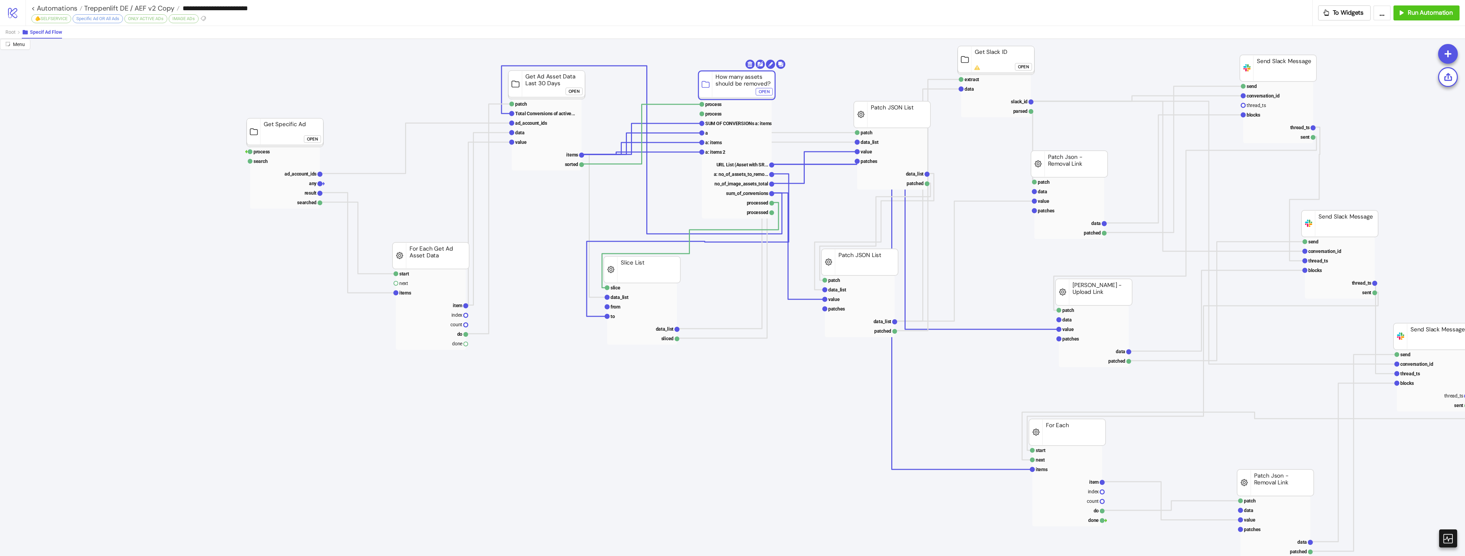
drag, startPoint x: 785, startPoint y: 89, endPoint x: 731, endPoint y: 62, distance: 60.8
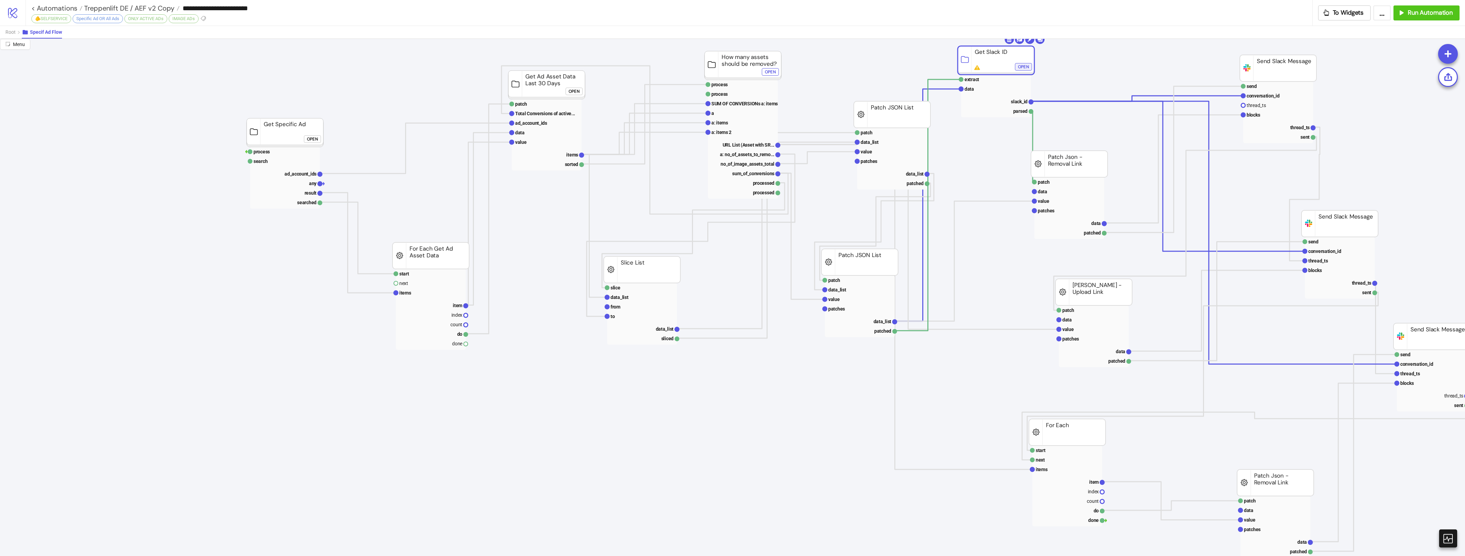
click at [1022, 66] on div "Open" at bounding box center [1023, 67] width 11 height 8
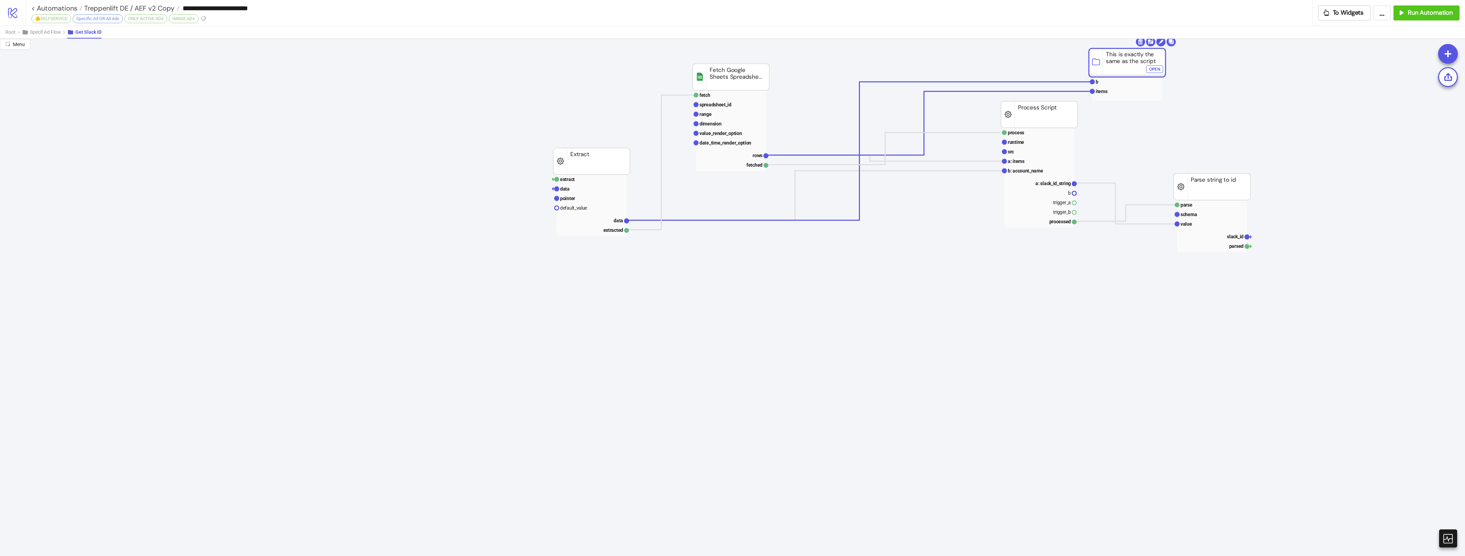
drag, startPoint x: 1118, startPoint y: 55, endPoint x: 1121, endPoint y: 67, distance: 11.8
click at [1121, 67] on rect at bounding box center [1127, 62] width 77 height 29
drag, startPoint x: 1152, startPoint y: 69, endPoint x: 1150, endPoint y: 66, distance: 3.7
click at [1152, 69] on div "Open" at bounding box center [1154, 69] width 11 height 8
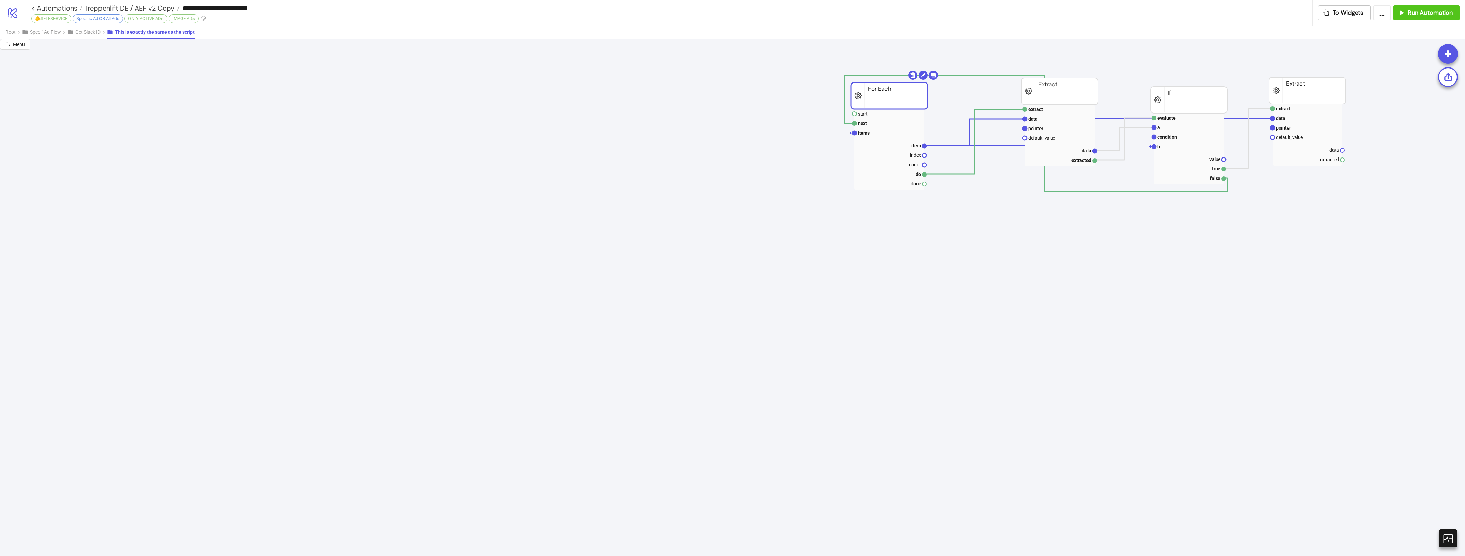
drag, startPoint x: 895, startPoint y: 98, endPoint x: 868, endPoint y: 97, distance: 27.6
click at [99, 32] on span "Get Slack ID" at bounding box center [87, 31] width 25 height 5
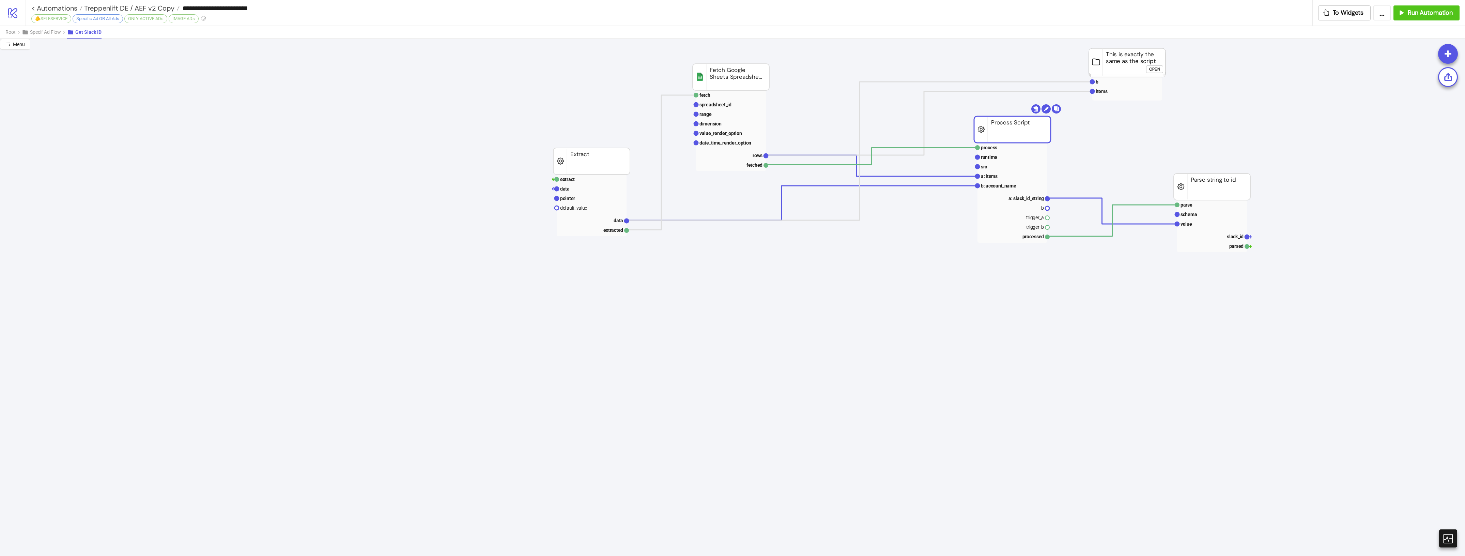
drag, startPoint x: 1015, startPoint y: 108, endPoint x: 986, endPoint y: 122, distance: 32.3
drag, startPoint x: 48, startPoint y: 33, endPoint x: 16, endPoint y: 33, distance: 32.0
click at [47, 33] on span "Specif Ad Flow" at bounding box center [45, 31] width 31 height 5
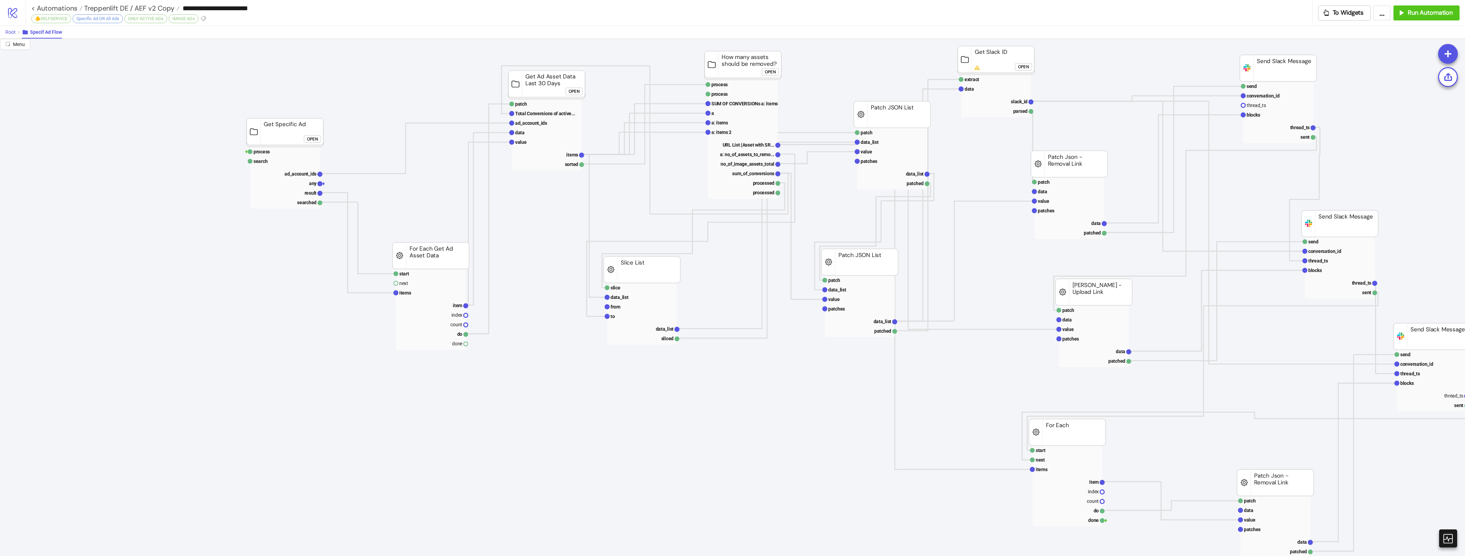
click at [16, 33] on button "Root" at bounding box center [13, 32] width 16 height 13
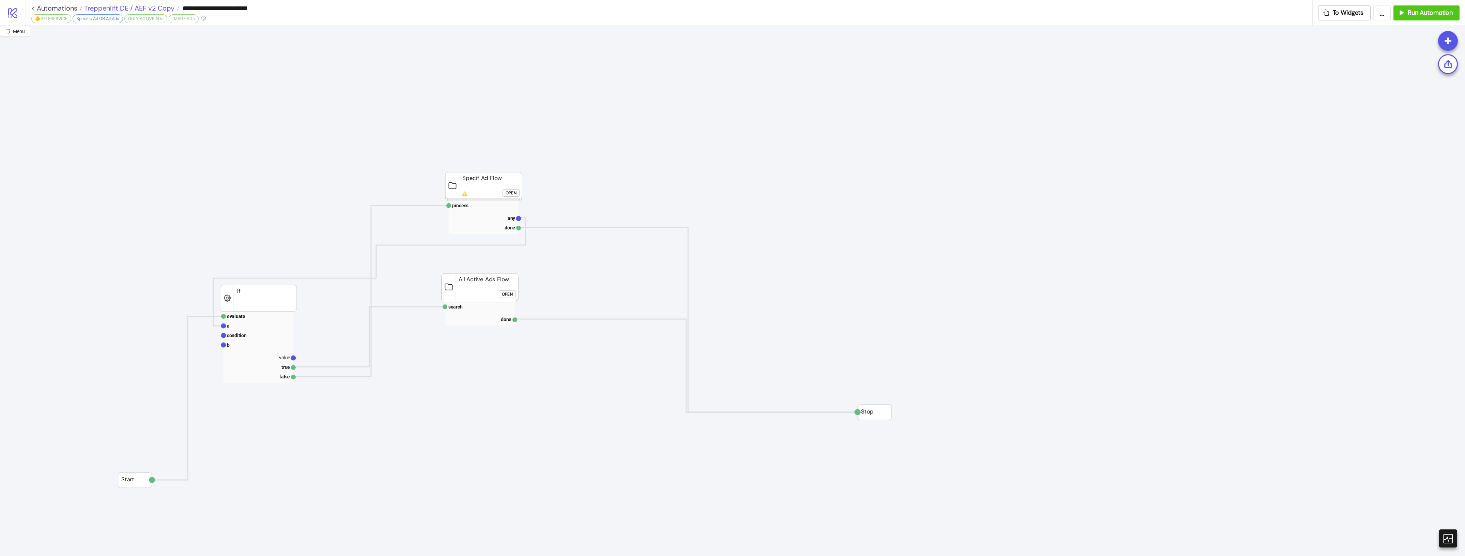
click at [162, 7] on span "Treppenlift DE / AEF v2 Copy" at bounding box center [128, 8] width 92 height 9
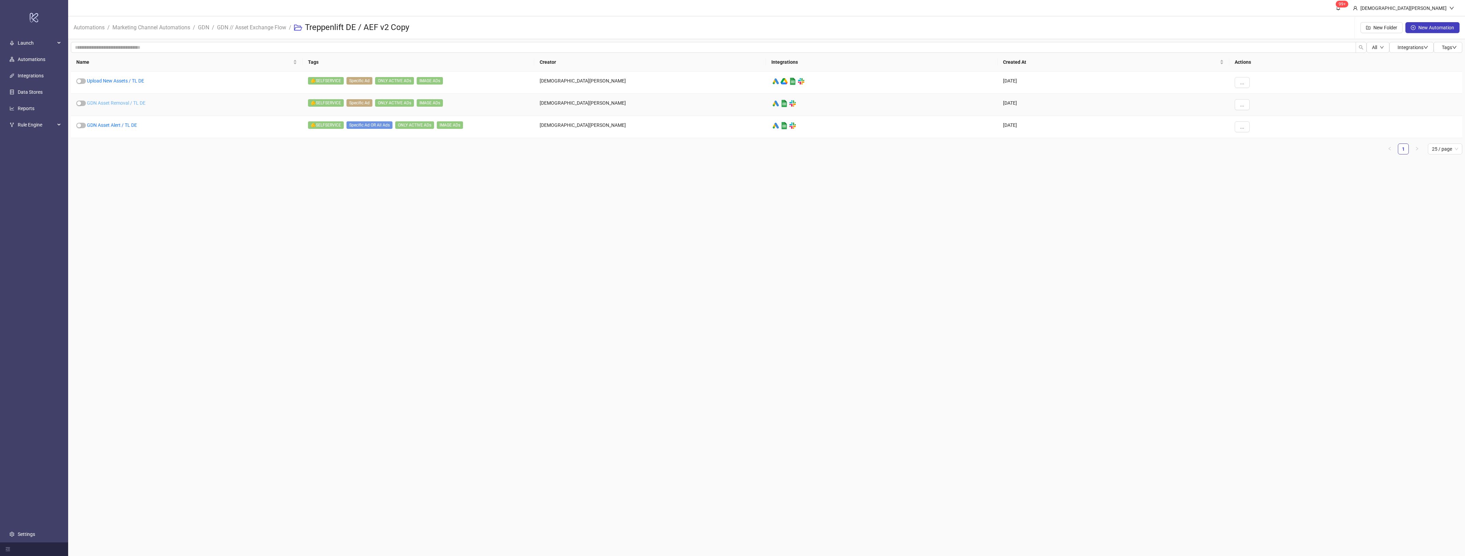
click at [105, 105] on link "GDN Asset Removal / TL DE" at bounding box center [116, 102] width 59 height 5
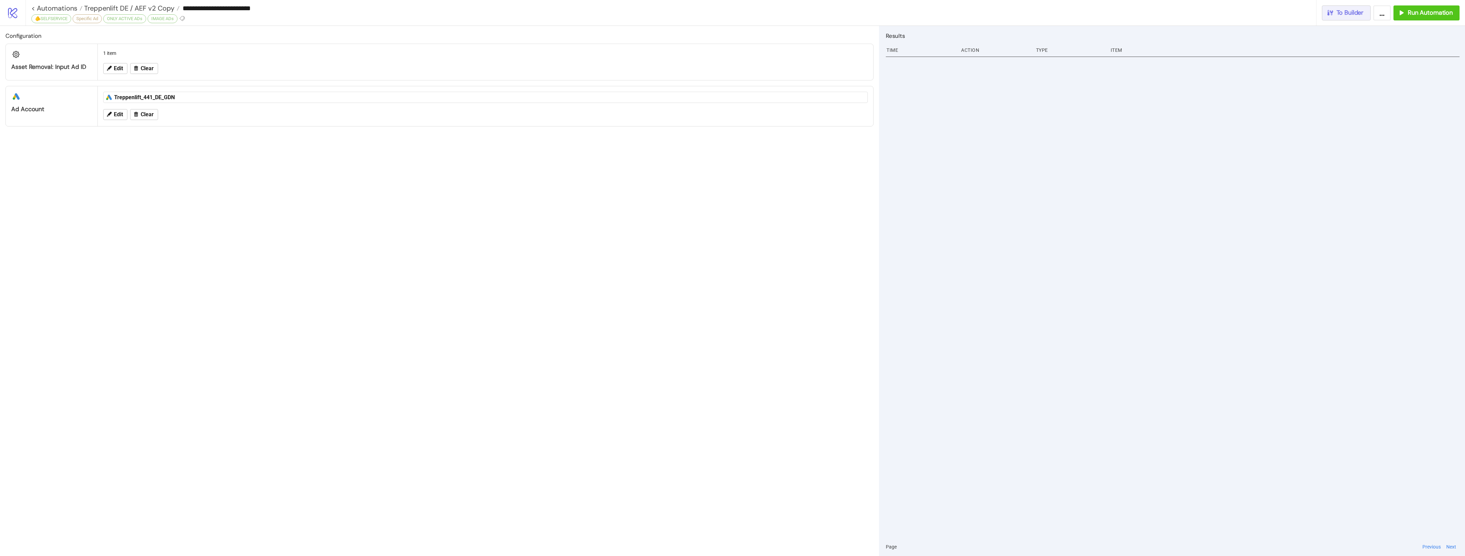
click at [1332, 14] on icon "button" at bounding box center [1330, 12] width 6 height 5
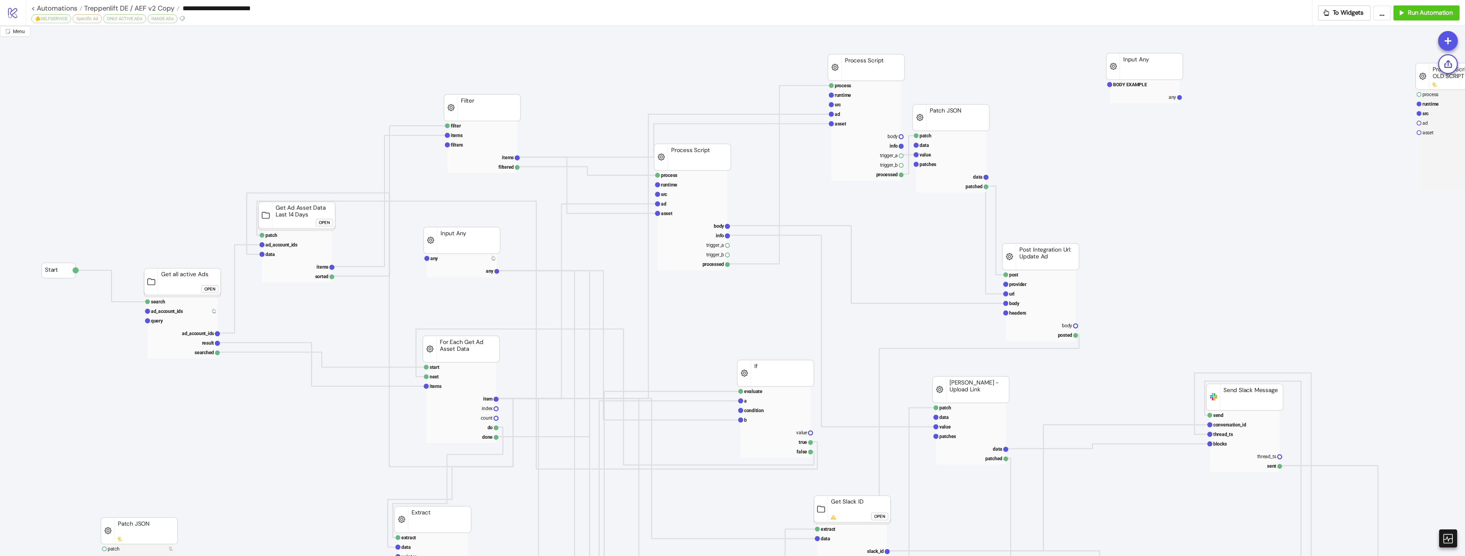
scroll to position [85, 0]
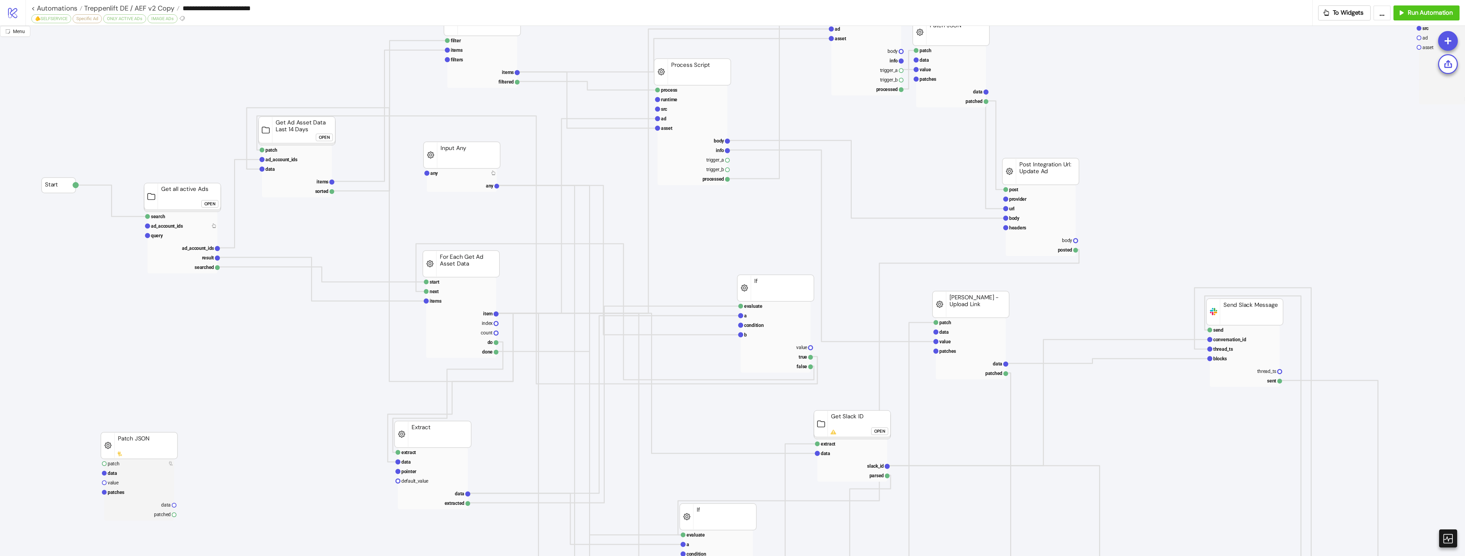
click at [877, 427] on div "Open" at bounding box center [879, 431] width 11 height 8
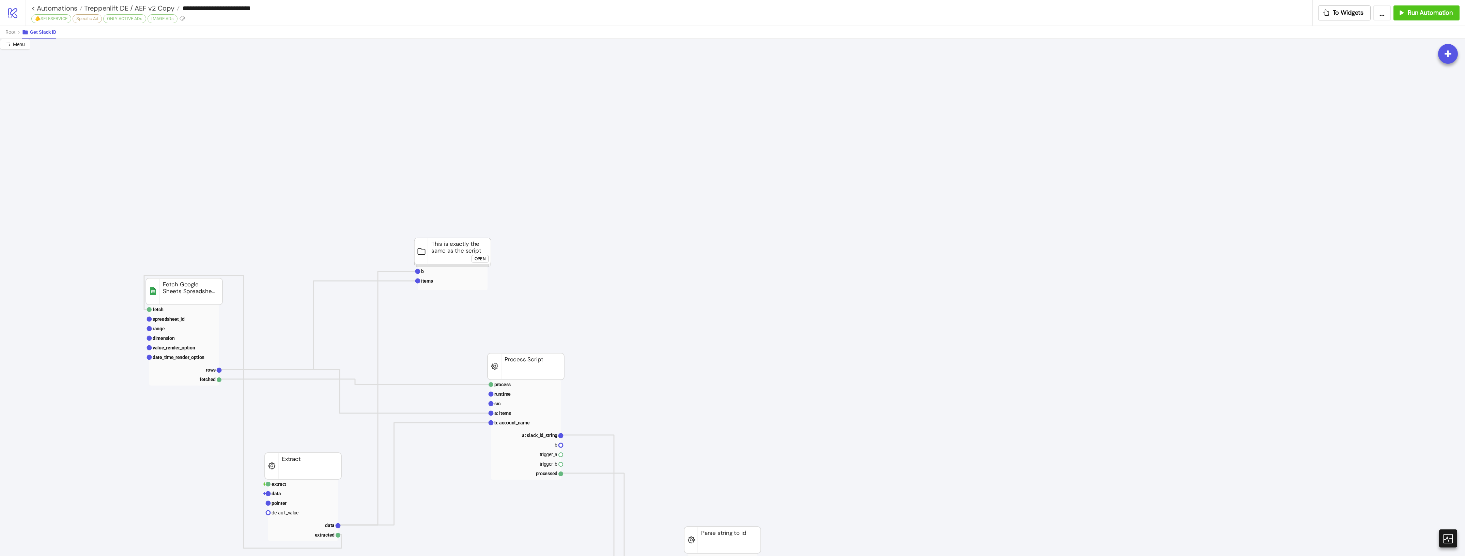
scroll to position [170, 0]
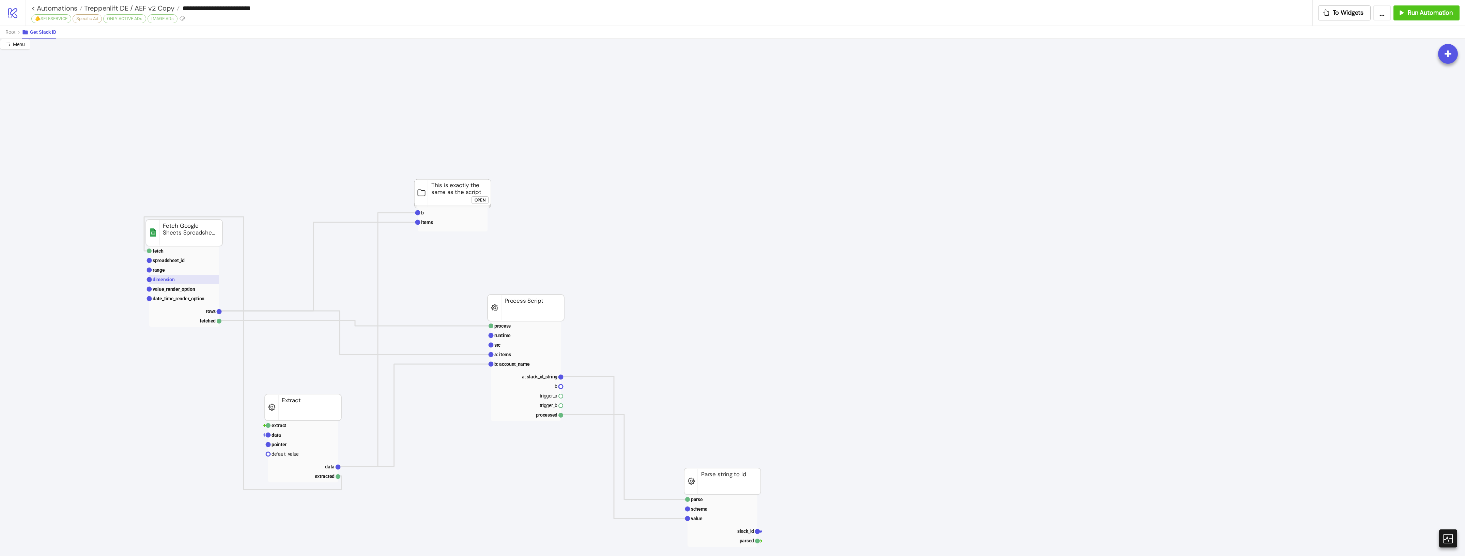
click at [186, 276] on rect at bounding box center [184, 280] width 70 height 10
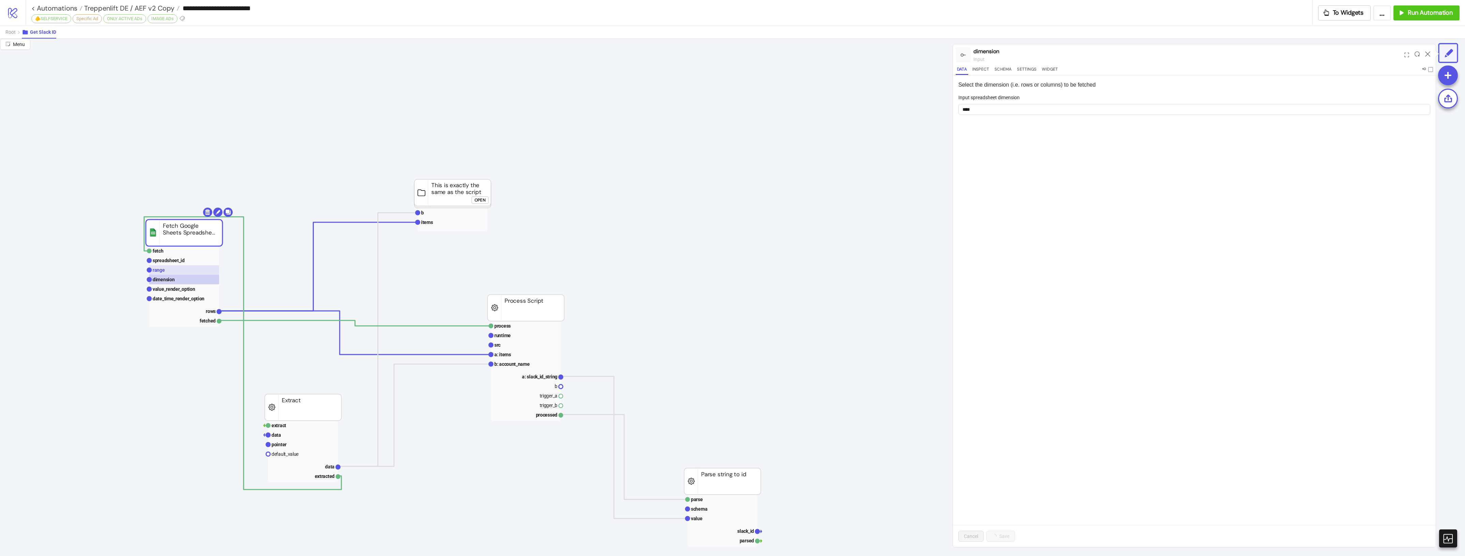
click at [186, 271] on rect at bounding box center [184, 270] width 70 height 10
drag, startPoint x: 1030, startPoint y: 134, endPoint x: 1065, endPoint y: 134, distance: 35.4
click at [1030, 134] on input "***" at bounding box center [1194, 138] width 472 height 11
click at [1061, 277] on div "Select or enter the range in the selected spreadsheet to fetch from in 'A1 nota…" at bounding box center [1194, 310] width 483 height 471
click at [1035, 264] on div "Select or enter the range in the selected spreadsheet to fetch from in 'A1 nota…" at bounding box center [1194, 310] width 483 height 471
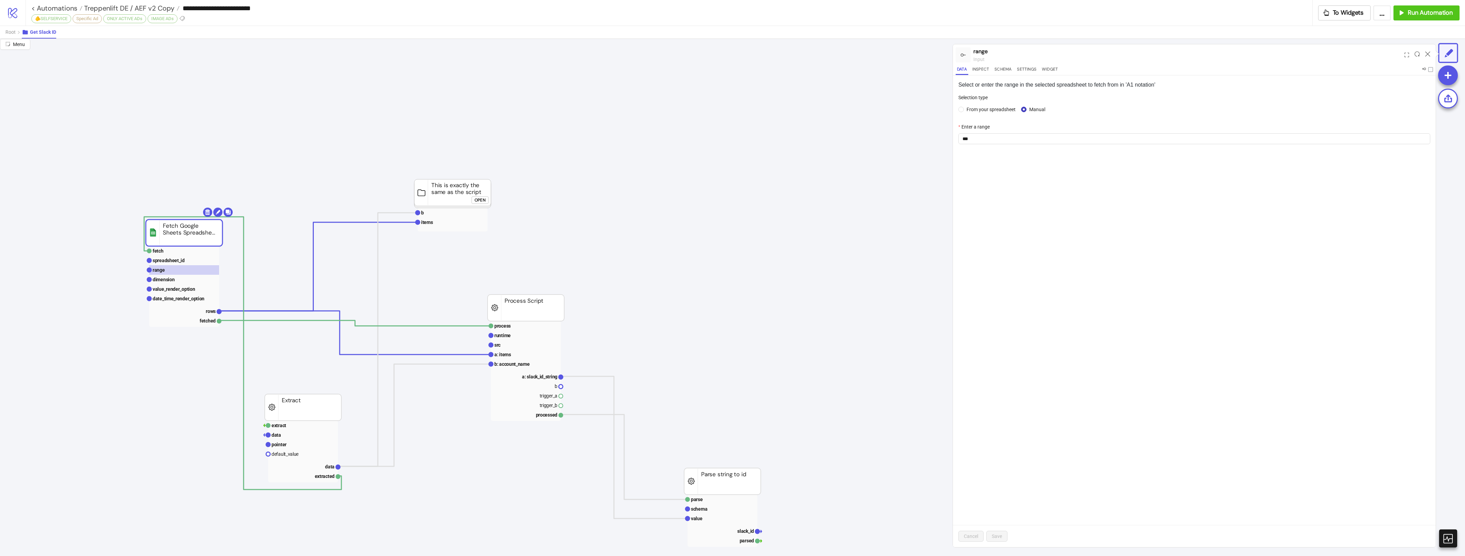
click at [906, 128] on icon "parse schema value slack_id parsed Parse string to id extract data pointer defa…" at bounding box center [823, 550] width 1646 height 1362
click at [1017, 134] on input "***" at bounding box center [1194, 138] width 472 height 11
click at [985, 104] on div "From your spreadsheet Manual" at bounding box center [1194, 109] width 472 height 11
click at [986, 107] on span "From your spreadsheet" at bounding box center [991, 109] width 54 height 7
click at [995, 136] on span "GDN" at bounding box center [1194, 139] width 464 height 10
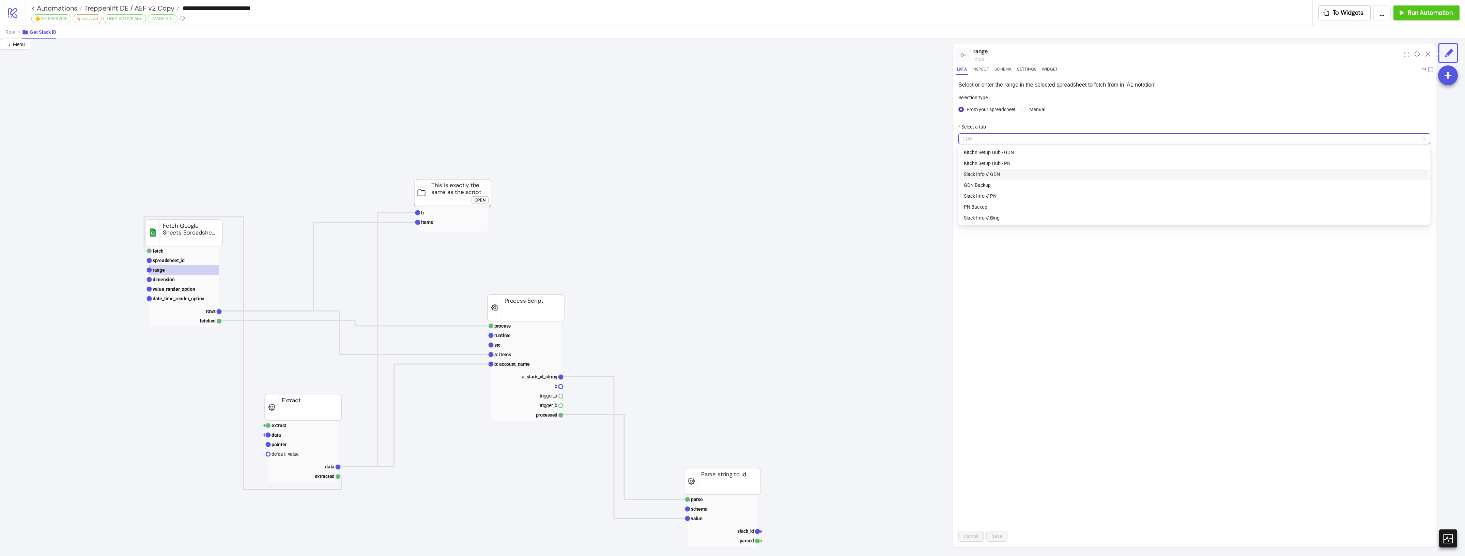
click at [1005, 174] on div "Slack Info // GDN" at bounding box center [1194, 173] width 461 height 7
click at [1007, 530] on div "Save" at bounding box center [996, 535] width 21 height 11
click at [1007, 534] on button "Save" at bounding box center [996, 535] width 21 height 11
drag, startPoint x: 1428, startPoint y: 50, endPoint x: 1427, endPoint y: 53, distance: 3.8
click at [1428, 50] on div at bounding box center [1427, 55] width 11 height 18
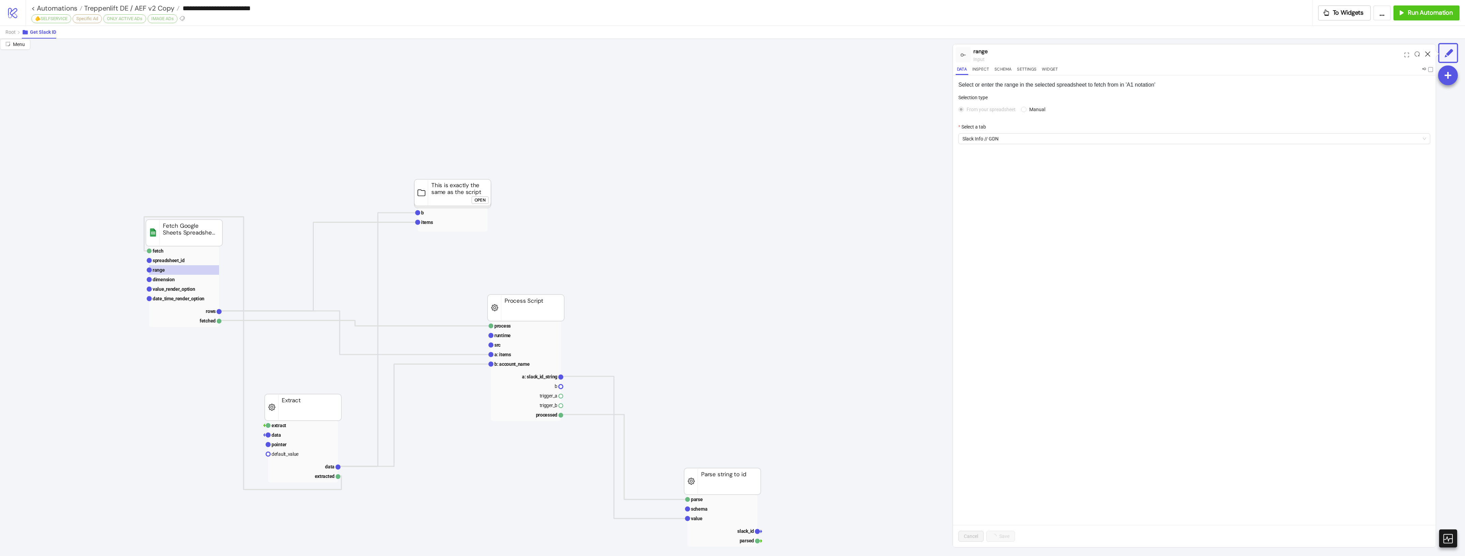
click at [1427, 53] on icon at bounding box center [1427, 53] width 5 height 5
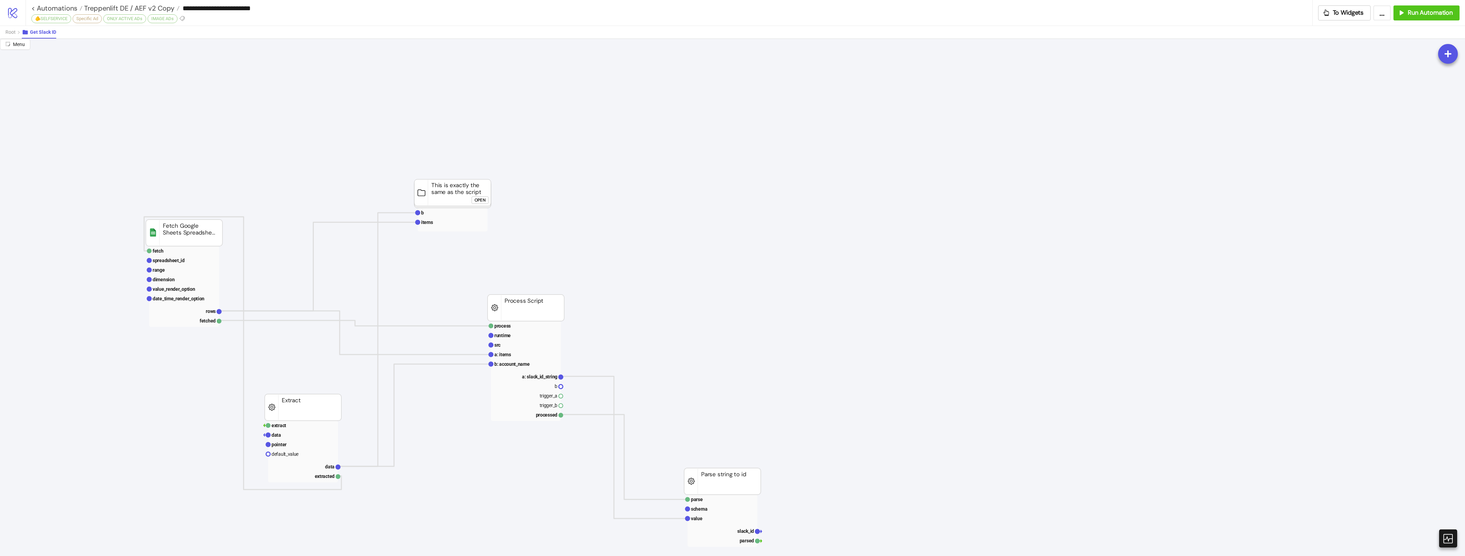
click at [665, 212] on icon "parse schema value slack_id parsed Parse string to id extract data pointer defa…" at bounding box center [823, 550] width 1646 height 1362
click at [152, 10] on span "Treppenlift DE / AEF v2 Copy" at bounding box center [128, 8] width 92 height 9
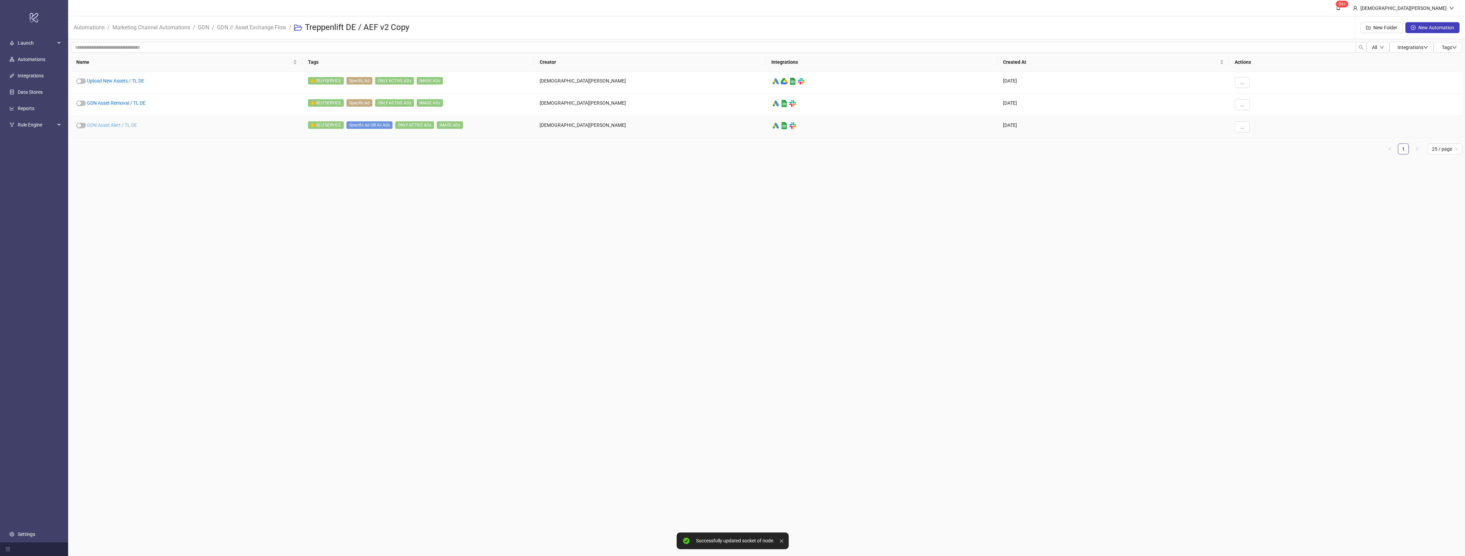
click at [113, 123] on link "GDN Asset Alert / TL DE" at bounding box center [112, 124] width 50 height 5
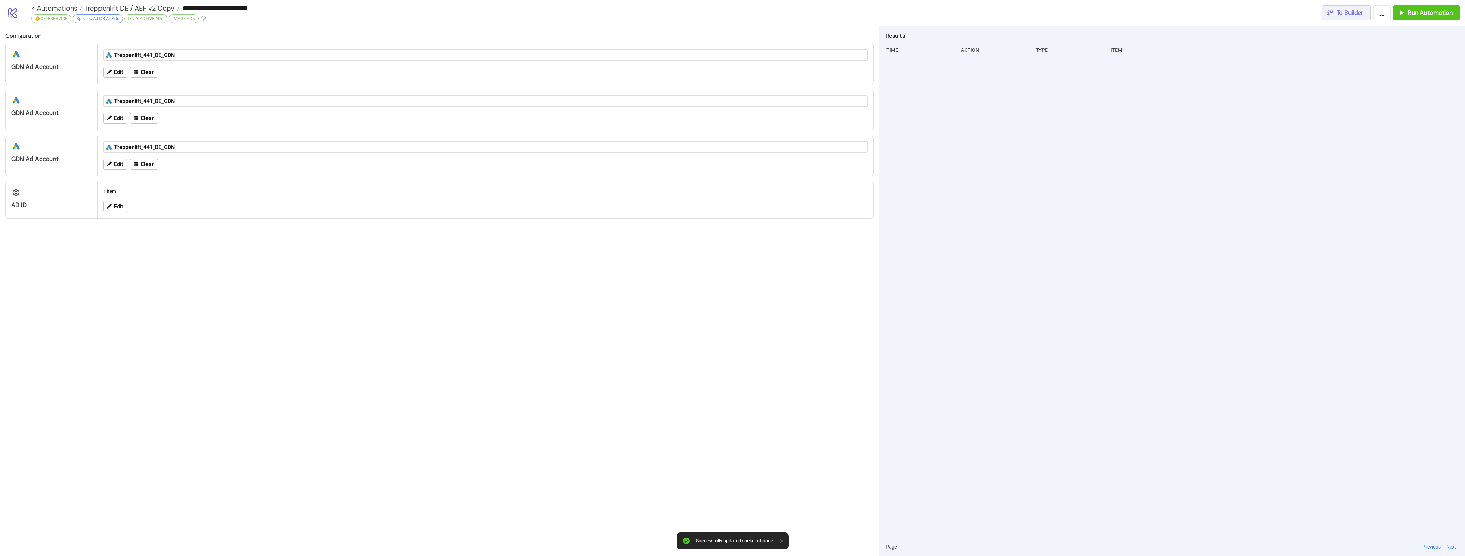
click at [1338, 15] on span "To Builder" at bounding box center [1349, 13] width 27 height 8
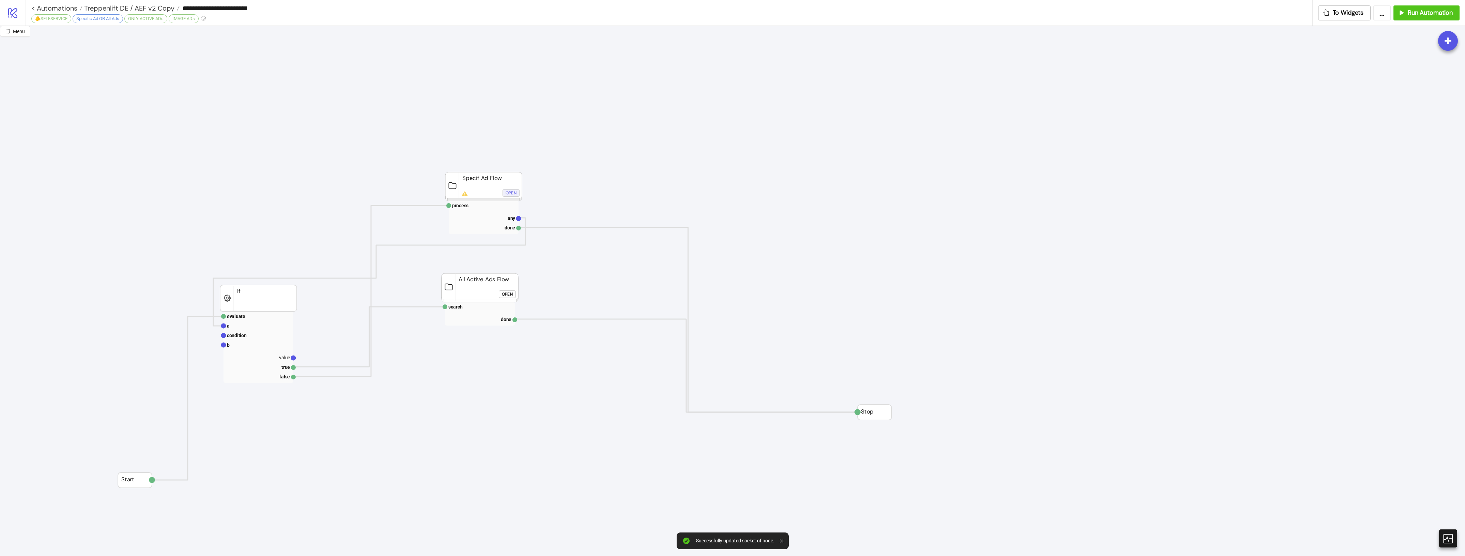
click at [508, 191] on div "Open" at bounding box center [510, 193] width 11 height 8
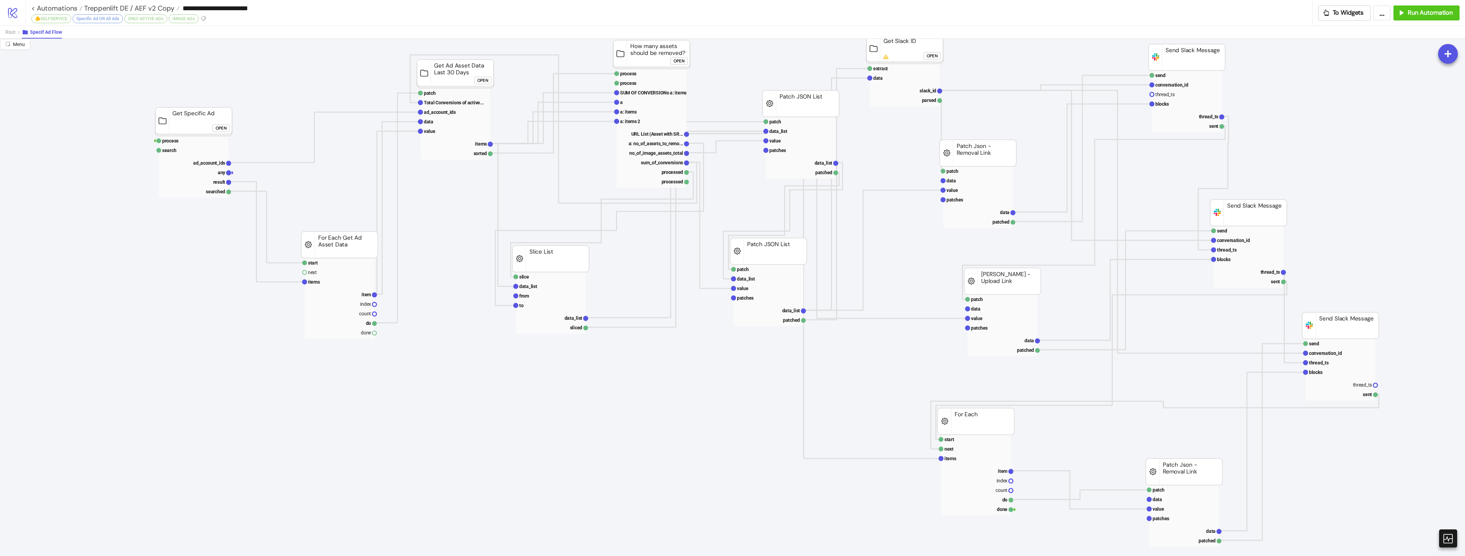
scroll to position [0, 91]
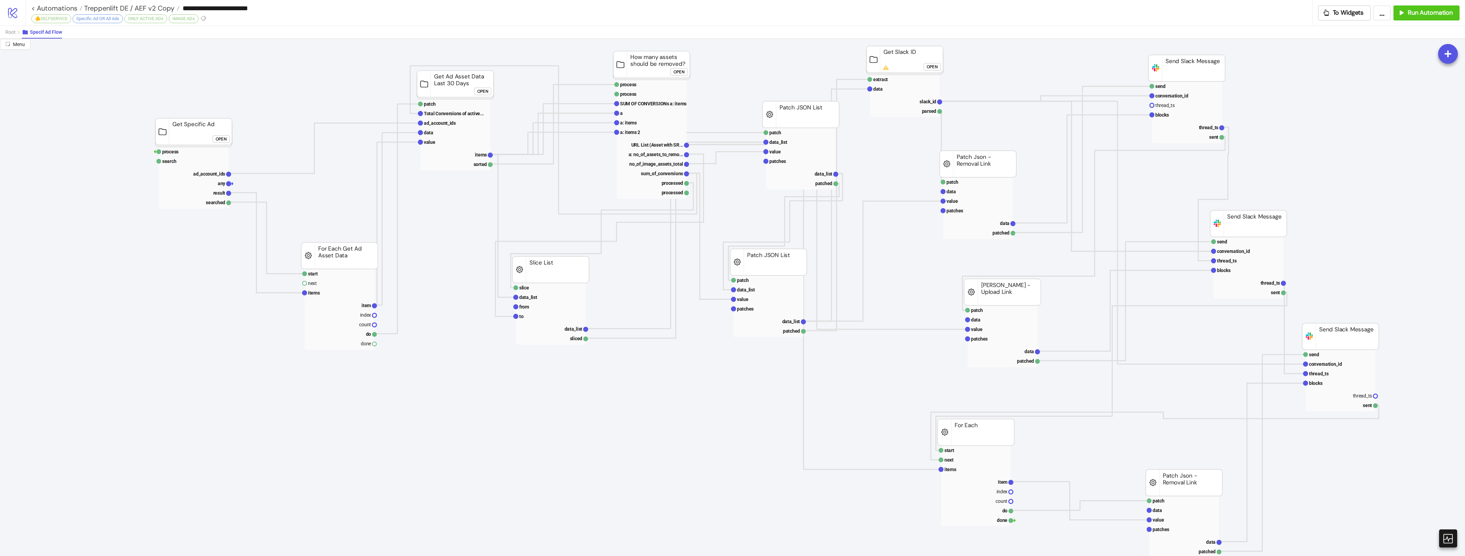
click at [925, 69] on button "Open" at bounding box center [931, 66] width 17 height 7
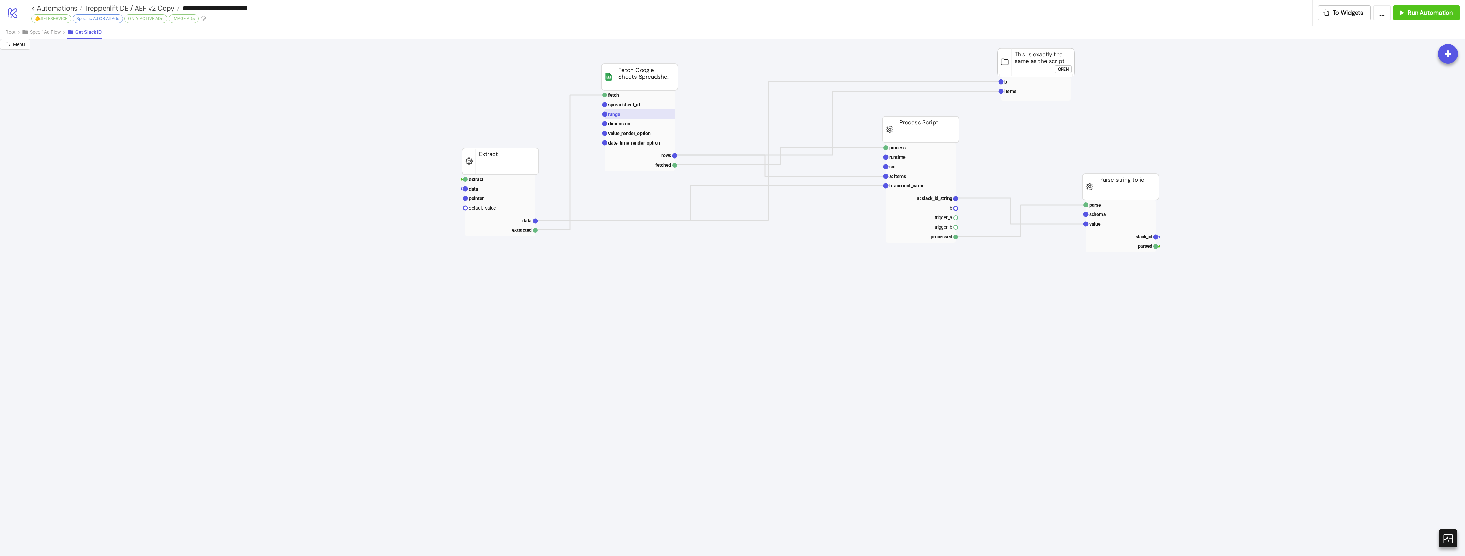
click at [658, 112] on rect at bounding box center [640, 114] width 70 height 10
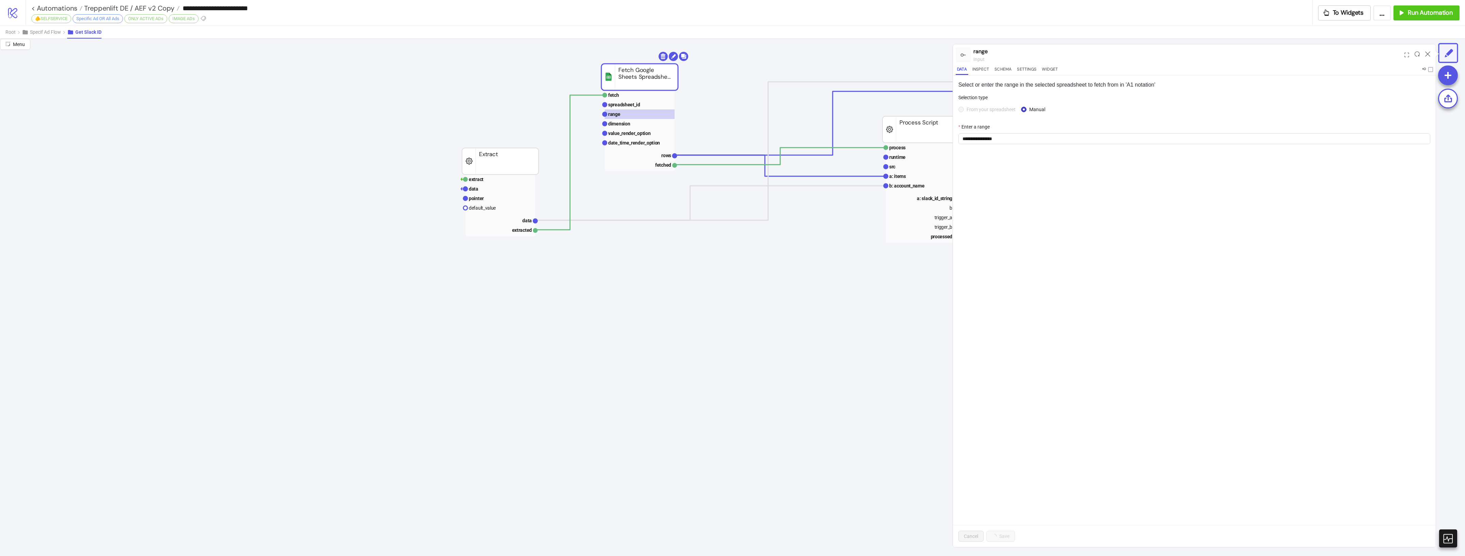
click at [1051, 206] on div "**********" at bounding box center [1194, 310] width 483 height 471
click at [1004, 142] on input "**********" at bounding box center [1194, 138] width 472 height 11
click at [1077, 231] on div "**********" at bounding box center [1194, 310] width 483 height 471
click at [1428, 53] on icon at bounding box center [1427, 53] width 5 height 5
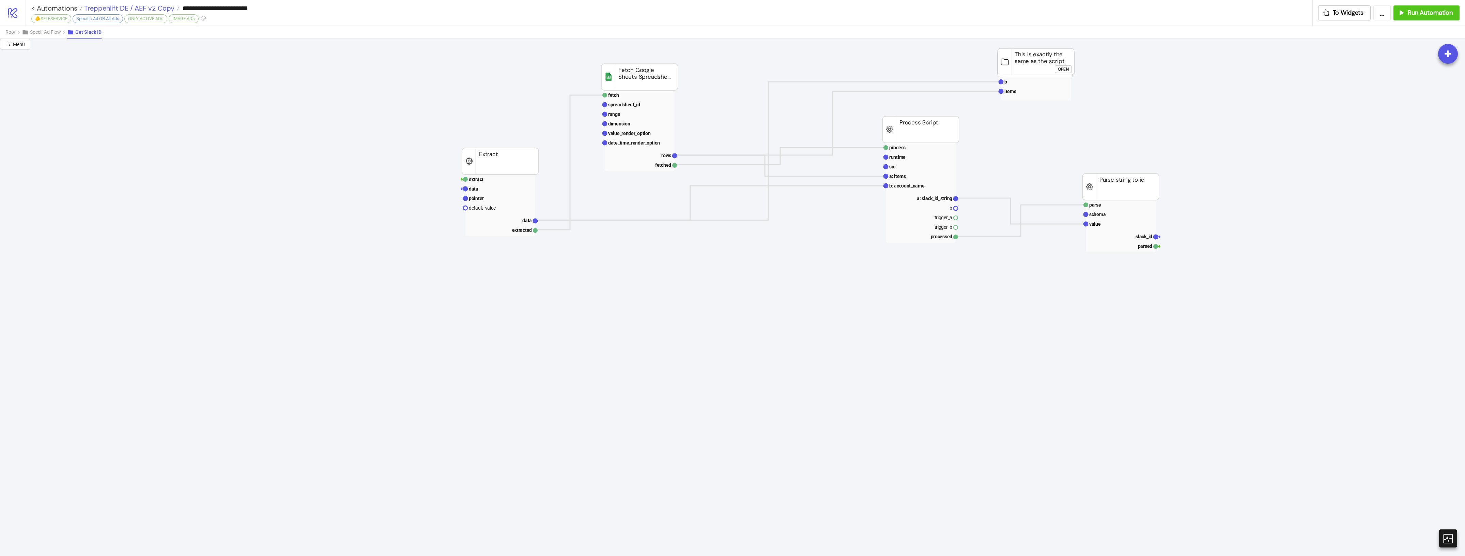
click at [148, 5] on span "Treppenlift DE / AEF v2 Copy" at bounding box center [128, 8] width 92 height 9
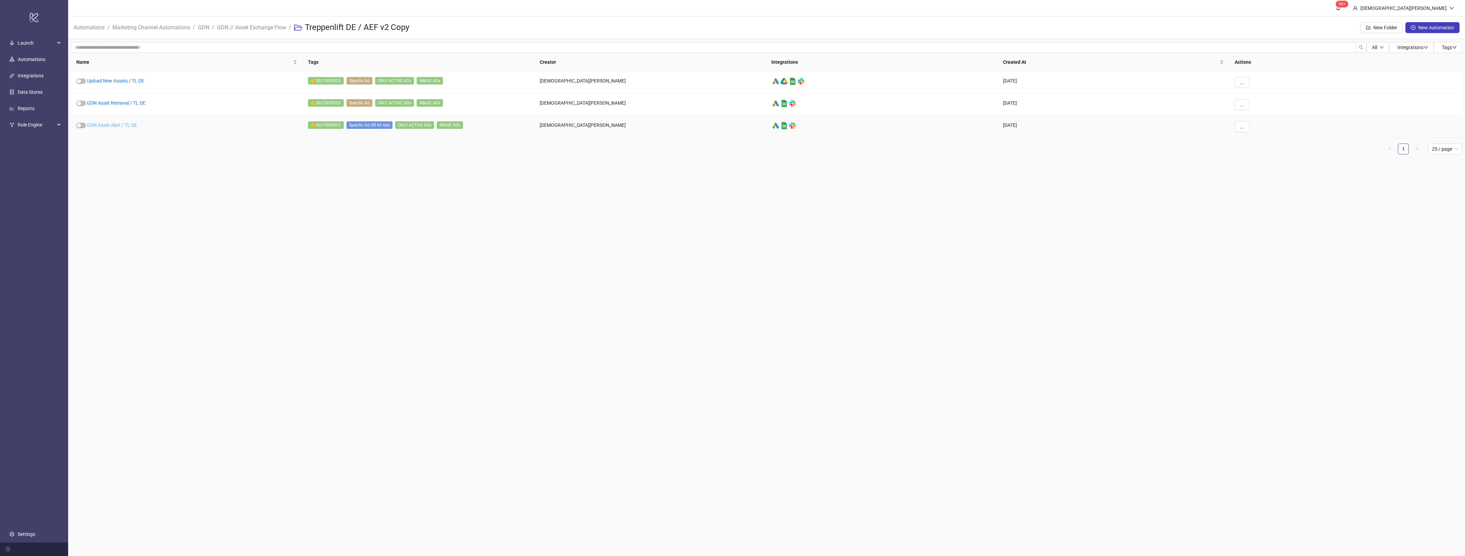
click at [134, 124] on link "GDN Asset Alert / TL DE" at bounding box center [112, 124] width 50 height 5
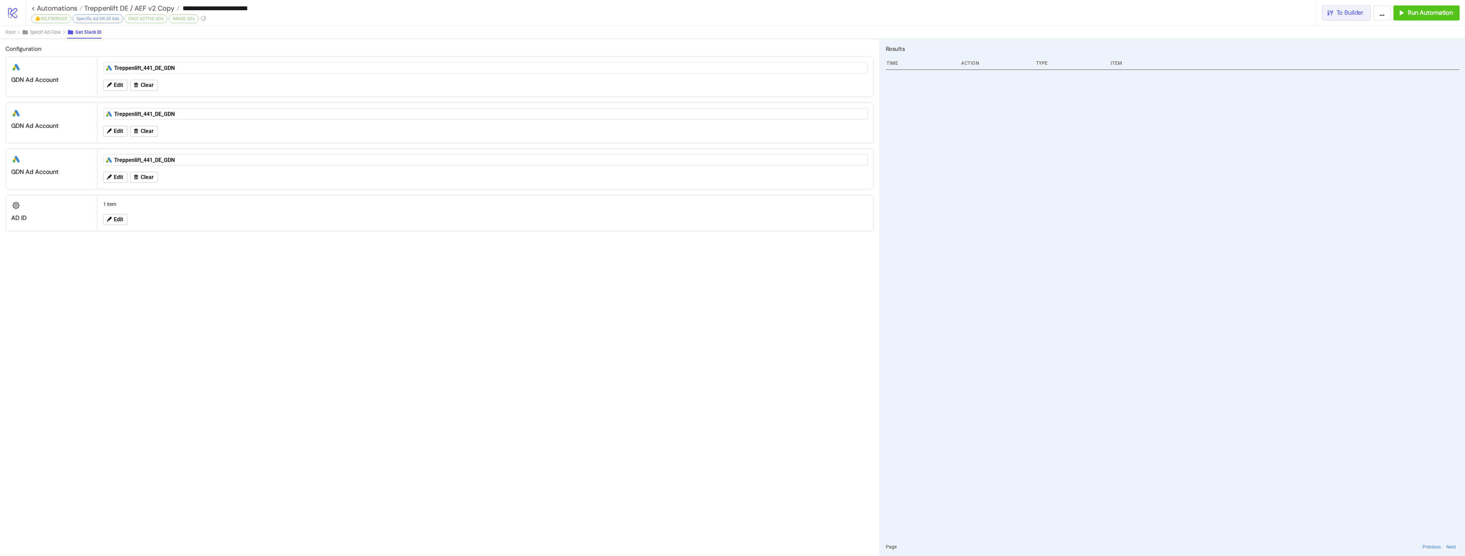
click at [1328, 9] on icon "button" at bounding box center [1329, 12] width 7 height 7
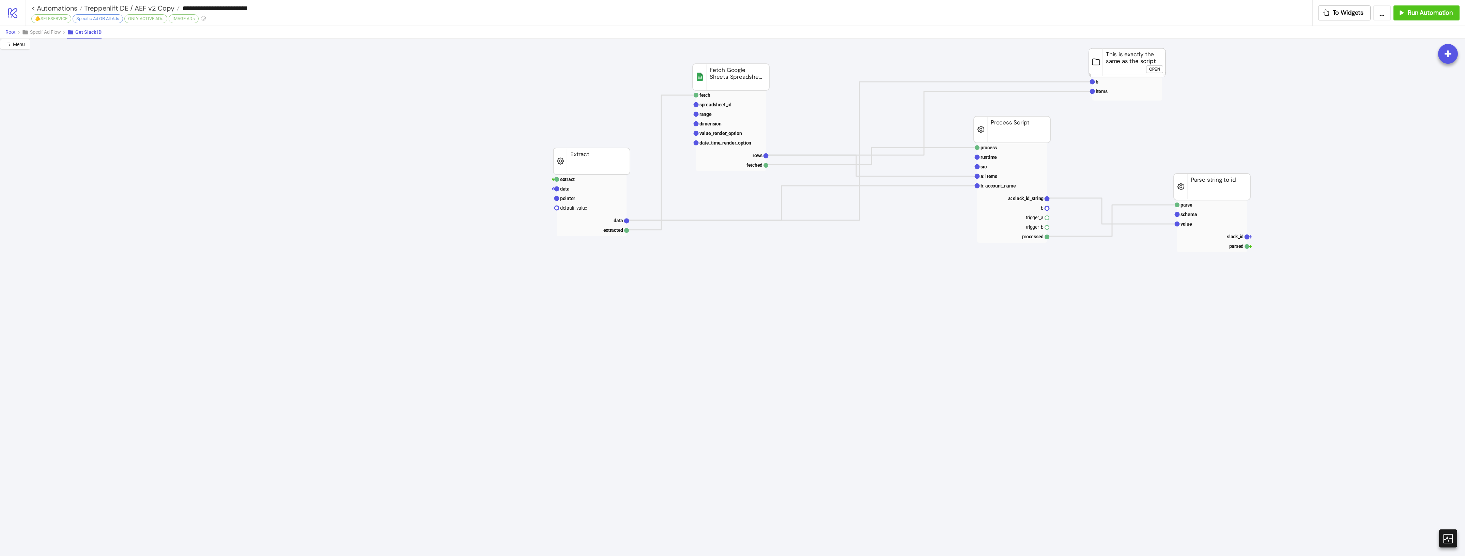
click at [21, 32] on button "Root" at bounding box center [13, 32] width 16 height 13
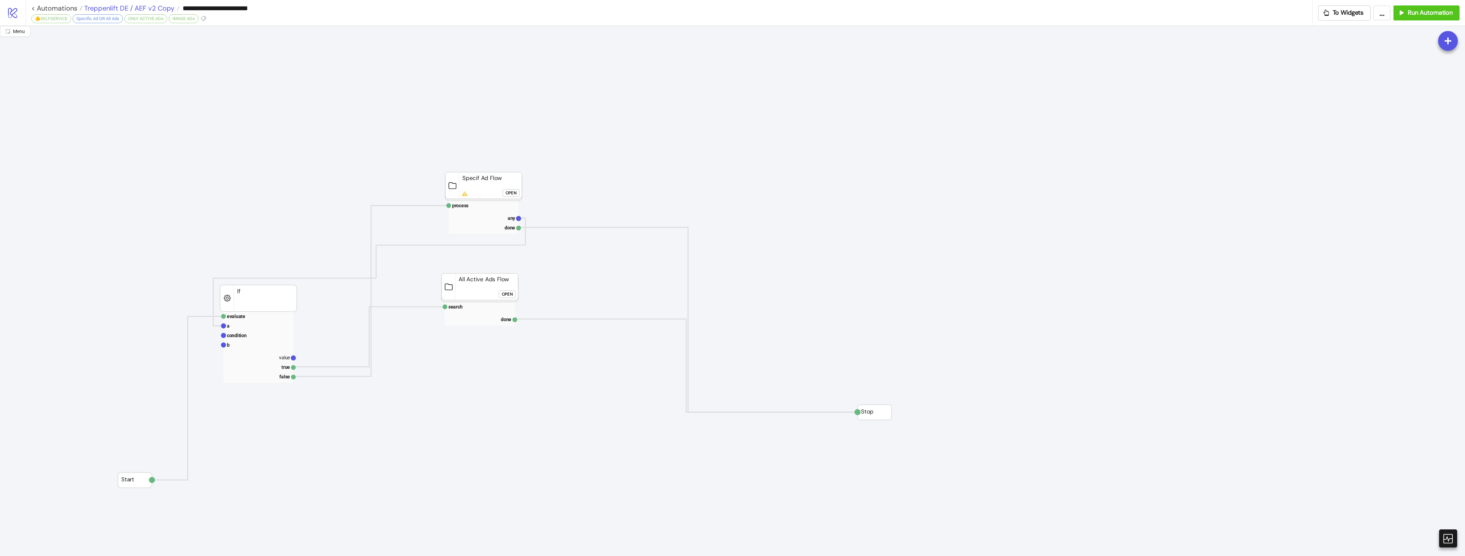
click at [123, 8] on span "Treppenlift DE / AEF v2 Copy" at bounding box center [128, 8] width 92 height 9
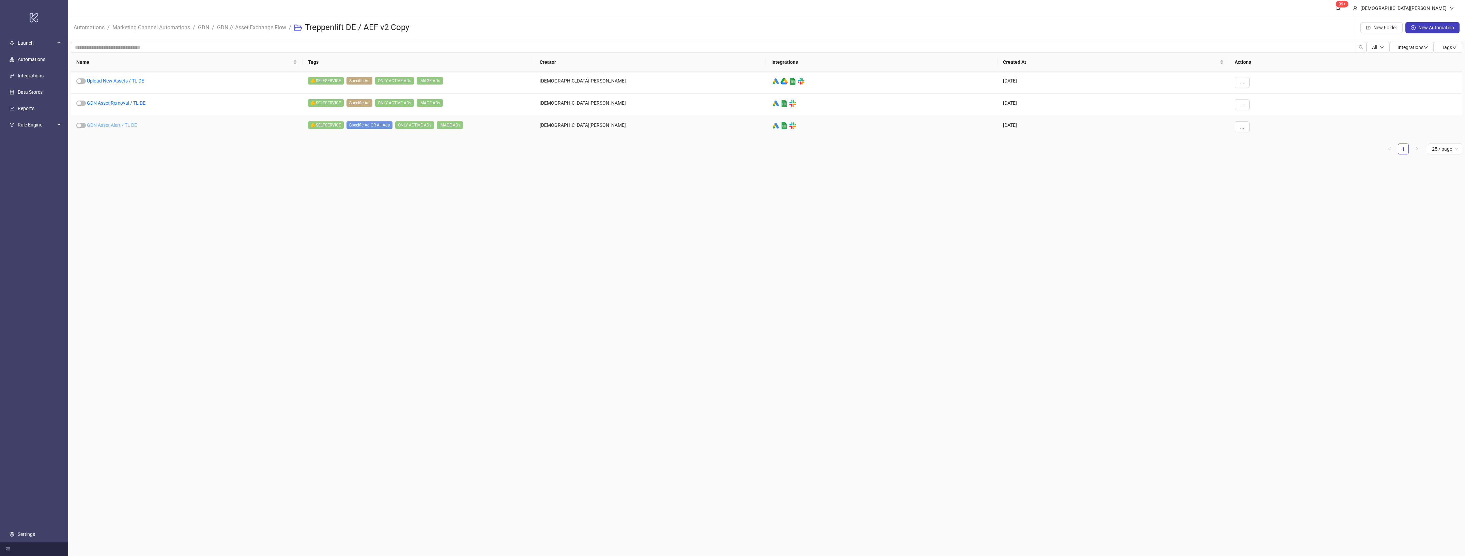
click at [105, 128] on link "GDN Asset Alert / TL DE" at bounding box center [112, 124] width 50 height 5
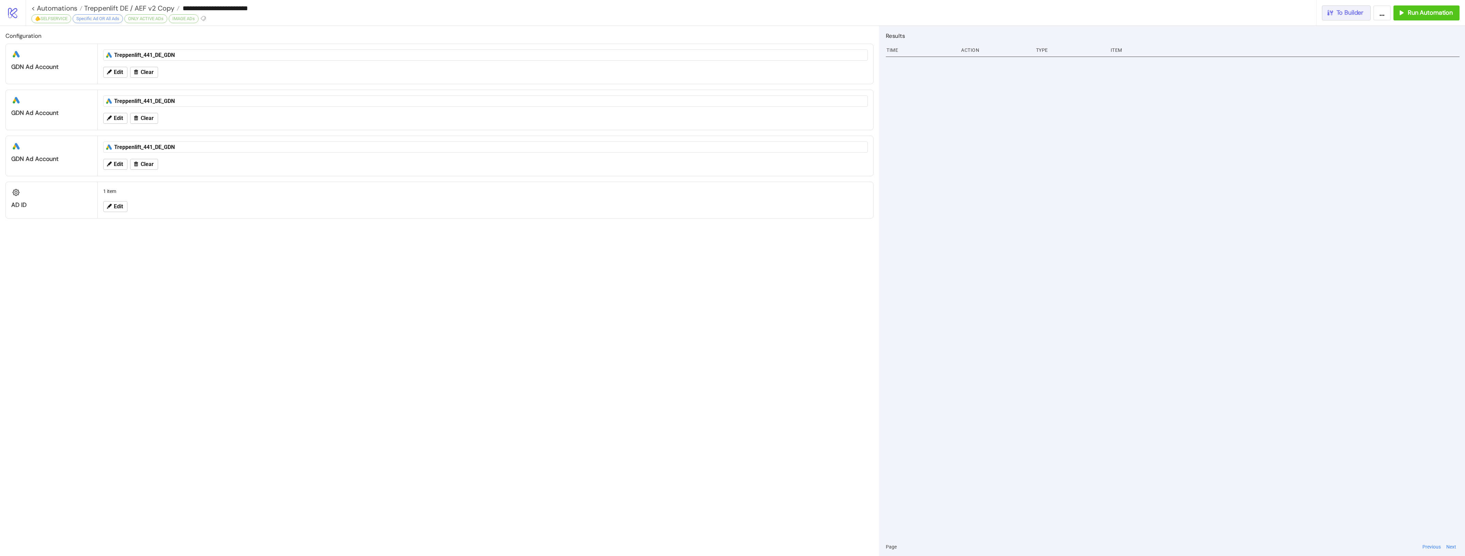
click at [1340, 12] on span "To Builder" at bounding box center [1349, 13] width 27 height 8
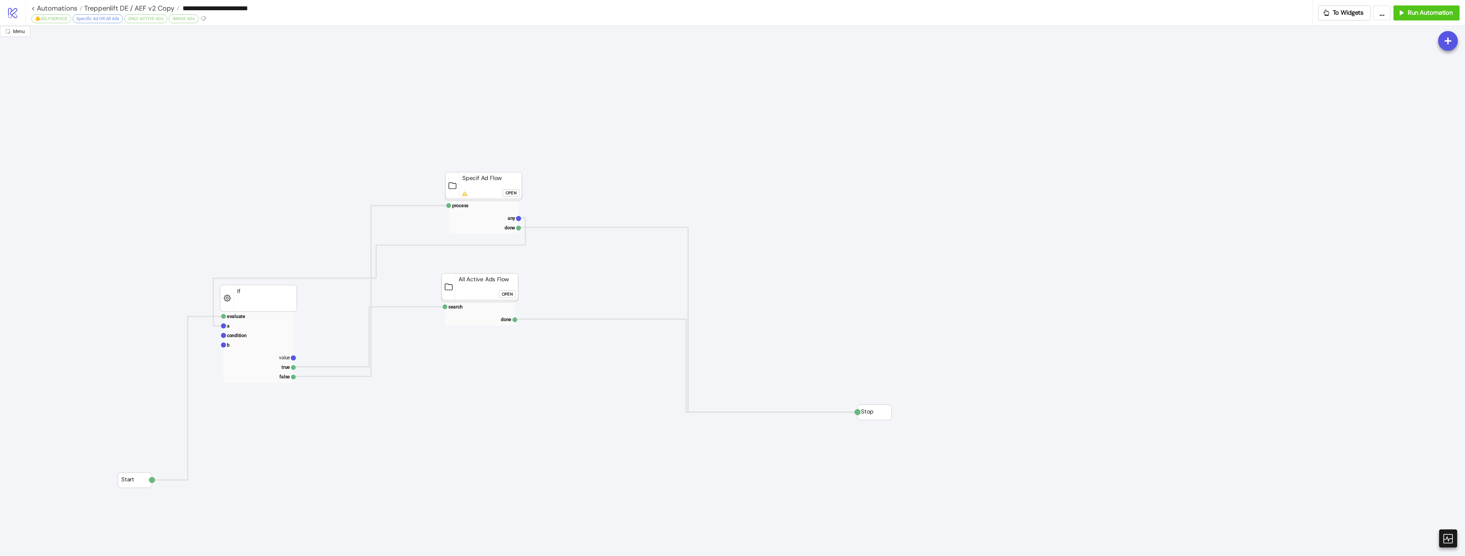
drag, startPoint x: 513, startPoint y: 321, endPoint x: 538, endPoint y: 354, distance: 41.1
click at [538, 354] on rect at bounding box center [540, 351] width 77 height 29
drag, startPoint x: 490, startPoint y: 180, endPoint x: 645, endPoint y: 174, distance: 155.1
drag, startPoint x: 604, startPoint y: 349, endPoint x: 655, endPoint y: 353, distance: 51.2
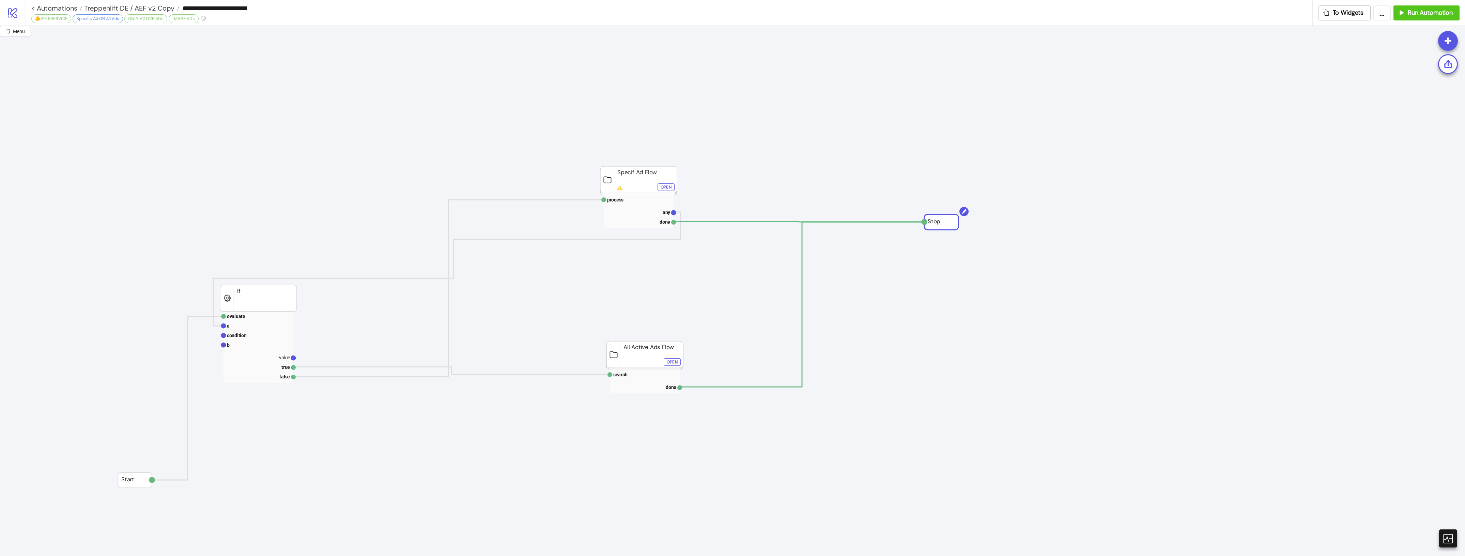
drag, startPoint x: 899, startPoint y: 386, endPoint x: 951, endPoint y: 223, distance: 170.8
drag, startPoint x: 1210, startPoint y: 253, endPoint x: 1196, endPoint y: 253, distance: 14.6
